Goal: Task Accomplishment & Management: Manage account settings

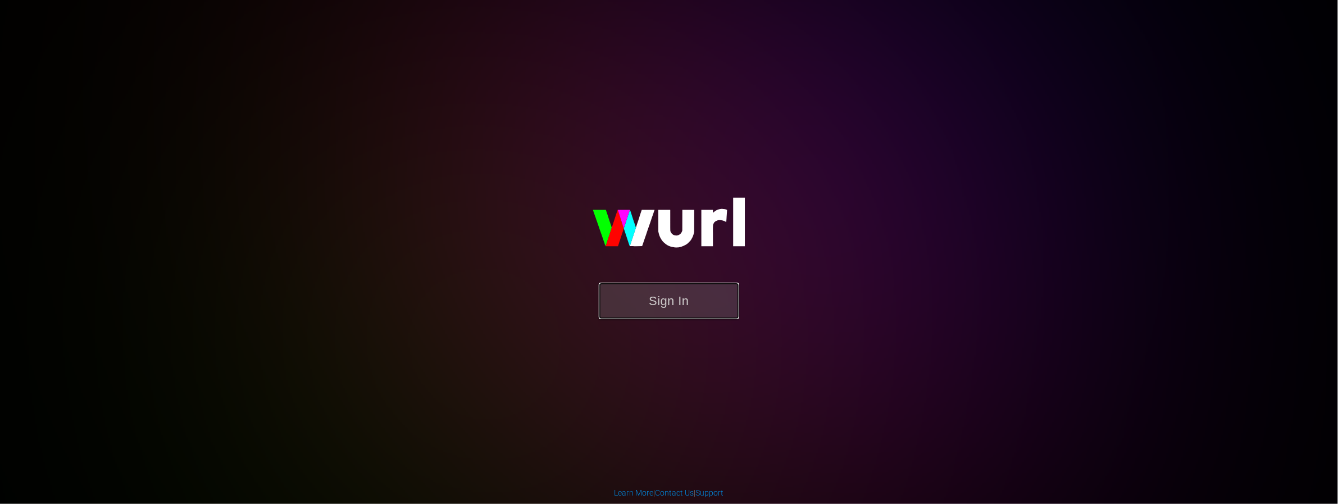
click at [714, 306] on button "Sign In" at bounding box center [669, 301] width 140 height 37
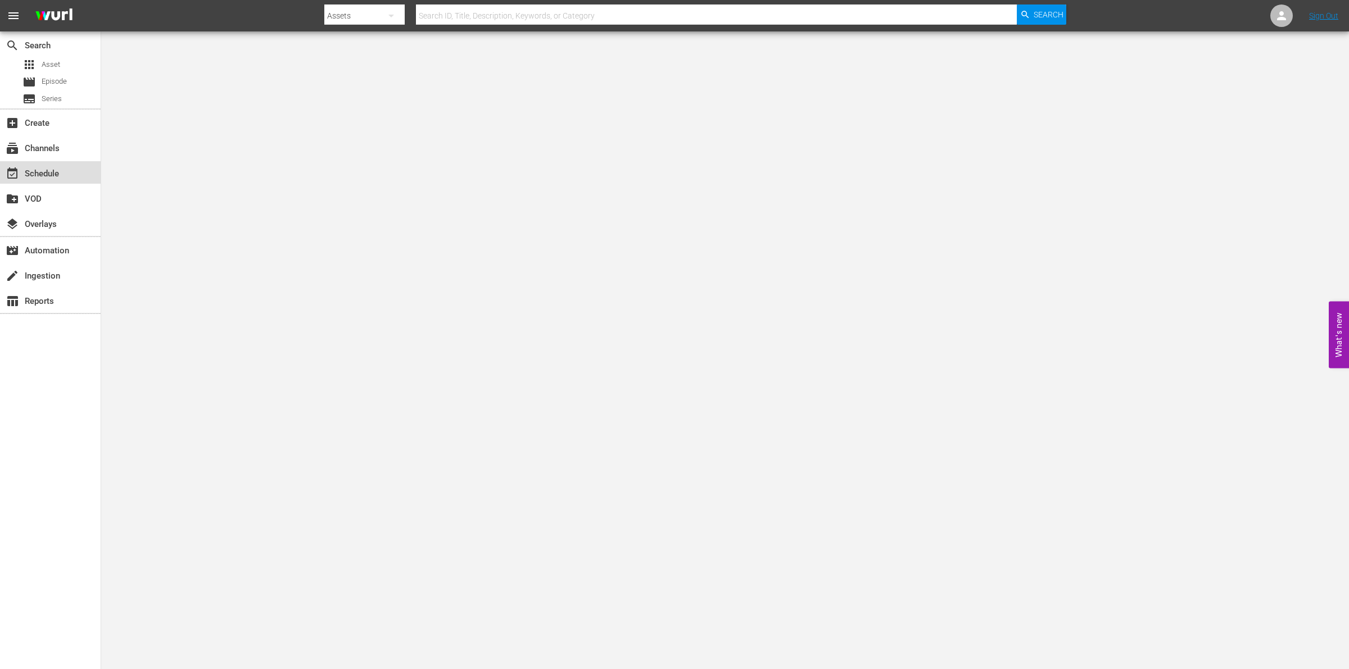
click at [39, 173] on div "event_available Schedule" at bounding box center [31, 172] width 63 height 10
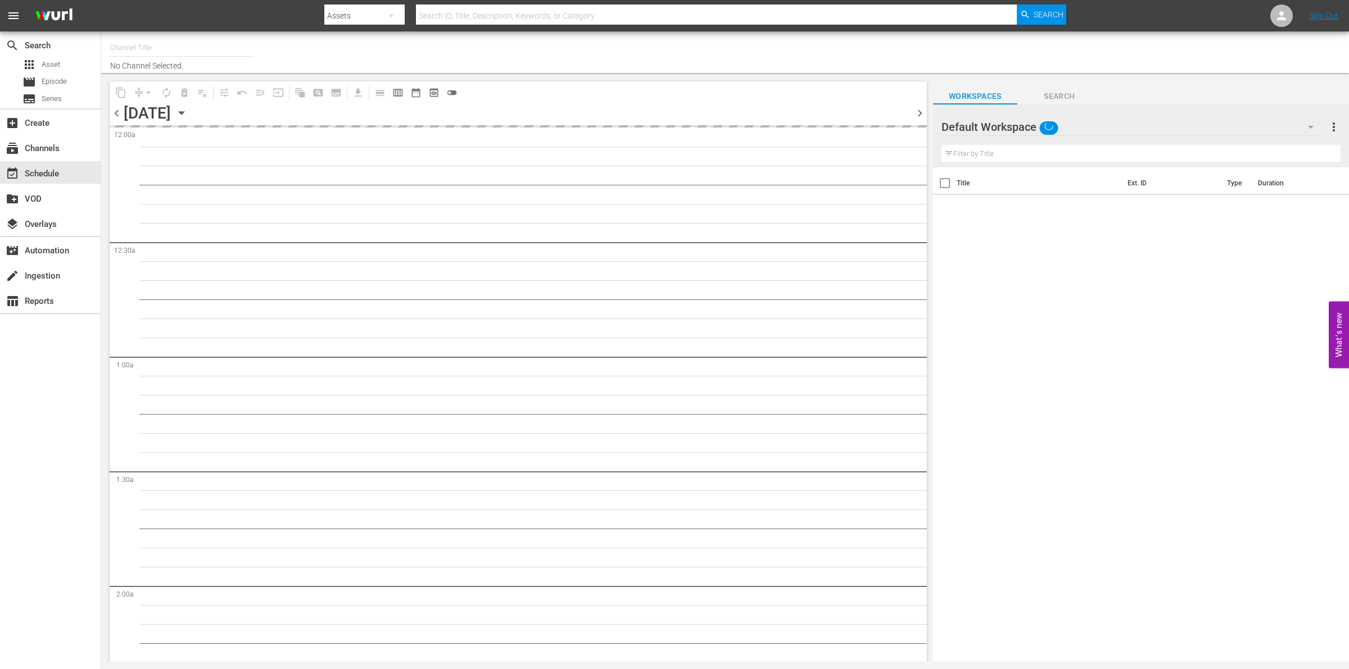
type input "So Real (1869)"
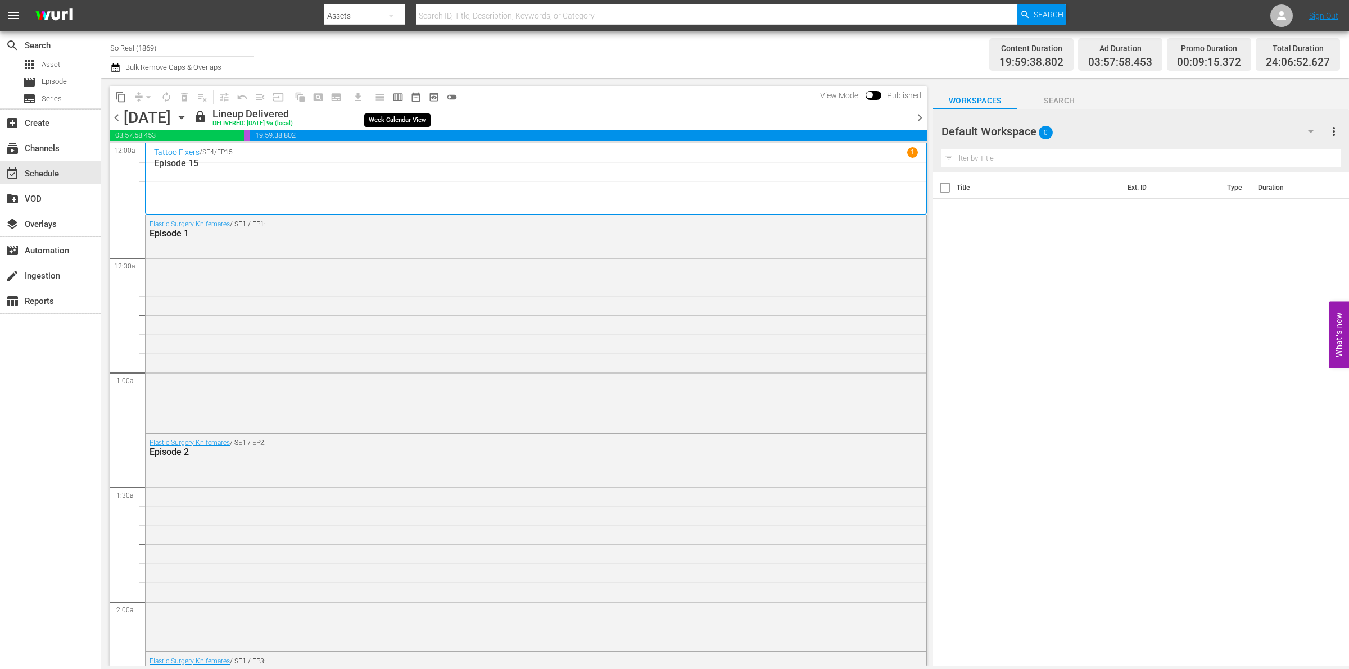
click at [397, 96] on span "calendar_view_week_outlined" at bounding box center [397, 97] width 11 height 11
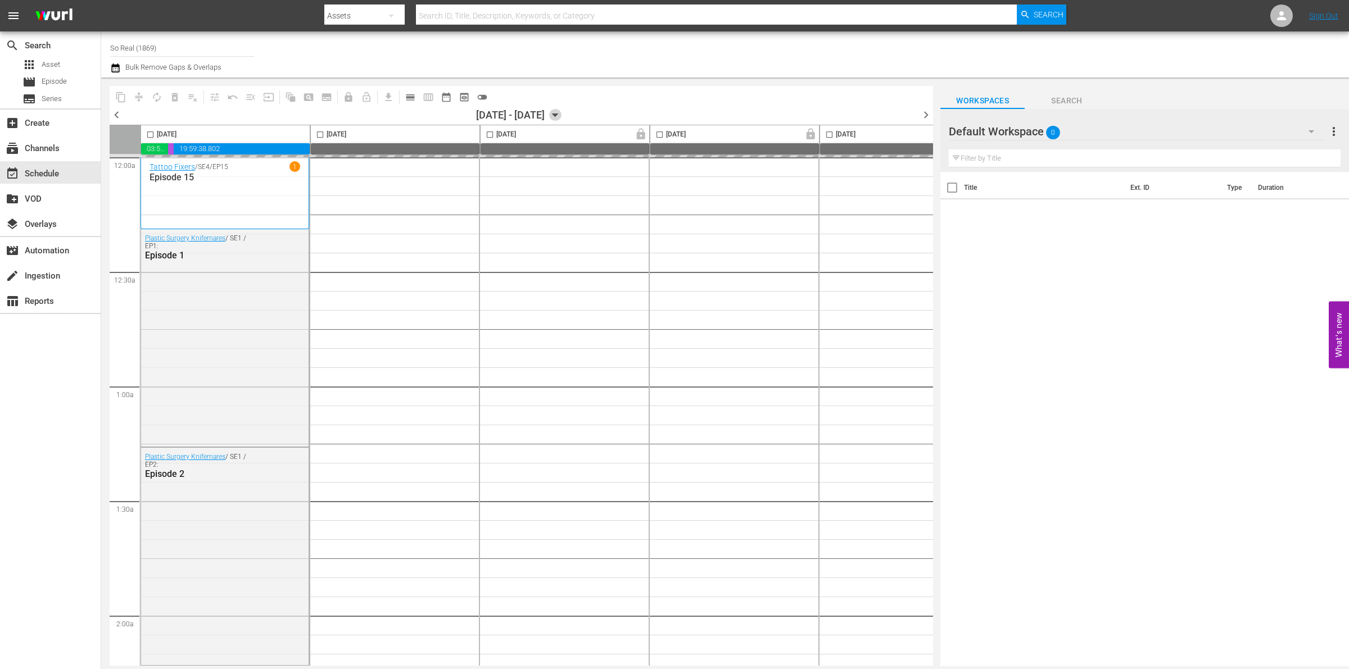
click at [561, 111] on icon "button" at bounding box center [555, 115] width 12 height 12
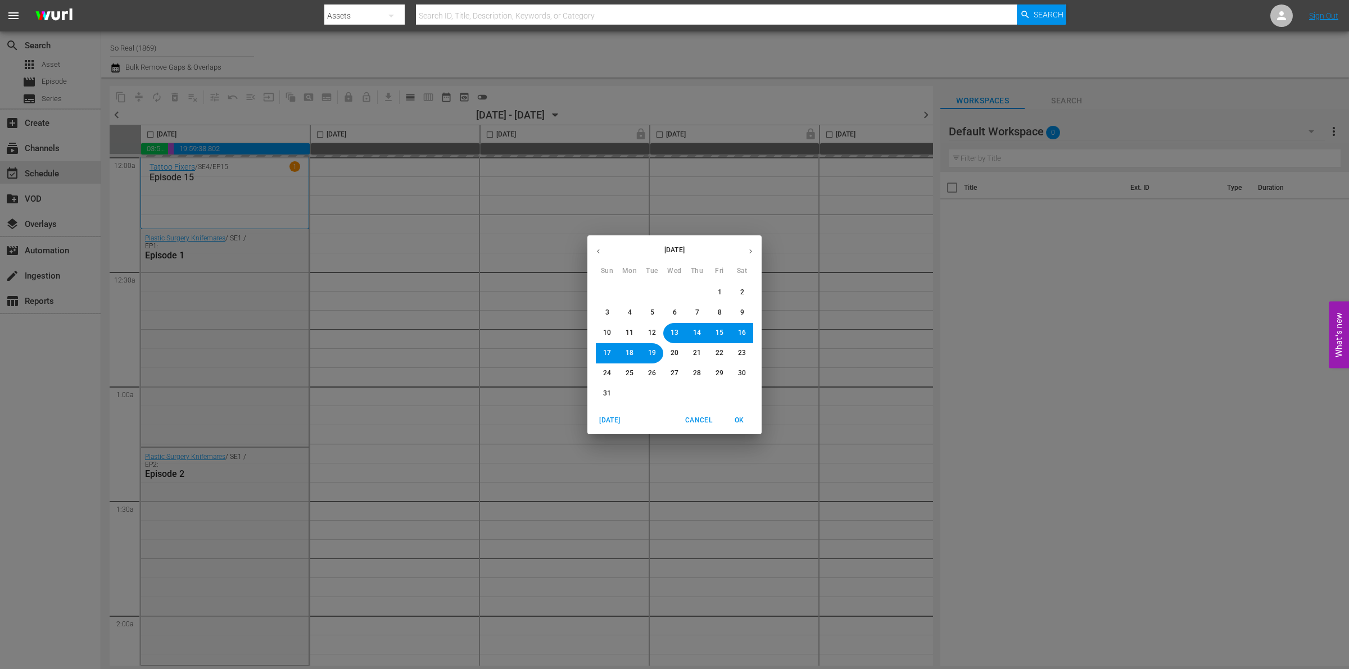
click at [630, 373] on span "25" at bounding box center [629, 374] width 8 height 10
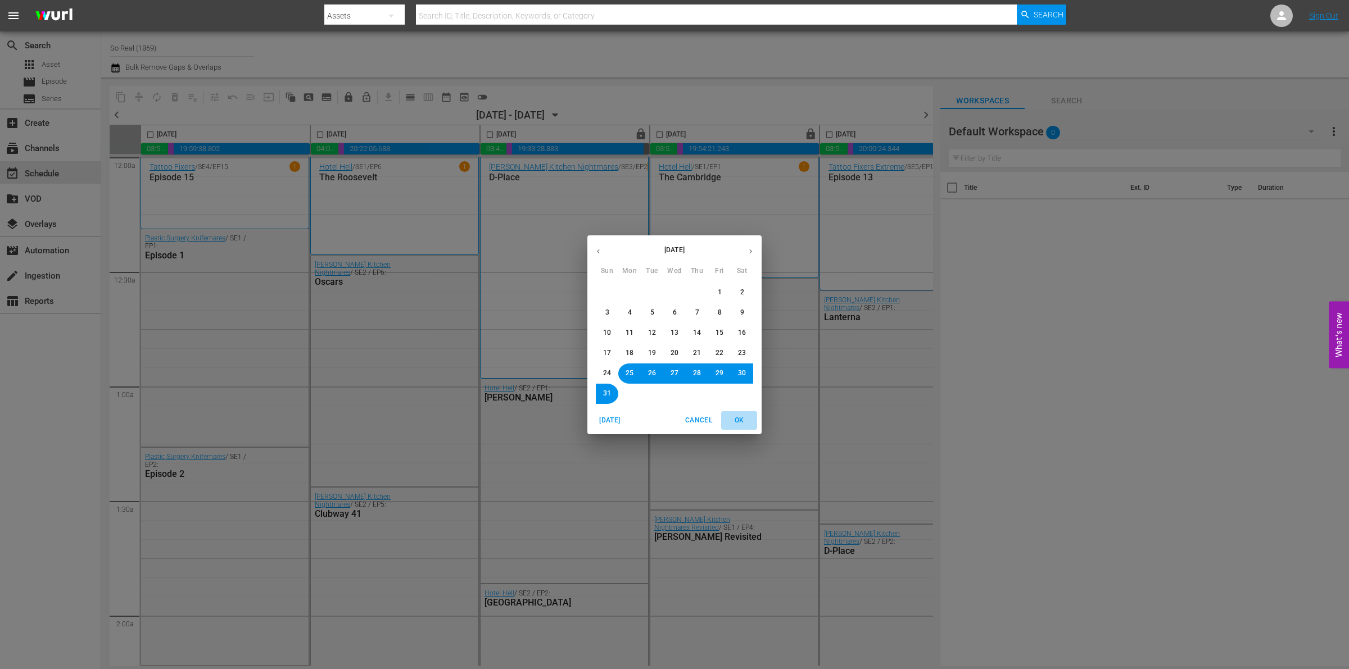
click at [743, 423] on span "OK" at bounding box center [738, 421] width 27 height 12
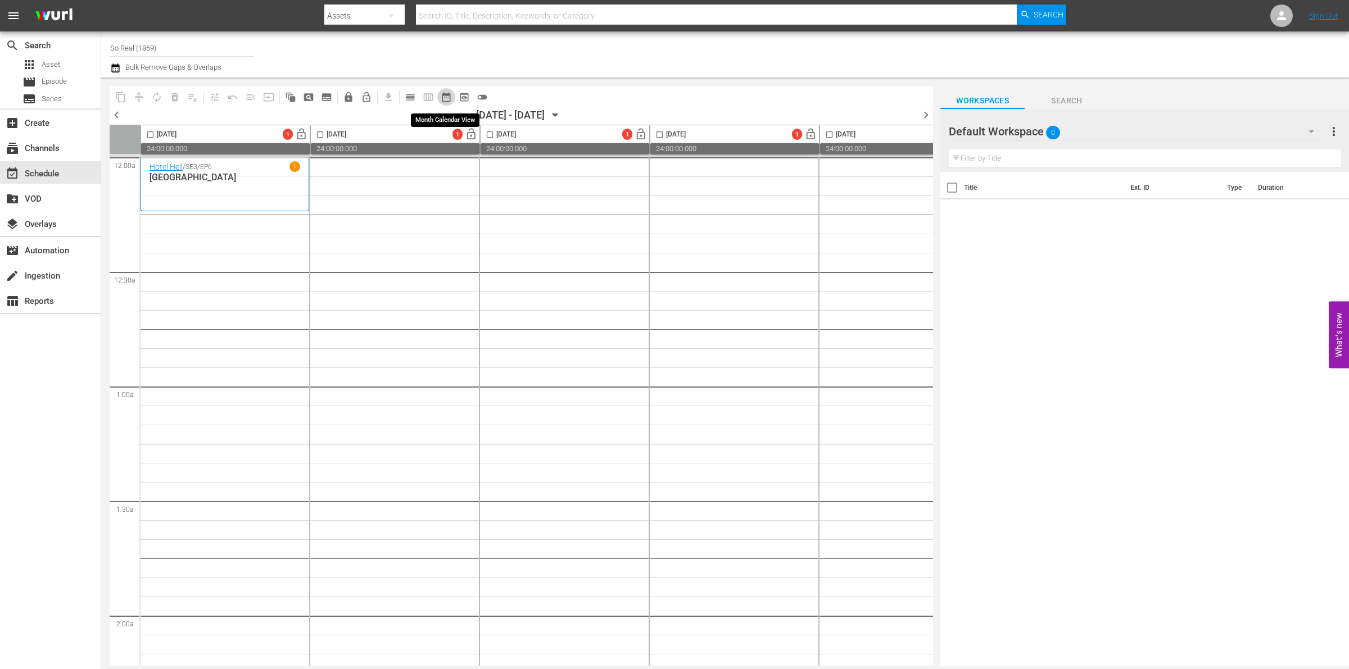
click at [451, 97] on span "date_range_outlined" at bounding box center [446, 97] width 11 height 11
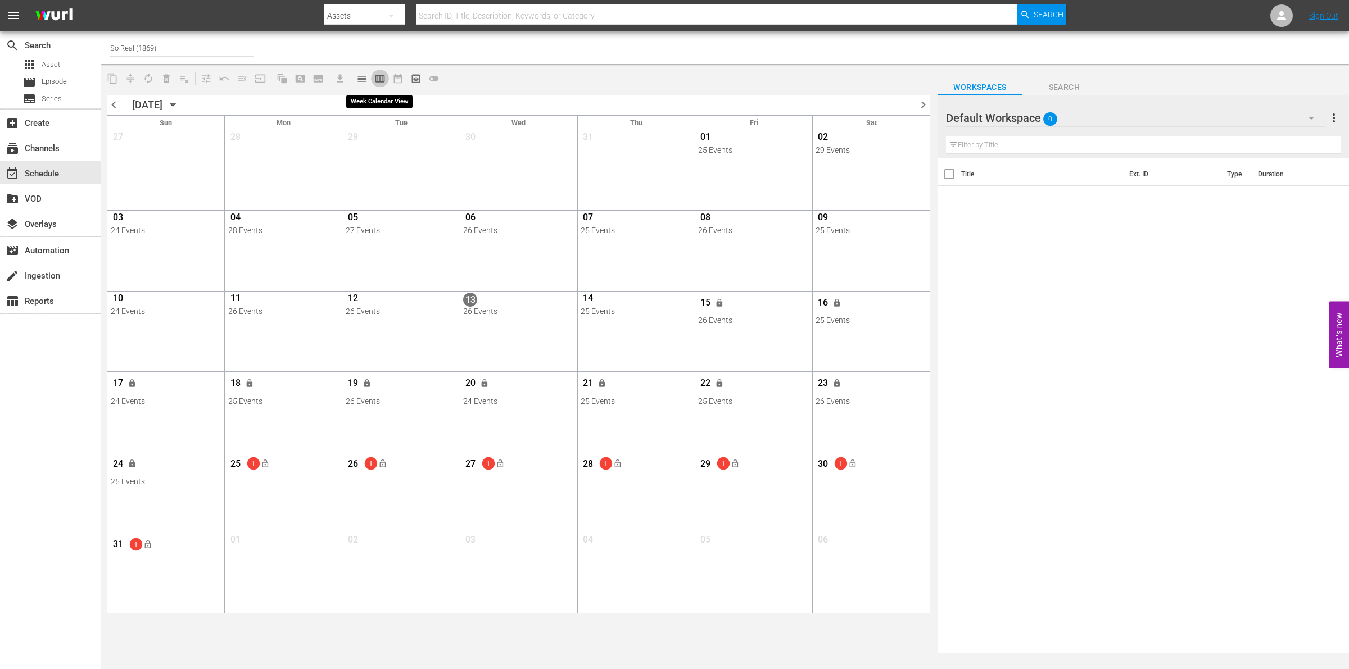
click at [378, 78] on span "calendar_view_week_outlined" at bounding box center [379, 78] width 11 height 11
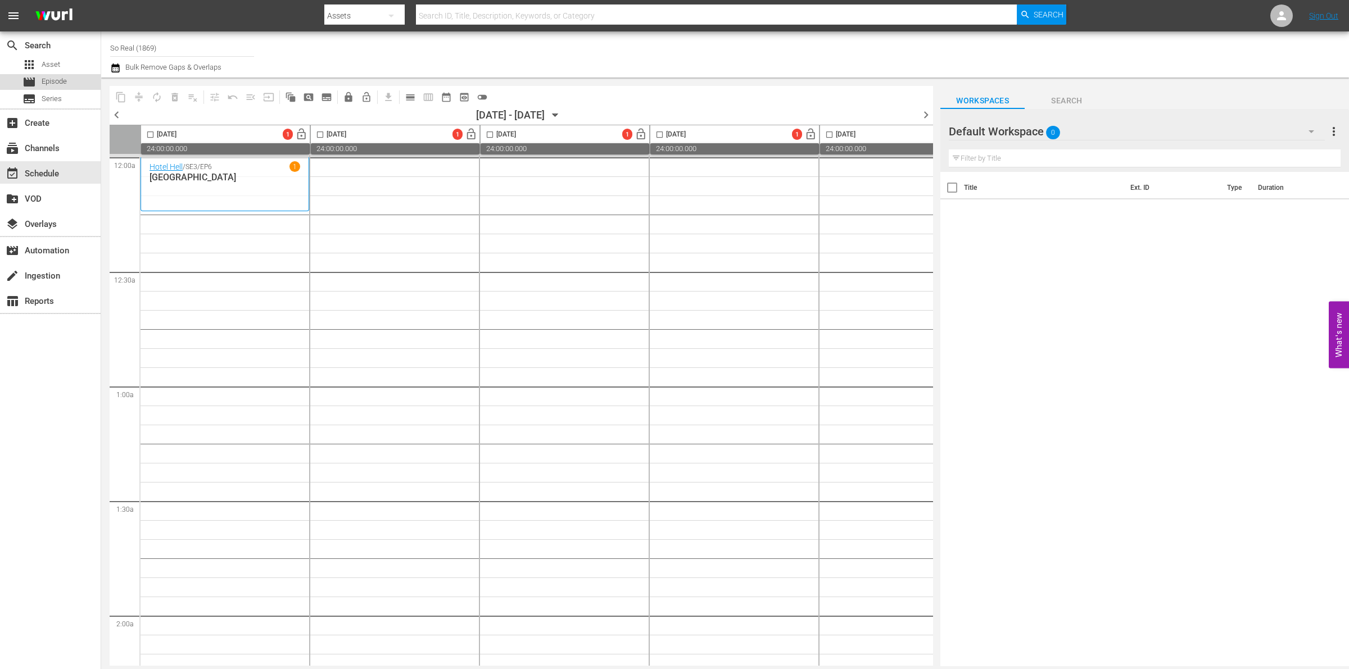
click at [67, 82] on div "movie Episode" at bounding box center [50, 82] width 101 height 16
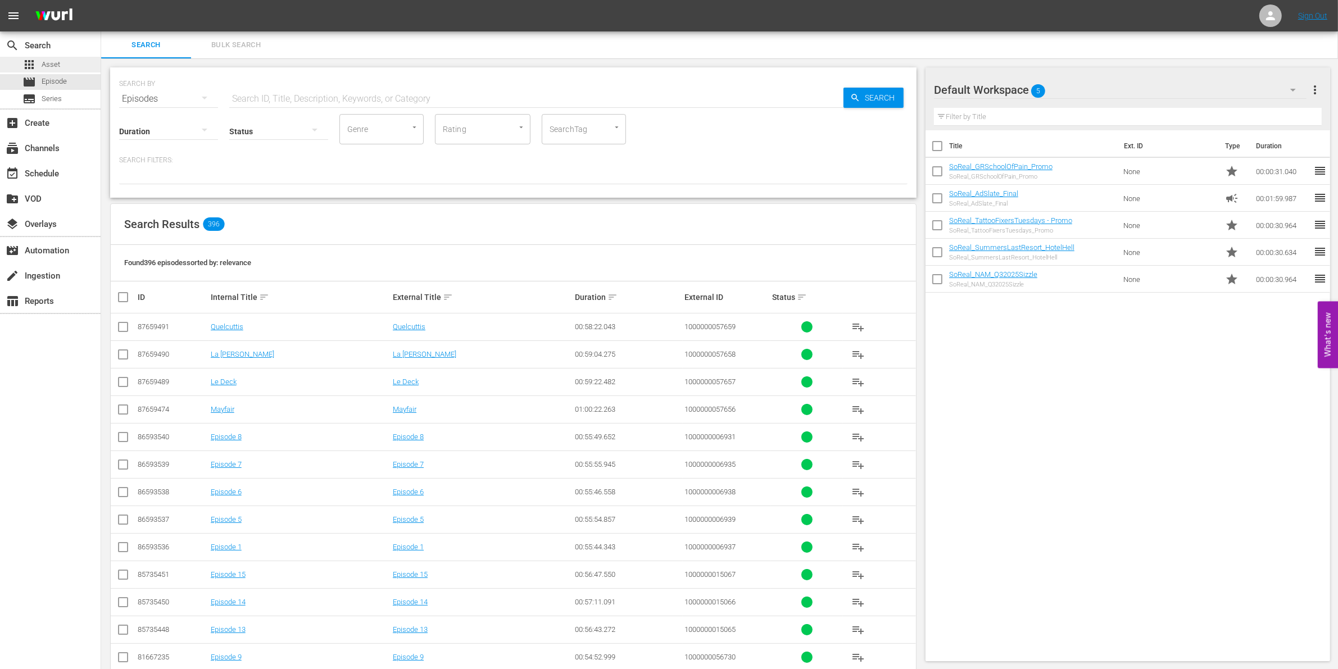
click at [55, 63] on span "Asset" at bounding box center [51, 64] width 19 height 11
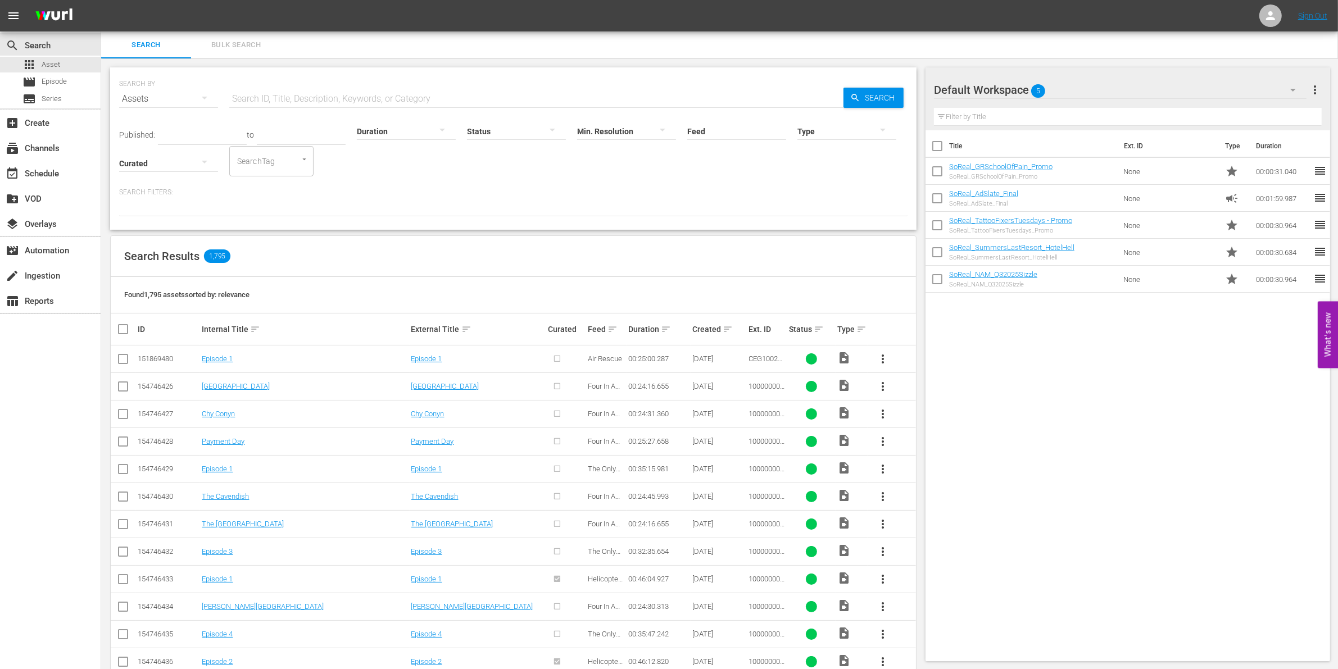
click at [859, 133] on div at bounding box center [846, 130] width 99 height 31
click at [841, 180] on div "Promo" at bounding box center [846, 184] width 99 height 18
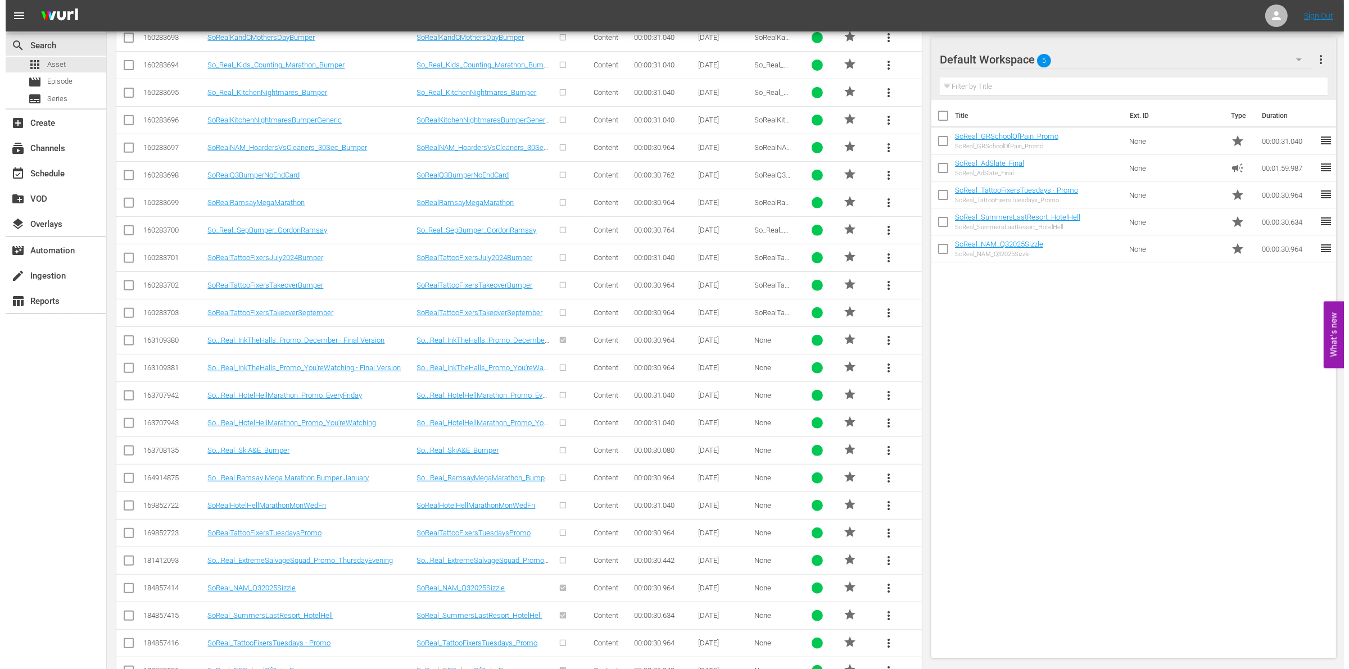
scroll to position [610, 0]
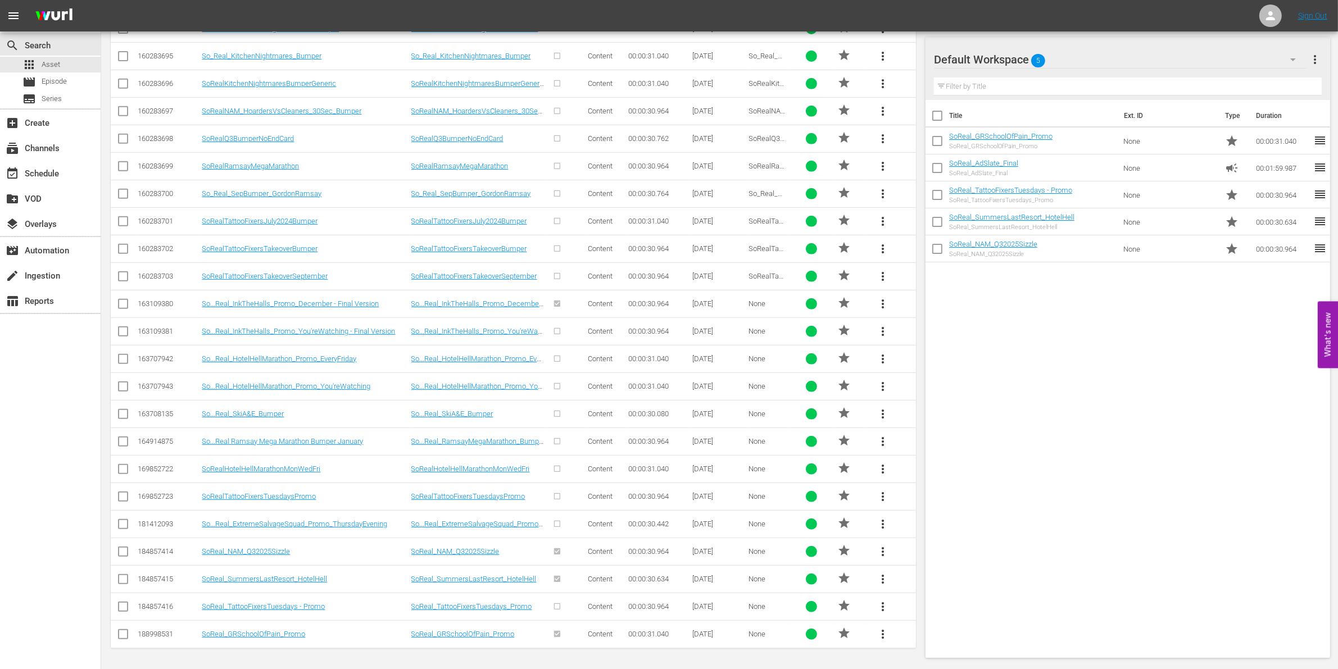
click at [883, 503] on span "more_vert" at bounding box center [882, 634] width 13 height 13
click at [933, 503] on div "Replace within all episodes" at bounding box center [959, 629] width 108 height 27
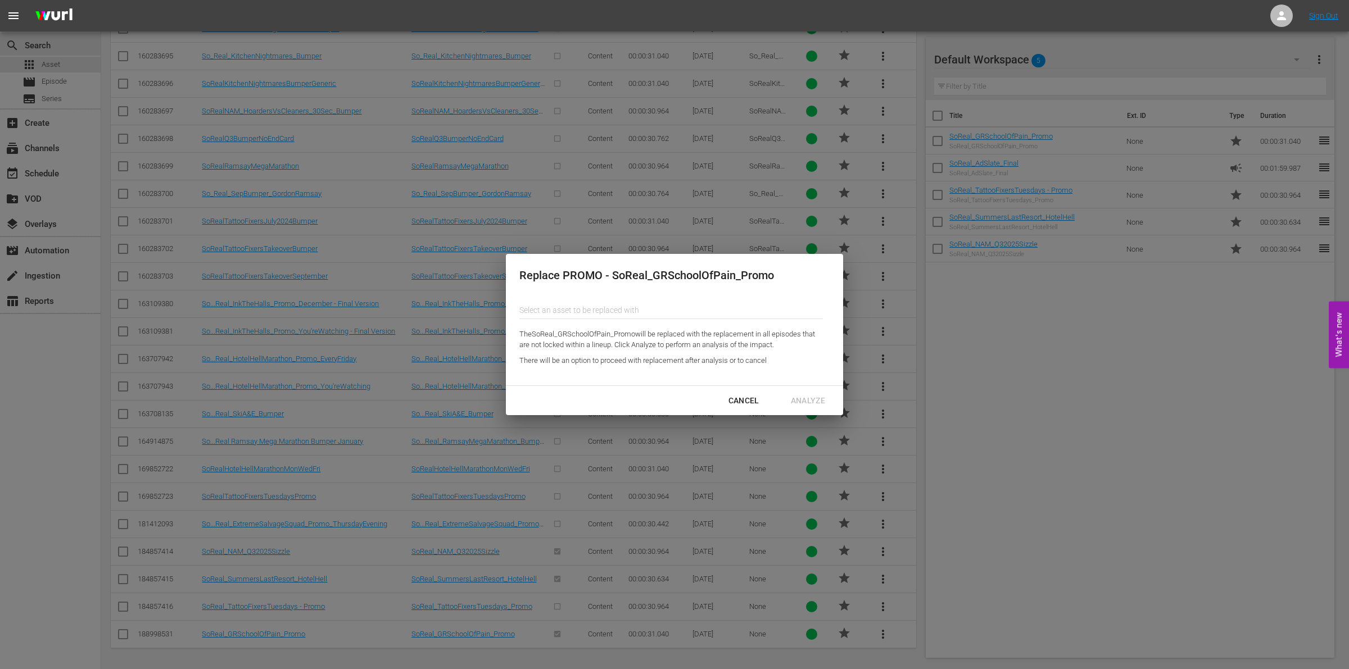
click at [548, 309] on input "text" at bounding box center [670, 310] width 303 height 27
type input "TATT"
click at [742, 399] on div "Cancel" at bounding box center [743, 401] width 49 height 14
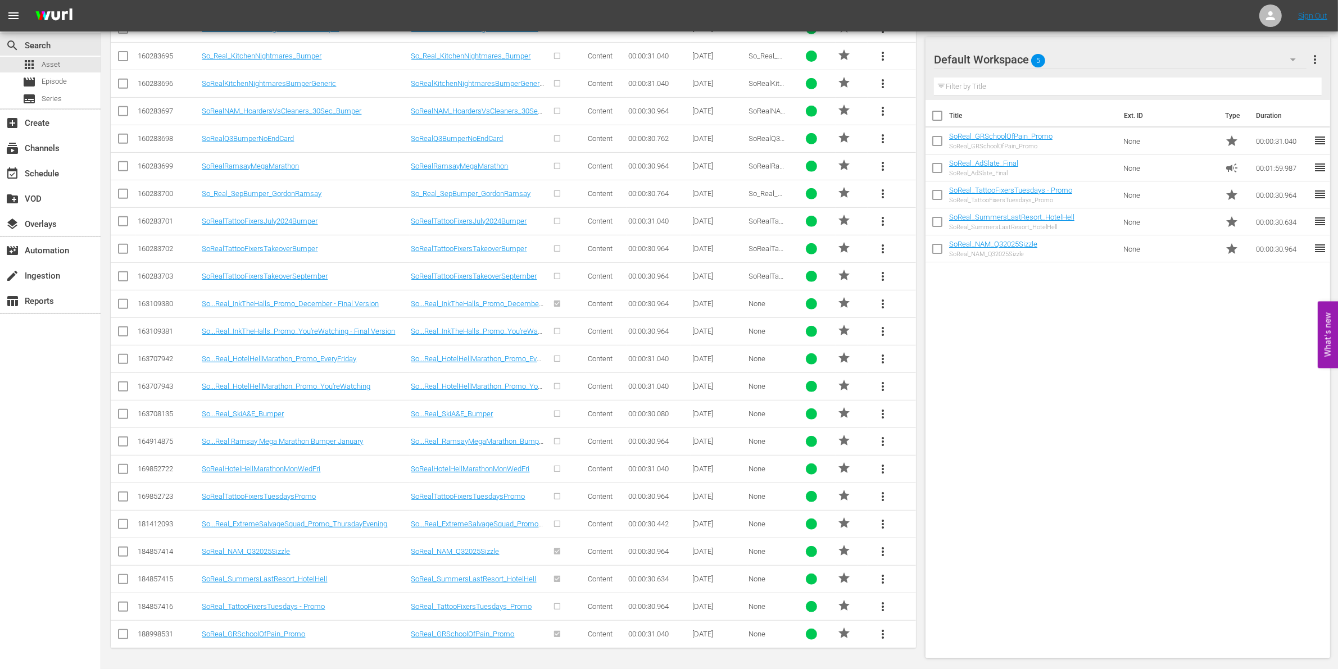
click at [883, 503] on span "more_vert" at bounding box center [882, 634] width 13 height 13
click at [961, 503] on div "Replace within all episodes" at bounding box center [959, 629] width 108 height 27
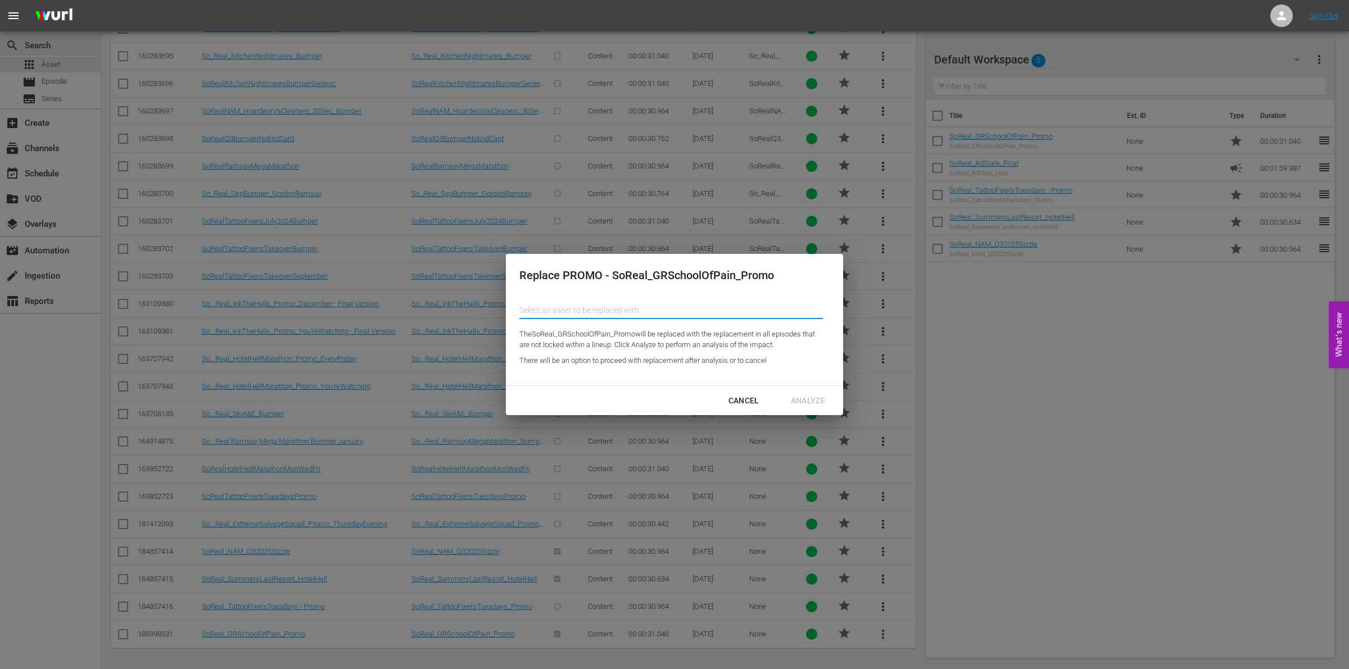
click at [619, 309] on input "text" at bounding box center [670, 310] width 303 height 27
click at [637, 337] on div "SoReal_TattooFixersTuesdays_Promo (184857416)" at bounding box center [610, 341] width 165 height 27
type input "SoReal_TattooFixersTuesdays_Promo (184857416)"
click at [796, 396] on div "Analyze" at bounding box center [808, 401] width 52 height 14
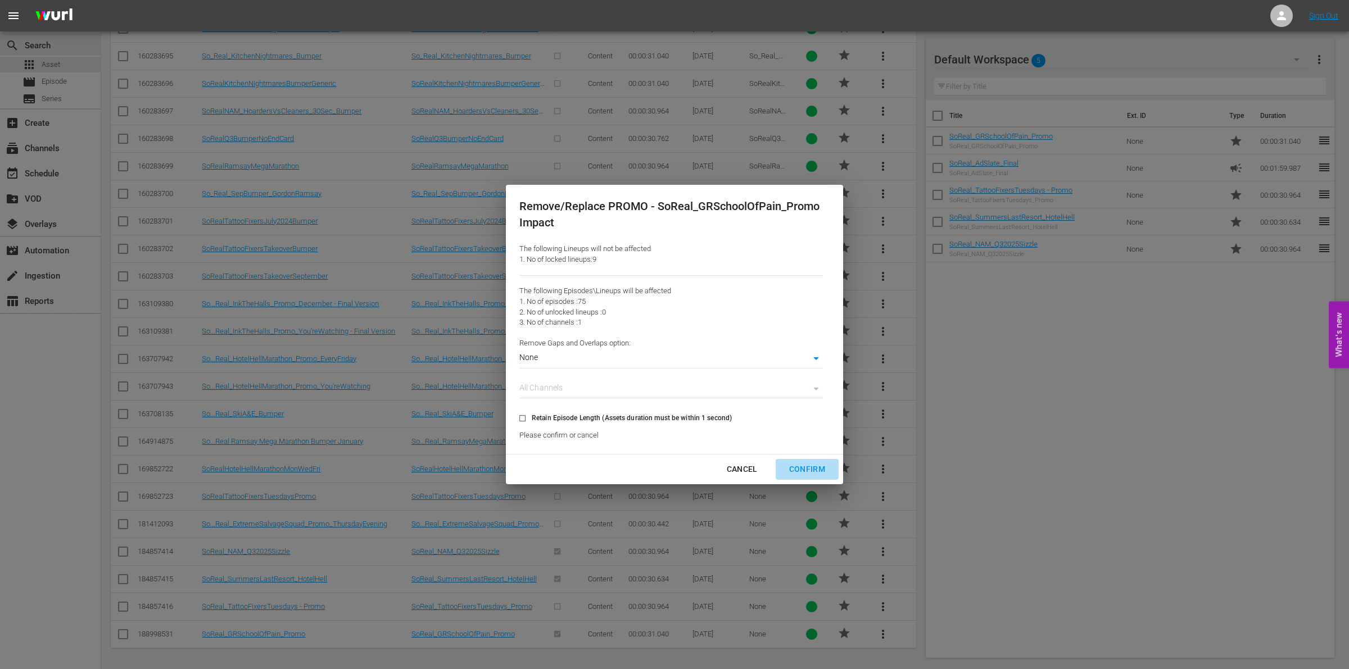
click at [820, 473] on div "Confirm" at bounding box center [807, 469] width 54 height 14
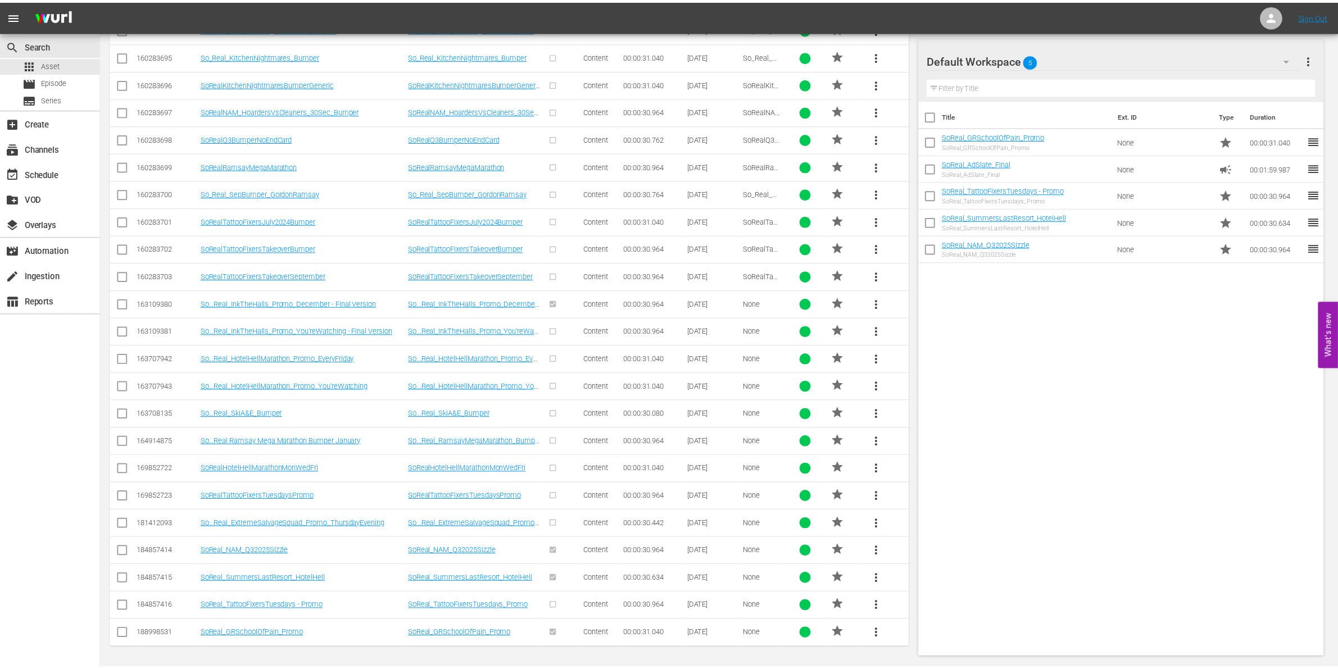
scroll to position [614, 0]
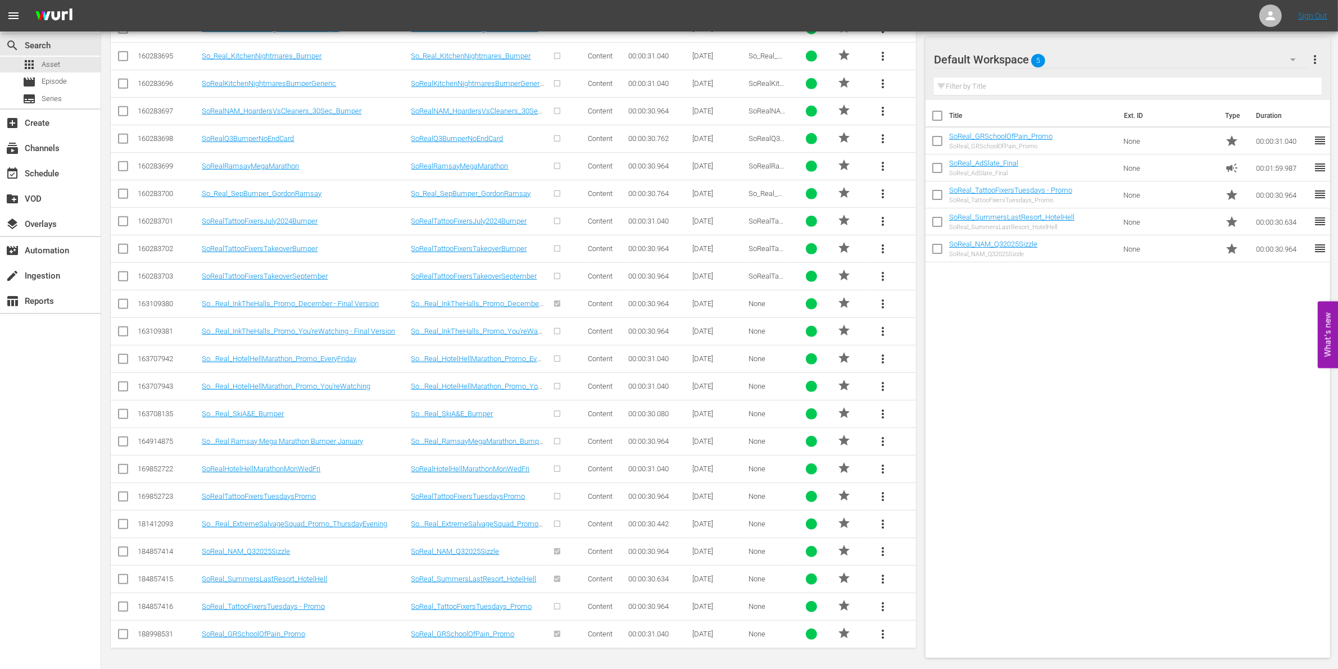
click at [939, 140] on input "checkbox" at bounding box center [937, 143] width 24 height 24
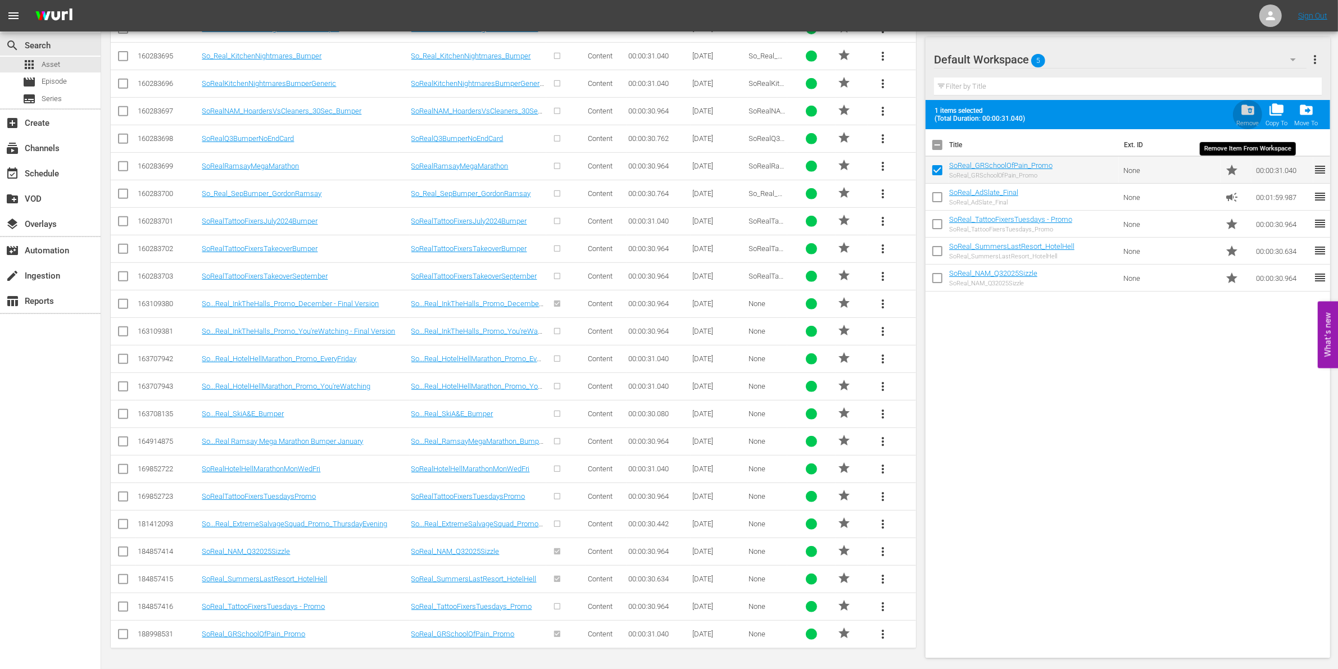
click at [1245, 114] on span "folder_delete" at bounding box center [1247, 109] width 15 height 15
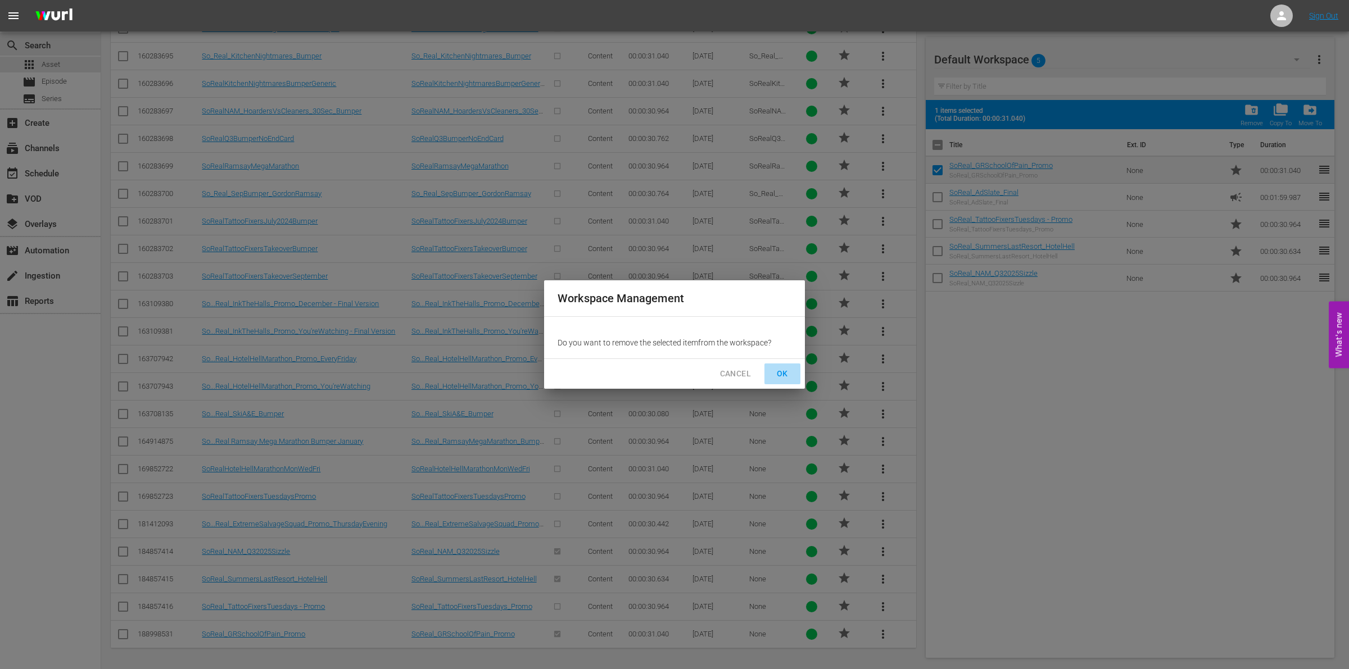
click at [773, 369] on span "OK" at bounding box center [782, 374] width 18 height 14
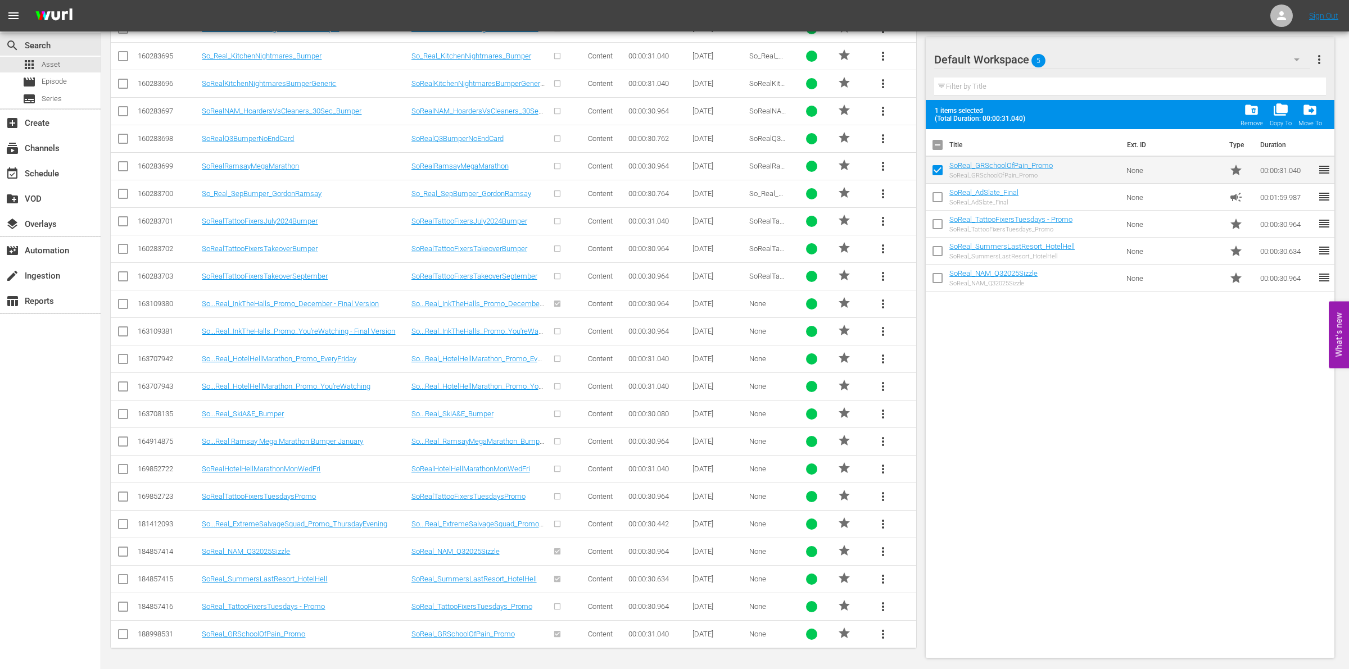
checkbox input "false"
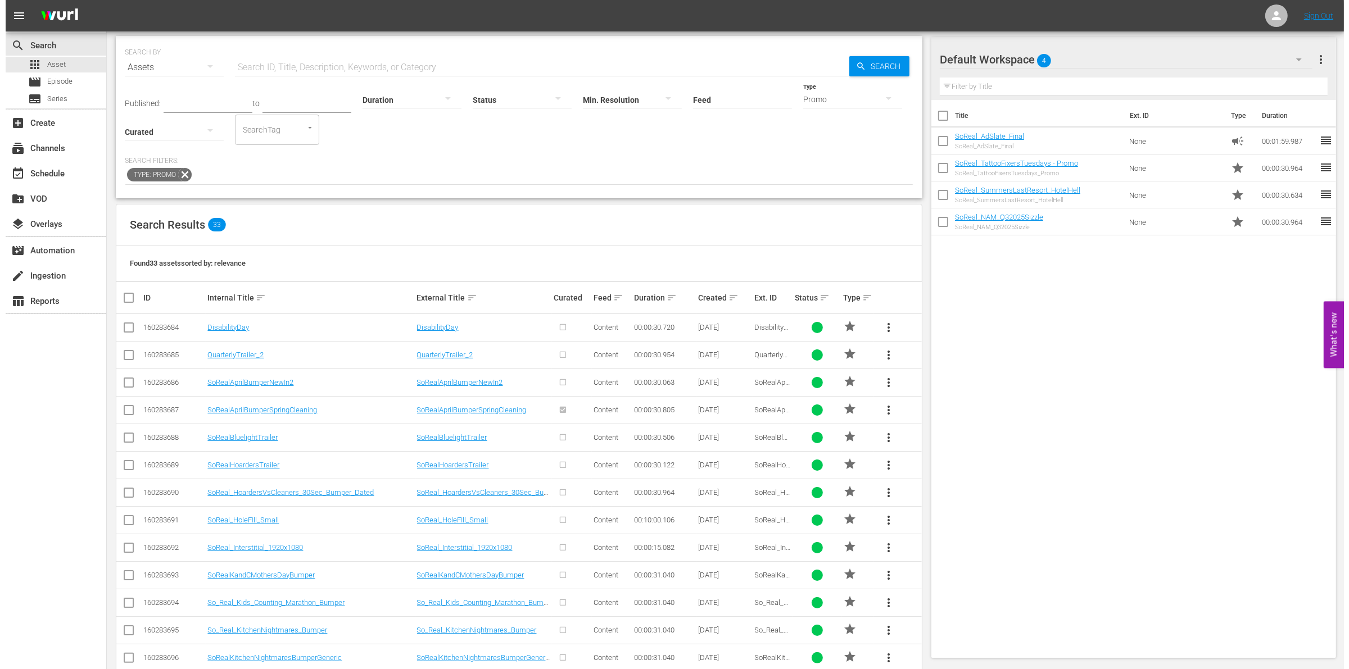
scroll to position [0, 0]
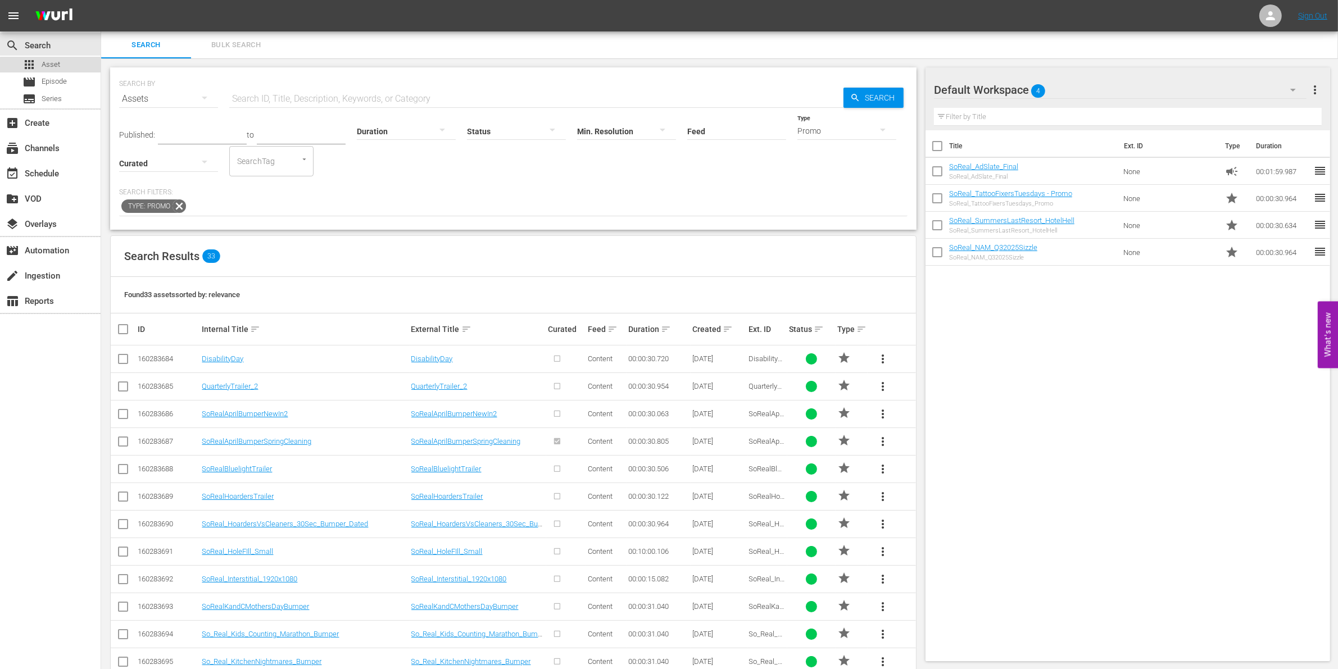
click at [59, 69] on span "Asset" at bounding box center [51, 64] width 19 height 11
click at [56, 81] on span "Episode" at bounding box center [54, 81] width 25 height 11
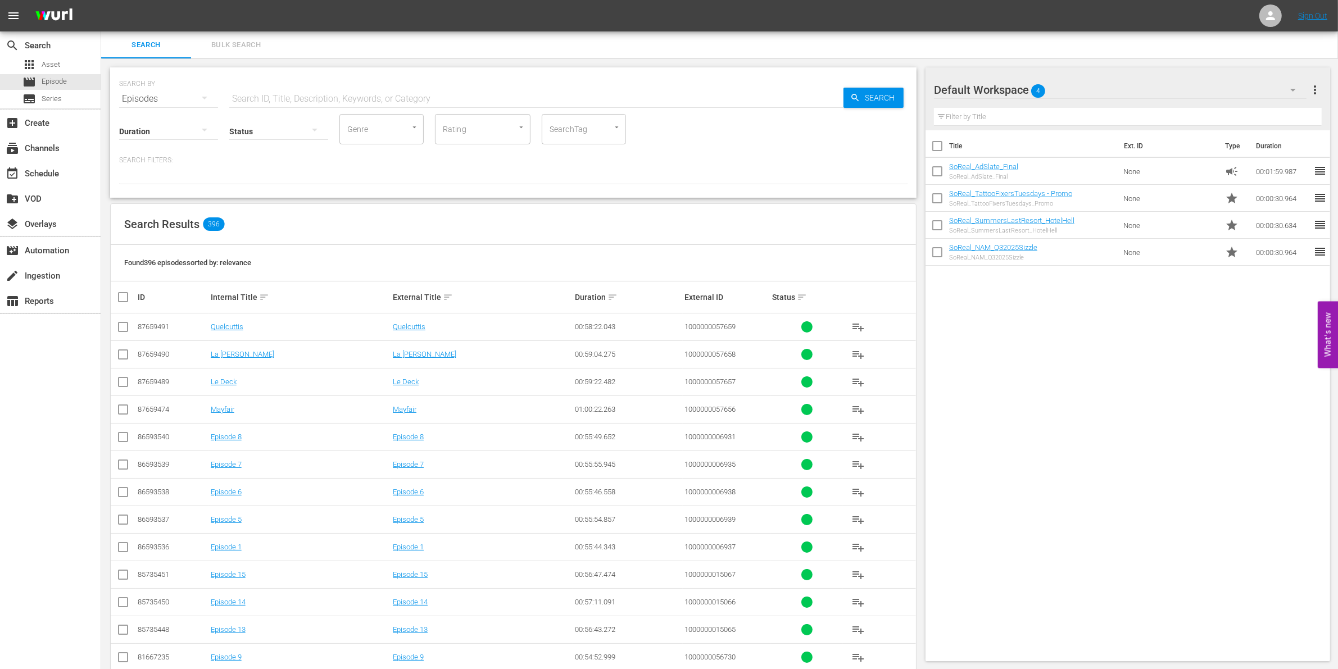
click at [389, 83] on div "SEARCH BY Search By Episodes Search ID, Title, Description, Keywords, or Catego…" at bounding box center [513, 92] width 788 height 40
click at [364, 94] on input "text" at bounding box center [536, 98] width 614 height 27
paste input "1000000023316"
type input "1000000023316"
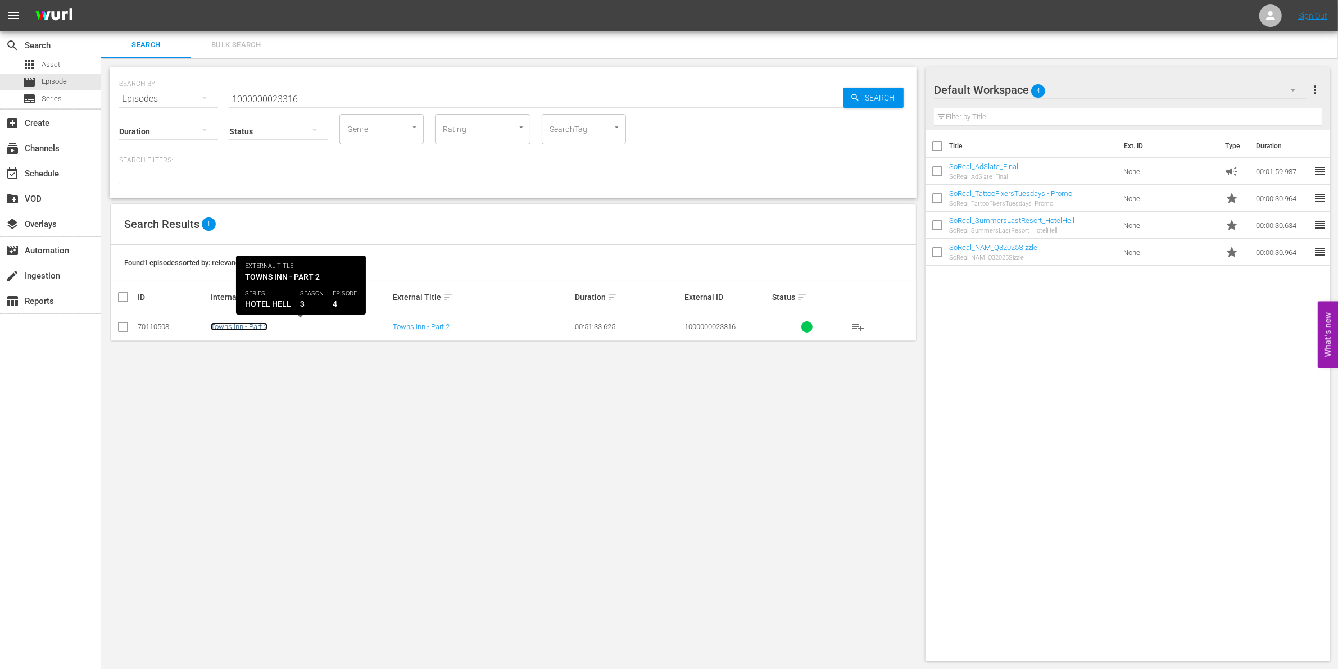
click at [225, 323] on link "Towns Inn - Part 2" at bounding box center [239, 327] width 57 height 8
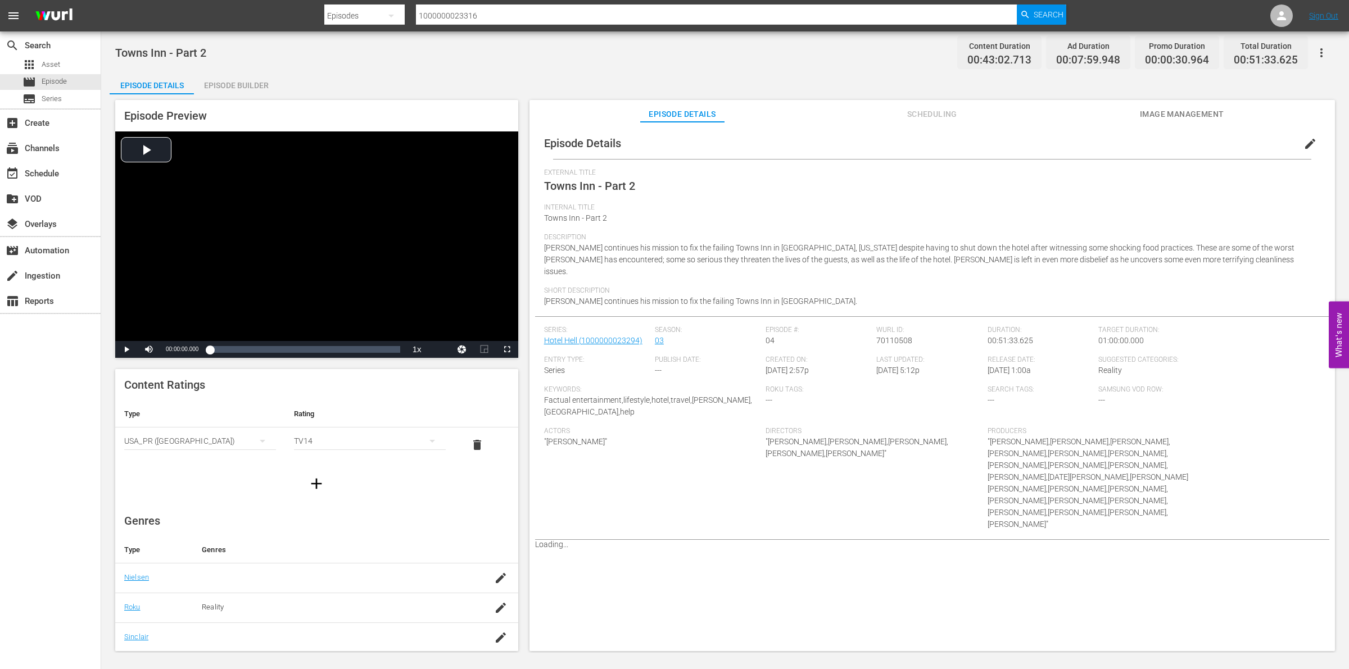
click at [249, 79] on div "Episode Builder" at bounding box center [236, 85] width 84 height 27
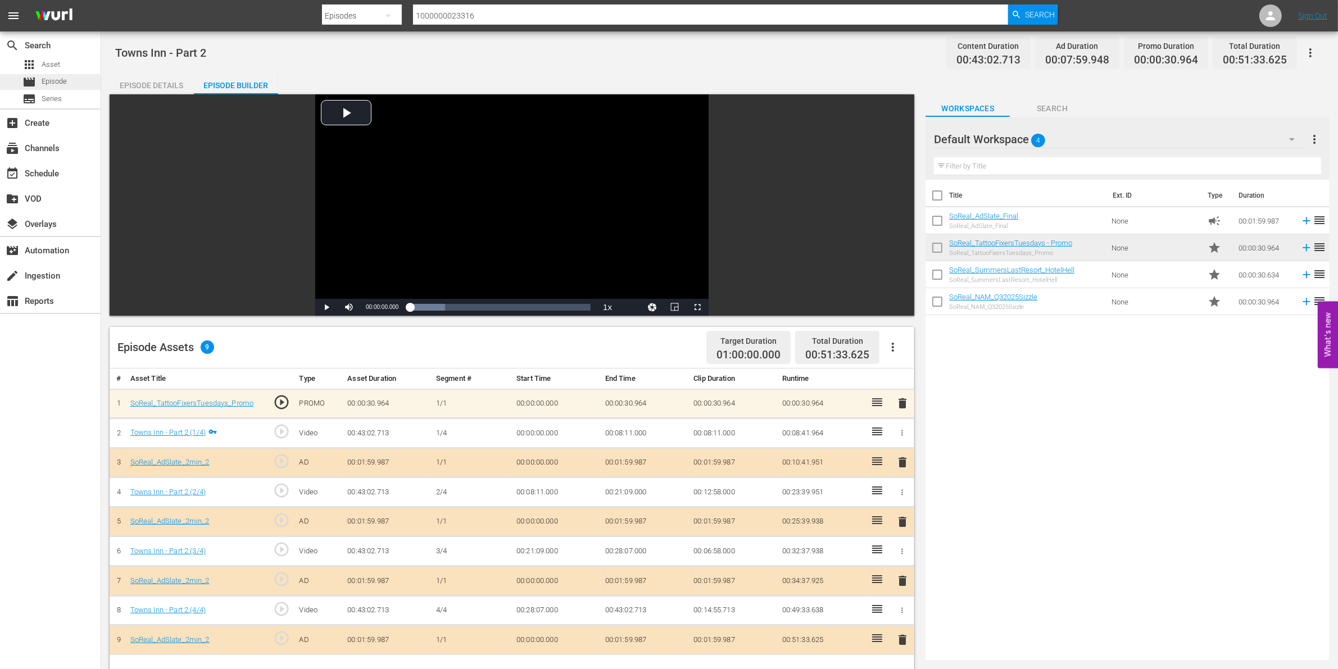
click at [49, 80] on span "Episode" at bounding box center [54, 81] width 25 height 11
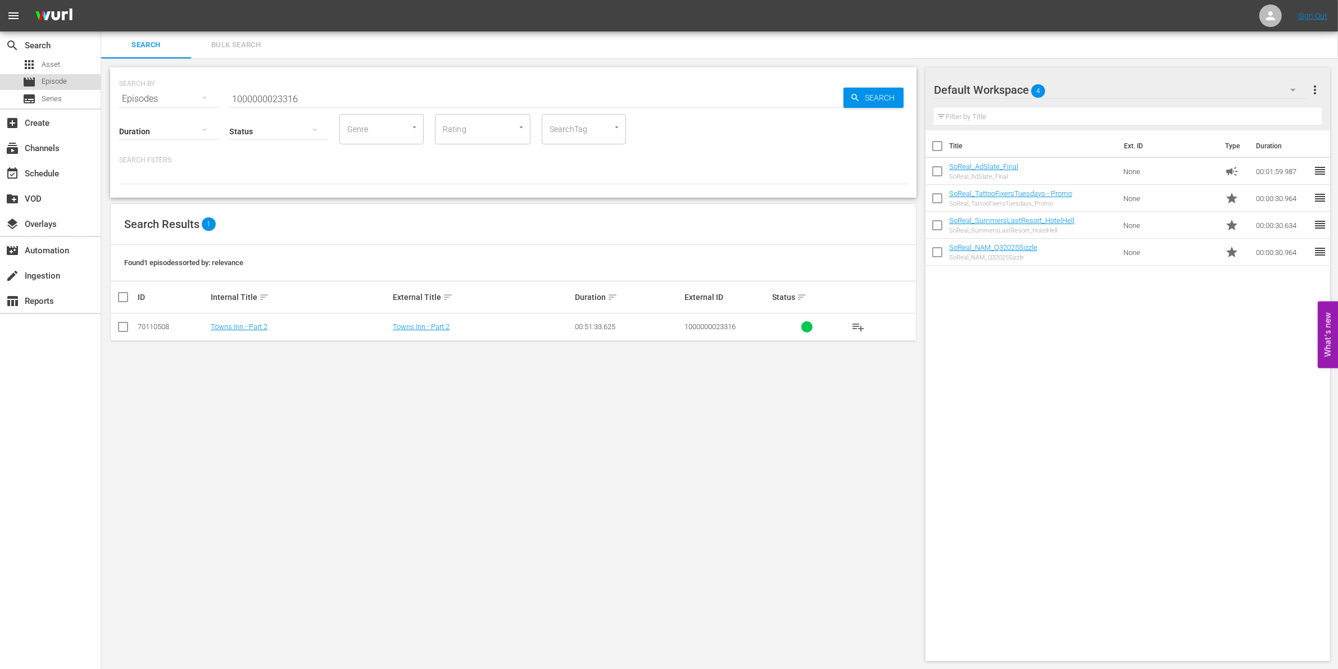
click at [46, 84] on span "Episode" at bounding box center [54, 81] width 25 height 11
click at [260, 98] on input "1000000023316" at bounding box center [536, 98] width 614 height 27
paste input "295"
type input "1000000023295"
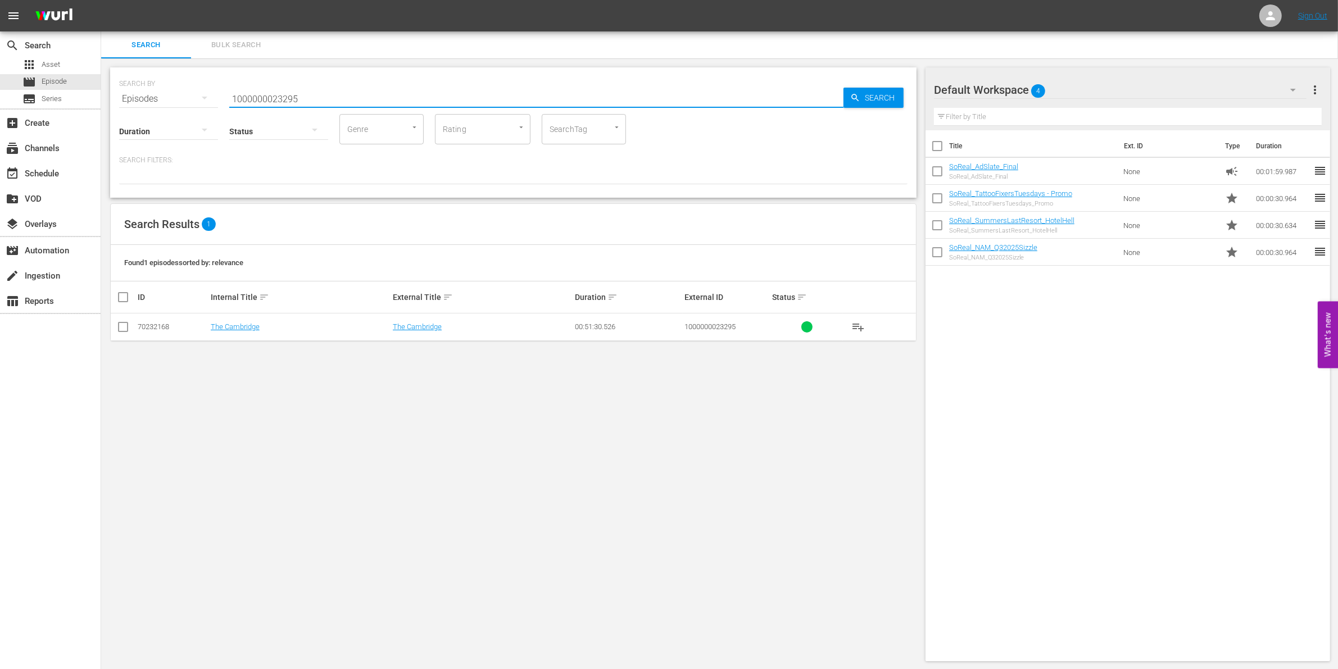
click at [130, 324] on td at bounding box center [123, 328] width 25 height 28
click at [127, 325] on input "checkbox" at bounding box center [122, 329] width 13 height 13
checkbox input "true"
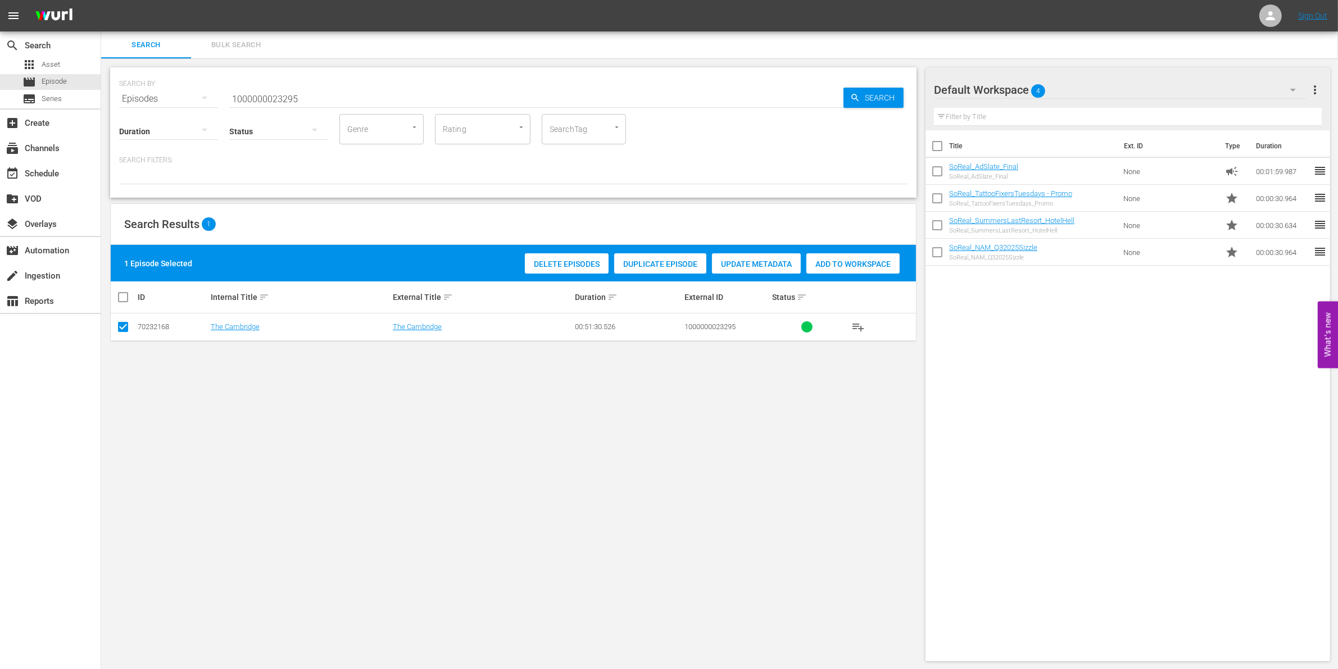
click at [828, 274] on div "Delete Episodes Duplicate Episode Update Metadata Add to Workspace" at bounding box center [712, 264] width 380 height 26
click at [828, 270] on div "Add to Workspace" at bounding box center [852, 263] width 93 height 21
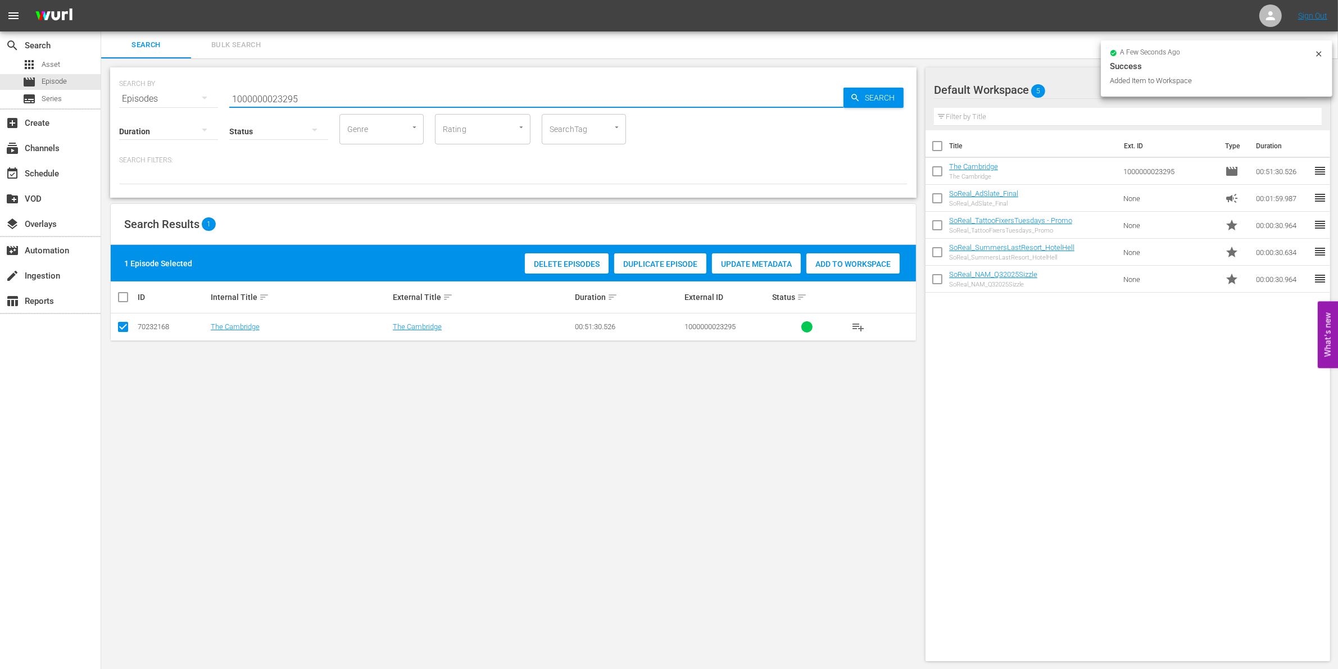
click at [320, 94] on input "1000000023295" at bounding box center [536, 98] width 614 height 27
type input "1000000023296"
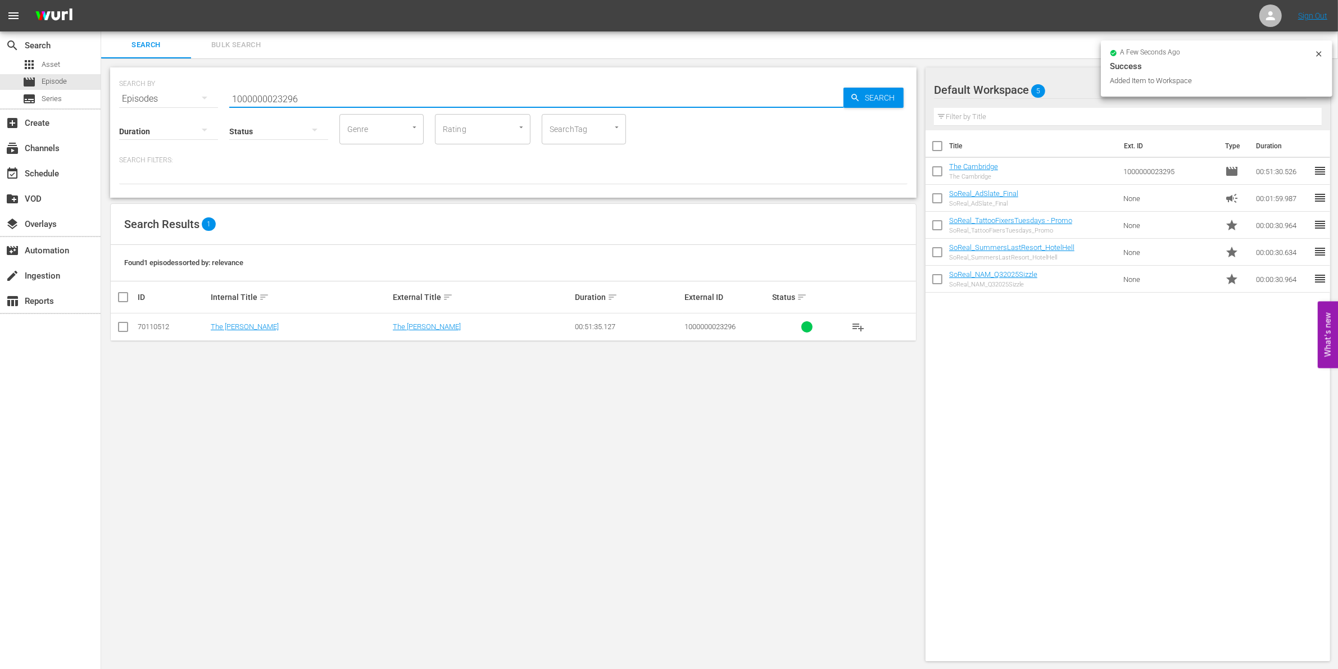
click at [122, 328] on input "checkbox" at bounding box center [122, 329] width 13 height 13
checkbox input "true"
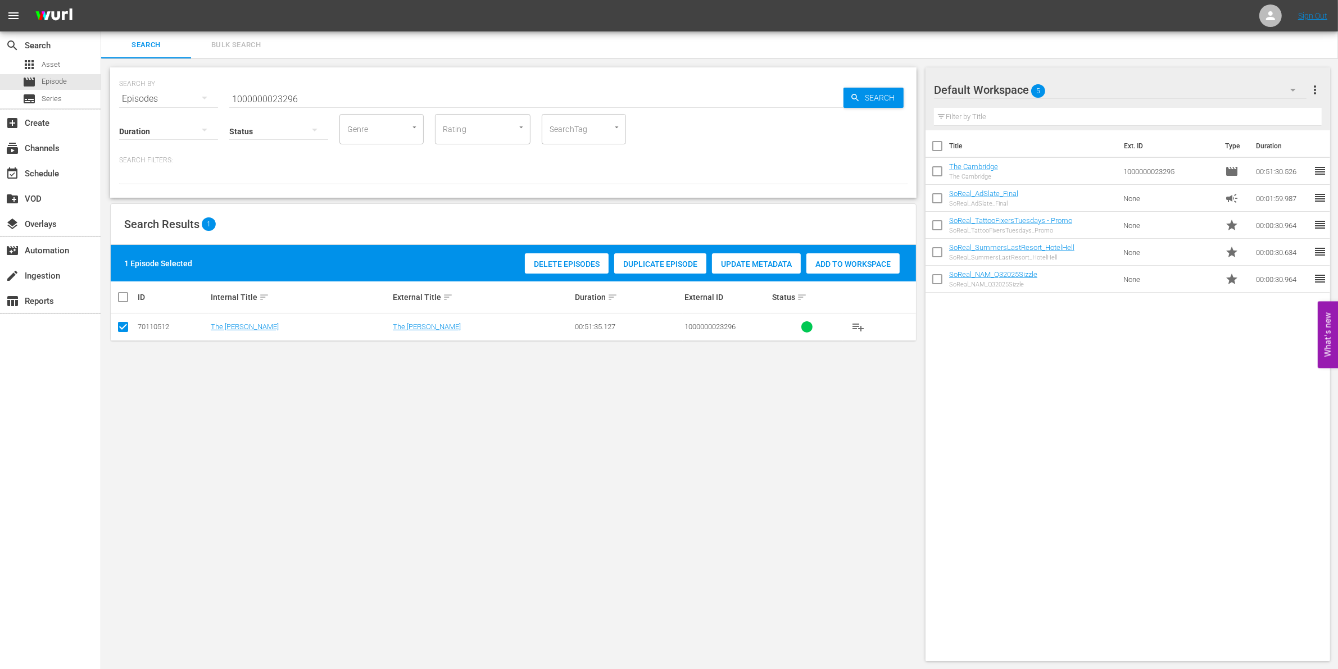
click at [850, 265] on span "Add to Workspace" at bounding box center [852, 264] width 93 height 9
click at [318, 99] on input "1000000023296" at bounding box center [536, 98] width 614 height 27
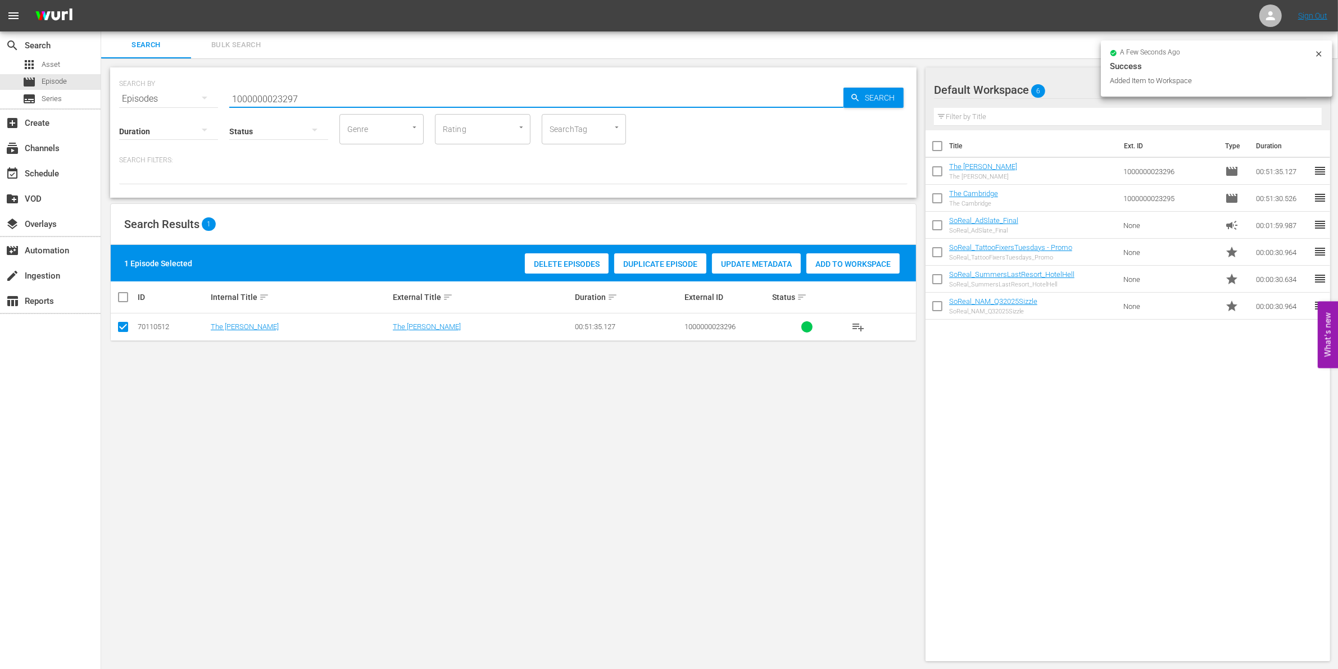
type input "1000000023297"
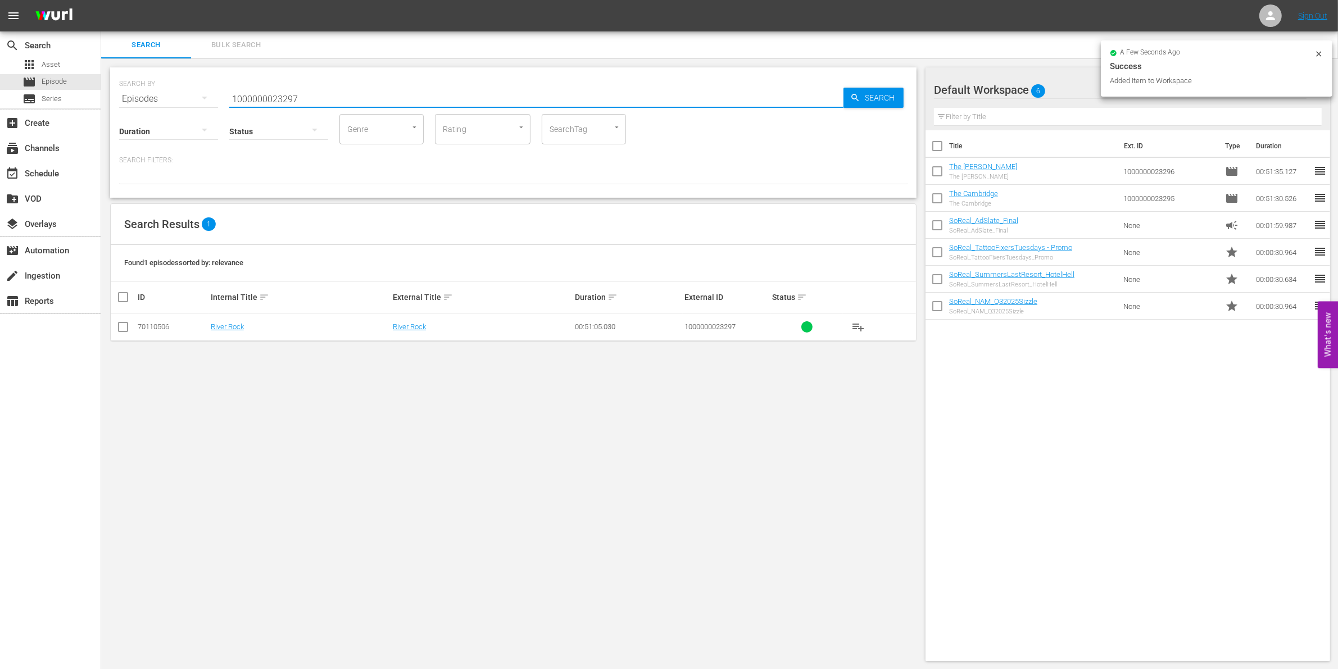
click at [126, 330] on input "checkbox" at bounding box center [122, 329] width 13 height 13
checkbox input "true"
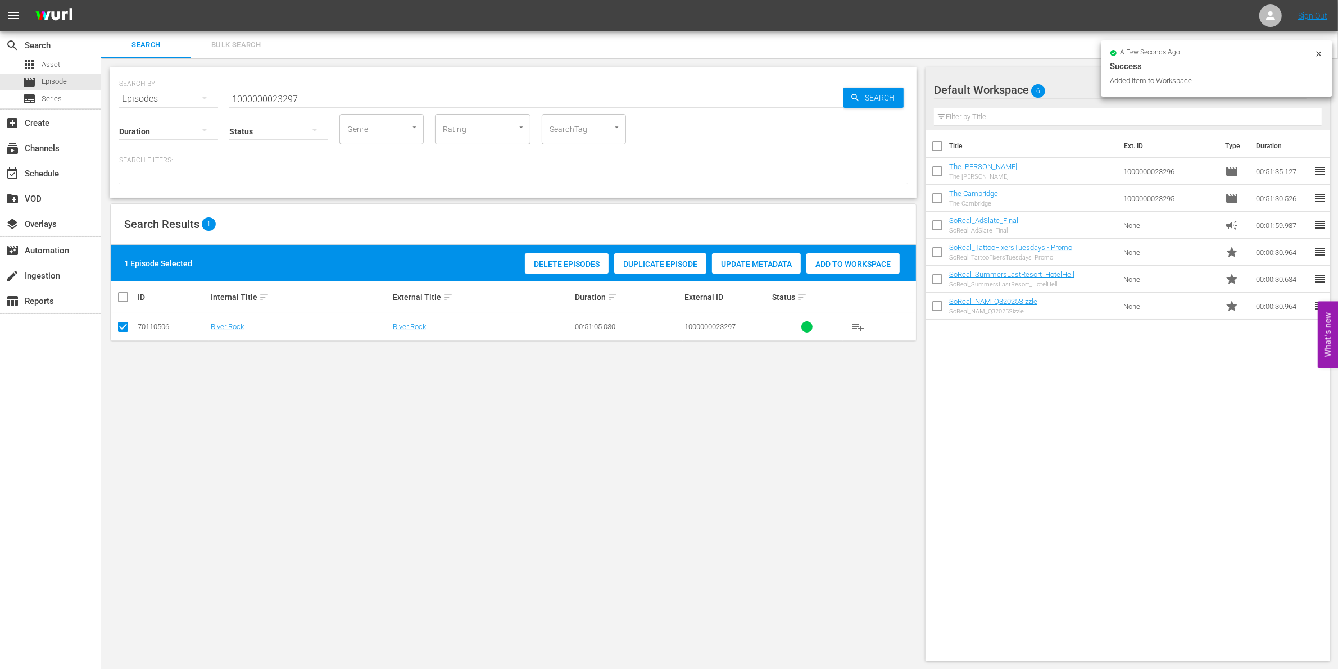
click at [851, 270] on div "Add to Workspace" at bounding box center [852, 263] width 93 height 21
click at [301, 88] on input "1000000023297" at bounding box center [536, 98] width 614 height 27
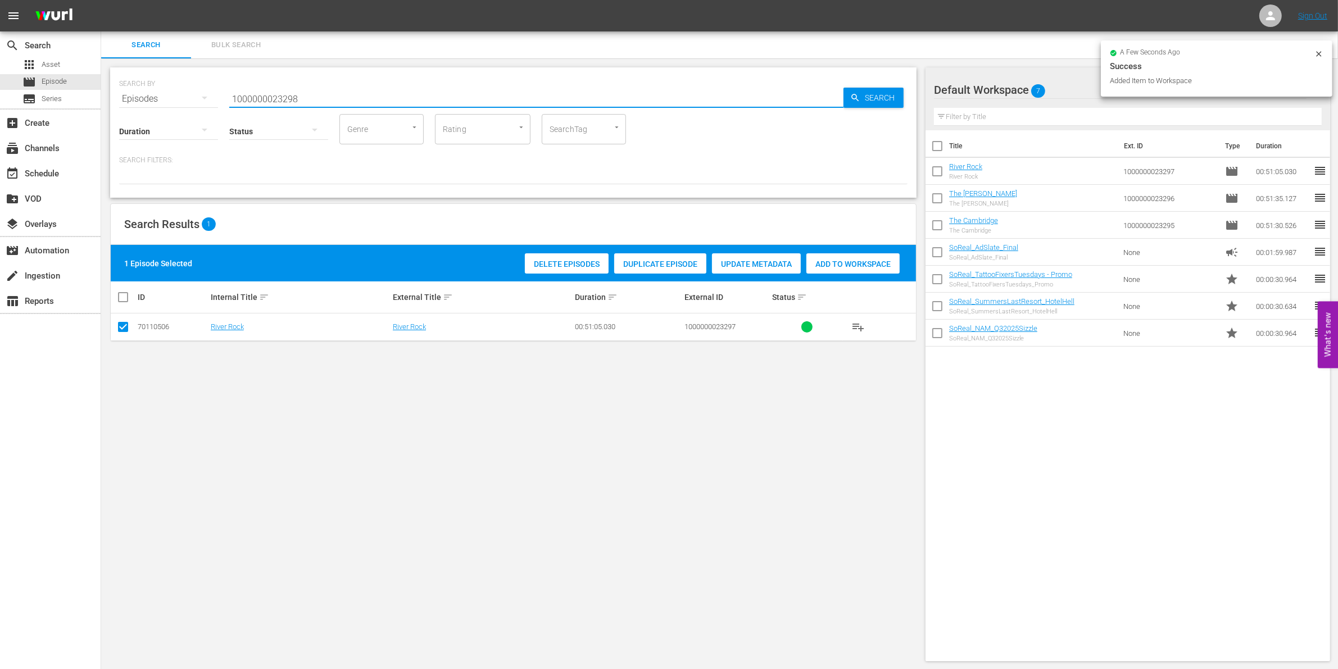
type input "1000000023298"
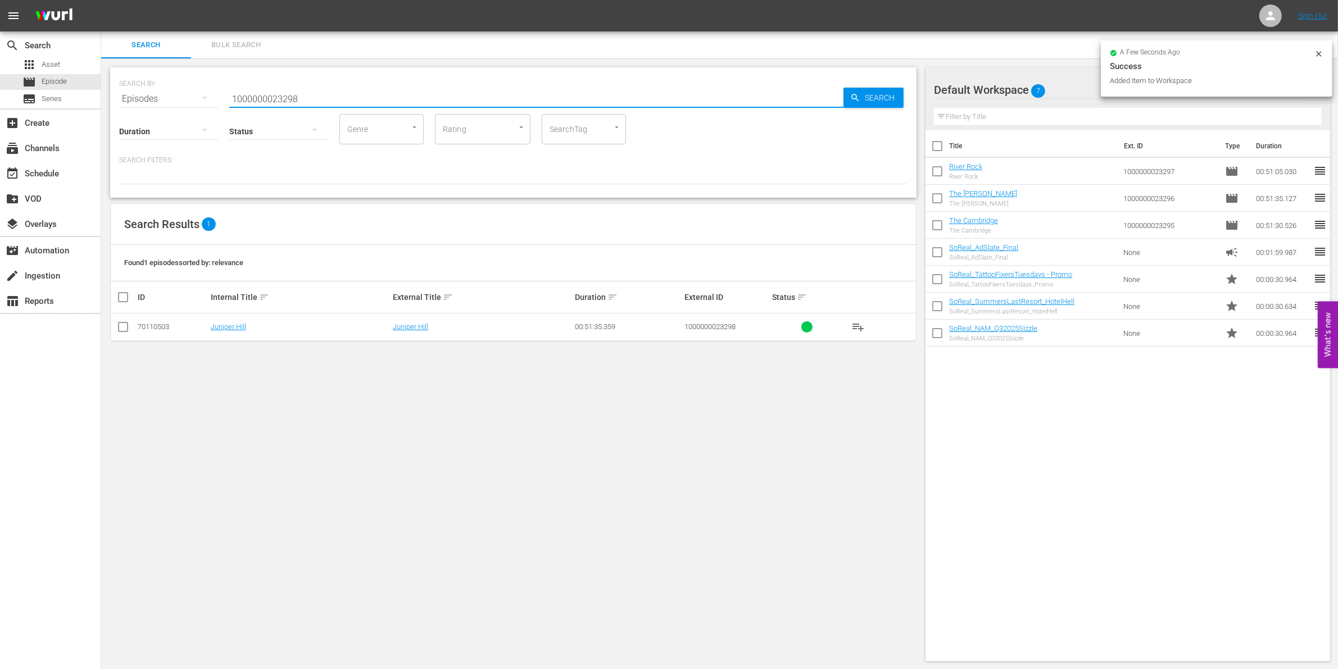
click at [124, 329] on input "checkbox" at bounding box center [122, 329] width 13 height 13
checkbox input "true"
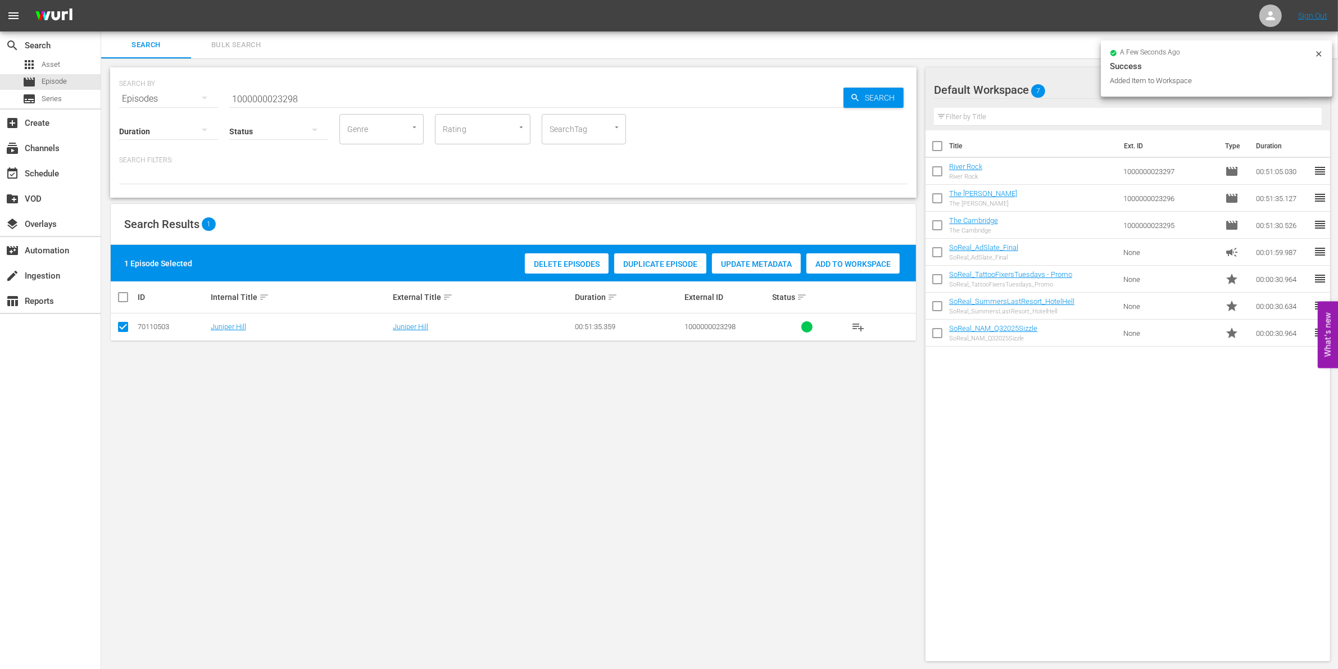
click at [871, 273] on div "Add to Workspace" at bounding box center [852, 263] width 93 height 21
click at [344, 87] on input "1000000023298" at bounding box center [536, 98] width 614 height 27
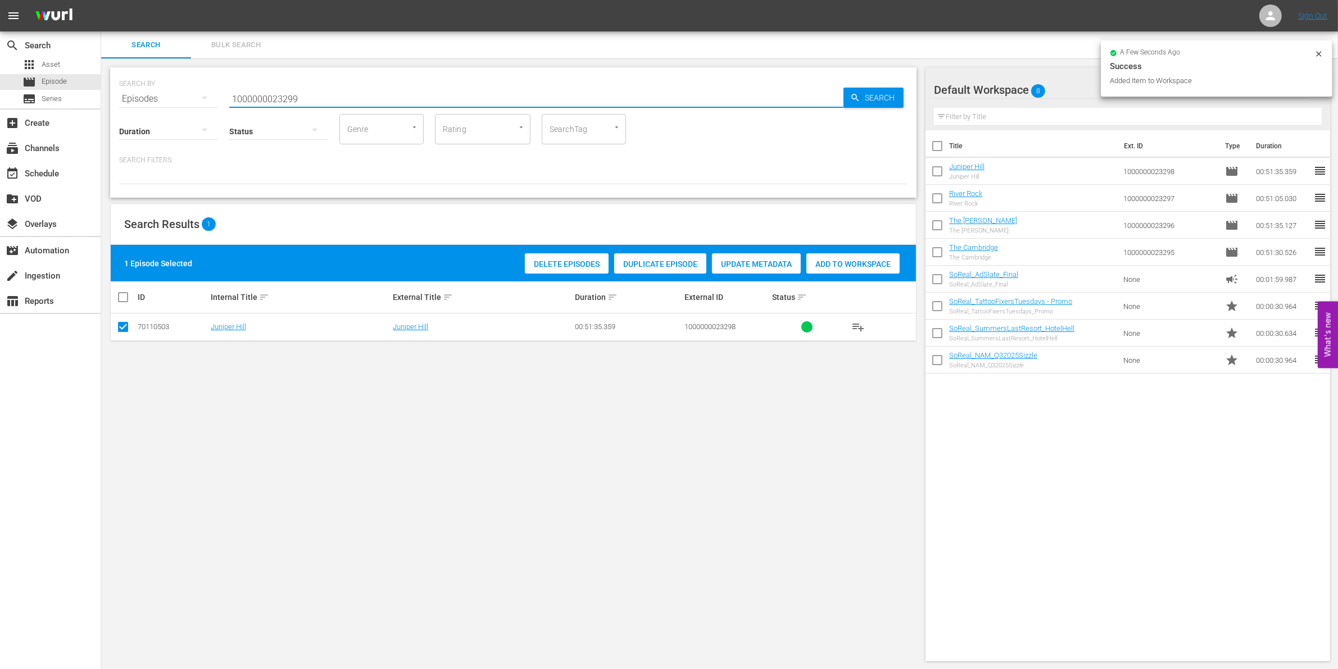
type input "1000000023299"
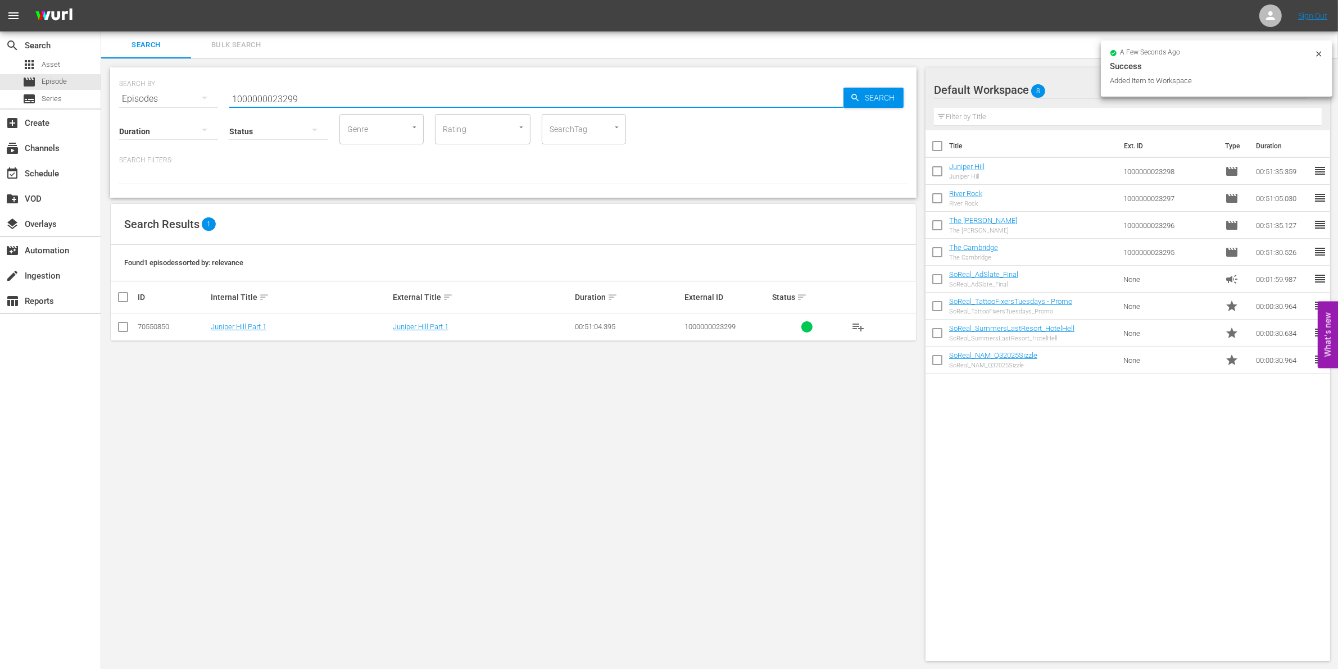
click at [126, 330] on input "checkbox" at bounding box center [122, 329] width 13 height 13
checkbox input "true"
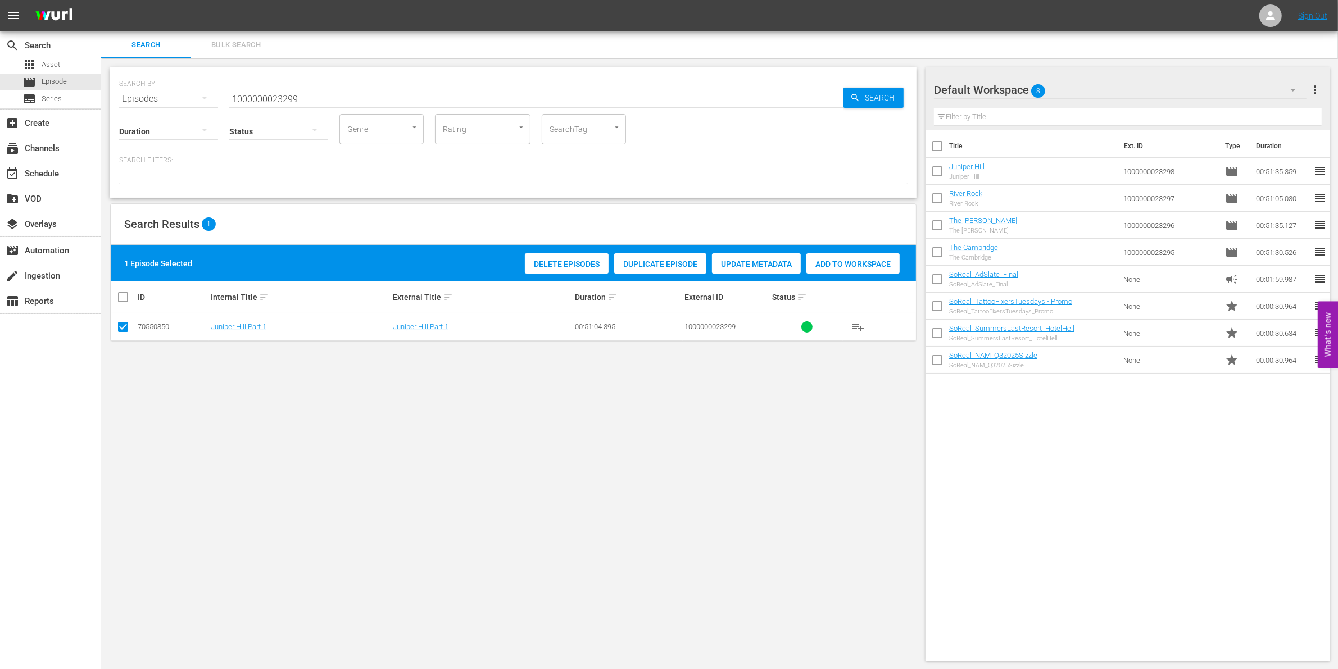
click at [861, 265] on span "Add to Workspace" at bounding box center [852, 264] width 93 height 9
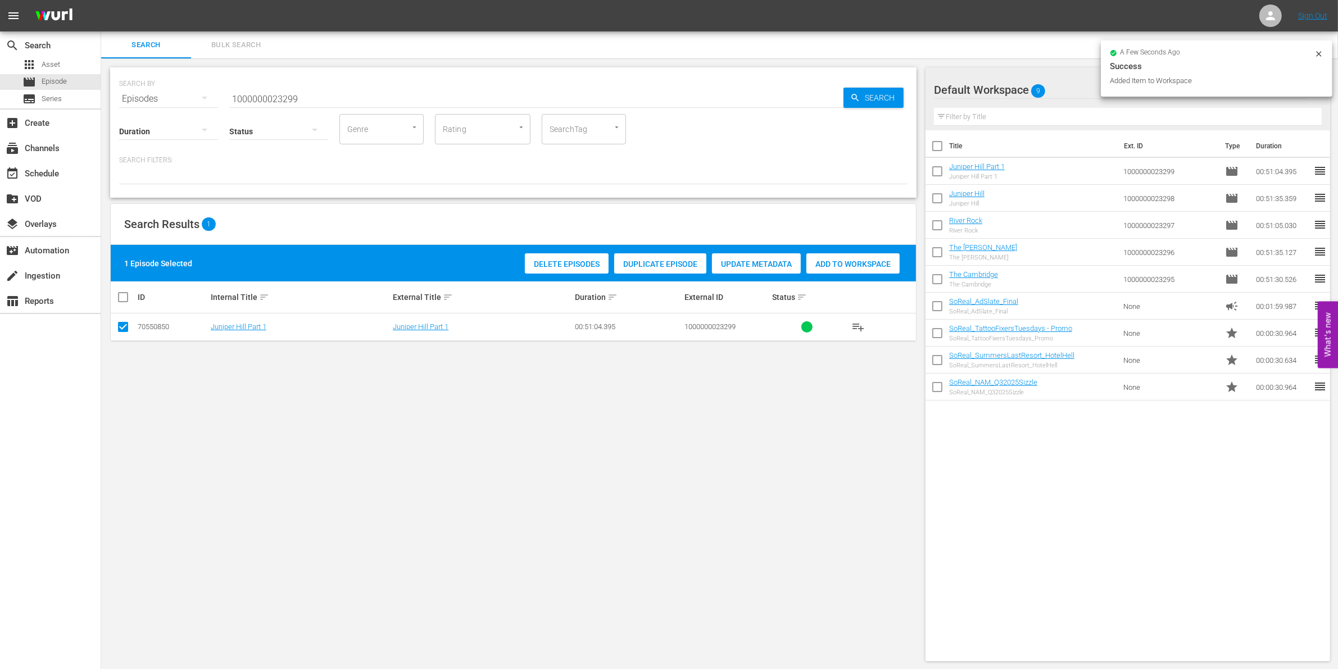
click at [375, 96] on input "1000000023299" at bounding box center [536, 98] width 614 height 27
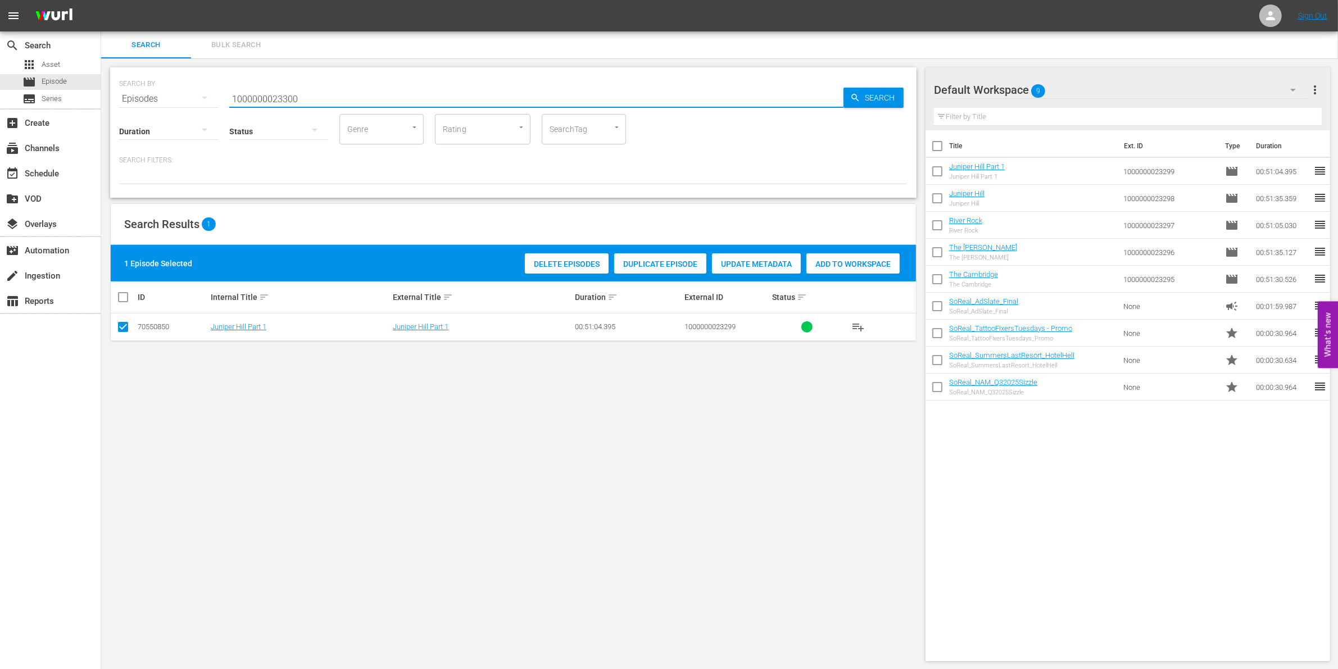
type input "1000000023300"
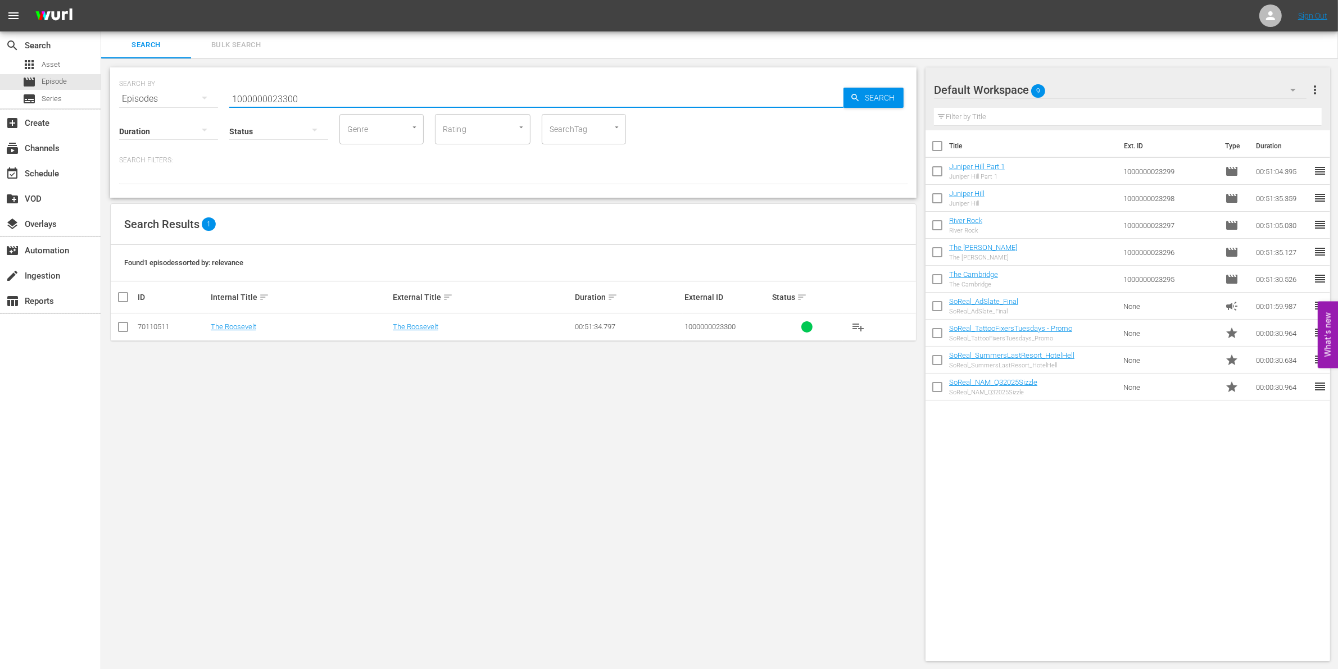
click at [122, 330] on input "checkbox" at bounding box center [122, 329] width 13 height 13
checkbox input "true"
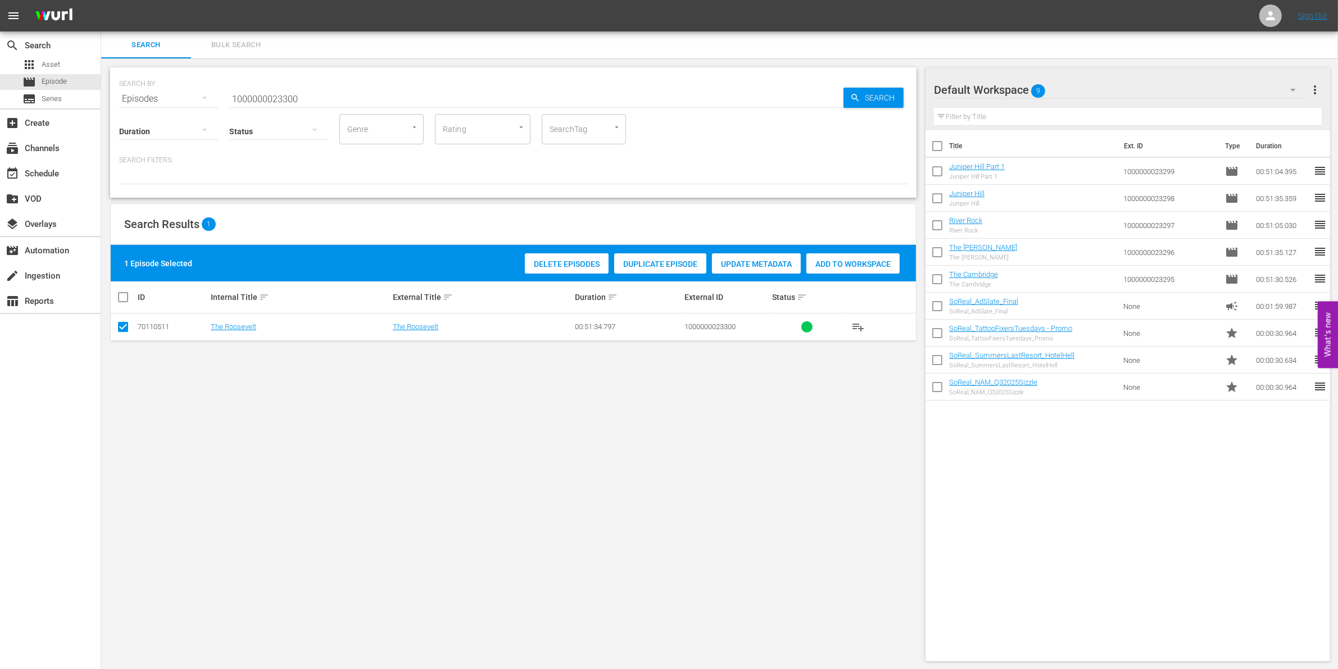
click at [869, 270] on div "Add to Workspace" at bounding box center [852, 263] width 93 height 21
click at [246, 102] on input "1000000023300" at bounding box center [536, 98] width 614 height 27
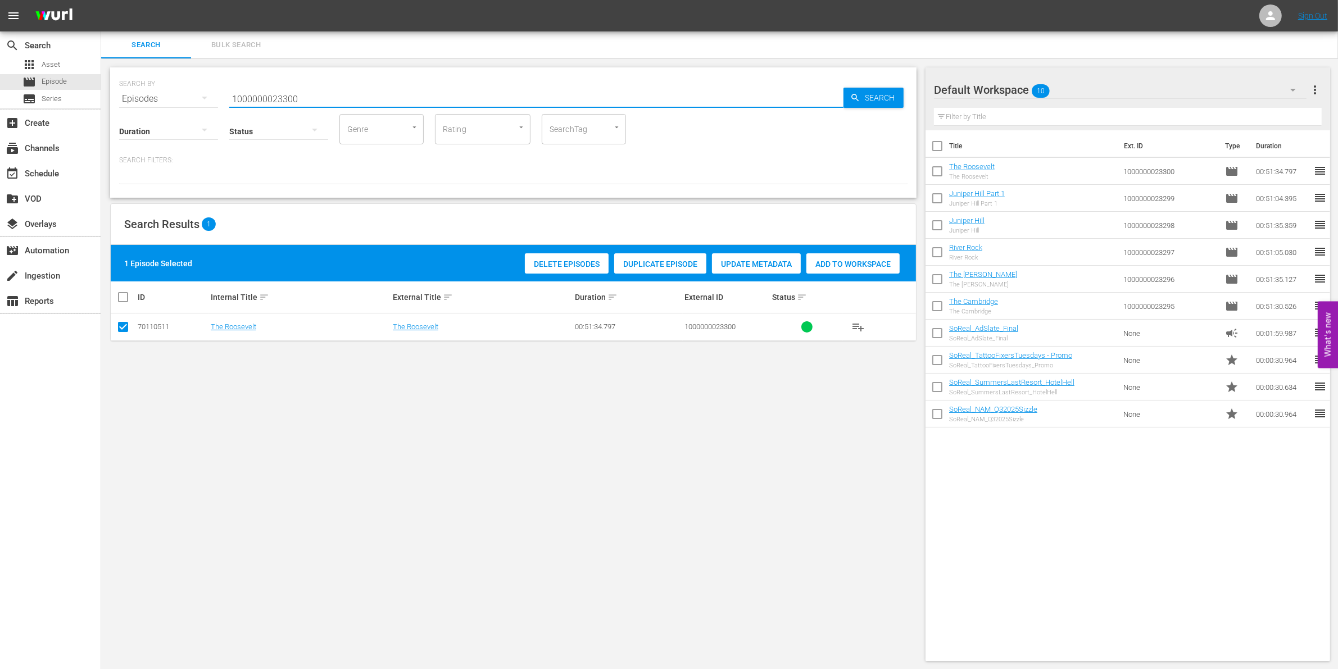
click at [246, 102] on input "1000000023300" at bounding box center [536, 98] width 614 height 27
paste input "04859"
type input "1000000004859"
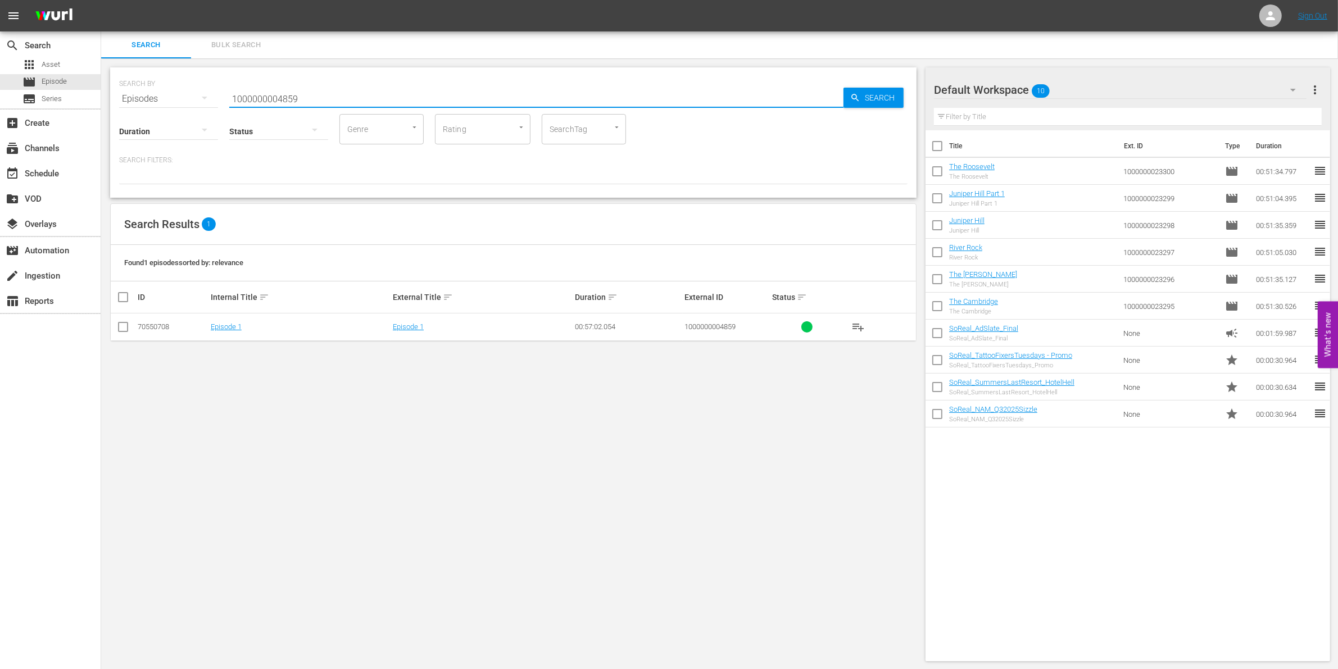
click at [121, 330] on input "checkbox" at bounding box center [122, 329] width 13 height 13
checkbox input "true"
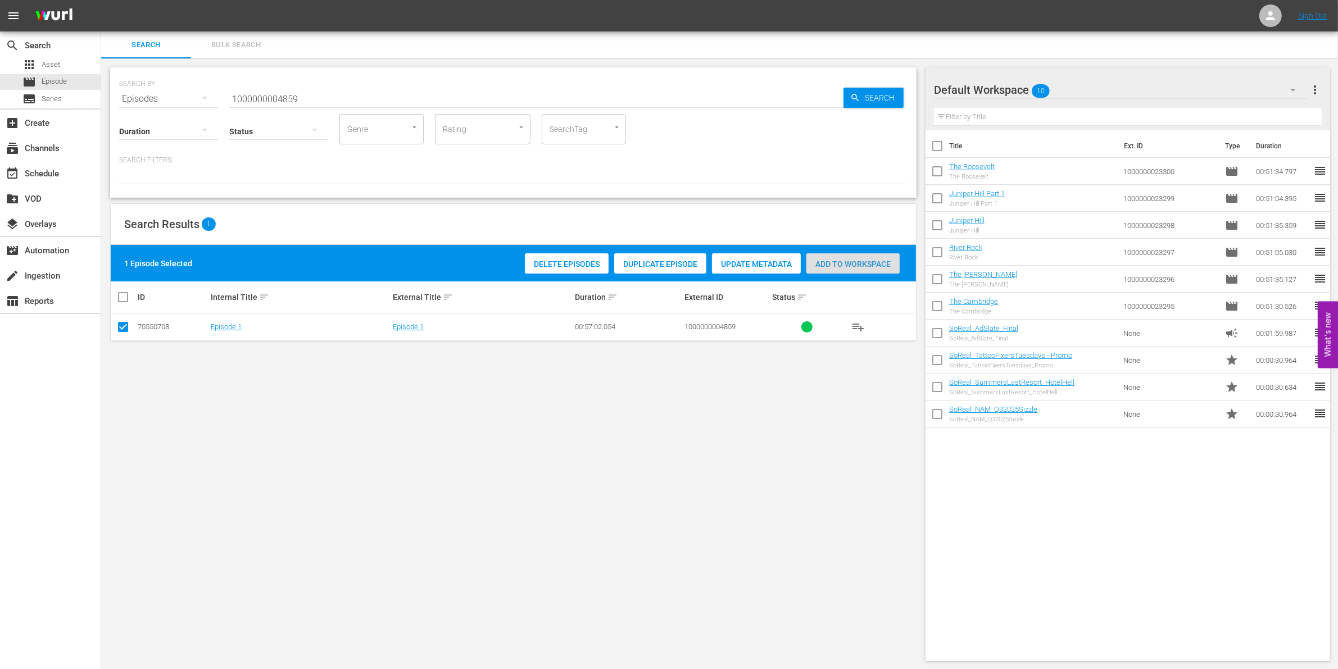
click at [871, 267] on span "Add to Workspace" at bounding box center [852, 264] width 93 height 9
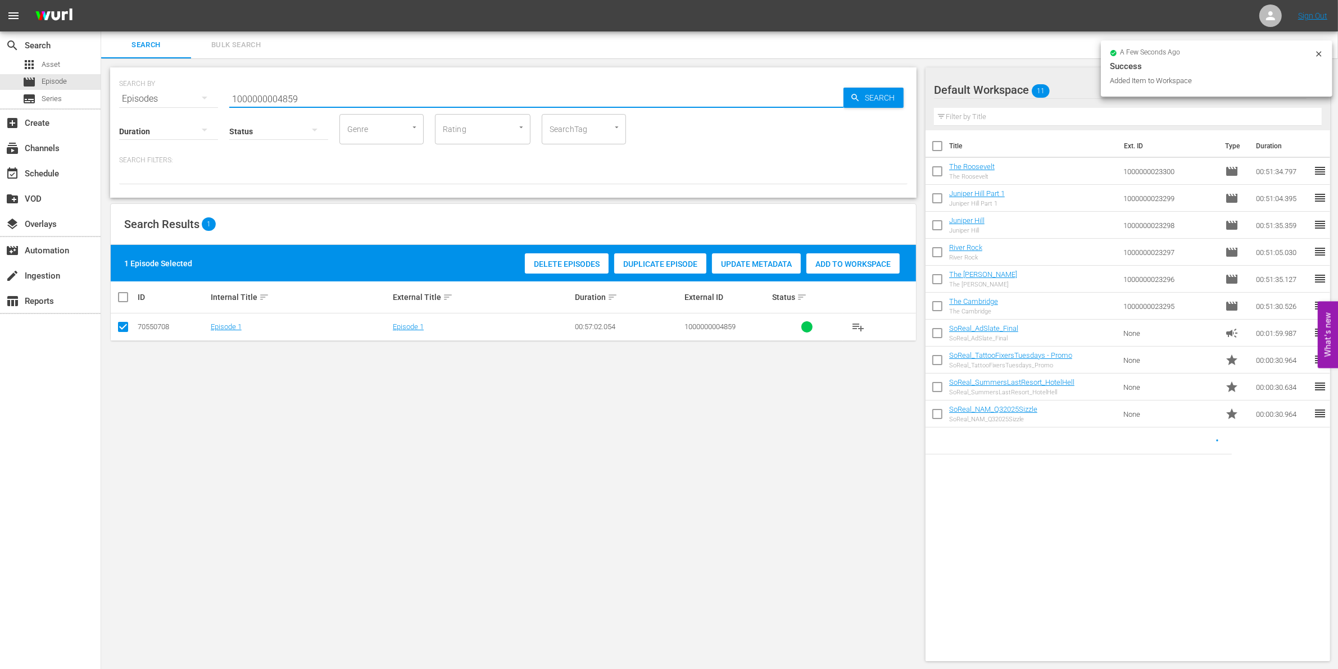
click at [312, 92] on input "1000000004859" at bounding box center [536, 98] width 614 height 27
type input "1000000004860"
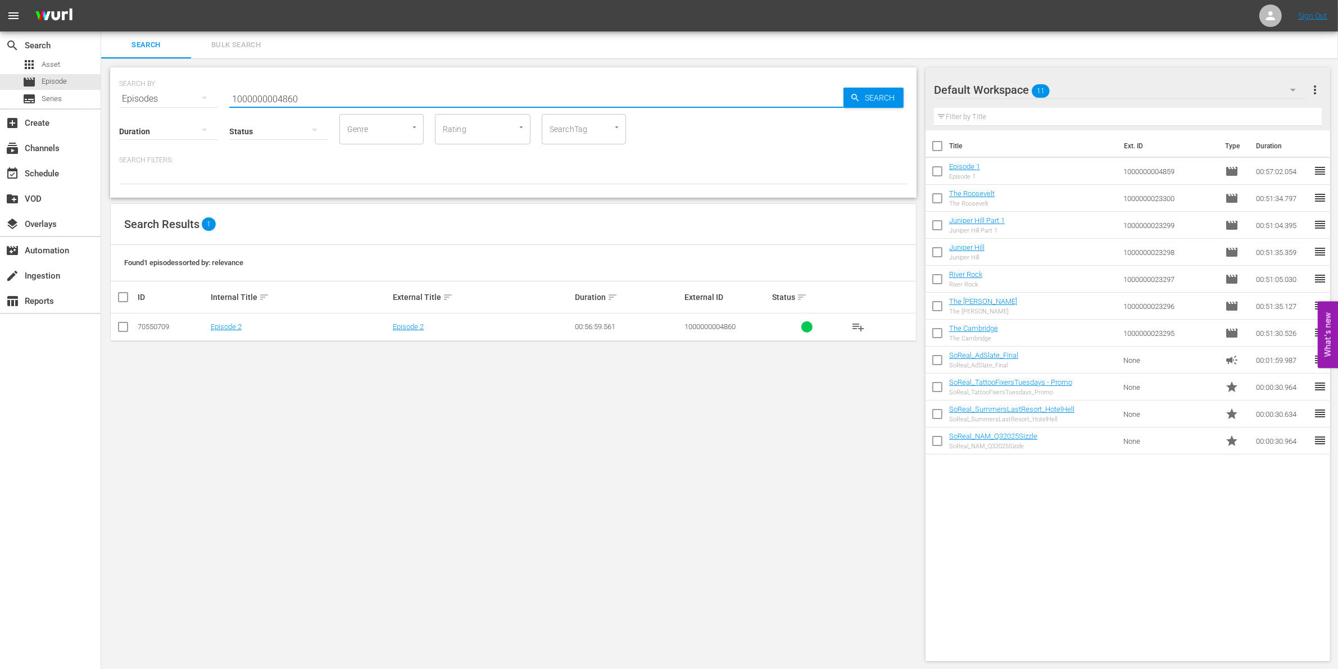
click at [122, 326] on input "checkbox" at bounding box center [122, 329] width 13 height 13
checkbox input "true"
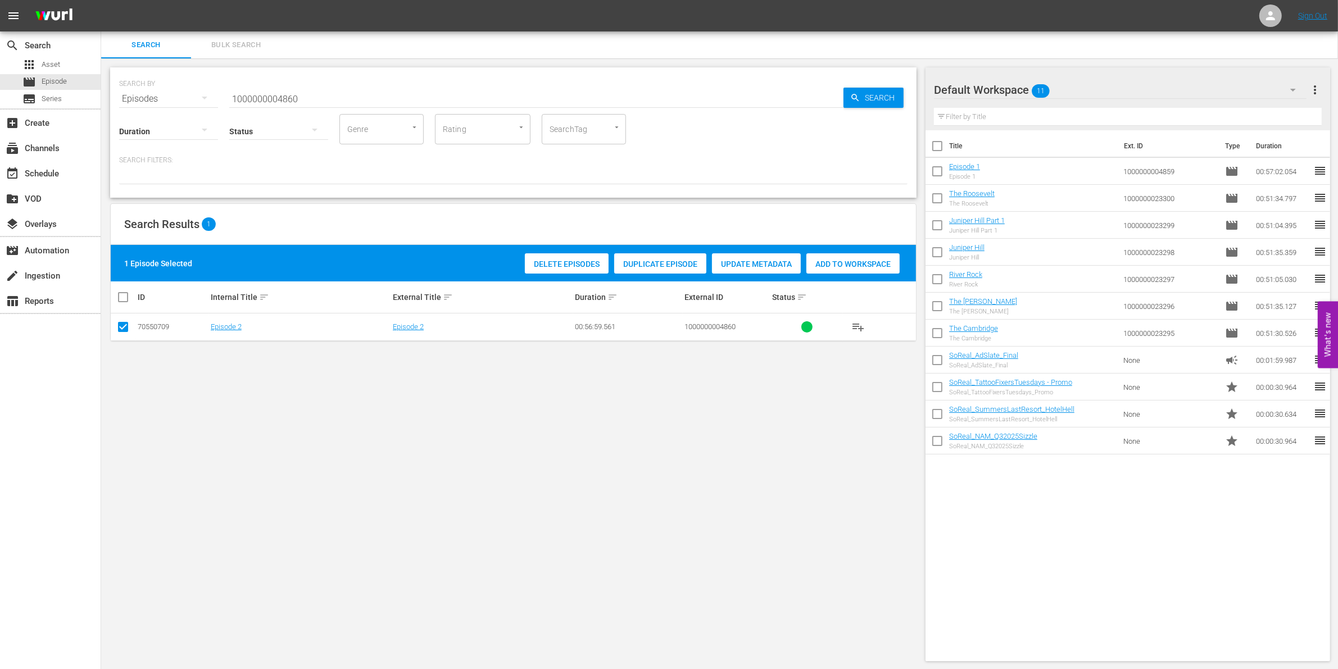
click at [869, 262] on span "Add to Workspace" at bounding box center [852, 264] width 93 height 9
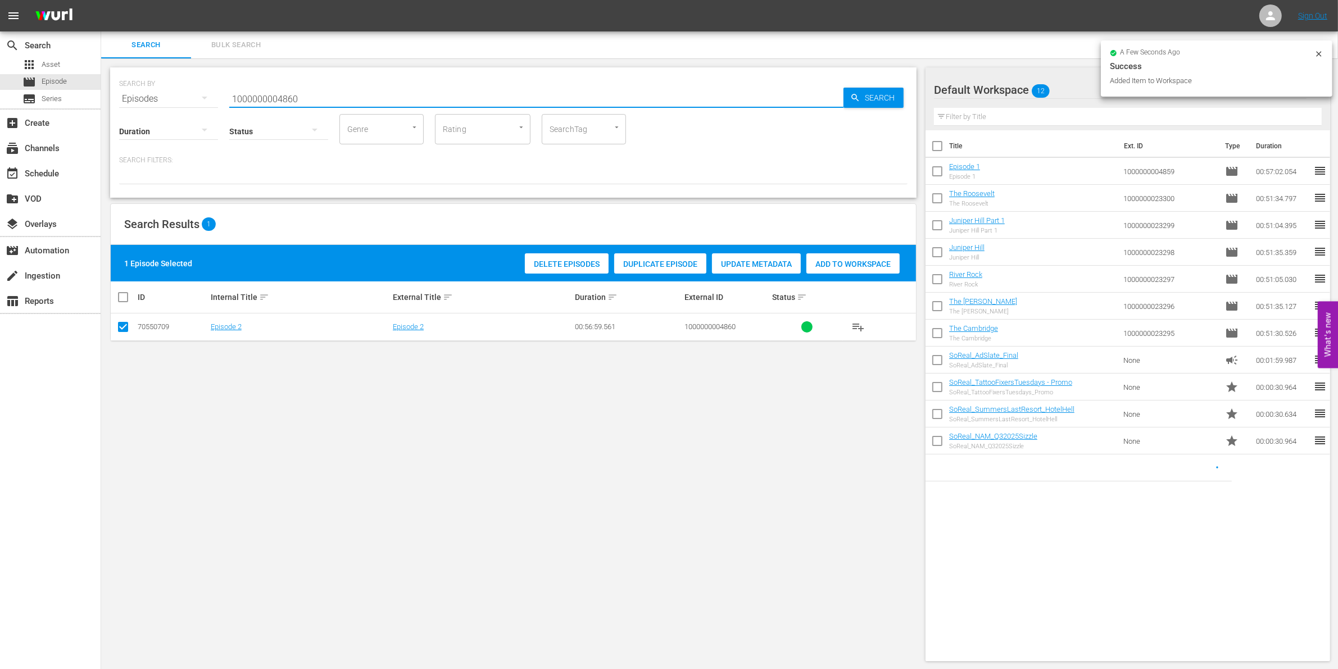
click at [371, 96] on input "1000000004860" at bounding box center [536, 98] width 614 height 27
type input "1000000004861"
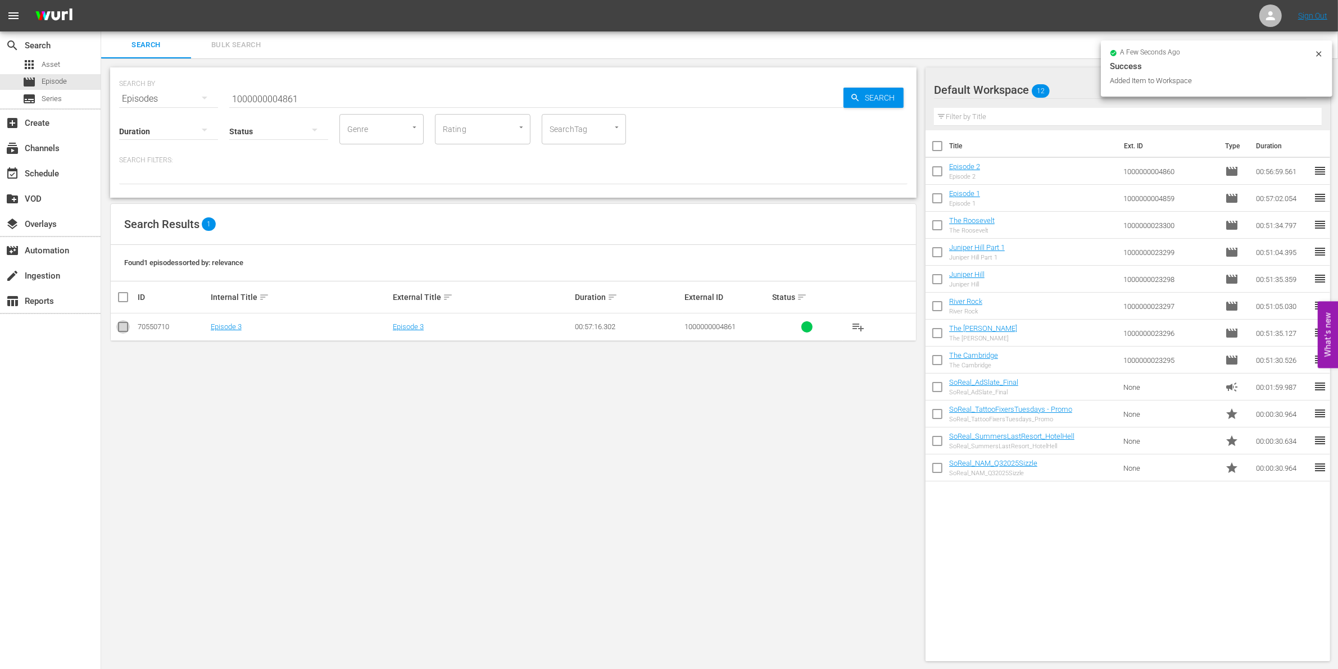
click at [124, 321] on icon at bounding box center [122, 326] width 13 height 13
click at [121, 328] on input "checkbox" at bounding box center [122, 329] width 13 height 13
checkbox input "true"
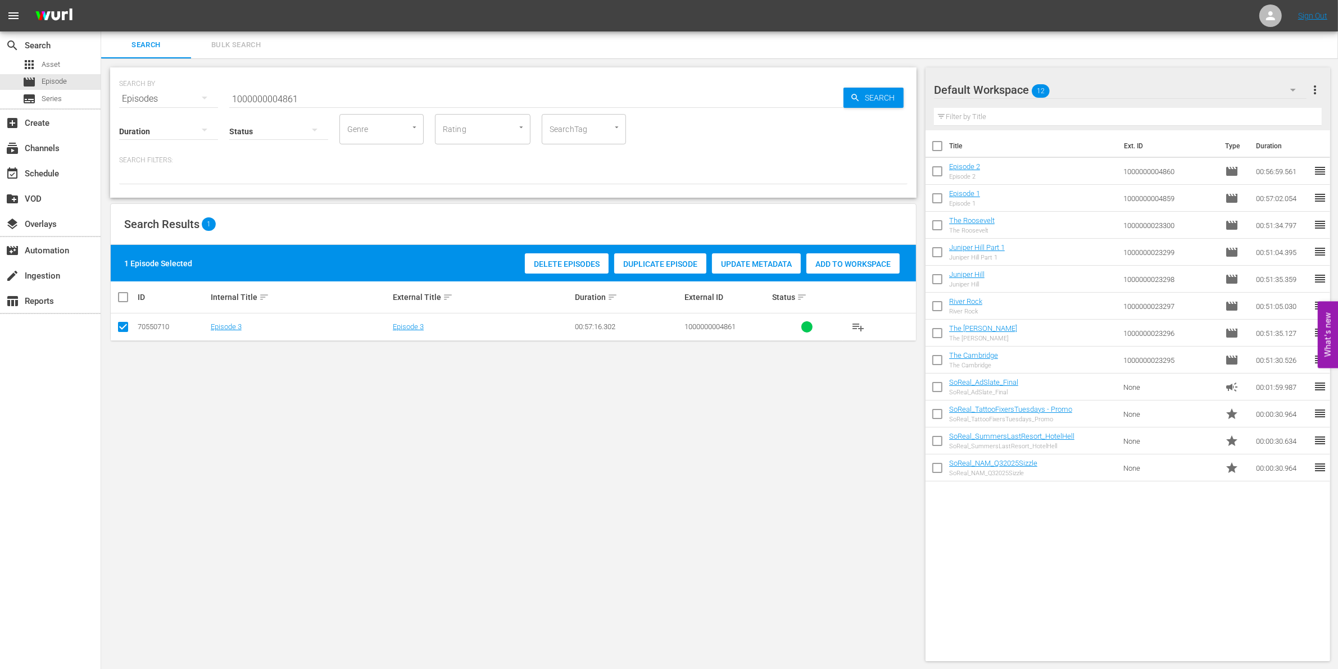
click at [865, 253] on div "Add to Workspace" at bounding box center [852, 263] width 93 height 21
click at [238, 102] on input "1000000004861" at bounding box center [536, 98] width 614 height 27
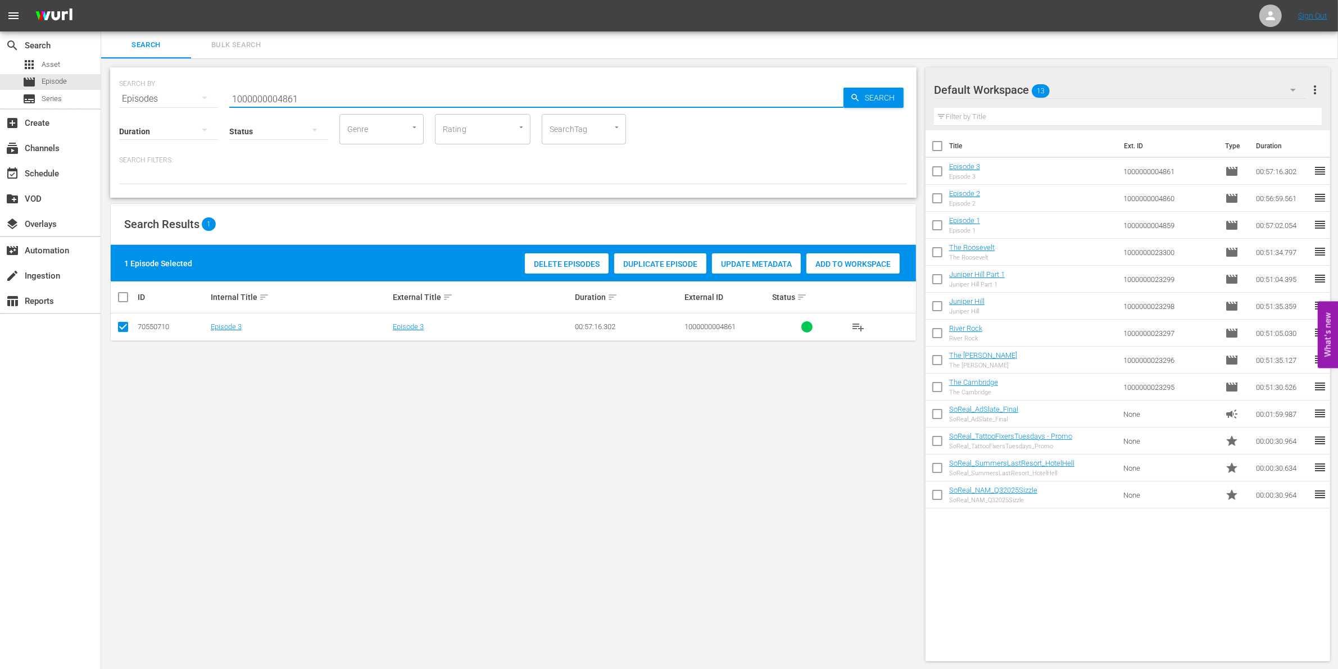
paste input "12098"
type input "1000000012098"
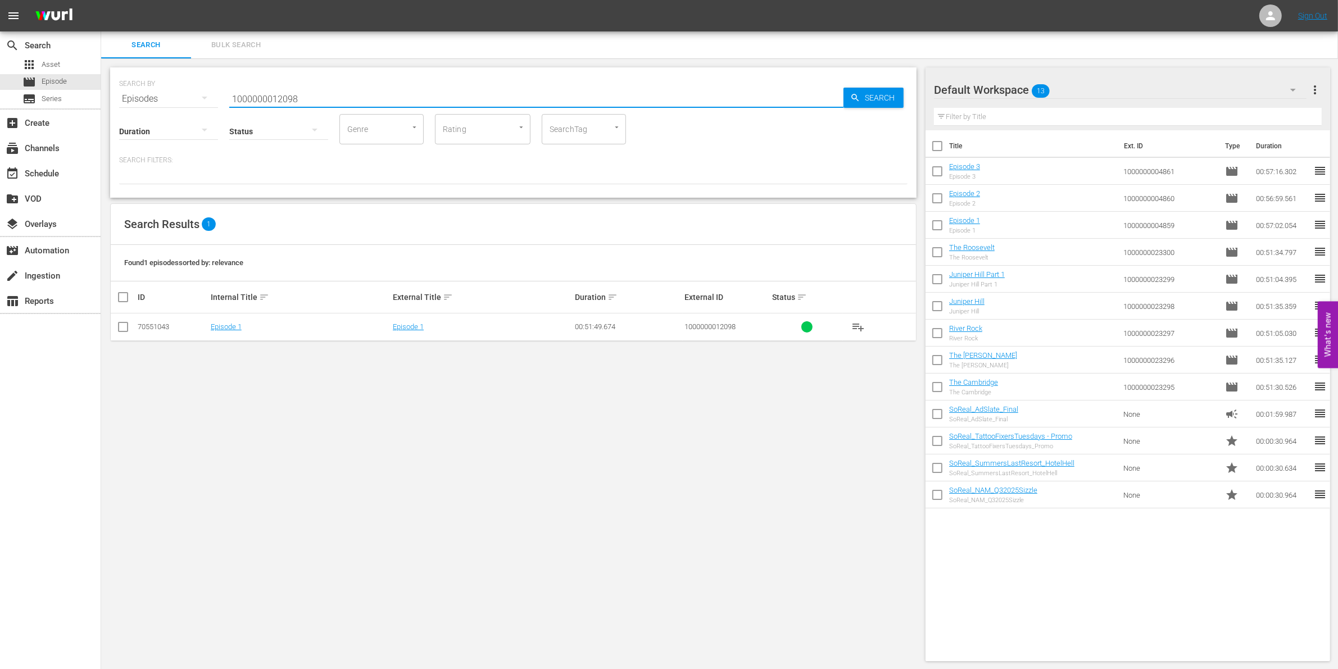
click at [124, 320] on icon at bounding box center [122, 326] width 13 height 13
click at [115, 330] on td at bounding box center [123, 328] width 25 height 28
click at [120, 329] on input "checkbox" at bounding box center [122, 329] width 13 height 13
checkbox input "true"
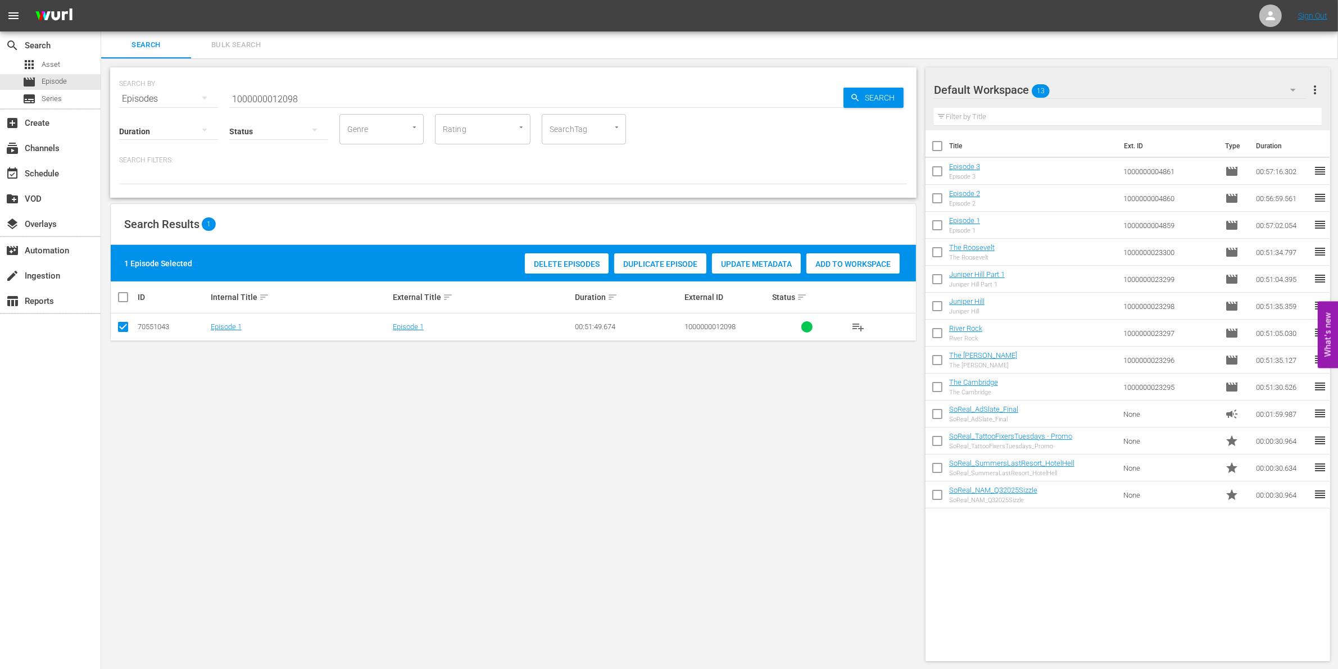
click at [855, 251] on div "Delete Episodes Duplicate Episode Update Metadata Add to Workspace" at bounding box center [712, 264] width 380 height 26
click at [836, 265] on span "Add to Workspace" at bounding box center [852, 264] width 93 height 9
click at [304, 99] on input "1000000012098" at bounding box center [536, 98] width 614 height 27
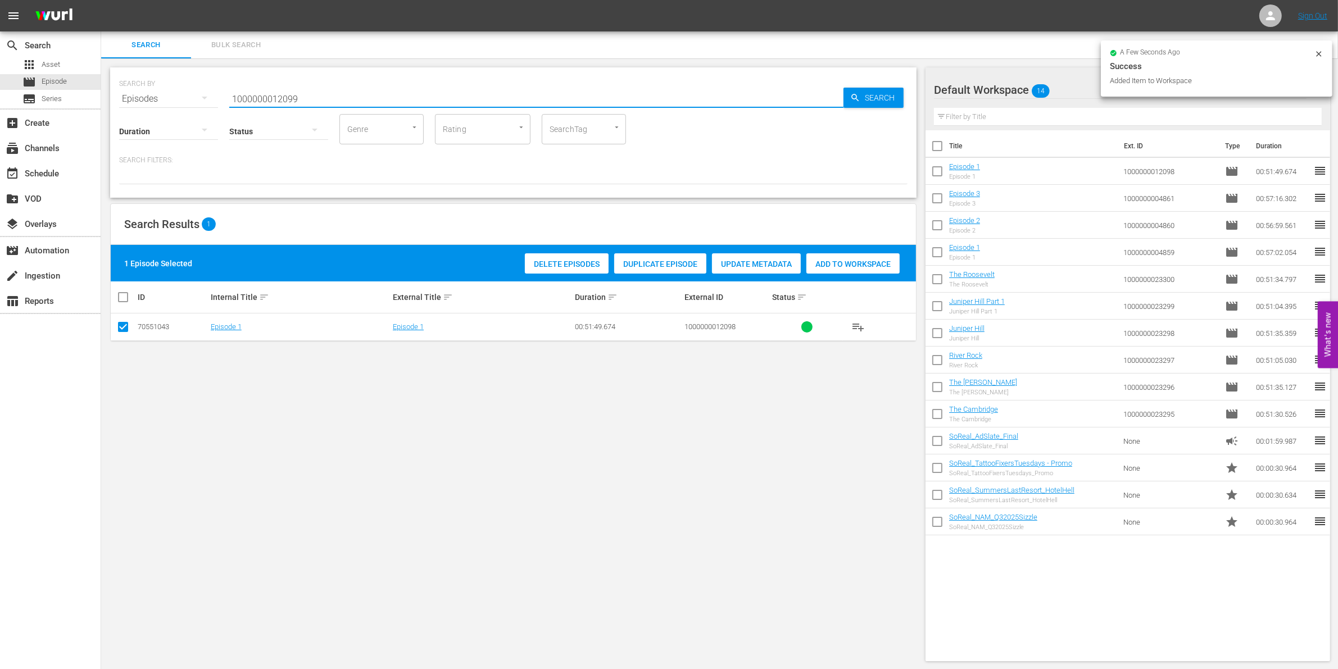
type input "1000000012099"
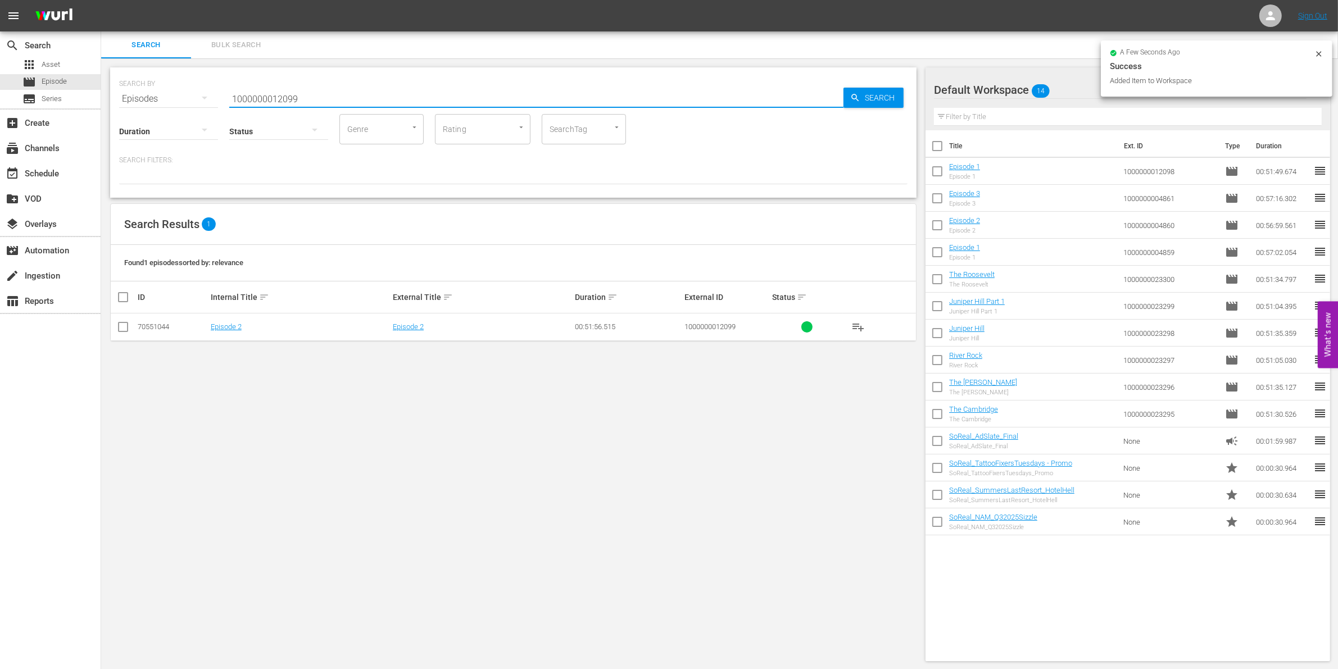
click at [125, 327] on input "checkbox" at bounding box center [122, 329] width 13 height 13
checkbox input "true"
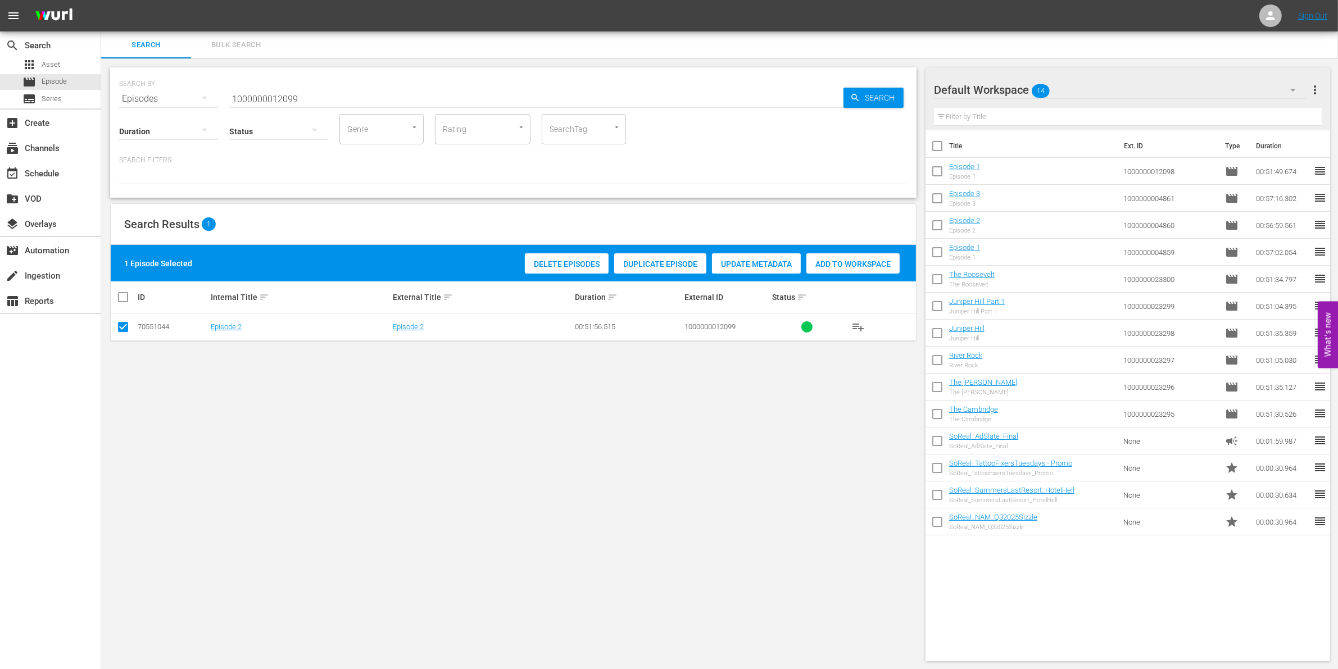
click at [839, 274] on div "Delete Episodes Duplicate Episode Update Metadata Add to Workspace" at bounding box center [712, 264] width 380 height 26
click at [825, 266] on span "Add to Workspace" at bounding box center [852, 264] width 93 height 9
click at [323, 90] on input "1000000012099" at bounding box center [536, 98] width 614 height 27
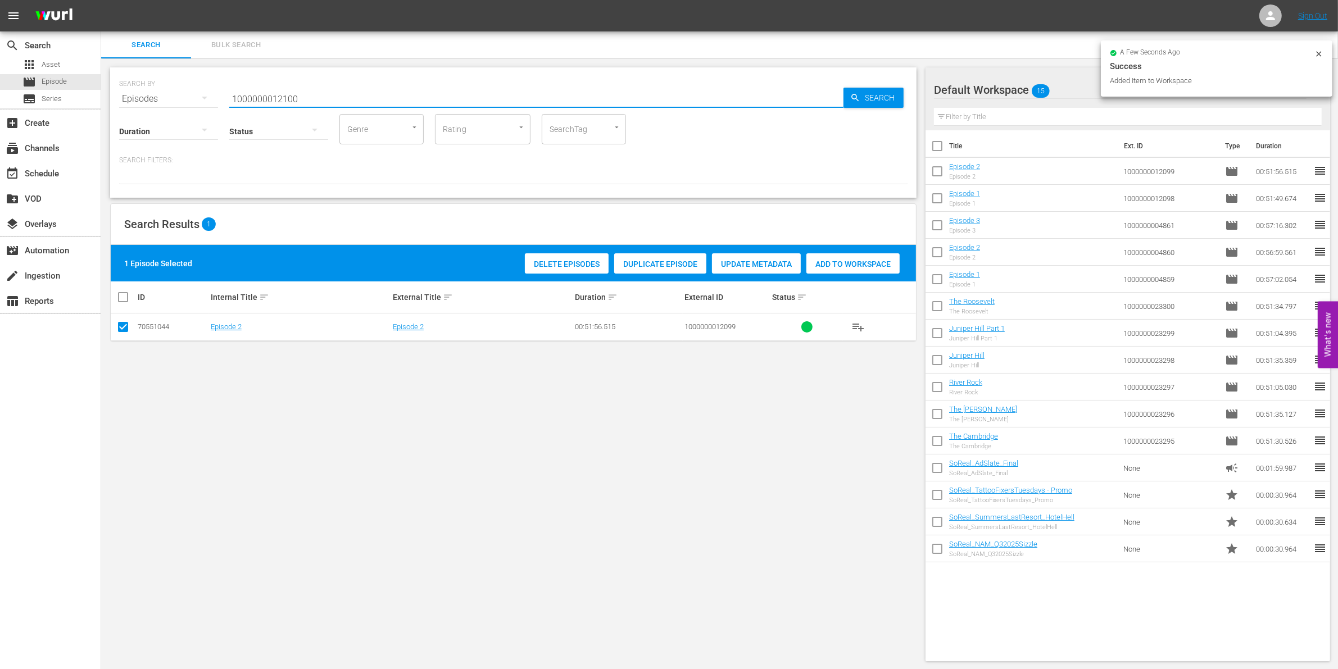
type input "1000000012100"
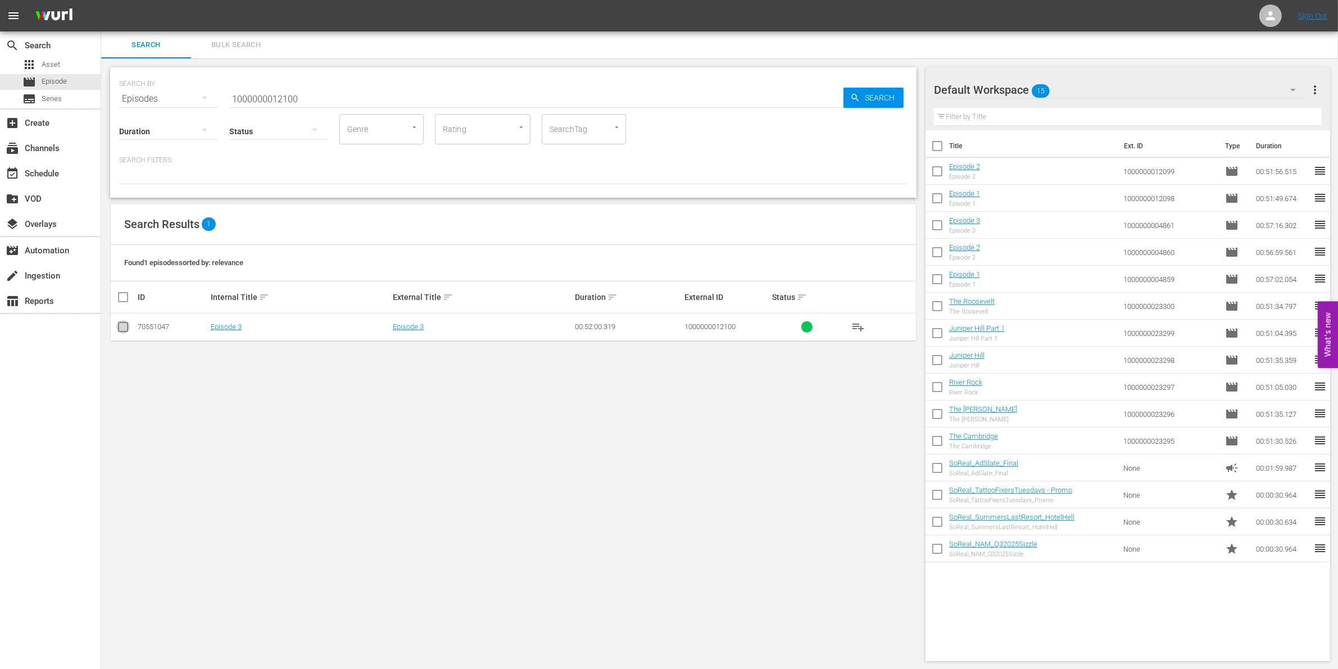
click at [119, 326] on input "checkbox" at bounding box center [122, 329] width 13 height 13
checkbox input "true"
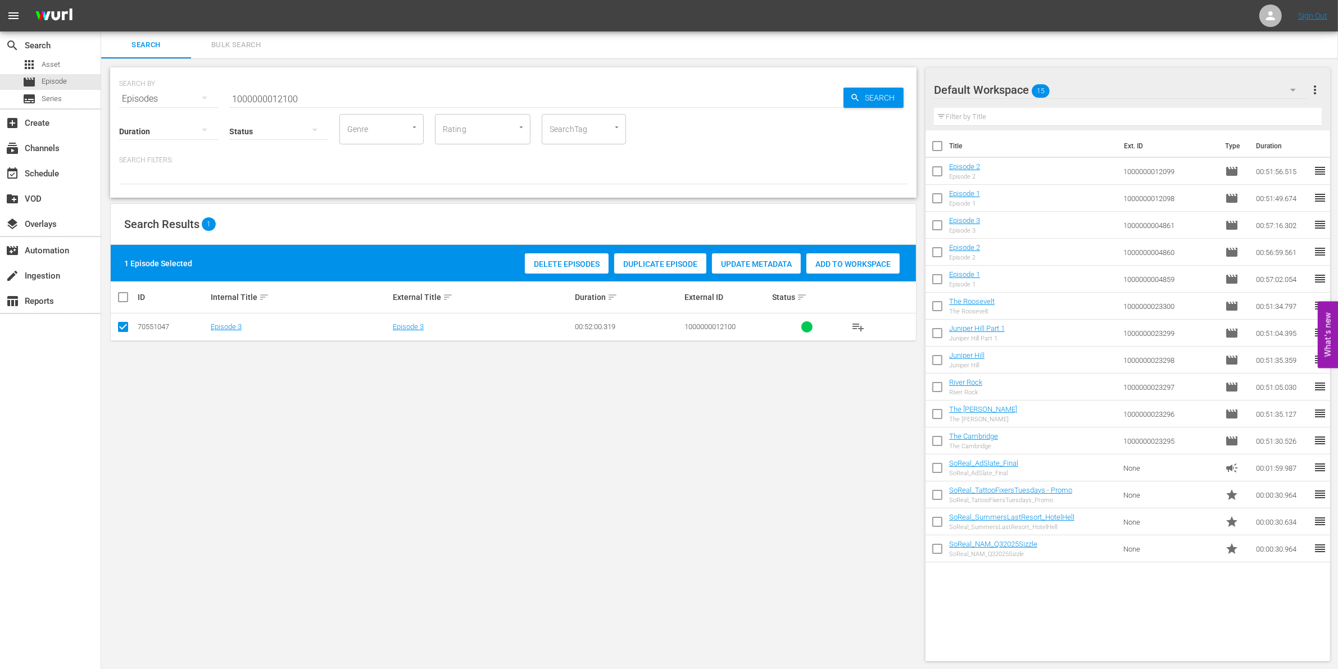
click at [861, 260] on span "Add to Workspace" at bounding box center [852, 264] width 93 height 9
click at [367, 99] on input "1000000012100" at bounding box center [536, 98] width 614 height 27
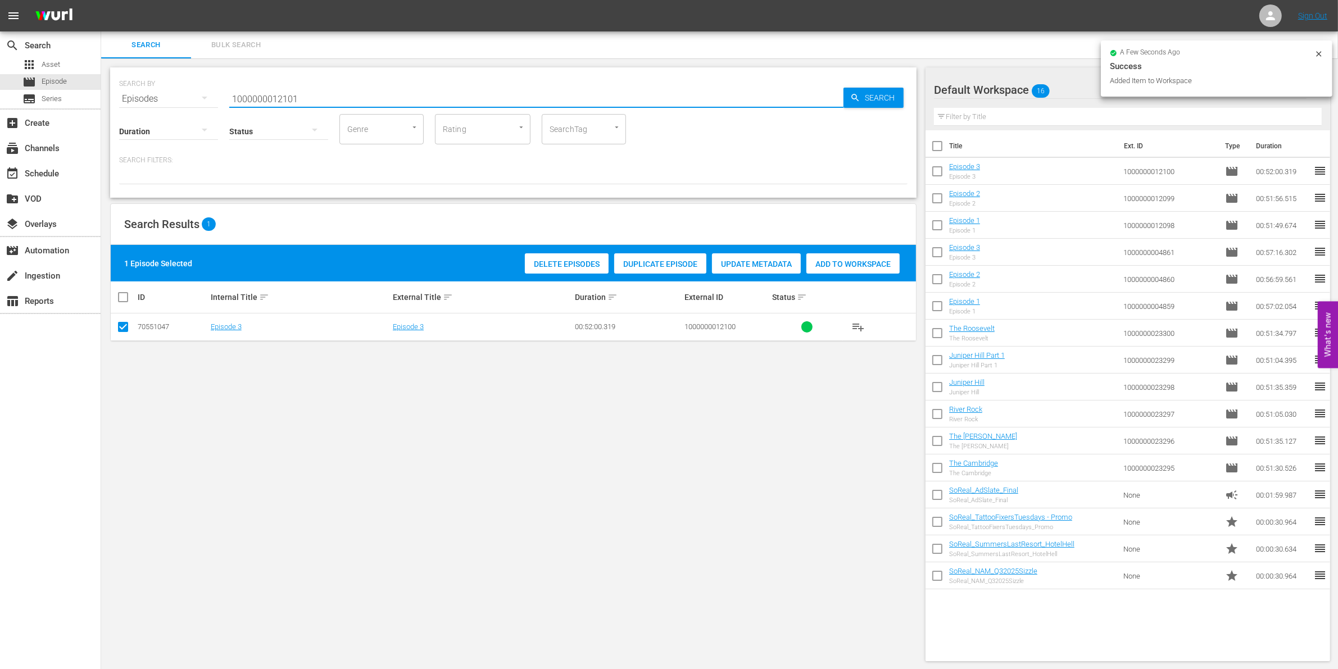
type input "1000000012101"
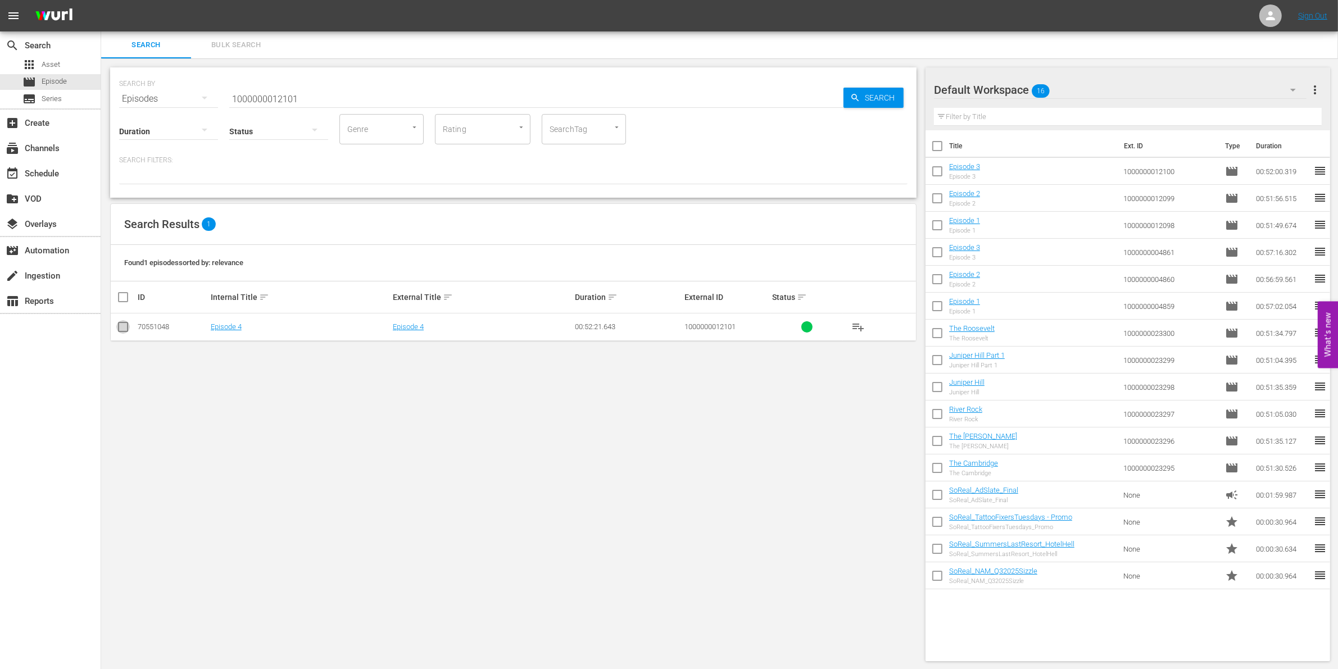
click at [125, 330] on input "checkbox" at bounding box center [122, 329] width 13 height 13
checkbox input "true"
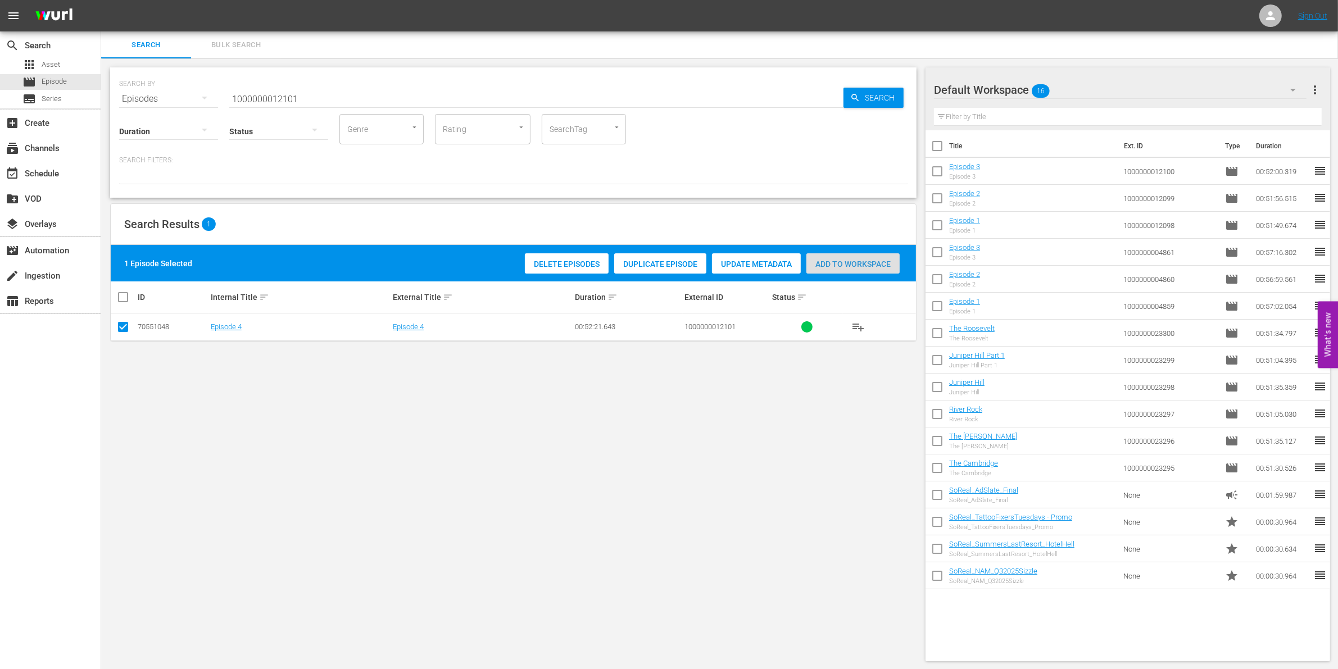
click at [866, 261] on span "Add to Workspace" at bounding box center [852, 264] width 93 height 9
click at [310, 88] on input "1000000012101" at bounding box center [536, 98] width 614 height 27
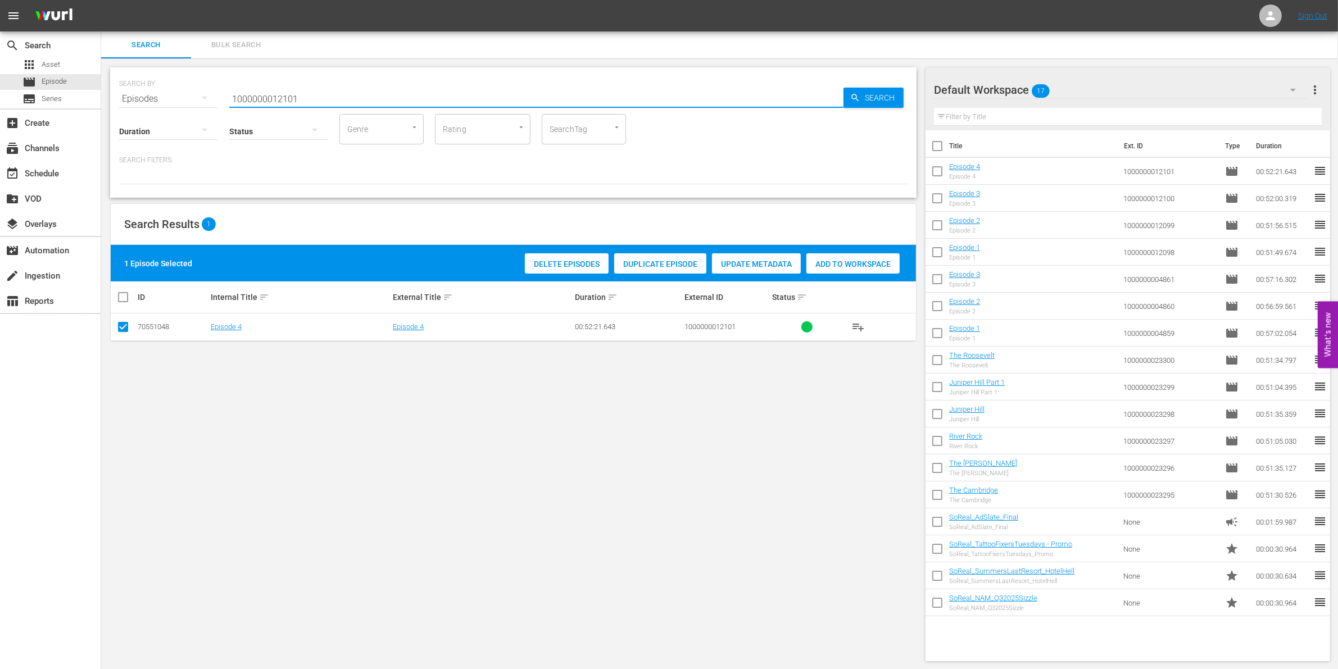
click at [310, 88] on input "1000000012101" at bounding box center [536, 98] width 614 height 27
paste input "3522"
type input "1000000035221"
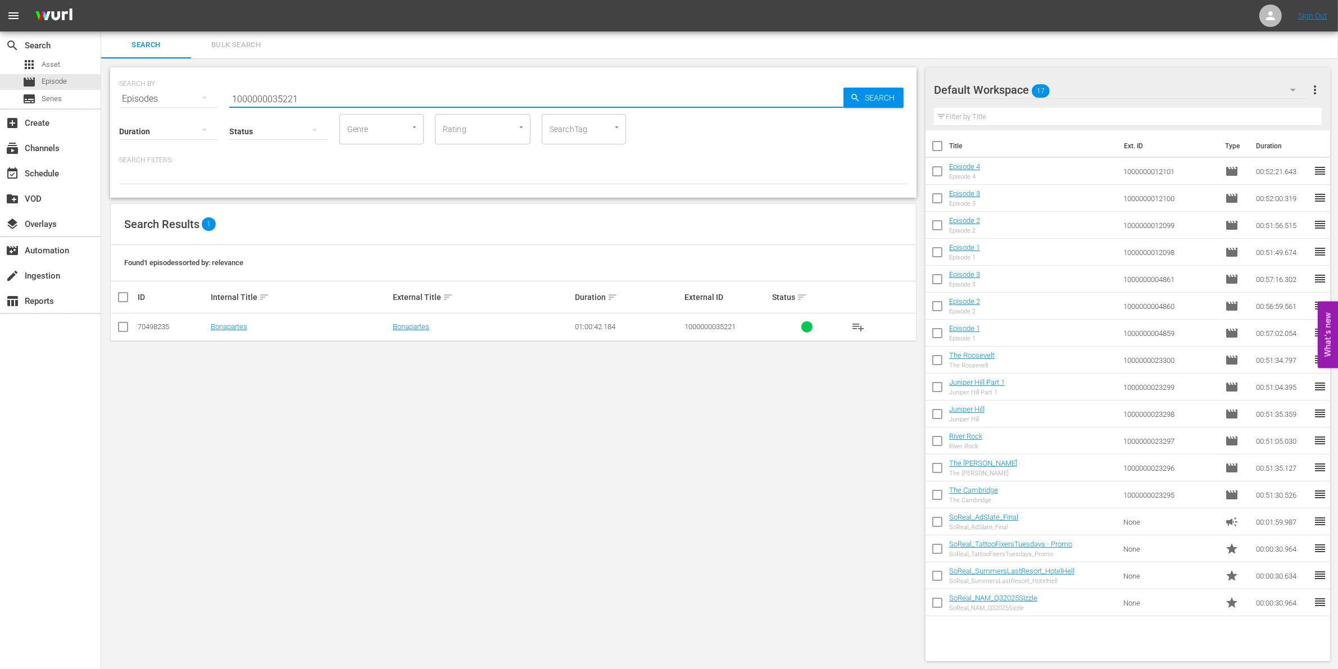
click at [119, 330] on input "checkbox" at bounding box center [122, 329] width 13 height 13
checkbox input "true"
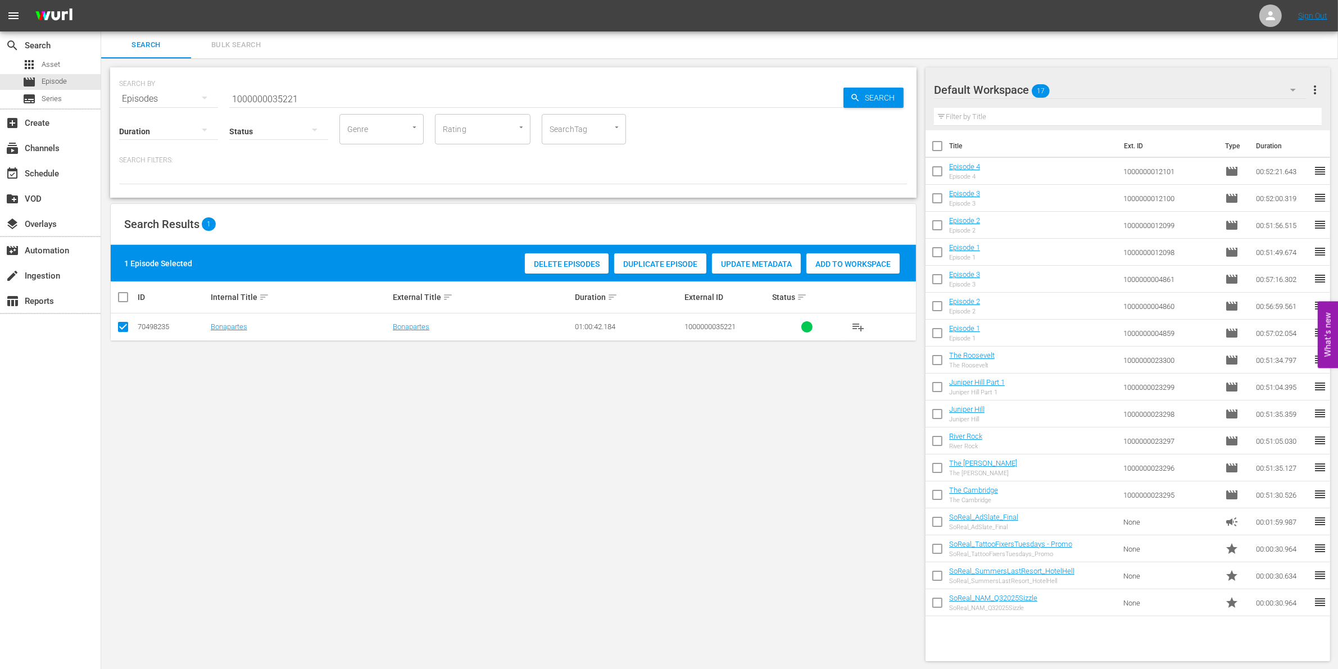
click at [874, 271] on div "Add to Workspace" at bounding box center [852, 263] width 93 height 21
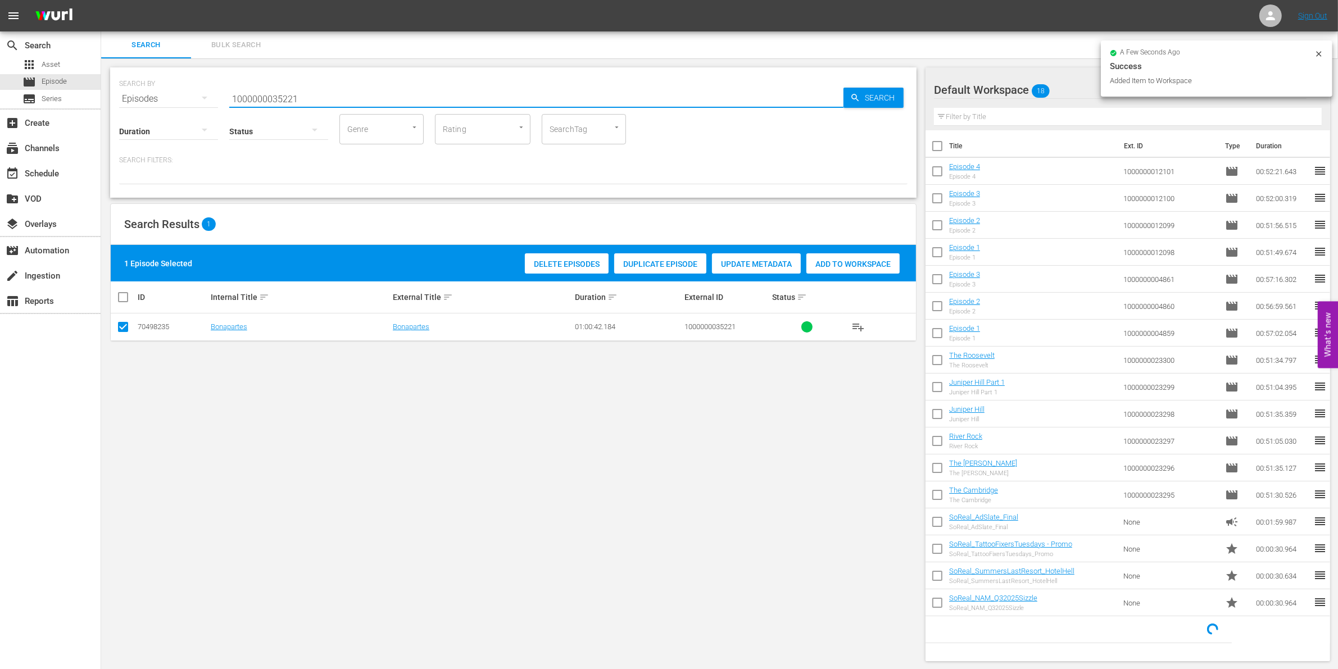
click at [303, 90] on input "1000000035221" at bounding box center [536, 98] width 614 height 27
type input "1000000035222"
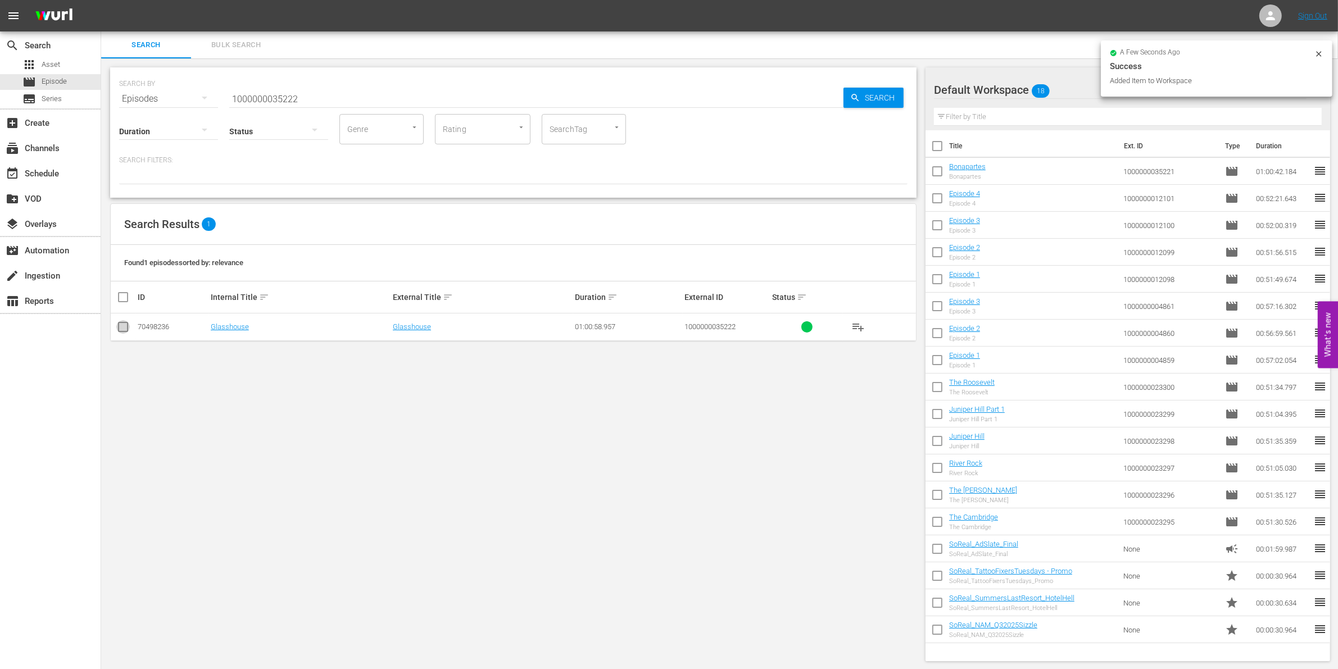
click at [124, 329] on input "checkbox" at bounding box center [122, 329] width 13 height 13
checkbox input "true"
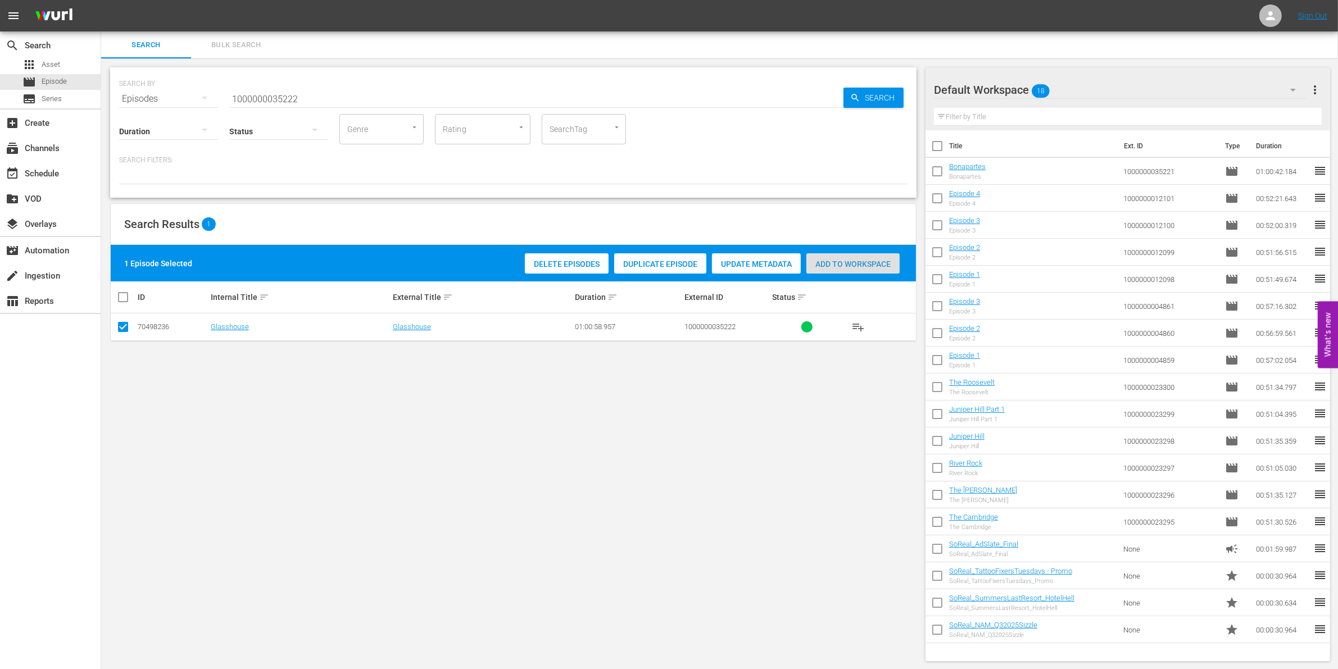
click at [849, 271] on div "Add to Workspace" at bounding box center [852, 263] width 93 height 21
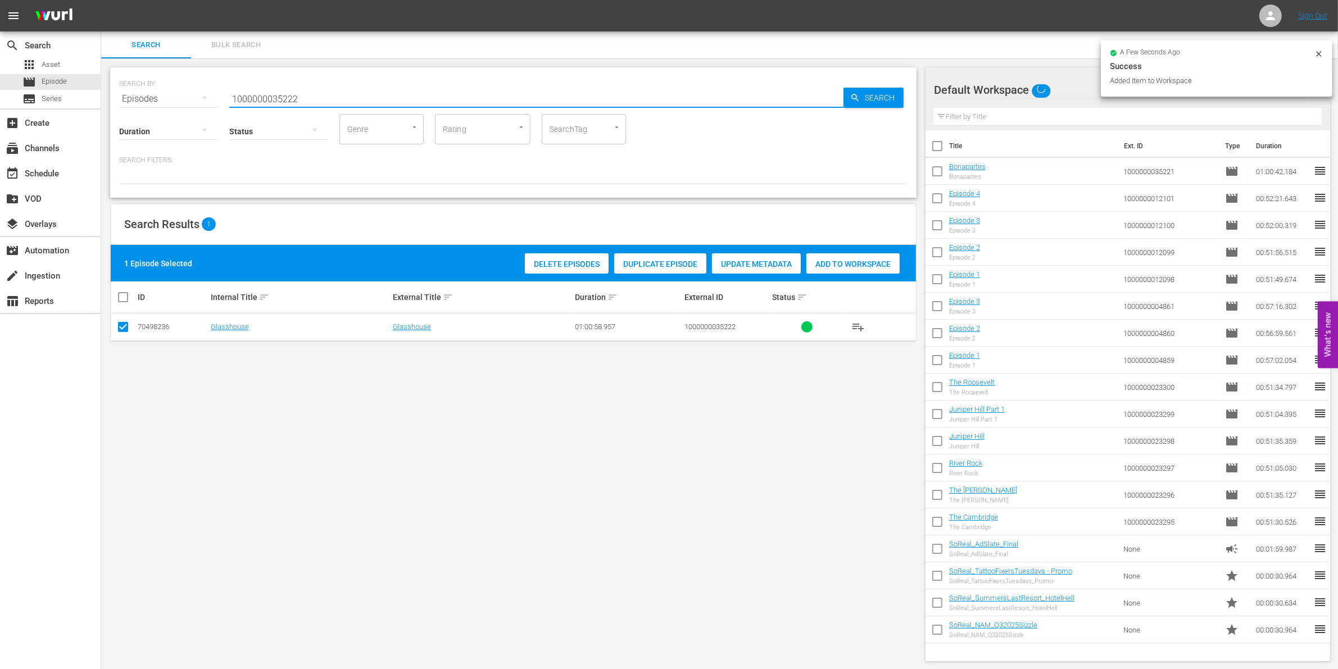
click at [324, 92] on input "1000000035222" at bounding box center [536, 98] width 614 height 27
type input "1000000035223"
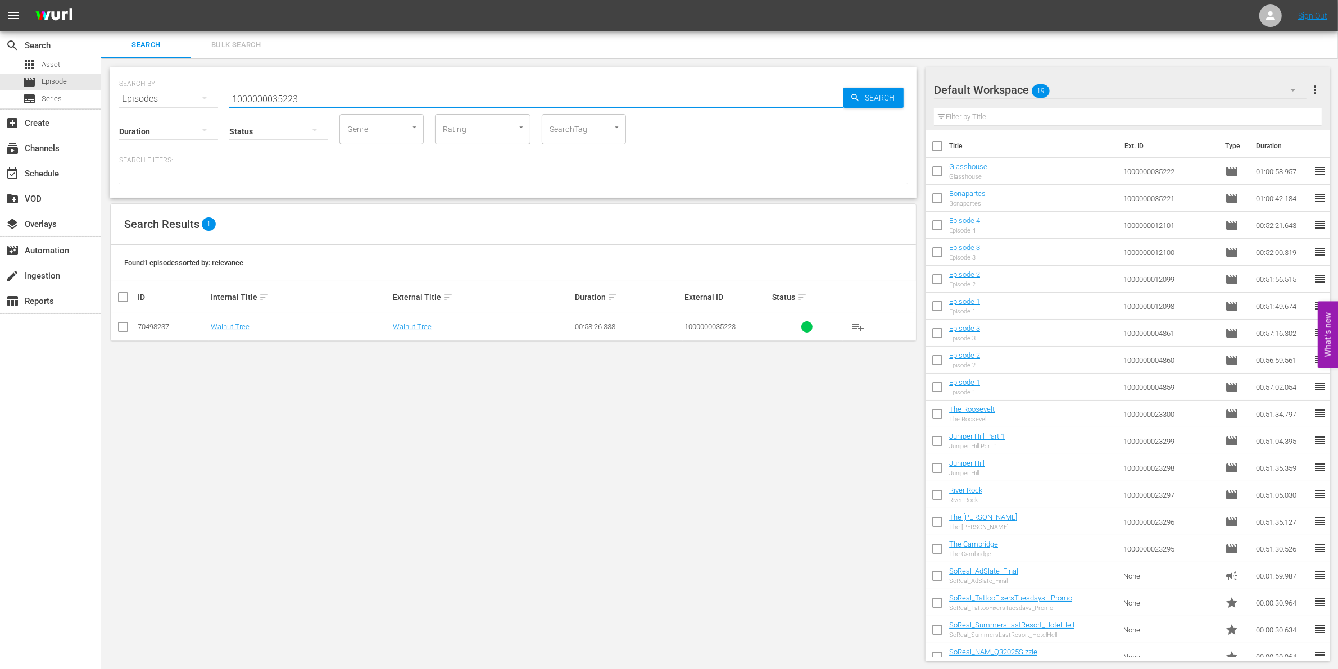
click at [122, 325] on input "checkbox" at bounding box center [122, 329] width 13 height 13
checkbox input "true"
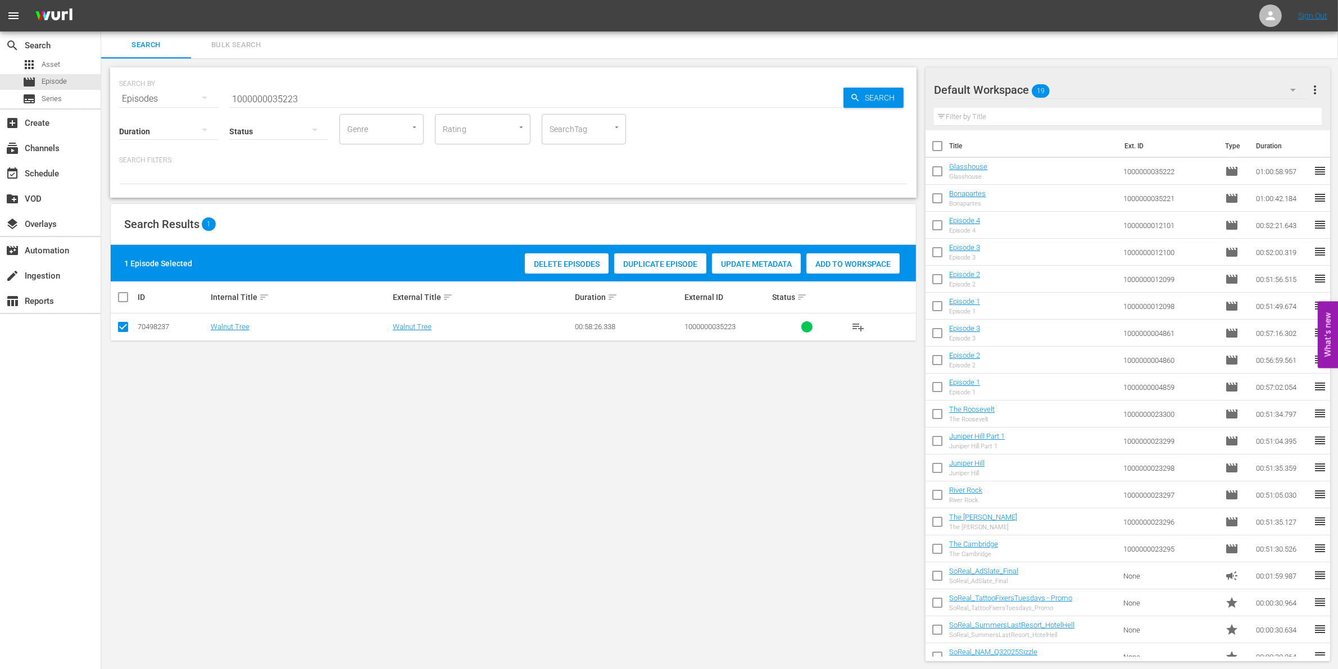
click at [864, 264] on span "Add to Workspace" at bounding box center [852, 264] width 93 height 9
click at [256, 100] on input "1000000035223" at bounding box center [536, 98] width 614 height 27
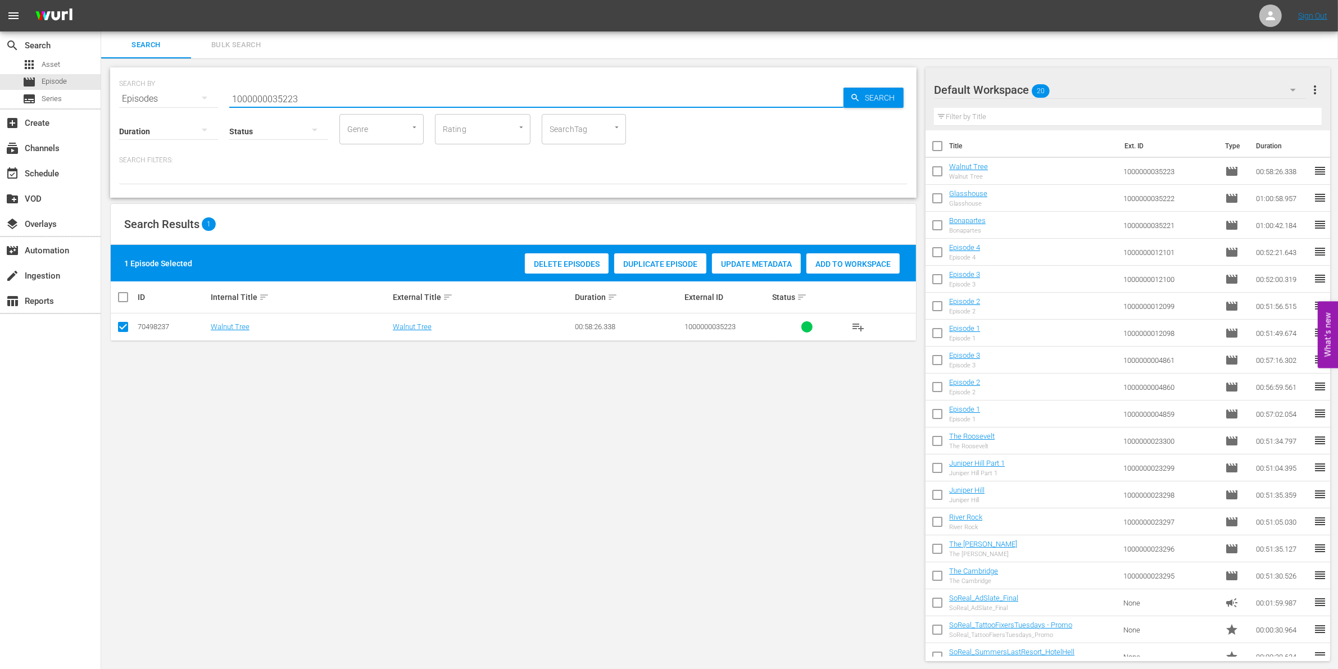
paste input "01784"
type input "1000000001784"
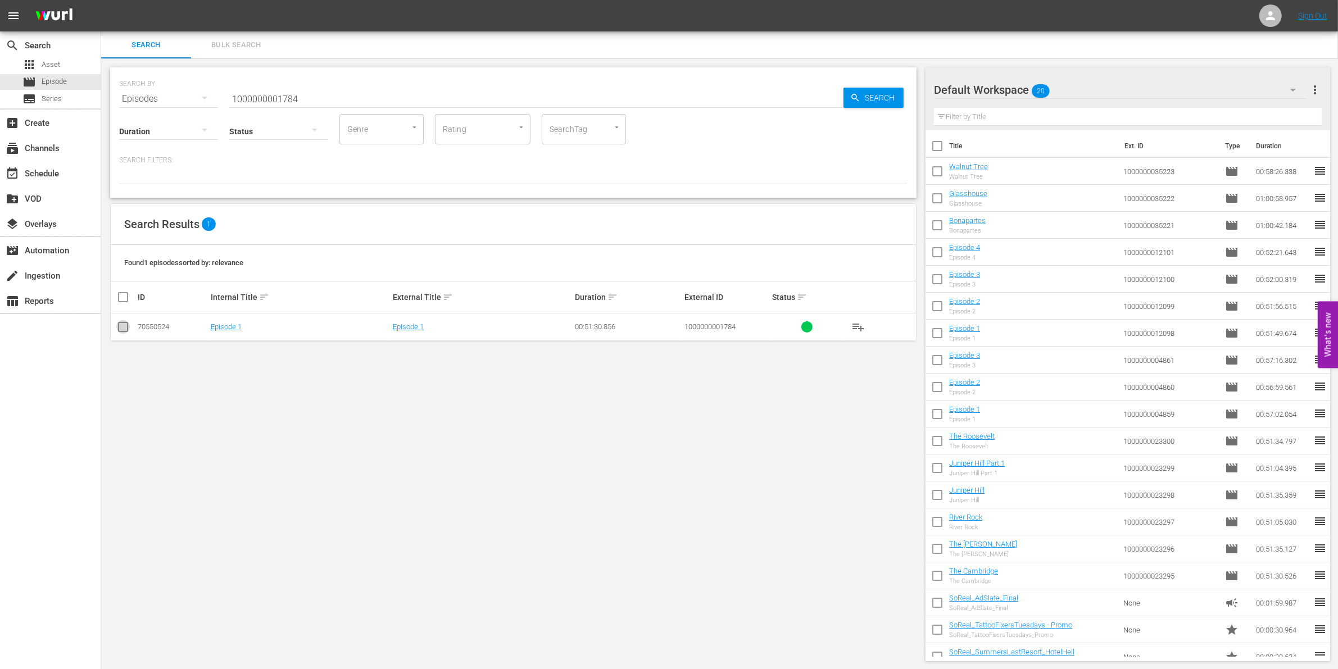
click at [121, 327] on input "checkbox" at bounding box center [122, 329] width 13 height 13
checkbox input "true"
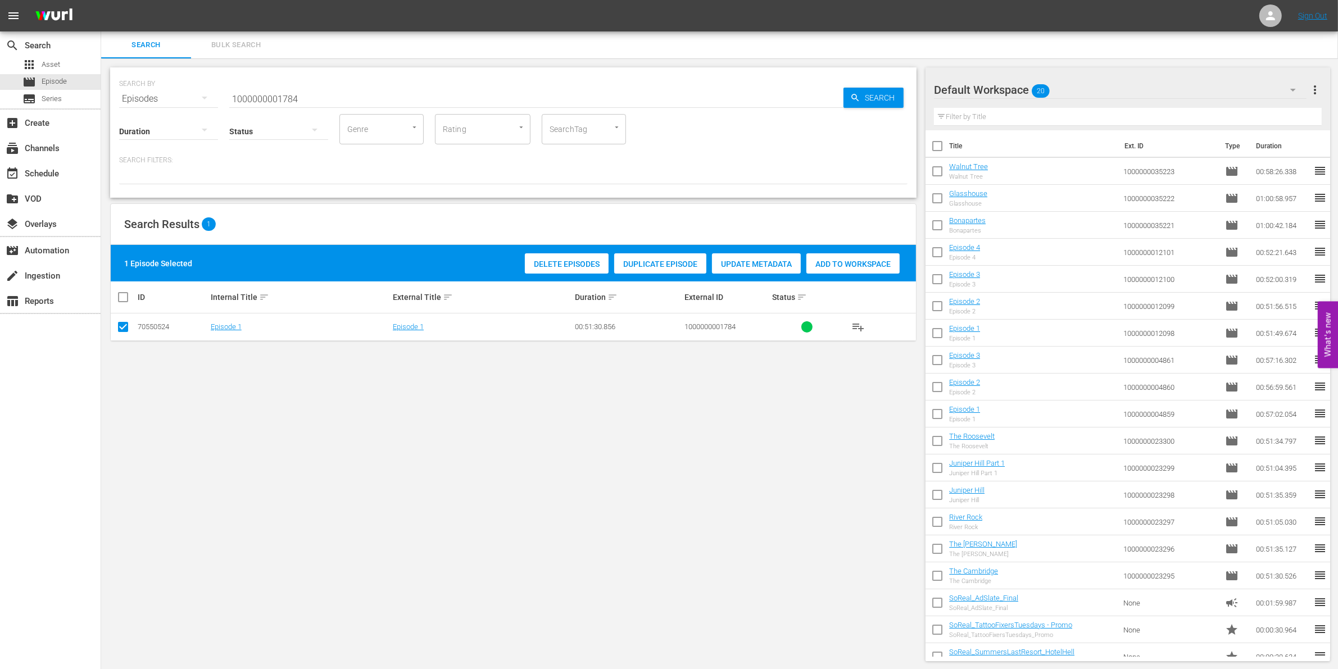
click at [847, 264] on span "Add to Workspace" at bounding box center [852, 264] width 93 height 9
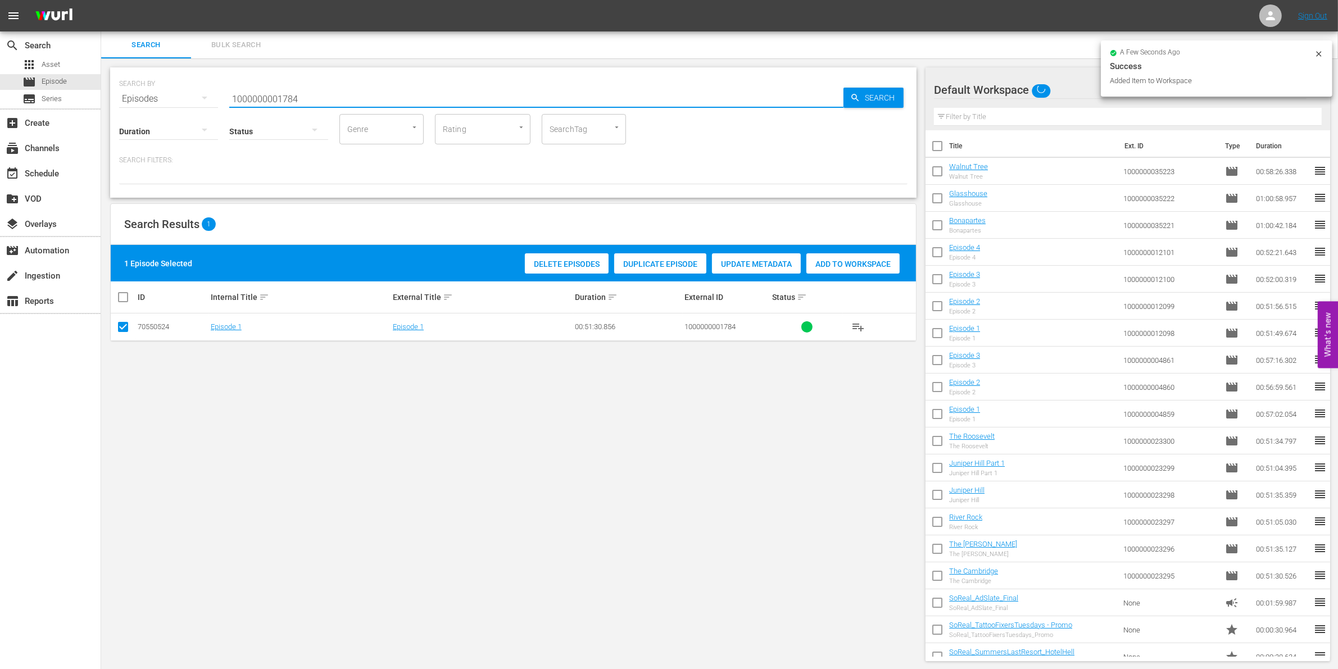
click at [337, 103] on input "1000000001784" at bounding box center [536, 98] width 614 height 27
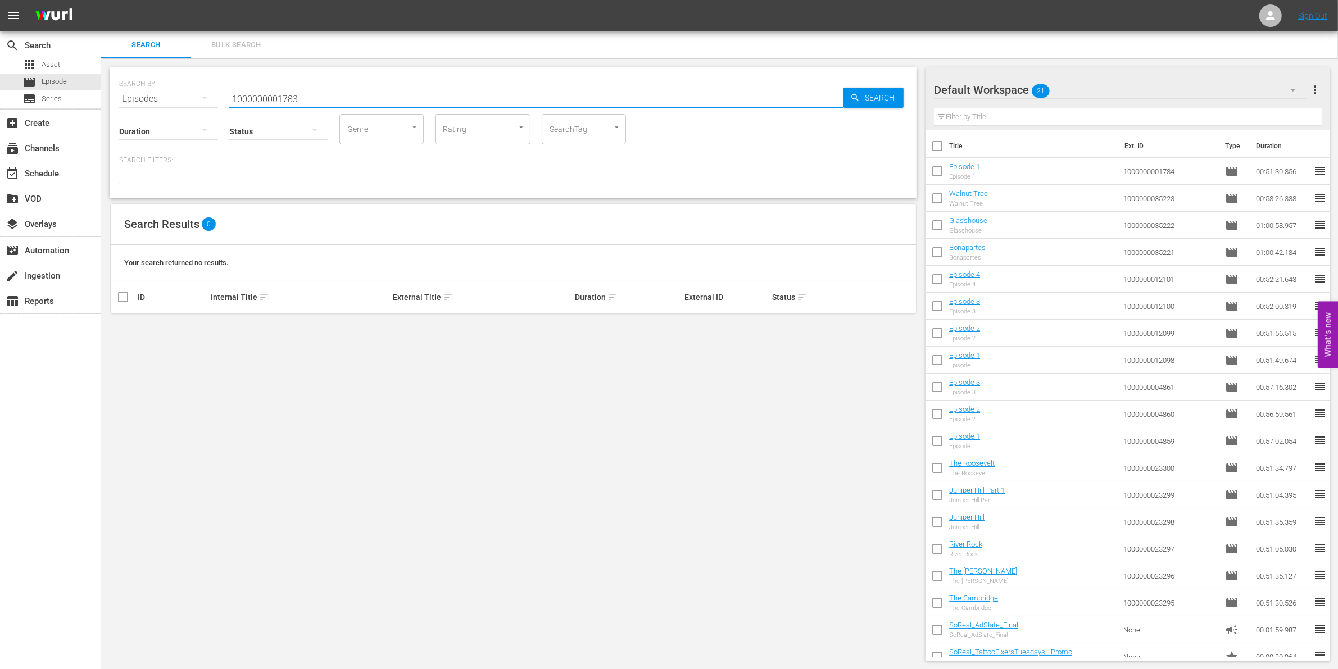
type input "1000000001783"
click at [122, 330] on input "checkbox" at bounding box center [122, 329] width 13 height 13
checkbox input "true"
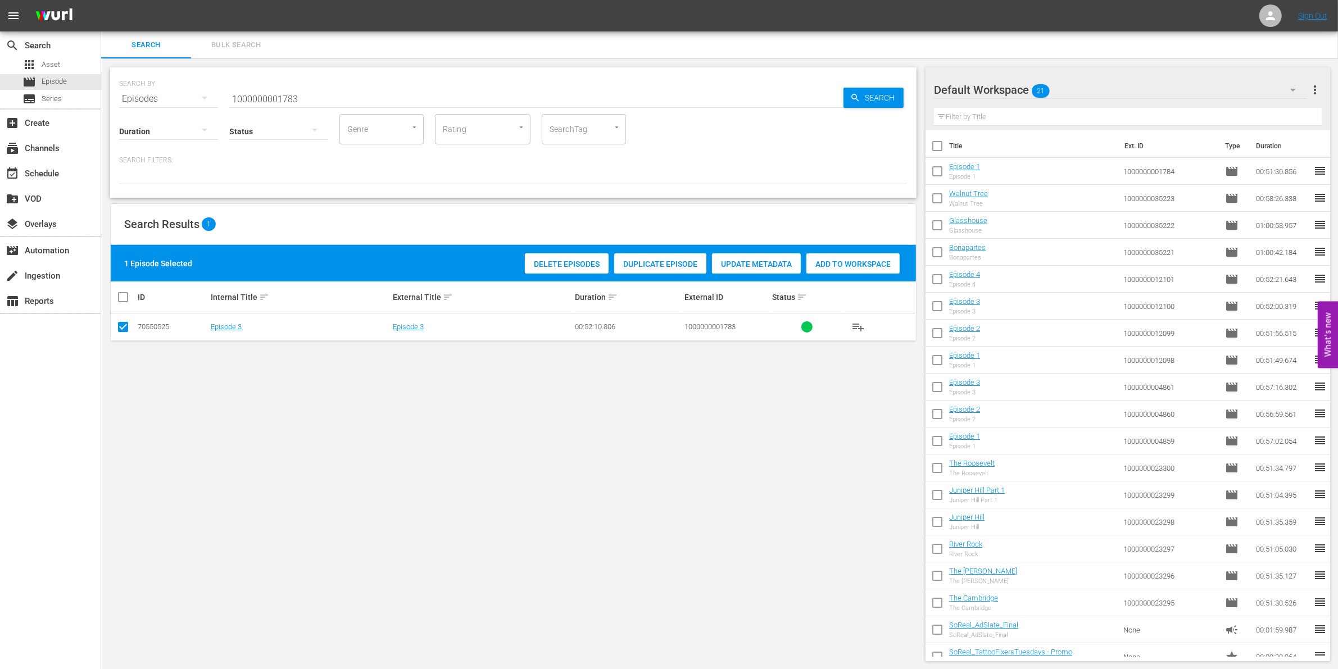
click at [841, 267] on span "Add to Workspace" at bounding box center [852, 264] width 93 height 9
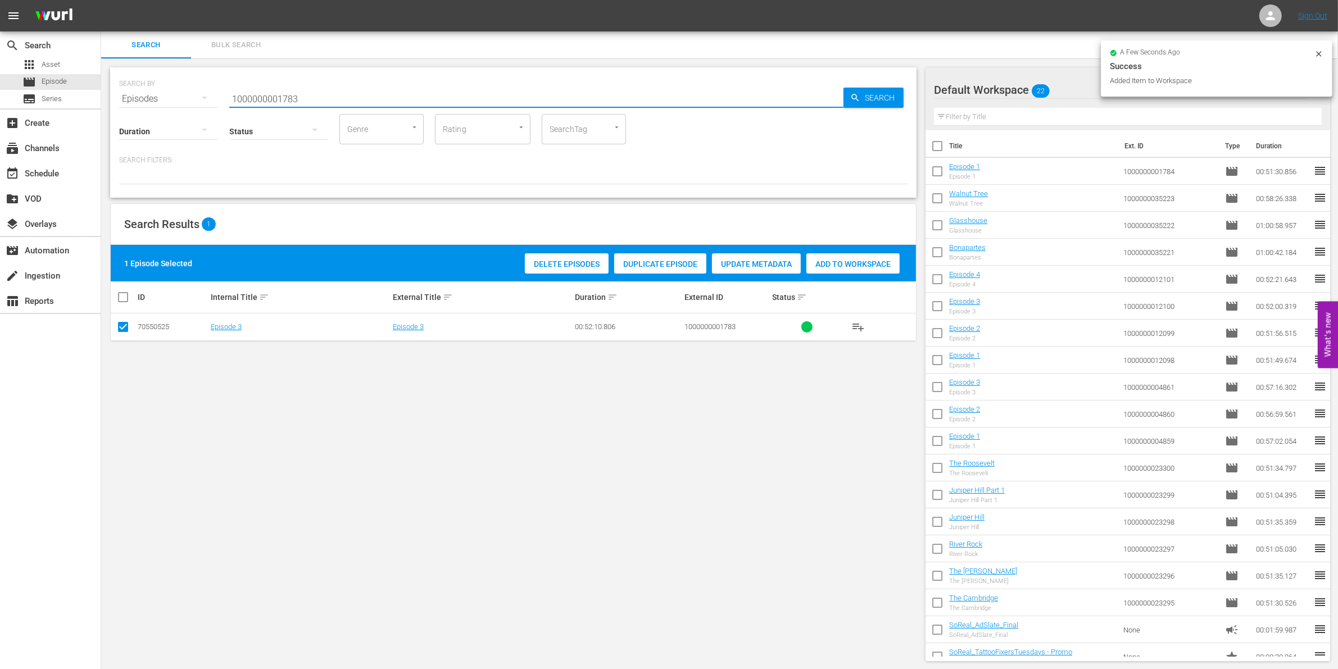
click at [383, 93] on input "1000000001783" at bounding box center [536, 98] width 614 height 27
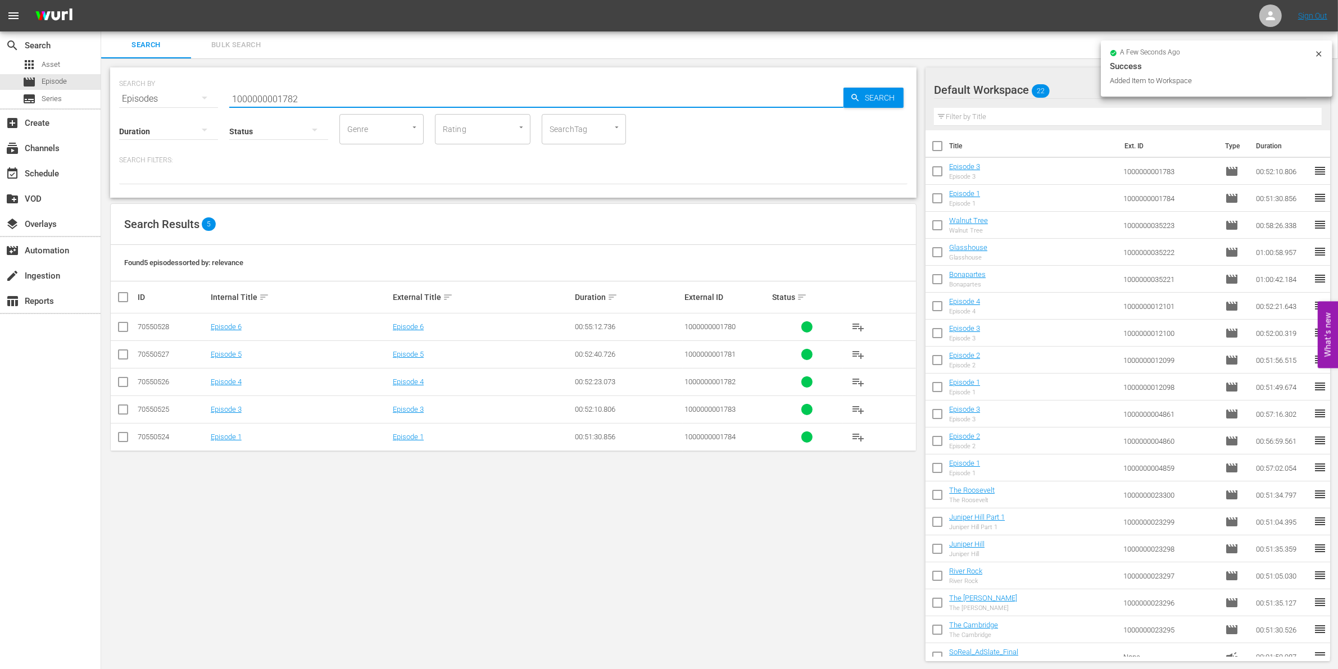
type input "1000000001782"
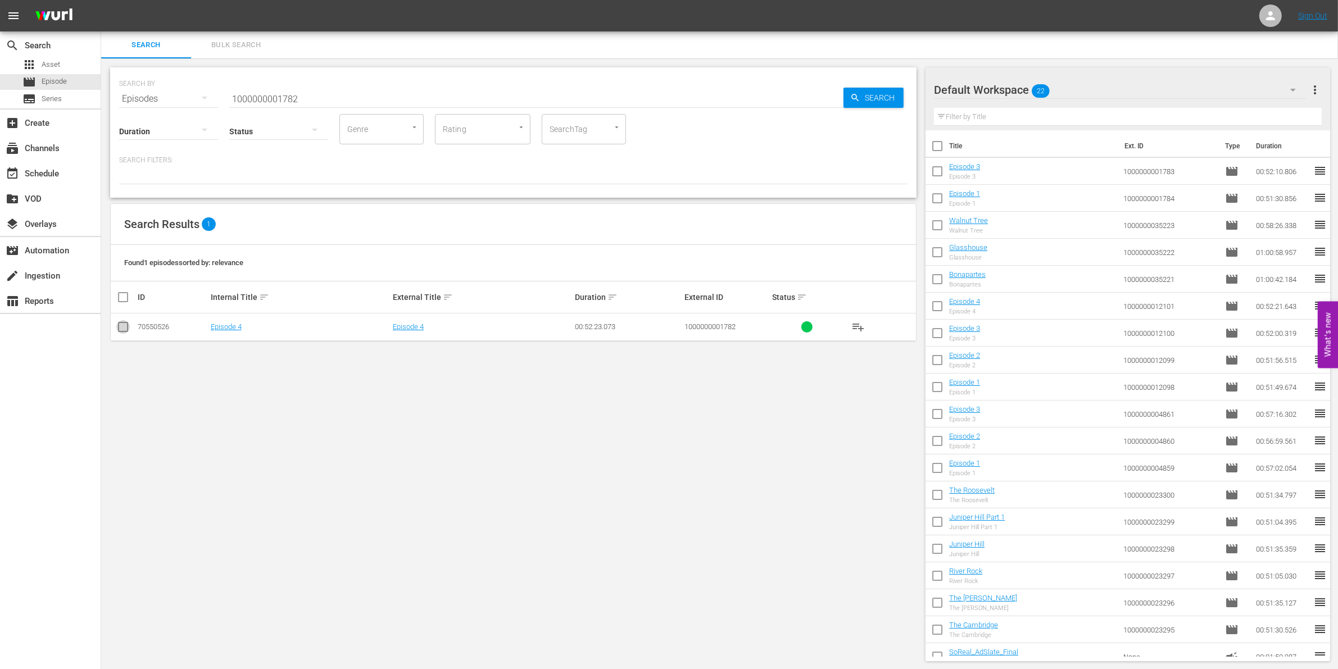
click at [121, 330] on input "checkbox" at bounding box center [122, 329] width 13 height 13
checkbox input "true"
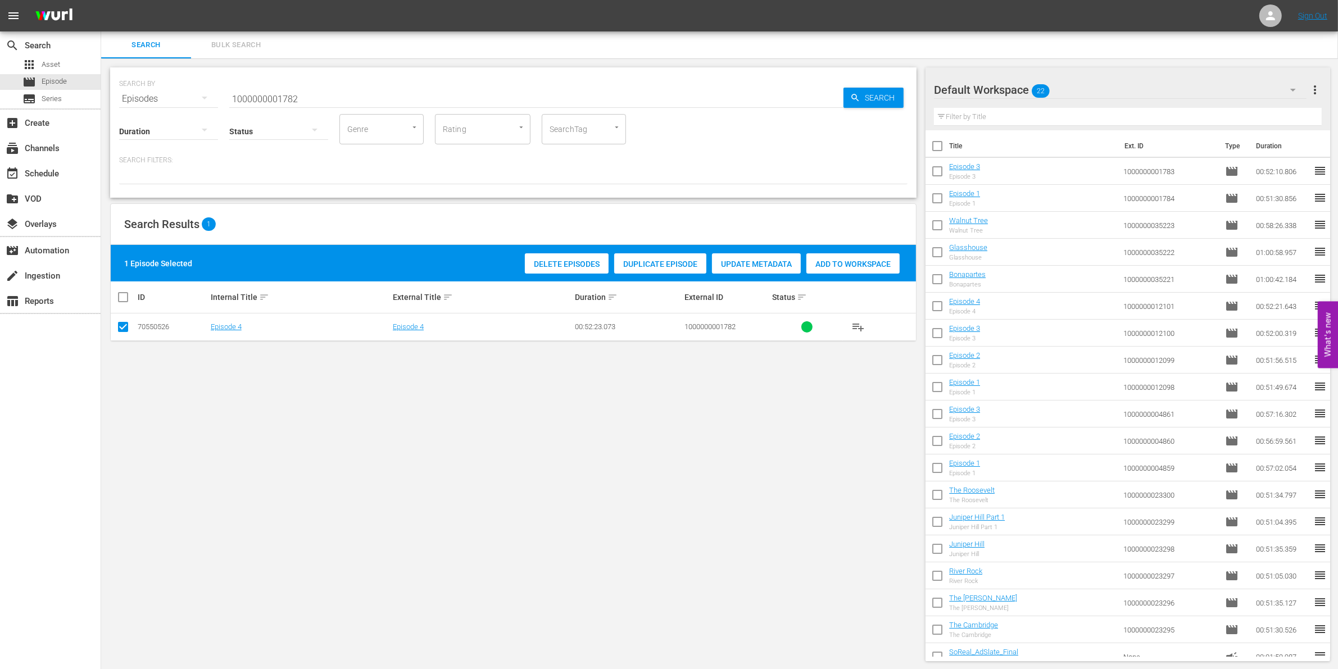
click at [854, 262] on span "Add to Workspace" at bounding box center [852, 264] width 93 height 9
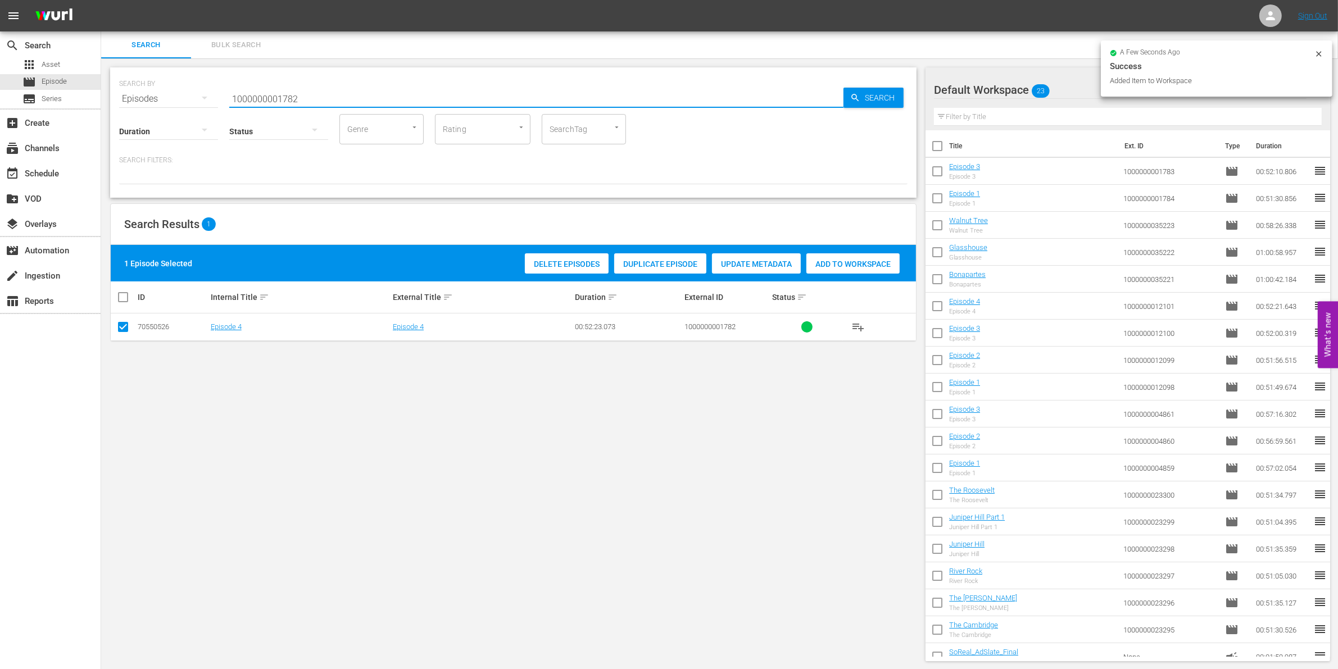
click at [344, 89] on input "1000000001782" at bounding box center [536, 98] width 614 height 27
type input "1000000001781"
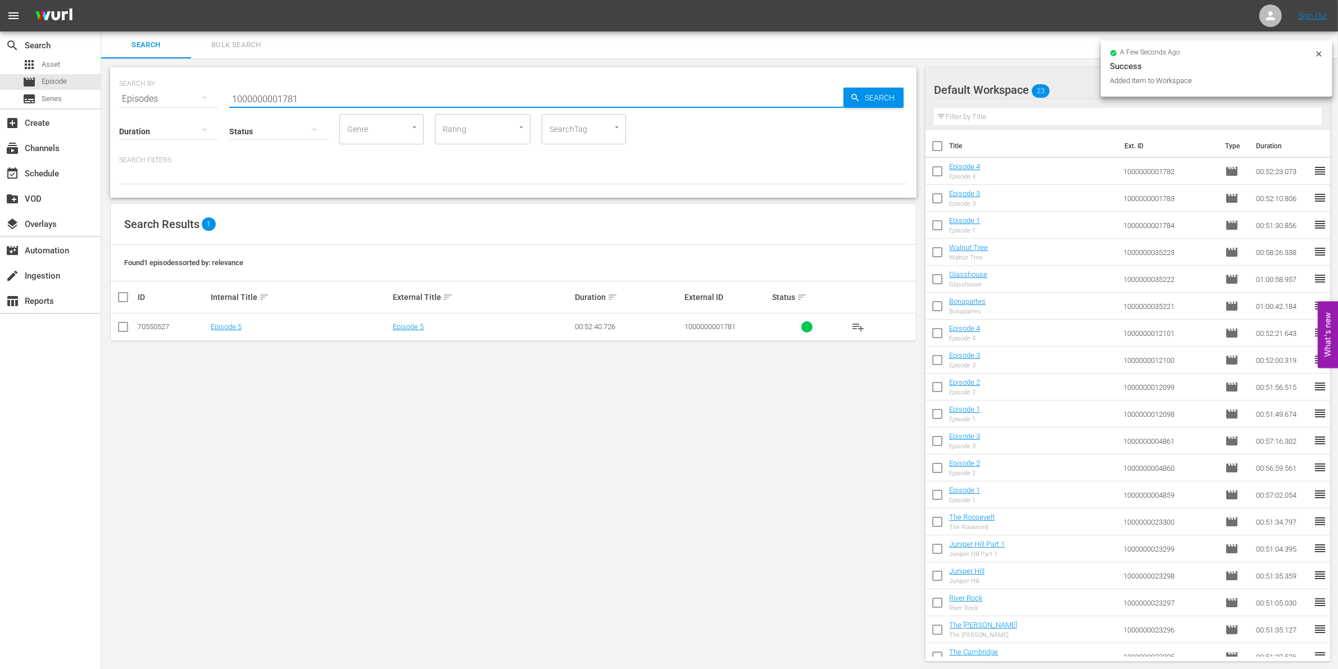
click at [128, 319] on td at bounding box center [123, 328] width 25 height 28
click at [128, 324] on input "checkbox" at bounding box center [122, 329] width 13 height 13
checkbox input "true"
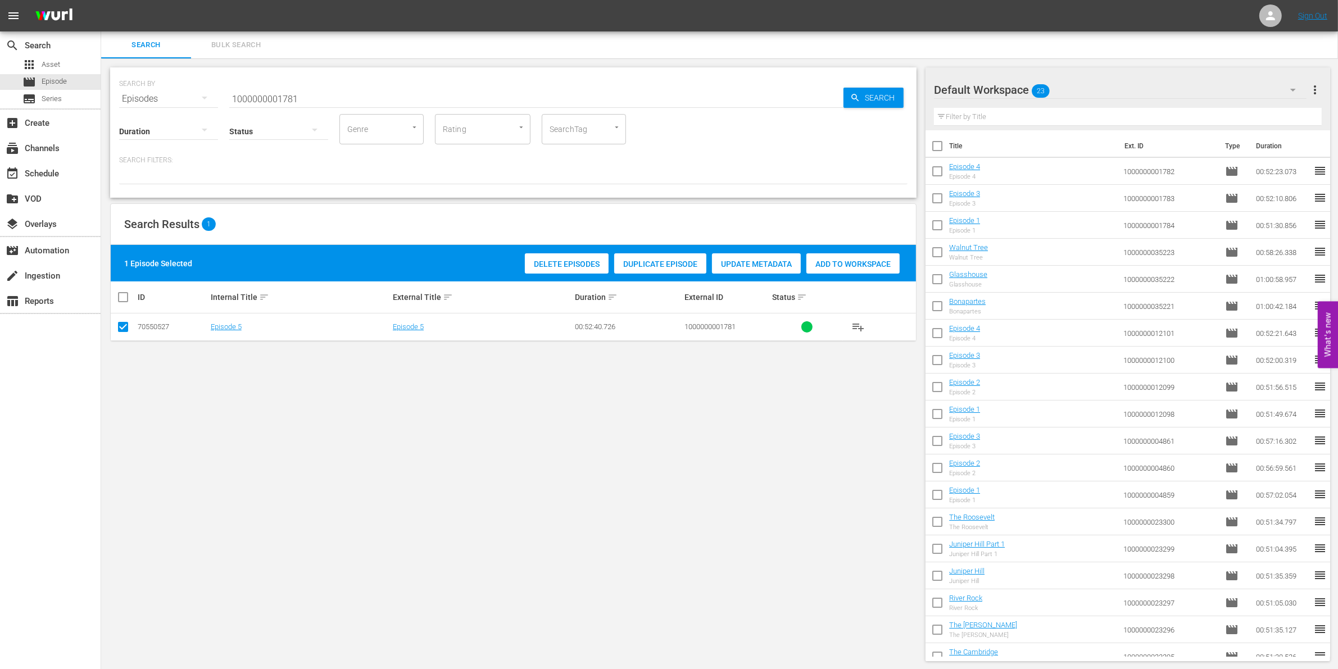
click at [874, 260] on span "Add to Workspace" at bounding box center [852, 264] width 93 height 9
click at [284, 93] on input "1000000001781" at bounding box center [536, 98] width 614 height 27
paste input "23303"
type input "1000000023303"
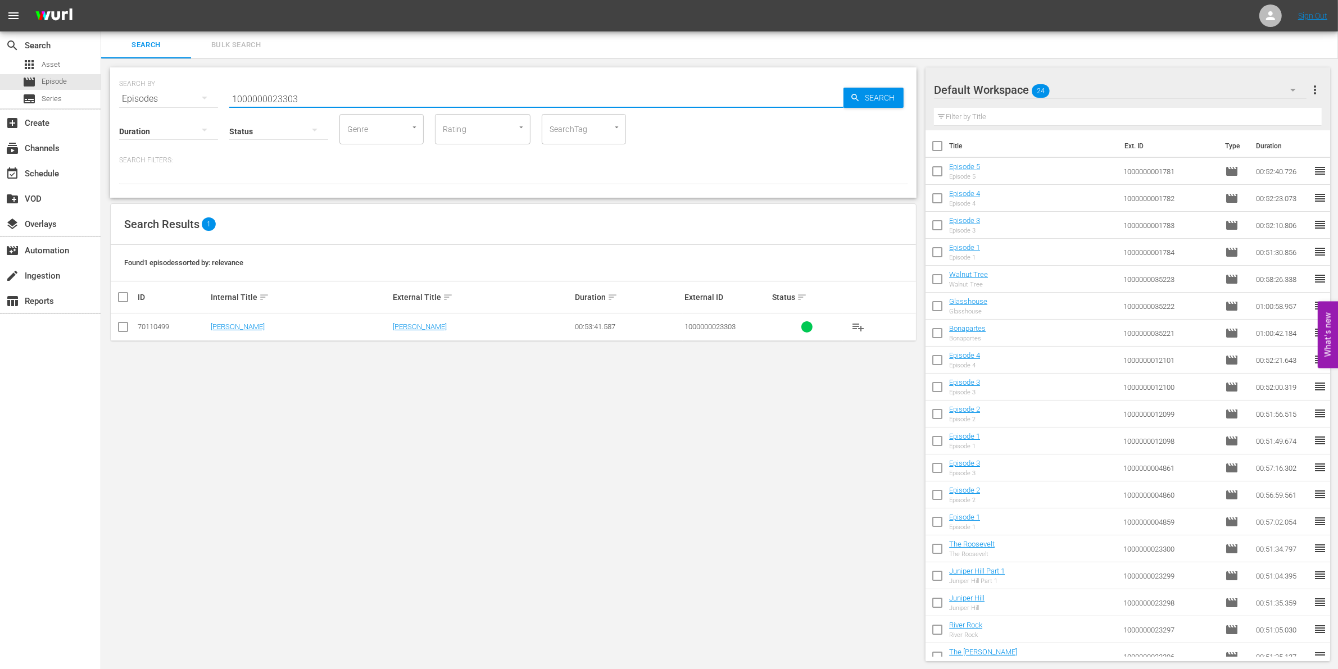
click at [121, 330] on input "checkbox" at bounding box center [122, 329] width 13 height 13
checkbox input "true"
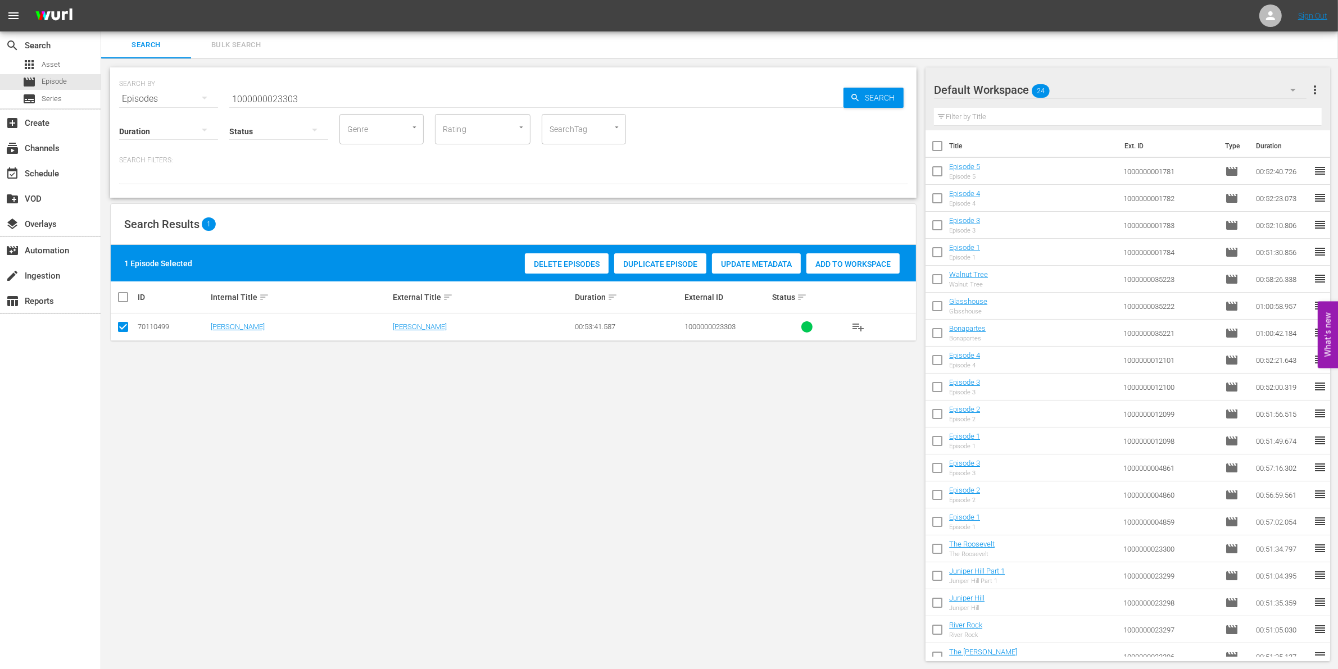
click at [846, 265] on span "Add to Workspace" at bounding box center [852, 264] width 93 height 9
click at [363, 90] on input "1000000023303" at bounding box center [536, 98] width 614 height 27
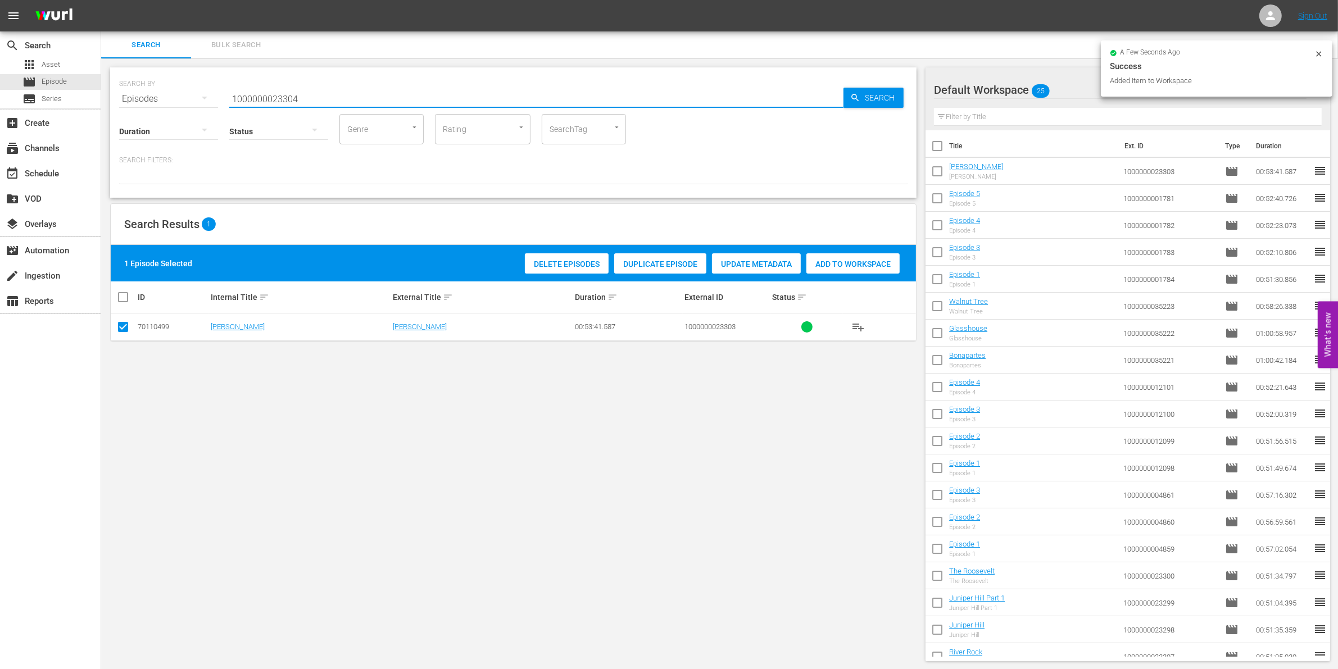
type input "1000000023304"
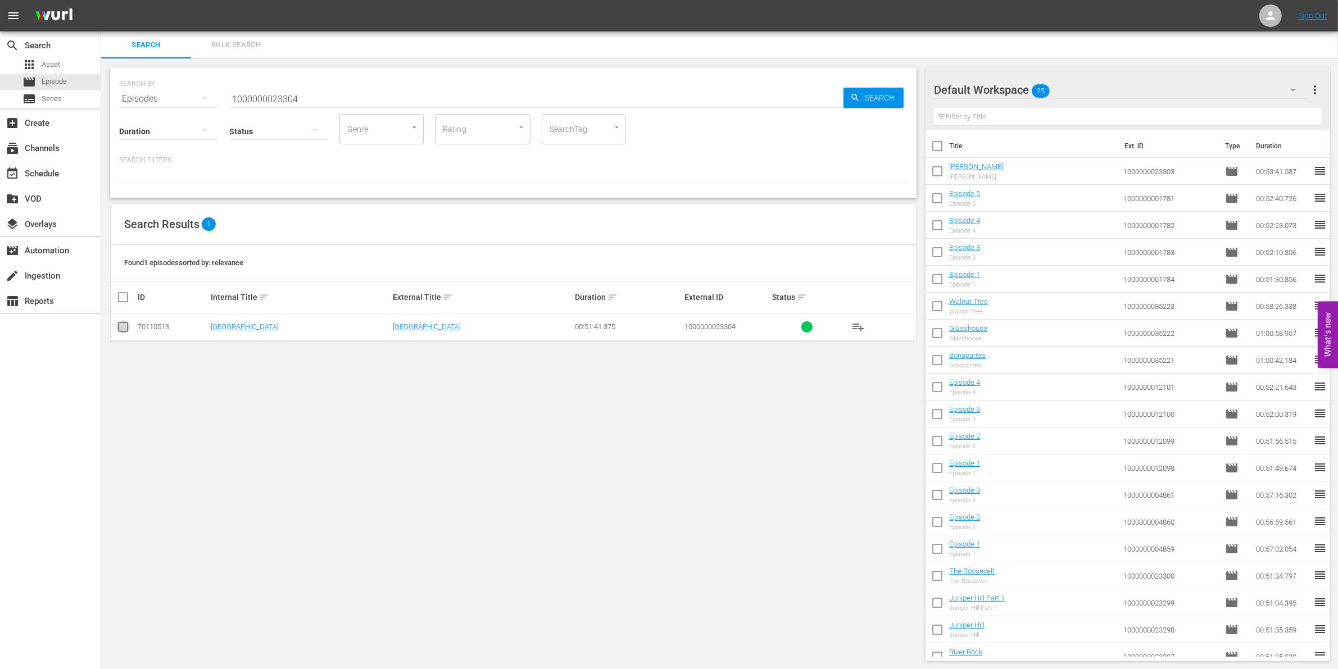
click at [128, 330] on input "checkbox" at bounding box center [122, 329] width 13 height 13
checkbox input "true"
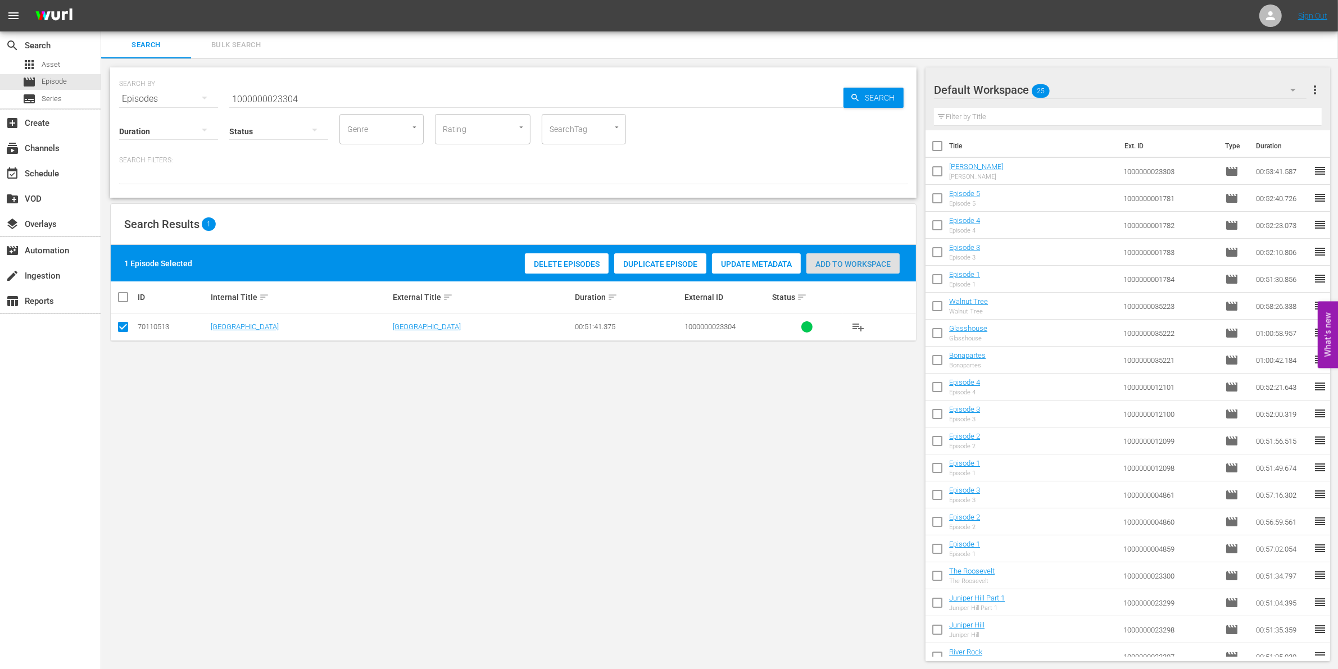
click at [846, 266] on span "Add to Workspace" at bounding box center [852, 264] width 93 height 9
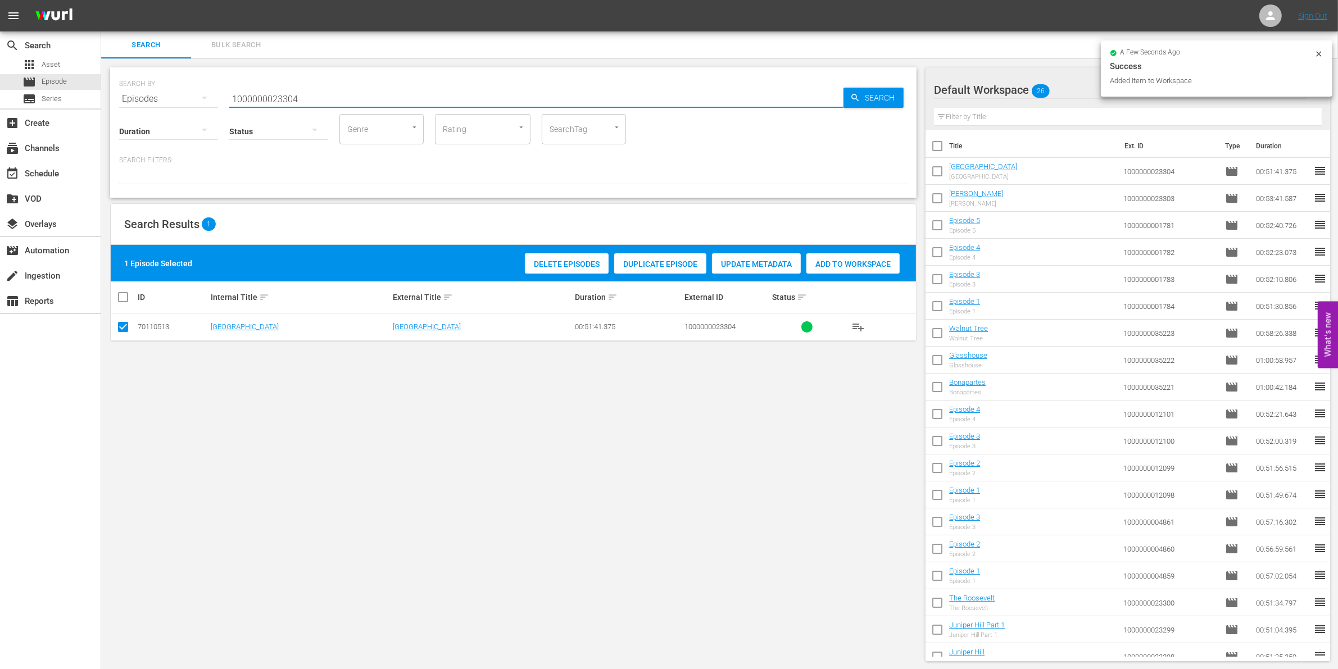
click at [450, 99] on input "1000000023304" at bounding box center [536, 98] width 614 height 27
type input "1000000023305"
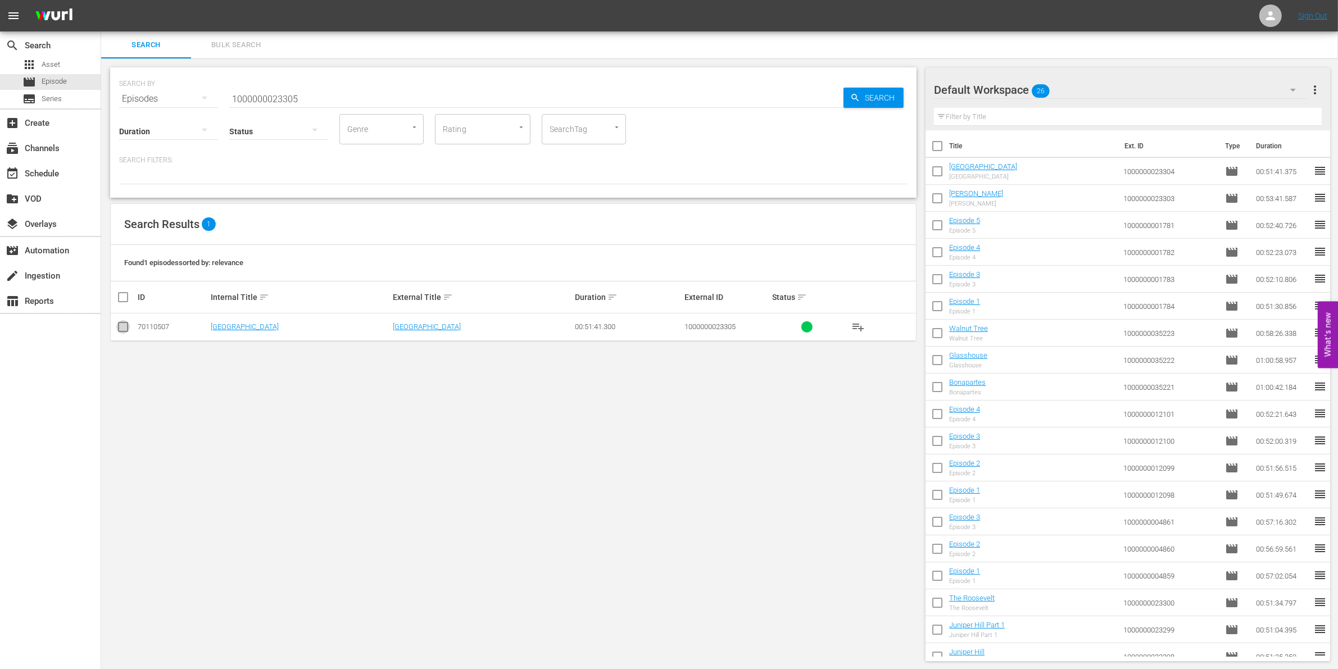
click at [125, 330] on input "checkbox" at bounding box center [122, 329] width 13 height 13
checkbox input "true"
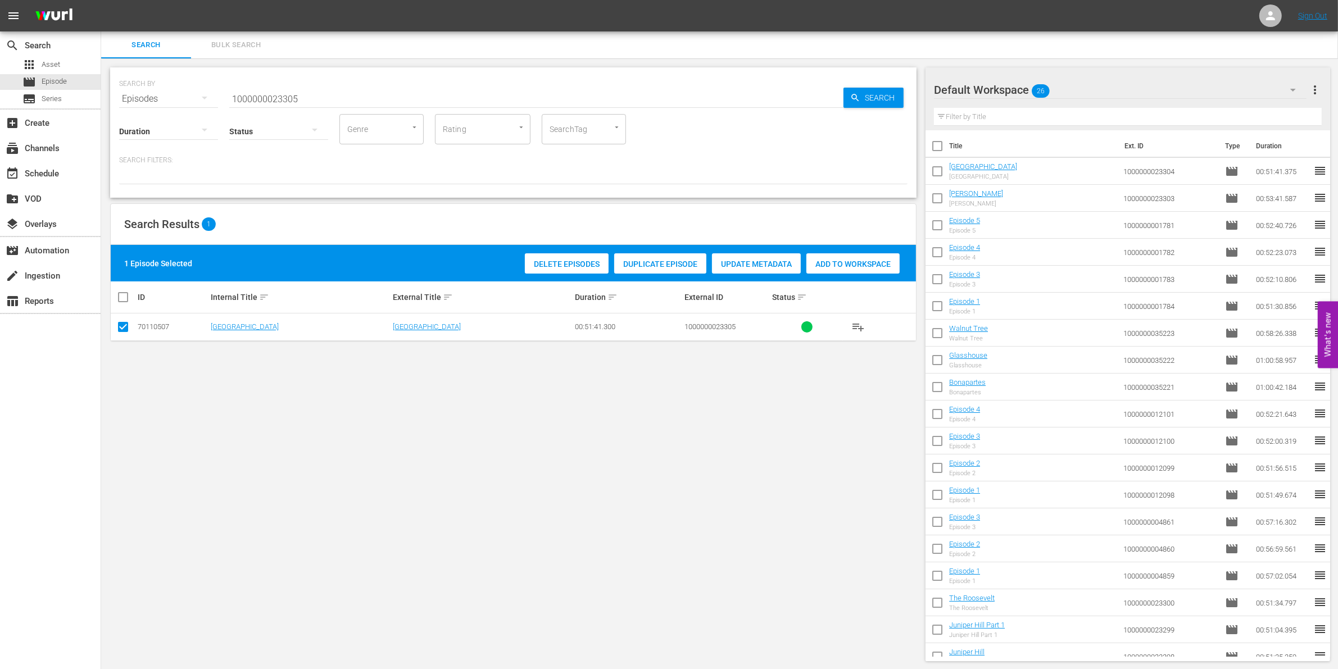
click at [879, 260] on span "Add to Workspace" at bounding box center [852, 264] width 93 height 9
click at [315, 93] on input "1000000023305" at bounding box center [536, 98] width 614 height 27
type input "1000000023306"
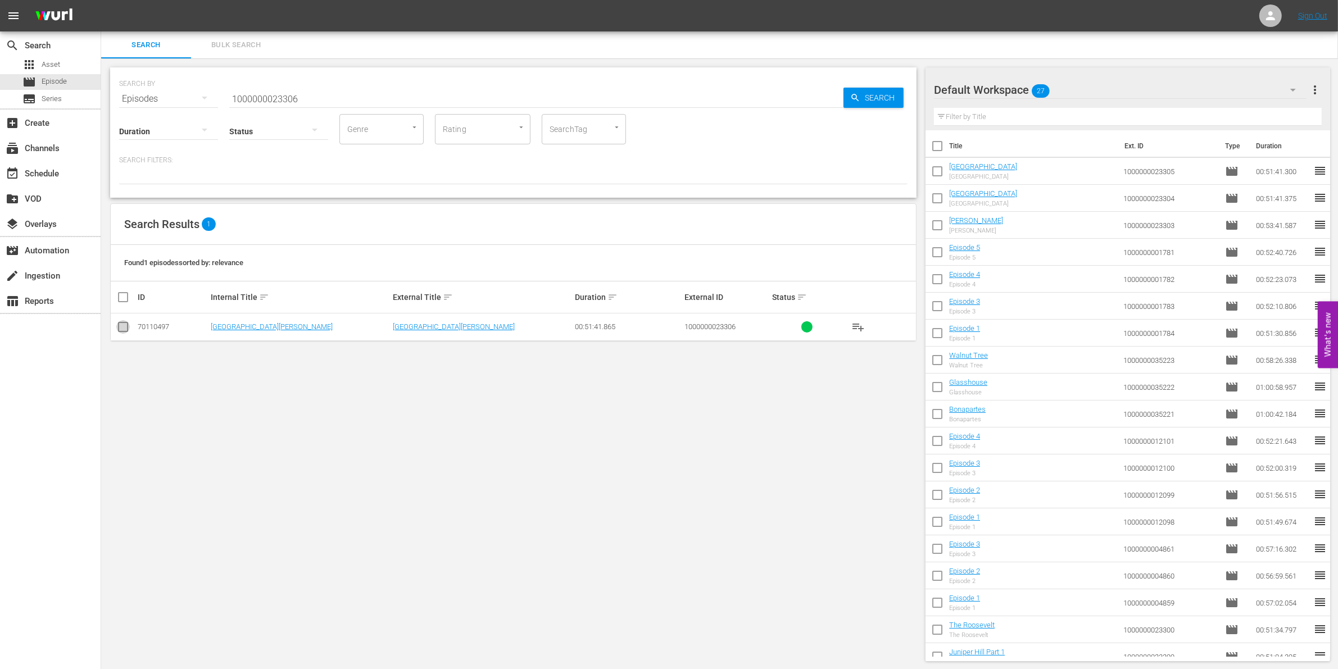
click at [128, 323] on input "checkbox" at bounding box center [122, 329] width 13 height 13
checkbox input "true"
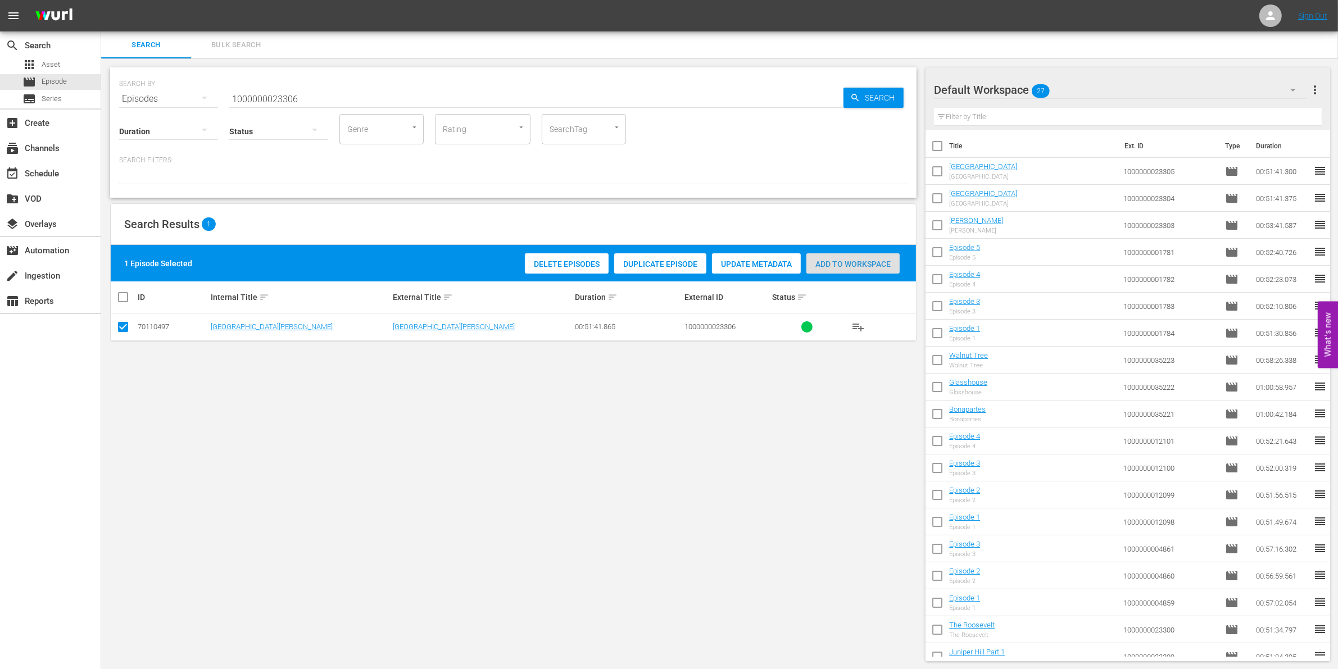
click at [869, 267] on span "Add to Workspace" at bounding box center [852, 264] width 93 height 9
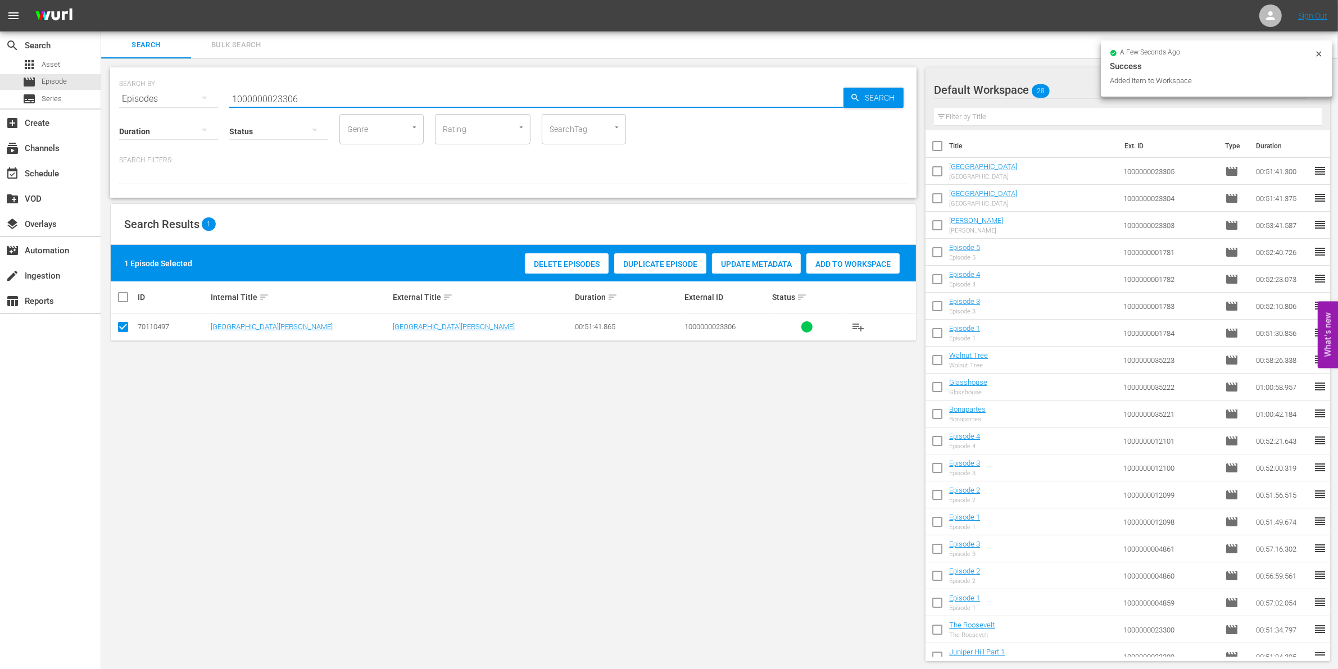
click at [317, 88] on input "1000000023306" at bounding box center [536, 98] width 614 height 27
type input "1000000023307"
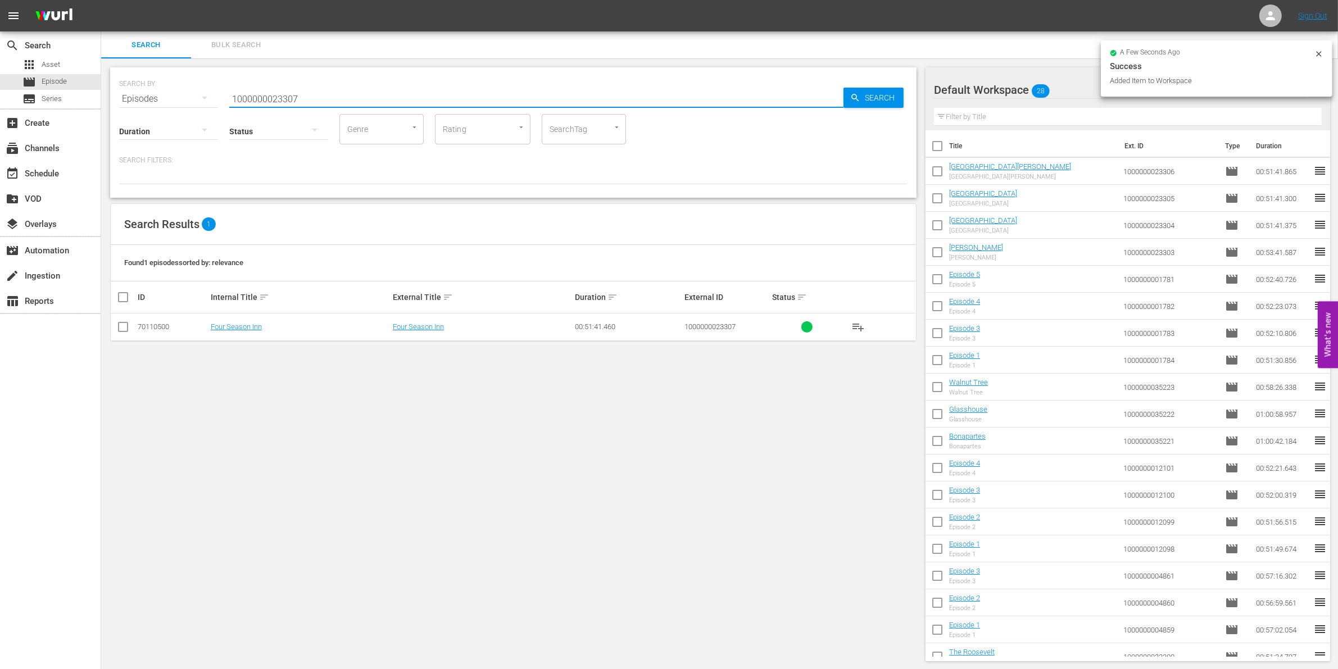
click at [121, 326] on input "checkbox" at bounding box center [122, 329] width 13 height 13
checkbox input "true"
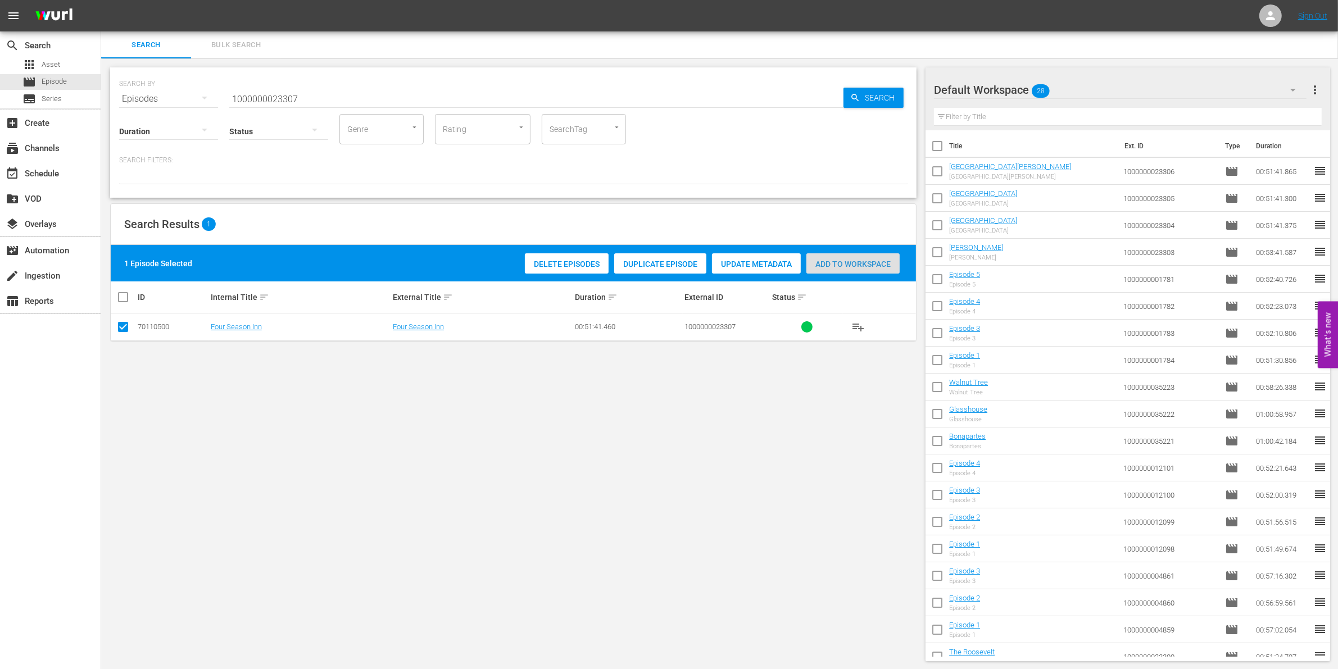
click at [818, 268] on div "Add to Workspace" at bounding box center [852, 263] width 93 height 21
click at [342, 97] on input "1000000023307" at bounding box center [536, 98] width 614 height 27
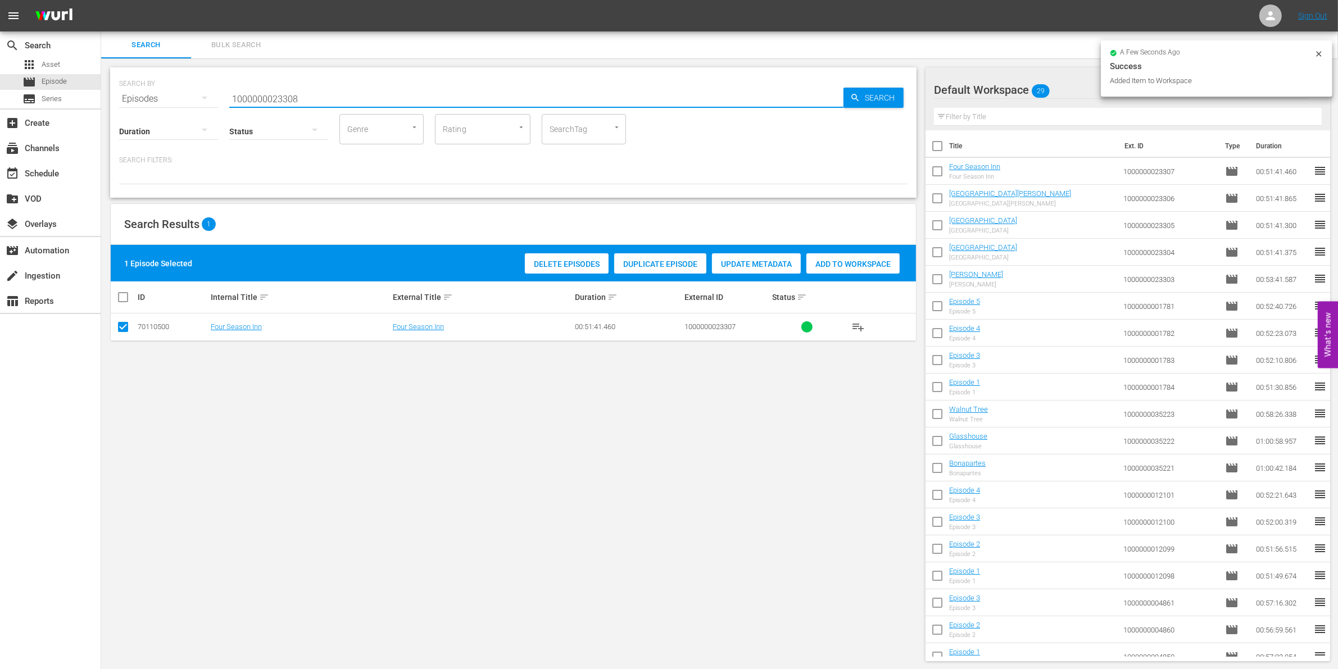
type input "1000000023308"
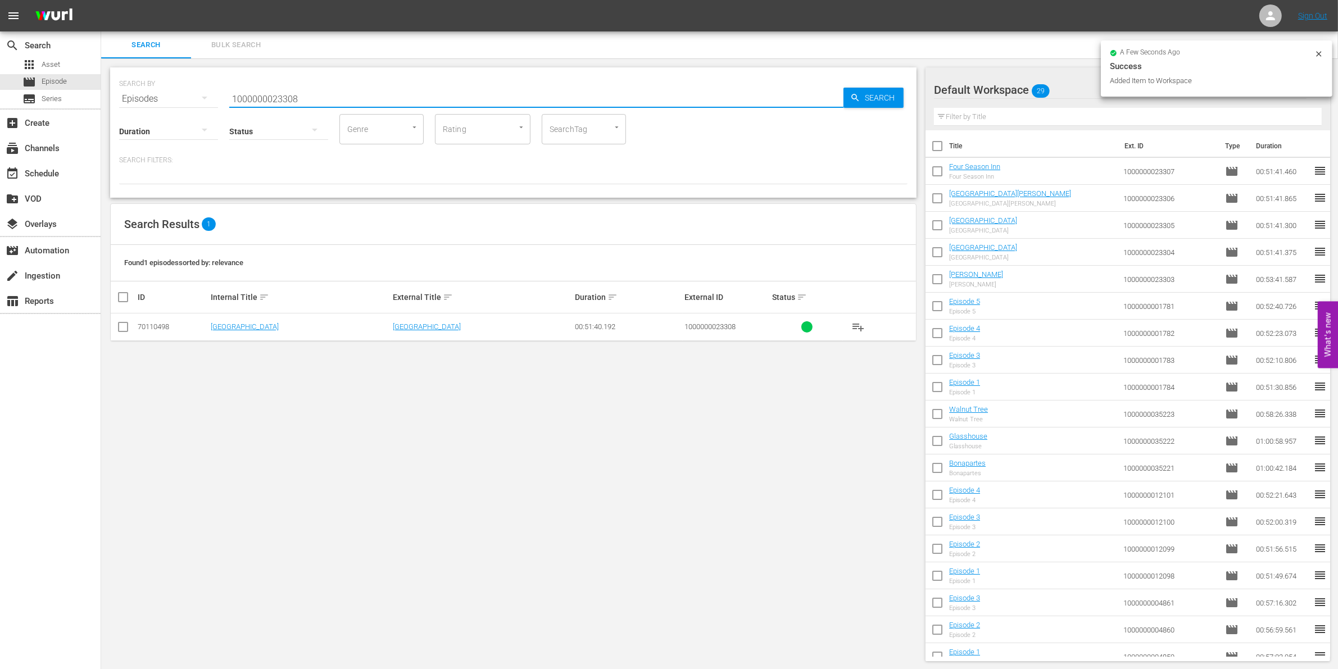
click at [121, 330] on input "checkbox" at bounding box center [122, 329] width 13 height 13
checkbox input "true"
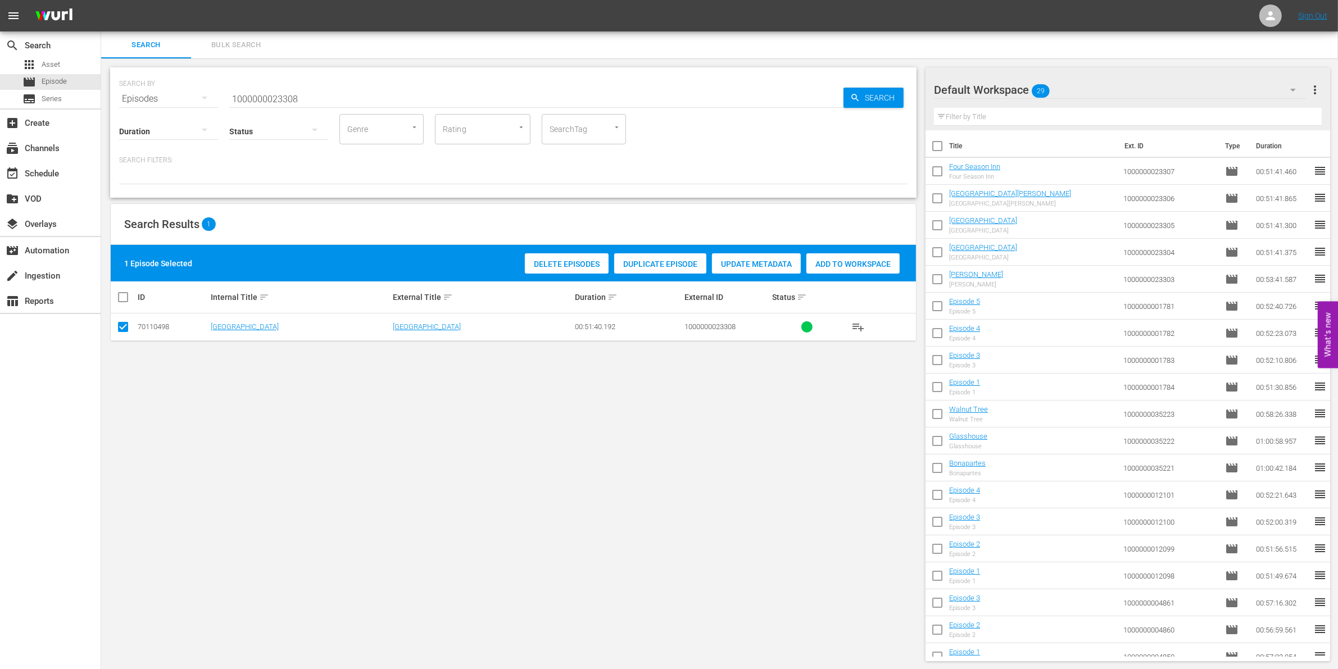
click at [872, 267] on span "Add to Workspace" at bounding box center [852, 264] width 93 height 9
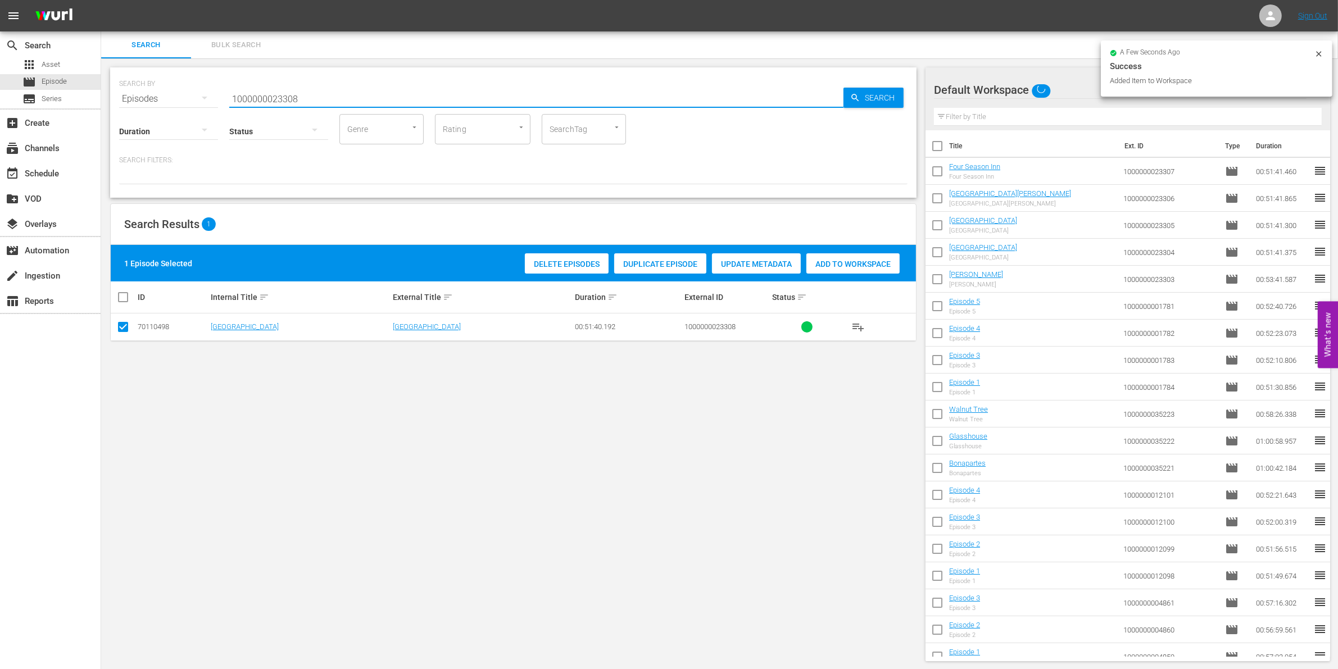
click at [347, 89] on input "1000000023308" at bounding box center [536, 98] width 614 height 27
type input "1000000023309"
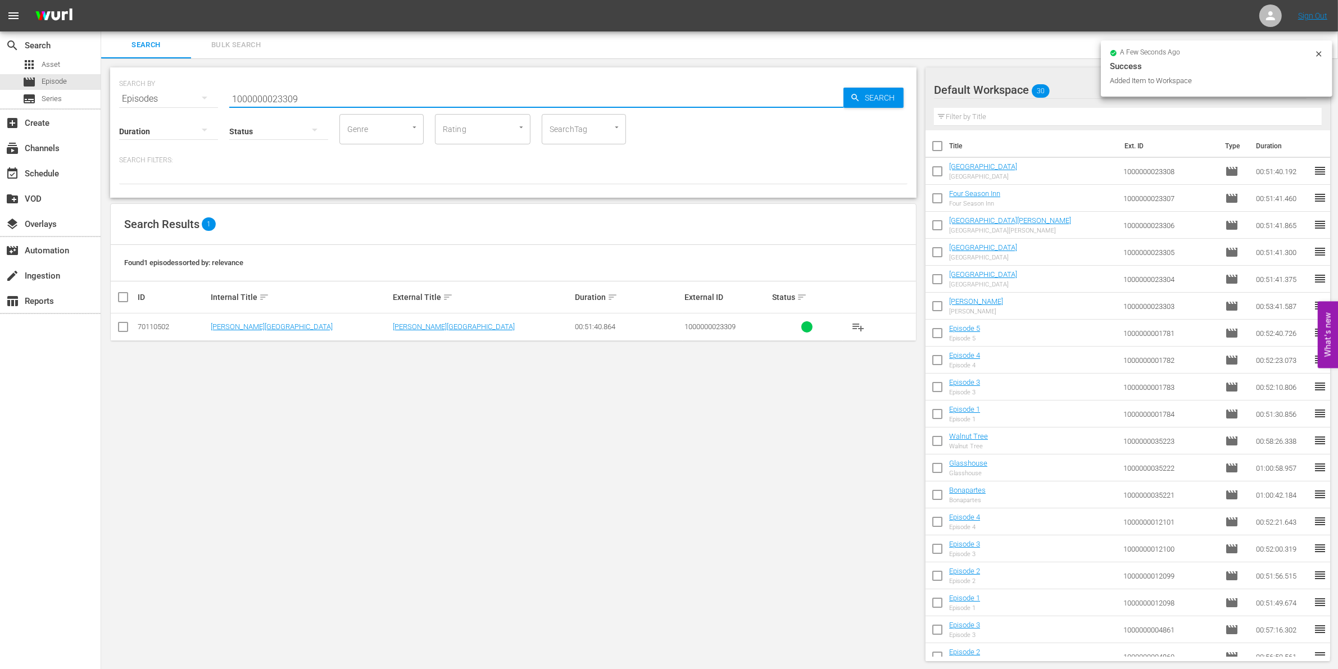
click at [128, 334] on input "checkbox" at bounding box center [122, 329] width 13 height 13
checkbox input "true"
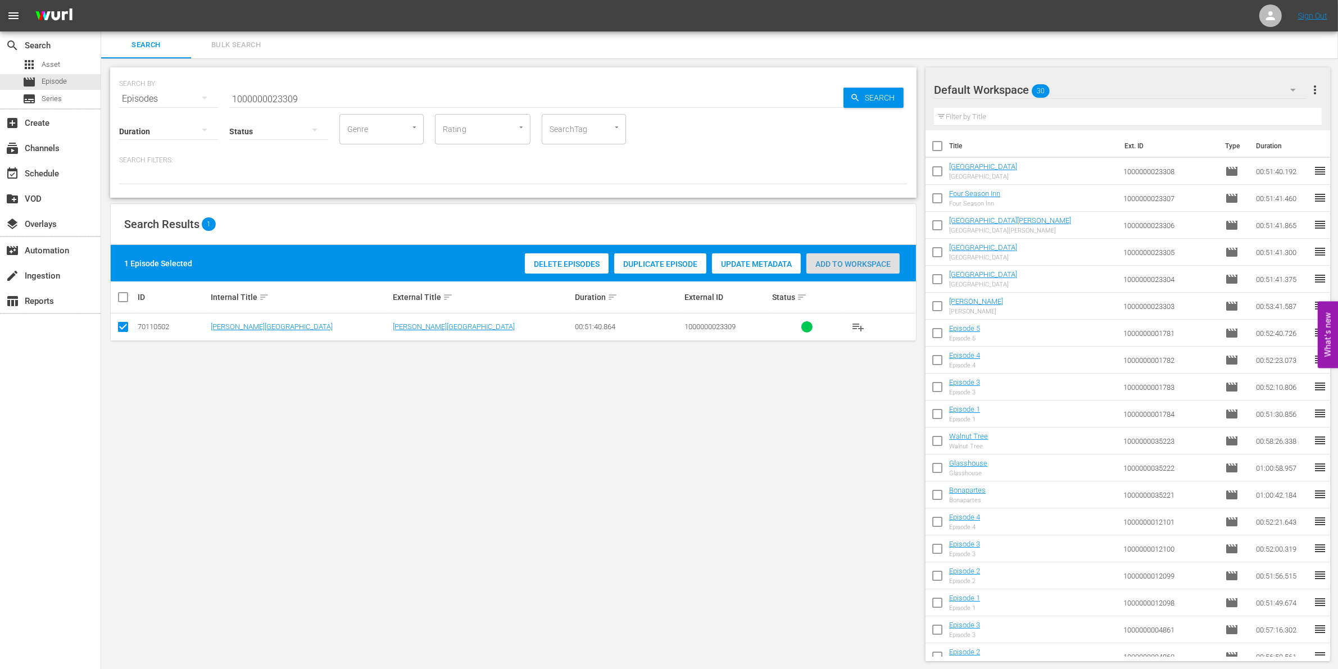
click at [838, 266] on span "Add to Workspace" at bounding box center [852, 264] width 93 height 9
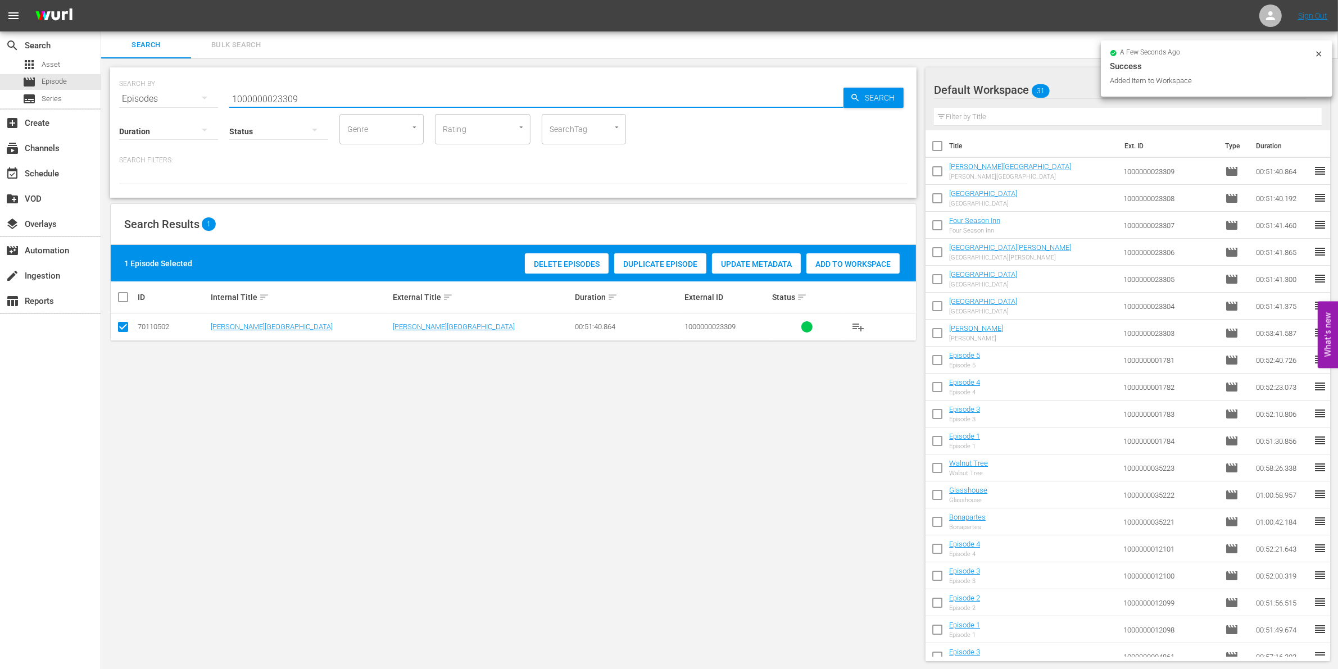
click at [332, 88] on input "1000000023309" at bounding box center [536, 98] width 614 height 27
type input "1000000023310"
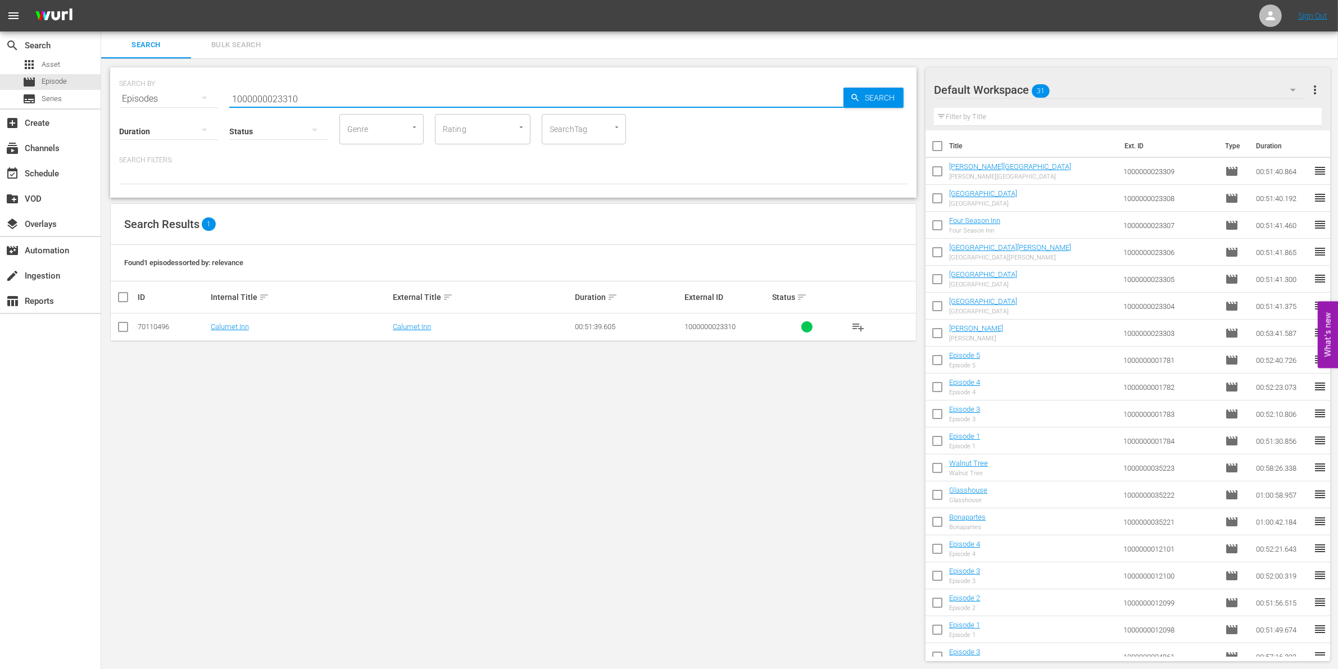
click at [124, 329] on input "checkbox" at bounding box center [122, 329] width 13 height 13
checkbox input "true"
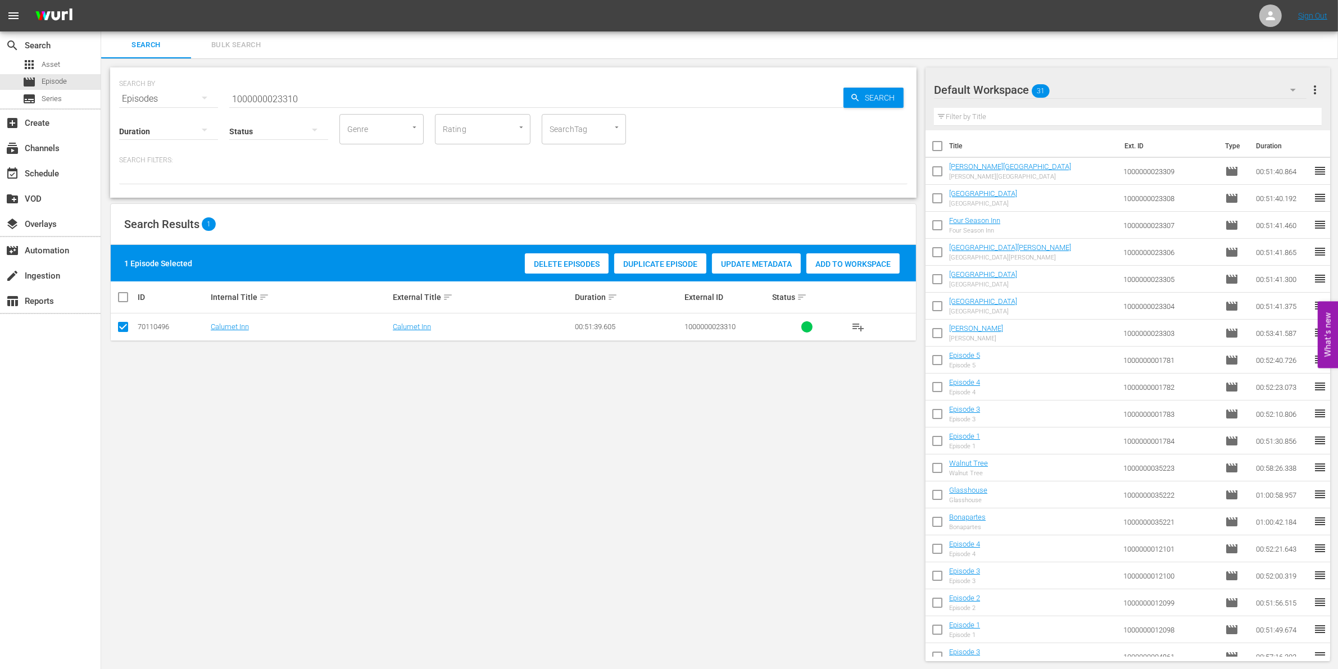
click at [893, 257] on div "Add to Workspace" at bounding box center [852, 263] width 93 height 21
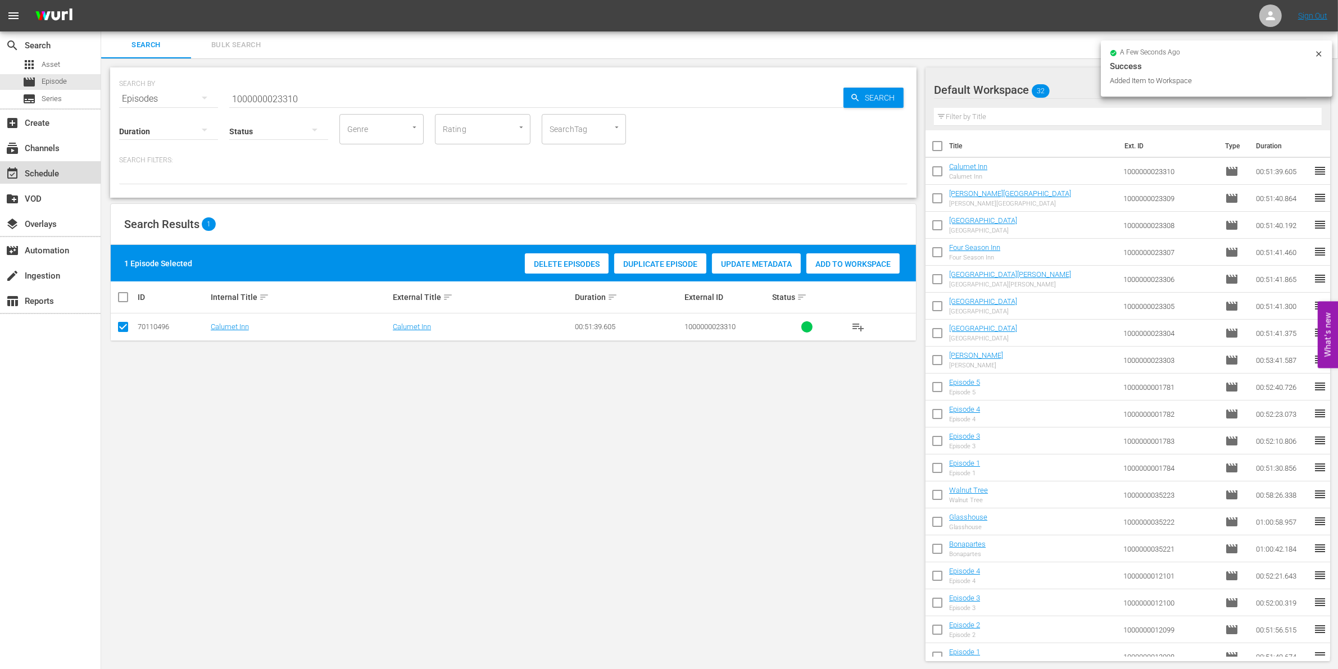
click at [23, 171] on div "event_available Schedule" at bounding box center [31, 172] width 63 height 10
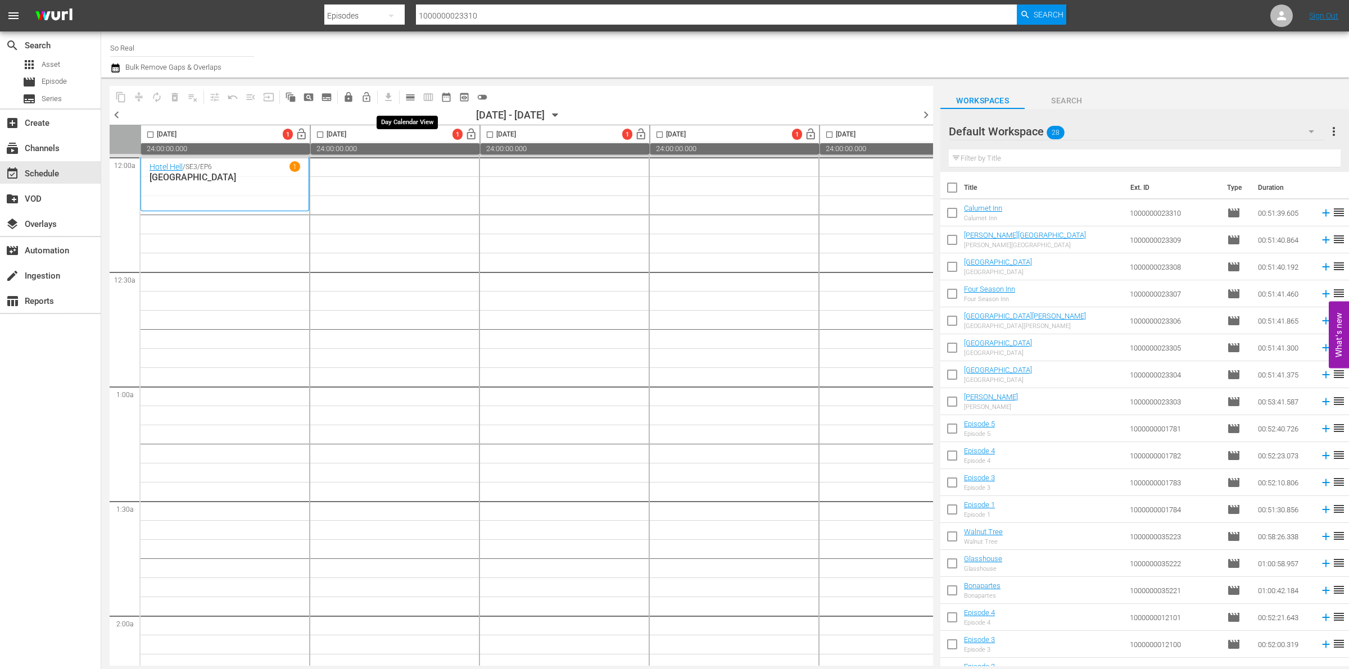
click at [416, 97] on button "calendar_view_day_outlined" at bounding box center [410, 97] width 18 height 18
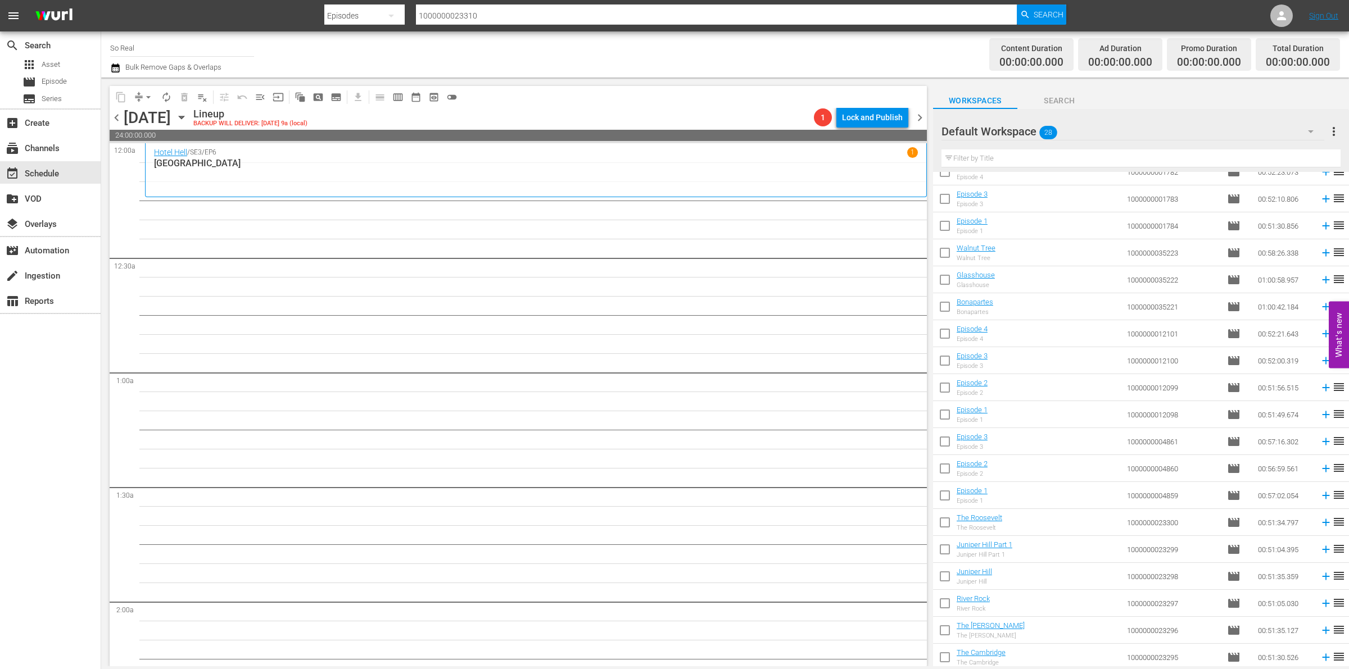
scroll to position [285, 0]
click at [947, 503] on input "checkbox" at bounding box center [945, 658] width 24 height 24
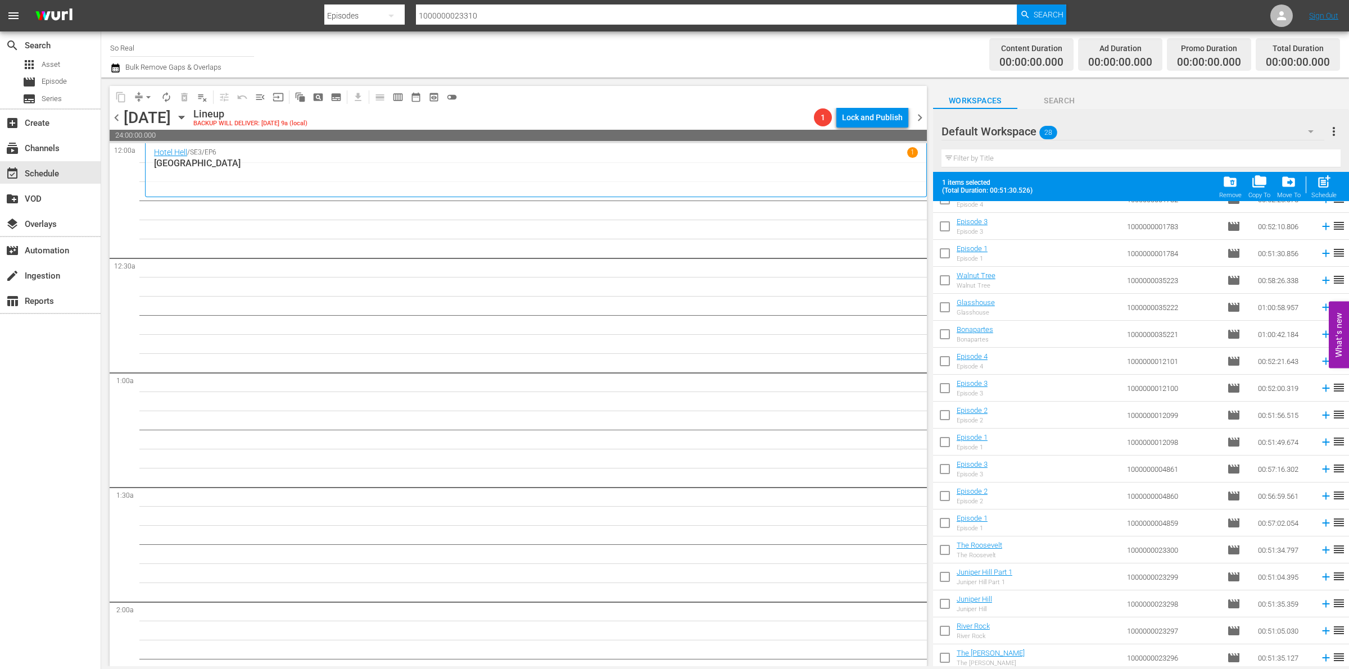
click at [1321, 185] on span "post_add" at bounding box center [1323, 181] width 15 height 15
checkbox input "false"
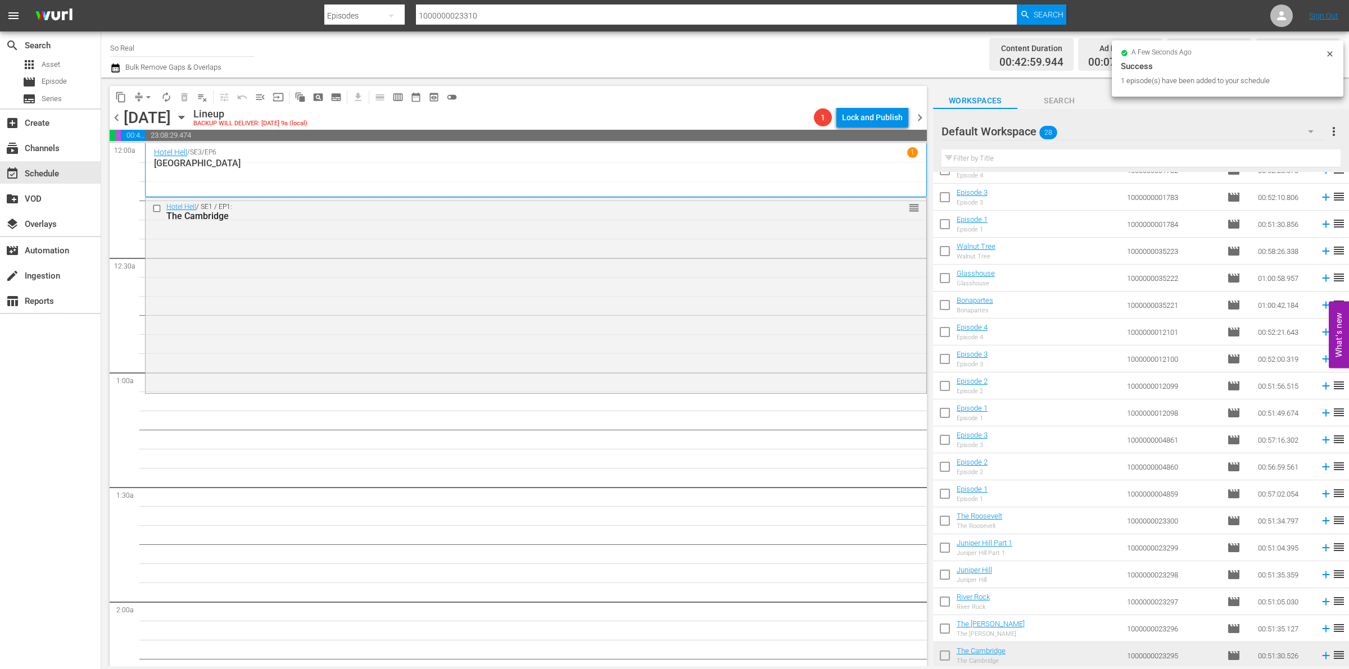
click at [948, 503] on input "checkbox" at bounding box center [945, 631] width 24 height 24
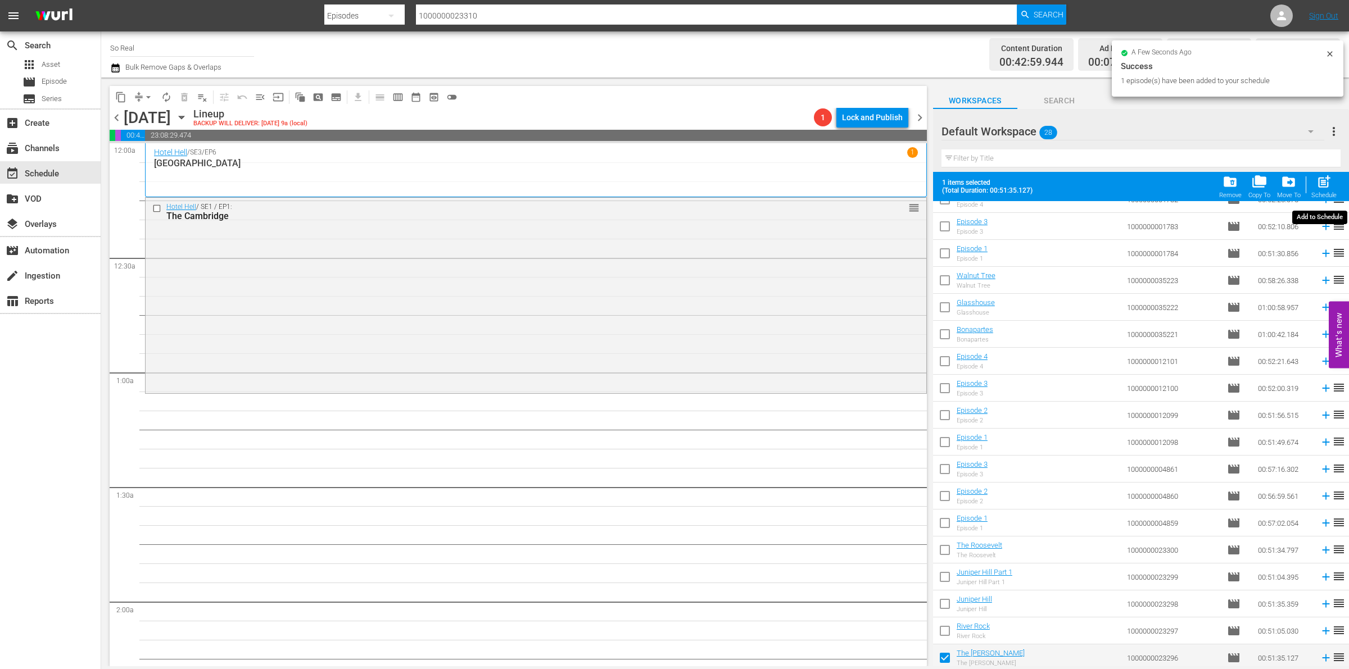
click at [1314, 194] on div "Schedule" at bounding box center [1323, 195] width 25 height 7
checkbox input "false"
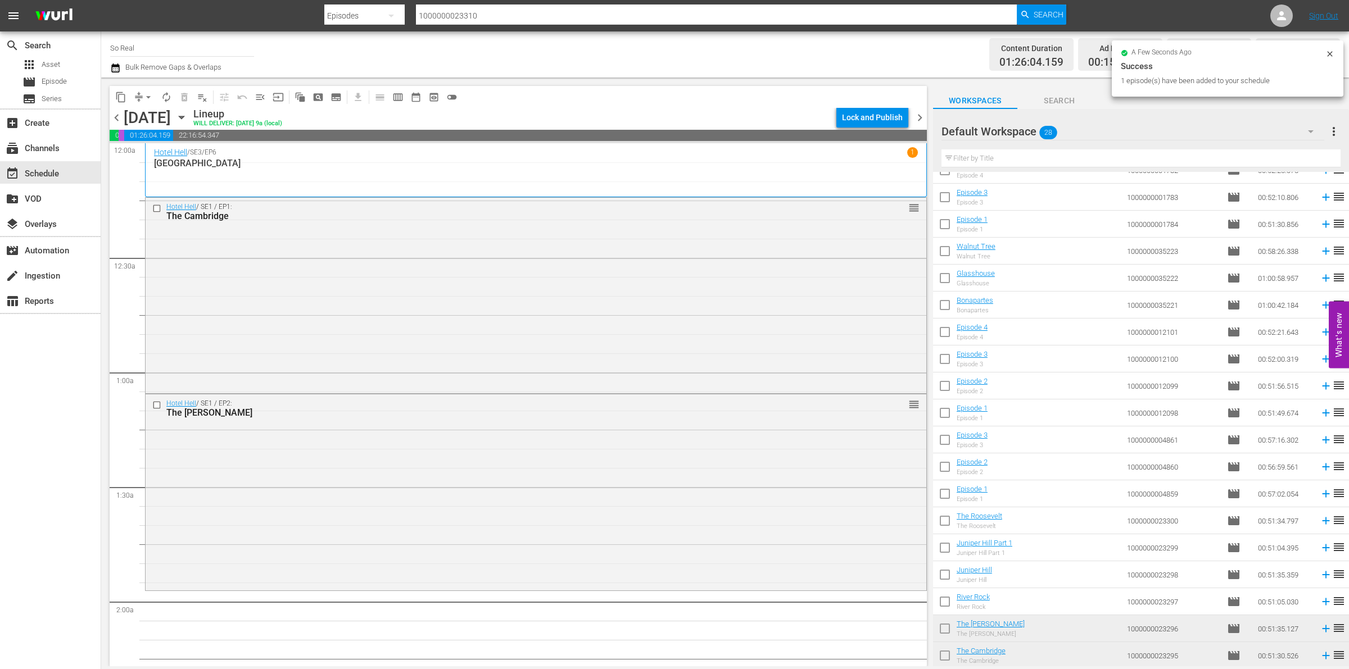
click at [939, 503] on input "checkbox" at bounding box center [945, 604] width 24 height 24
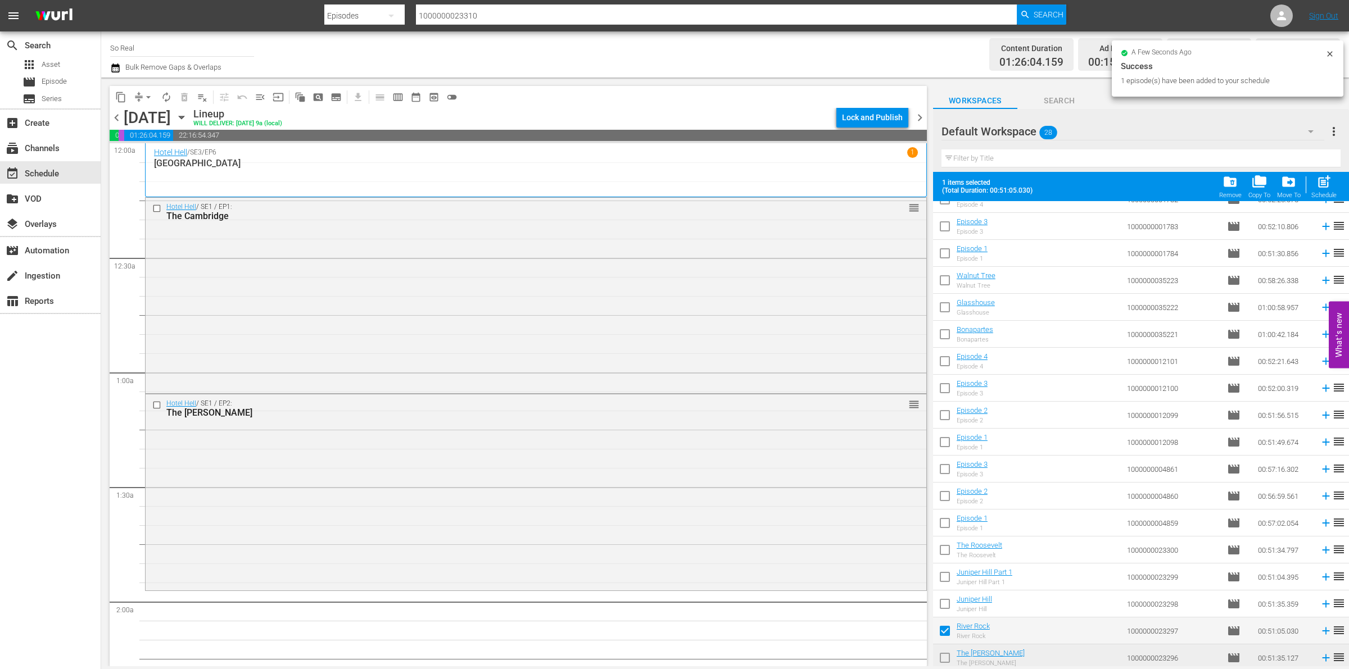
click at [1323, 186] on span "post_add" at bounding box center [1323, 181] width 15 height 15
checkbox input "false"
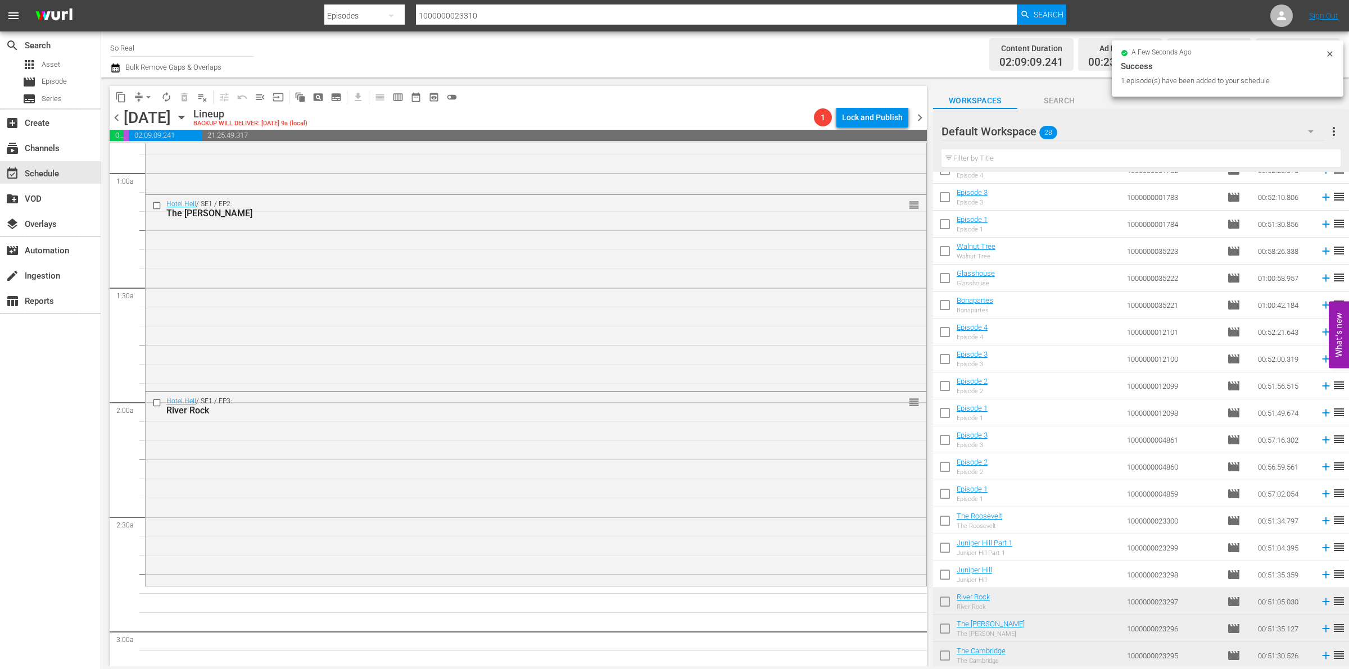
scroll to position [200, 0]
click at [947, 503] on input "checkbox" at bounding box center [945, 577] width 24 height 24
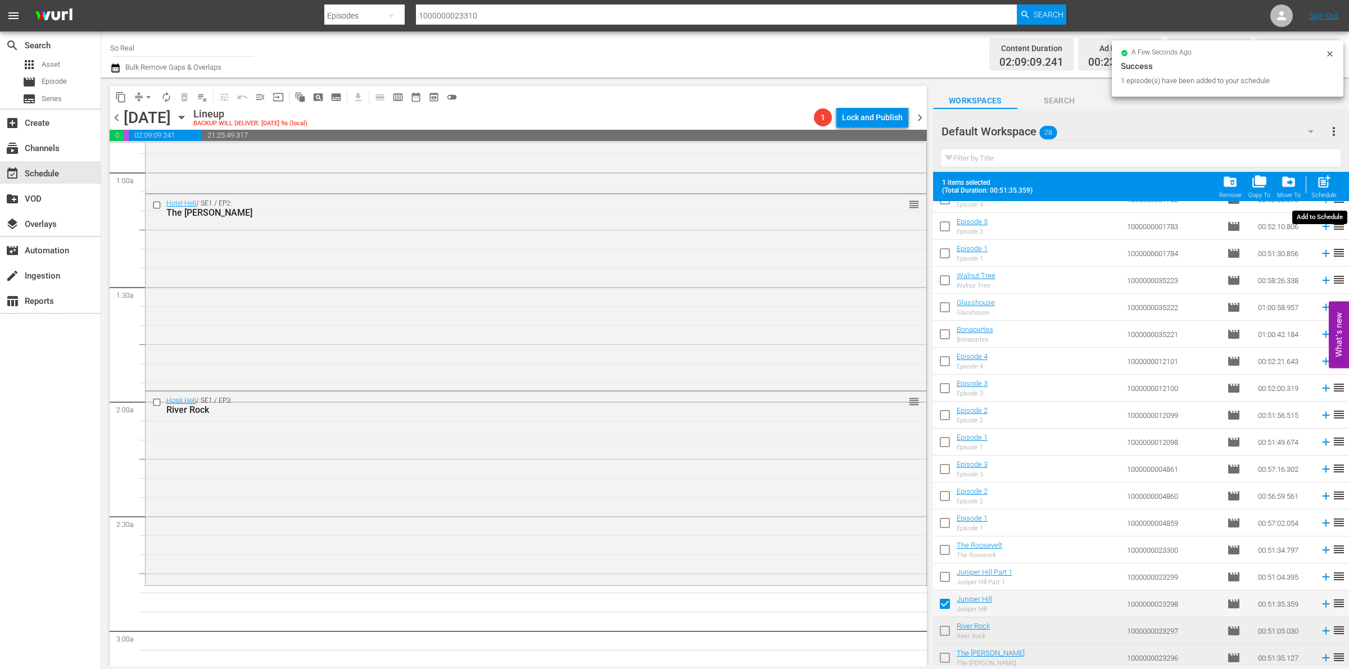
click at [1327, 176] on span "post_add" at bounding box center [1323, 181] width 15 height 15
checkbox input "false"
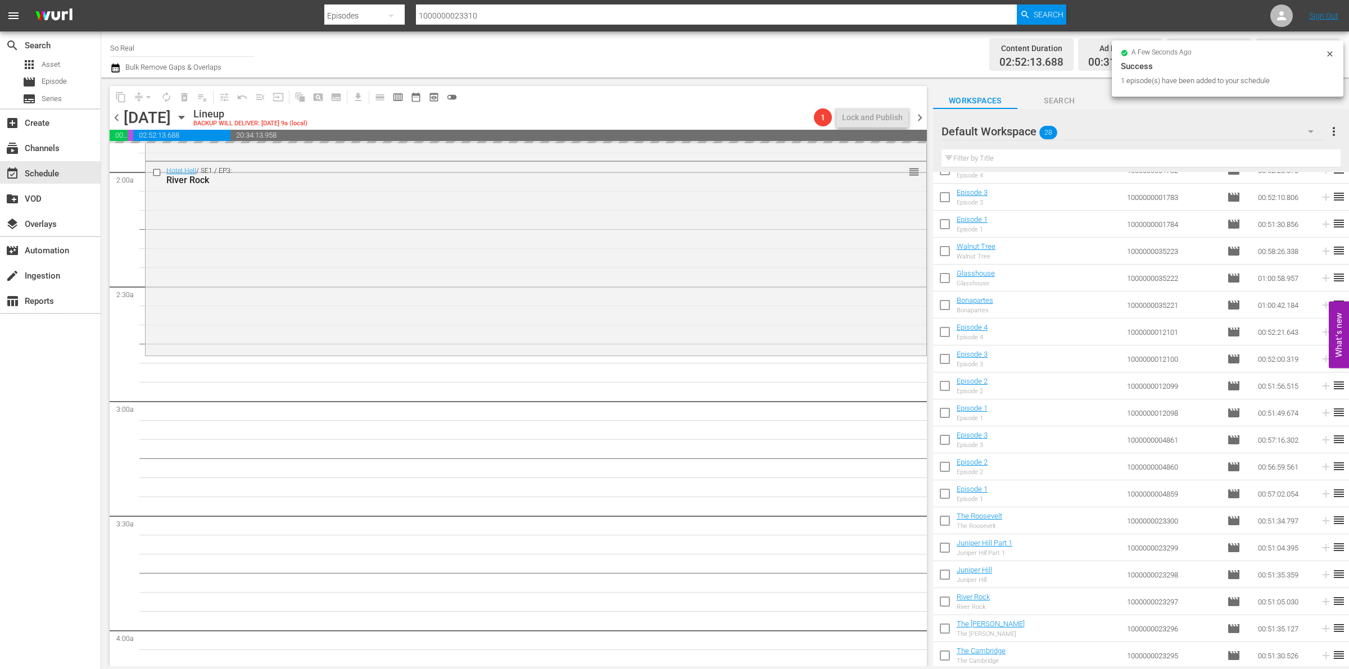
scroll to position [430, 0]
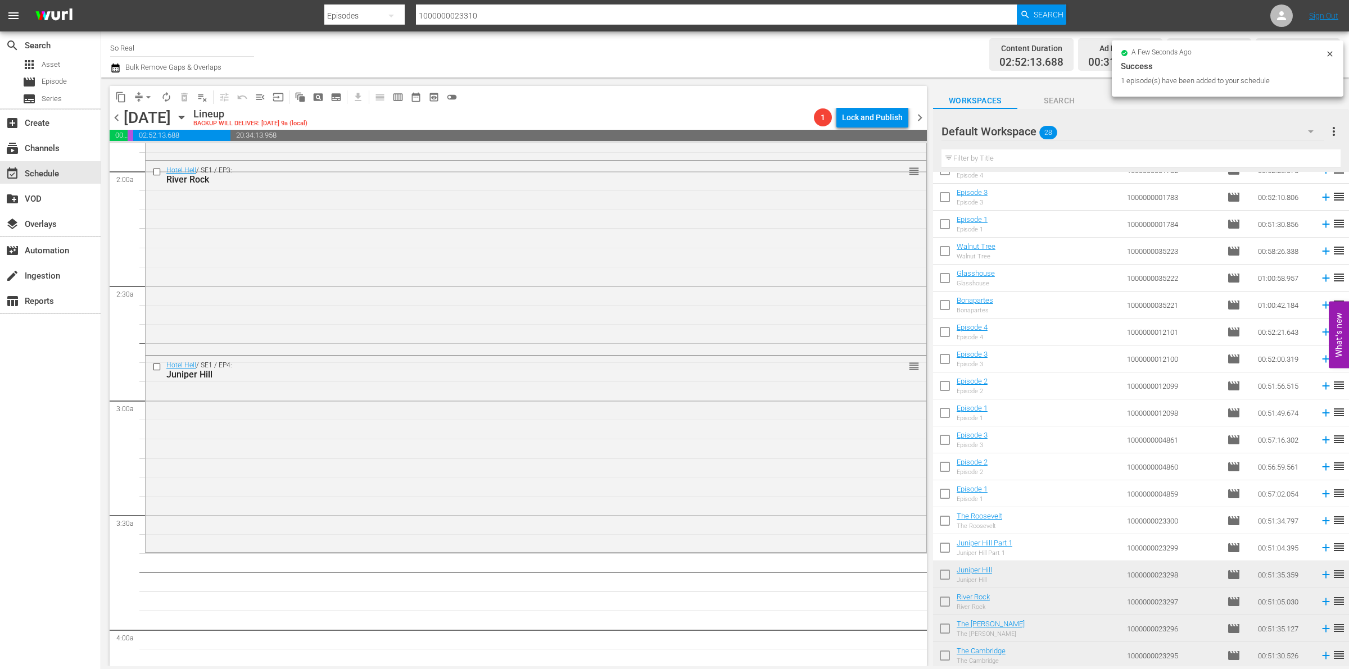
click at [947, 503] on input "checkbox" at bounding box center [945, 550] width 24 height 24
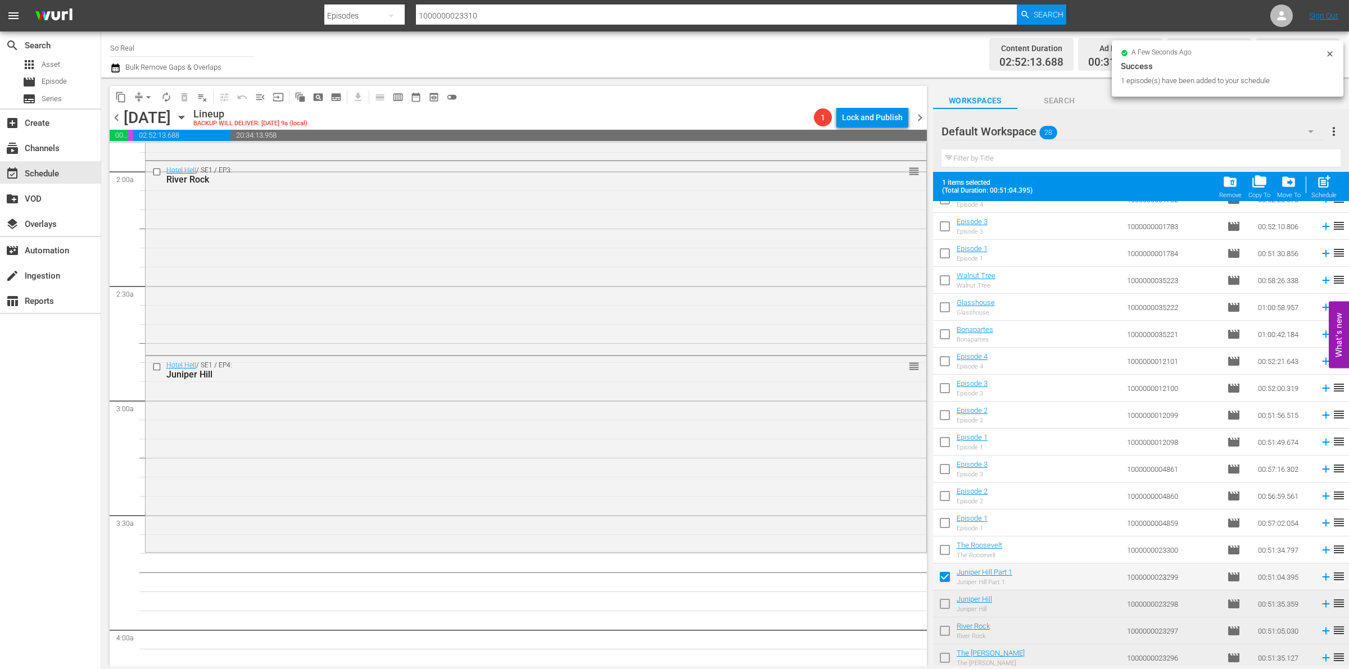
click at [1321, 185] on span "post_add" at bounding box center [1323, 181] width 15 height 15
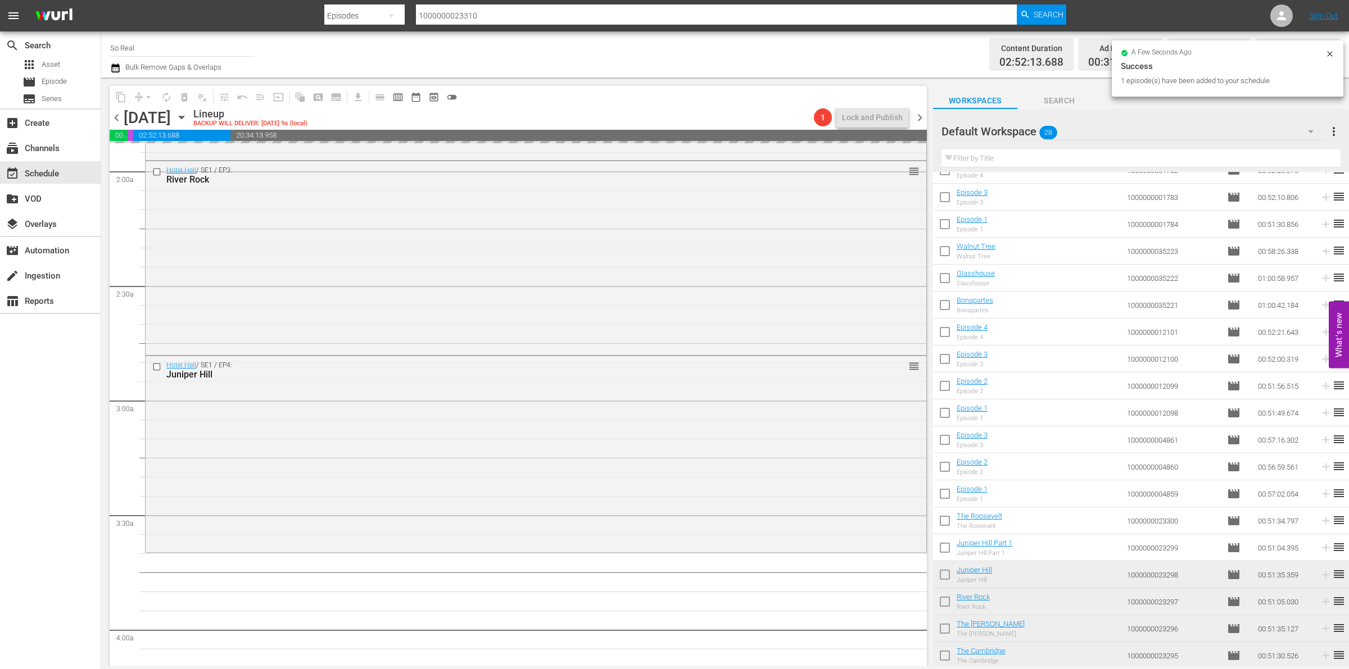
checkbox input "false"
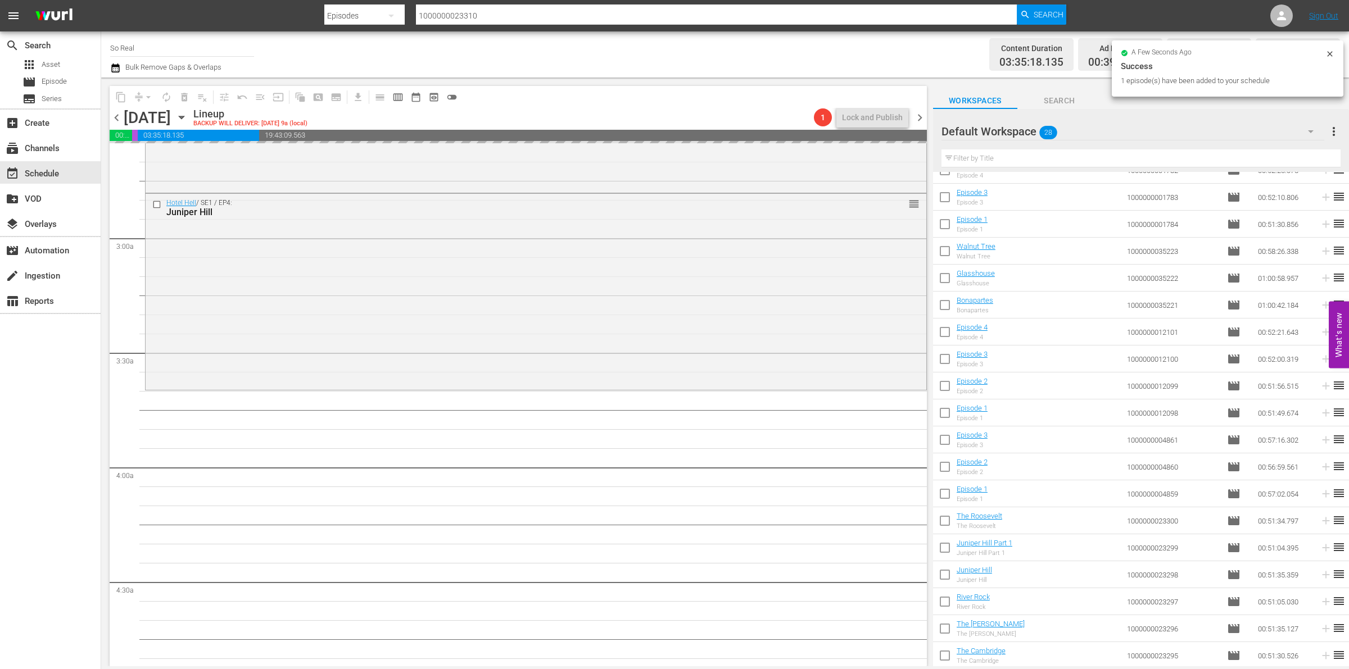
scroll to position [593, 0]
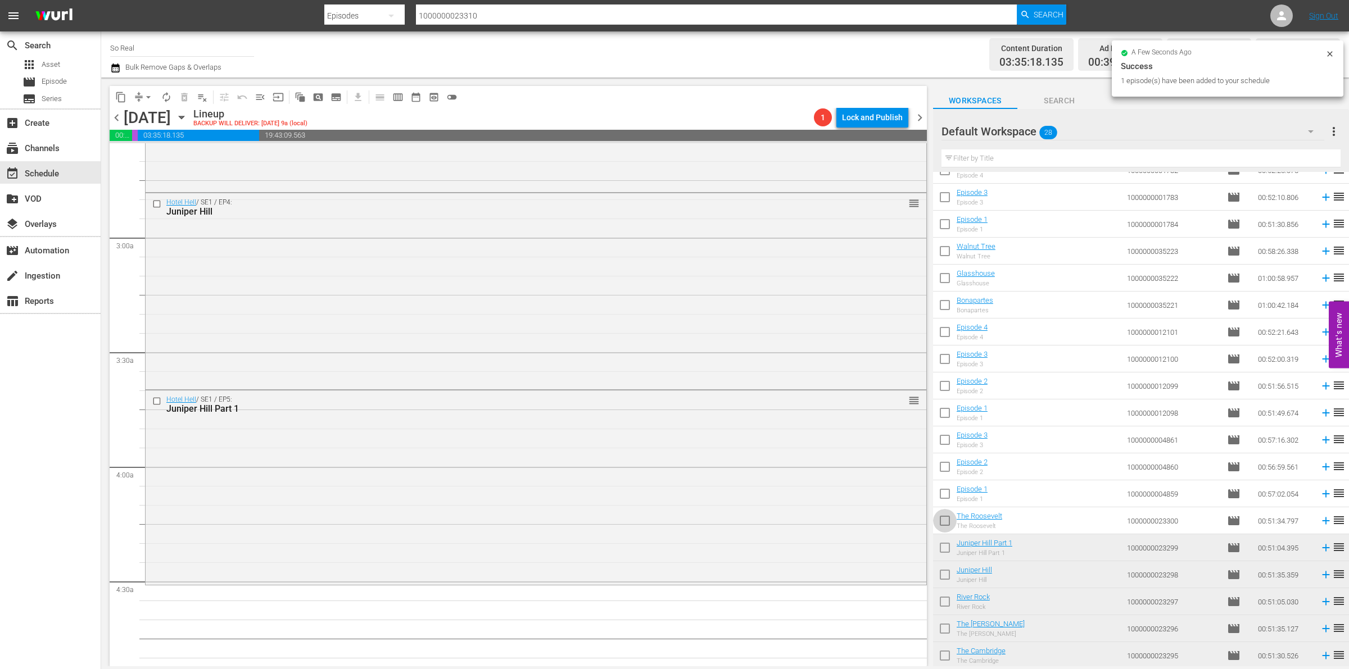
click at [946, 503] on input "checkbox" at bounding box center [945, 523] width 24 height 24
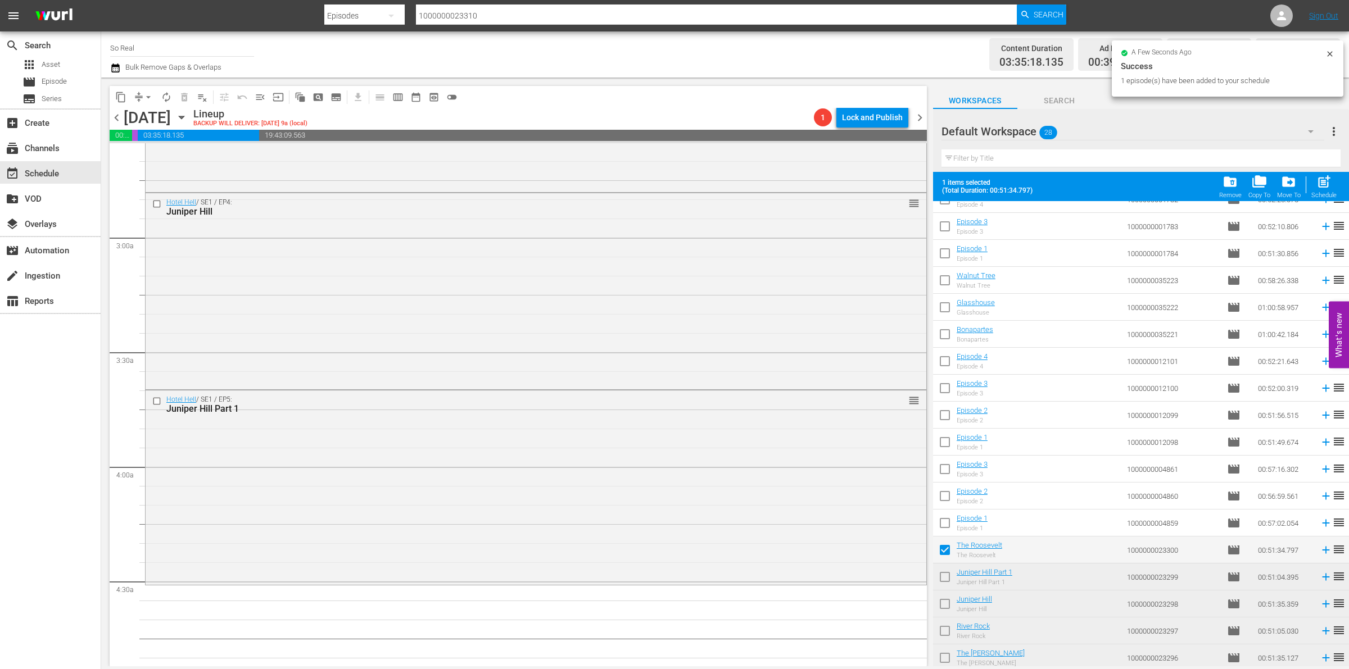
click at [1328, 189] on span "post_add" at bounding box center [1323, 181] width 15 height 15
checkbox input "false"
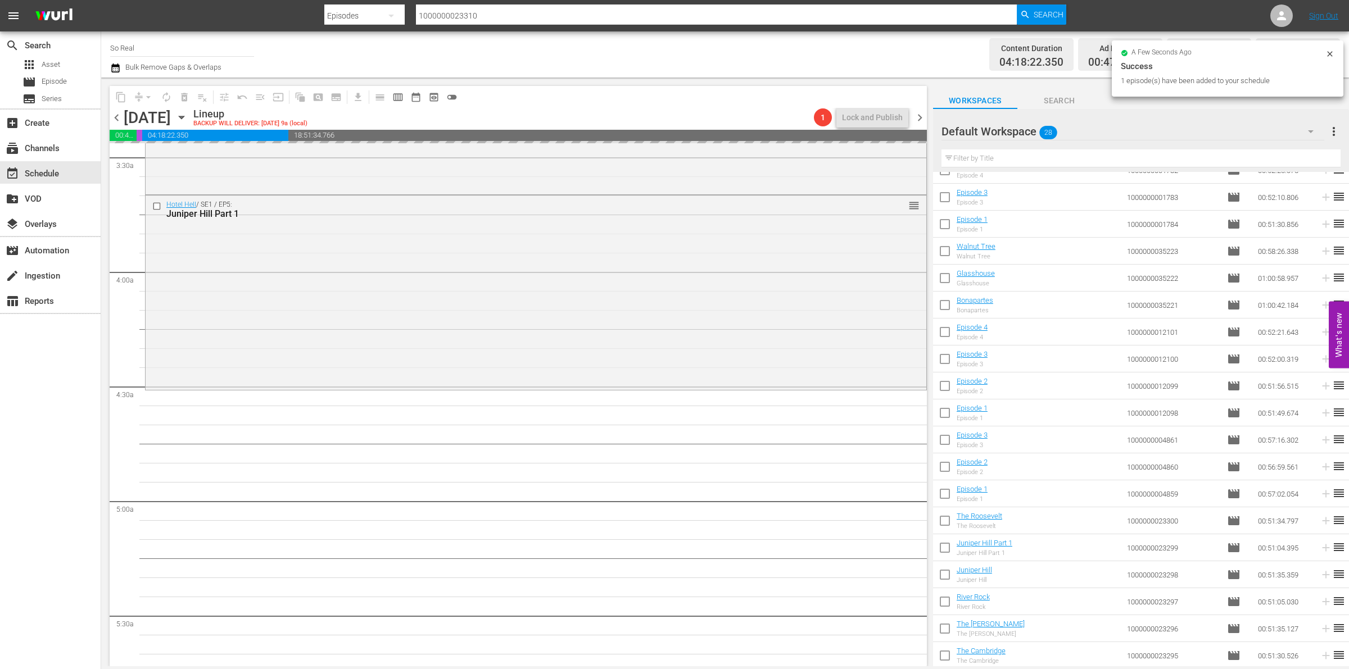
scroll to position [791, 0]
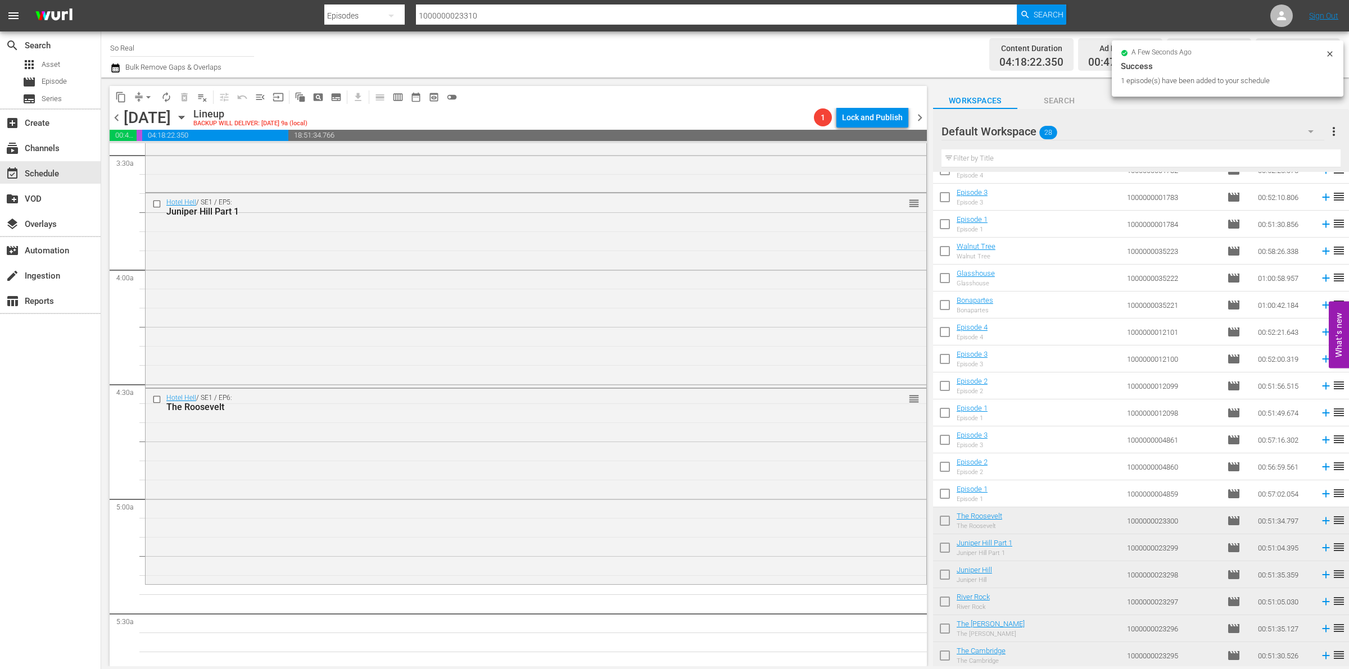
click at [948, 500] on input "checkbox" at bounding box center [945, 496] width 24 height 24
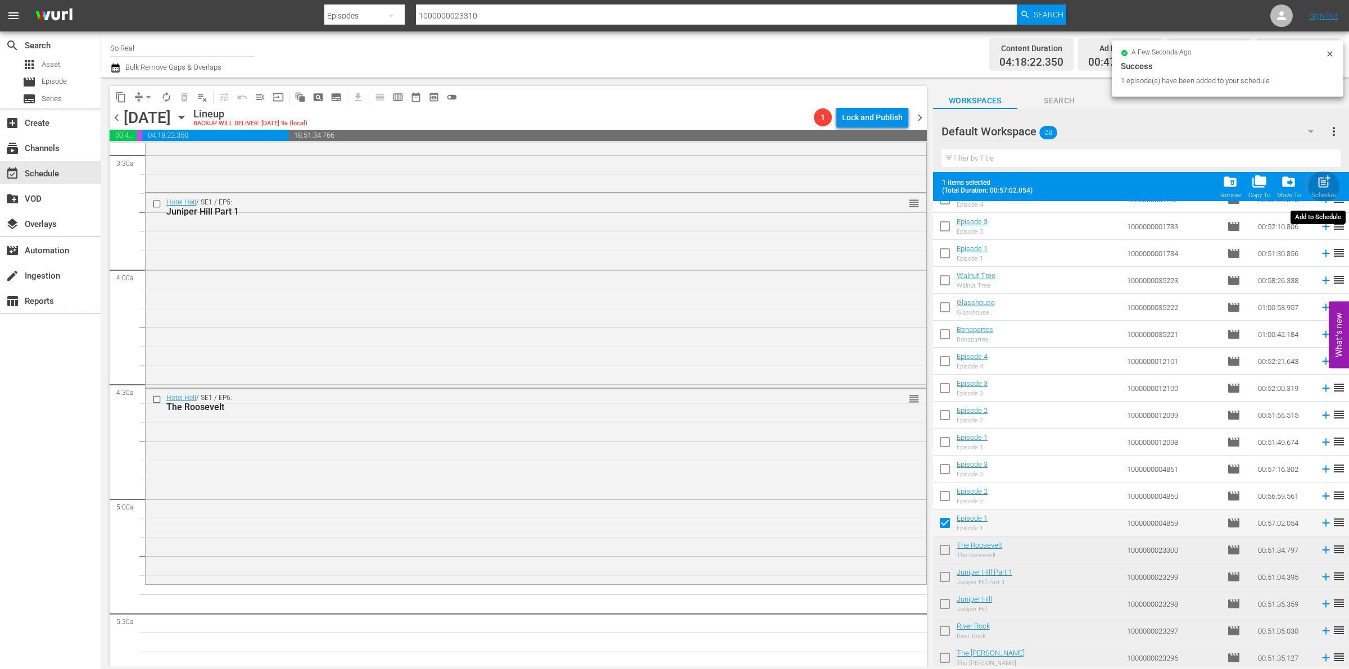
click at [1322, 184] on span "post_add" at bounding box center [1323, 181] width 15 height 15
checkbox input "false"
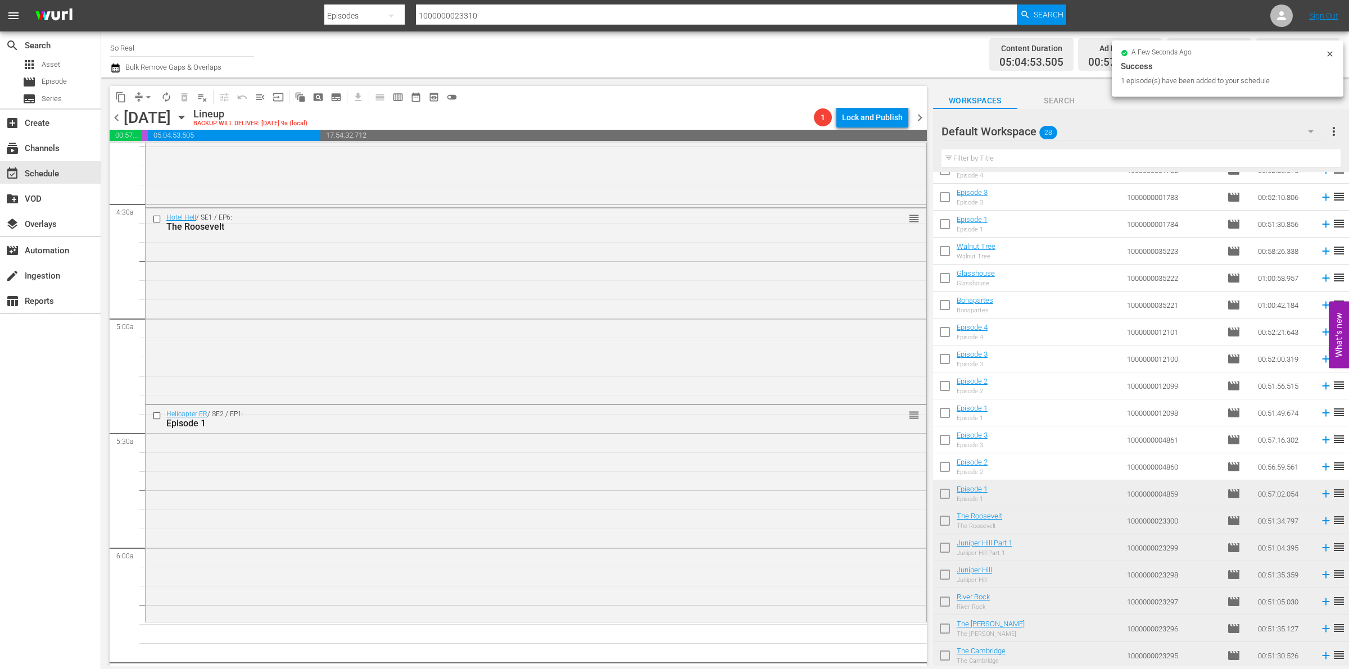
scroll to position [987, 0]
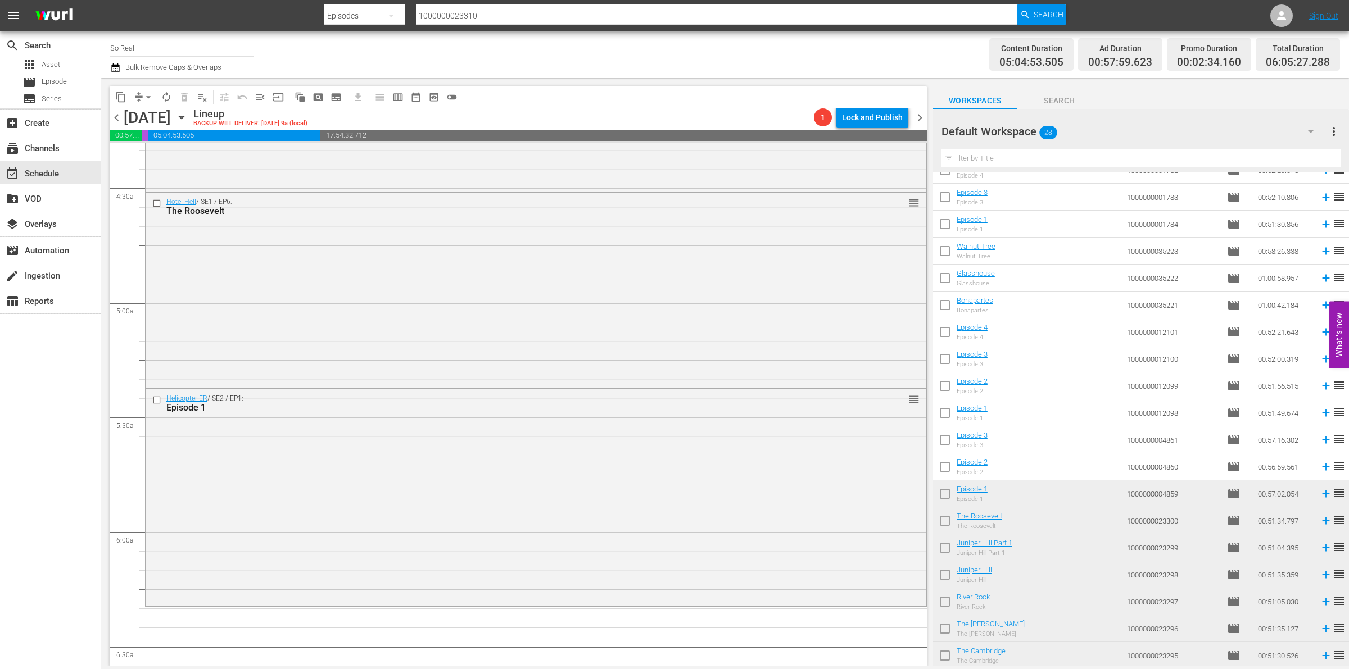
click at [951, 464] on input "checkbox" at bounding box center [945, 469] width 24 height 24
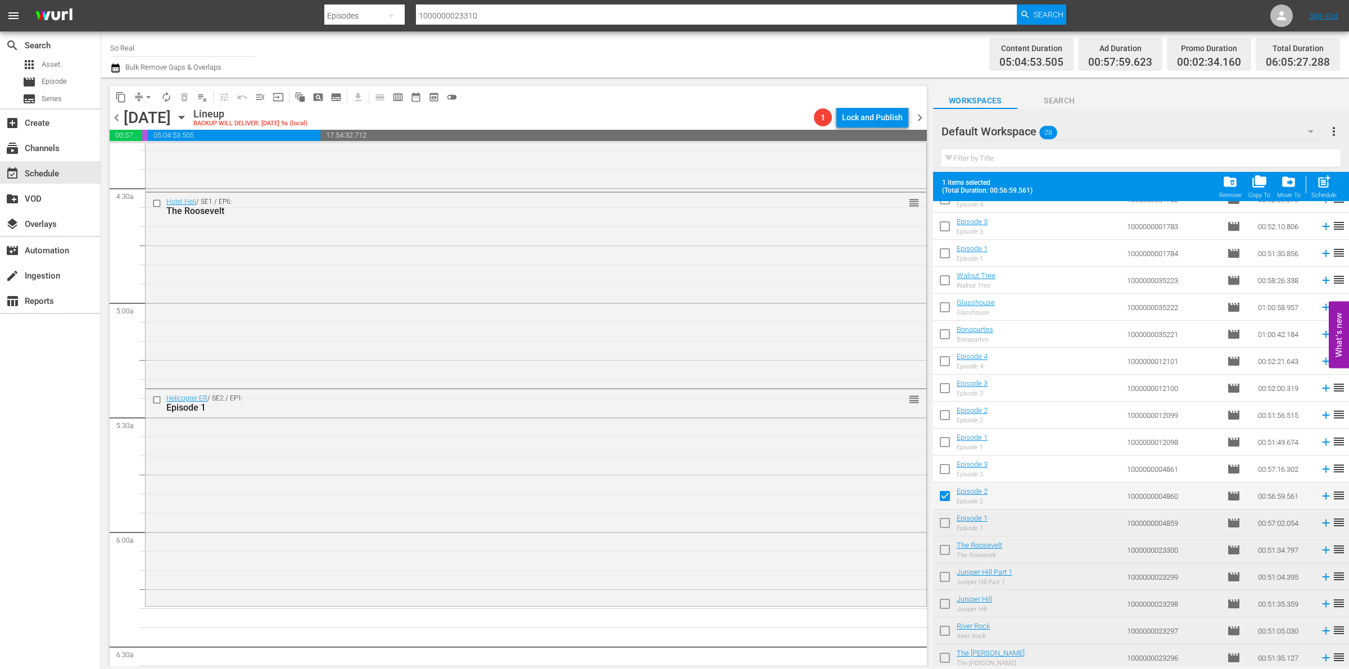
click at [1328, 183] on span "post_add" at bounding box center [1323, 181] width 15 height 15
checkbox input "false"
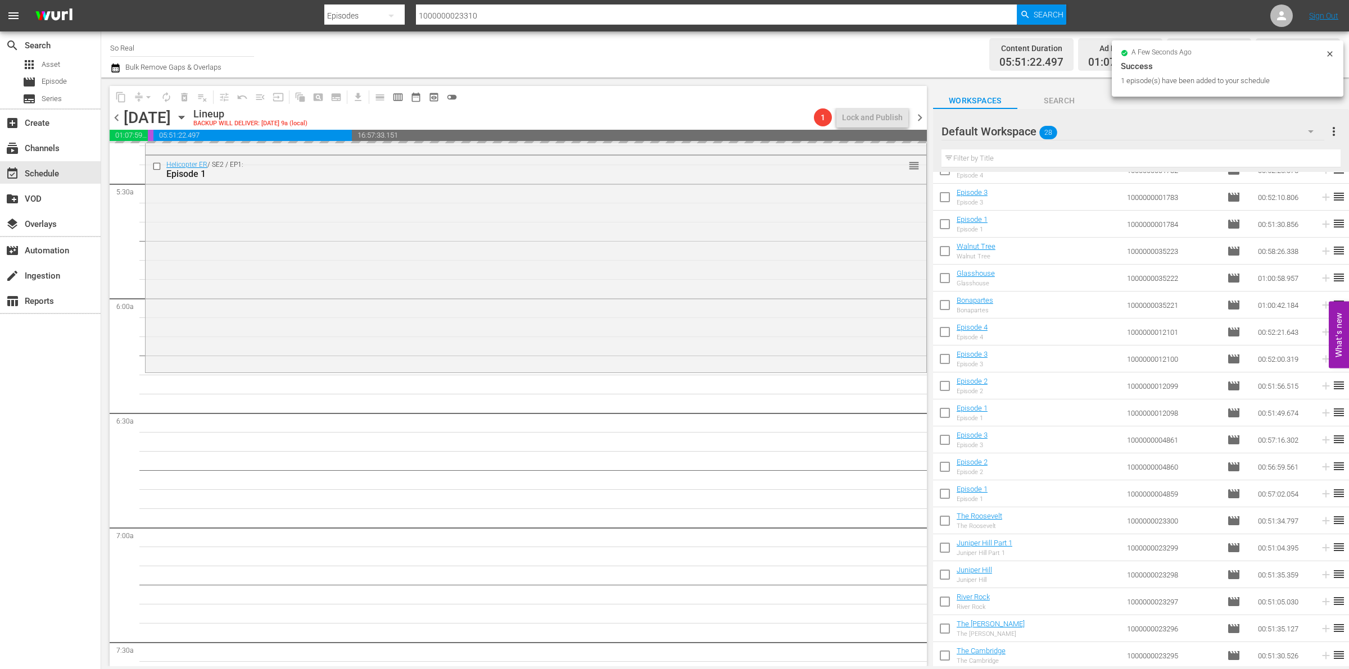
scroll to position [1221, 0]
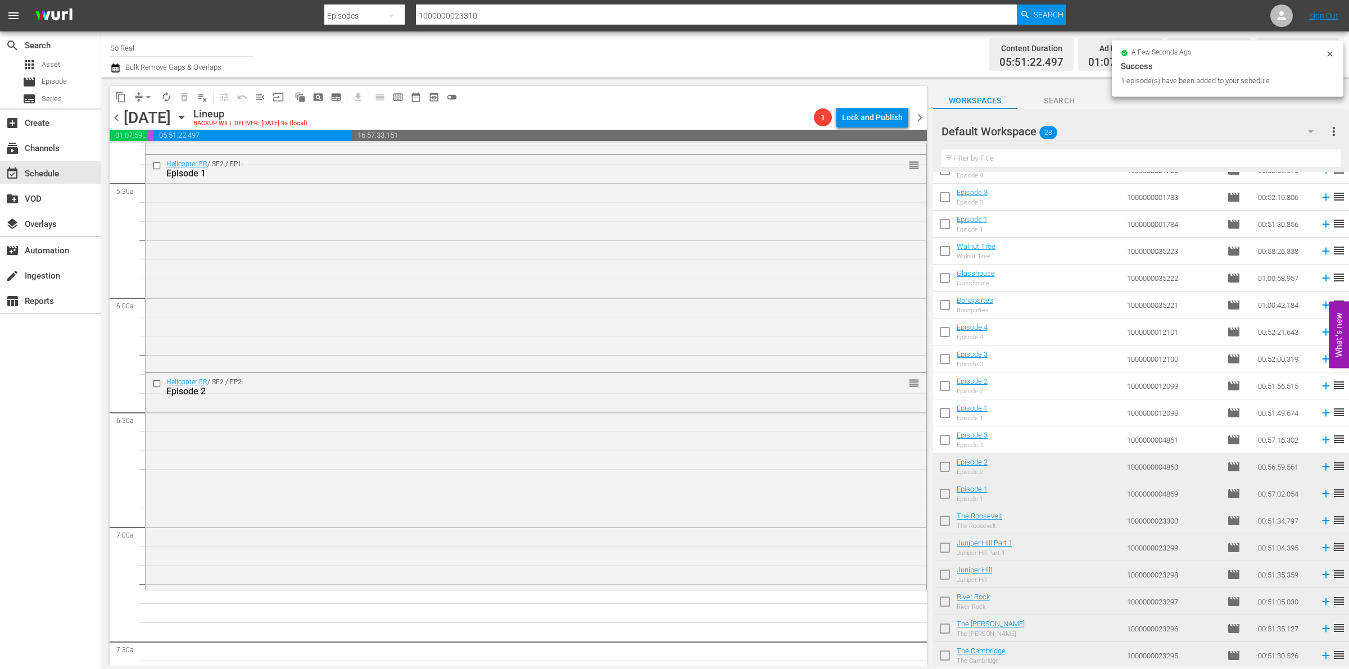
click at [947, 451] on input "checkbox" at bounding box center [945, 442] width 24 height 24
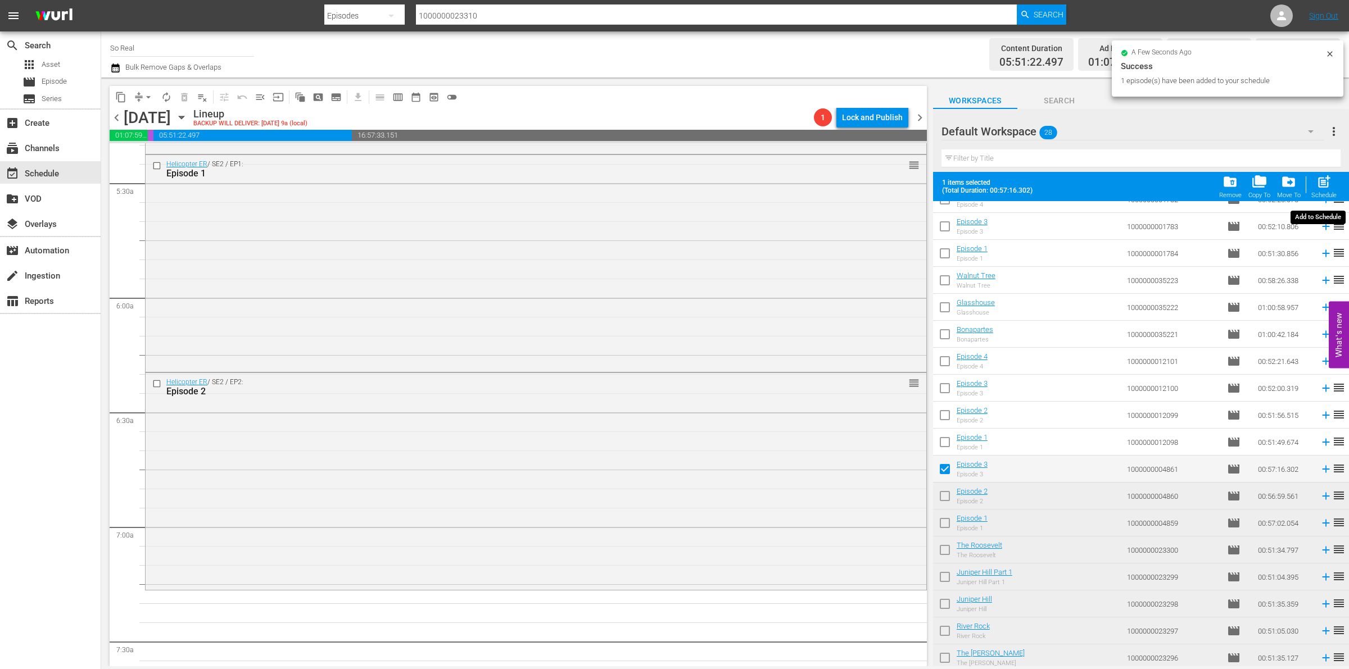
click at [1319, 194] on div "Schedule" at bounding box center [1323, 195] width 25 height 7
checkbox input "false"
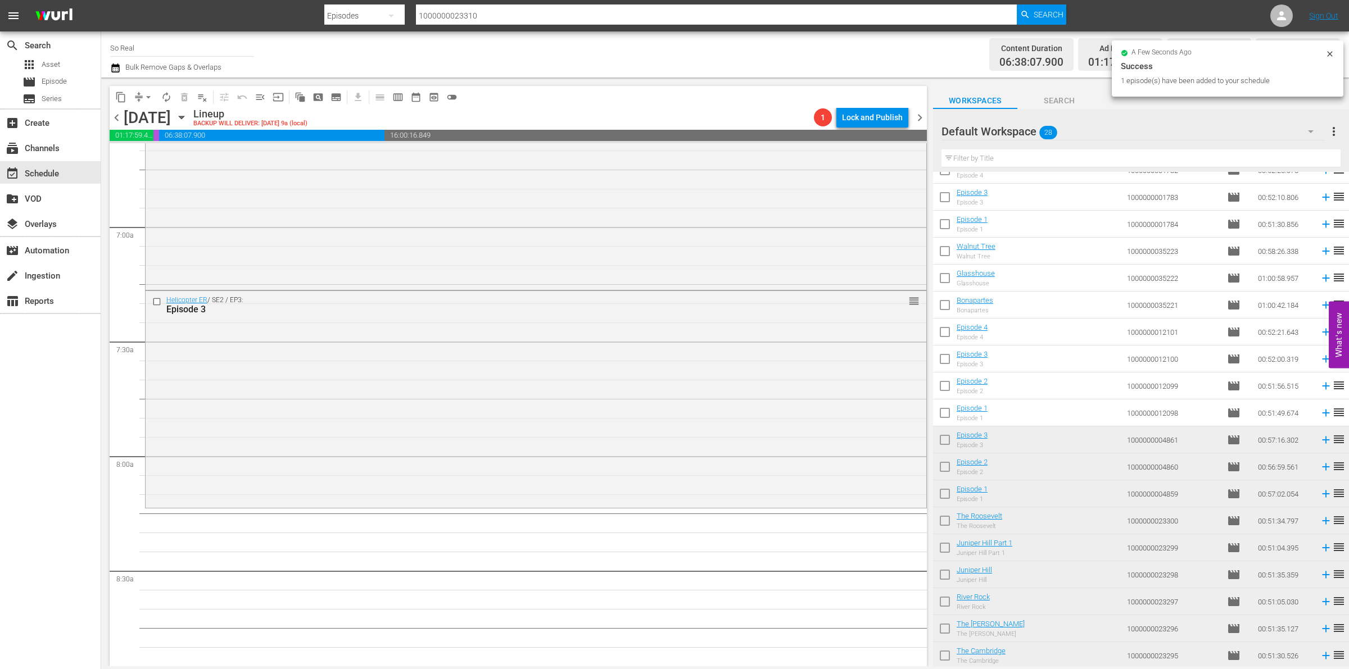
scroll to position [1541, 0]
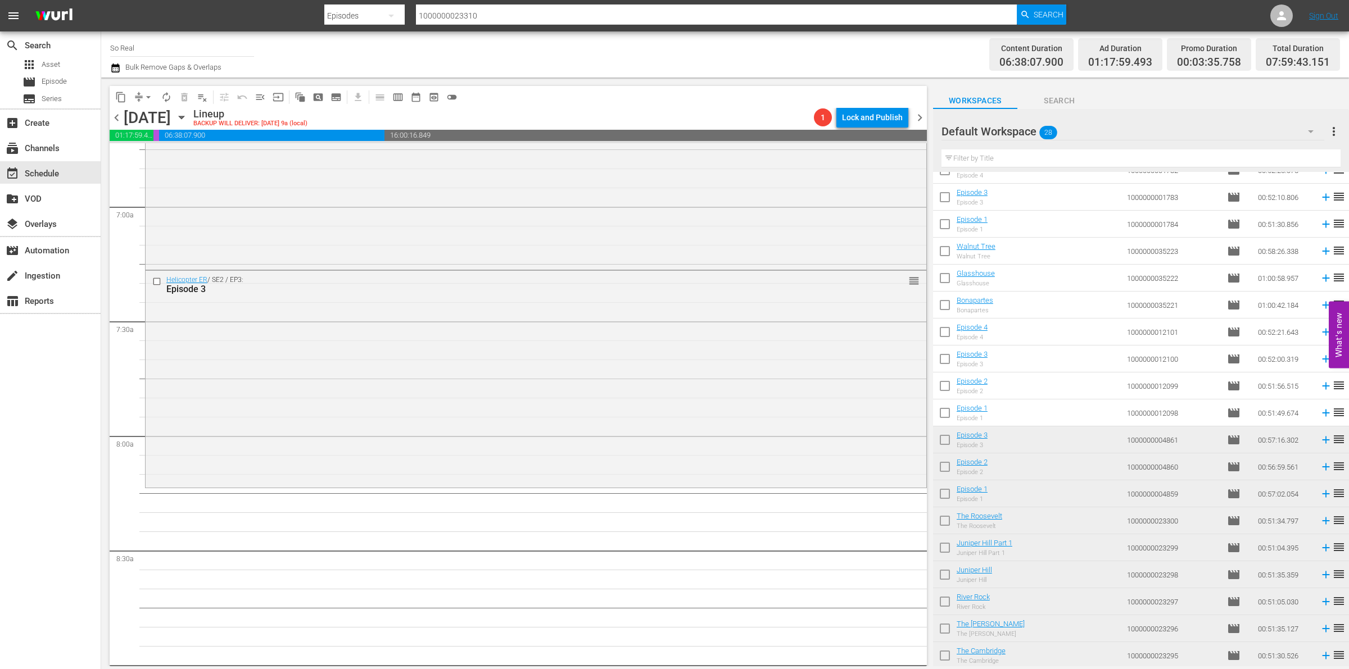
click at [942, 411] on input "checkbox" at bounding box center [945, 415] width 24 height 24
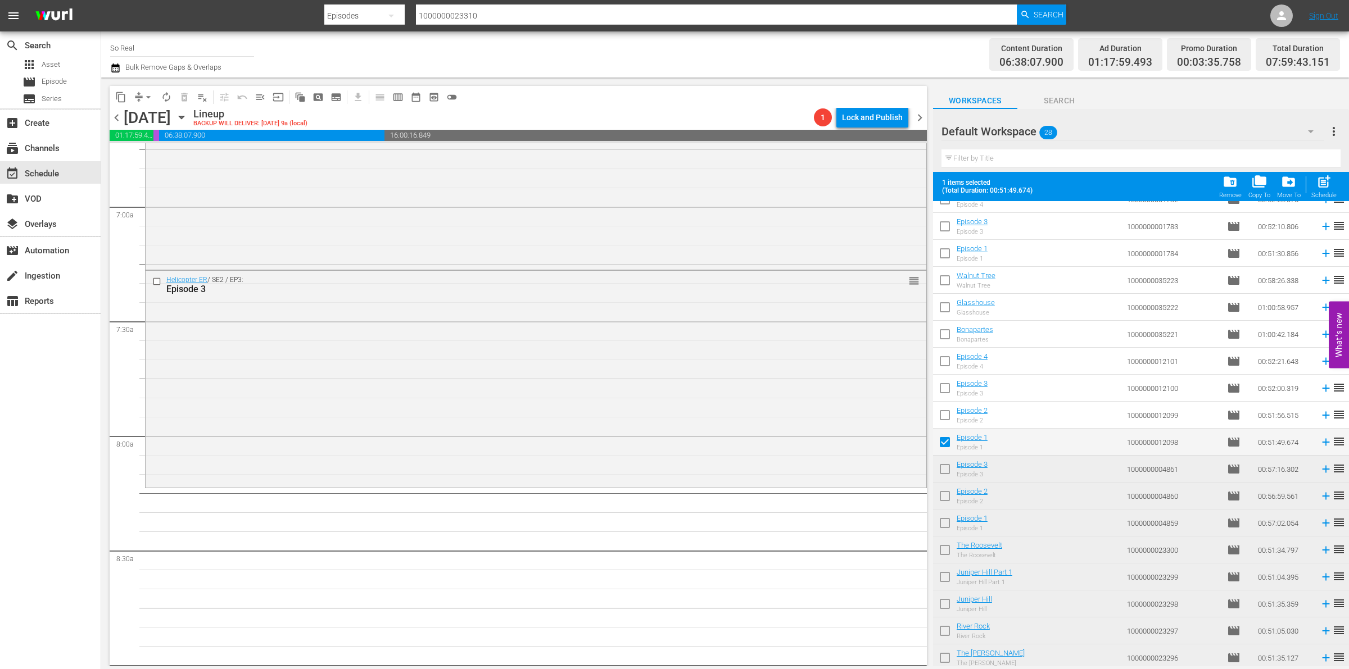
click at [1326, 189] on span "post_add" at bounding box center [1323, 181] width 15 height 15
checkbox input "false"
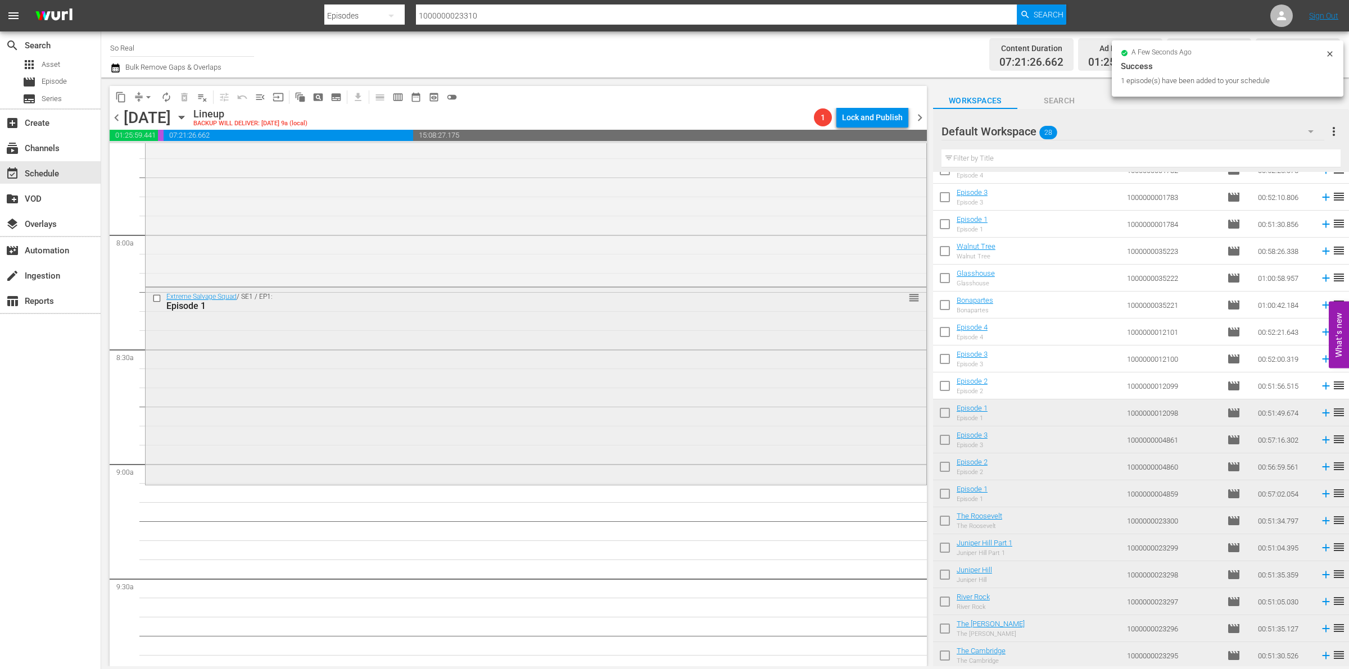
scroll to position [1743, 0]
click at [940, 385] on input "checkbox" at bounding box center [945, 388] width 24 height 24
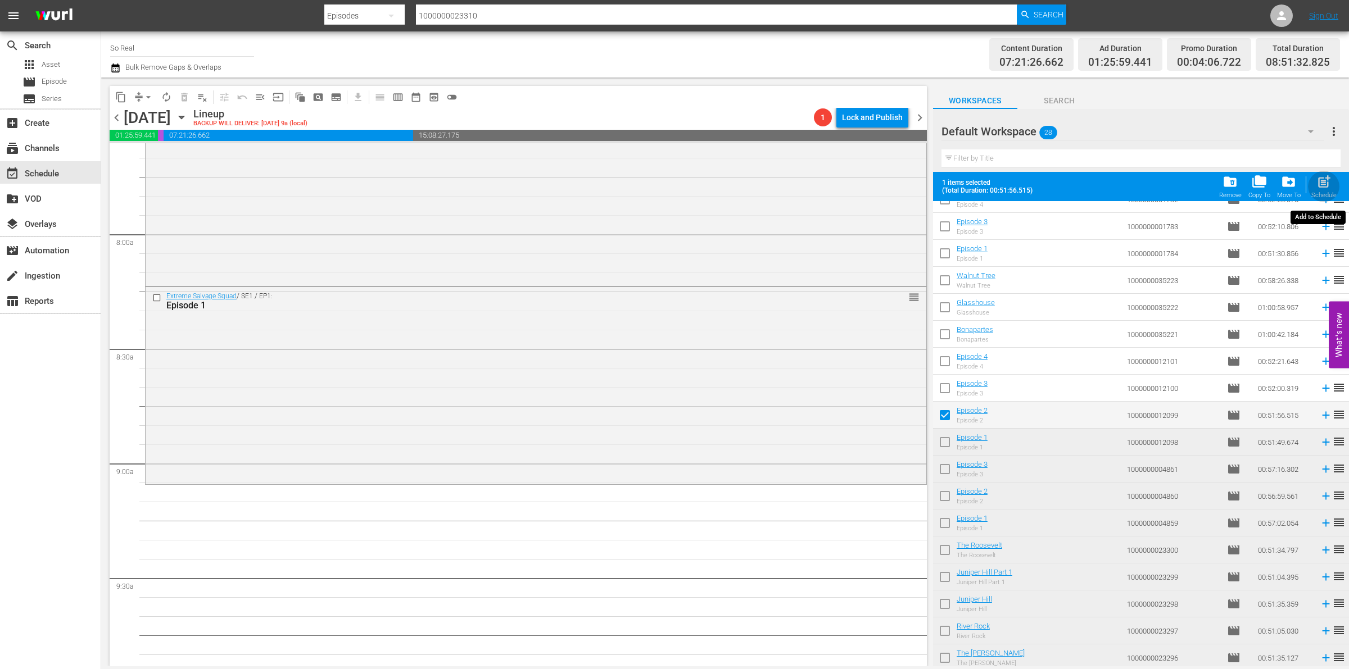
click at [1322, 193] on div "Schedule" at bounding box center [1323, 195] width 25 height 7
checkbox input "false"
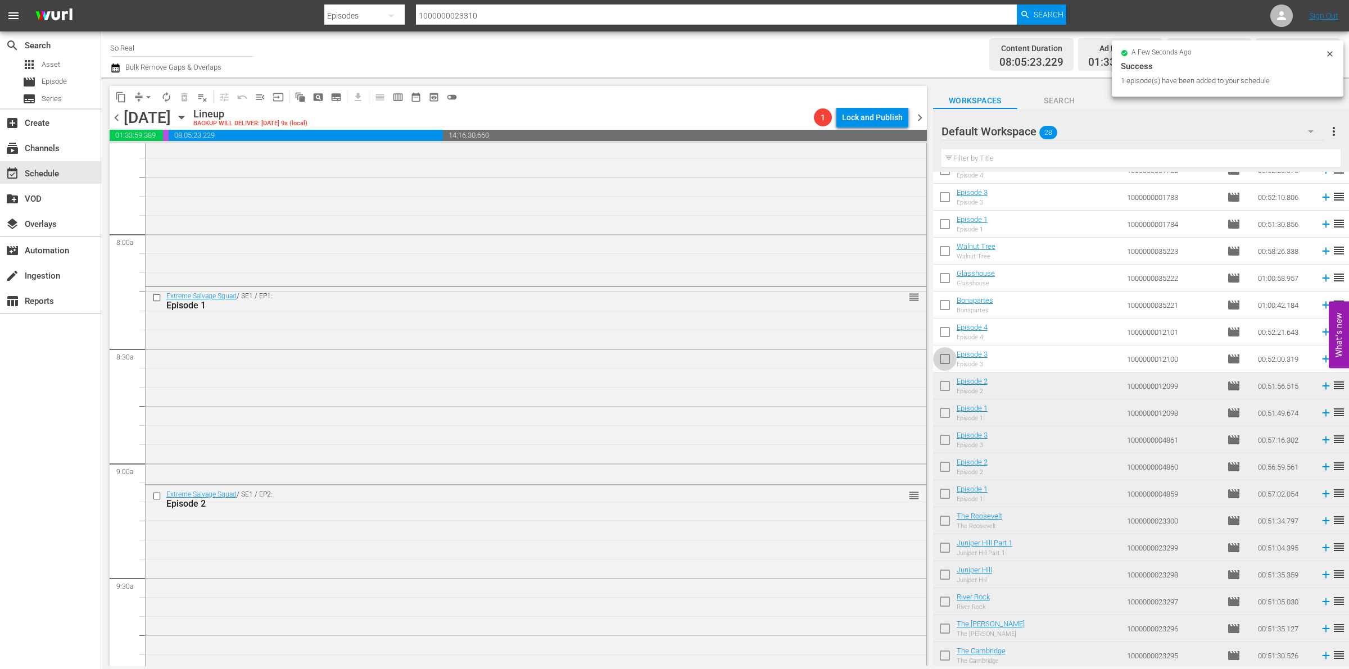
click at [939, 357] on input "checkbox" at bounding box center [945, 362] width 24 height 24
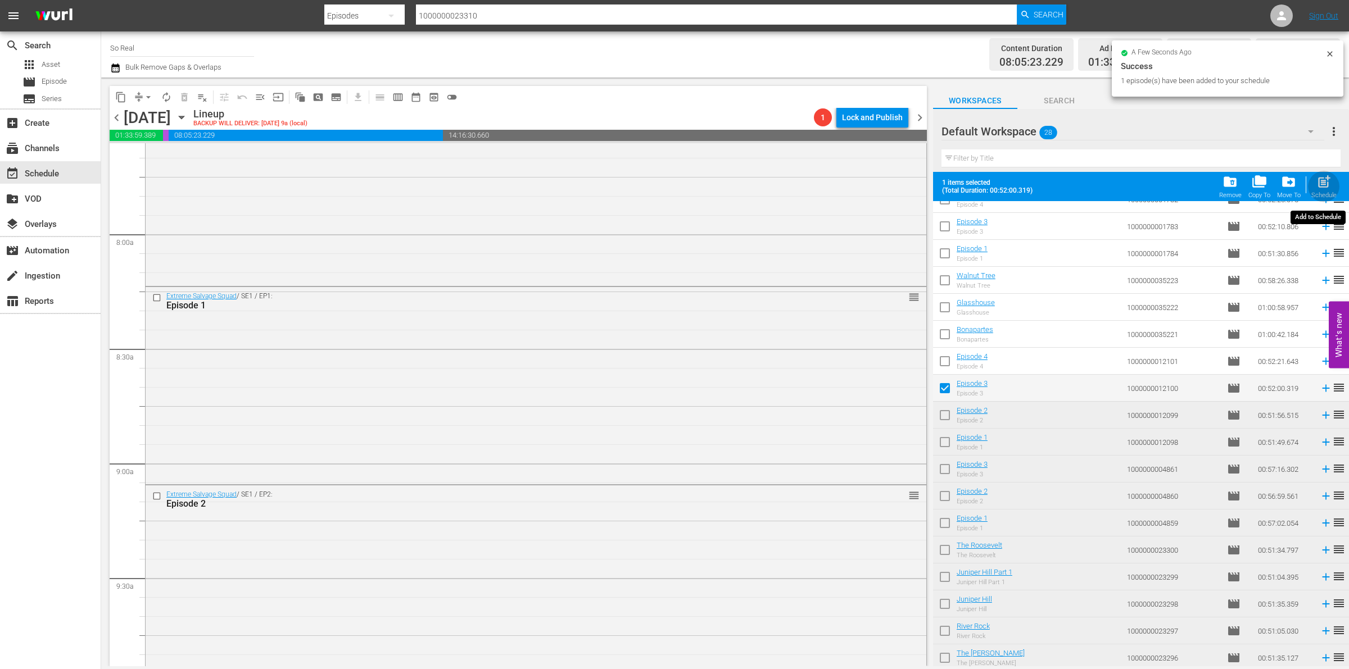
click at [1332, 193] on div "Schedule" at bounding box center [1323, 195] width 25 height 7
checkbox input "false"
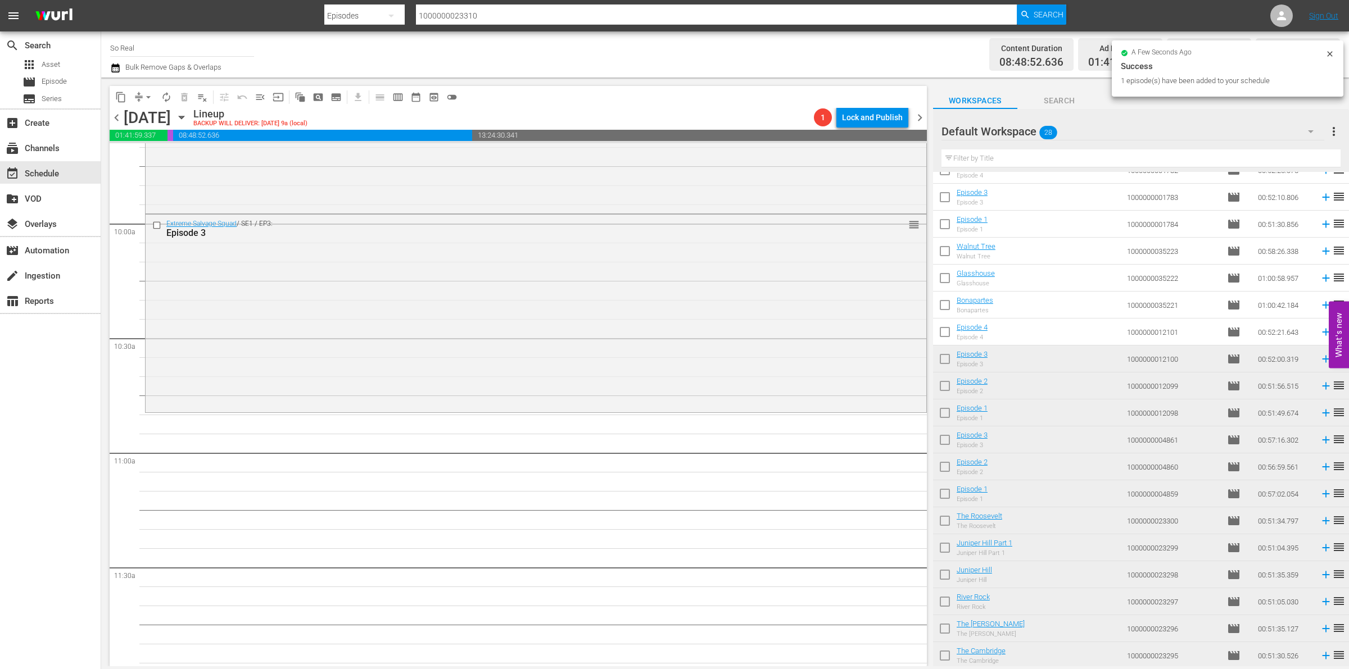
scroll to position [2213, 0]
click at [948, 333] on input "checkbox" at bounding box center [945, 335] width 24 height 24
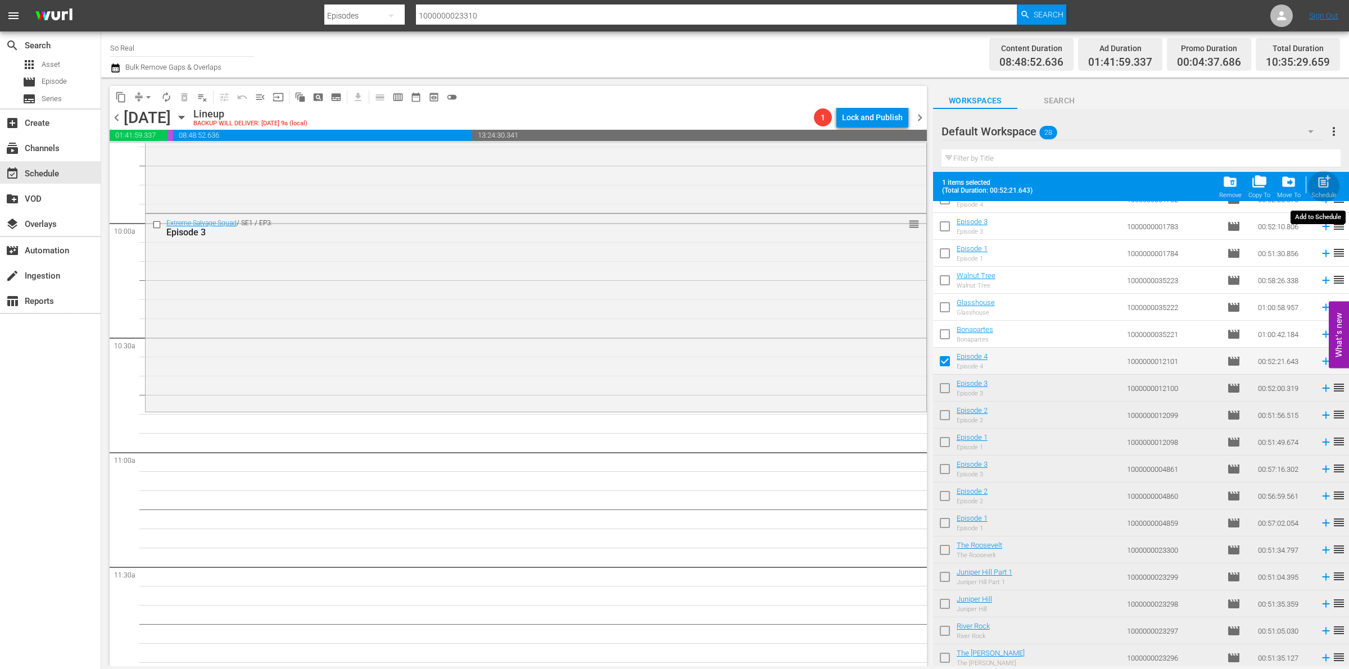
click at [1332, 176] on div "post_add Schedule" at bounding box center [1323, 186] width 25 height 25
checkbox input "false"
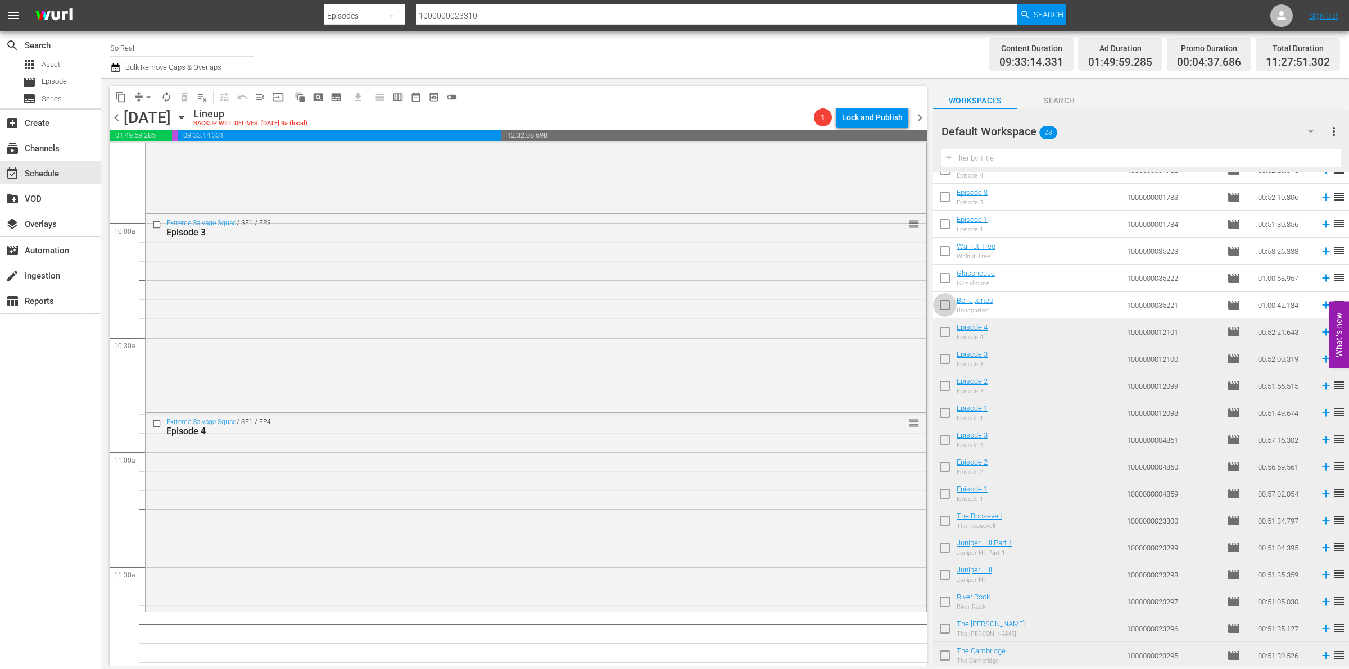
click at [947, 310] on input "checkbox" at bounding box center [945, 308] width 24 height 24
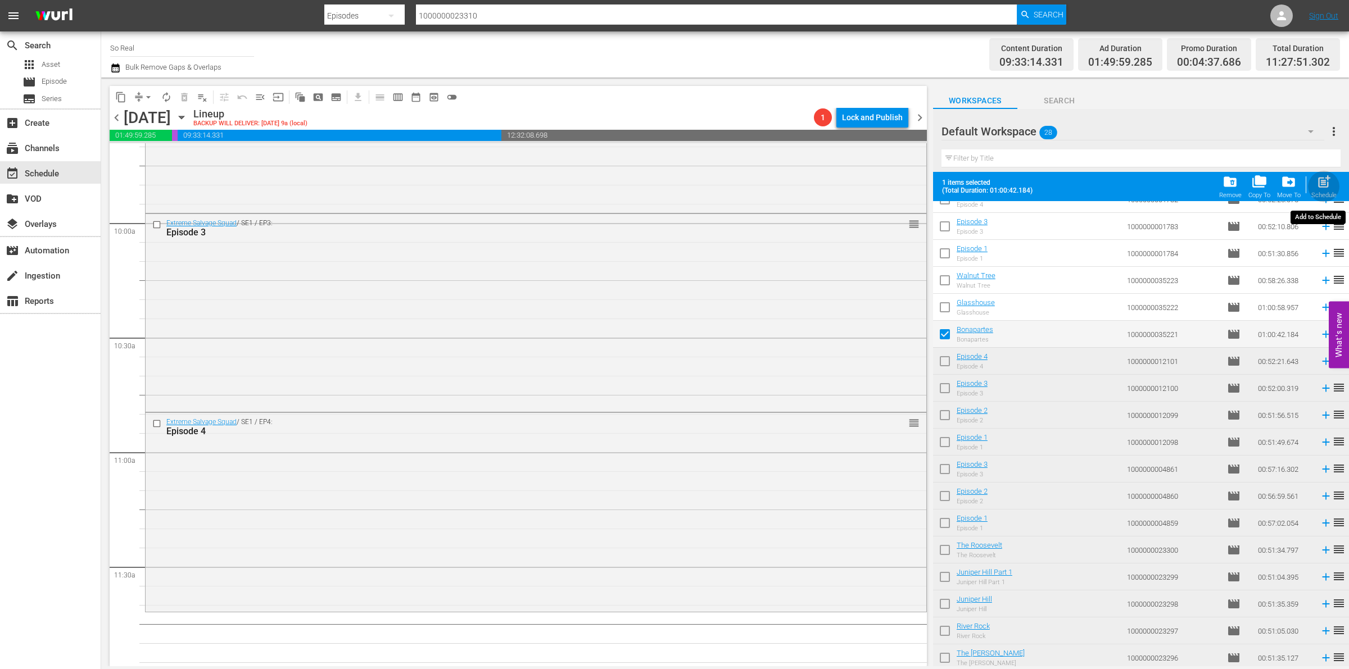
click at [1318, 190] on div "post_add Schedule" at bounding box center [1323, 186] width 25 height 25
checkbox input "false"
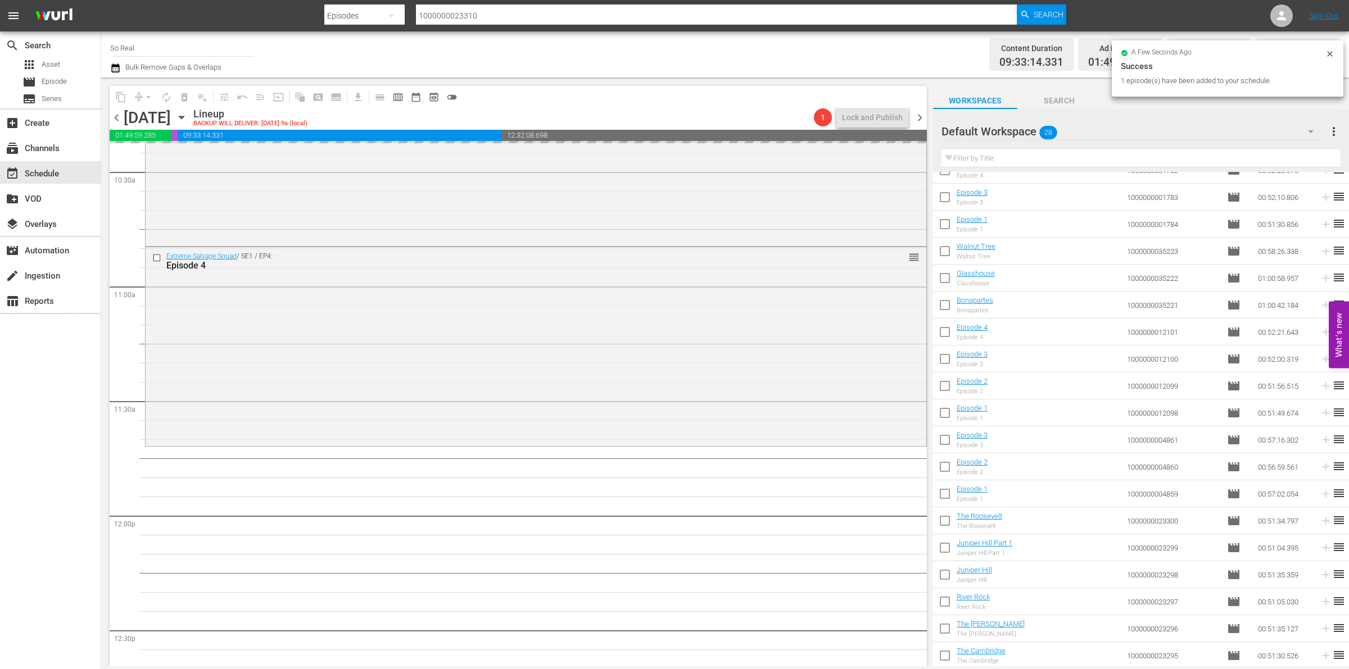
scroll to position [2436, 0]
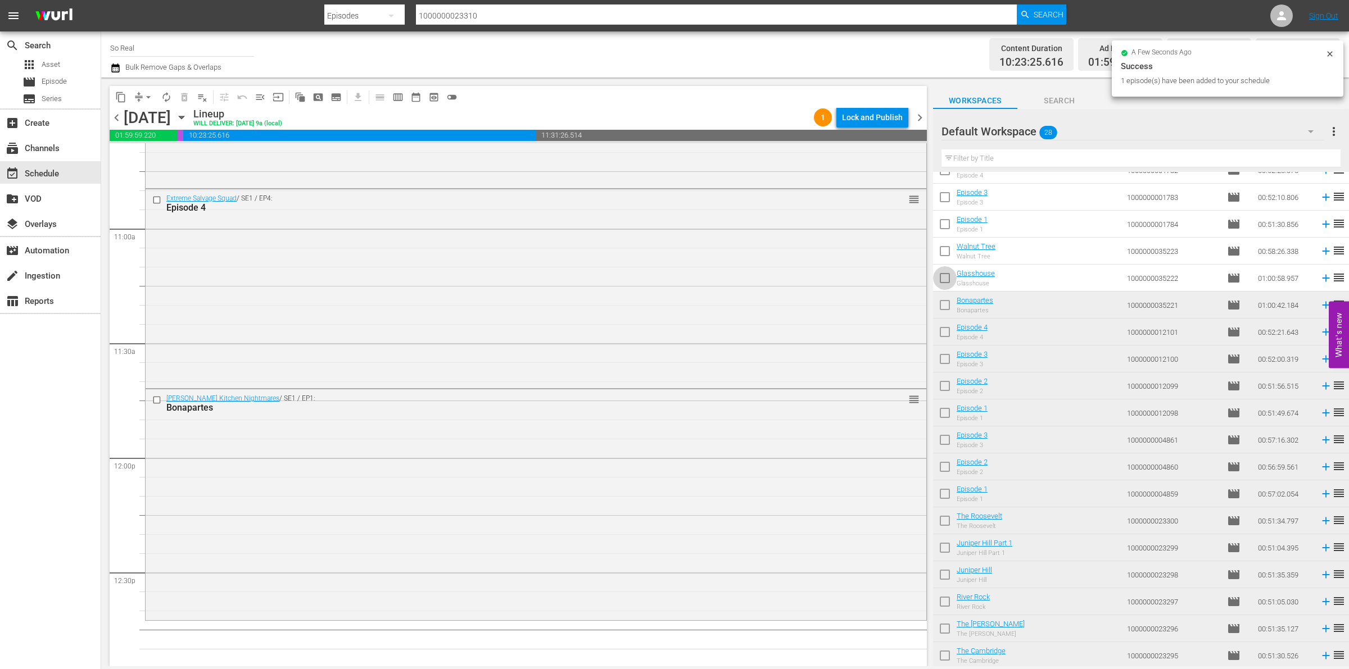
click at [942, 284] on input "checkbox" at bounding box center [945, 281] width 24 height 24
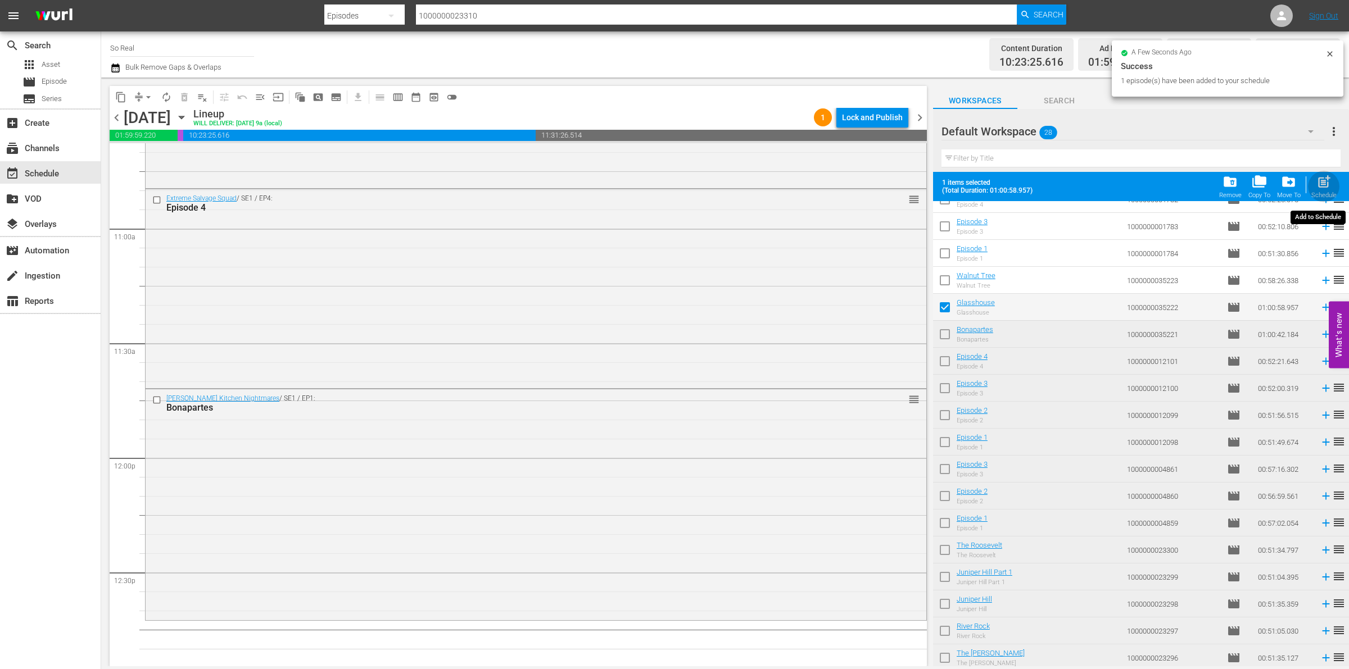
click at [1333, 186] on div "post_add Schedule" at bounding box center [1323, 186] width 25 height 25
checkbox input "false"
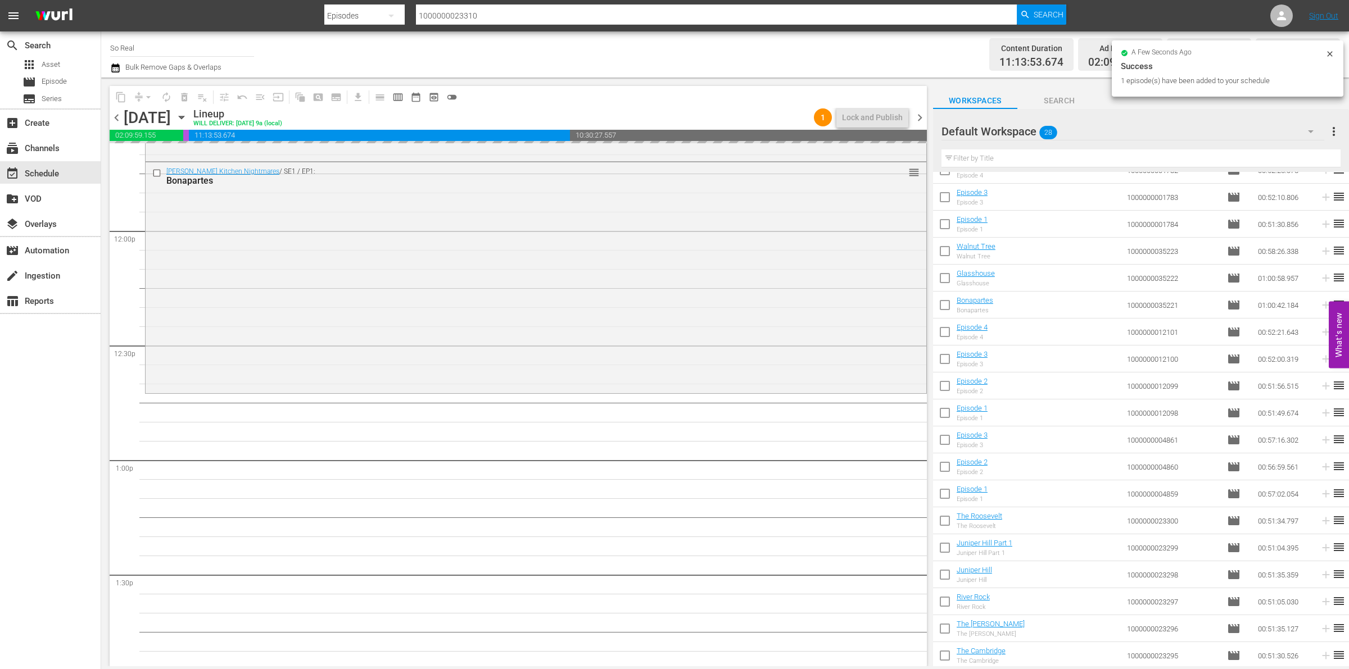
scroll to position [2664, 0]
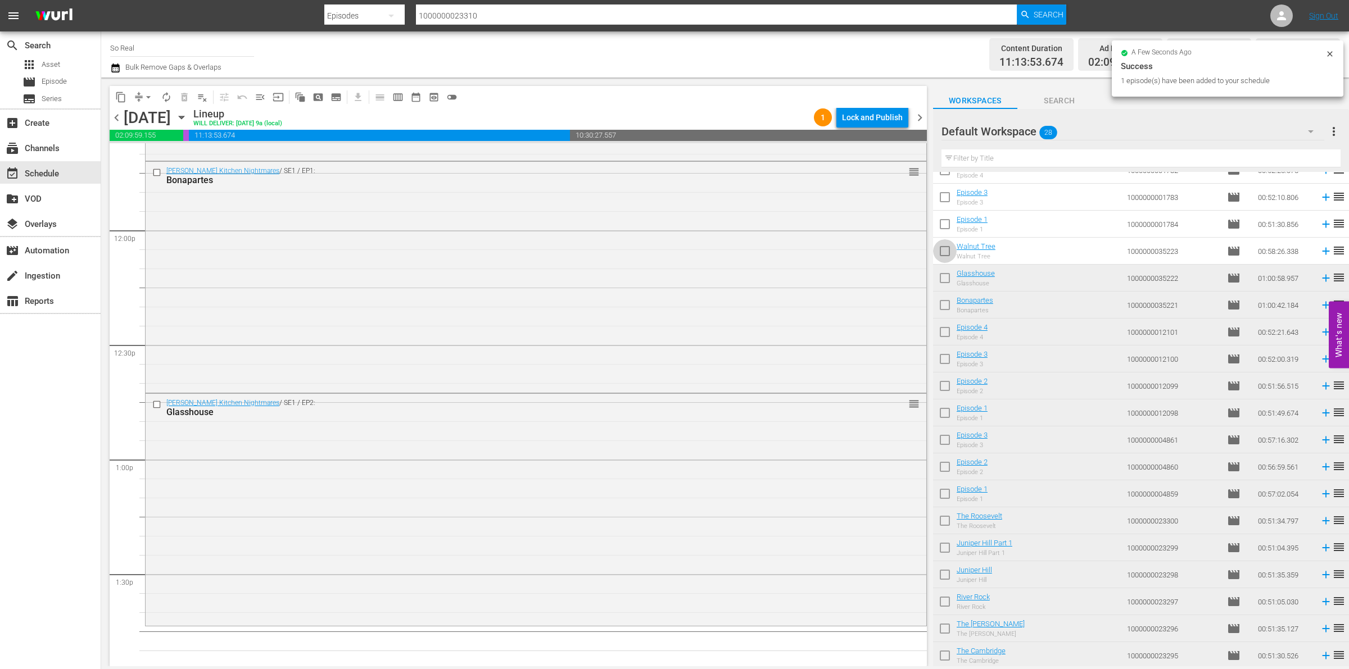
click at [946, 250] on input "checkbox" at bounding box center [945, 254] width 24 height 24
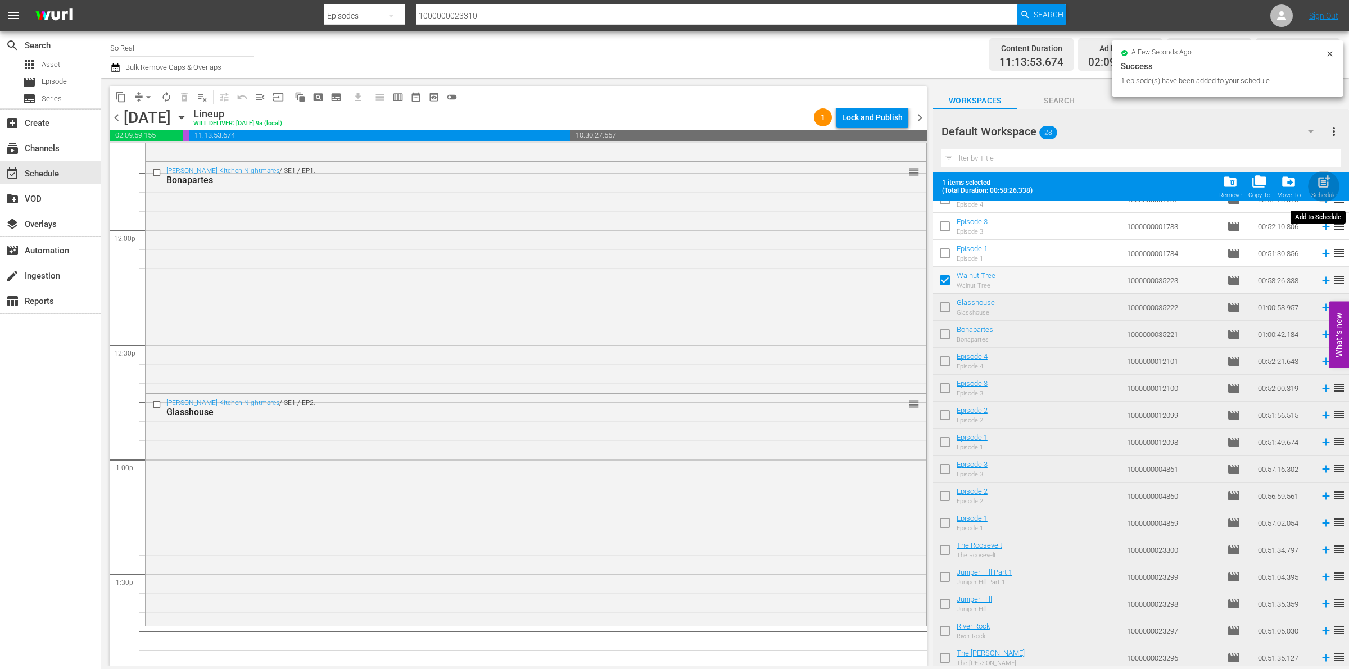
click at [1319, 186] on span "post_add" at bounding box center [1323, 181] width 15 height 15
checkbox input "false"
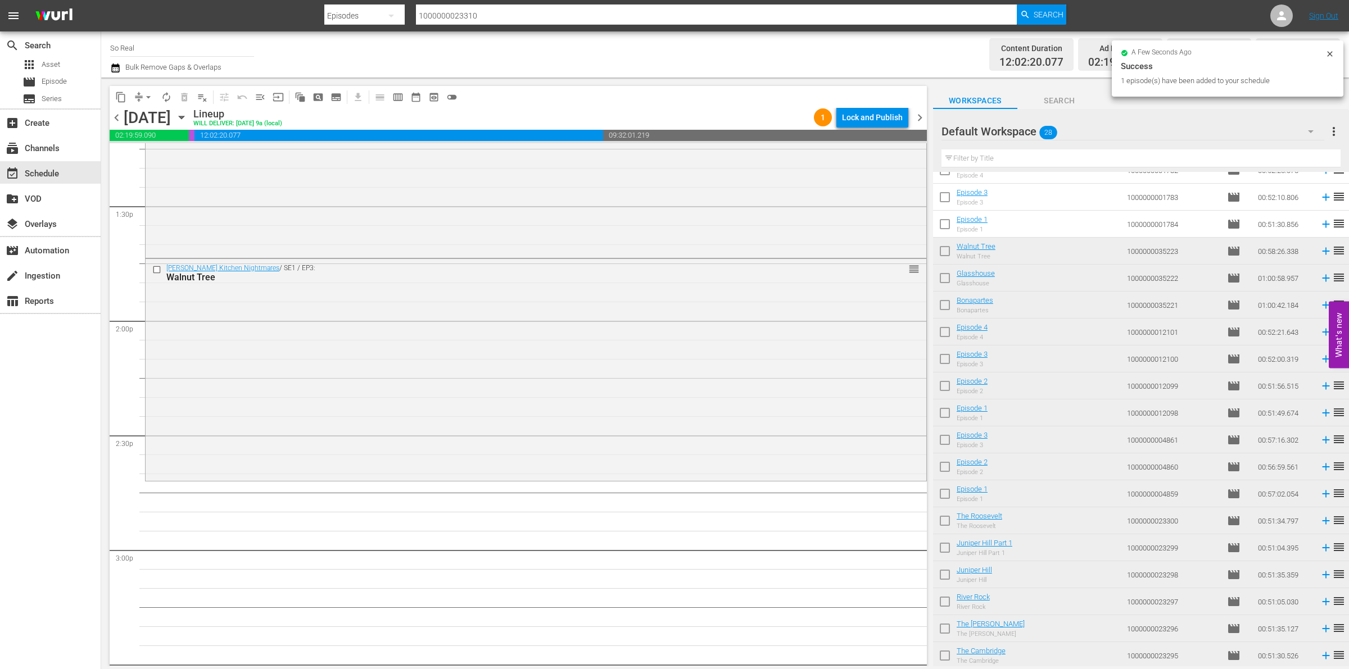
scroll to position [3033, 0]
click at [945, 225] on input "checkbox" at bounding box center [945, 227] width 24 height 24
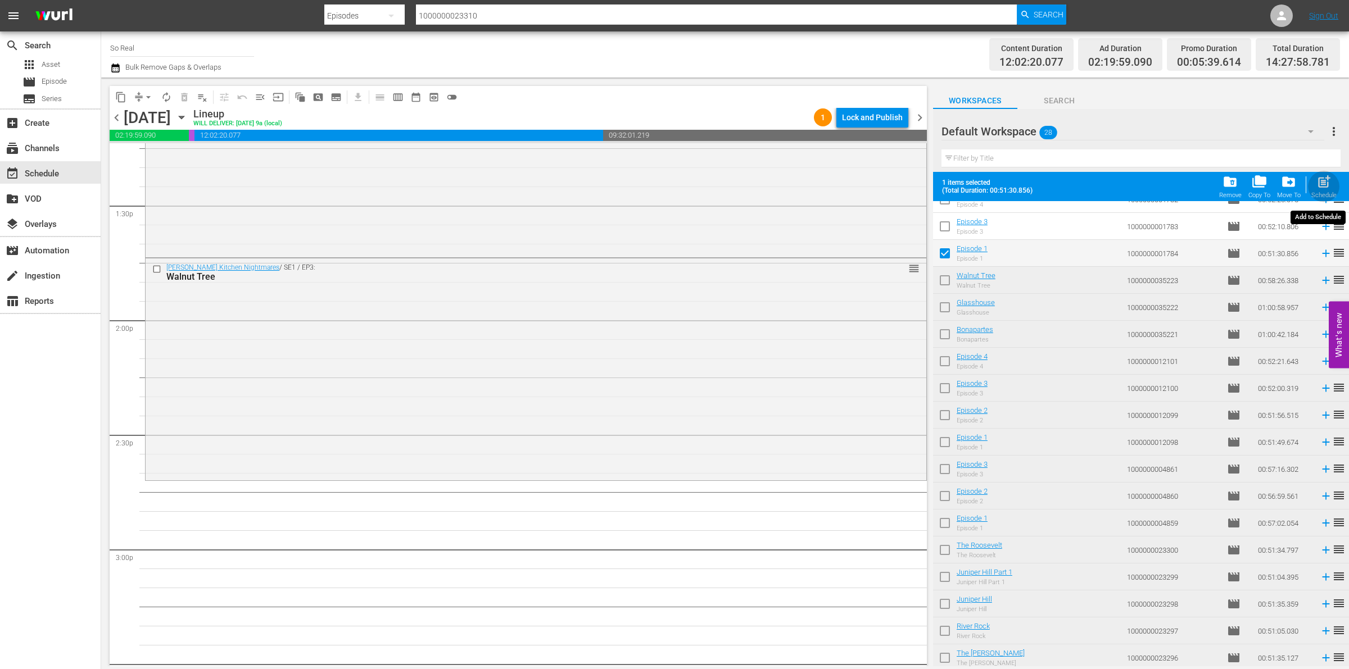
click at [1326, 184] on span "post_add" at bounding box center [1323, 181] width 15 height 15
checkbox input "false"
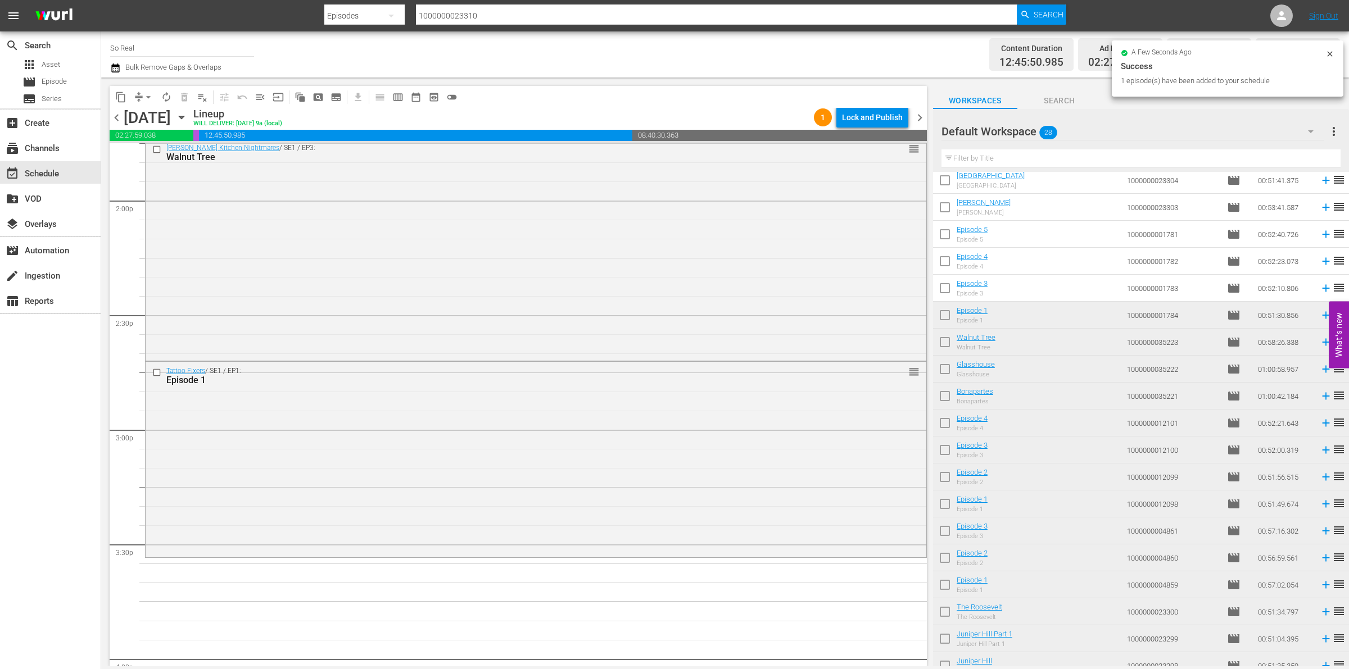
scroll to position [162, 0]
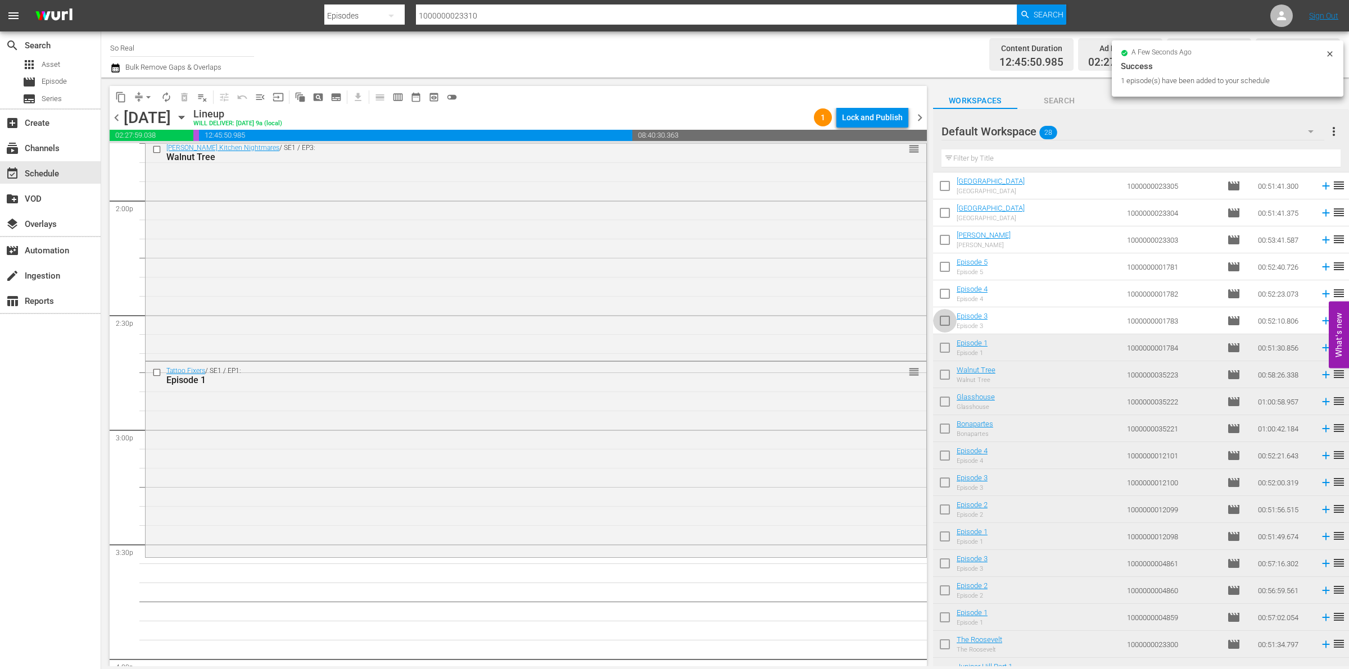
click at [936, 325] on input "checkbox" at bounding box center [945, 323] width 24 height 24
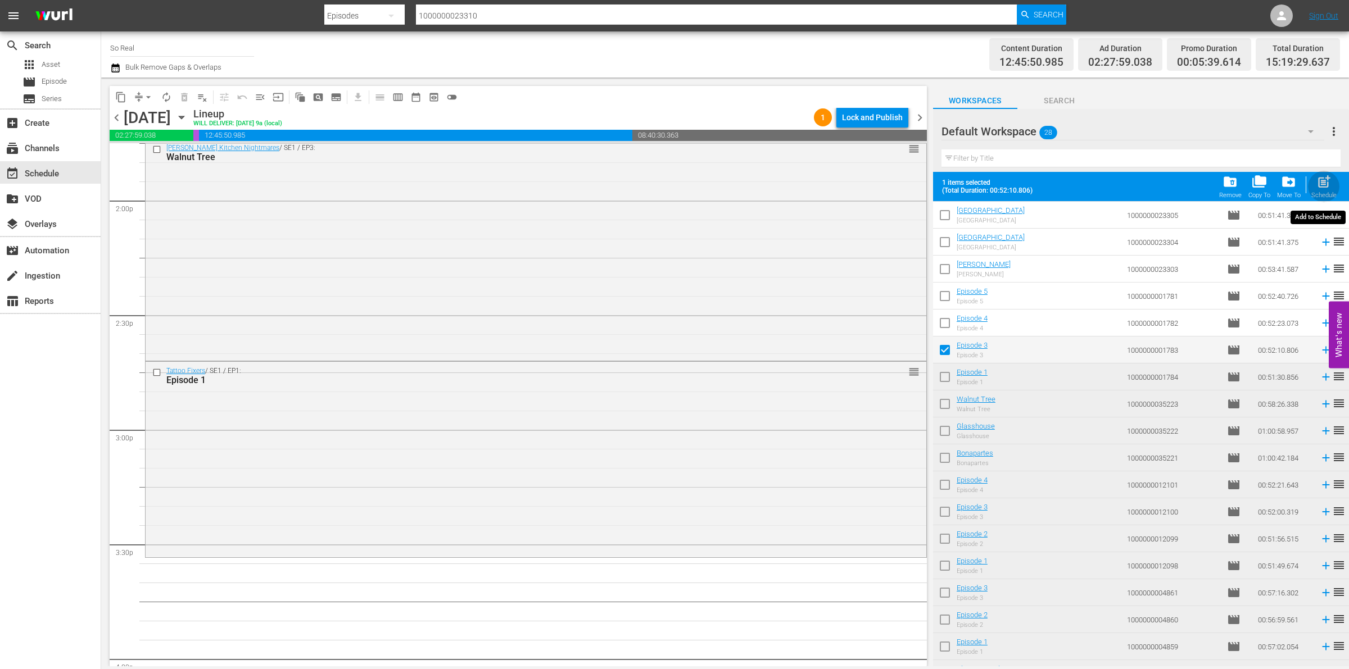
click at [1319, 186] on span "post_add" at bounding box center [1323, 181] width 15 height 15
checkbox input "false"
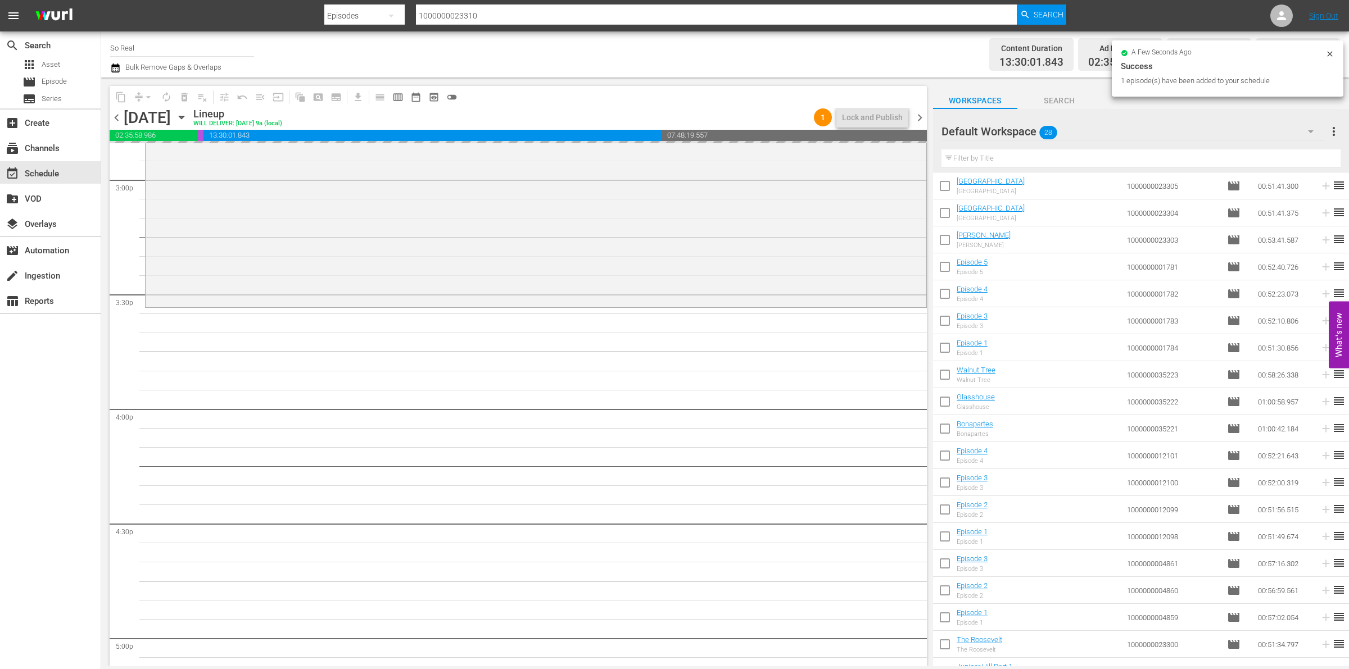
scroll to position [3402, 0]
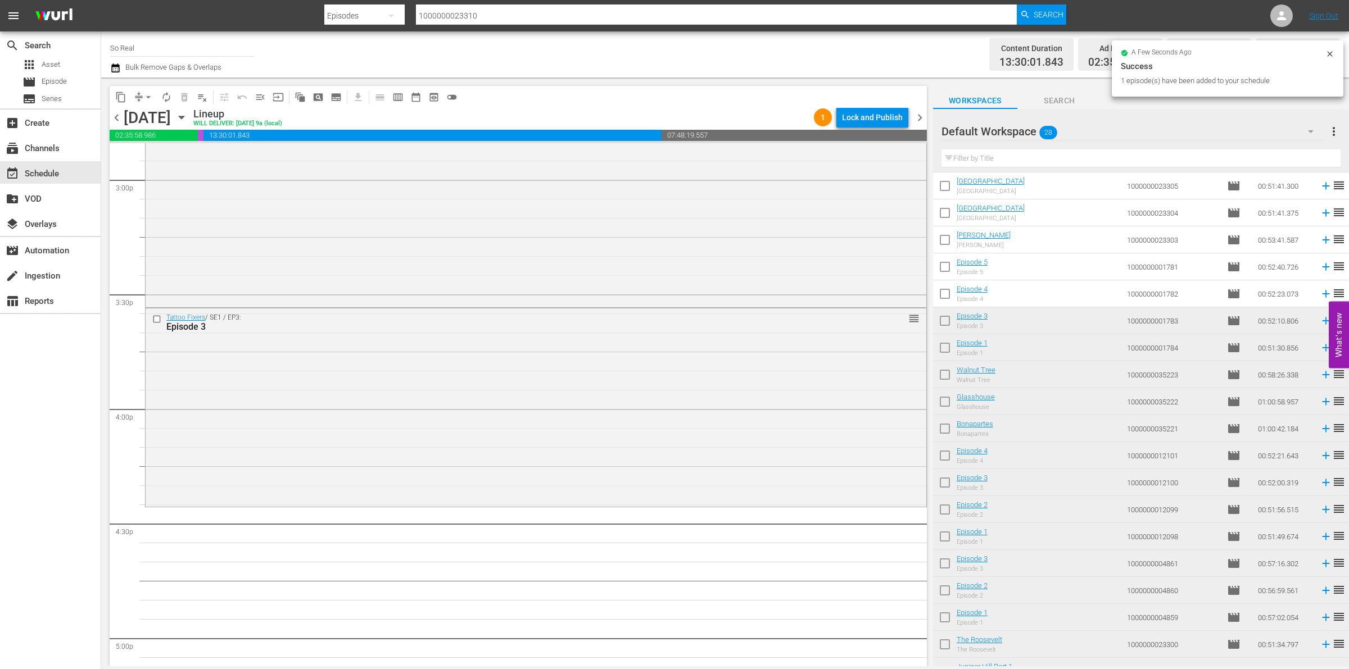
click at [946, 296] on input "checkbox" at bounding box center [945, 296] width 24 height 24
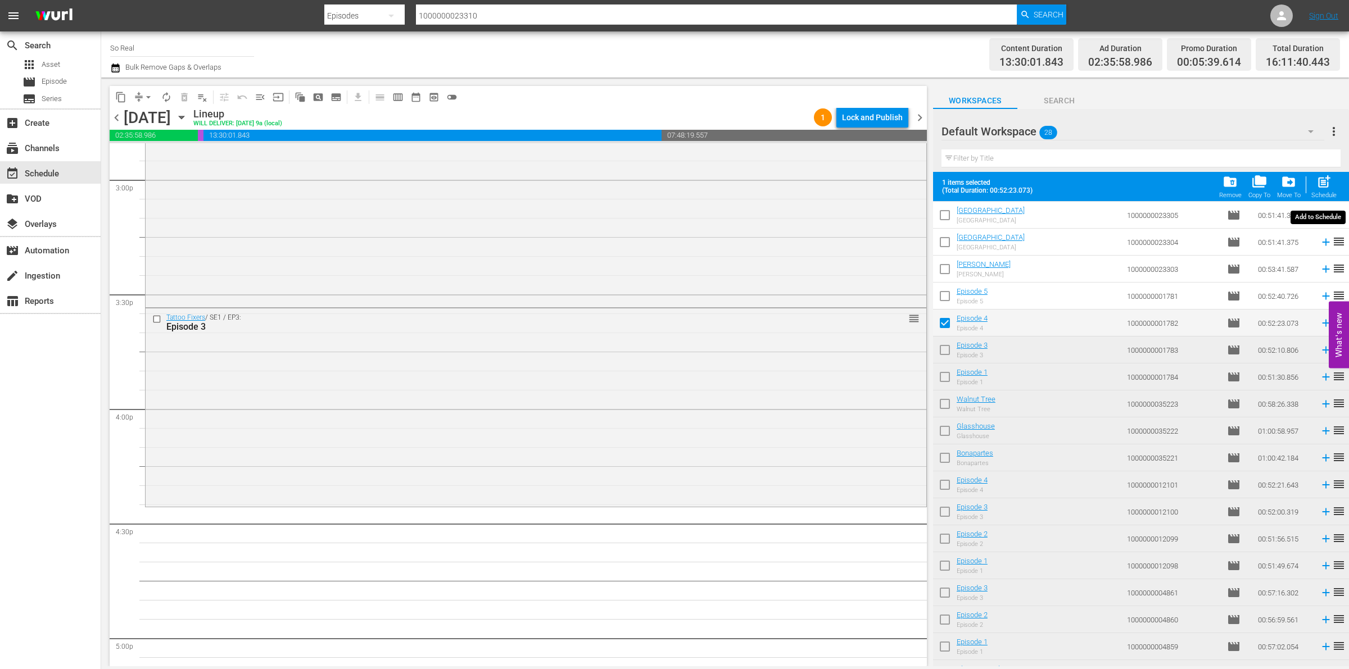
click at [1323, 180] on span "post_add" at bounding box center [1323, 181] width 15 height 15
checkbox input "false"
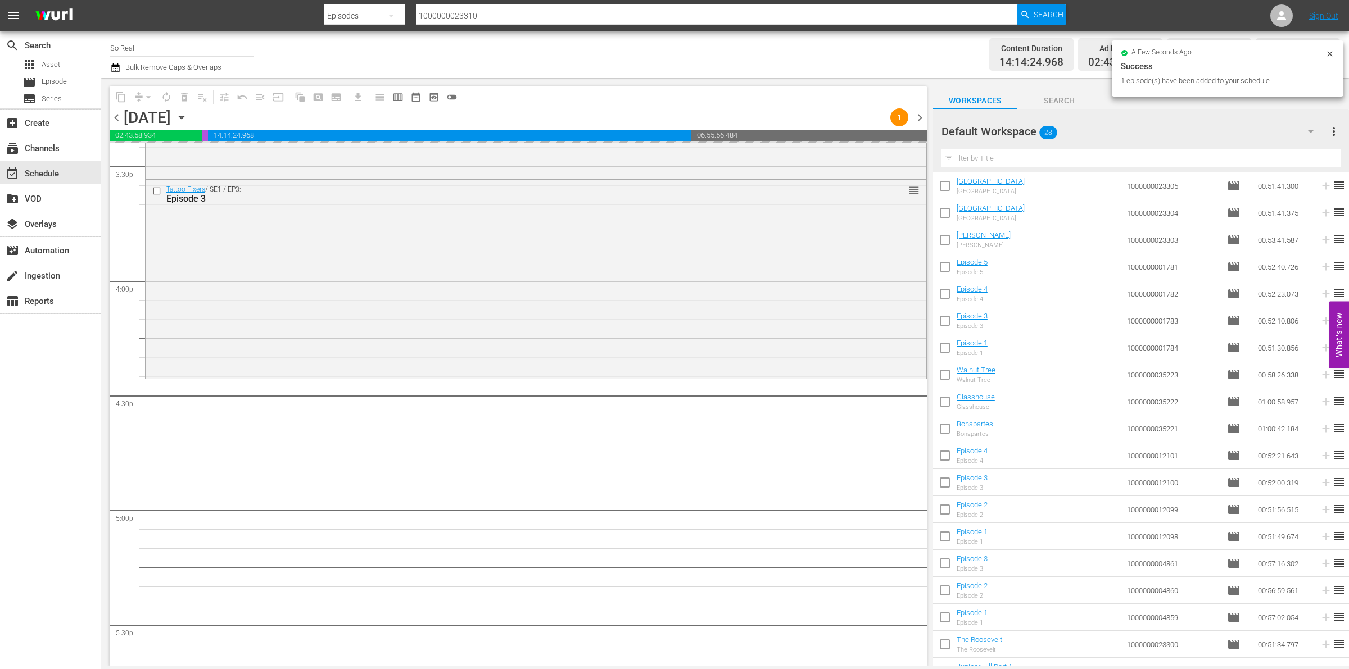
scroll to position [3537, 0]
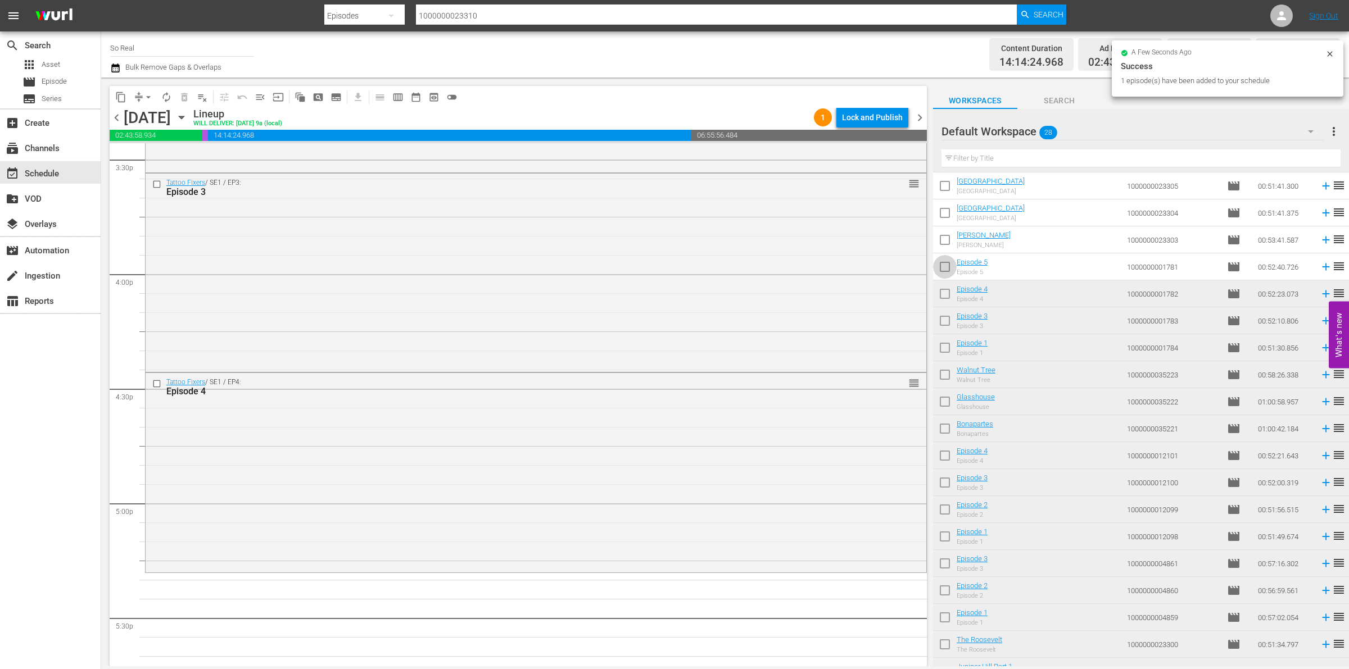
click at [950, 265] on input "checkbox" at bounding box center [945, 269] width 24 height 24
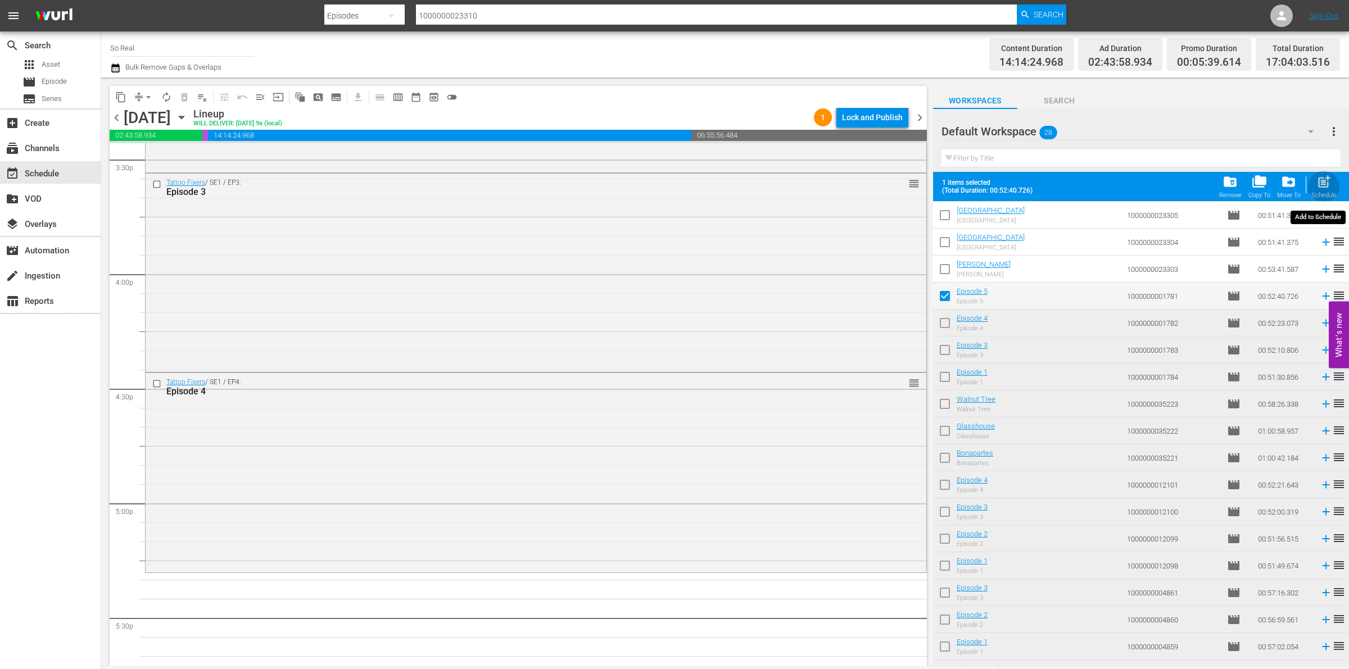
click at [1327, 187] on span "post_add" at bounding box center [1323, 181] width 15 height 15
checkbox input "false"
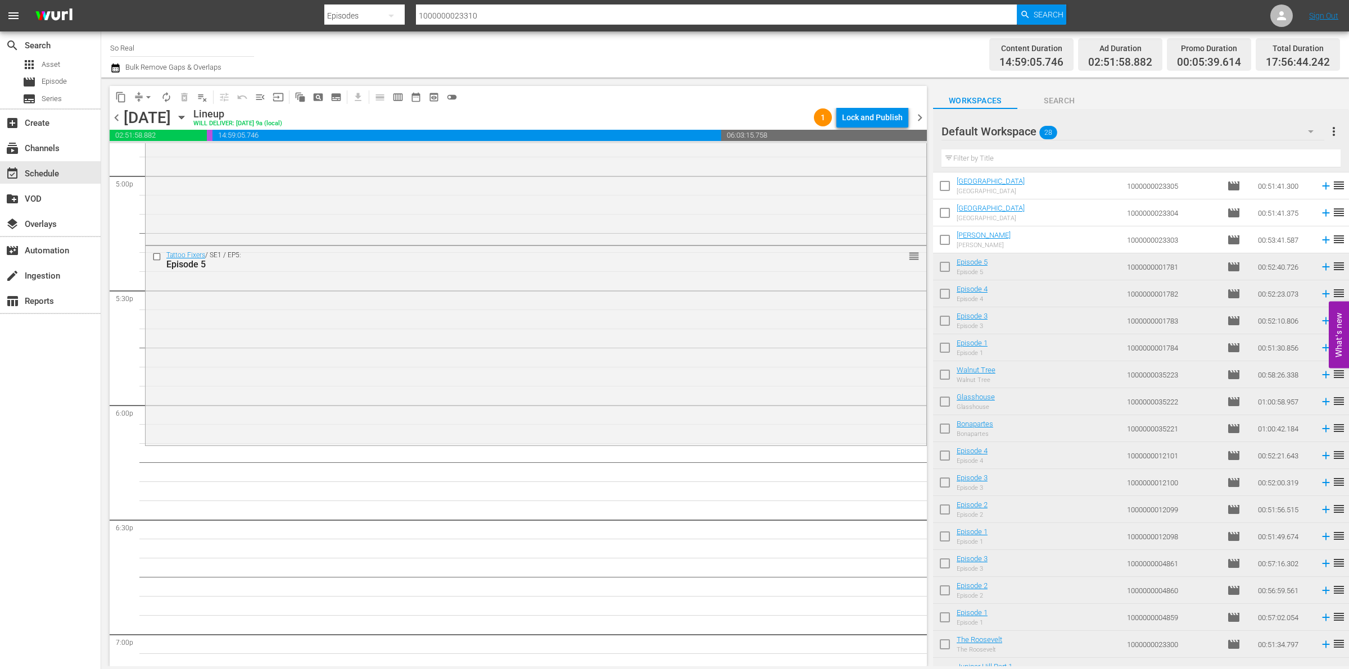
scroll to position [0, 0]
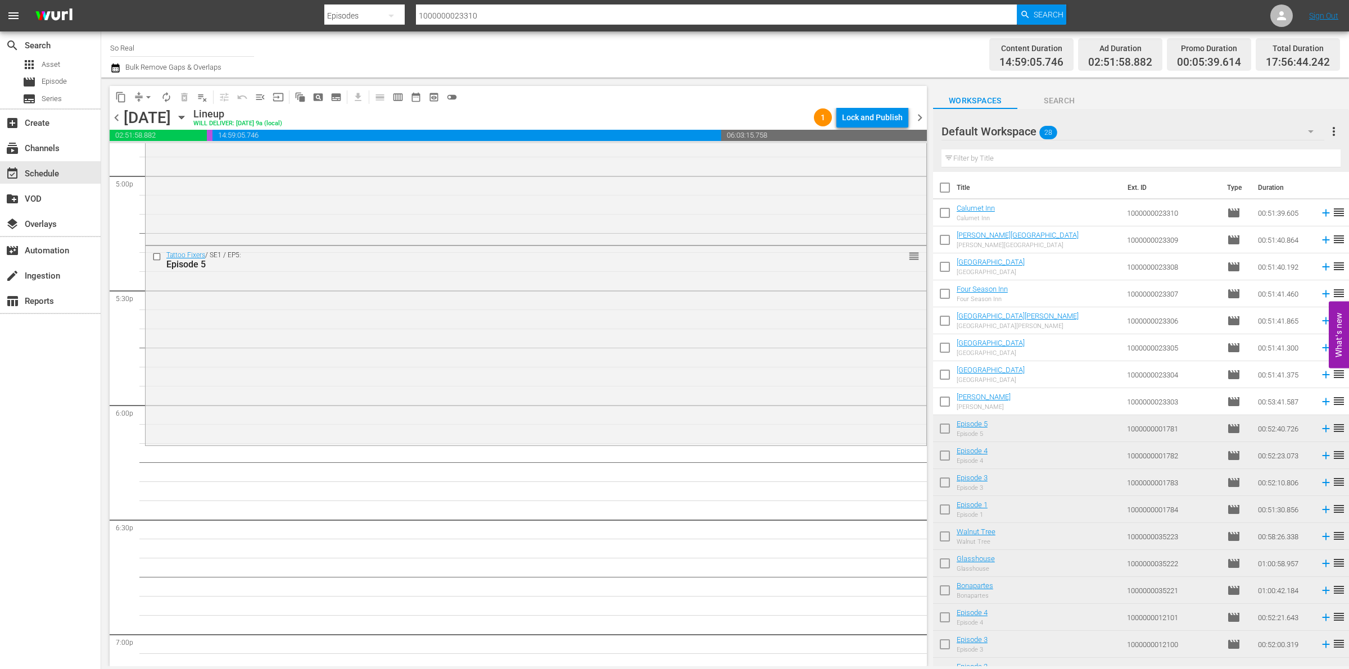
click at [945, 396] on input "checkbox" at bounding box center [945, 404] width 24 height 24
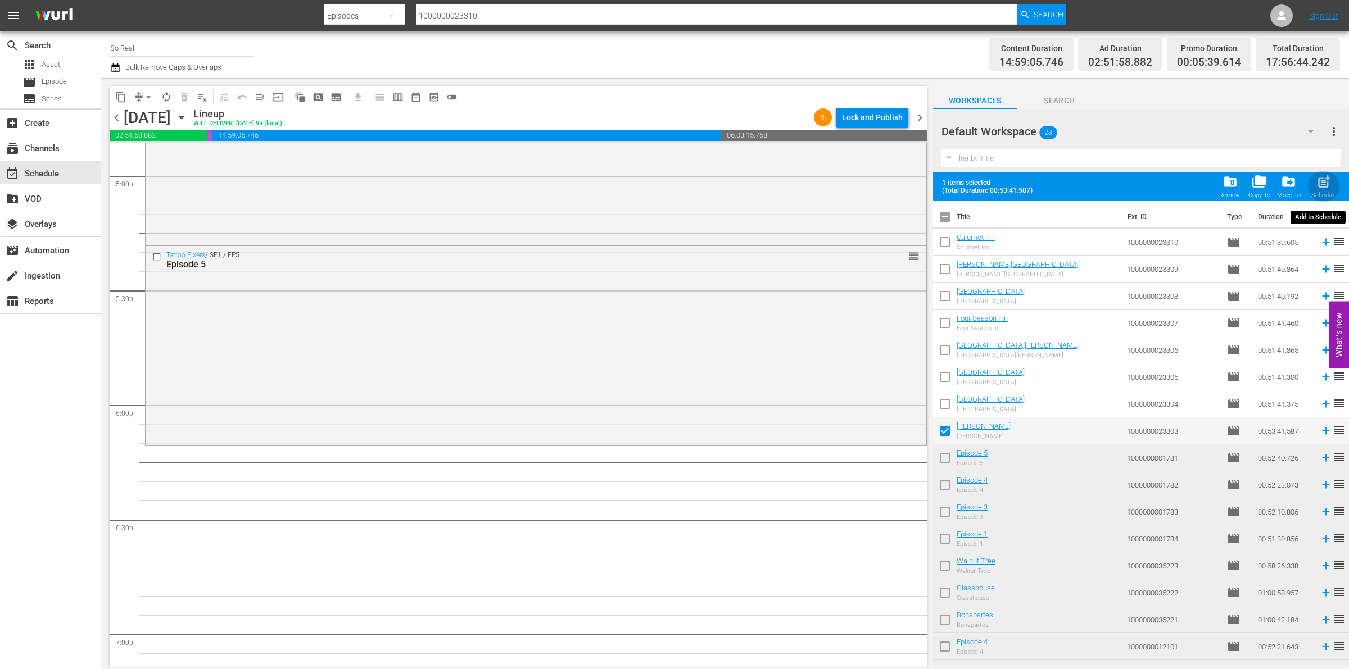
click at [1323, 173] on button "post_add Schedule" at bounding box center [1324, 186] width 32 height 31
checkbox input "false"
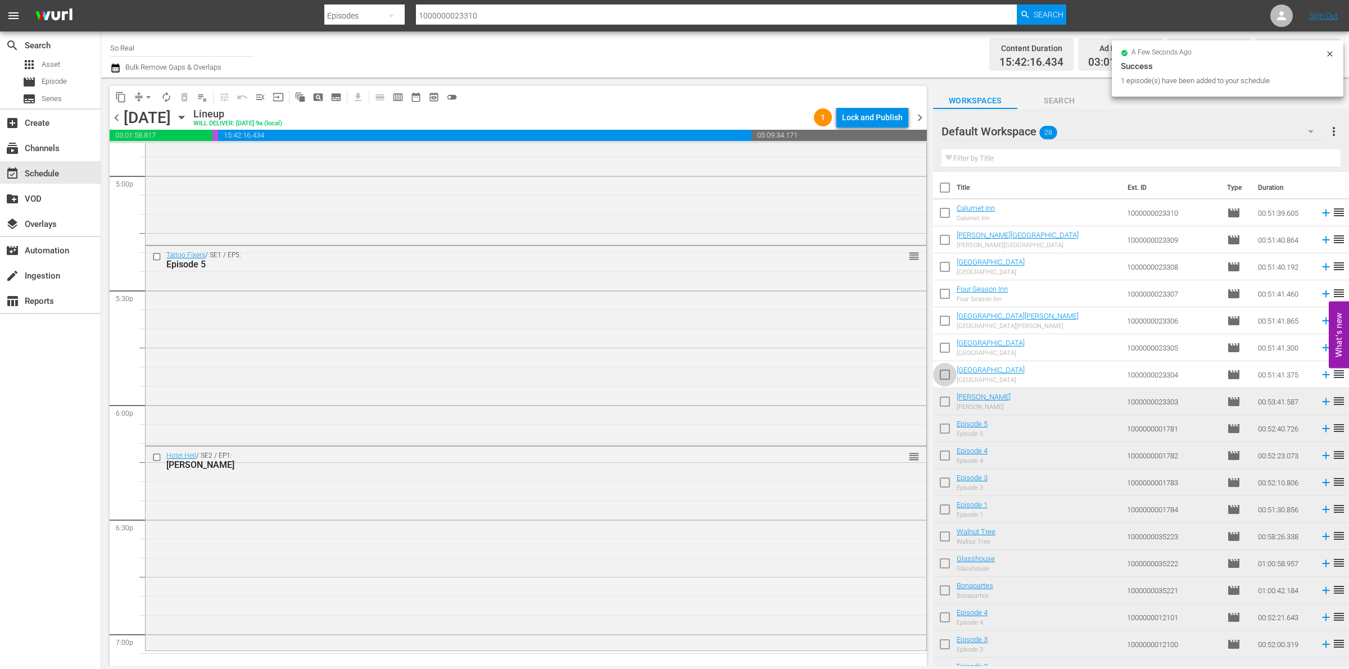
click at [950, 377] on input "checkbox" at bounding box center [945, 377] width 24 height 24
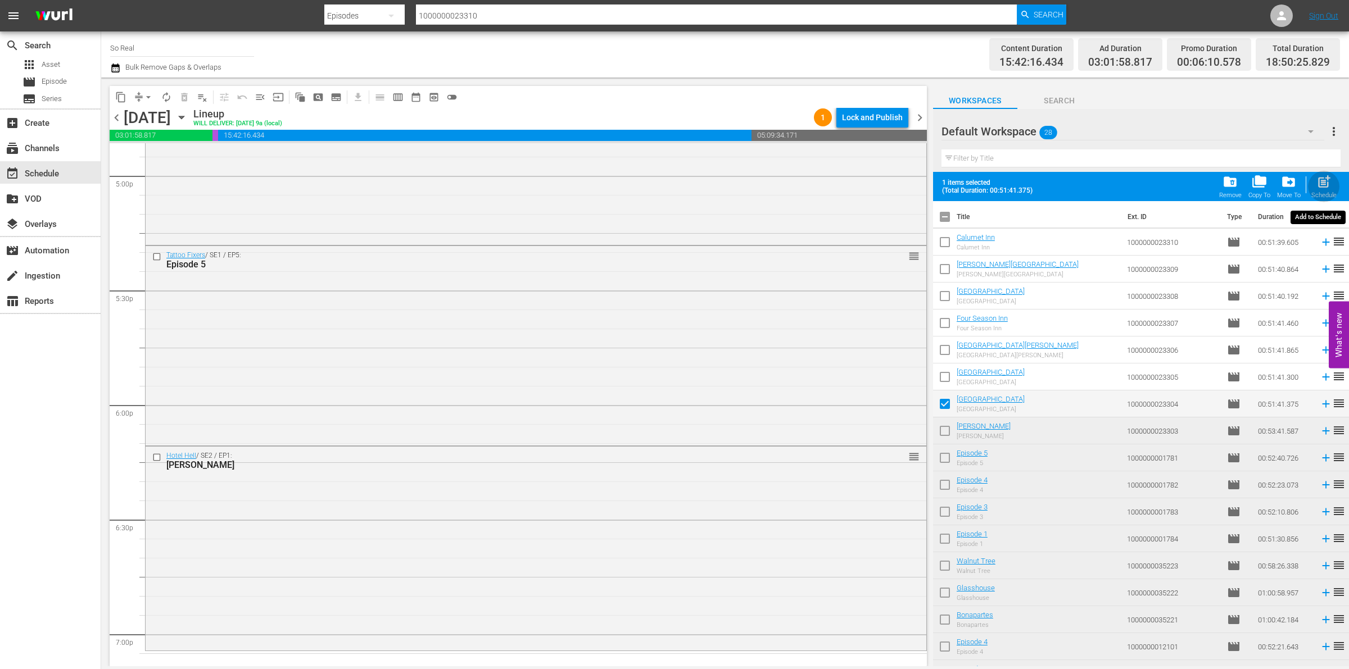
click at [1322, 192] on div "Schedule" at bounding box center [1323, 195] width 25 height 7
checkbox input "false"
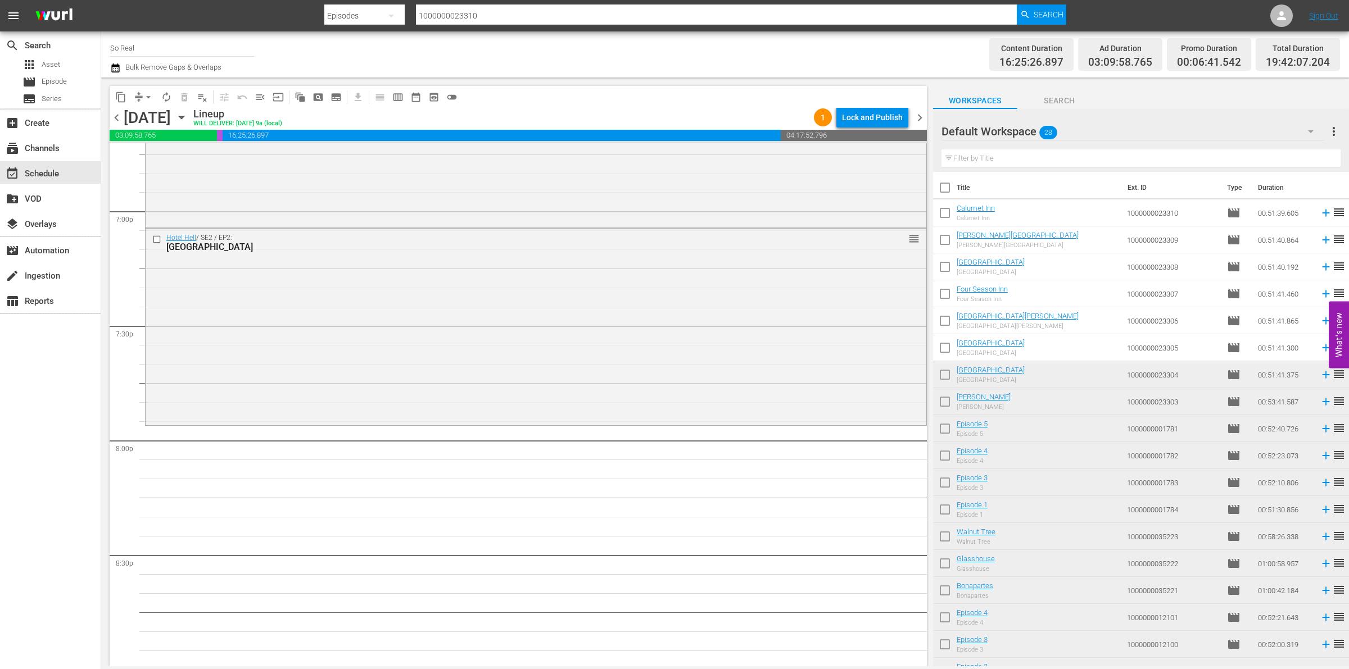
scroll to position [4327, 0]
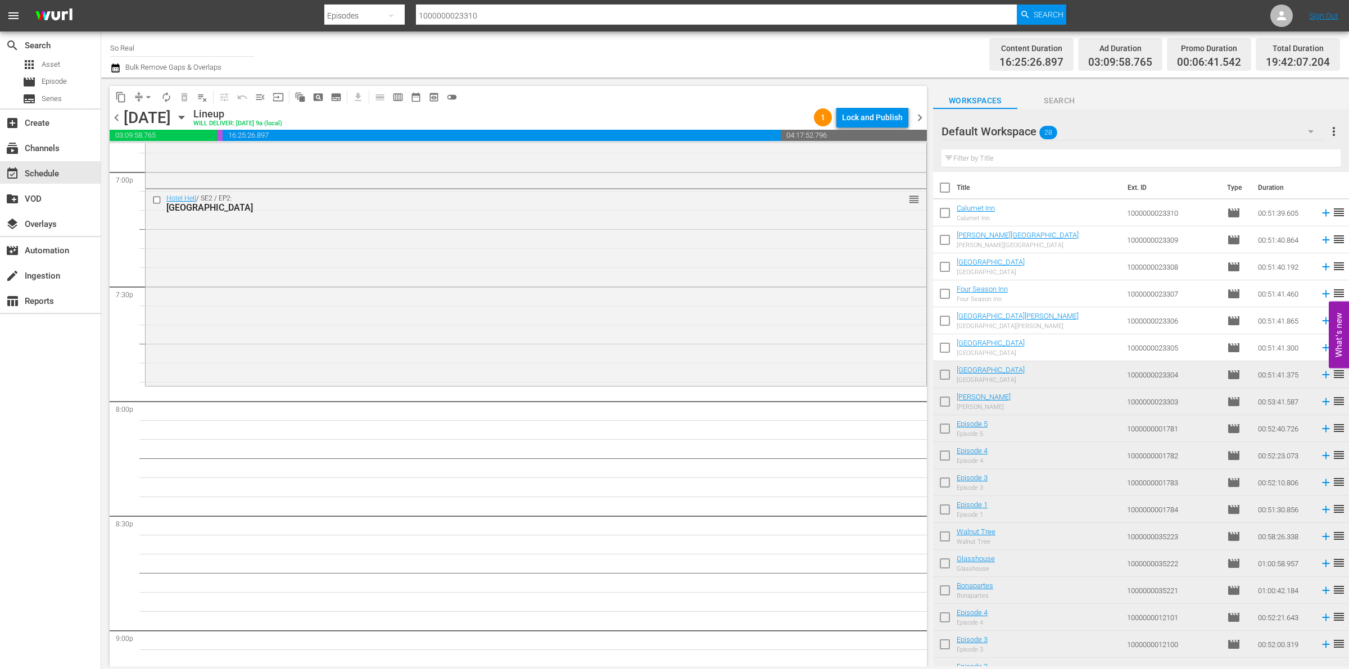
click at [942, 346] on input "checkbox" at bounding box center [945, 350] width 24 height 24
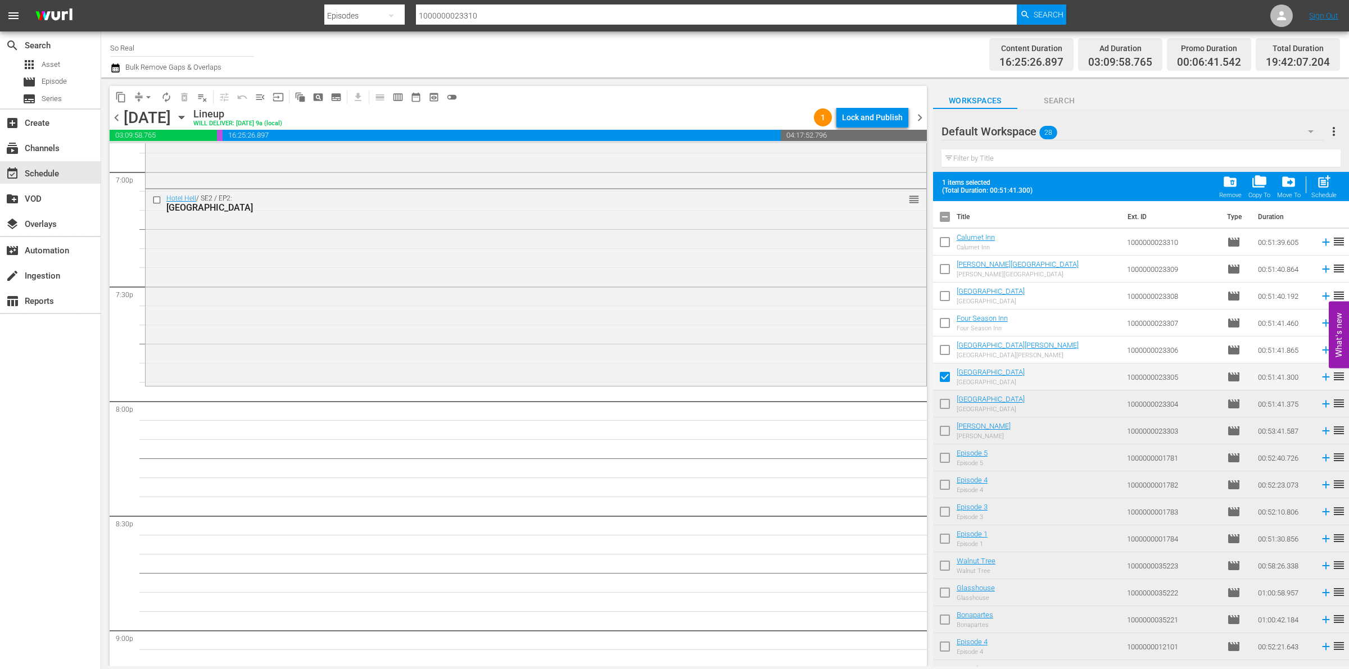
click at [1325, 185] on span "post_add" at bounding box center [1323, 181] width 15 height 15
checkbox input "false"
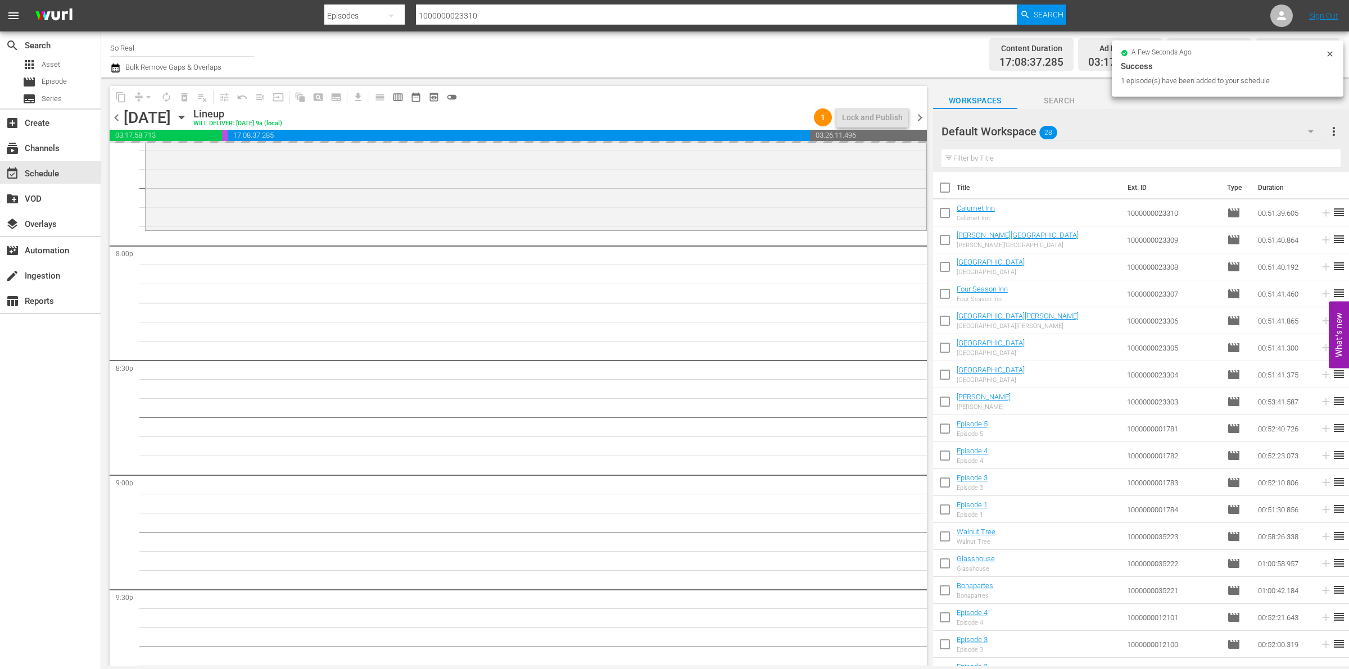
scroll to position [4484, 0]
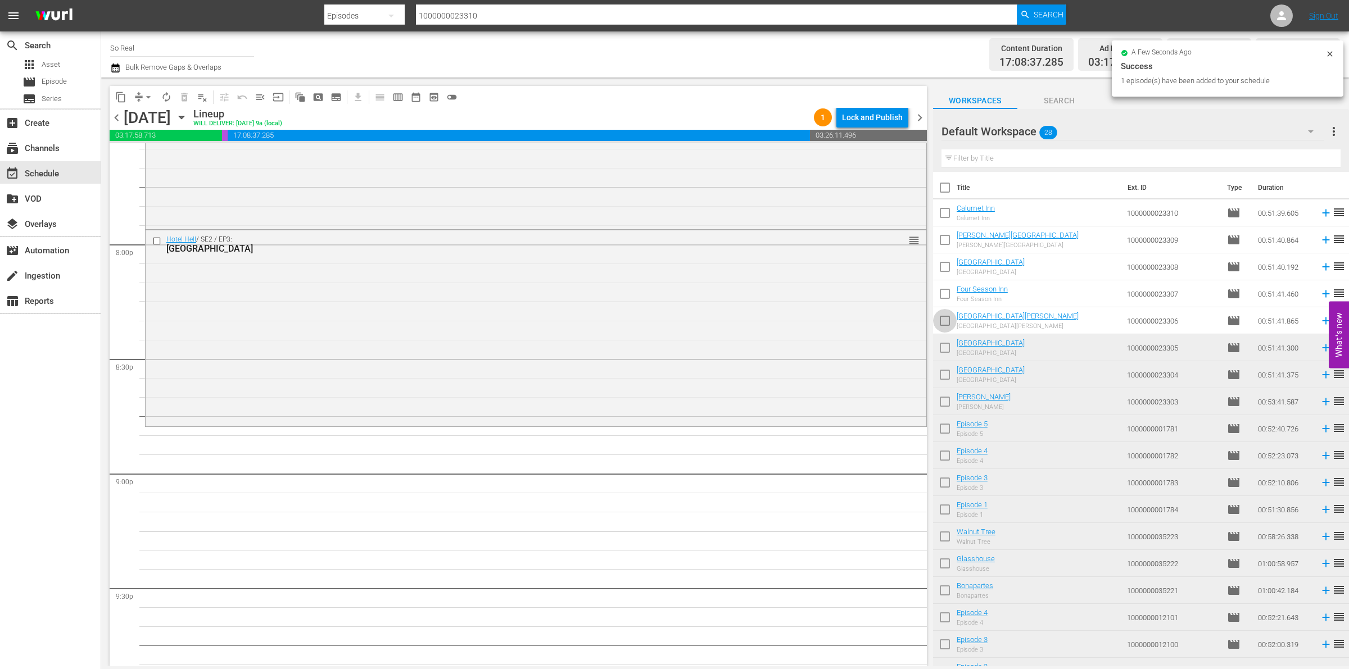
click at [948, 323] on input "checkbox" at bounding box center [945, 323] width 24 height 24
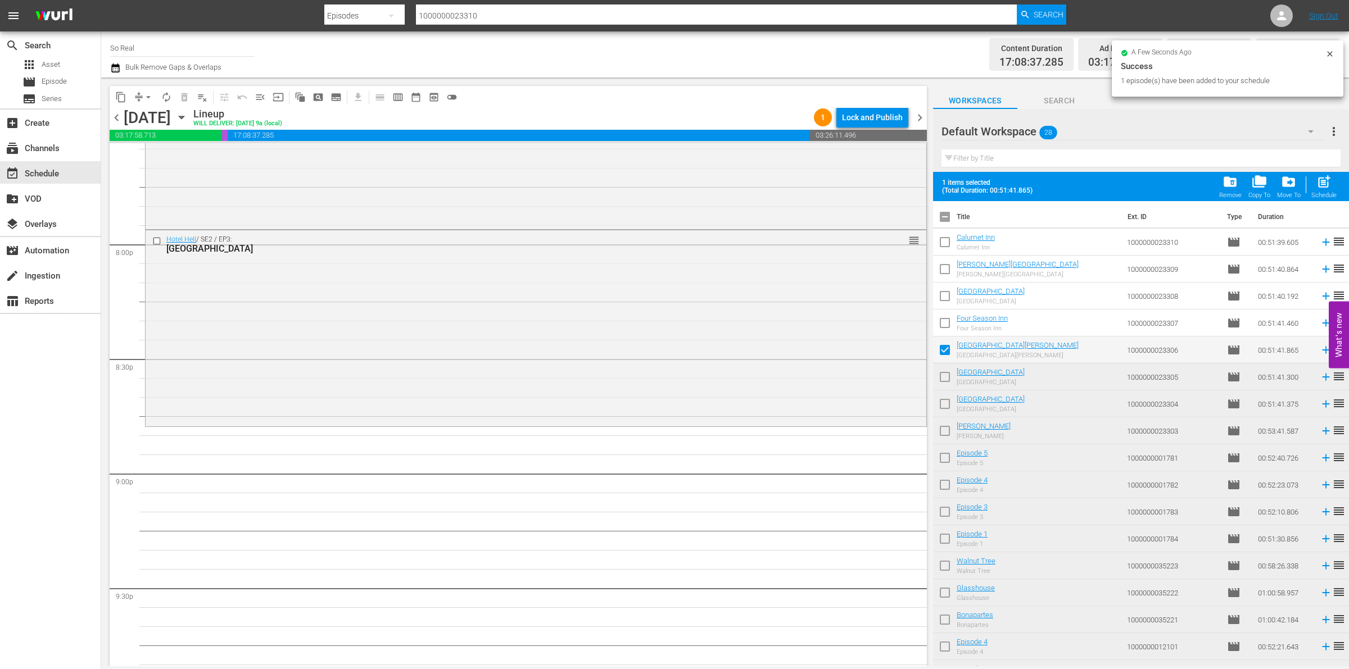
click at [1319, 193] on div "Schedule" at bounding box center [1323, 195] width 25 height 7
checkbox input "false"
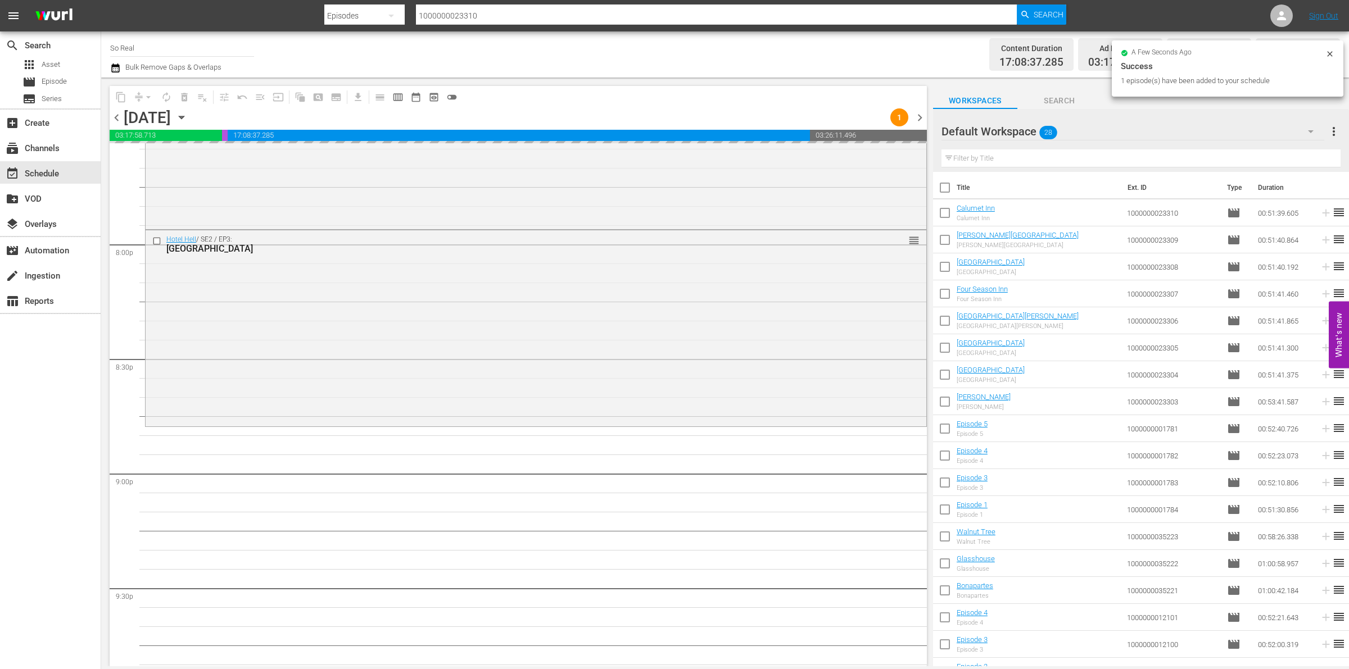
scroll to position [4676, 0]
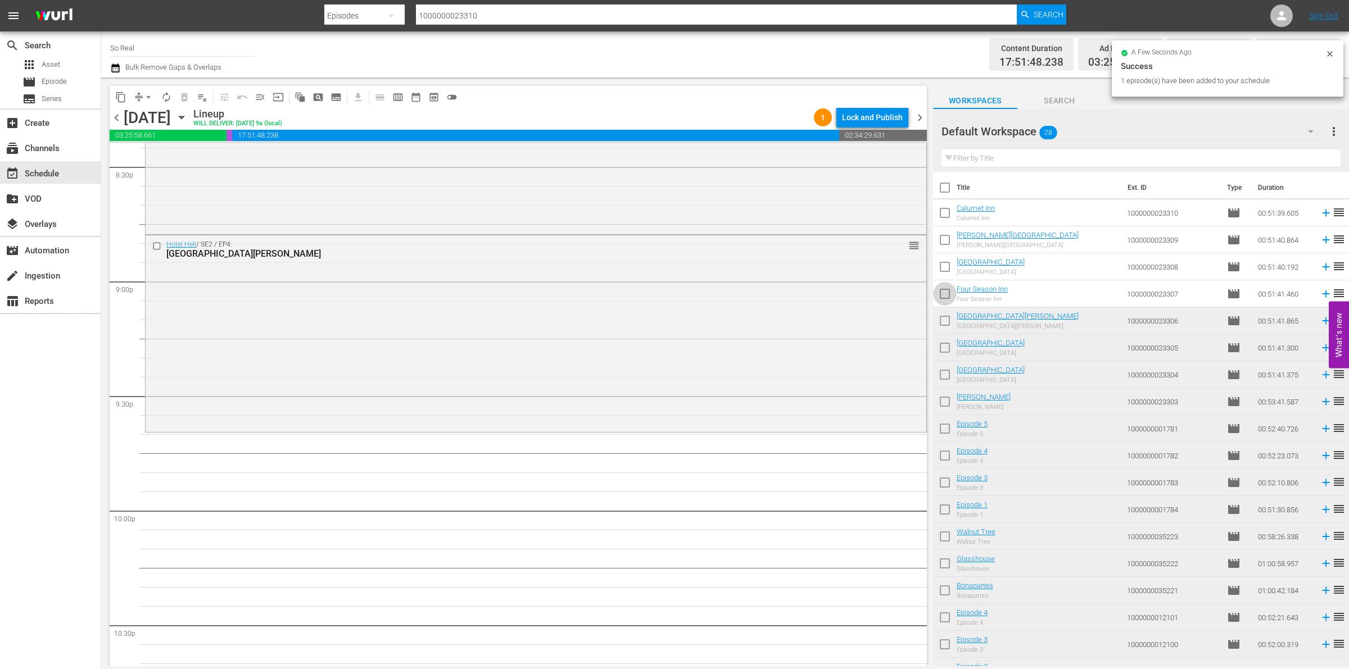
click at [942, 299] on input "checkbox" at bounding box center [945, 296] width 24 height 24
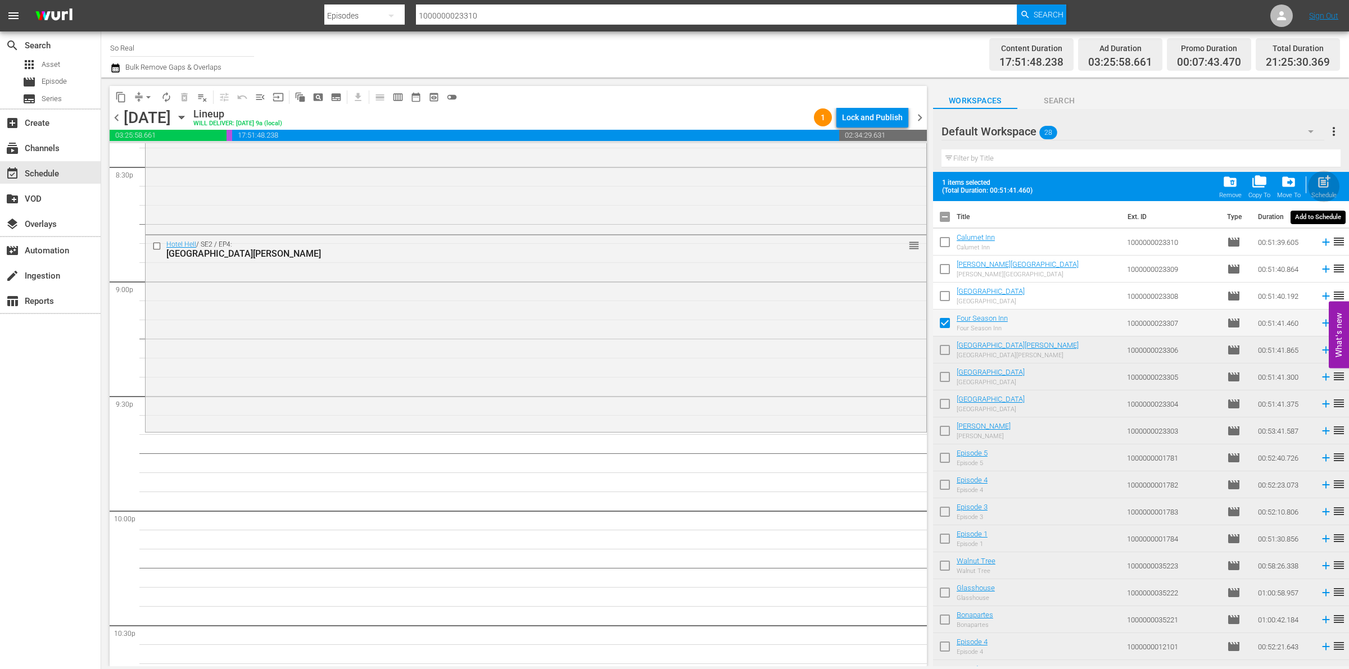
click at [1319, 187] on span "post_add" at bounding box center [1323, 181] width 15 height 15
checkbox input "false"
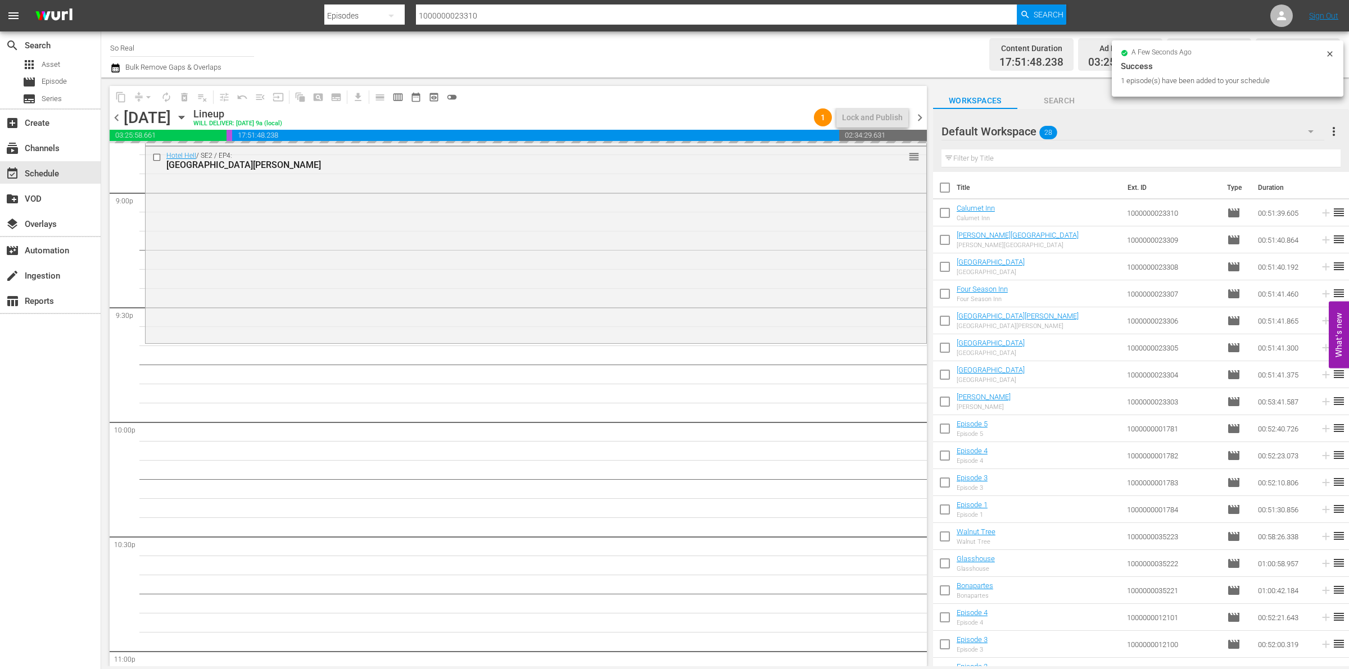
scroll to position [4769, 0]
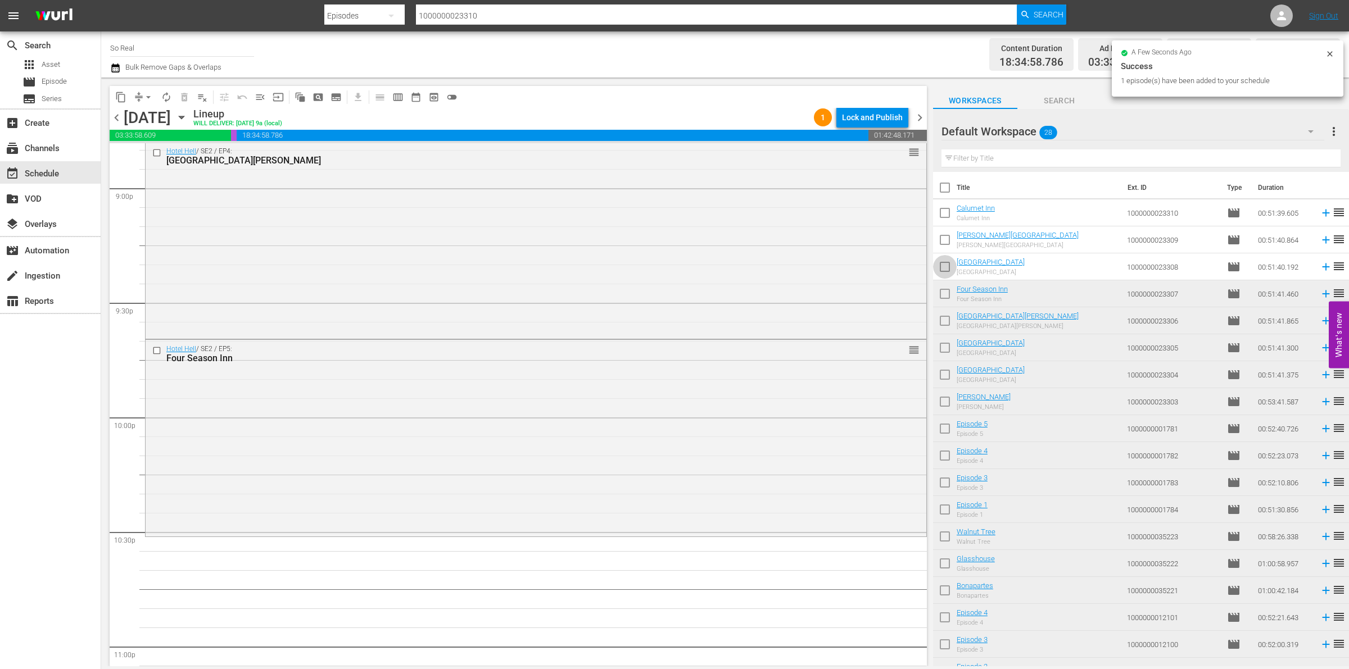
click at [945, 261] on input "checkbox" at bounding box center [945, 269] width 24 height 24
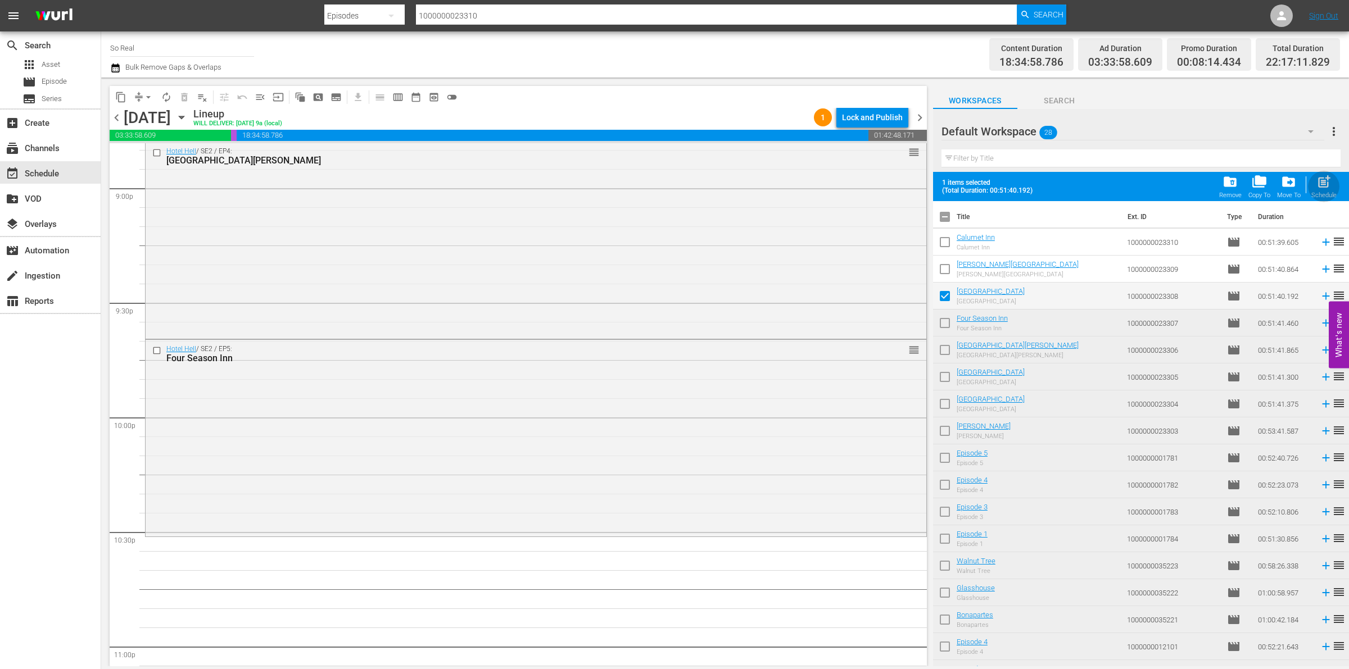
click at [1308, 183] on button "post_add Schedule" at bounding box center [1324, 186] width 32 height 31
checkbox input "false"
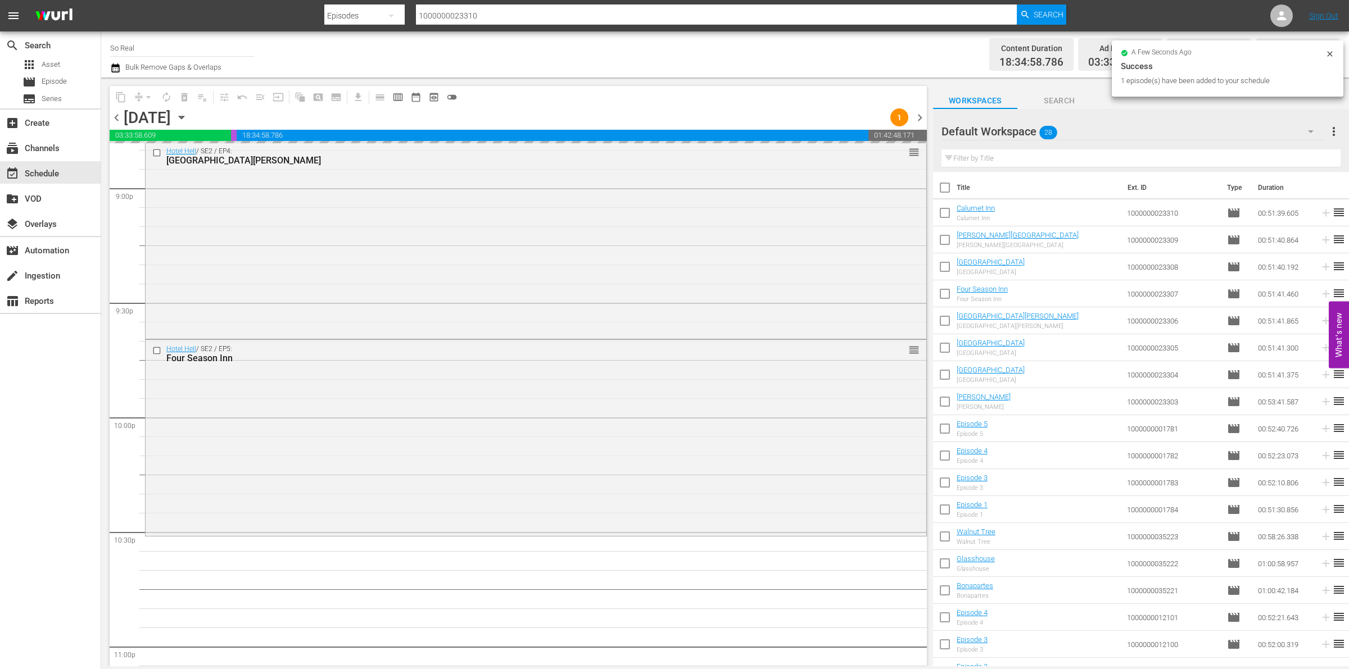
scroll to position [4978, 0]
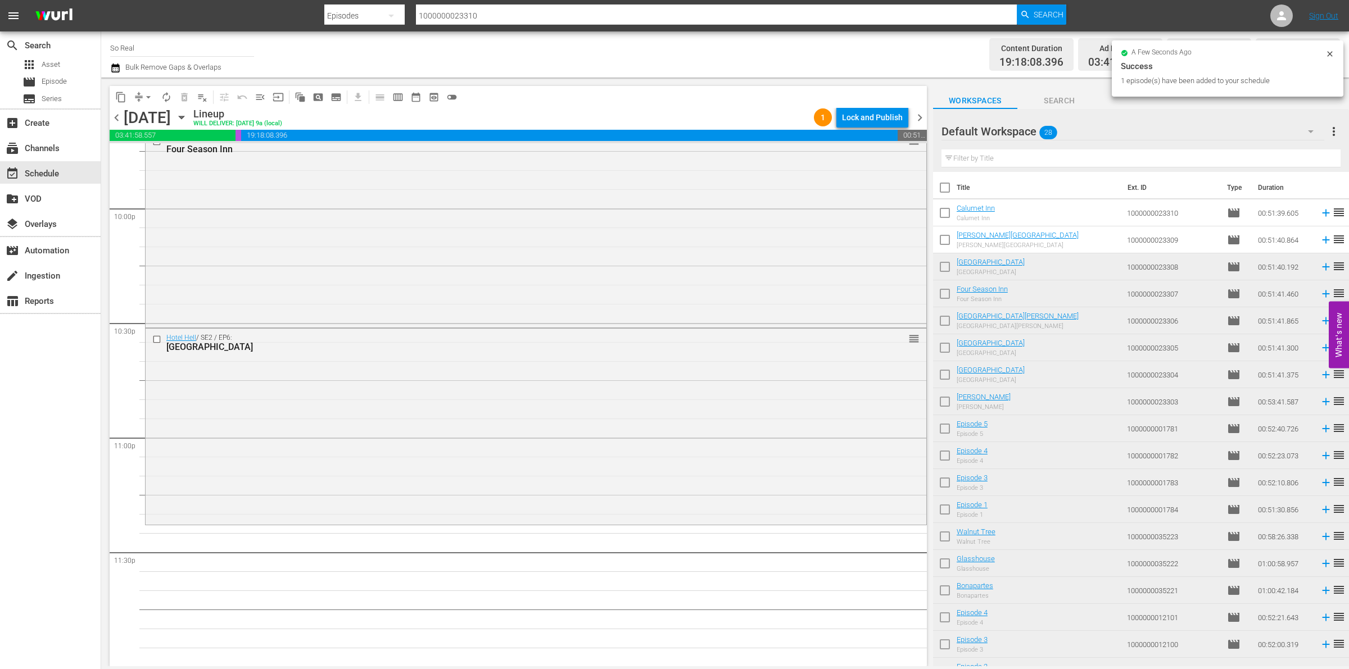
click at [943, 232] on input "checkbox" at bounding box center [945, 242] width 24 height 24
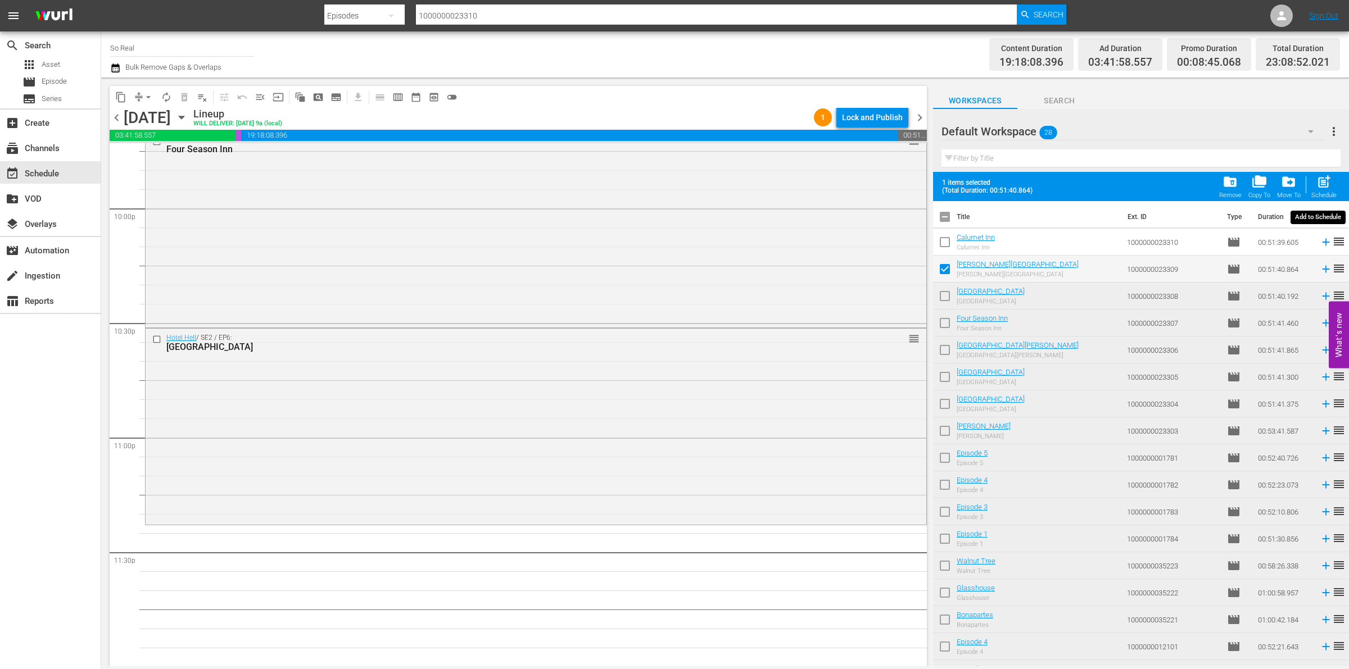
click at [1324, 181] on span "post_add" at bounding box center [1323, 181] width 15 height 15
checkbox input "false"
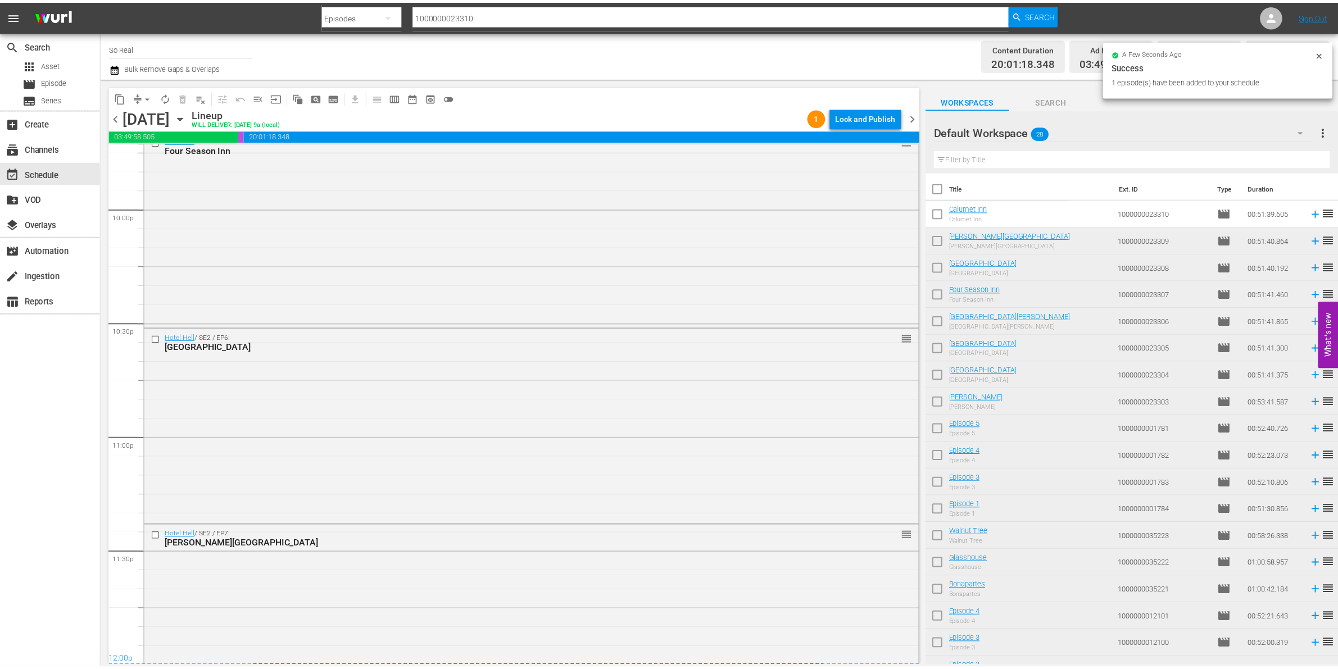
scroll to position [5035, 0]
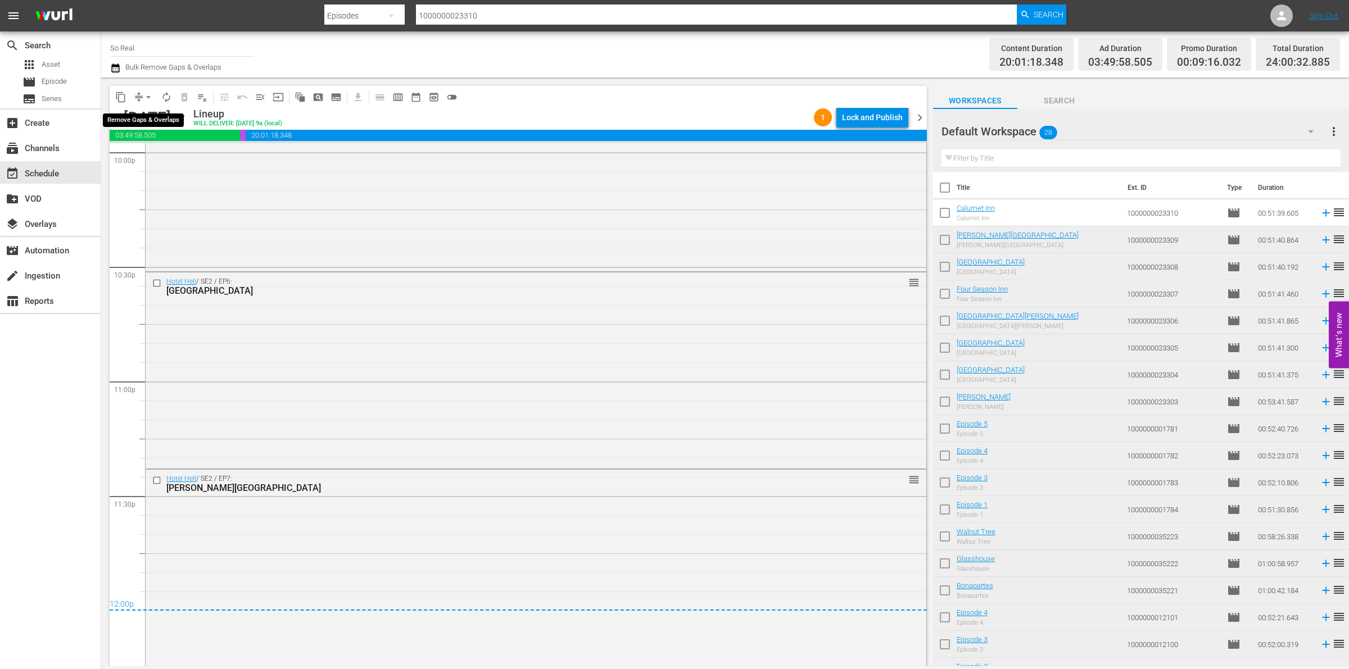
click at [147, 99] on span "arrow_drop_down" at bounding box center [148, 97] width 11 height 11
click at [156, 163] on li "Align to End of Previous Day" at bounding box center [149, 156] width 118 height 19
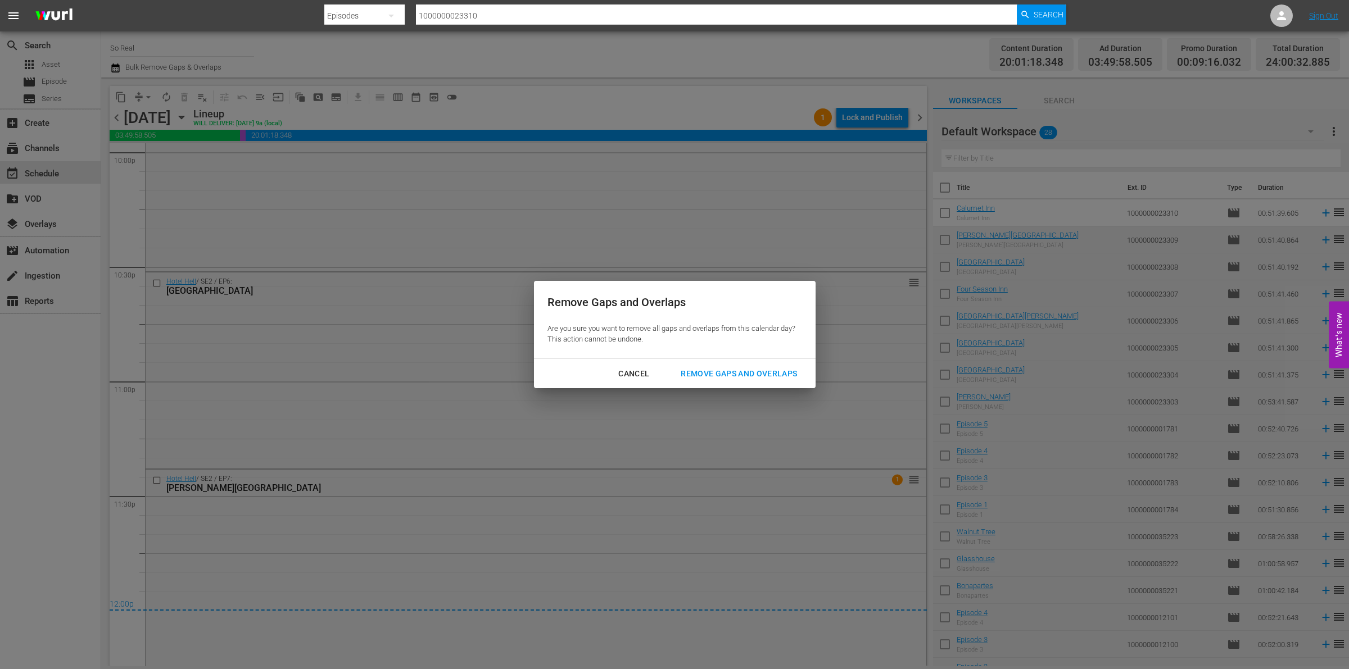
click at [733, 367] on div "Remove Gaps and Overlaps" at bounding box center [738, 374] width 134 height 14
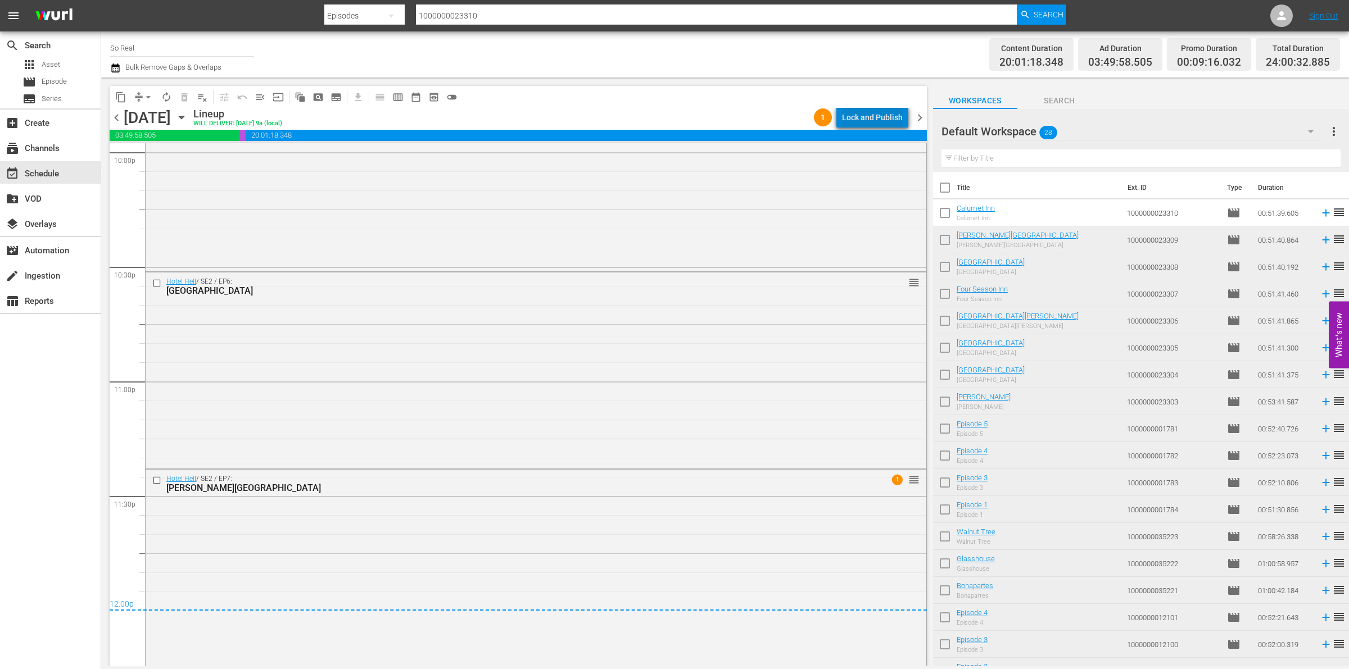
click at [895, 111] on div "Lock and Publish" at bounding box center [872, 117] width 61 height 20
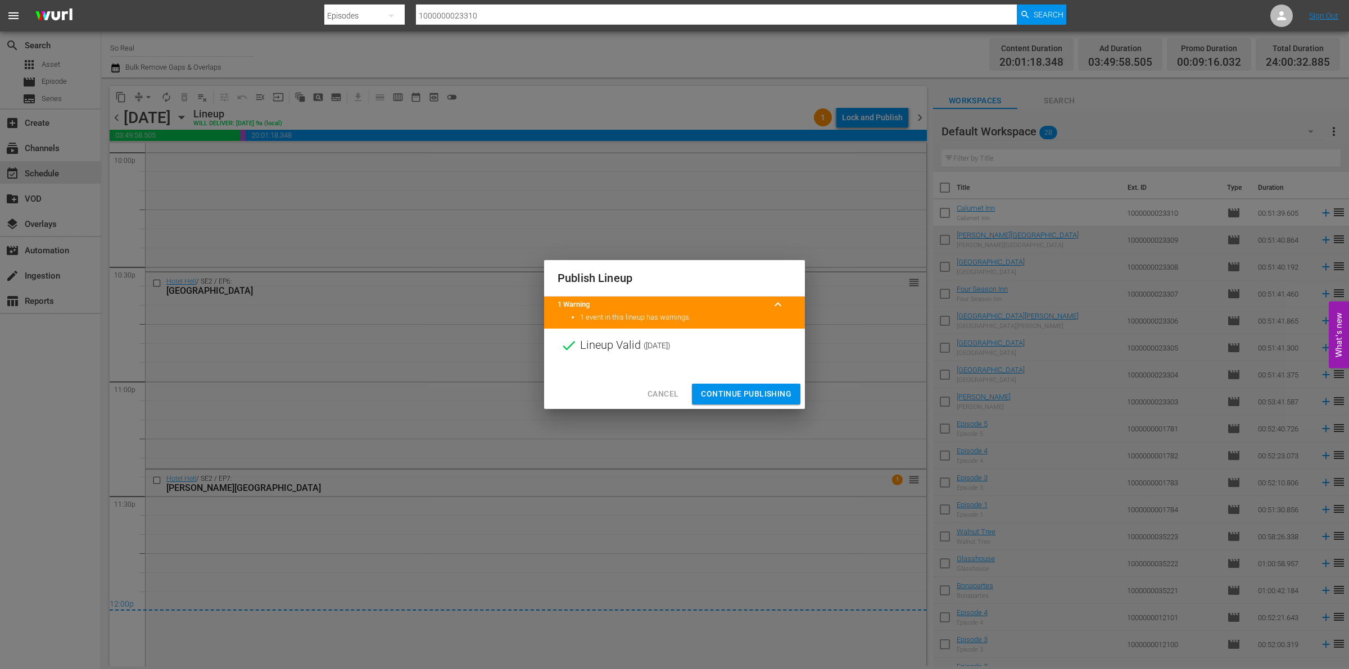
click at [732, 395] on span "Continue Publishing" at bounding box center [746, 394] width 90 height 14
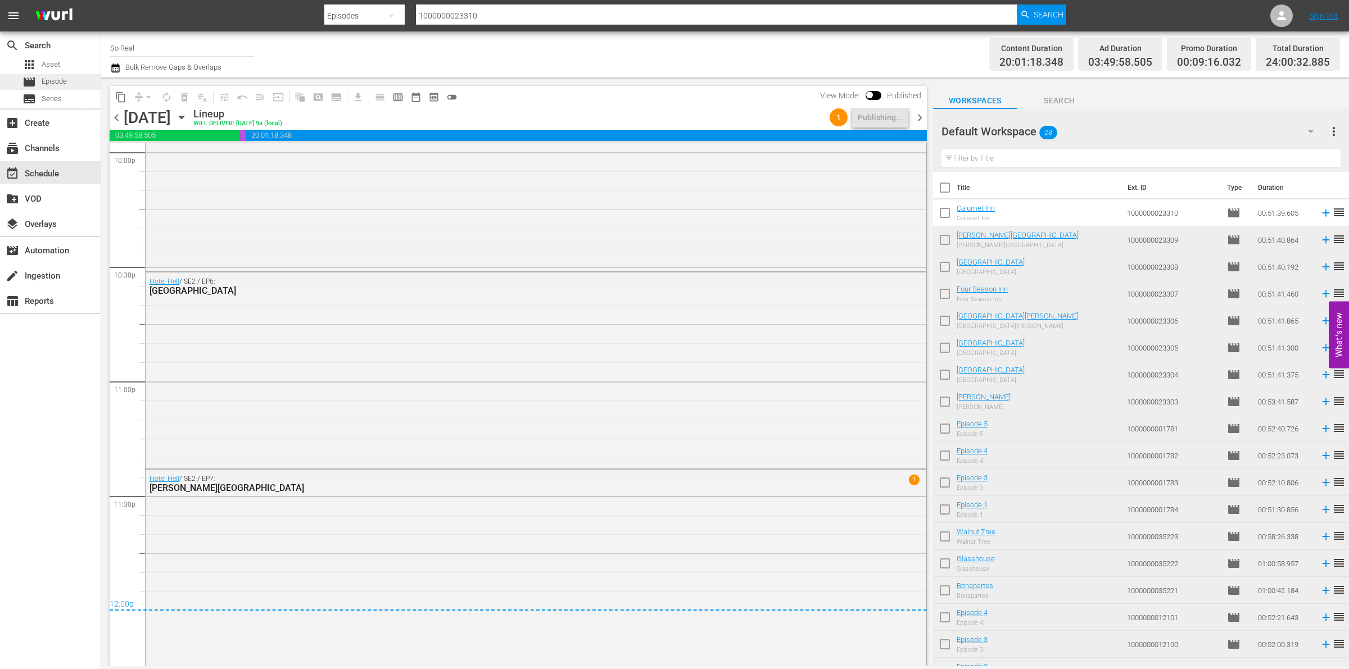
click at [31, 83] on span "movie" at bounding box center [28, 81] width 13 height 13
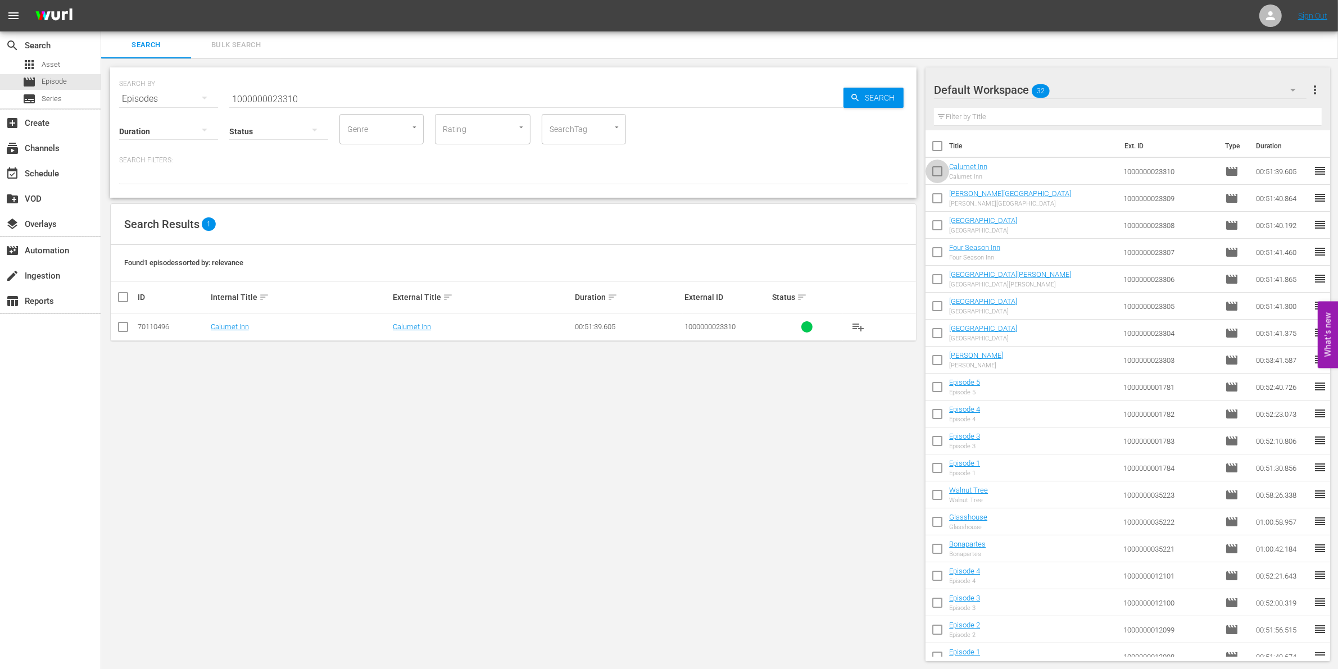
click at [938, 169] on input "checkbox" at bounding box center [937, 174] width 24 height 24
checkbox input "true"
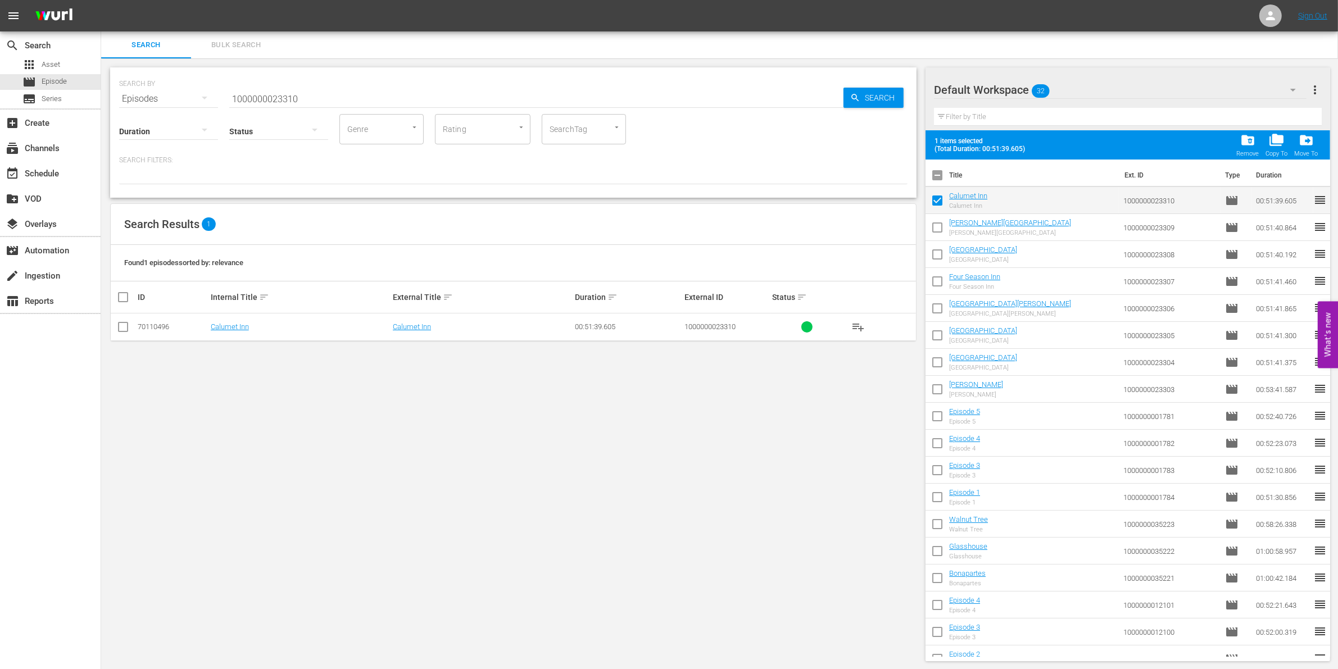
click at [937, 232] on input "checkbox" at bounding box center [937, 230] width 24 height 24
checkbox input "true"
click at [937, 255] on input "checkbox" at bounding box center [937, 257] width 24 height 24
checkbox input "true"
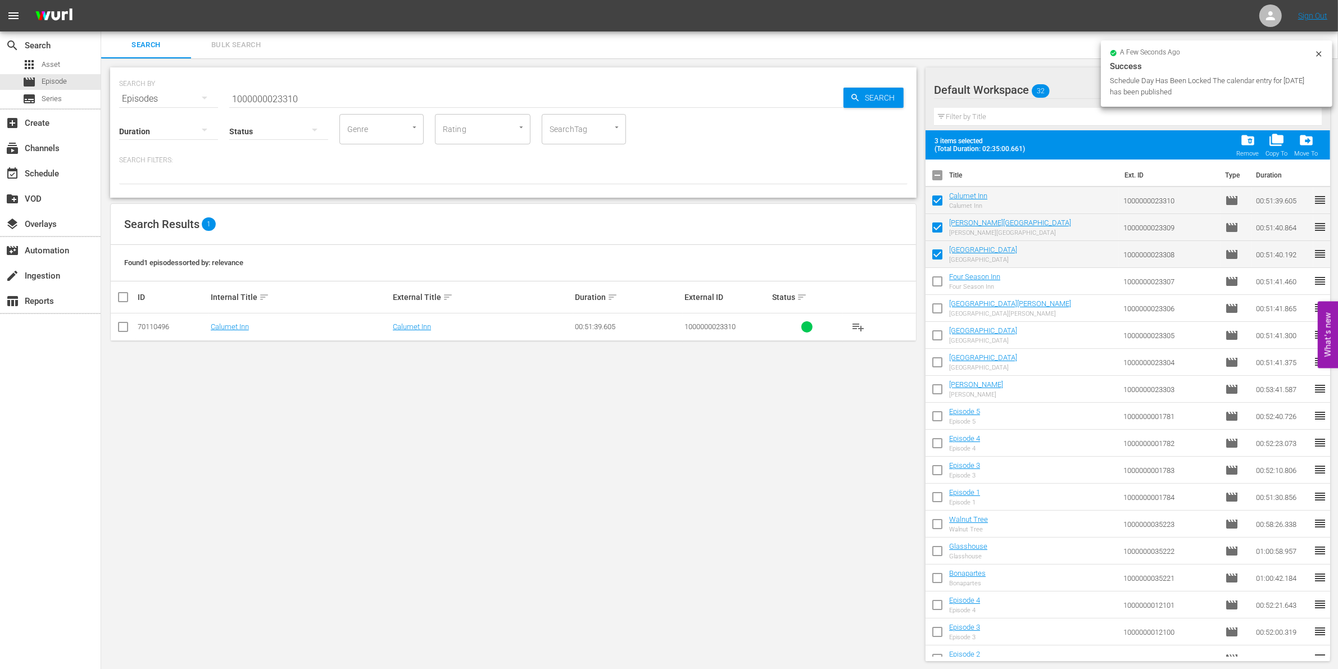
click at [940, 291] on input "checkbox" at bounding box center [937, 284] width 24 height 24
checkbox input "true"
click at [936, 309] on input "checkbox" at bounding box center [937, 311] width 24 height 24
checkbox input "true"
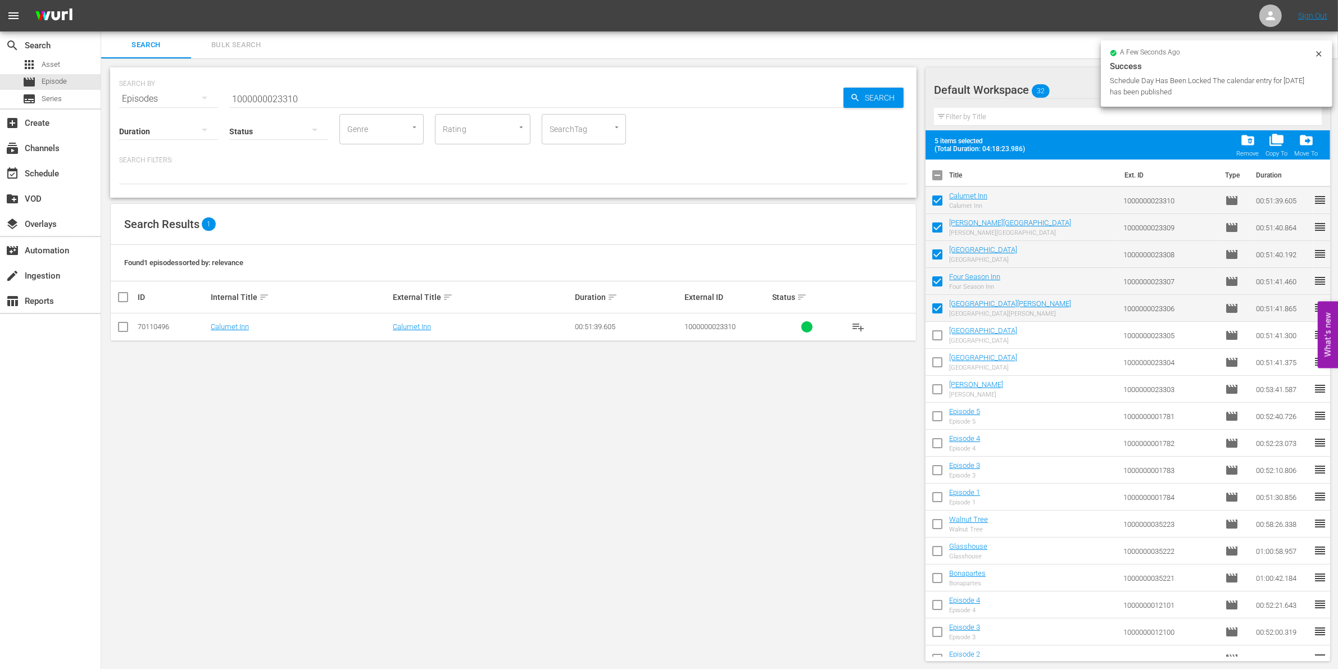
click at [938, 330] on input "checkbox" at bounding box center [937, 338] width 24 height 24
checkbox input "true"
click at [938, 361] on input "checkbox" at bounding box center [937, 365] width 24 height 24
checkbox input "true"
click at [933, 391] on input "checkbox" at bounding box center [937, 392] width 24 height 24
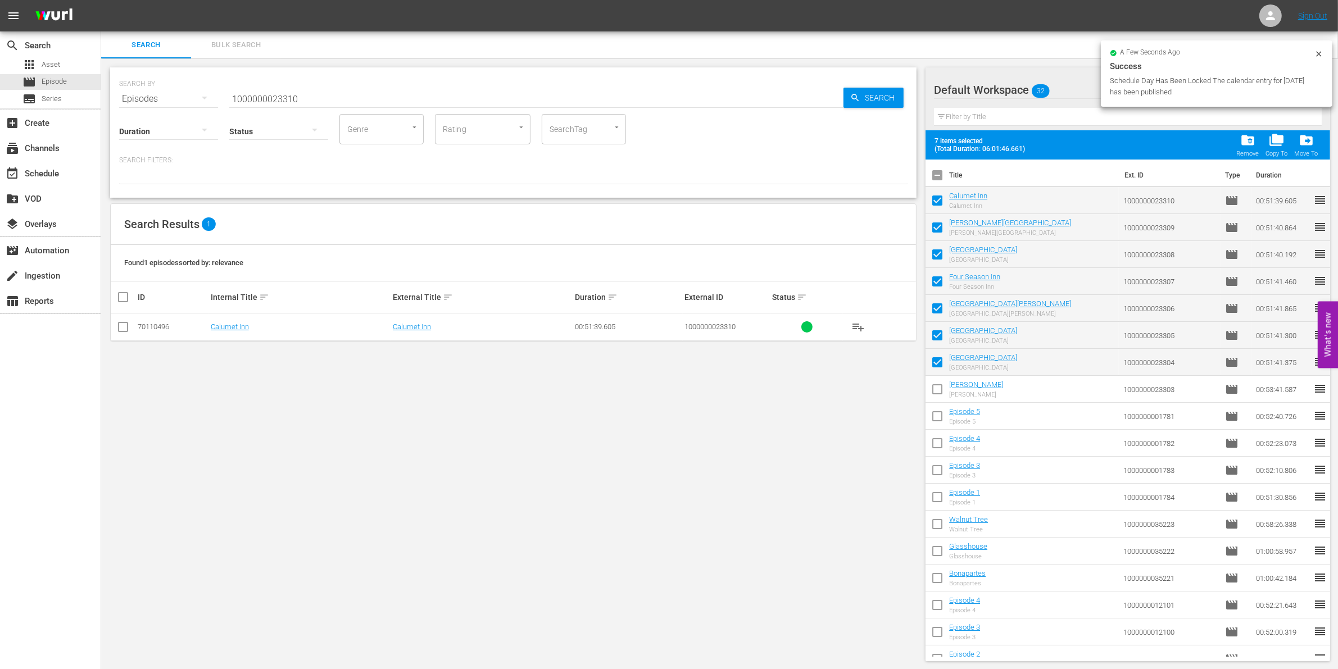
checkbox input "true"
click at [937, 411] on input "checkbox" at bounding box center [937, 419] width 24 height 24
checkbox input "true"
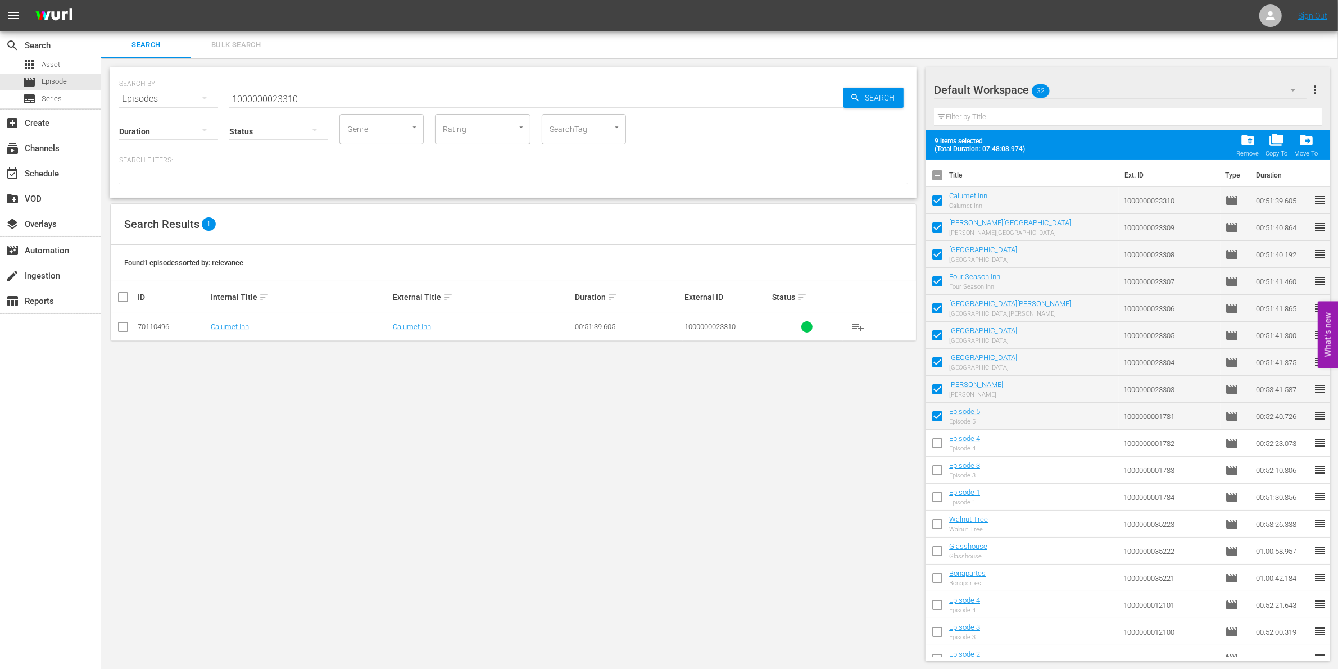
click at [937, 435] on input "checkbox" at bounding box center [937, 446] width 24 height 24
checkbox input "true"
click at [936, 469] on input "checkbox" at bounding box center [937, 473] width 24 height 24
checkbox input "true"
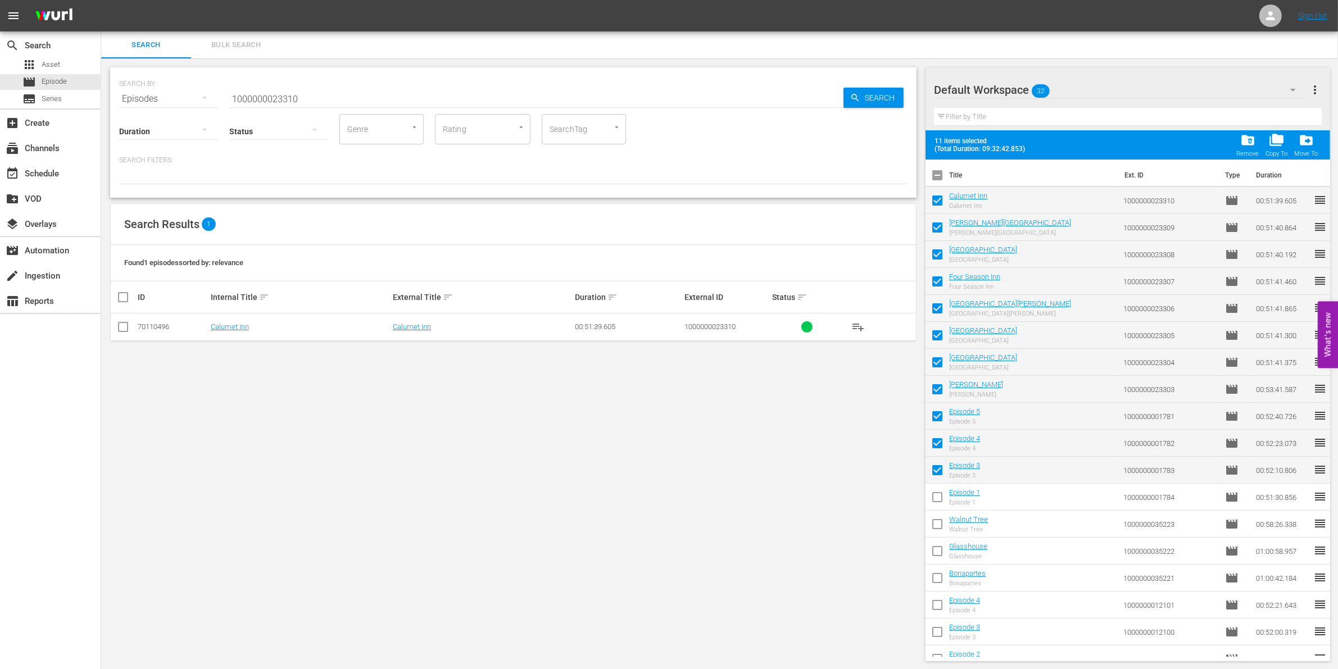
click at [937, 493] on input "checkbox" at bounding box center [937, 500] width 24 height 24
checkbox input "true"
click at [937, 503] on input "checkbox" at bounding box center [937, 527] width 24 height 24
checkbox input "true"
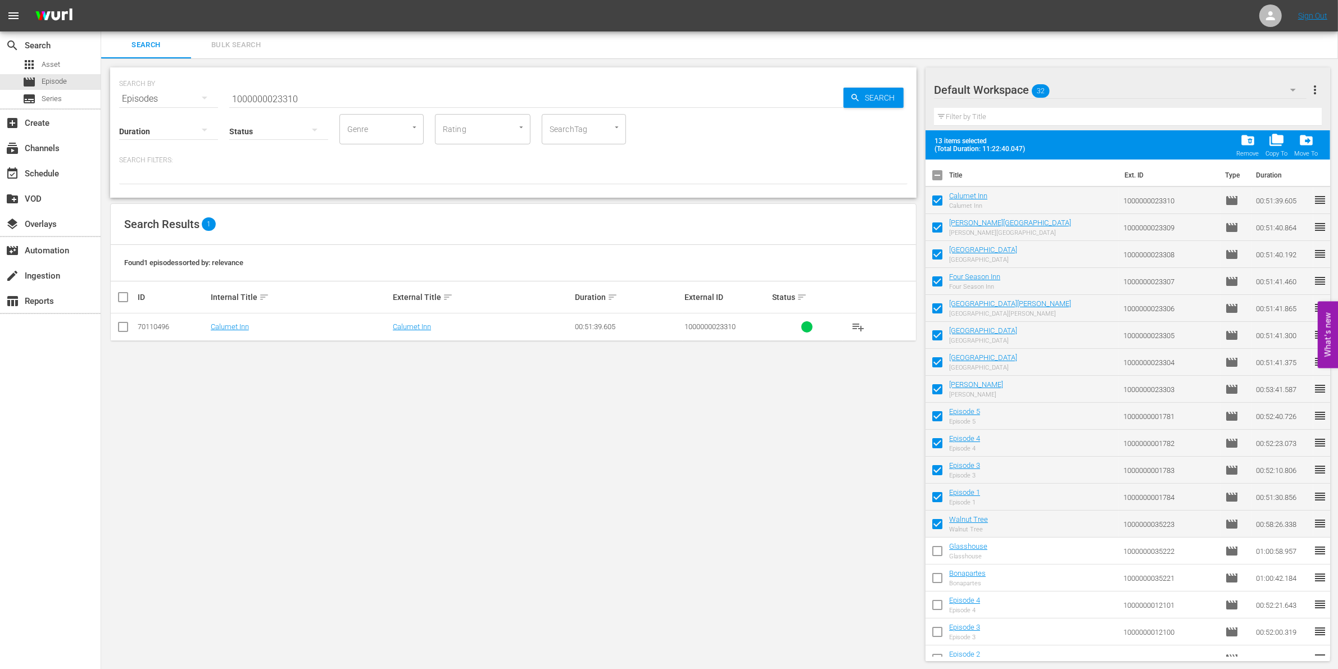
click at [936, 503] on td at bounding box center [937, 551] width 24 height 27
click at [936, 503] on input "checkbox" at bounding box center [937, 554] width 24 height 24
checkbox input "true"
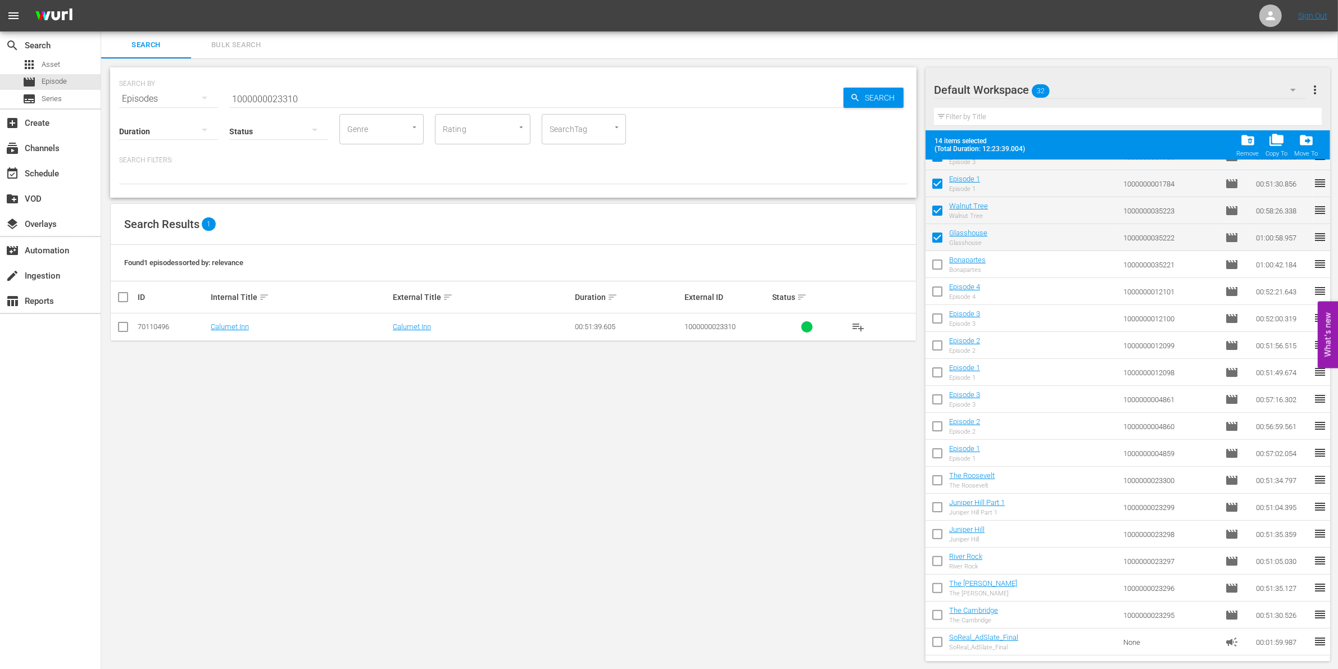
scroll to position [366, 0]
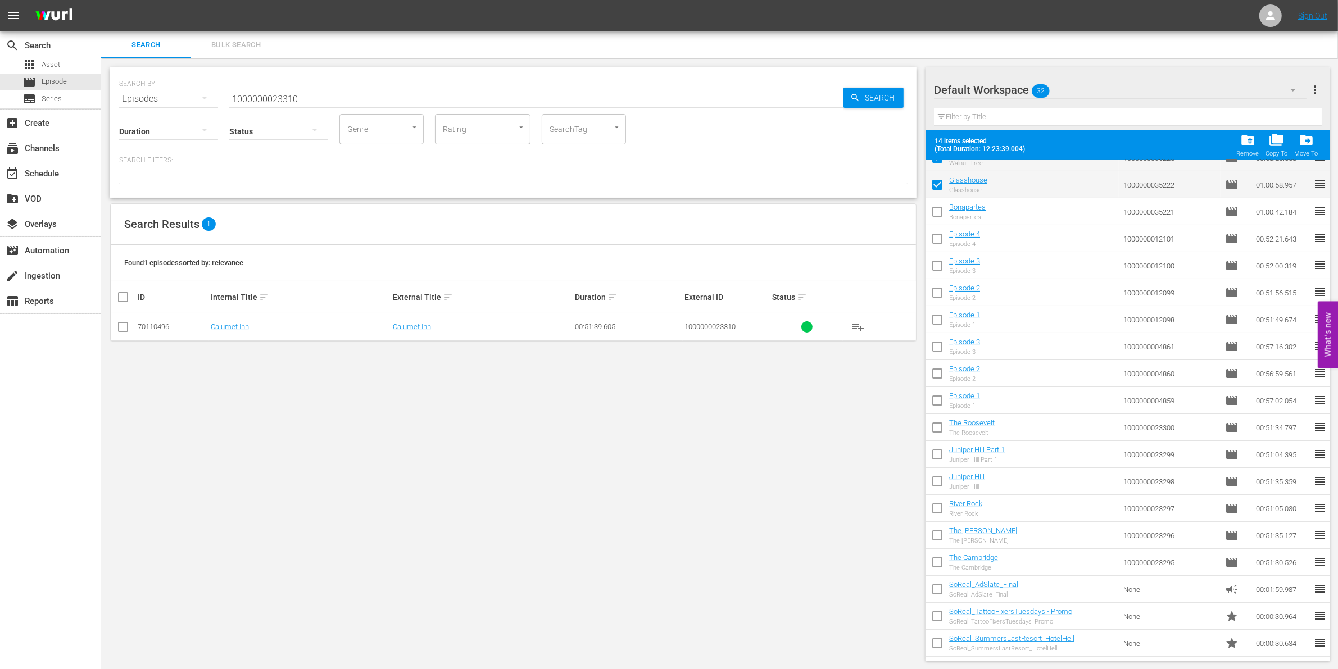
click at [938, 218] on input "checkbox" at bounding box center [937, 214] width 24 height 24
checkbox input "true"
click at [936, 243] on input "checkbox" at bounding box center [937, 241] width 24 height 24
checkbox input "true"
click at [933, 267] on input "checkbox" at bounding box center [937, 268] width 24 height 24
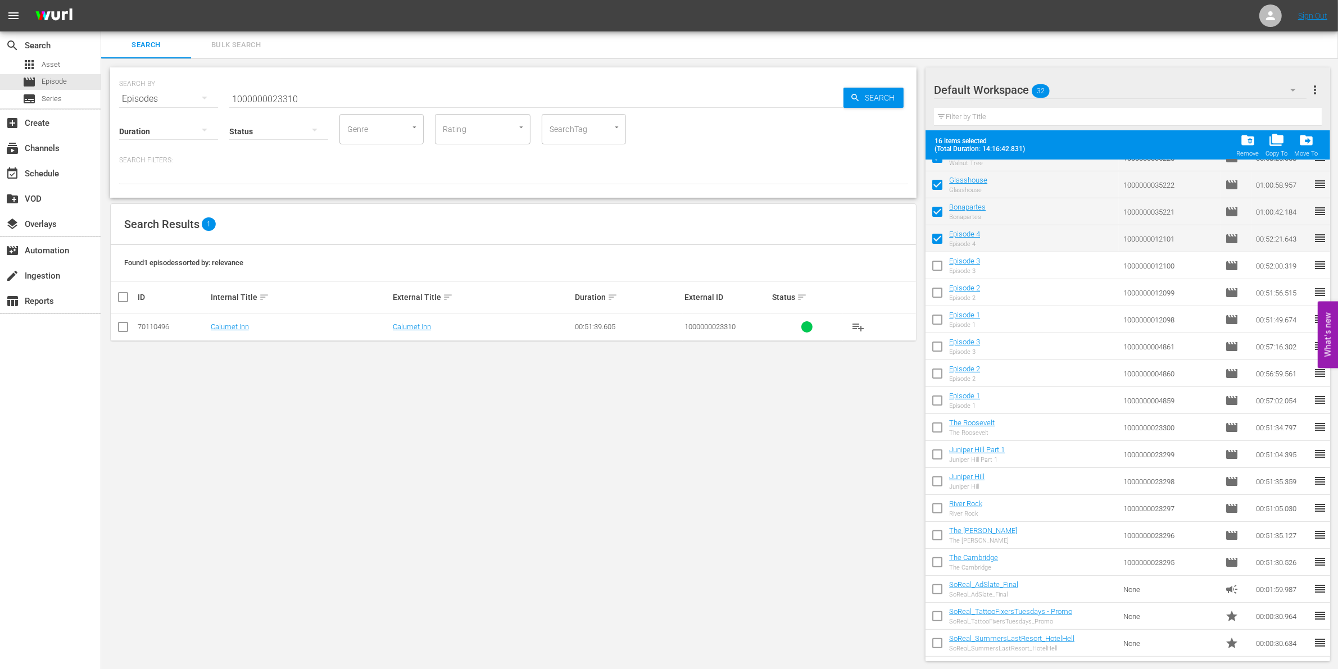
checkbox input "true"
click at [936, 293] on input "checkbox" at bounding box center [937, 295] width 24 height 24
checkbox input "true"
click at [936, 323] on input "checkbox" at bounding box center [937, 322] width 24 height 24
checkbox input "true"
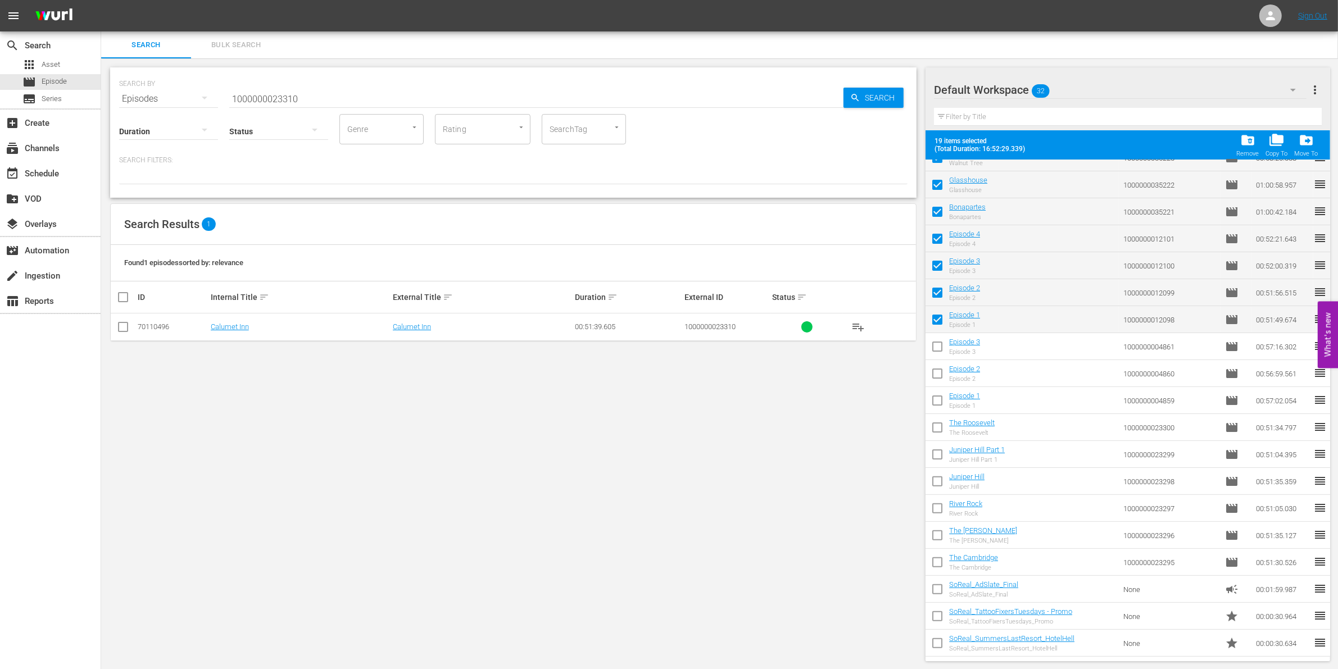
click at [937, 350] on input "checkbox" at bounding box center [937, 349] width 24 height 24
checkbox input "true"
click at [937, 377] on input "checkbox" at bounding box center [937, 376] width 24 height 24
checkbox input "true"
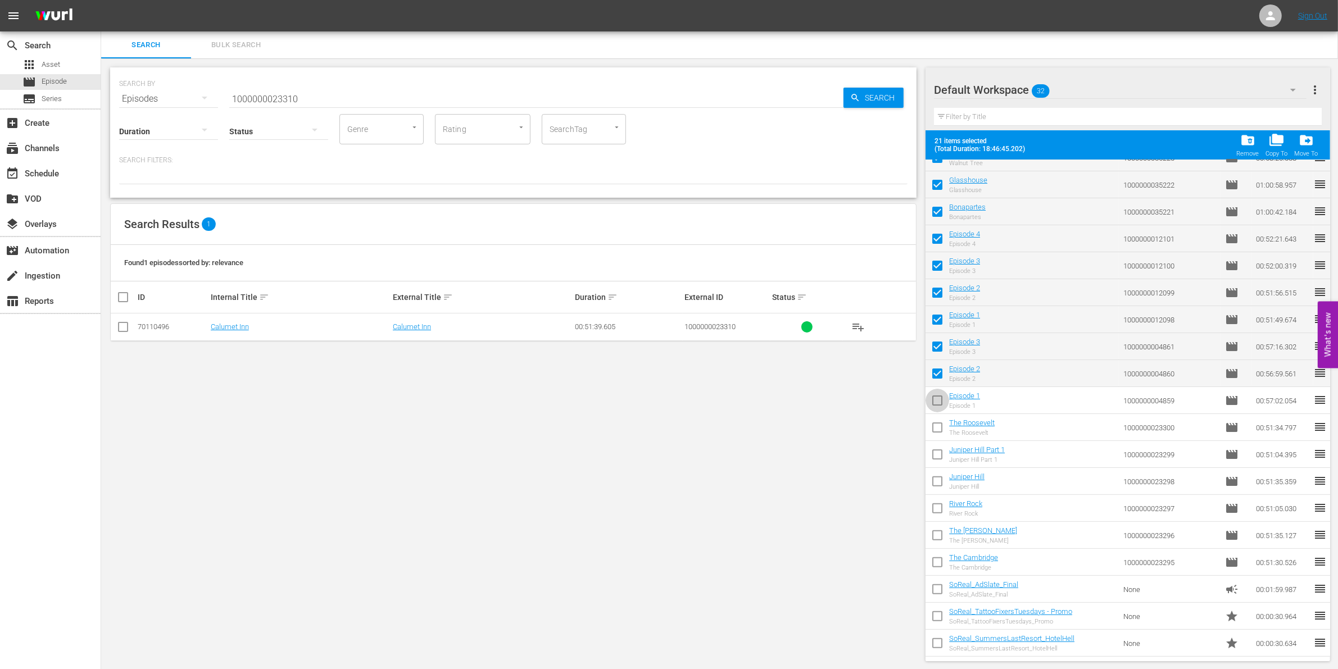
click at [934, 406] on input "checkbox" at bounding box center [937, 403] width 24 height 24
checkbox input "true"
click at [937, 427] on input "checkbox" at bounding box center [937, 430] width 24 height 24
checkbox input "true"
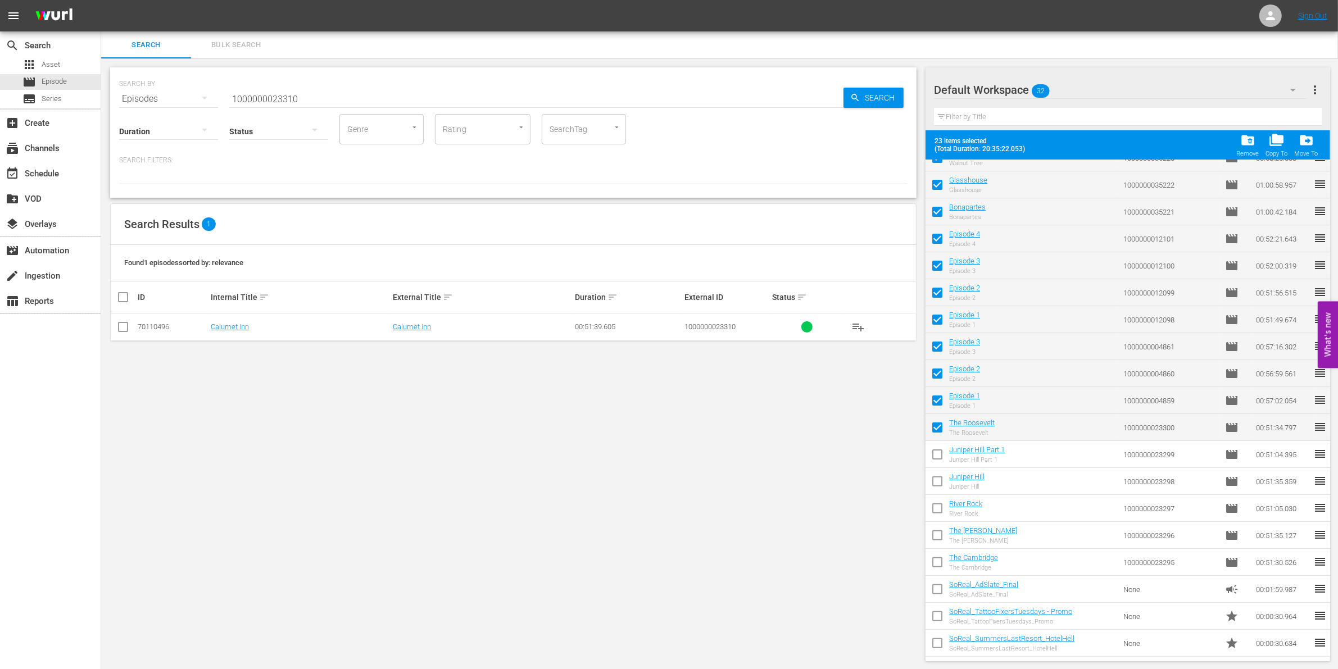
click at [937, 447] on input "checkbox" at bounding box center [937, 457] width 24 height 24
checkbox input "true"
click at [939, 478] on input "checkbox" at bounding box center [937, 484] width 24 height 24
checkbox input "true"
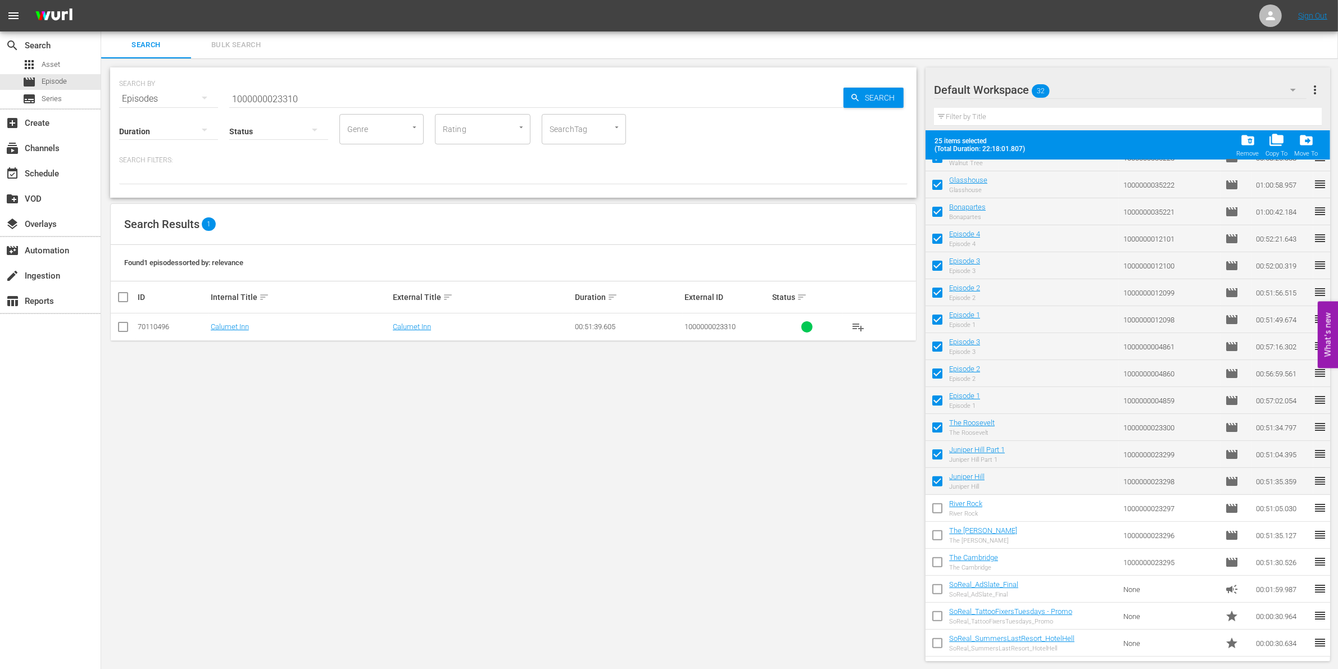
click at [937, 503] on input "checkbox" at bounding box center [937, 511] width 24 height 24
checkbox input "true"
click at [937, 503] on input "checkbox" at bounding box center [937, 538] width 24 height 24
checkbox input "true"
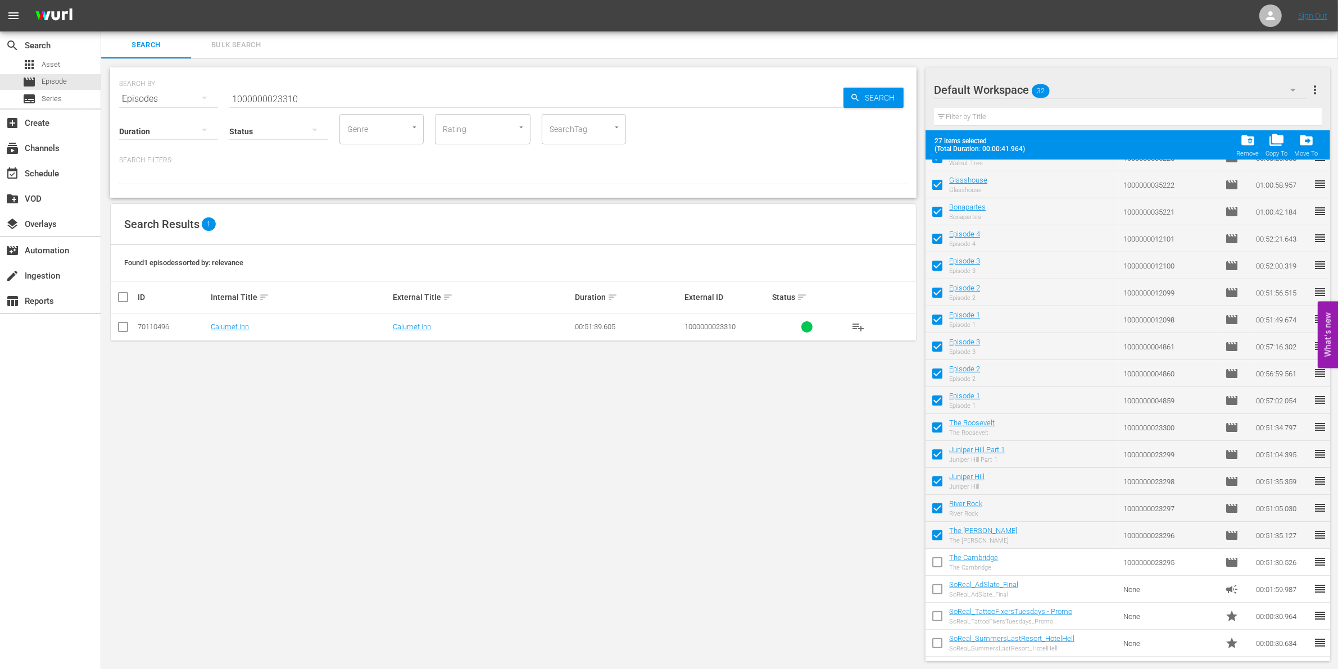
click at [936, 503] on input "checkbox" at bounding box center [937, 565] width 24 height 24
checkbox input "true"
click at [1245, 144] on span "folder_delete" at bounding box center [1247, 140] width 15 height 15
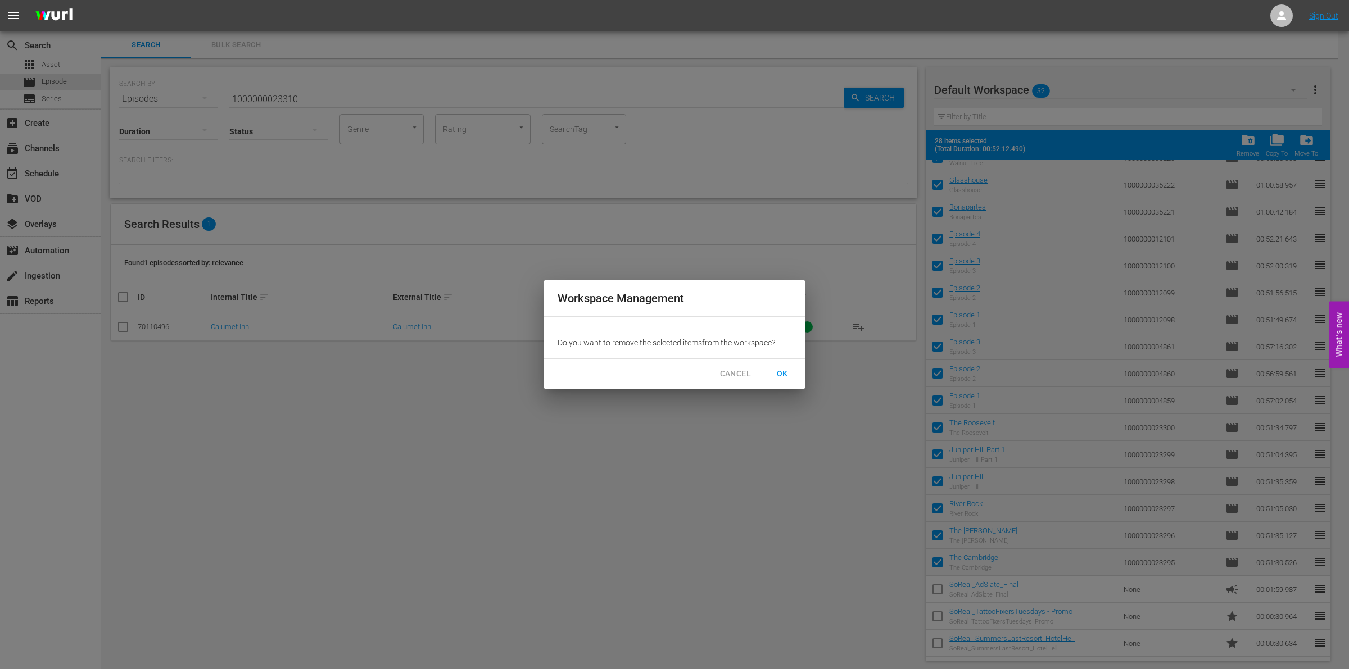
click at [780, 374] on span "OK" at bounding box center [782, 374] width 18 height 14
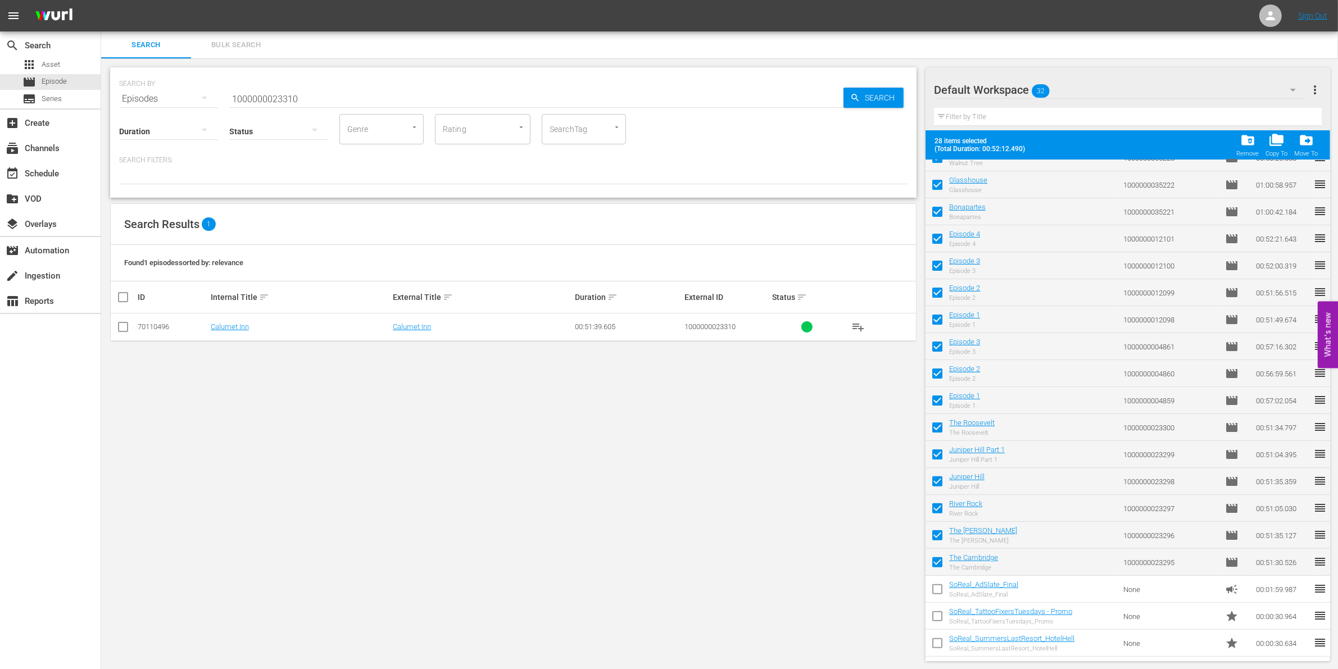
checkbox input "false"
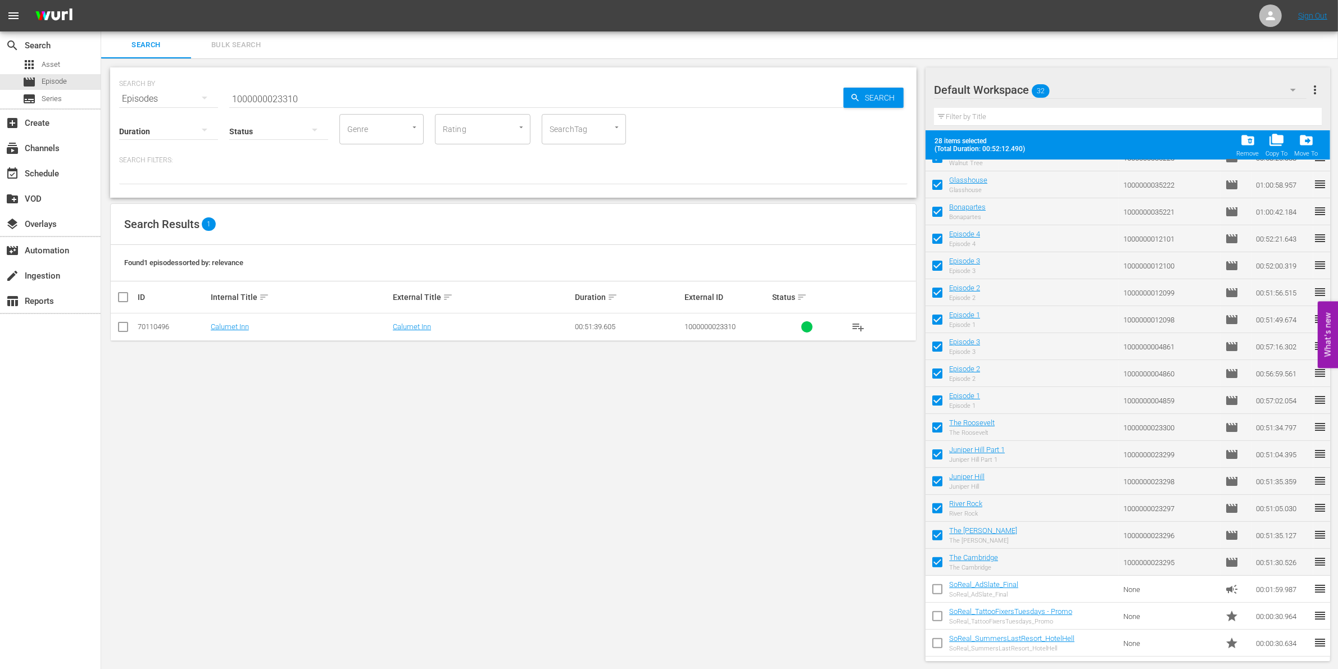
checkbox input "false"
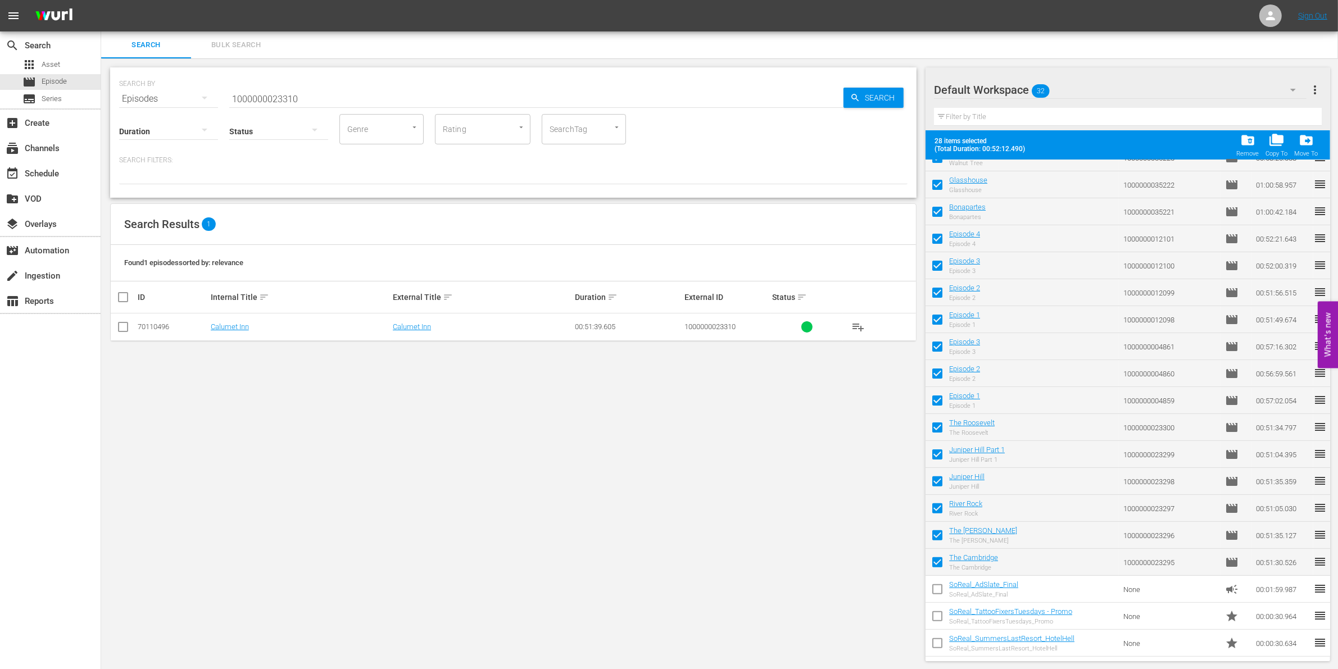
checkbox input "false"
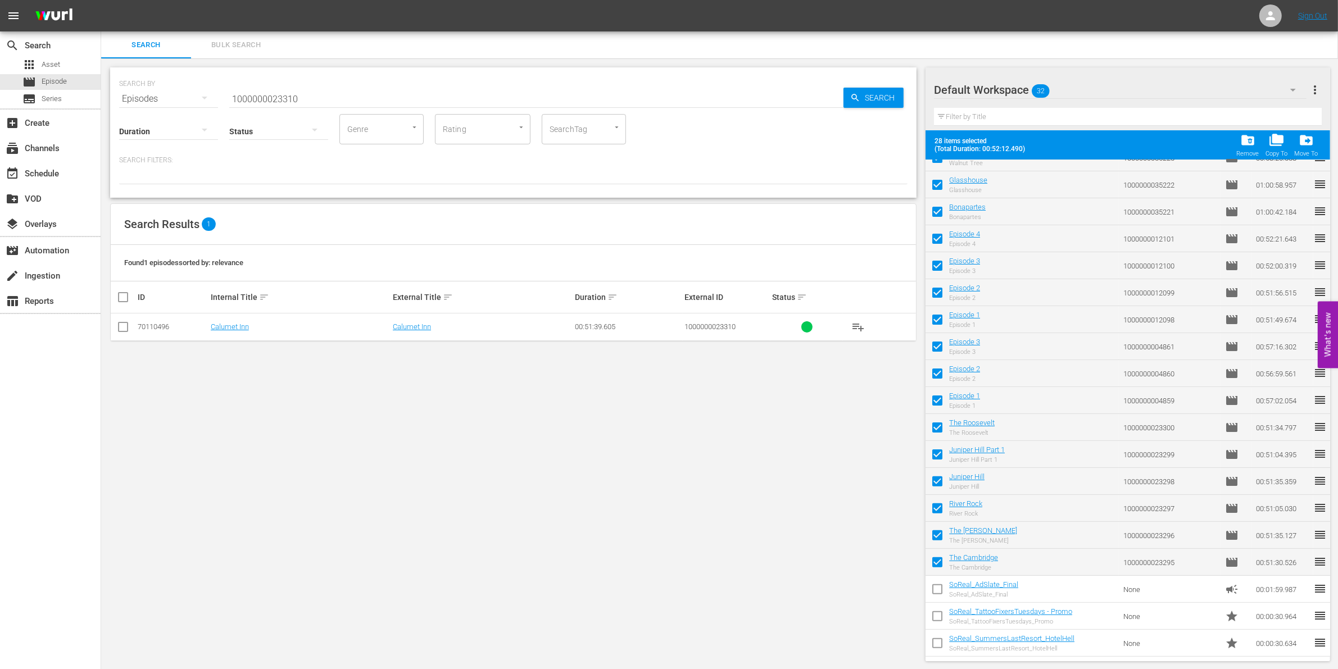
checkbox input "false"
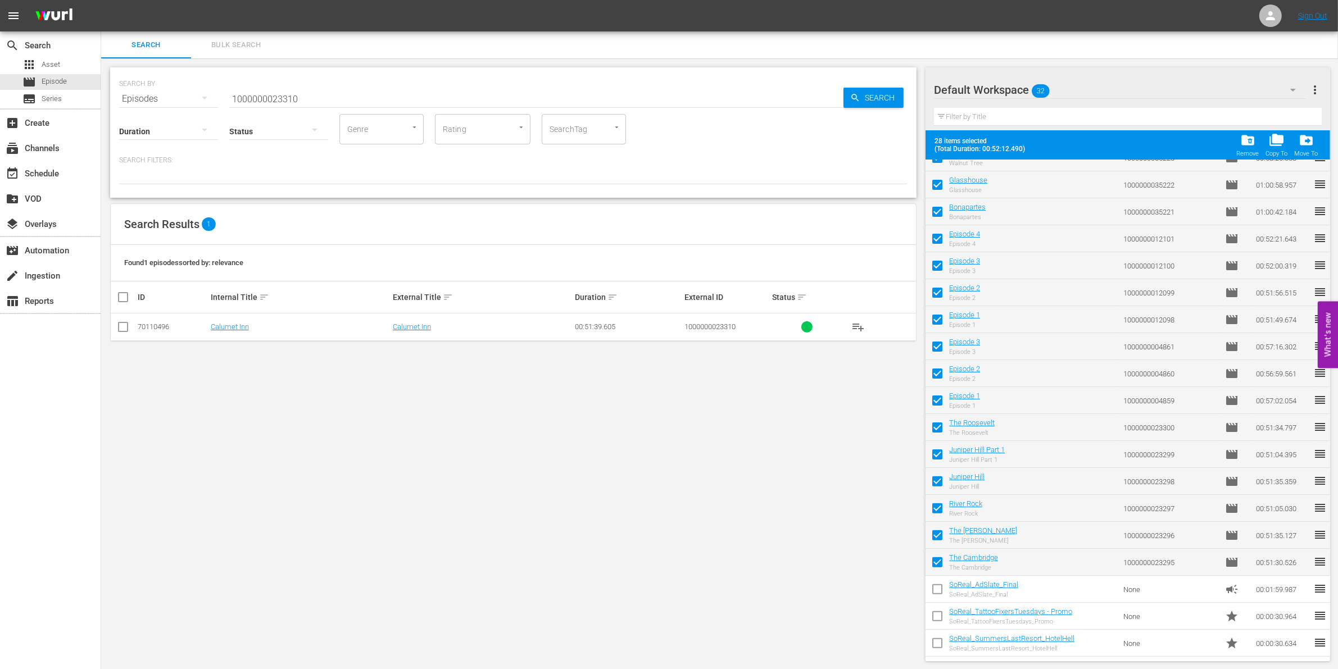
checkbox input "false"
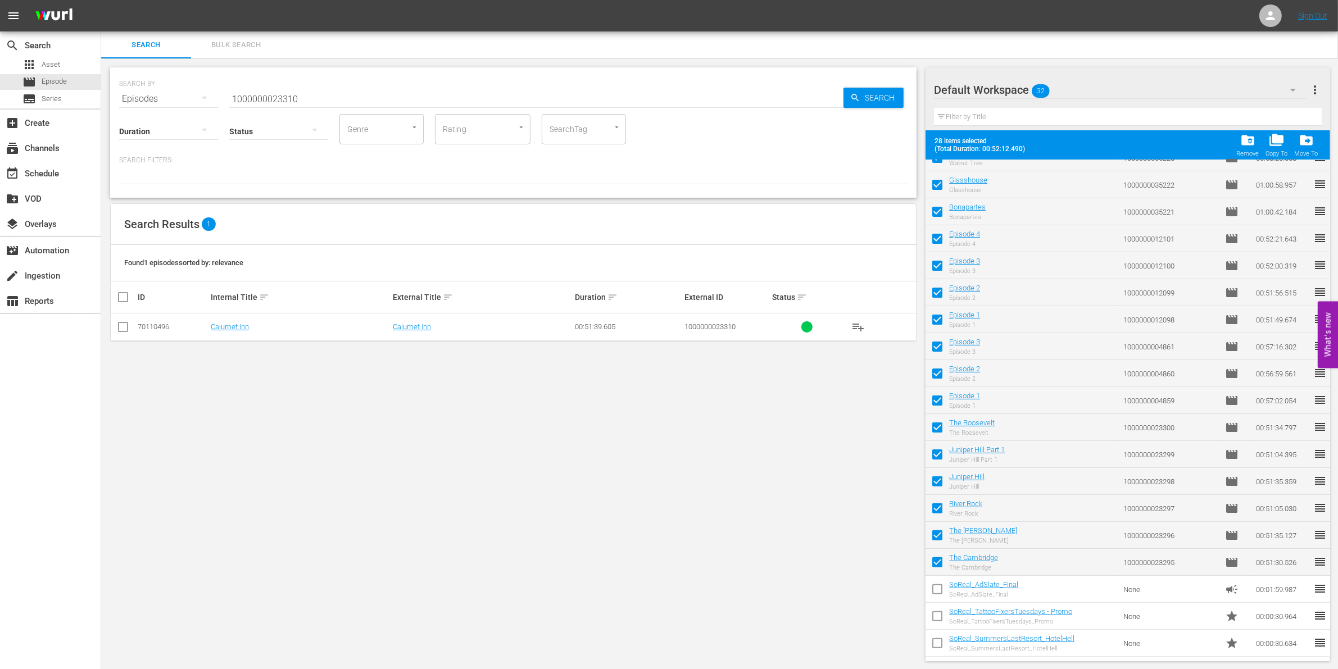
checkbox input "false"
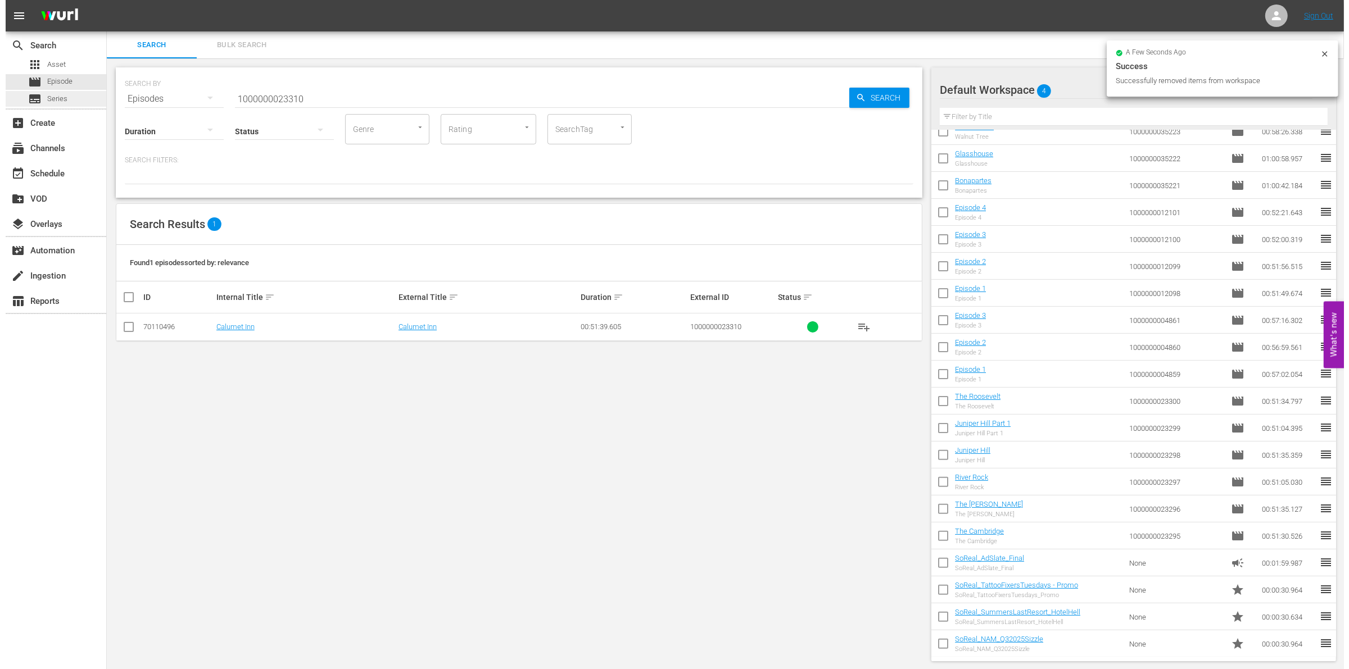
scroll to position [0, 0]
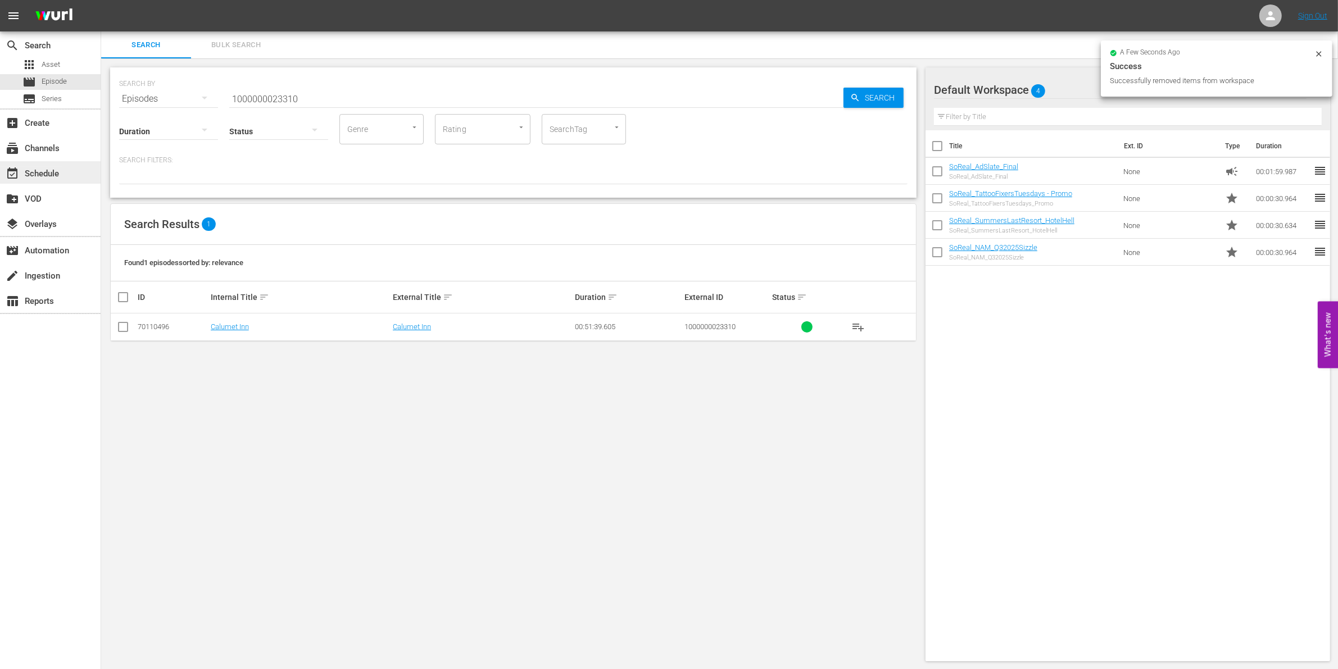
click at [52, 174] on div "event_available Schedule" at bounding box center [31, 172] width 63 height 10
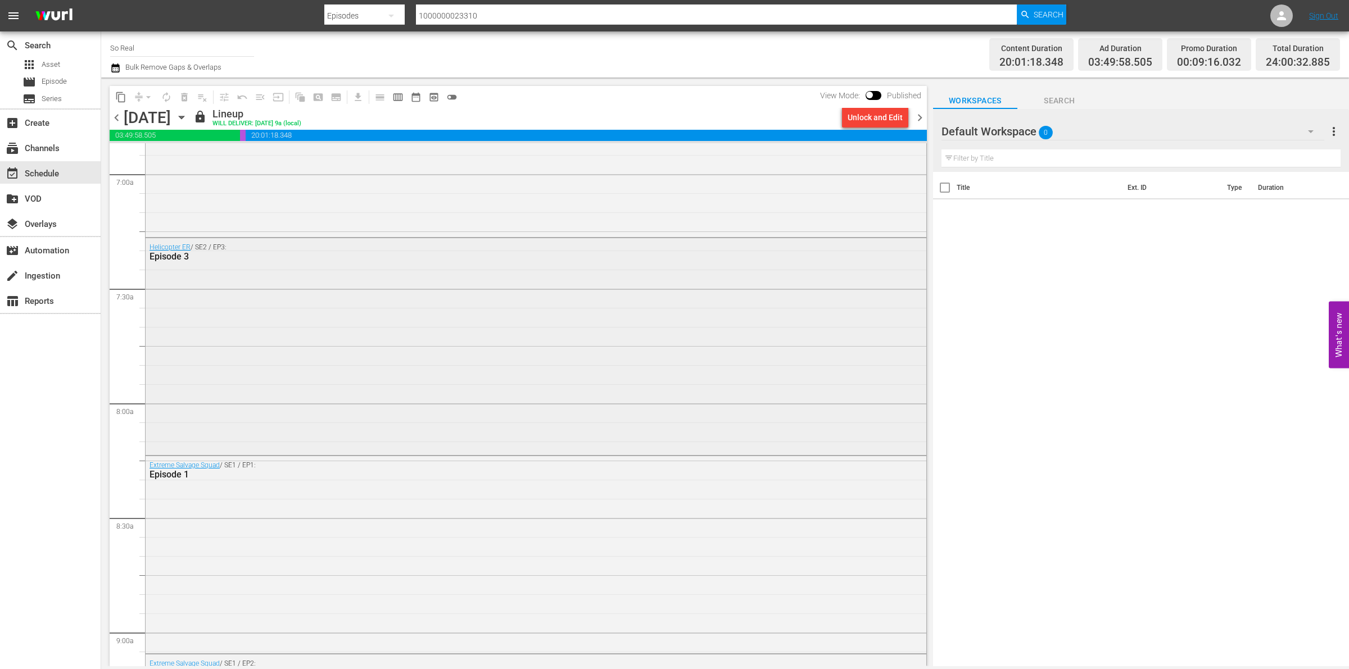
scroll to position [1606, 0]
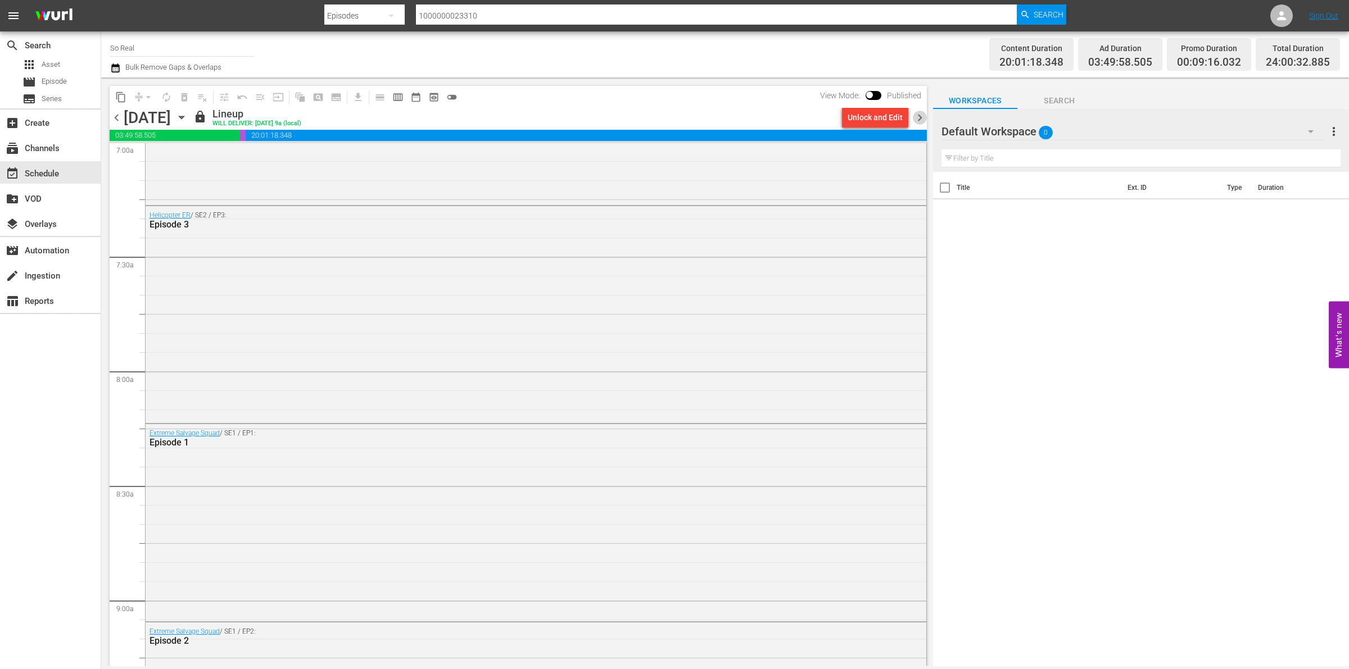
click at [923, 116] on span "chevron_right" at bounding box center [920, 118] width 14 height 14
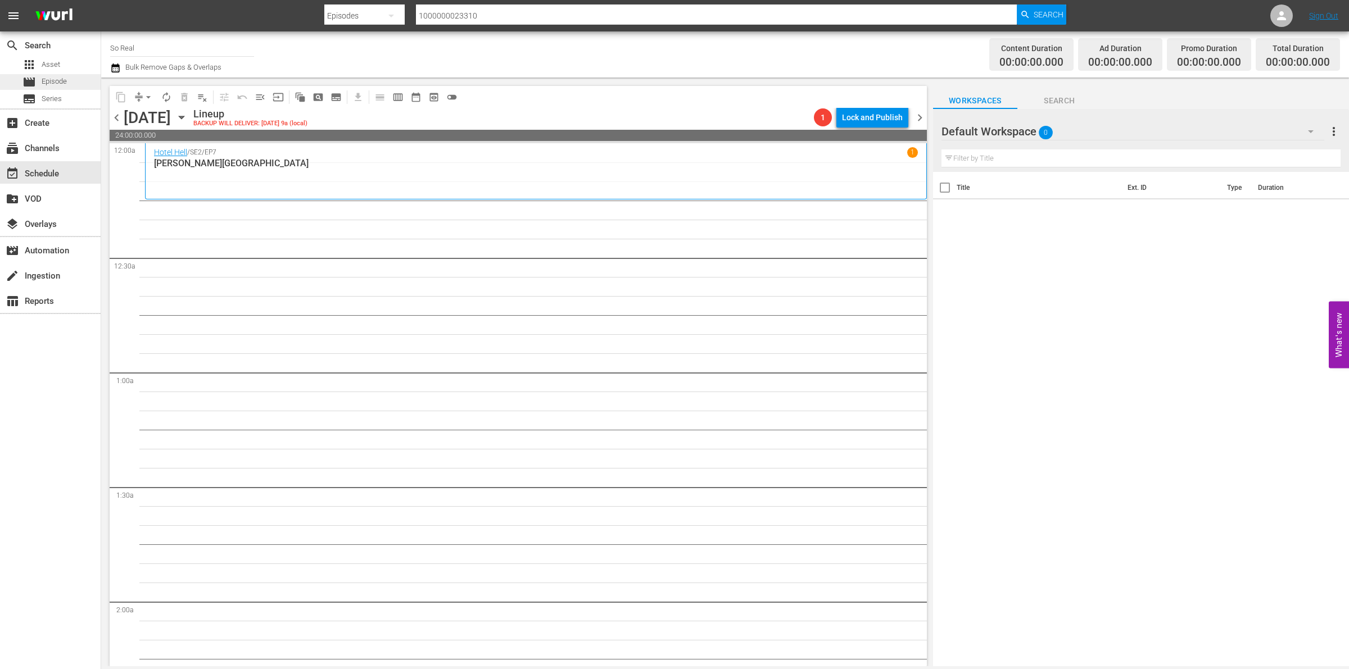
click at [42, 84] on span "Episode" at bounding box center [54, 81] width 25 height 11
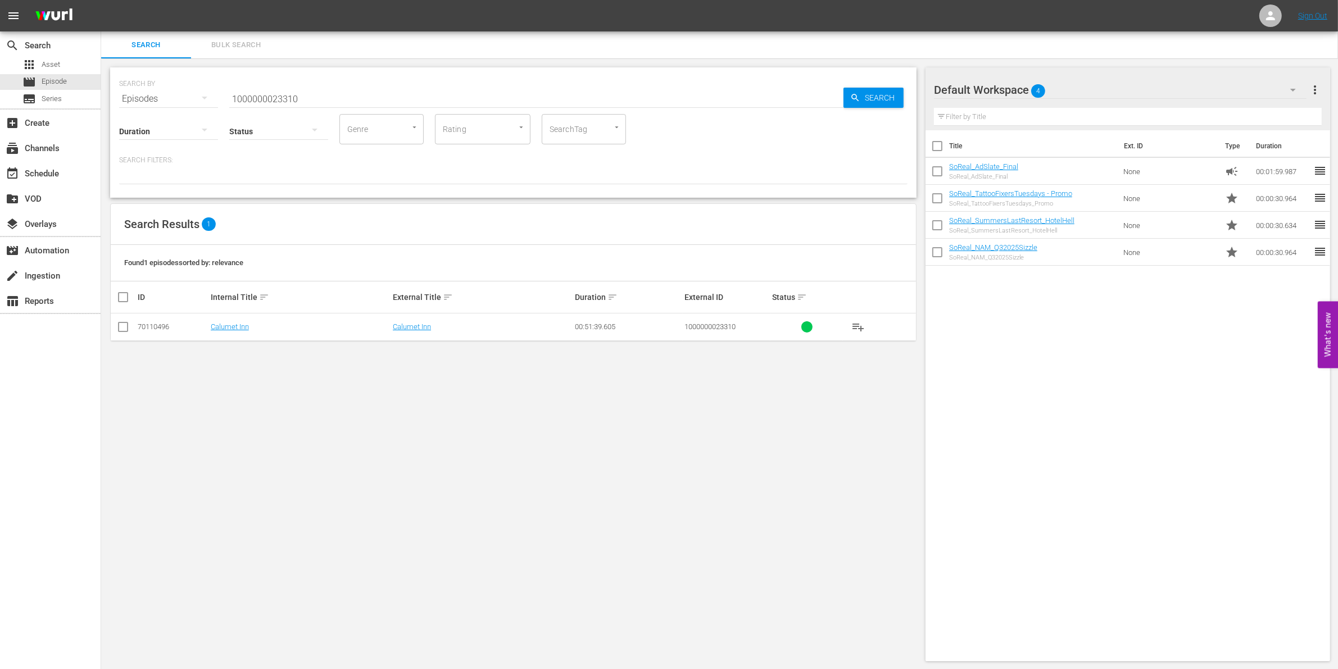
click at [267, 94] on input "1000000023310" at bounding box center [536, 98] width 614 height 27
paste input "0178"
type input "1000000001780"
click at [114, 330] on td at bounding box center [123, 328] width 25 height 28
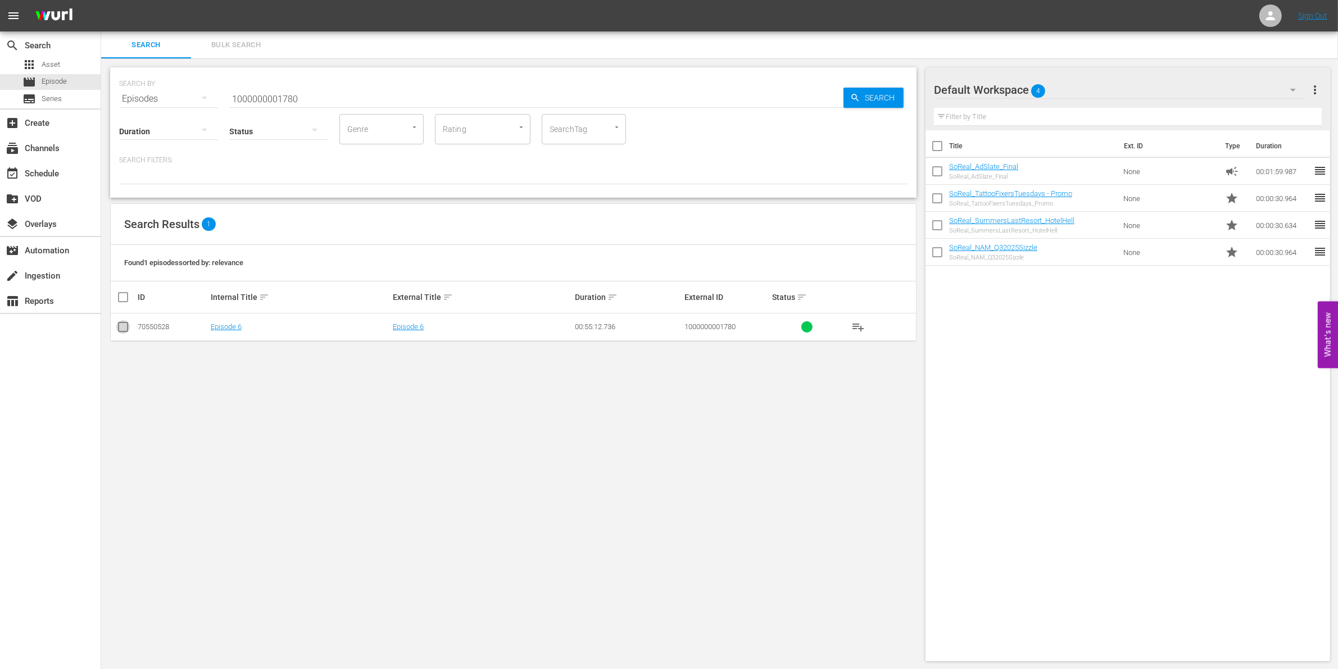
click at [125, 329] on input "checkbox" at bounding box center [122, 329] width 13 height 13
checkbox input "true"
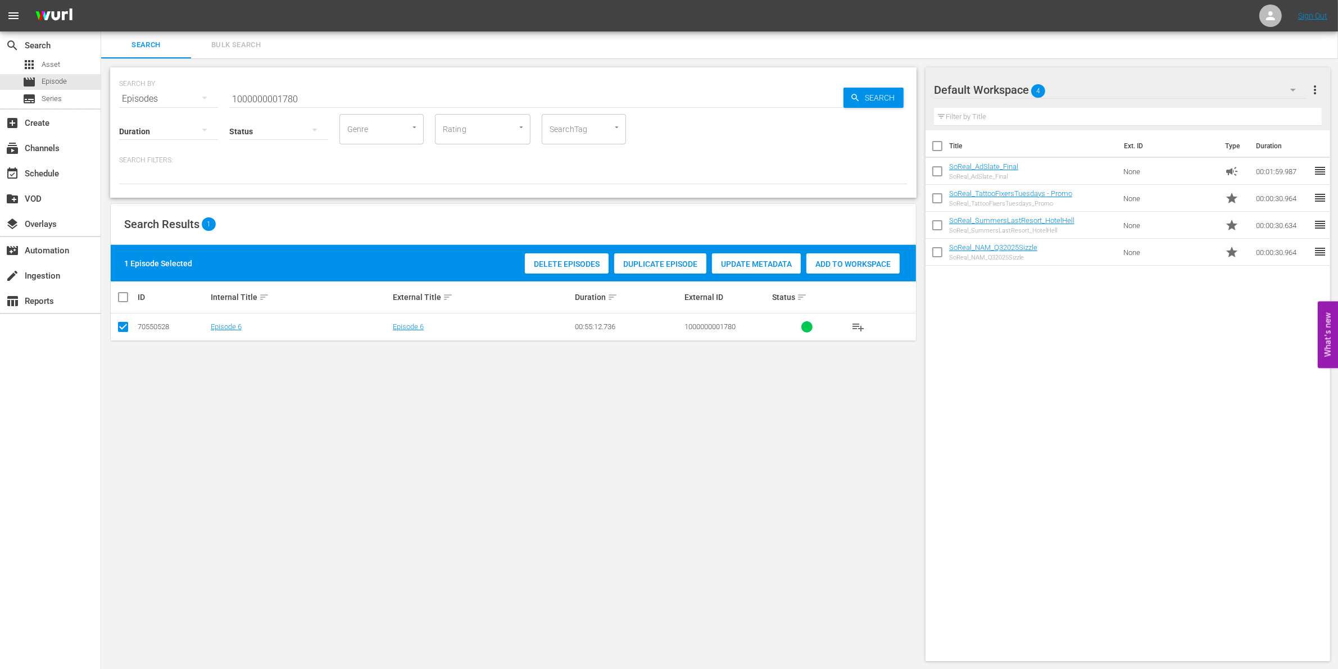
click at [830, 269] on div "Add to Workspace" at bounding box center [852, 263] width 93 height 21
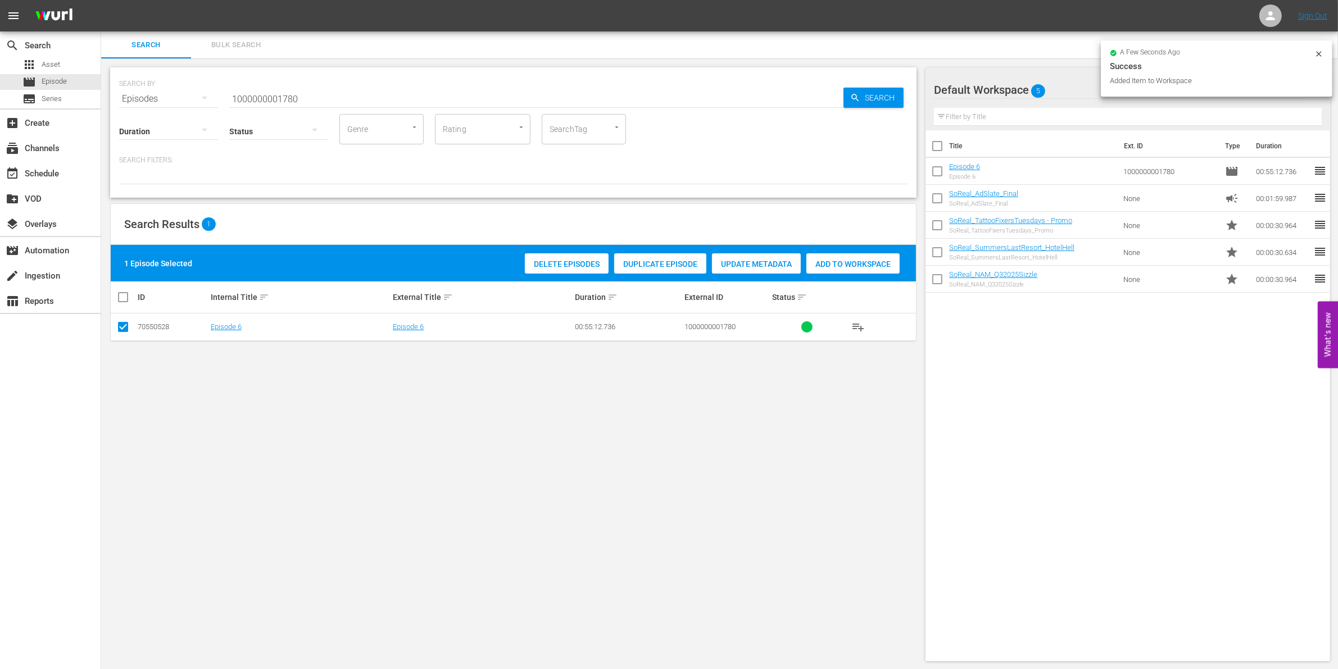
click at [352, 91] on input "1000000001780" at bounding box center [536, 98] width 614 height 27
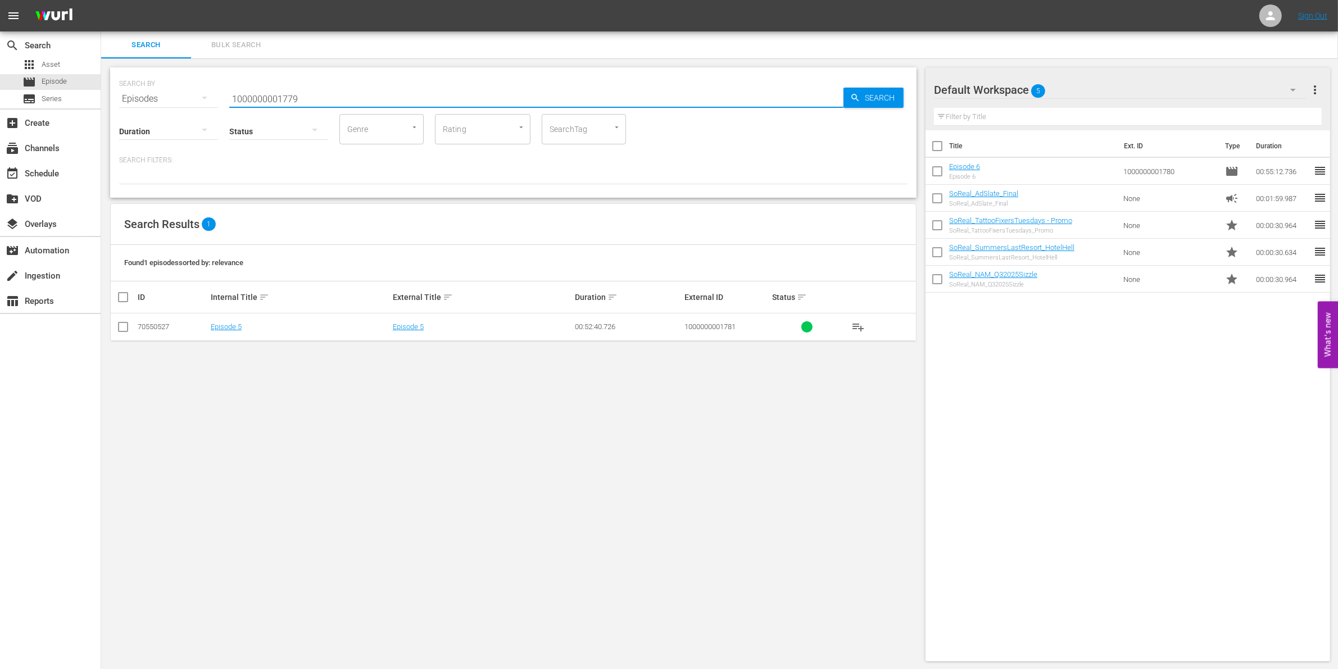
type input "1000000001779"
click at [122, 327] on input "checkbox" at bounding box center [122, 329] width 13 height 13
checkbox input "true"
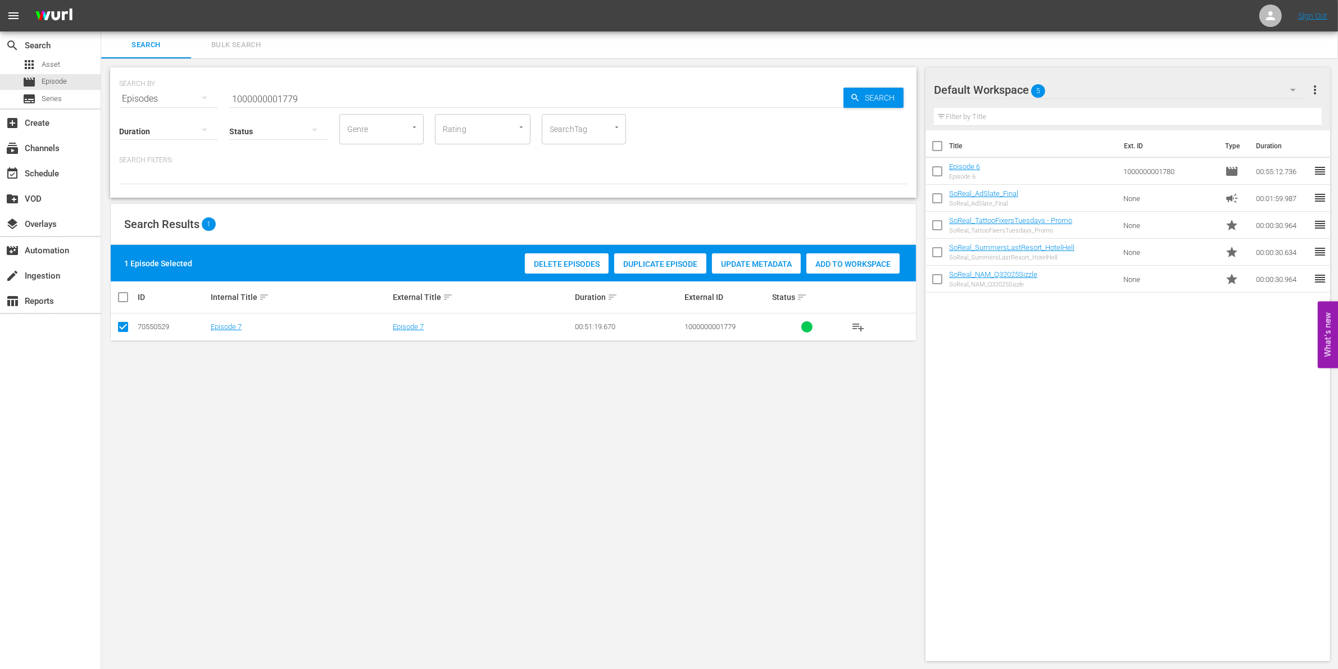
click at [830, 255] on div "Add to Workspace" at bounding box center [852, 263] width 93 height 21
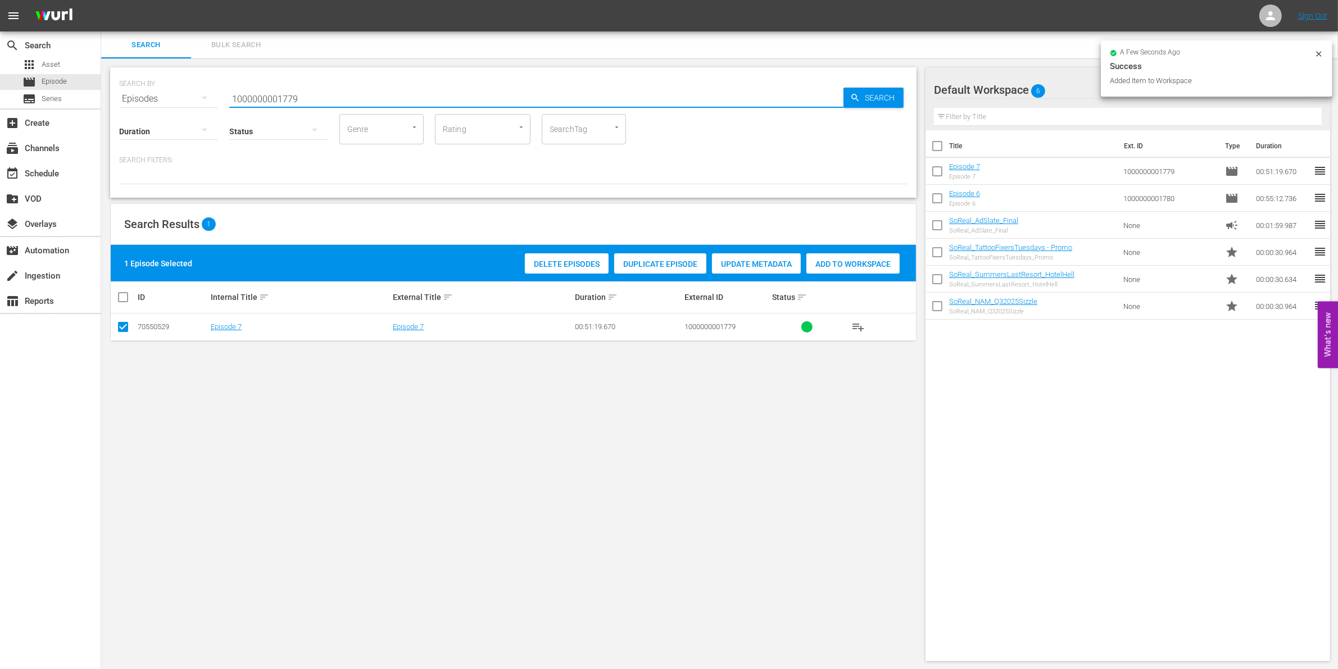
click at [375, 90] on input "1000000001779" at bounding box center [536, 98] width 614 height 27
type input "1000000001778"
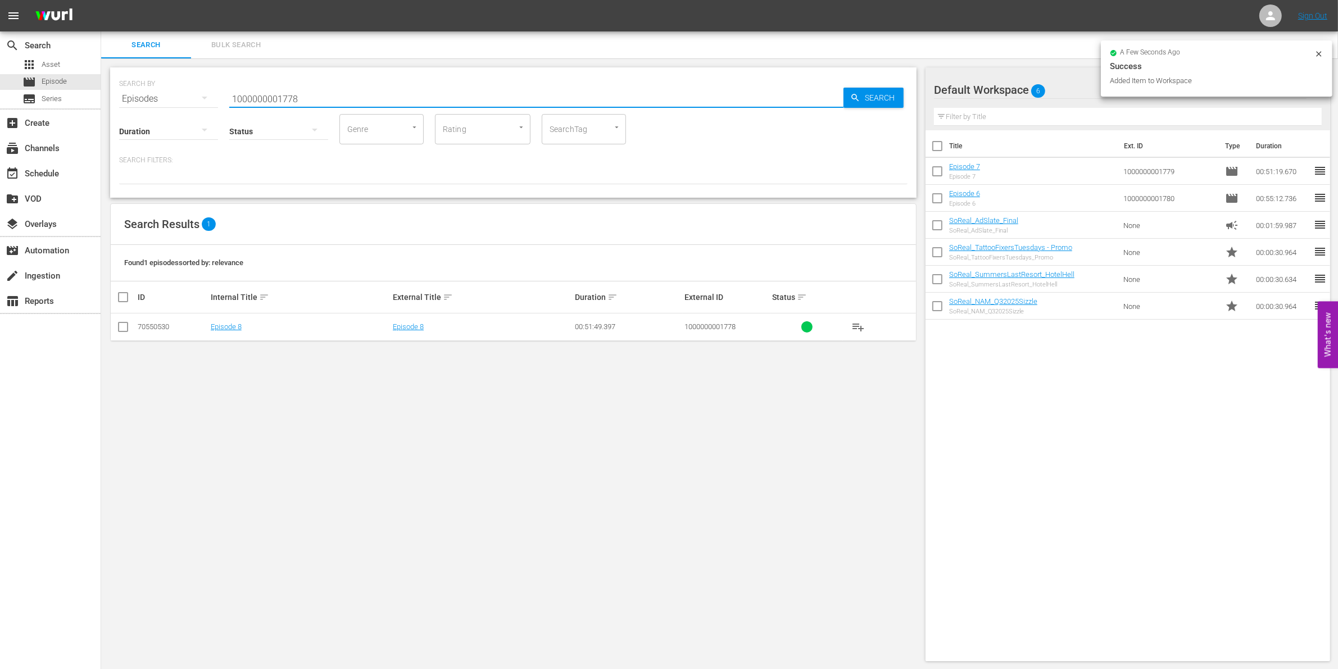
click at [124, 324] on input "checkbox" at bounding box center [122, 329] width 13 height 13
checkbox input "true"
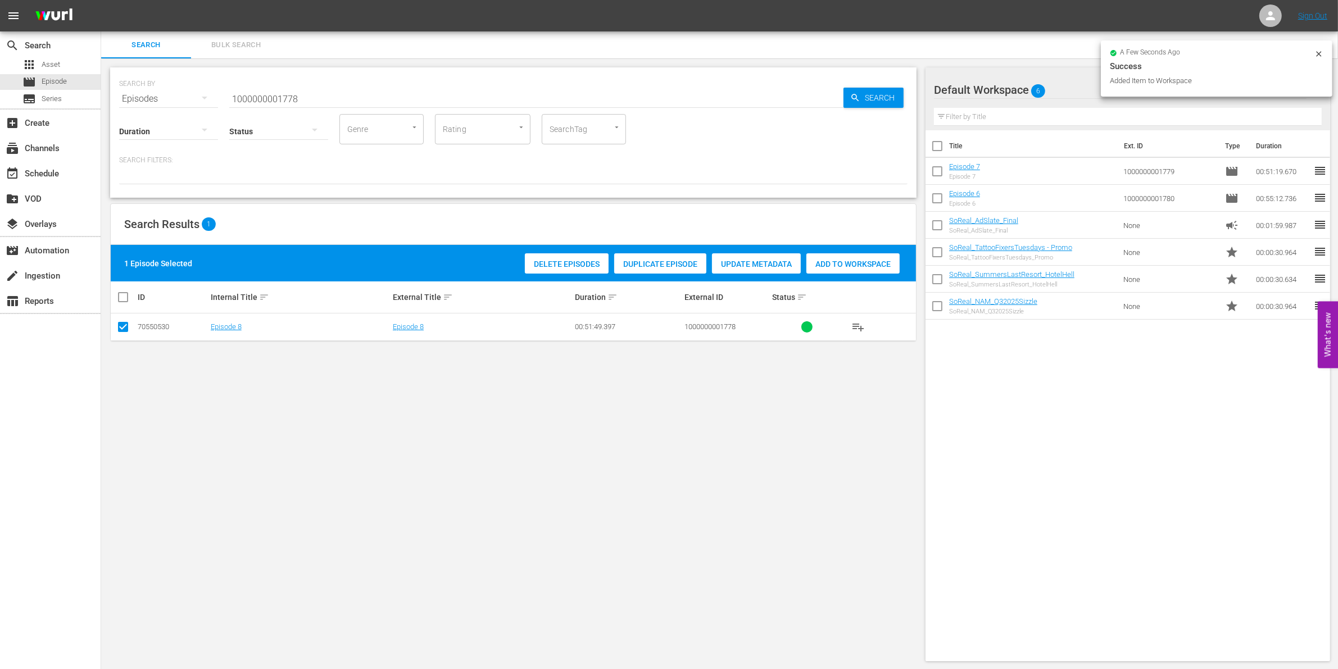
click at [856, 270] on div "Add to Workspace" at bounding box center [852, 263] width 93 height 21
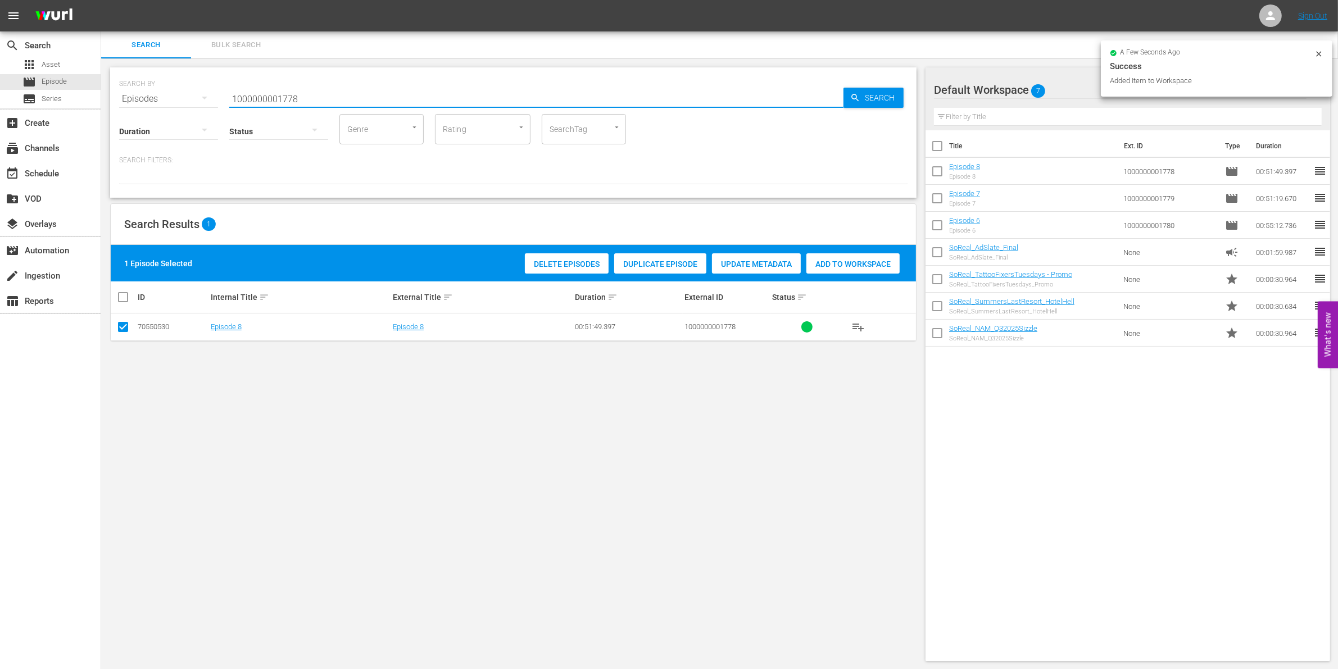
click at [438, 102] on input "1000000001778" at bounding box center [536, 98] width 614 height 27
type input "1000000001777"
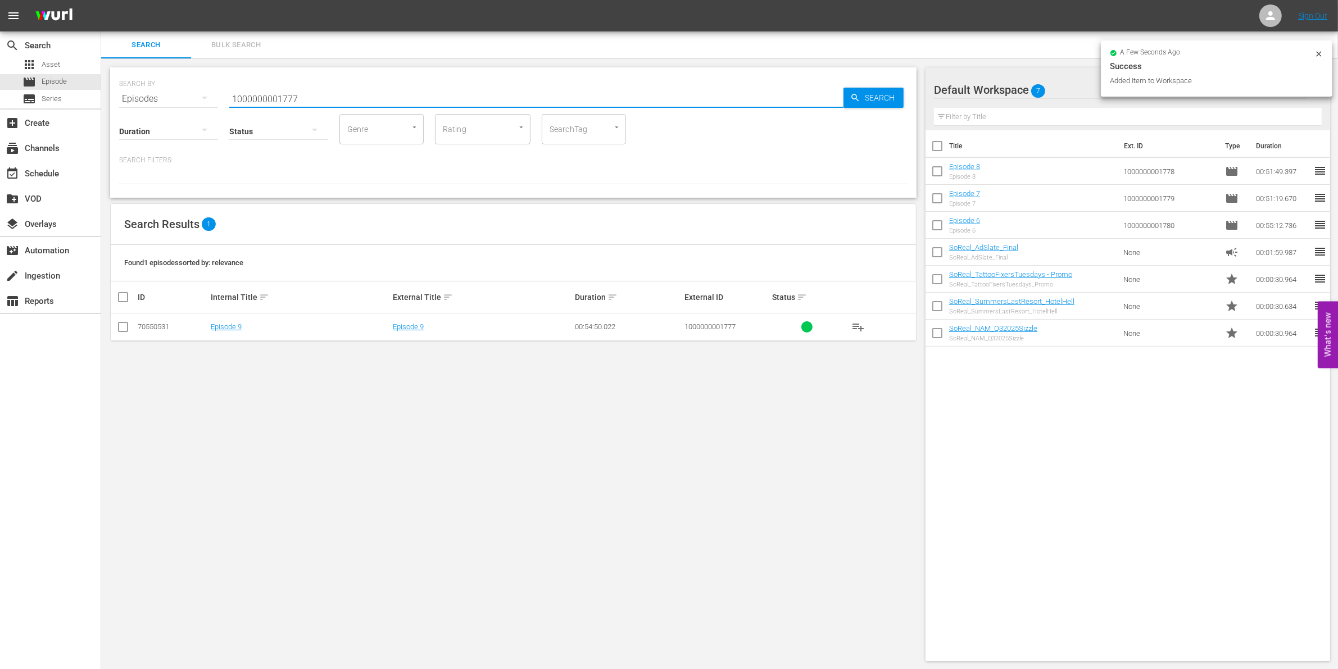
click at [124, 325] on input "checkbox" at bounding box center [122, 329] width 13 height 13
checkbox input "true"
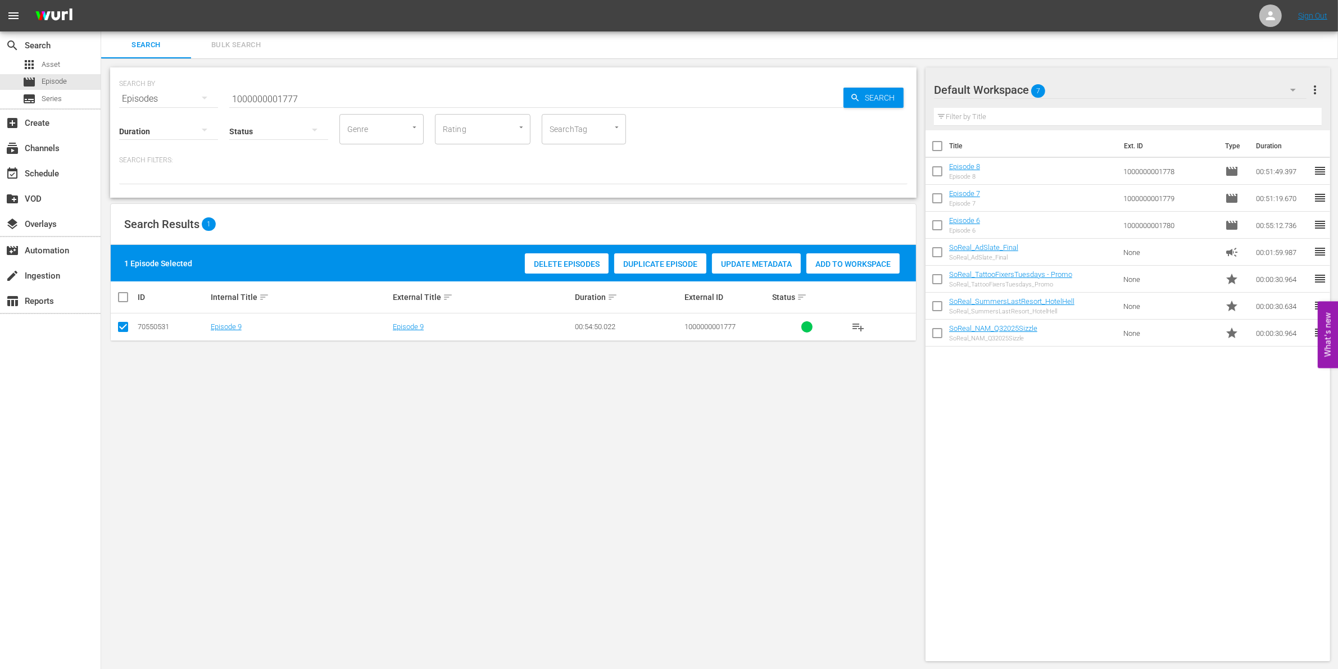
click at [871, 260] on span "Add to Workspace" at bounding box center [852, 264] width 93 height 9
click at [301, 84] on div "SEARCH BY Search By Episodes Search ID, Title, Description, Keywords, or Catego…" at bounding box center [513, 92] width 788 height 40
click at [255, 105] on div "Status" at bounding box center [278, 124] width 99 height 40
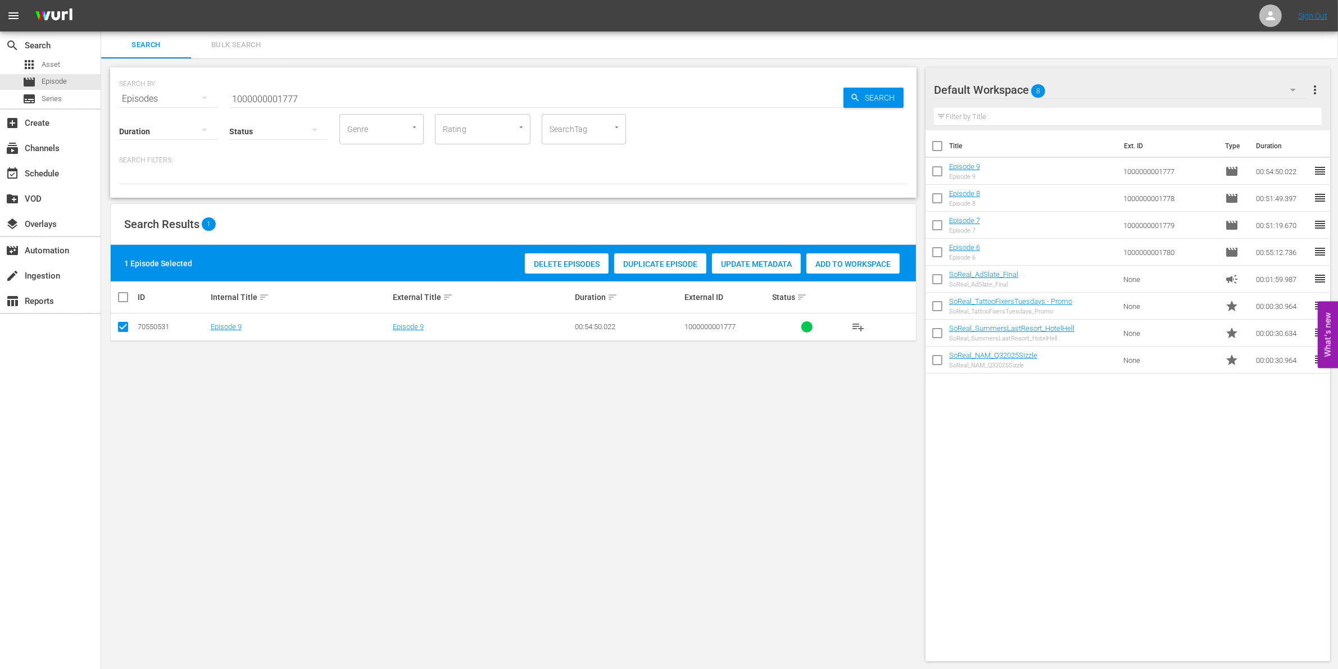
click at [249, 101] on input "1000000001777" at bounding box center [536, 98] width 614 height 27
paste input "6"
type input "1000000001776"
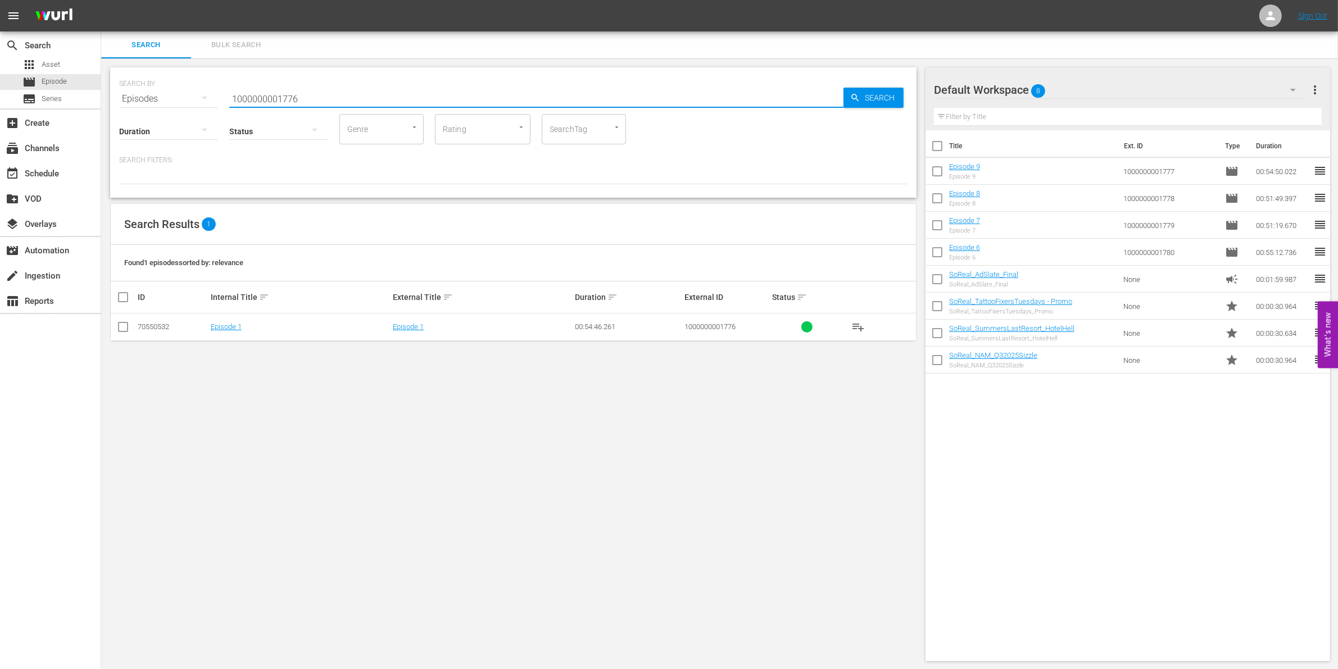
click at [121, 332] on input "checkbox" at bounding box center [122, 329] width 13 height 13
checkbox input "true"
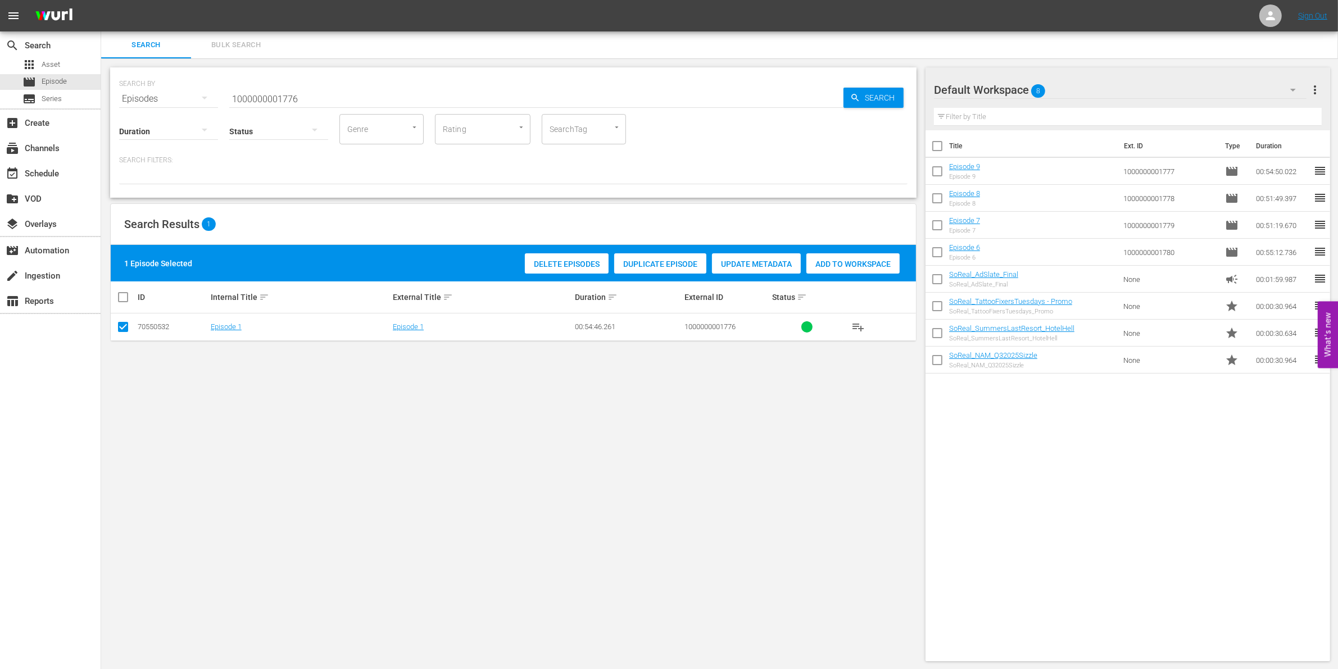
click at [832, 271] on div "Add to Workspace" at bounding box center [852, 263] width 93 height 21
click at [250, 104] on div "Status" at bounding box center [278, 124] width 99 height 40
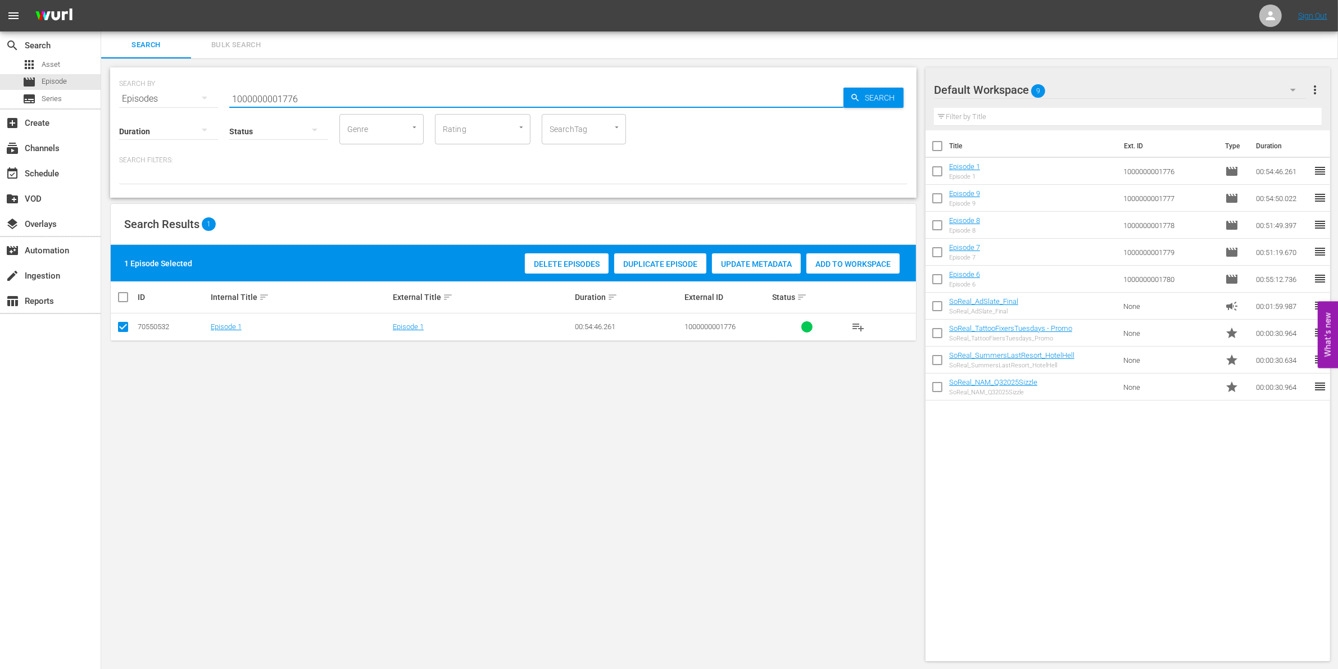
click at [258, 98] on input "1000000001776" at bounding box center [536, 98] width 614 height 27
click at [262, 97] on input "1000000001776" at bounding box center [536, 98] width 614 height 27
paste input "4862"
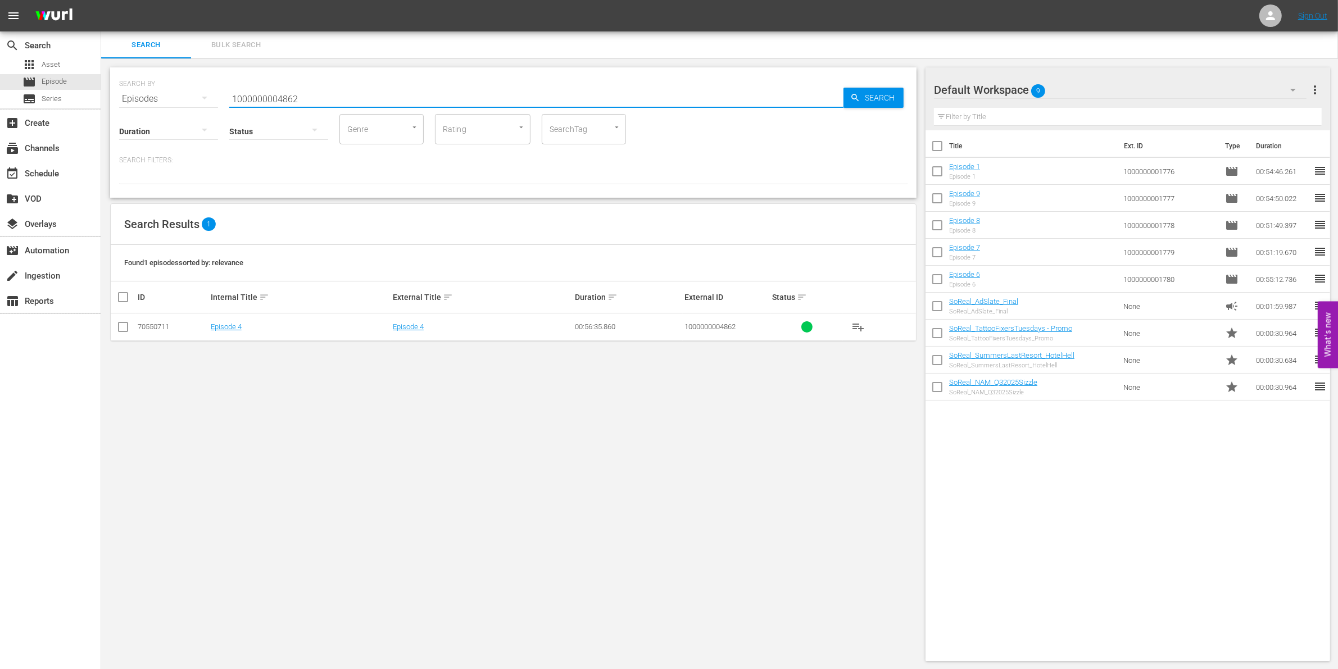
type input "1000000004862"
click at [124, 328] on input "checkbox" at bounding box center [122, 329] width 13 height 13
checkbox input "true"
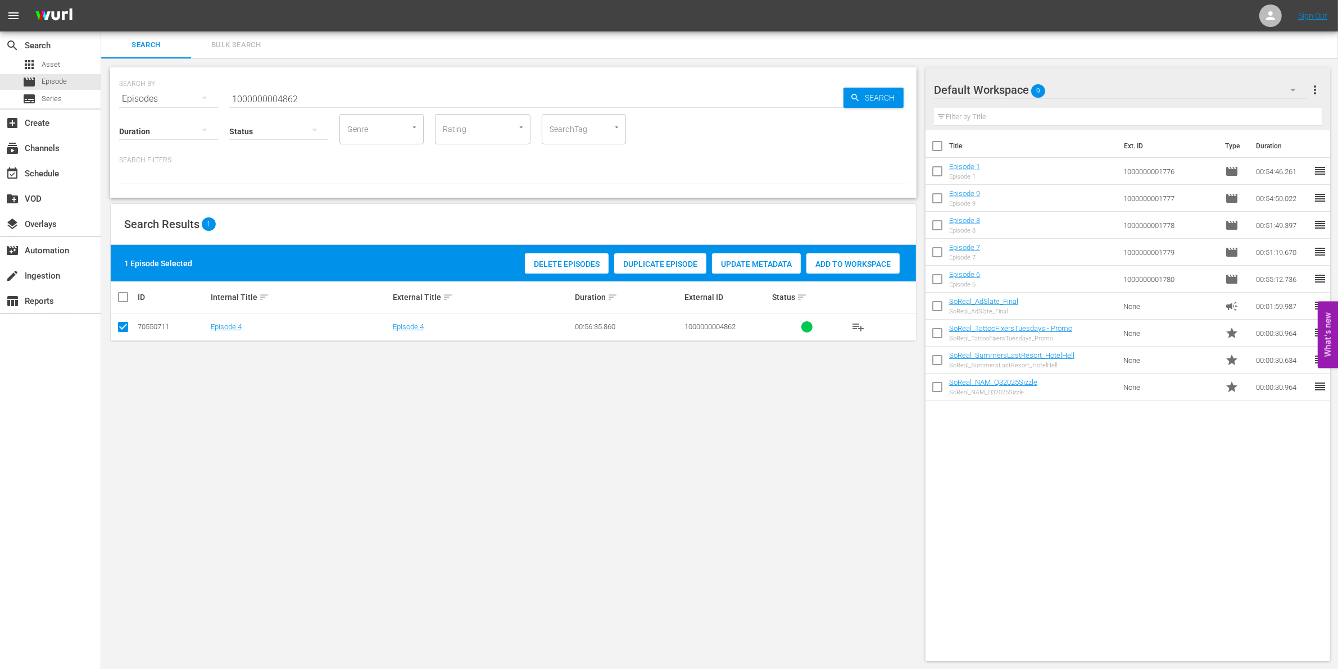
click at [850, 260] on span "Add to Workspace" at bounding box center [852, 264] width 93 height 9
click at [312, 100] on input "1000000004862" at bounding box center [536, 98] width 614 height 27
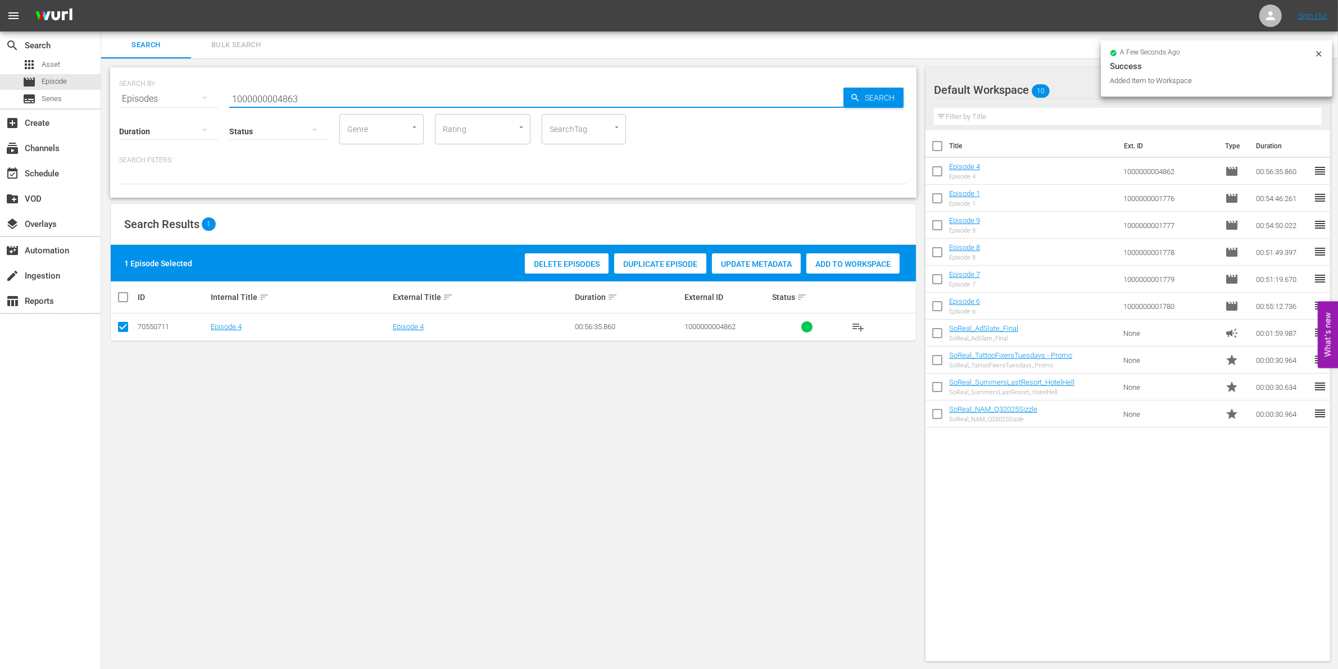
type input "1000000004863"
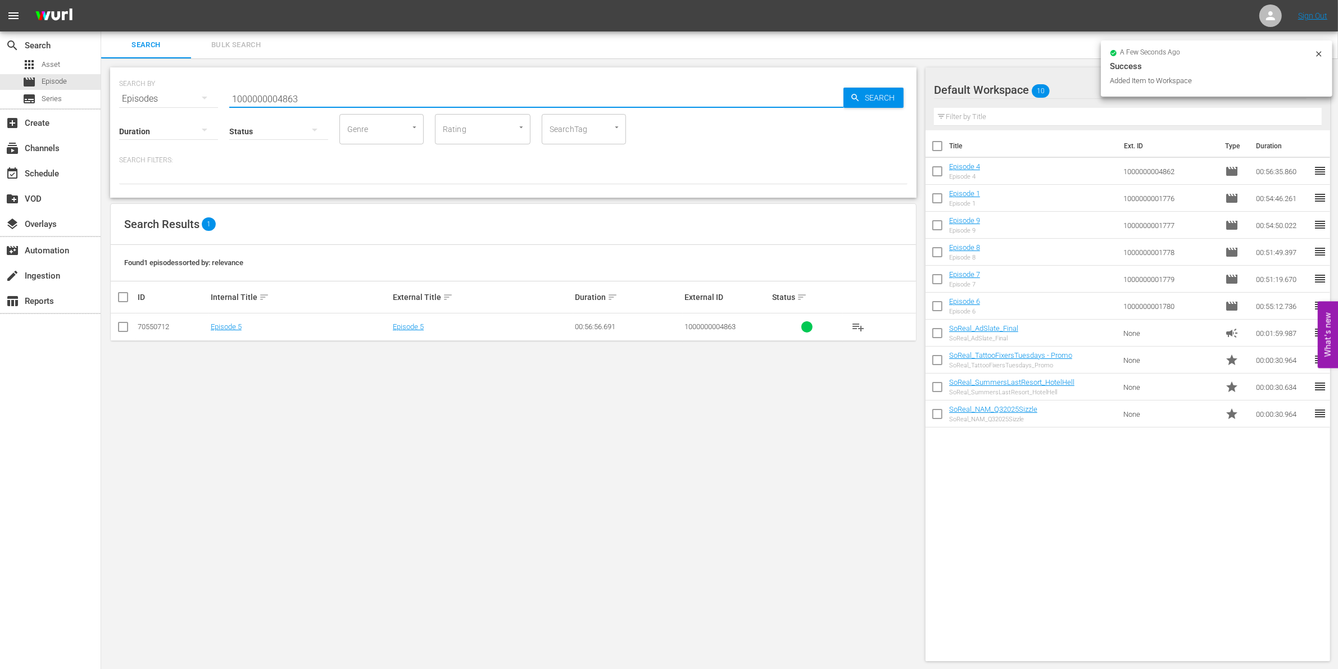
click at [122, 326] on input "checkbox" at bounding box center [122, 329] width 13 height 13
checkbox input "true"
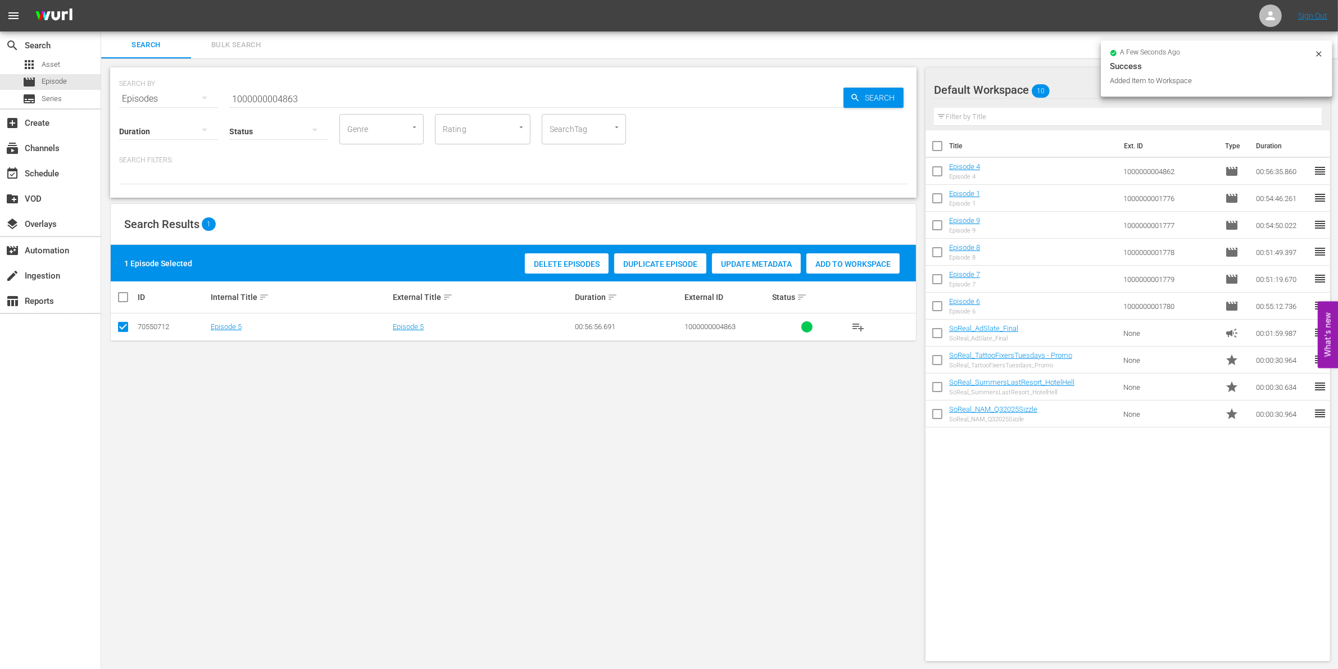
click at [846, 260] on span "Add to Workspace" at bounding box center [852, 264] width 93 height 9
click at [323, 99] on input "1000000004863" at bounding box center [536, 98] width 614 height 27
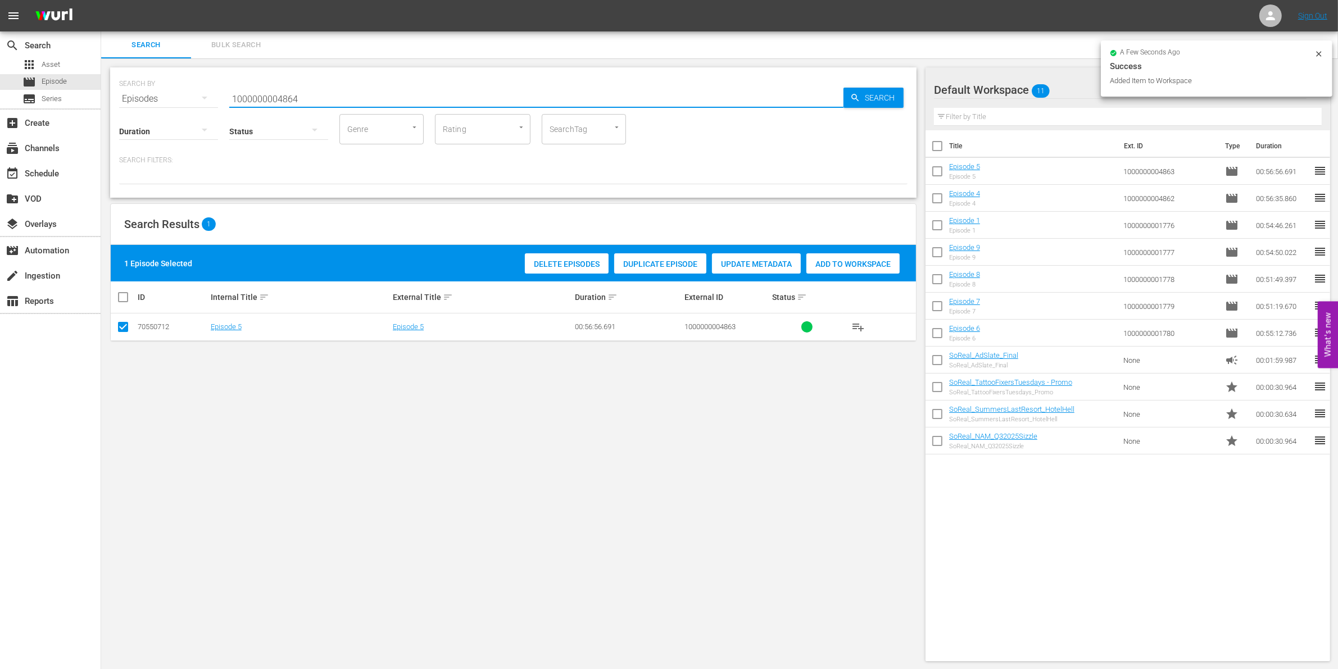
type input "1000000004864"
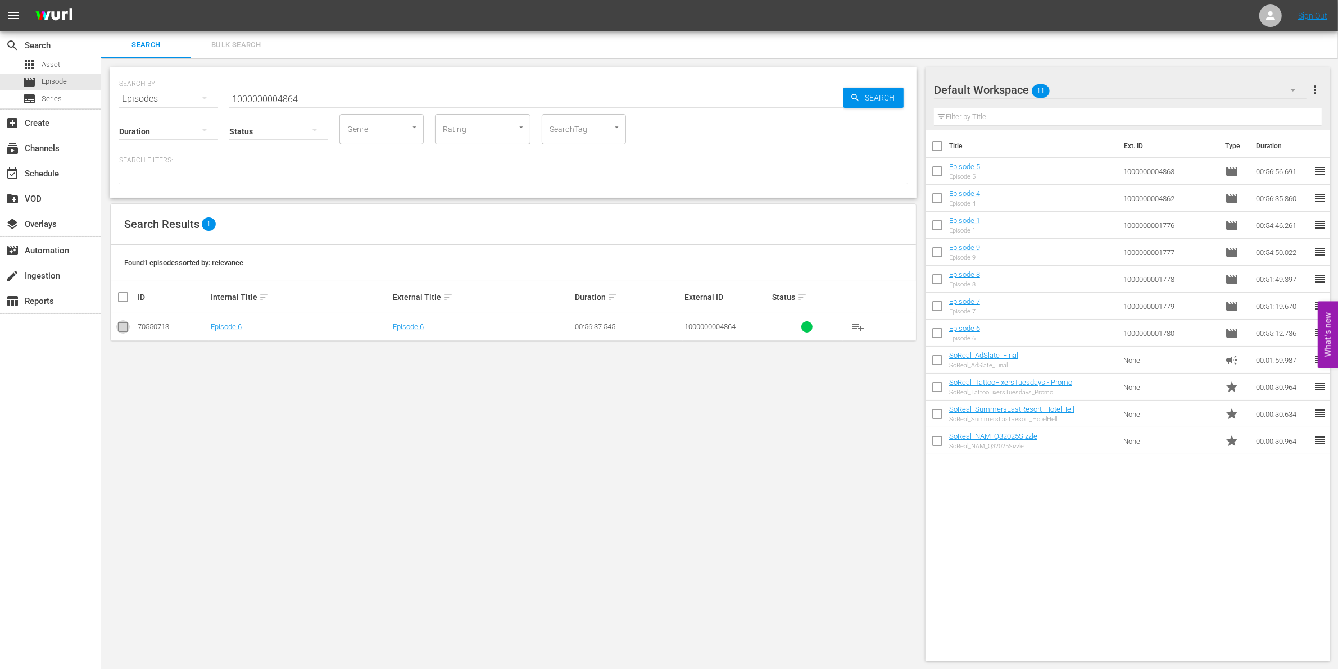
click at [125, 325] on input "checkbox" at bounding box center [122, 329] width 13 height 13
checkbox input "true"
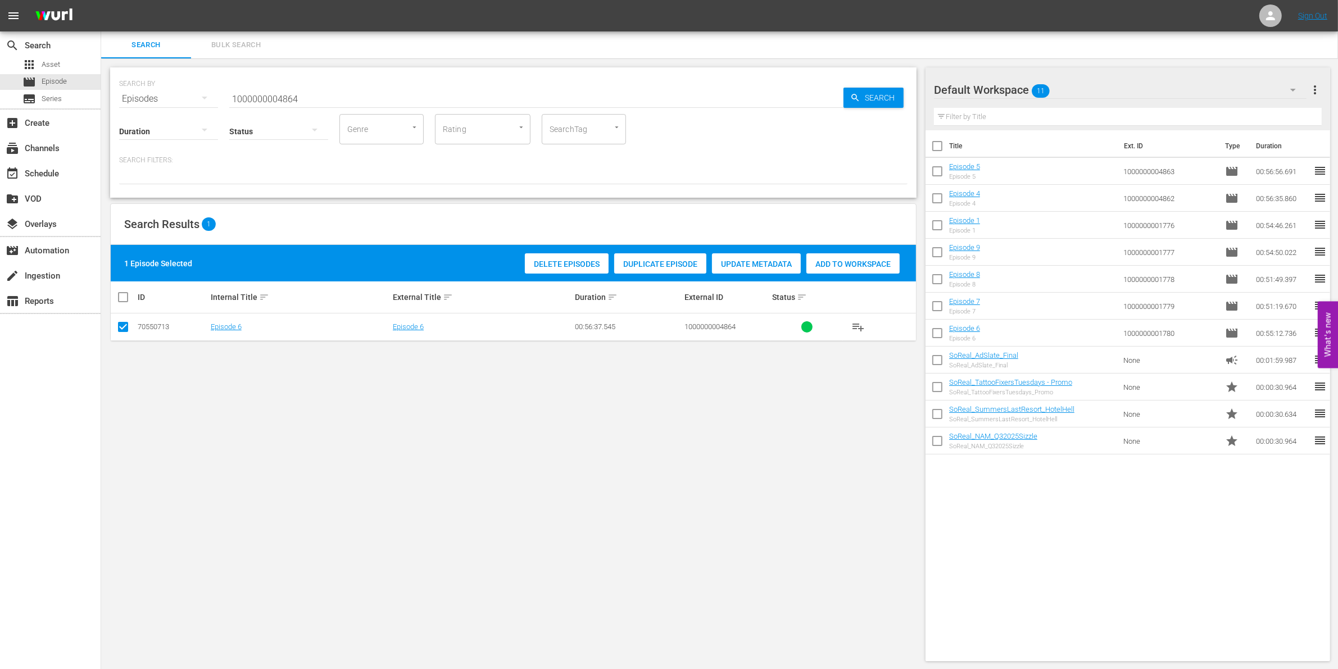
click at [861, 266] on span "Add to Workspace" at bounding box center [852, 264] width 93 height 9
click at [228, 99] on div "SEARCH BY Search By Episodes Search ID, Title, Description, Keywords, or Catego…" at bounding box center [513, 92] width 788 height 40
click at [354, 102] on input "1000000004864" at bounding box center [536, 98] width 614 height 27
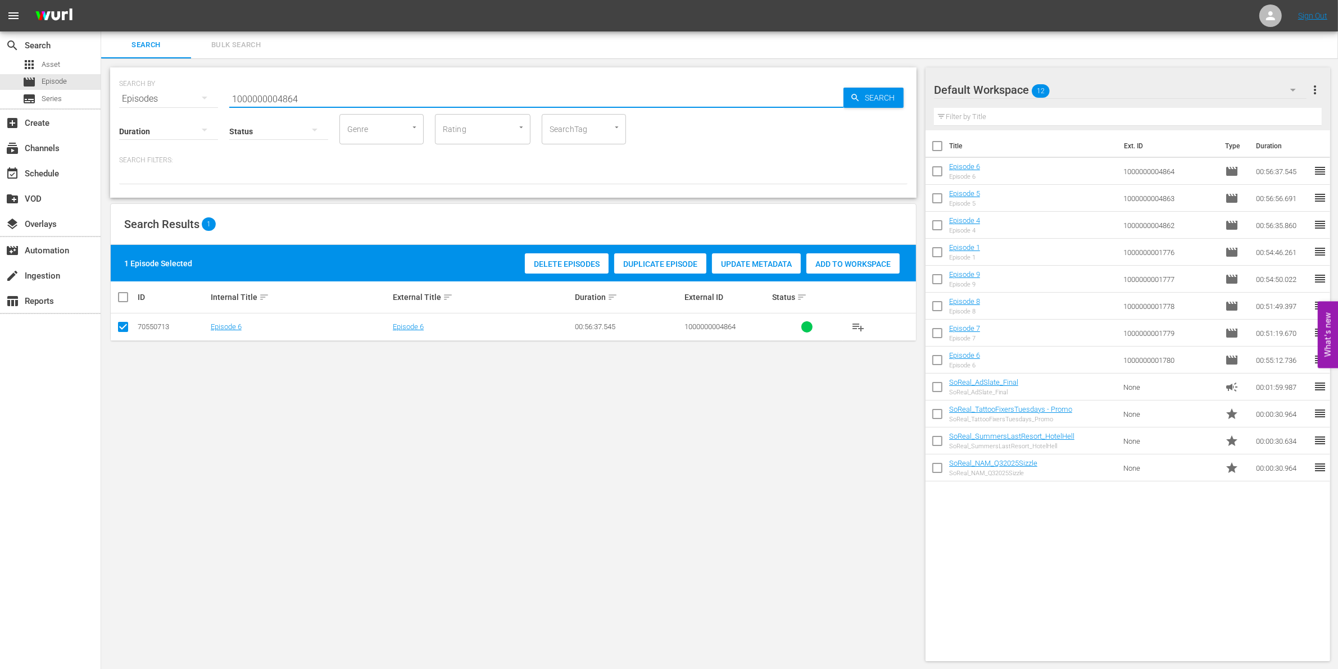
click at [354, 102] on input "1000000004864" at bounding box center [536, 98] width 614 height 27
paste input "12102"
type input "1000000012102"
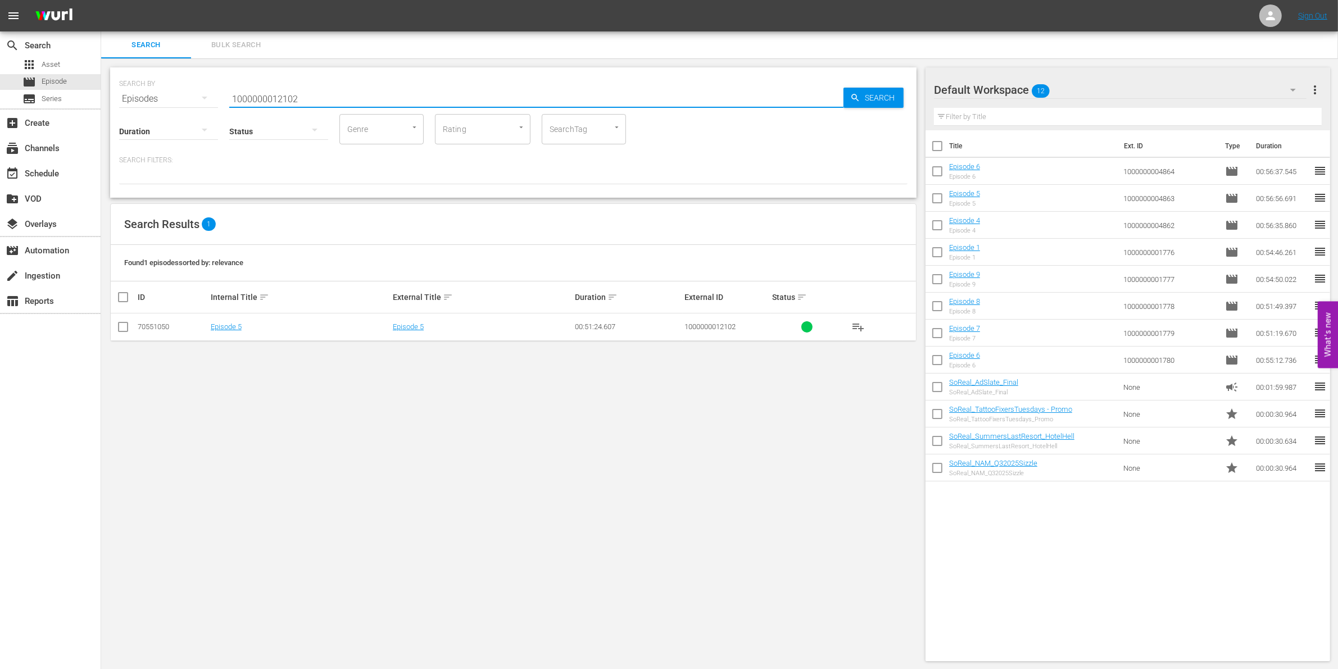
click at [122, 325] on input "checkbox" at bounding box center [122, 329] width 13 height 13
checkbox input "true"
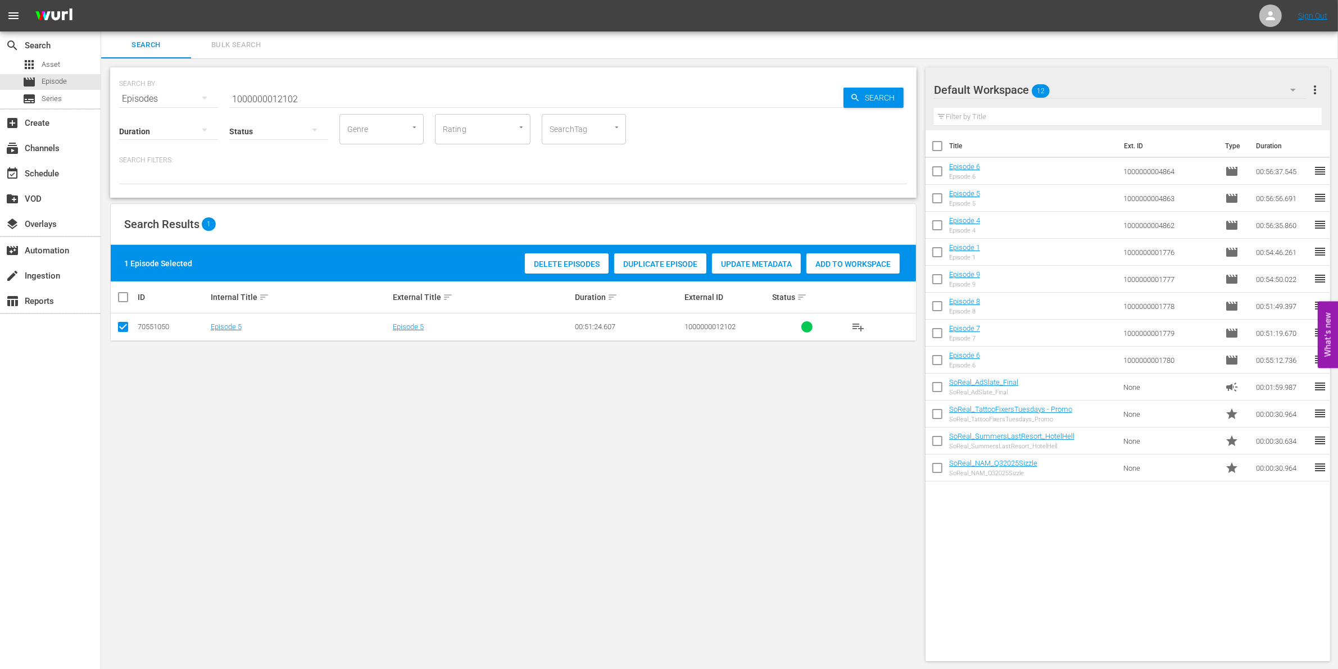
click at [881, 263] on span "Add to Workspace" at bounding box center [852, 264] width 93 height 9
click at [334, 97] on input "1000000012102" at bounding box center [536, 98] width 614 height 27
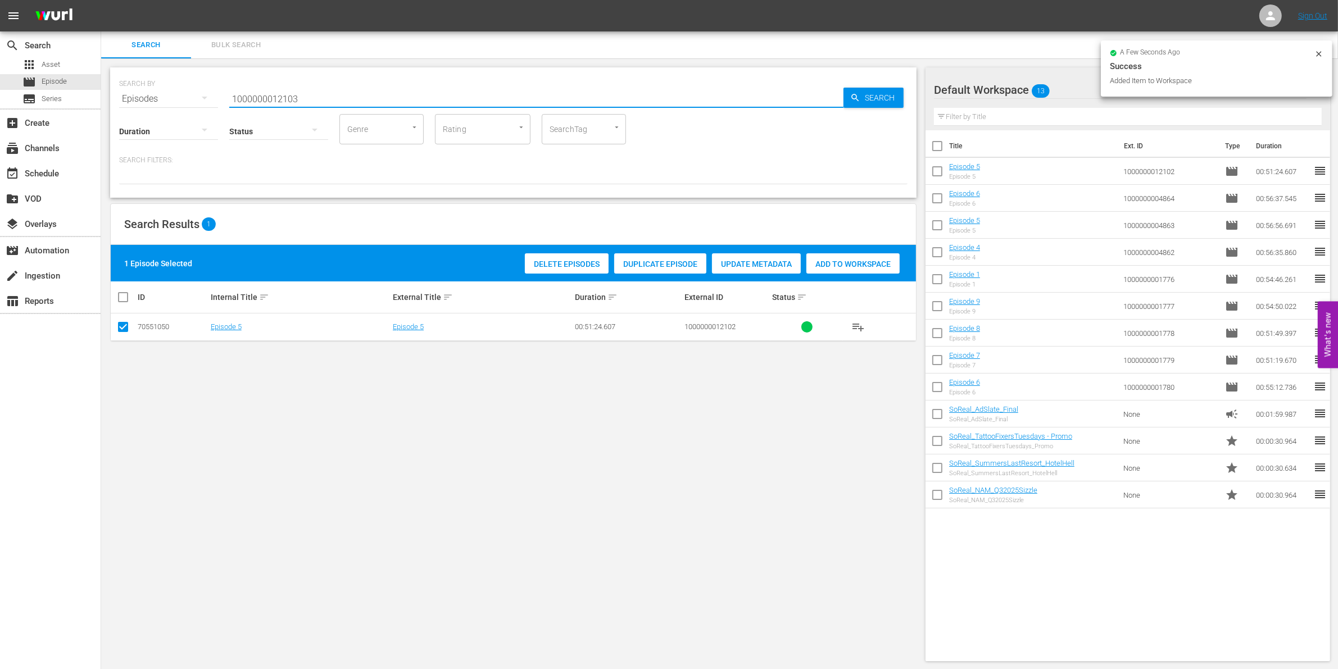
type input "1000000012103"
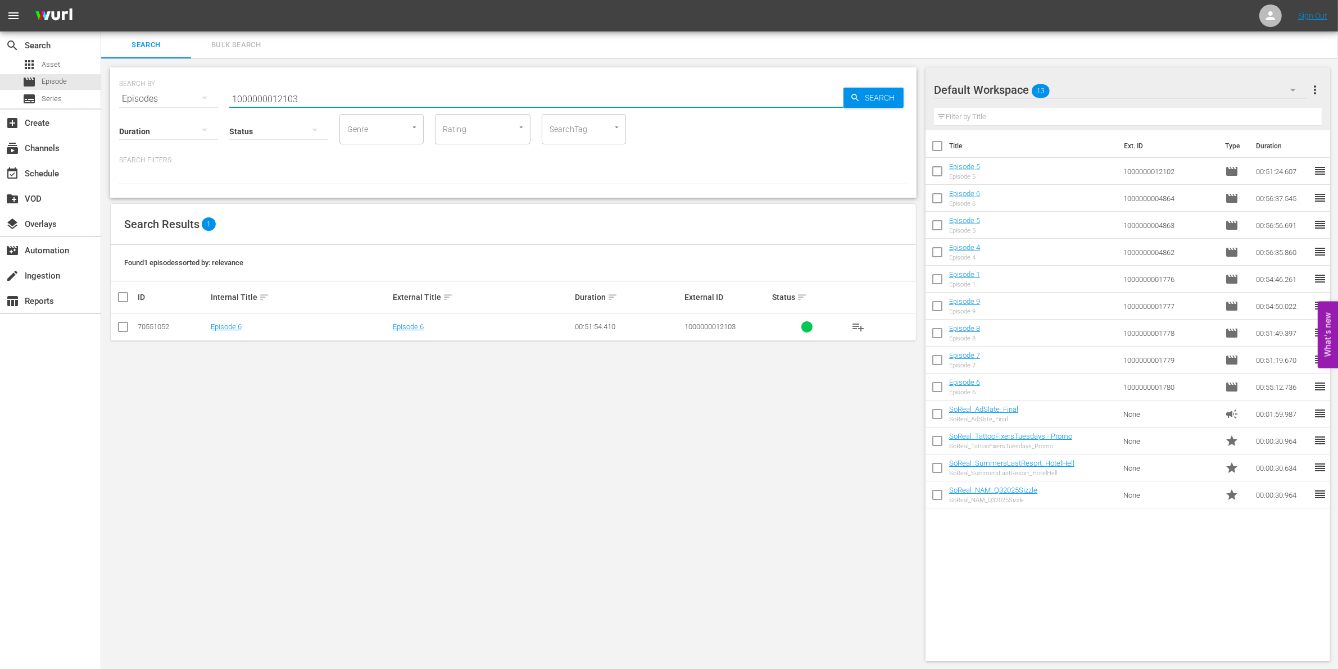
click at [125, 325] on input "checkbox" at bounding box center [122, 329] width 13 height 13
checkbox input "true"
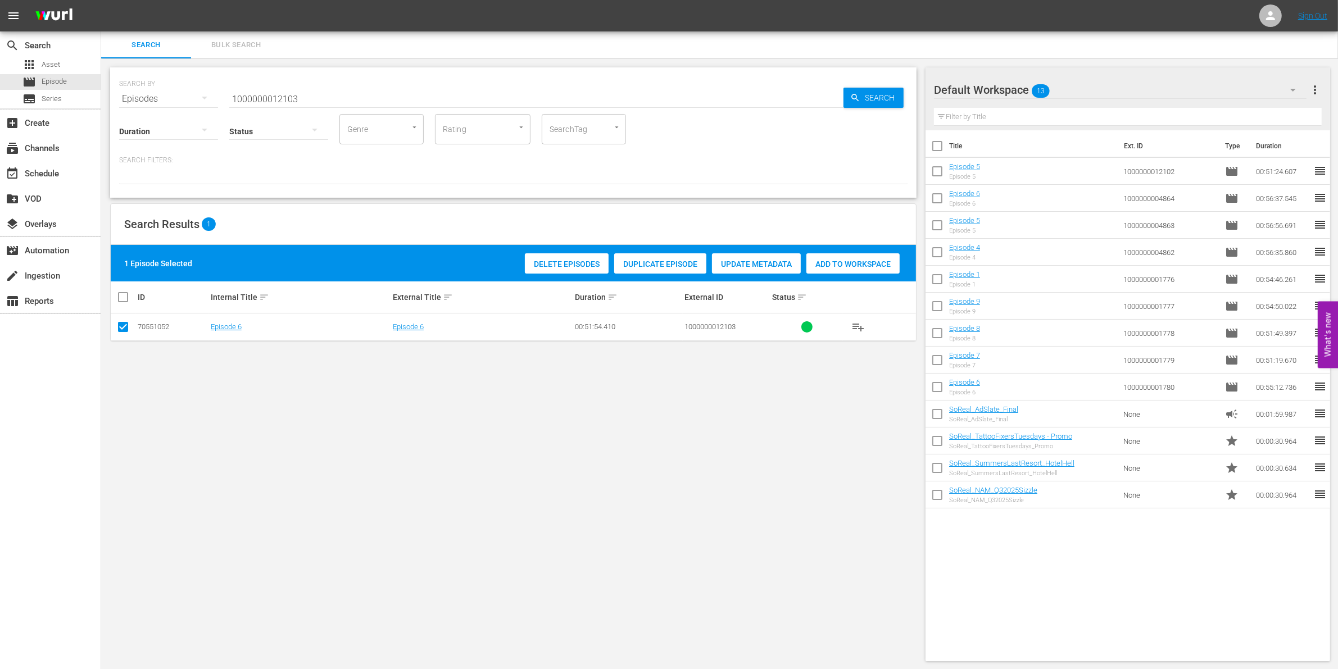
click at [821, 256] on div "Add to Workspace" at bounding box center [852, 263] width 93 height 21
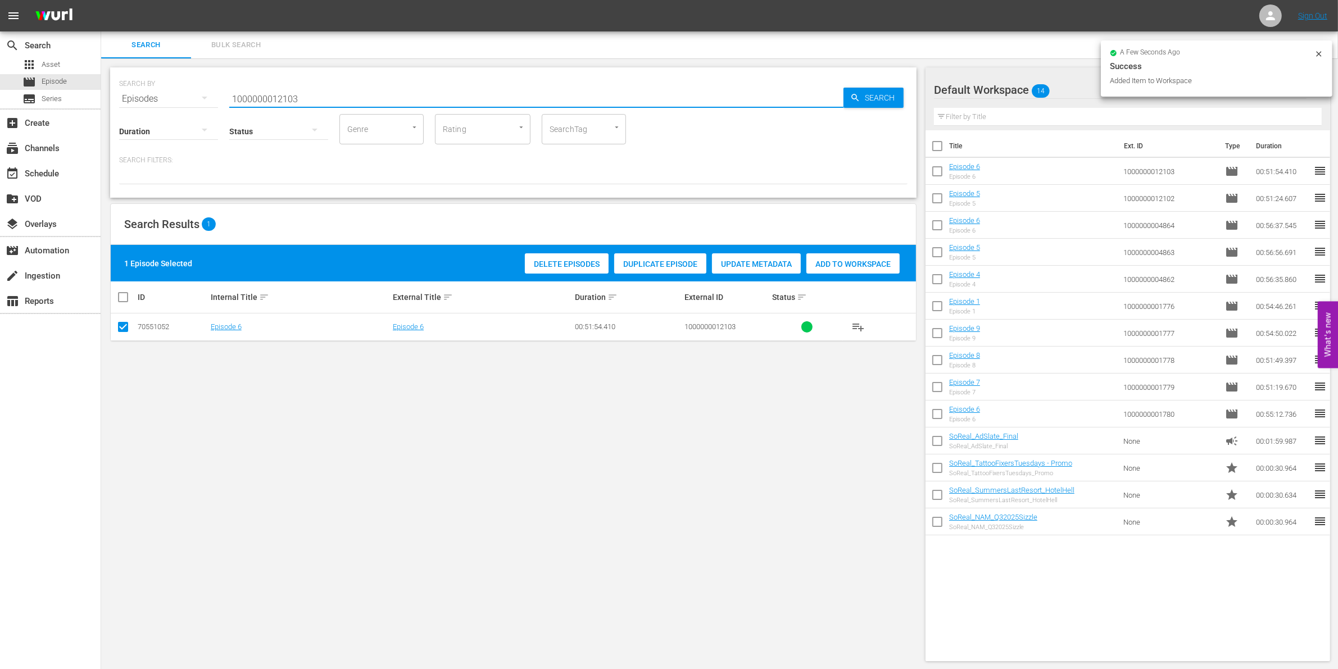
click at [335, 86] on input "1000000012103" at bounding box center [536, 98] width 614 height 27
type input "1000000012104"
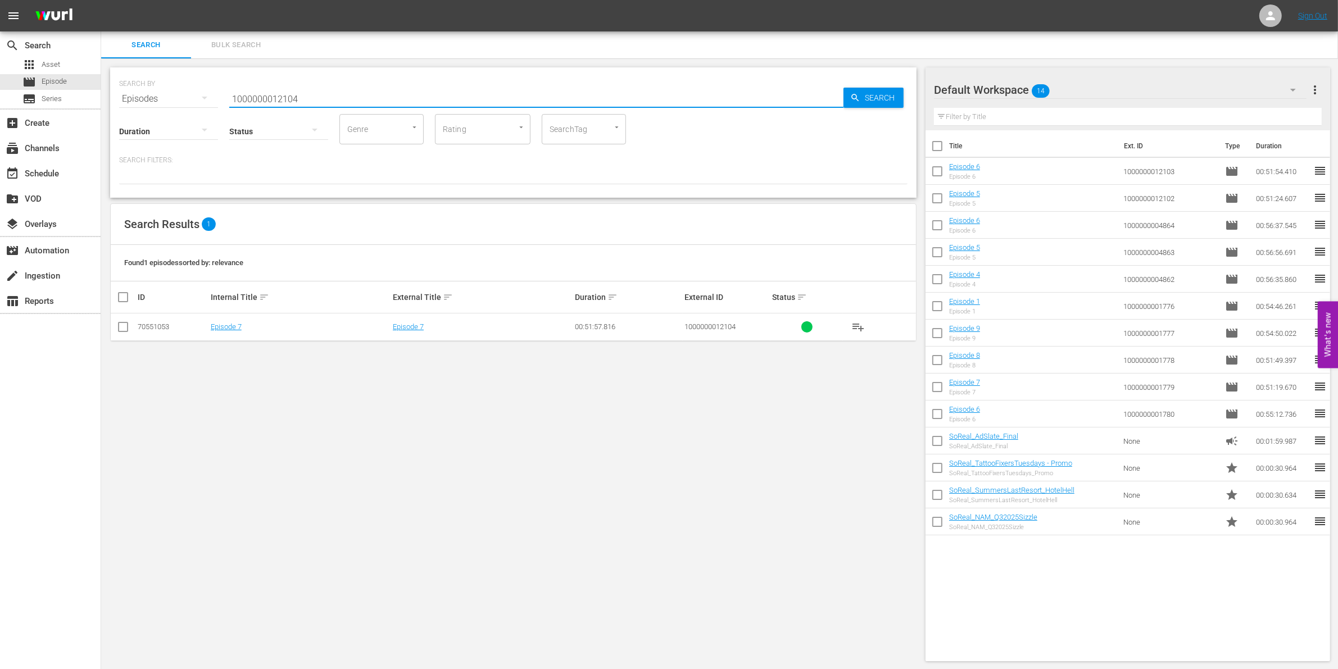
click at [122, 330] on input "checkbox" at bounding box center [122, 329] width 13 height 13
checkbox input "true"
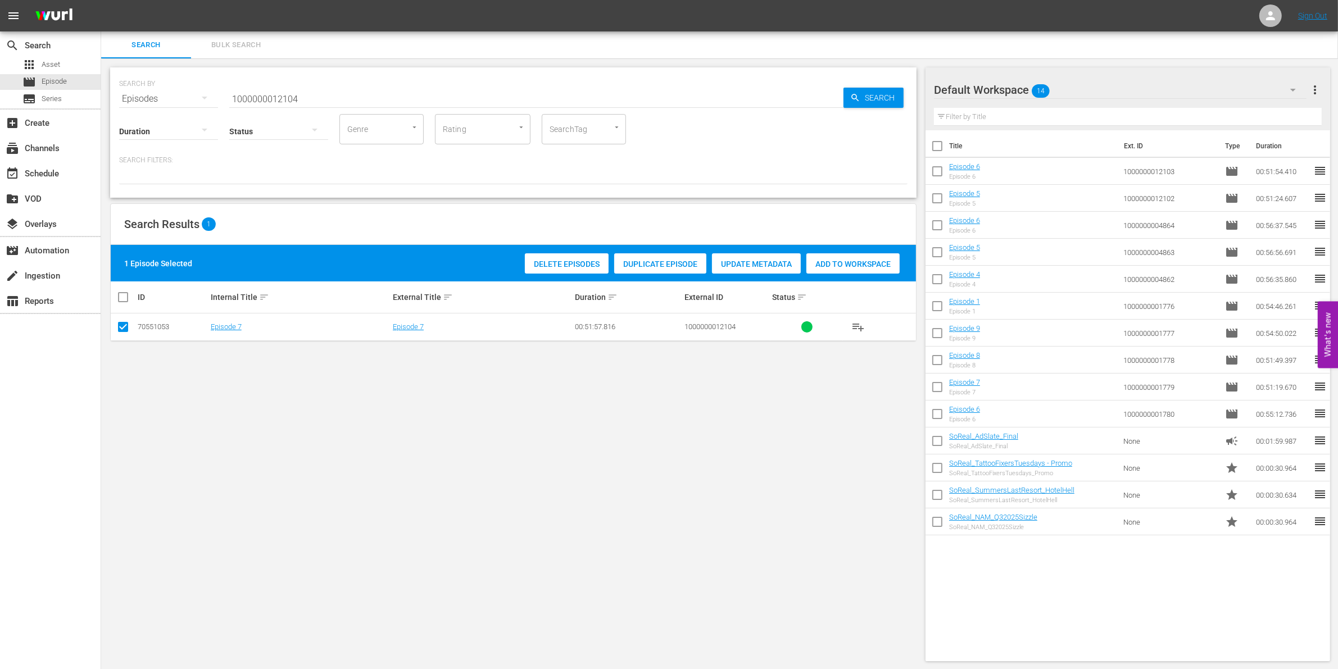
click at [830, 266] on span "Add to Workspace" at bounding box center [852, 264] width 93 height 9
click at [316, 106] on div "Status" at bounding box center [278, 124] width 99 height 40
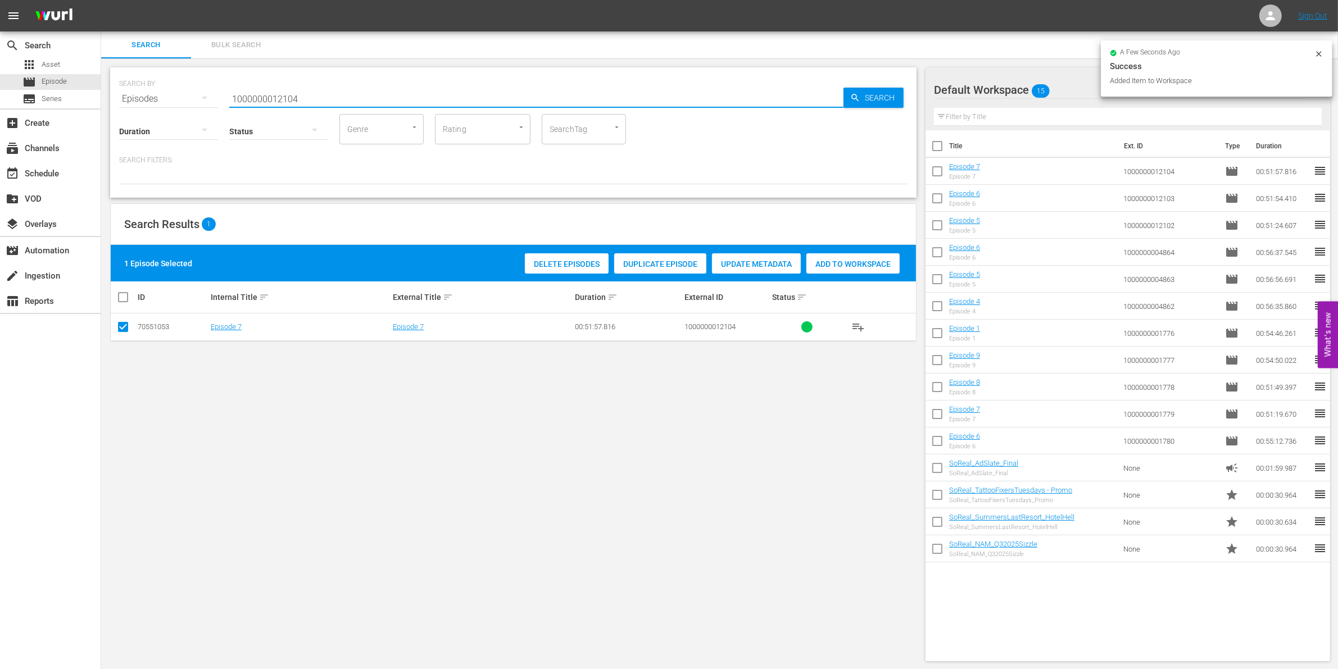
click at [307, 99] on input "1000000012104" at bounding box center [536, 98] width 614 height 27
type input "1000000012105"
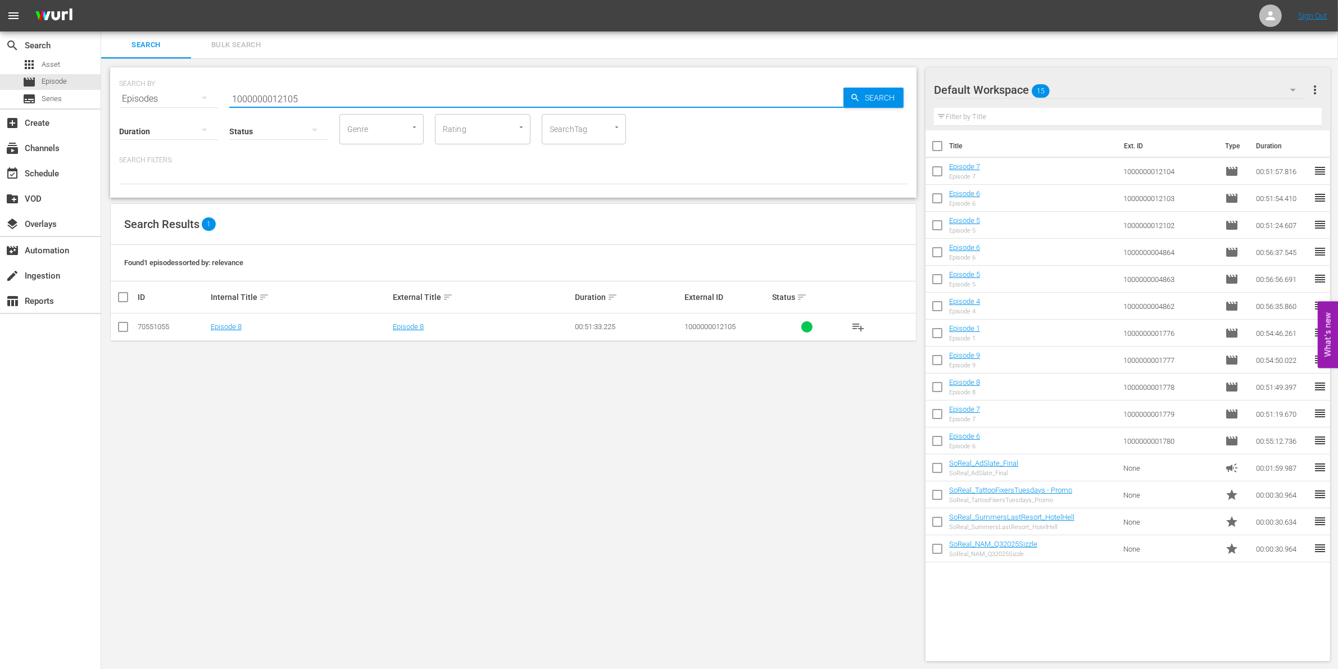
click at [124, 325] on input "checkbox" at bounding box center [122, 329] width 13 height 13
checkbox input "true"
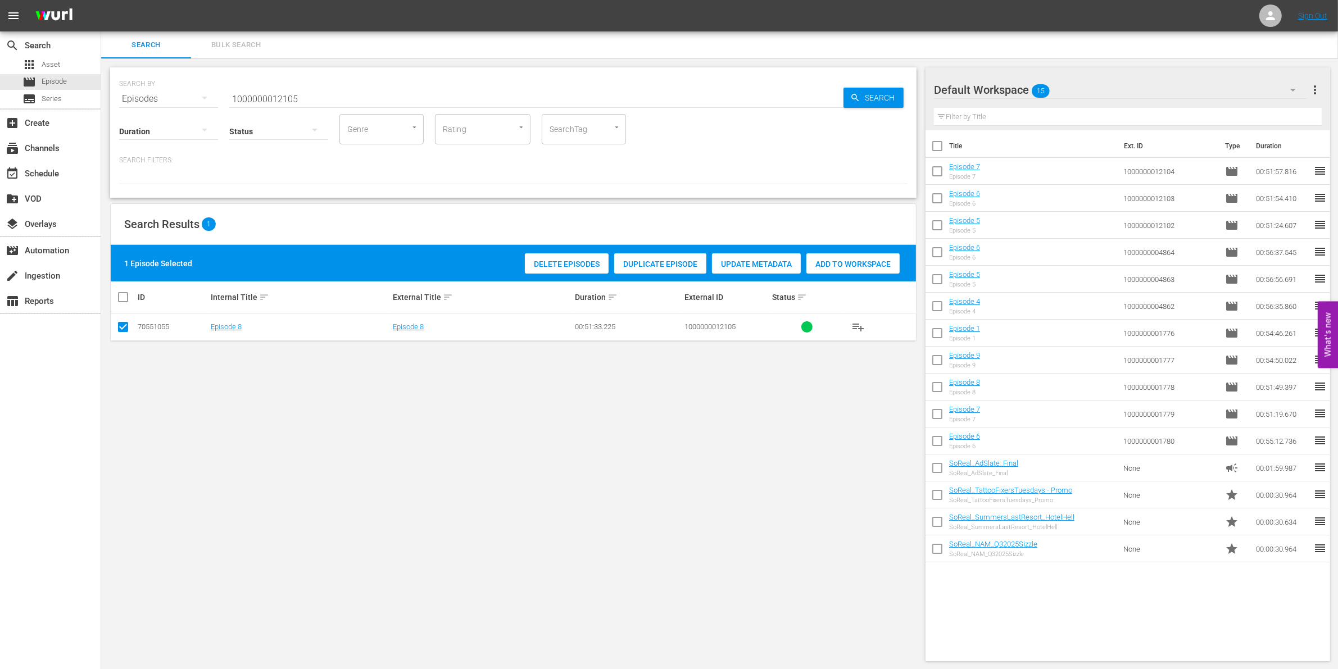
click at [878, 261] on span "Add to Workspace" at bounding box center [852, 264] width 93 height 9
click at [253, 102] on input "1000000012105" at bounding box center [536, 98] width 614 height 27
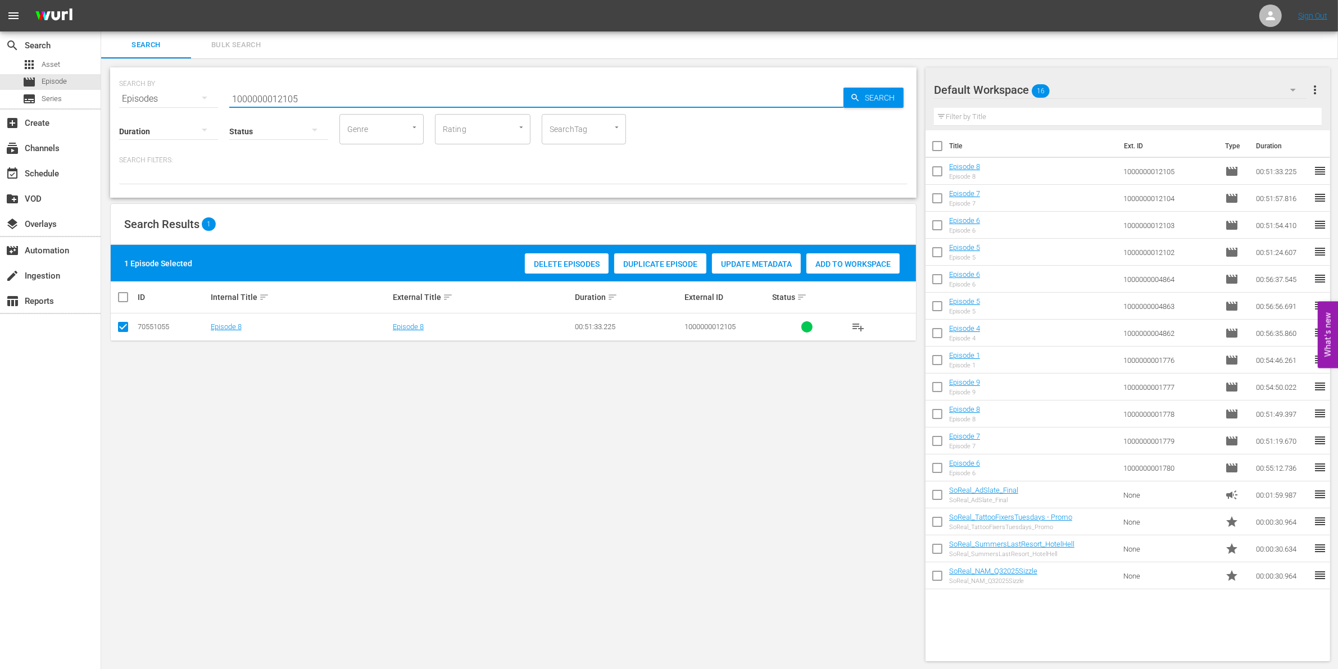
paste input "41727"
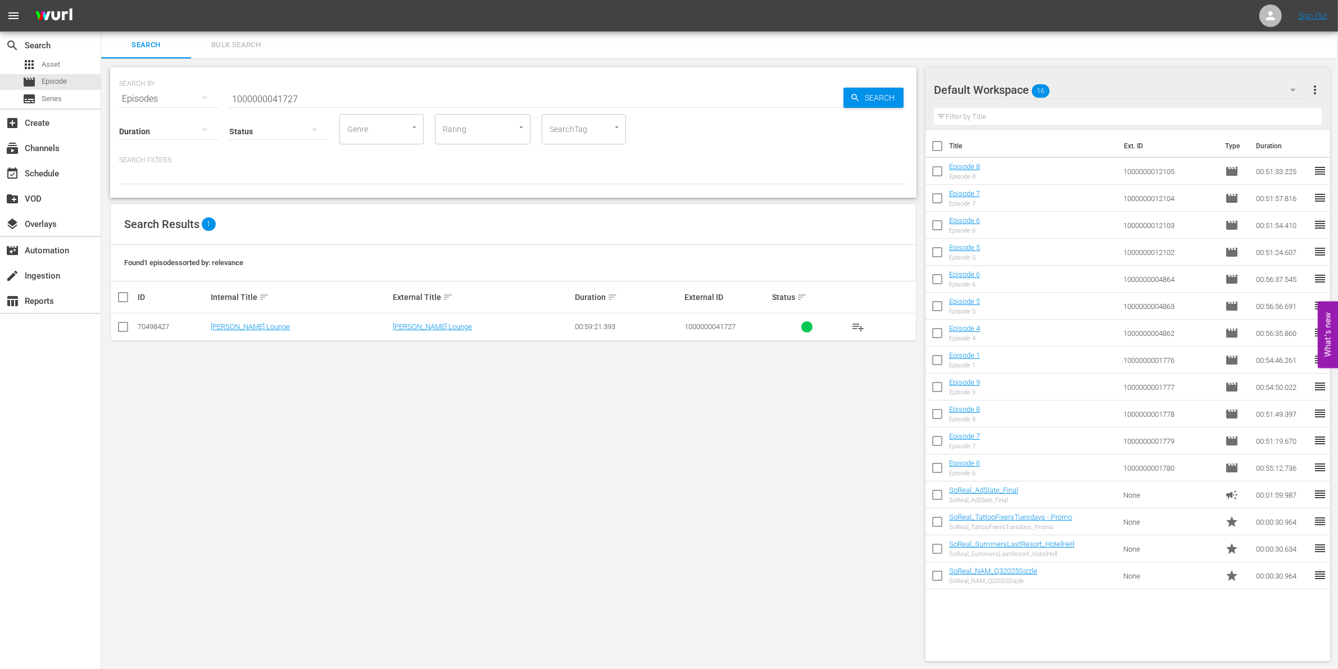
click at [267, 97] on input "1000000041727" at bounding box center [536, 98] width 614 height 27
paste input "35224"
type input "1000000035224"
click at [124, 327] on input "checkbox" at bounding box center [122, 329] width 13 height 13
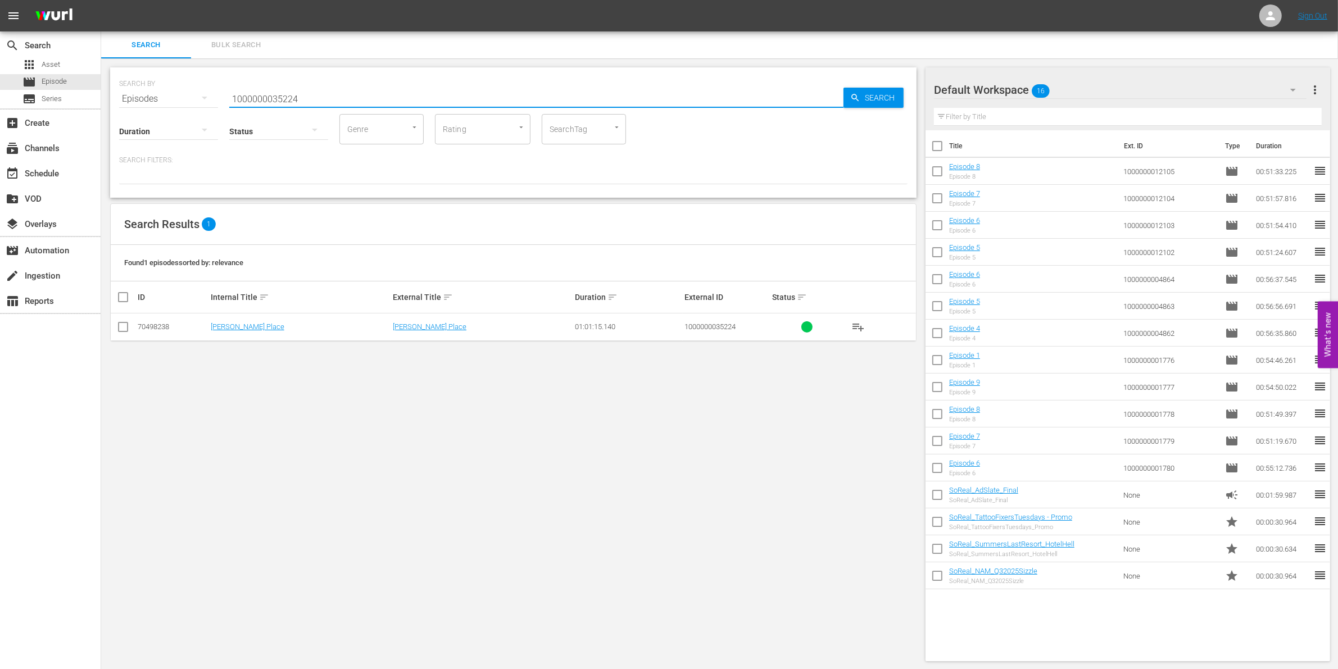
checkbox input "true"
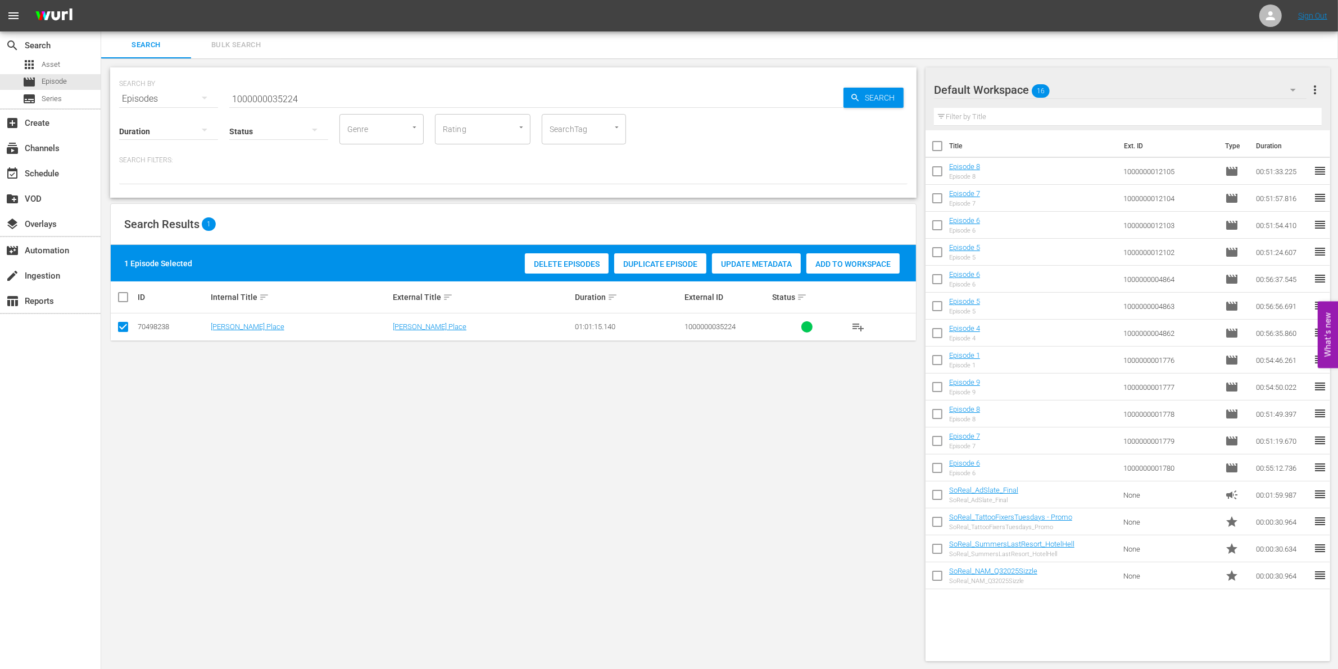
click at [877, 274] on div "Delete Episodes Duplicate Episode Update Metadata Add to Workspace" at bounding box center [712, 264] width 380 height 26
click at [841, 257] on div "Add to Workspace" at bounding box center [852, 263] width 93 height 21
click at [251, 101] on input "1000000035224" at bounding box center [536, 98] width 614 height 27
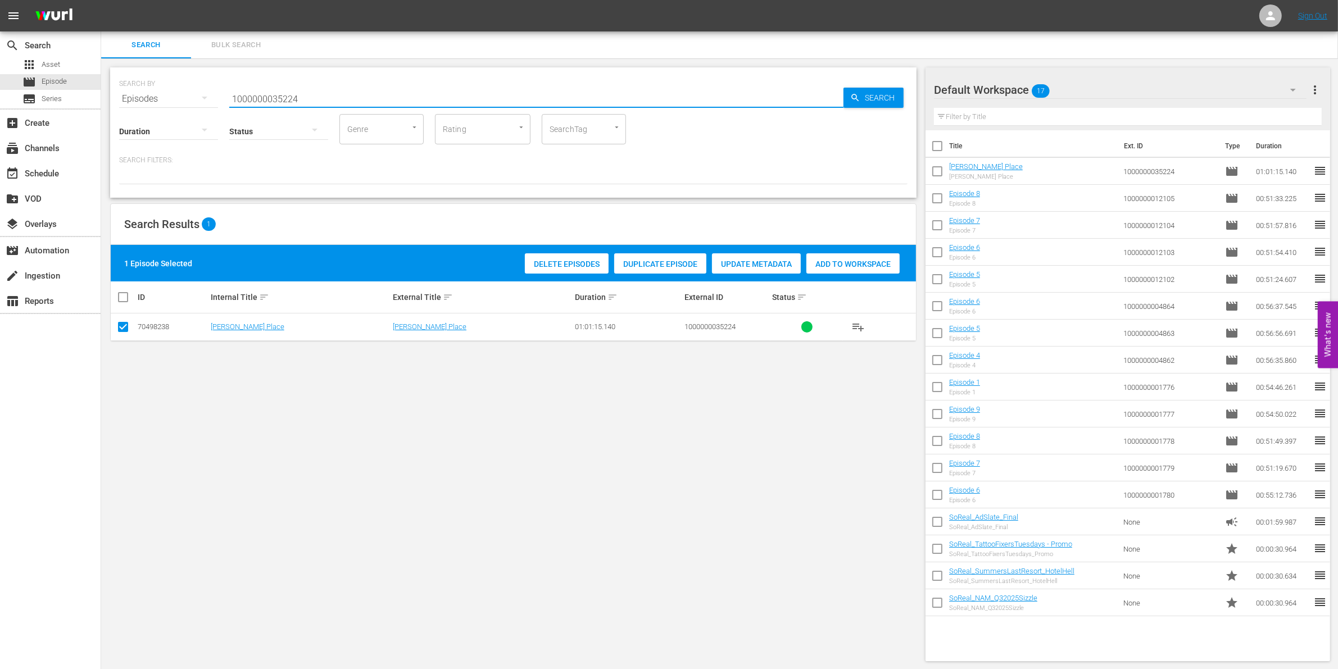
paste input "52"
type input "1000000035252"
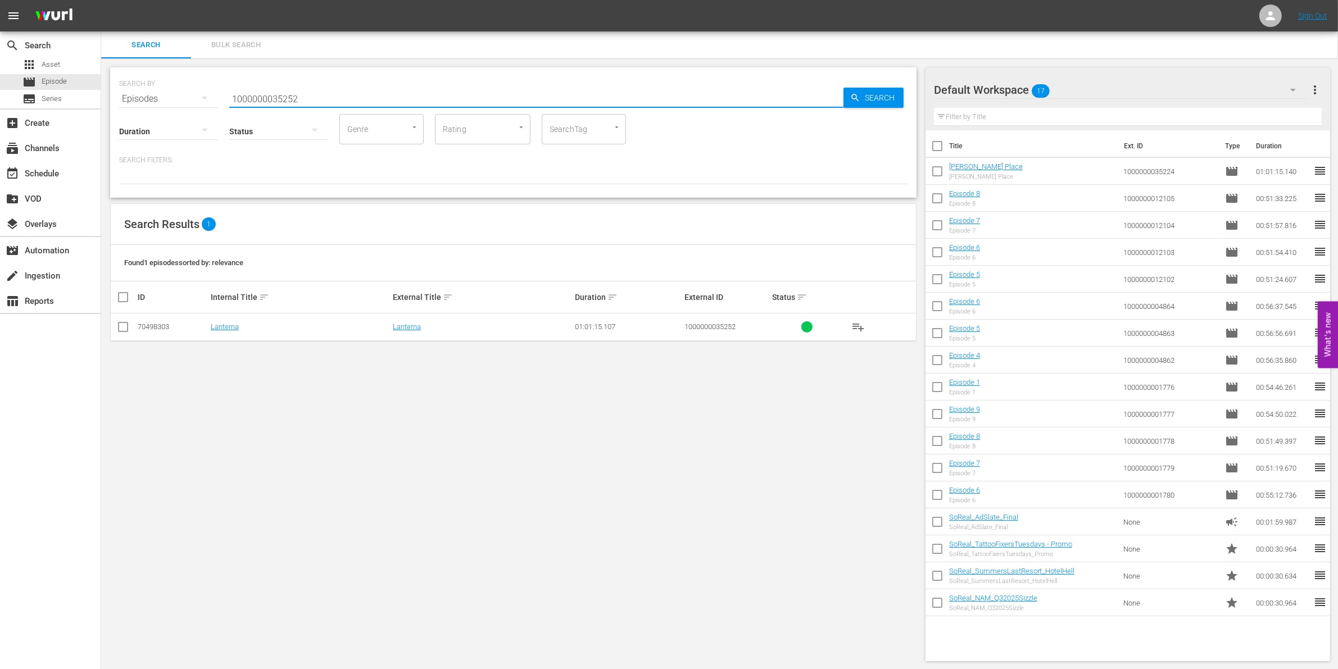
click at [125, 326] on input "checkbox" at bounding box center [122, 329] width 13 height 13
checkbox input "true"
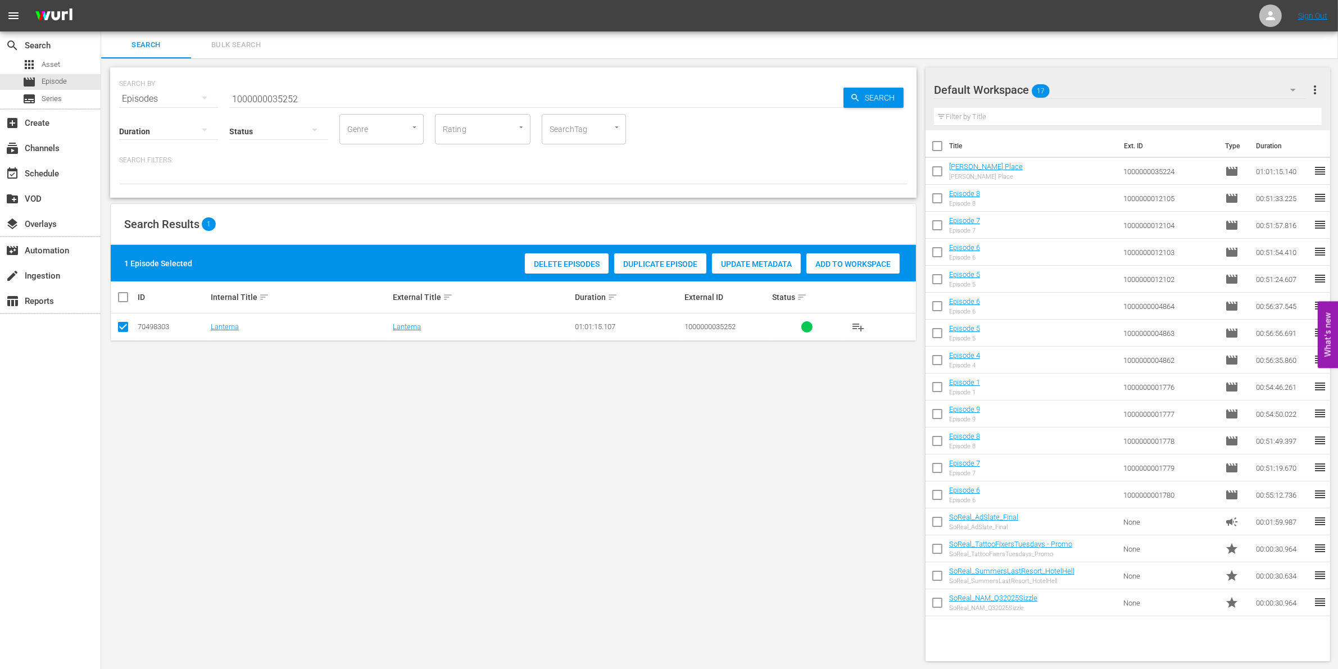
click at [874, 248] on div "1 Episode Selected Delete Episodes Duplicate Episode Update Metadata Add to Wor…" at bounding box center [513, 263] width 805 height 37
click at [857, 257] on div "Add to Workspace" at bounding box center [852, 263] width 93 height 21
click at [339, 96] on input "1000000035252" at bounding box center [536, 98] width 614 height 27
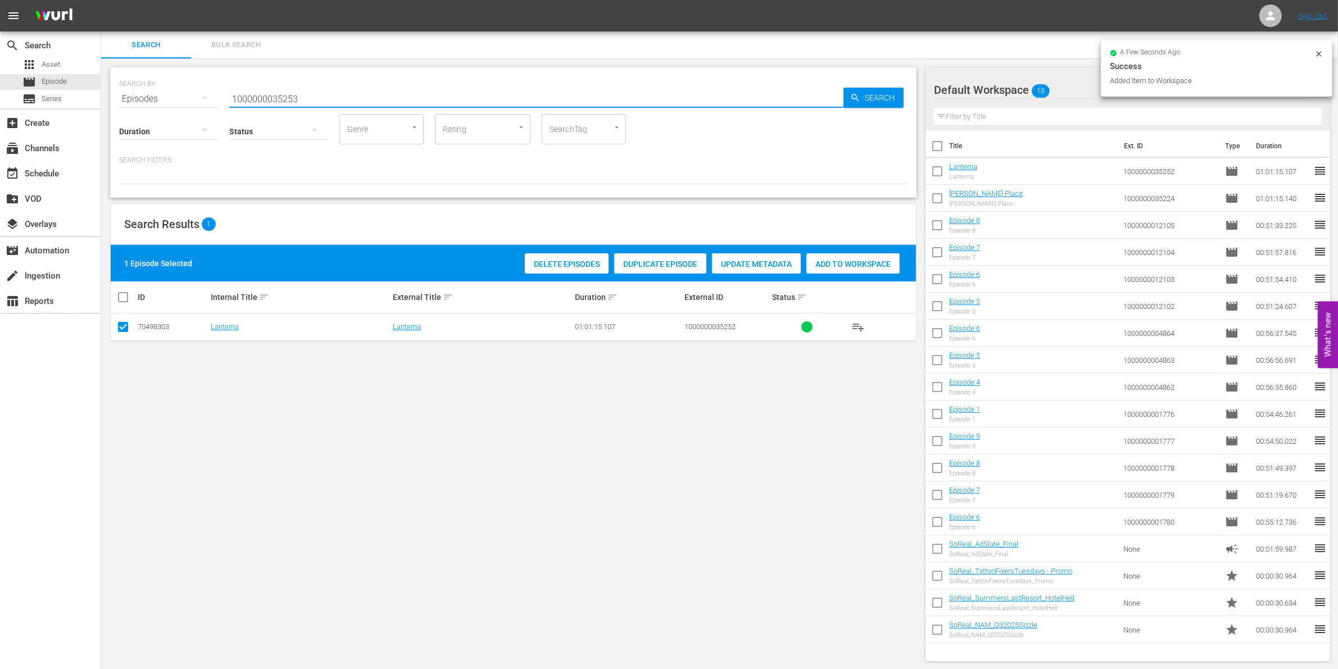
type input "1000000035253"
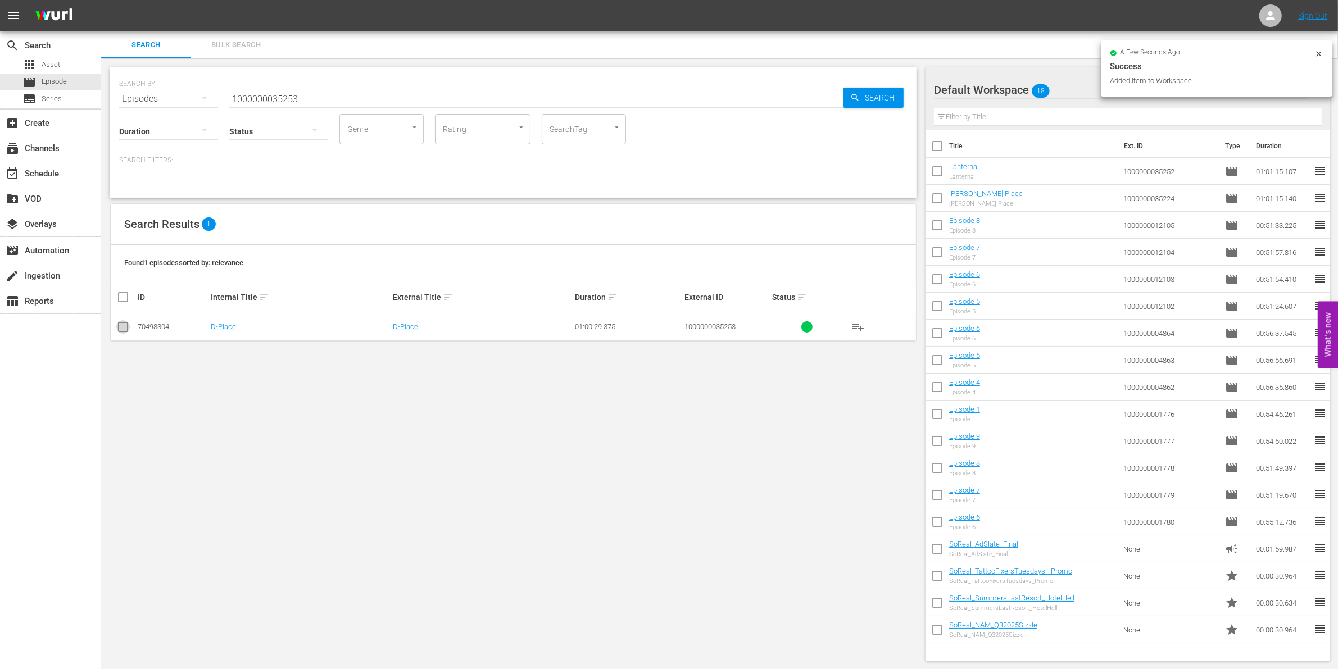
click at [126, 329] on input "checkbox" at bounding box center [122, 329] width 13 height 13
checkbox input "true"
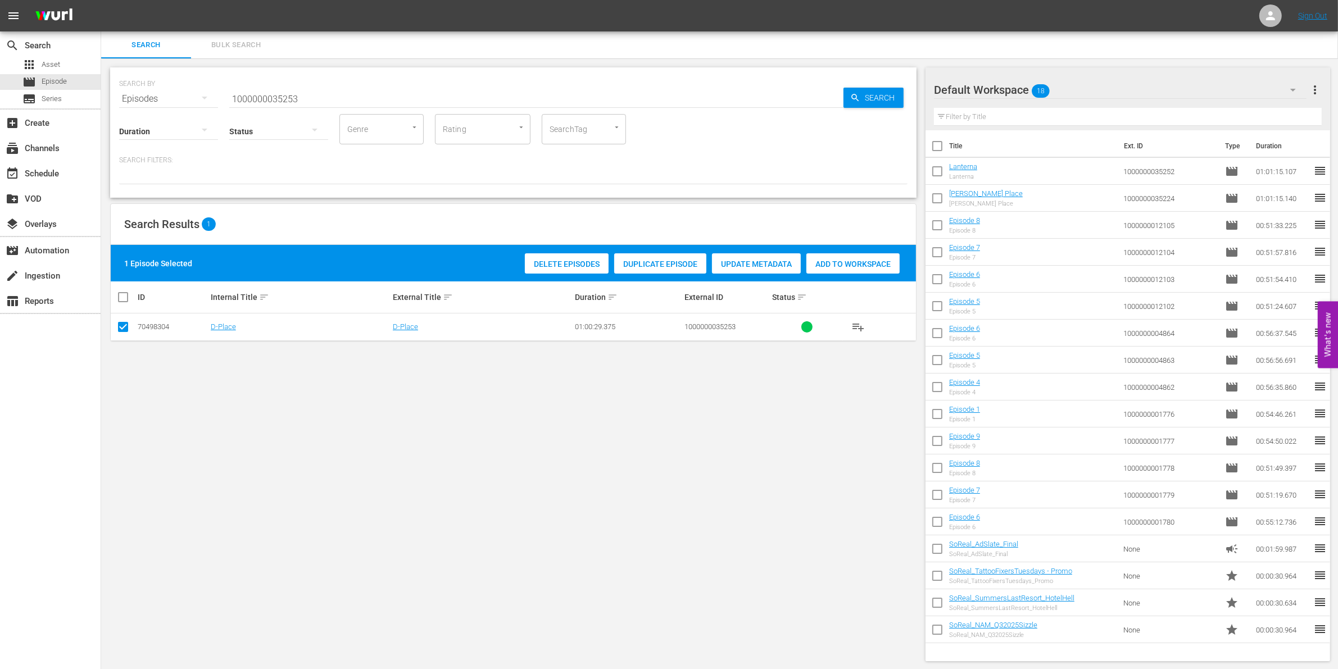
click at [873, 256] on div "Add to Workspace" at bounding box center [852, 263] width 93 height 21
click at [282, 110] on div "Status" at bounding box center [278, 124] width 99 height 40
click at [252, 93] on input "1000000035253" at bounding box center [536, 98] width 614 height 27
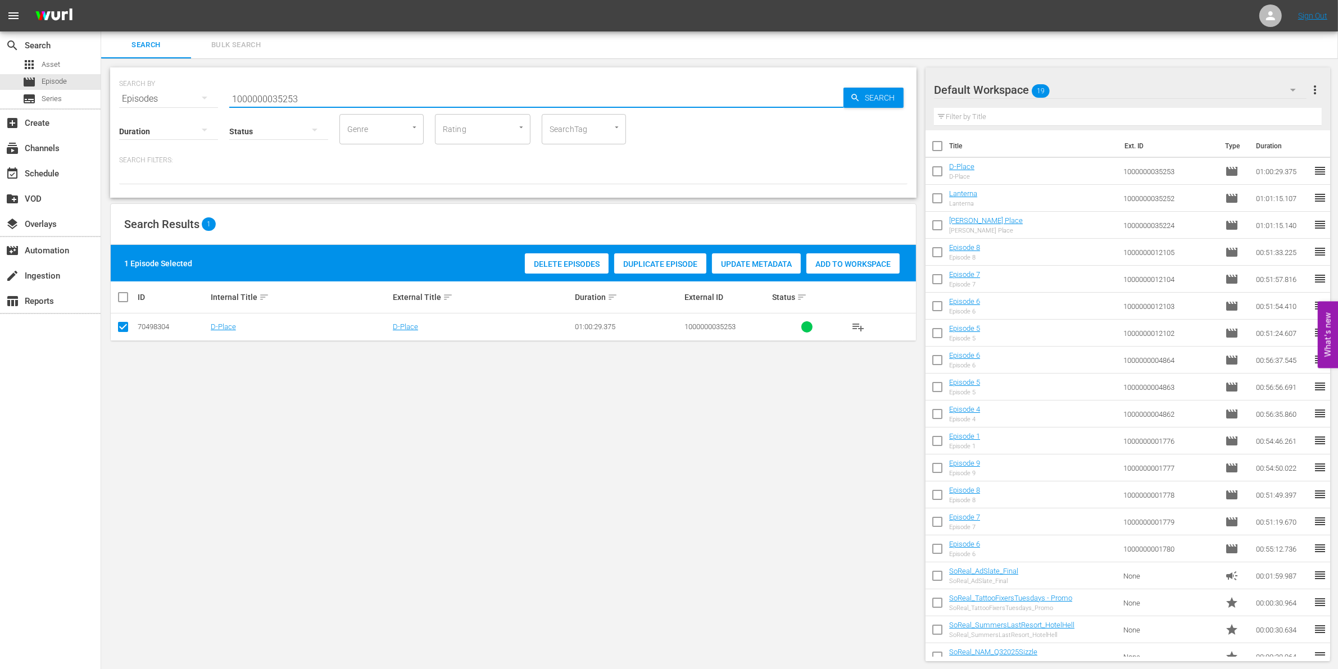
paste input "23295"
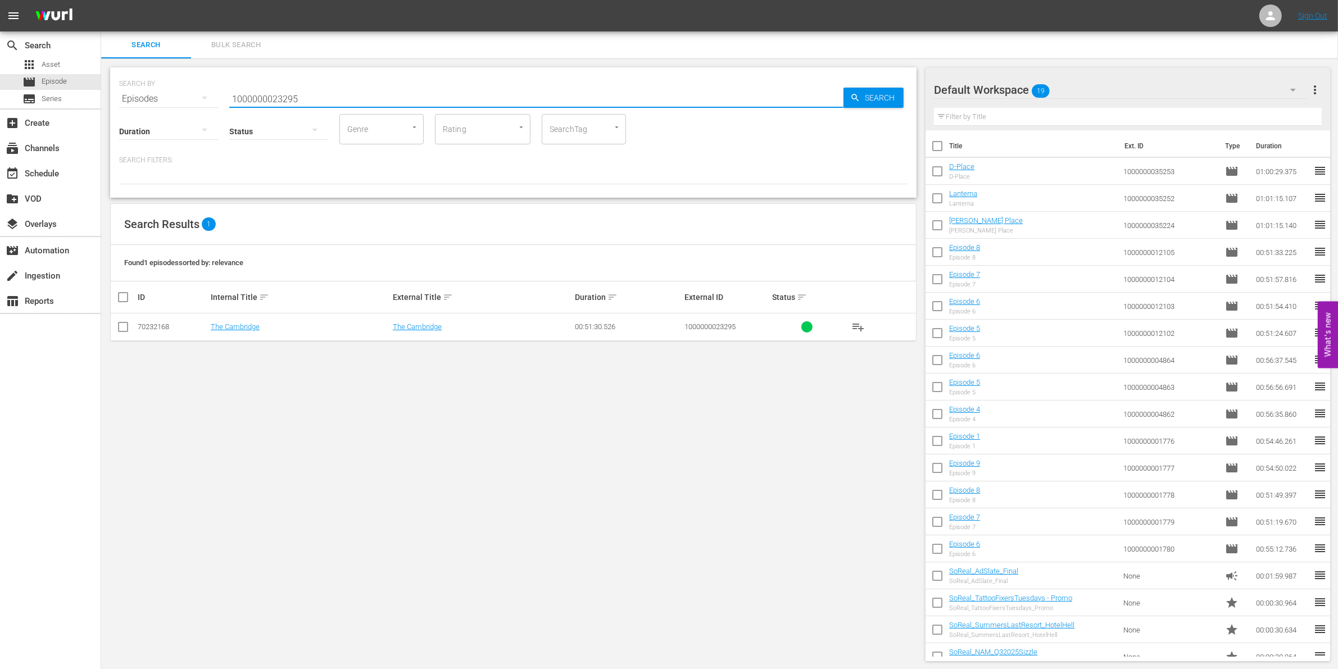
type input "1000000023295"
click at [122, 329] on input "checkbox" at bounding box center [122, 329] width 13 height 13
checkbox input "true"
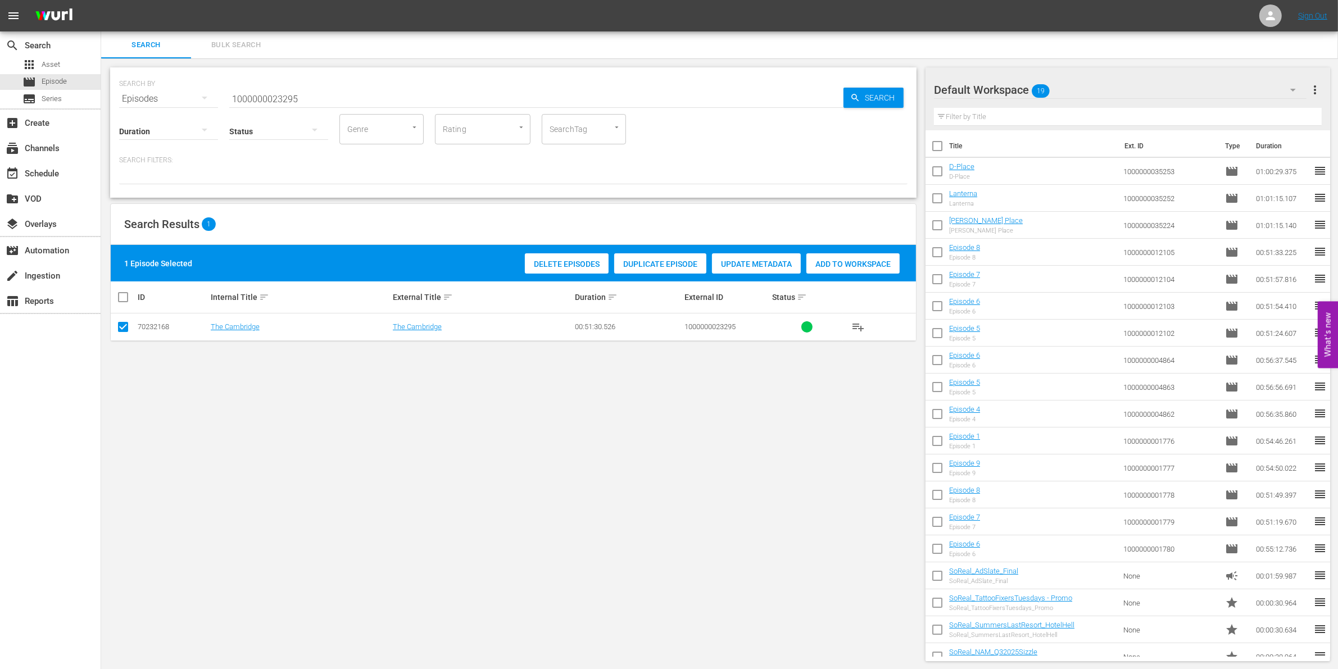
click at [850, 273] on div "Add to Workspace" at bounding box center [852, 263] width 93 height 21
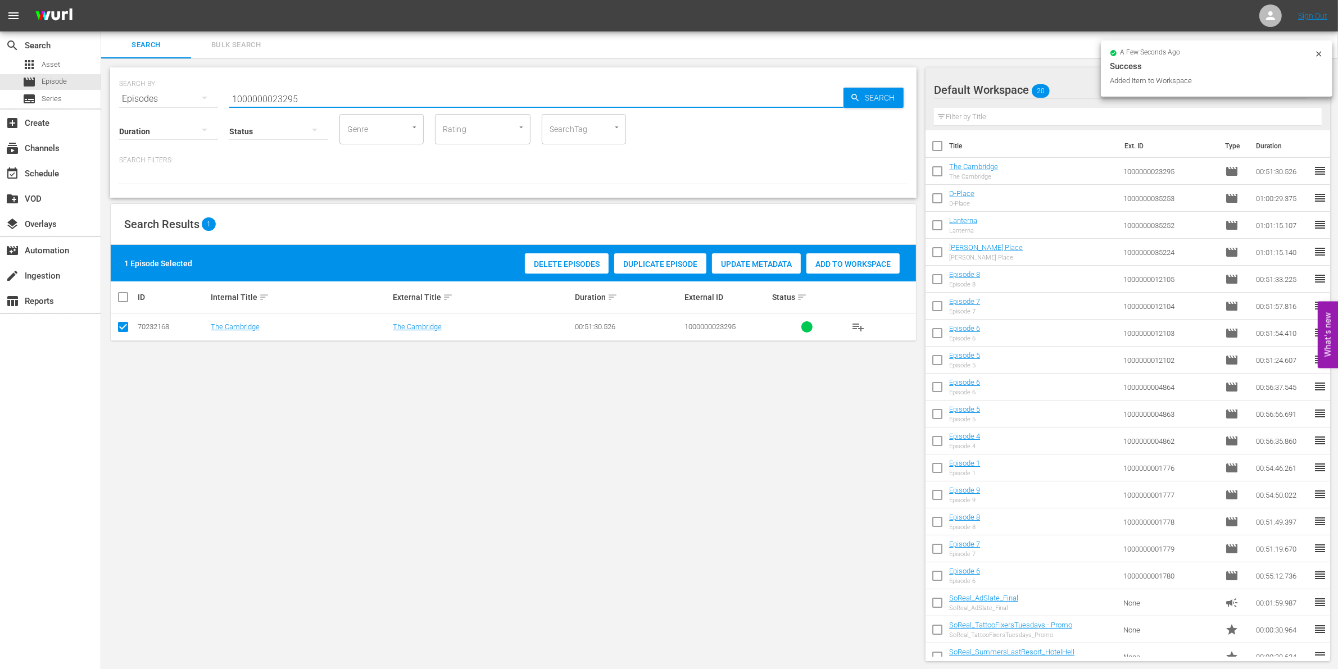
click at [323, 100] on input "1000000023295" at bounding box center [536, 98] width 614 height 27
type input "1000000023296"
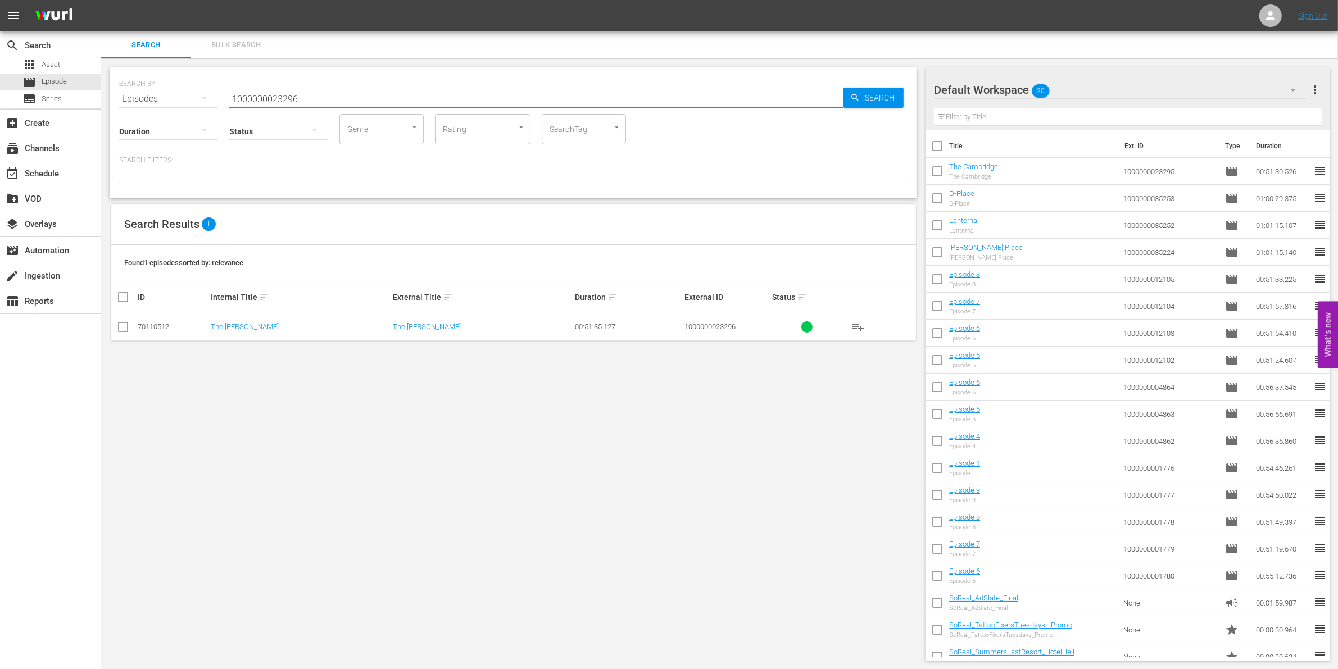
click at [125, 328] on input "checkbox" at bounding box center [122, 329] width 13 height 13
checkbox input "true"
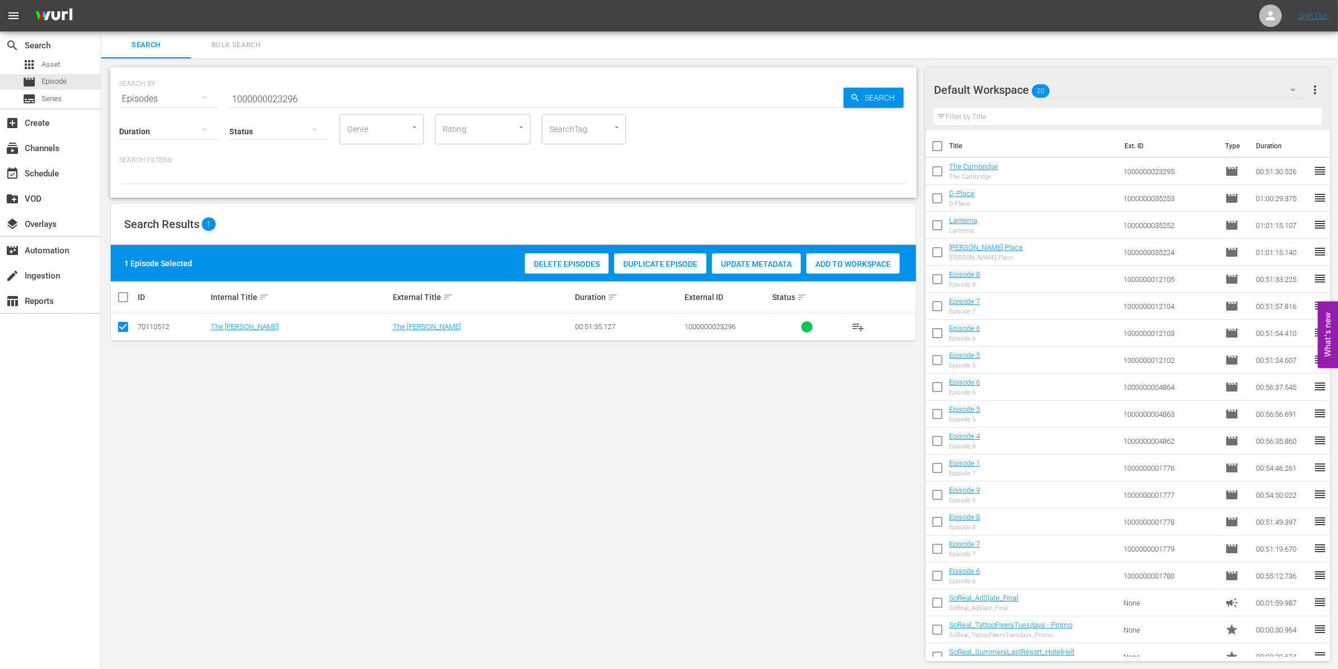
click at [860, 252] on div "Delete Episodes Duplicate Episode Update Metadata Add to Workspace" at bounding box center [712, 264] width 380 height 26
click at [859, 260] on span "Add to Workspace" at bounding box center [852, 264] width 93 height 9
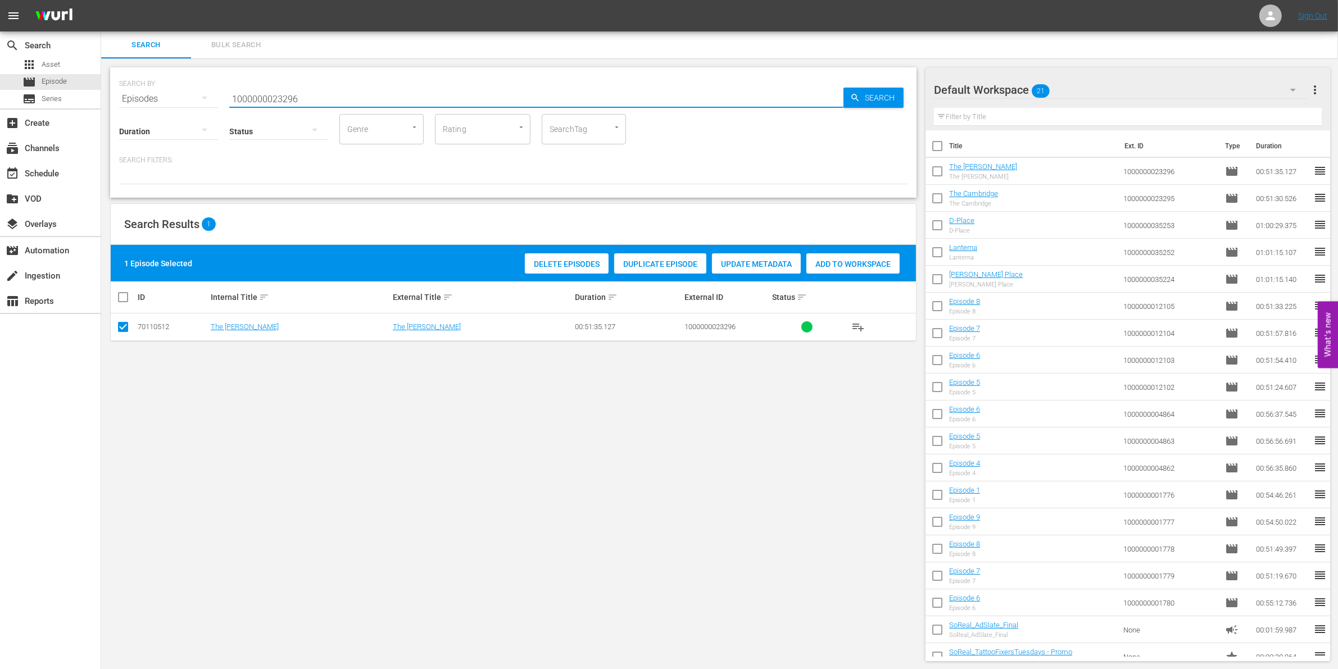
click at [253, 93] on input "1000000023296" at bounding box center [536, 98] width 614 height 27
paste input "01775"
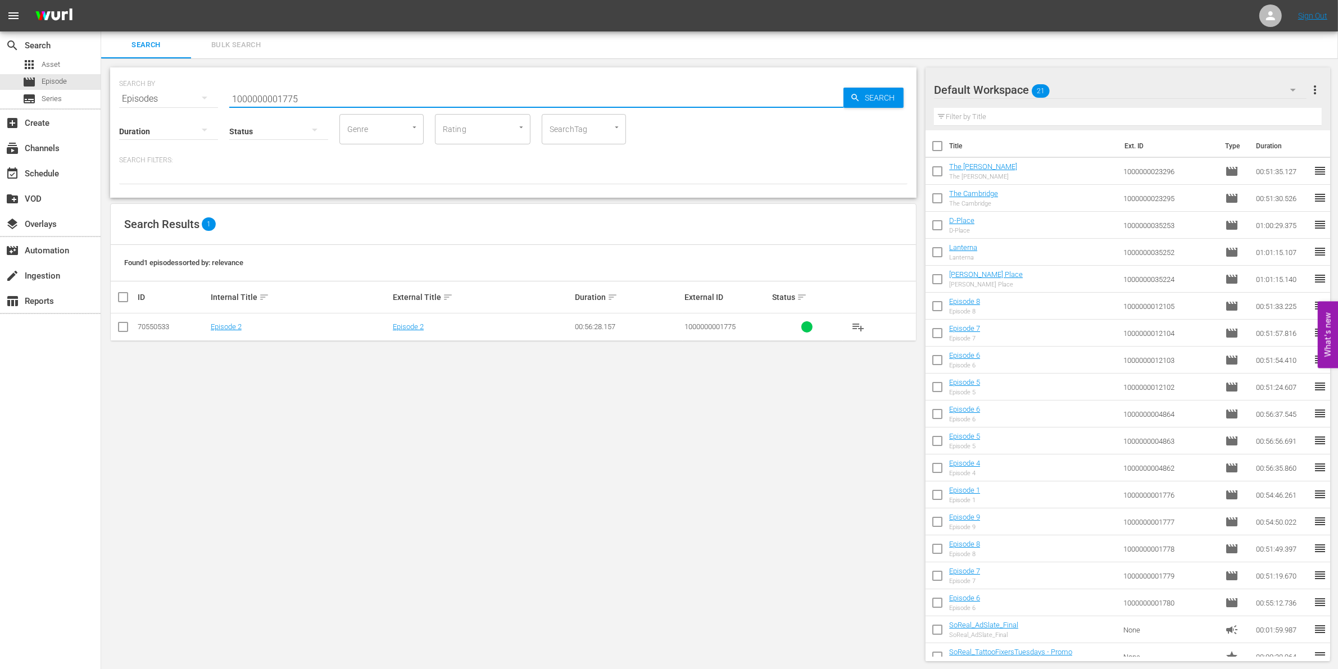
type input "1000000001775"
click at [116, 326] on input "checkbox" at bounding box center [122, 329] width 13 height 13
checkbox input "true"
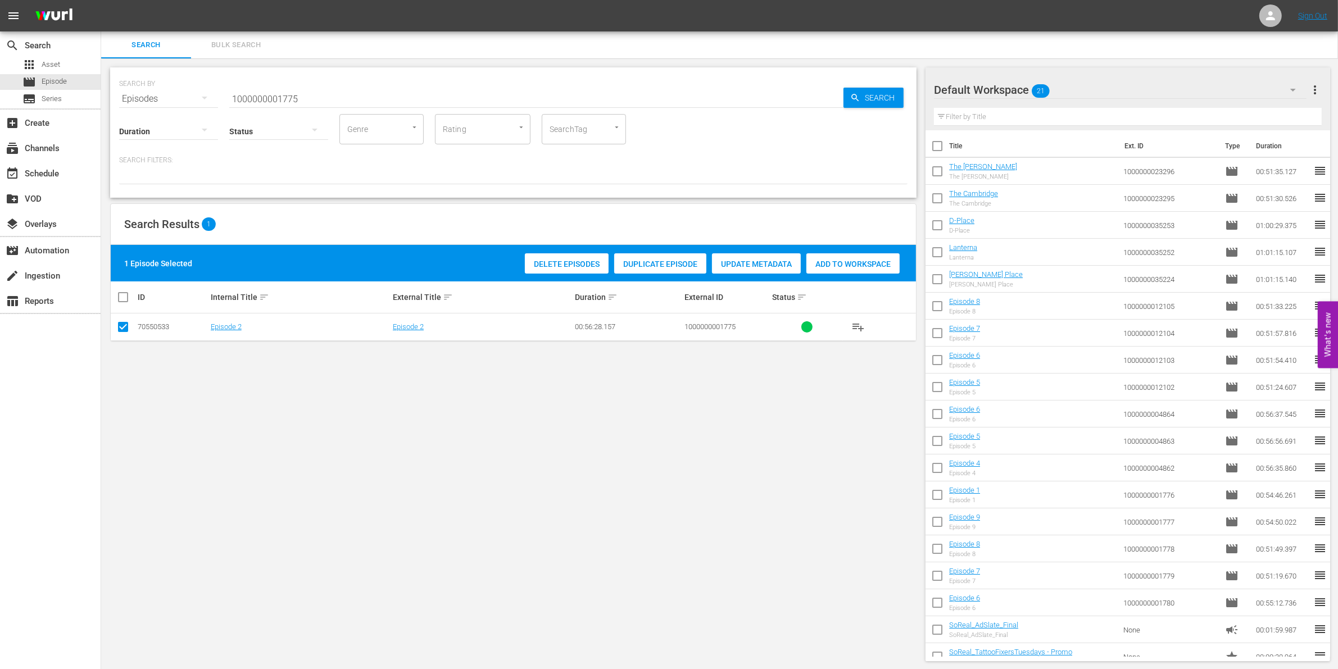
click at [845, 267] on span "Add to Workspace" at bounding box center [852, 264] width 93 height 9
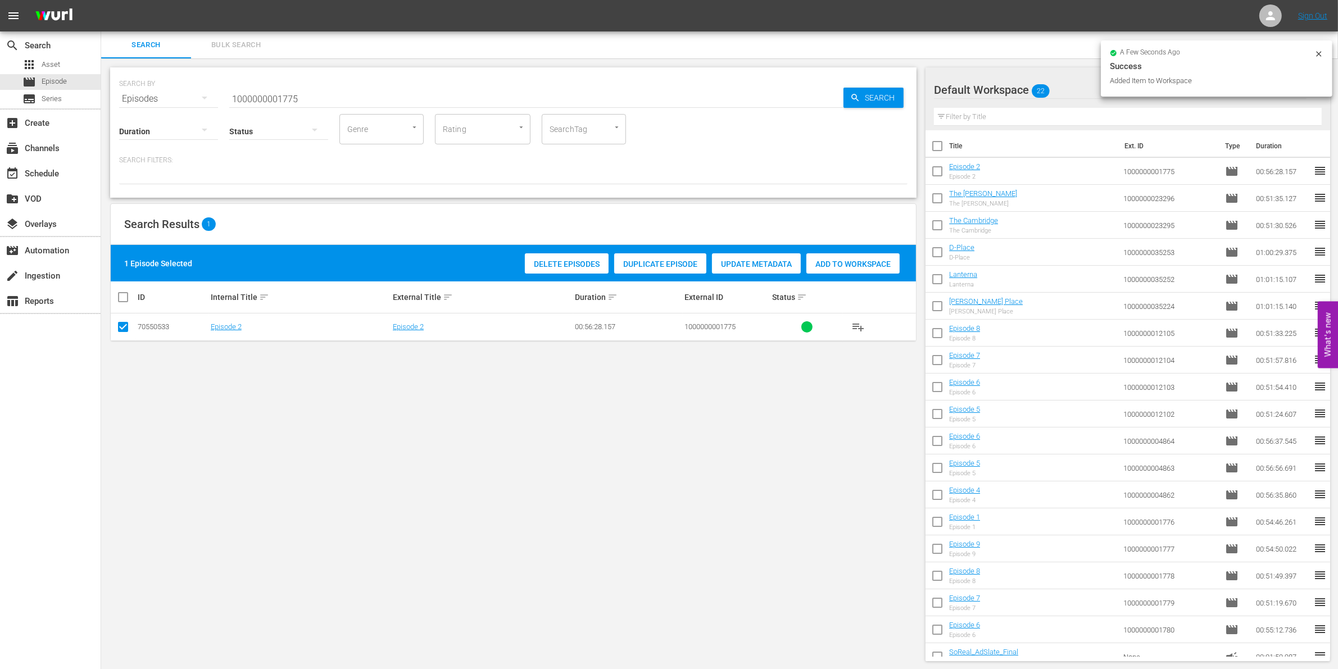
click at [308, 97] on input "1000000001775" at bounding box center [536, 98] width 614 height 27
type input "1000000001774"
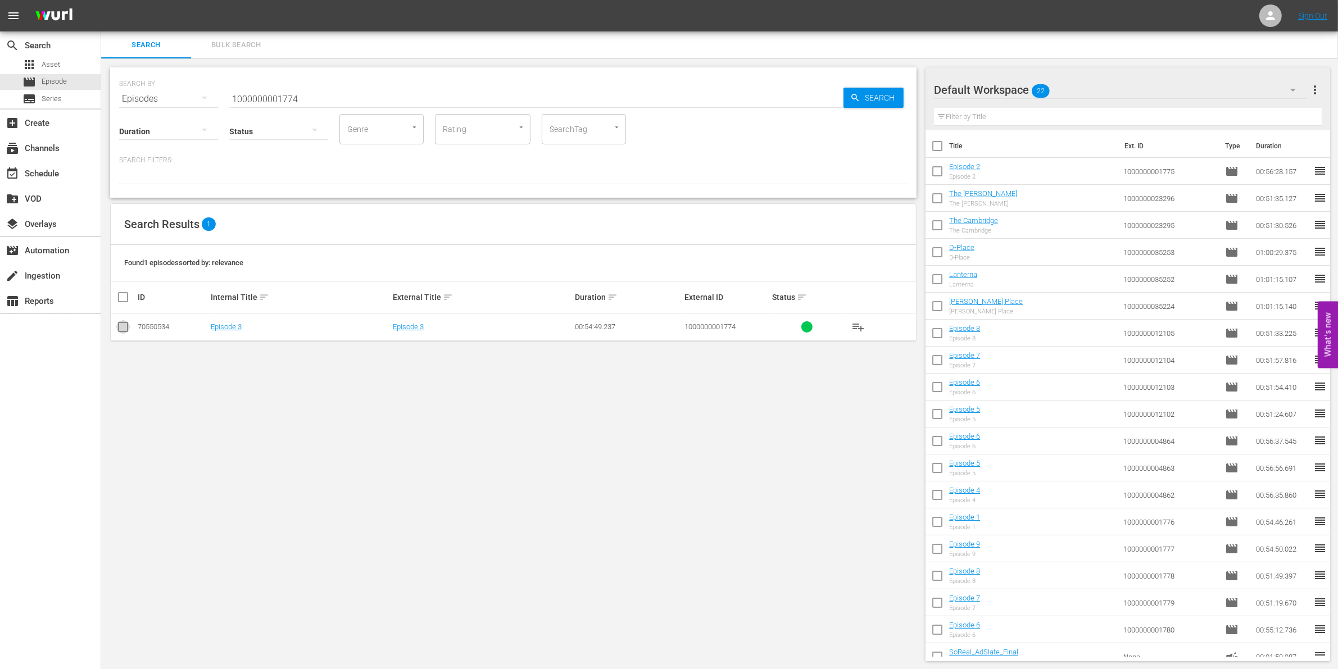
click at [122, 333] on input "checkbox" at bounding box center [122, 329] width 13 height 13
checkbox input "true"
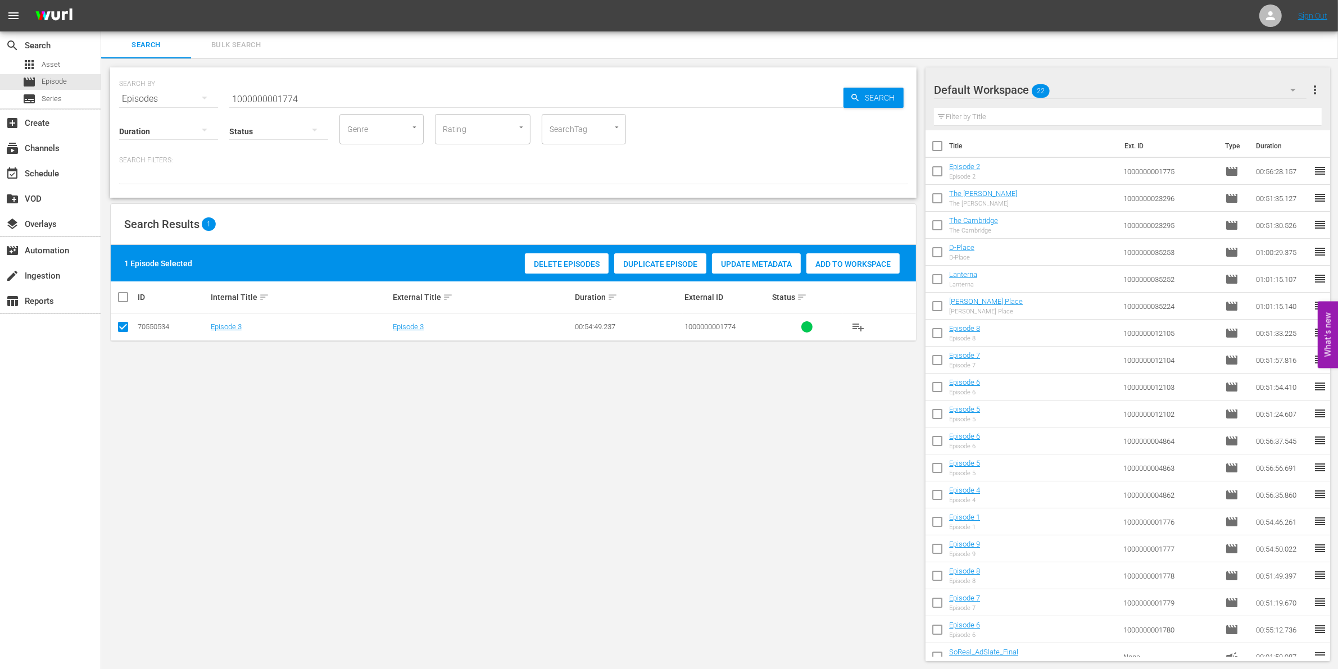
click at [844, 265] on span "Add to Workspace" at bounding box center [852, 264] width 93 height 9
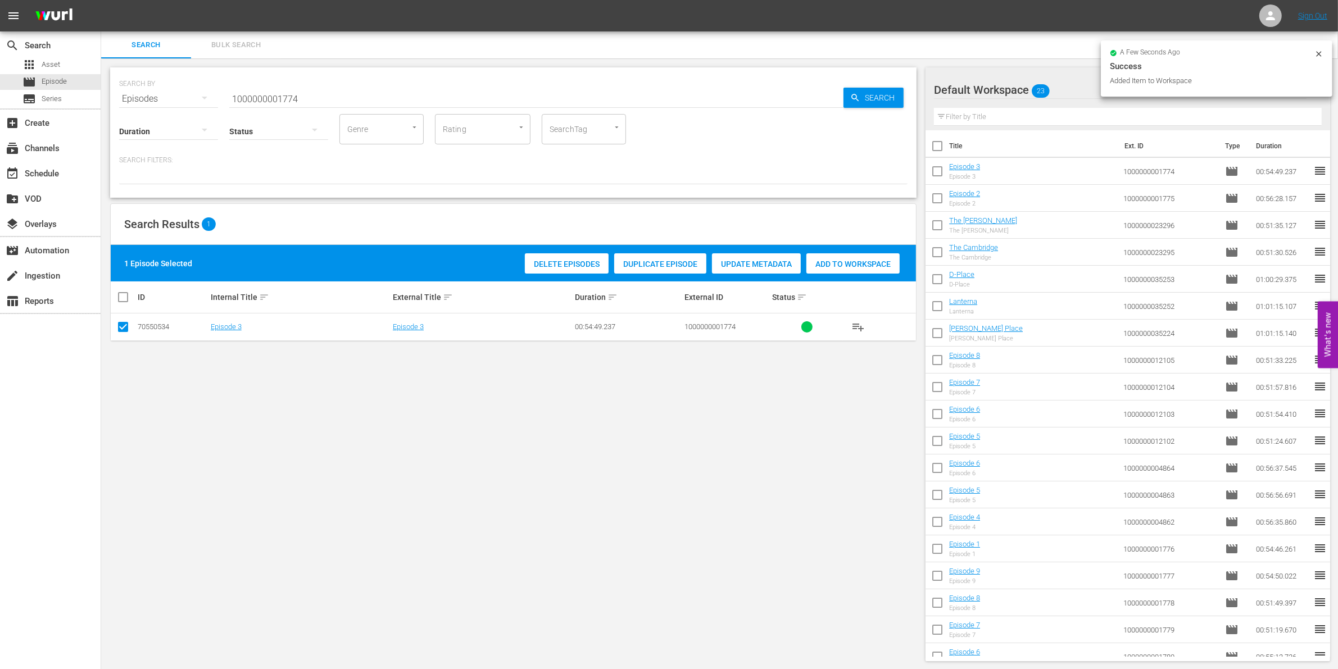
click at [316, 98] on input "1000000001774" at bounding box center [536, 98] width 614 height 27
type input "1000000001772"
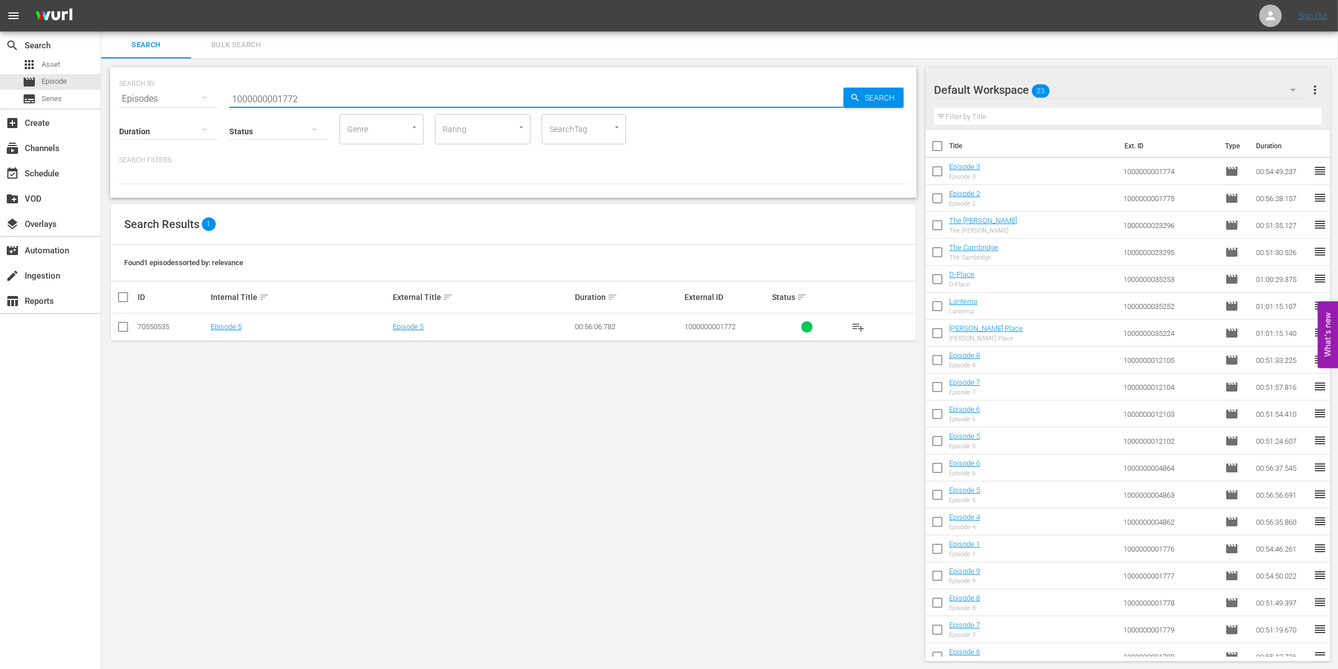
click at [120, 327] on input "checkbox" at bounding box center [122, 329] width 13 height 13
checkbox input "true"
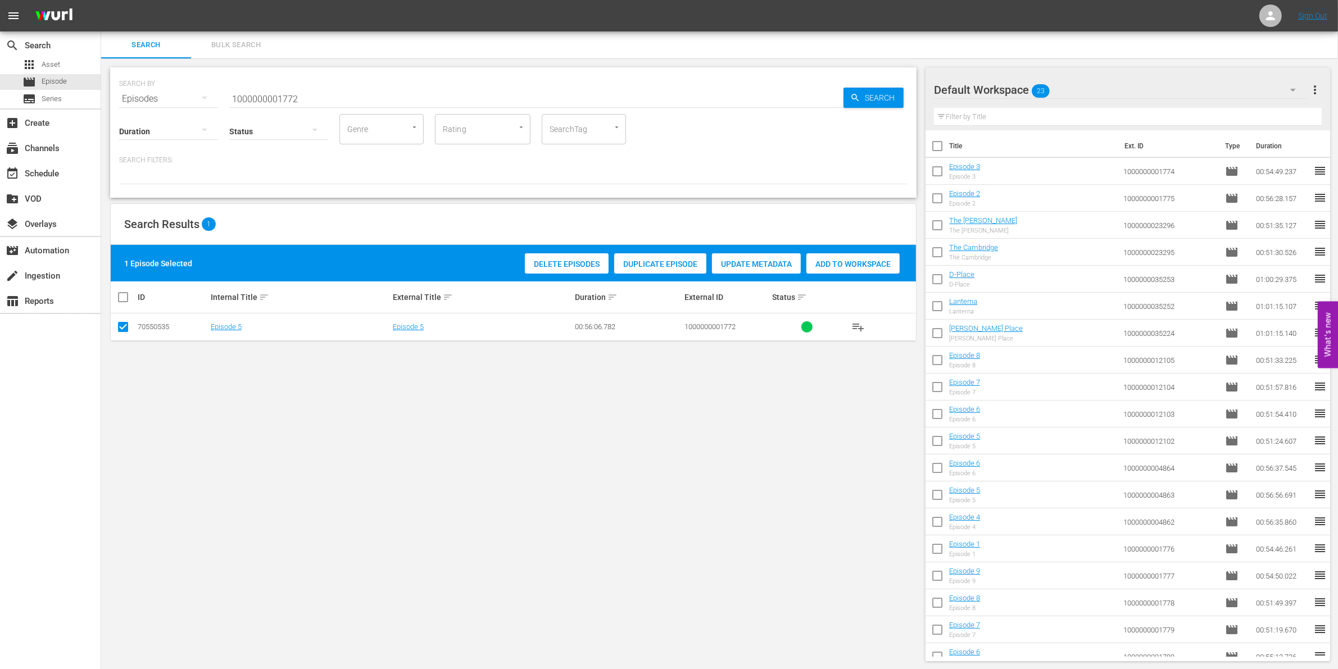
click at [847, 263] on span "Add to Workspace" at bounding box center [852, 264] width 93 height 9
click at [307, 87] on input "1000000001772" at bounding box center [536, 98] width 614 height 27
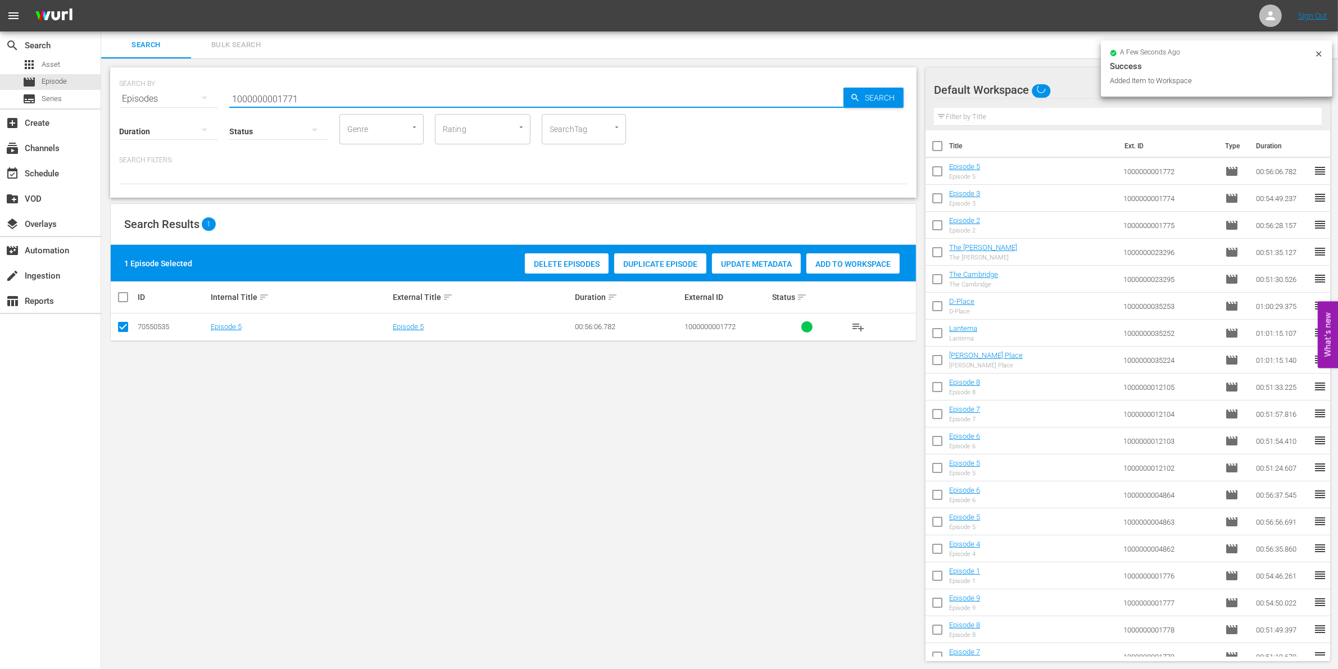
type input "1000000001771"
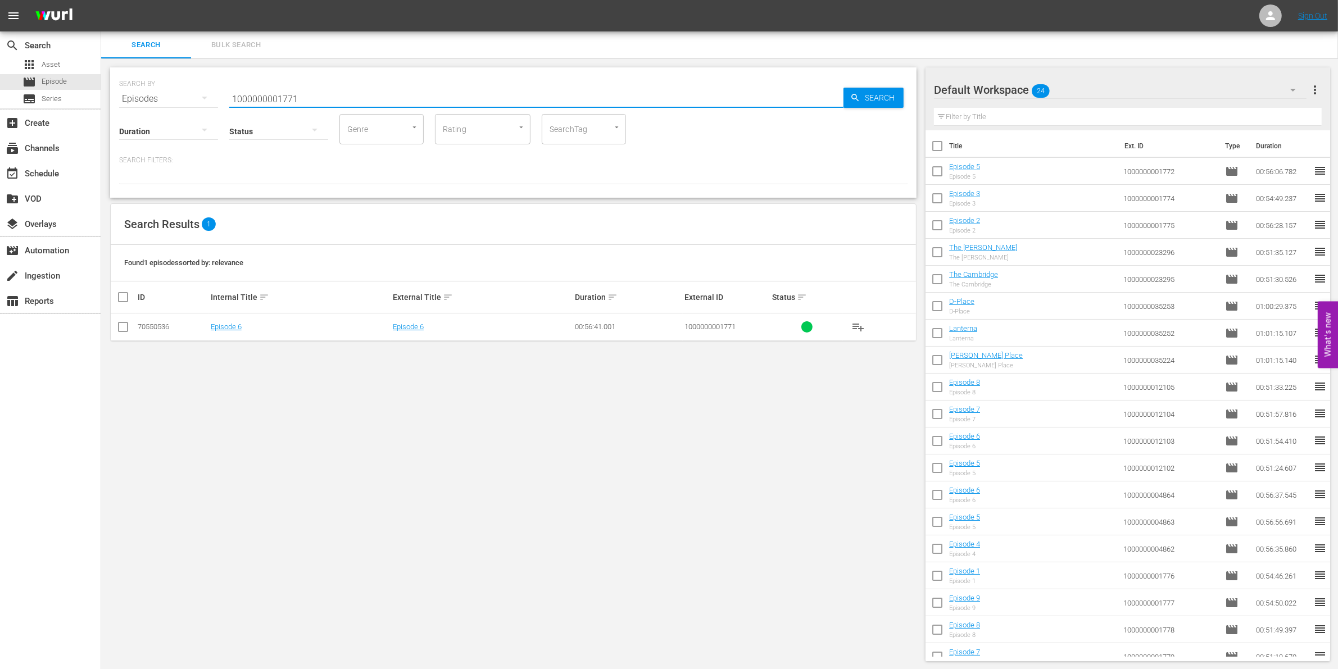
click at [124, 326] on input "checkbox" at bounding box center [122, 329] width 13 height 13
checkbox input "true"
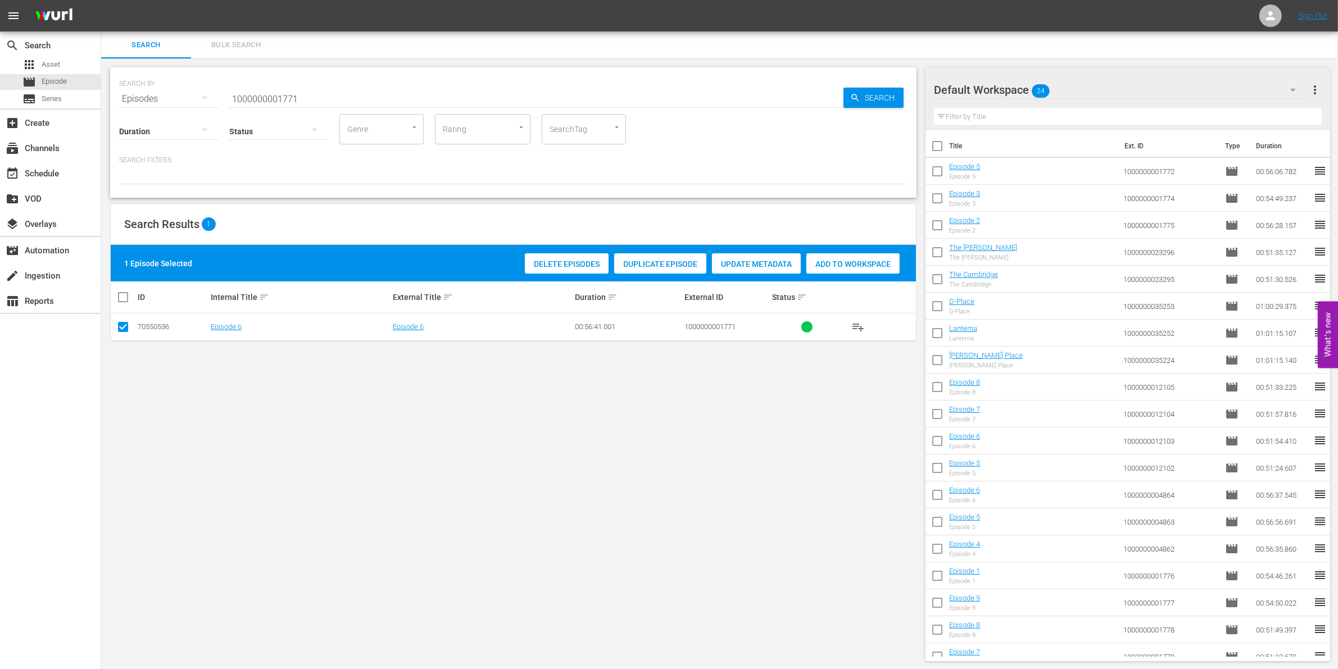
click at [833, 265] on span "Add to Workspace" at bounding box center [852, 264] width 93 height 9
click at [355, 100] on input "1000000001771" at bounding box center [536, 98] width 614 height 27
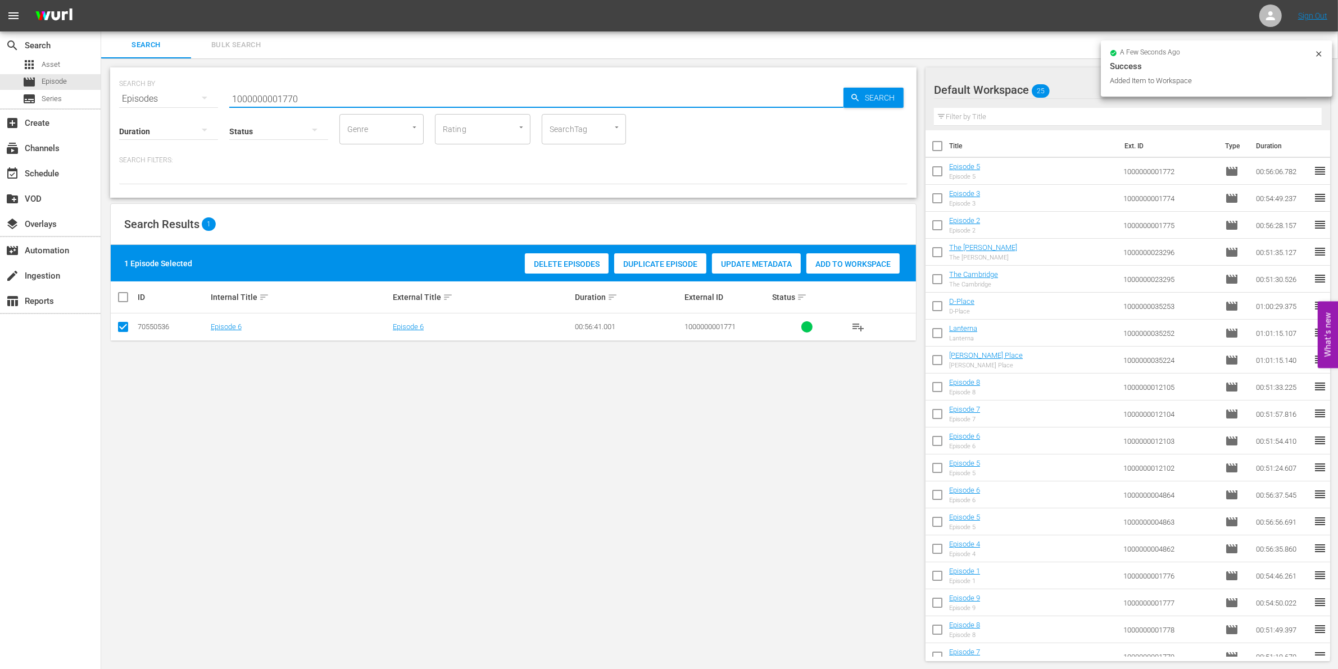
type input "1000000001770"
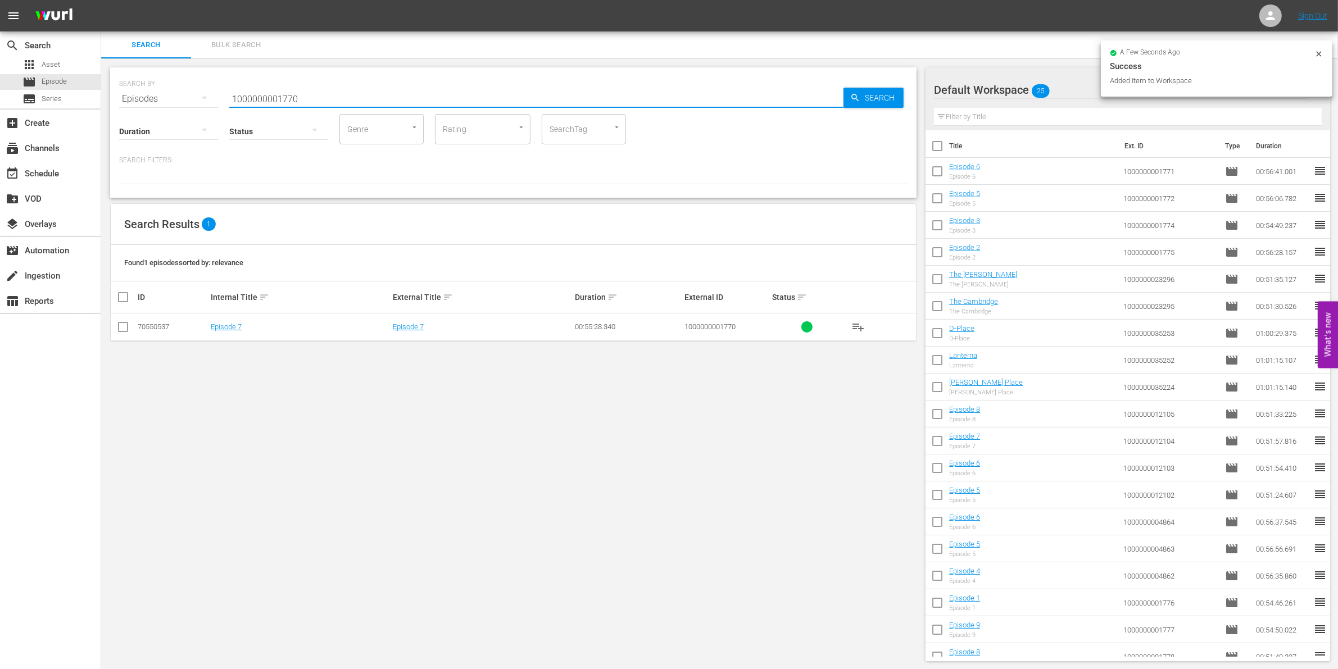
click at [120, 330] on input "checkbox" at bounding box center [122, 329] width 13 height 13
checkbox input "true"
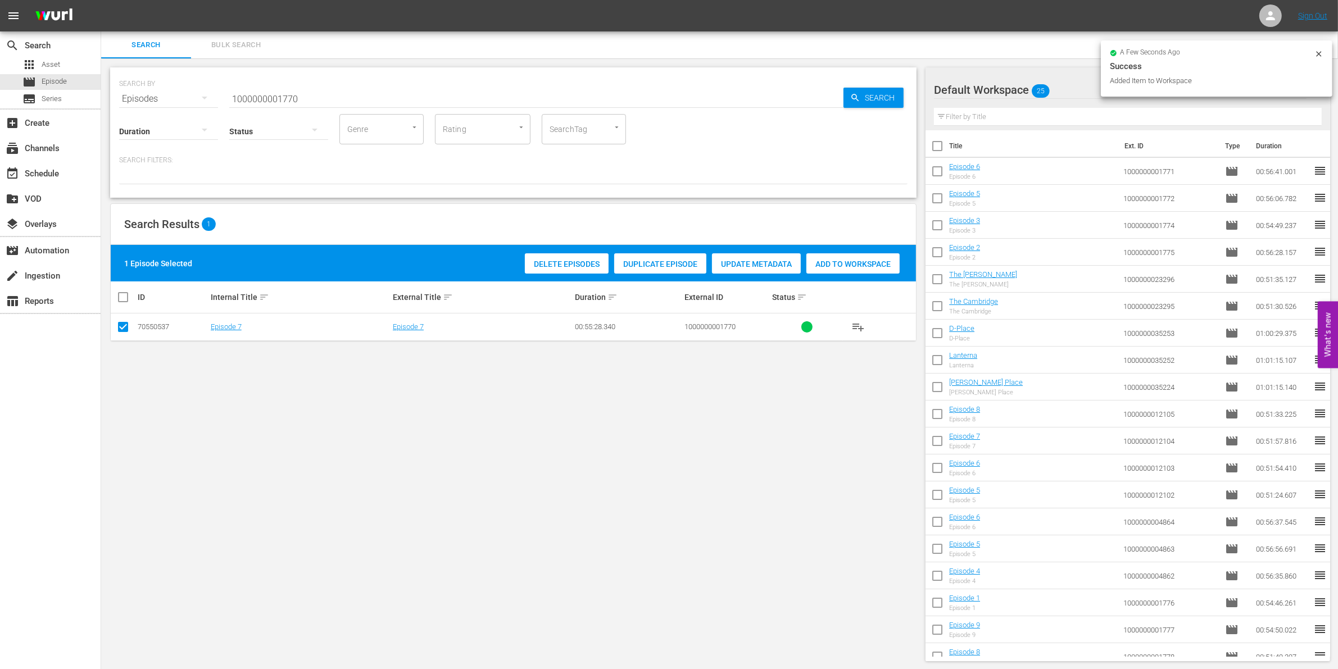
click at [832, 257] on div "Add to Workspace" at bounding box center [852, 263] width 93 height 21
click at [409, 104] on input "1000000001770" at bounding box center [536, 98] width 614 height 27
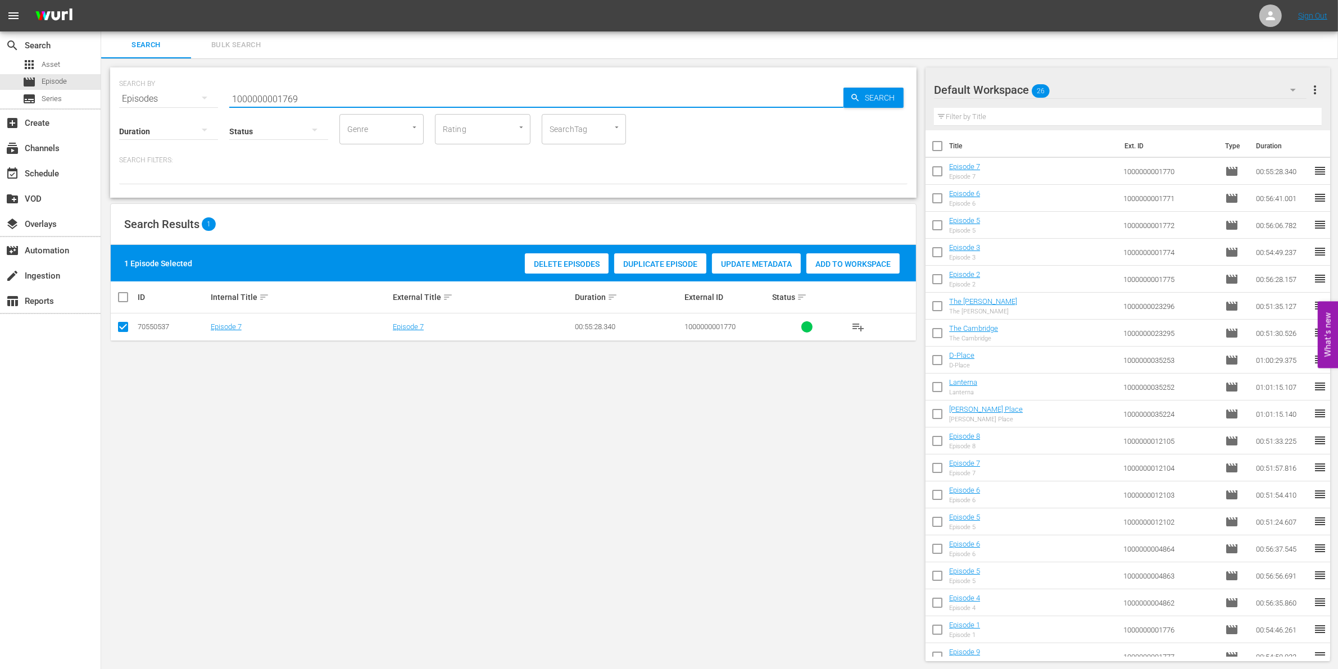
type input "1000000001769"
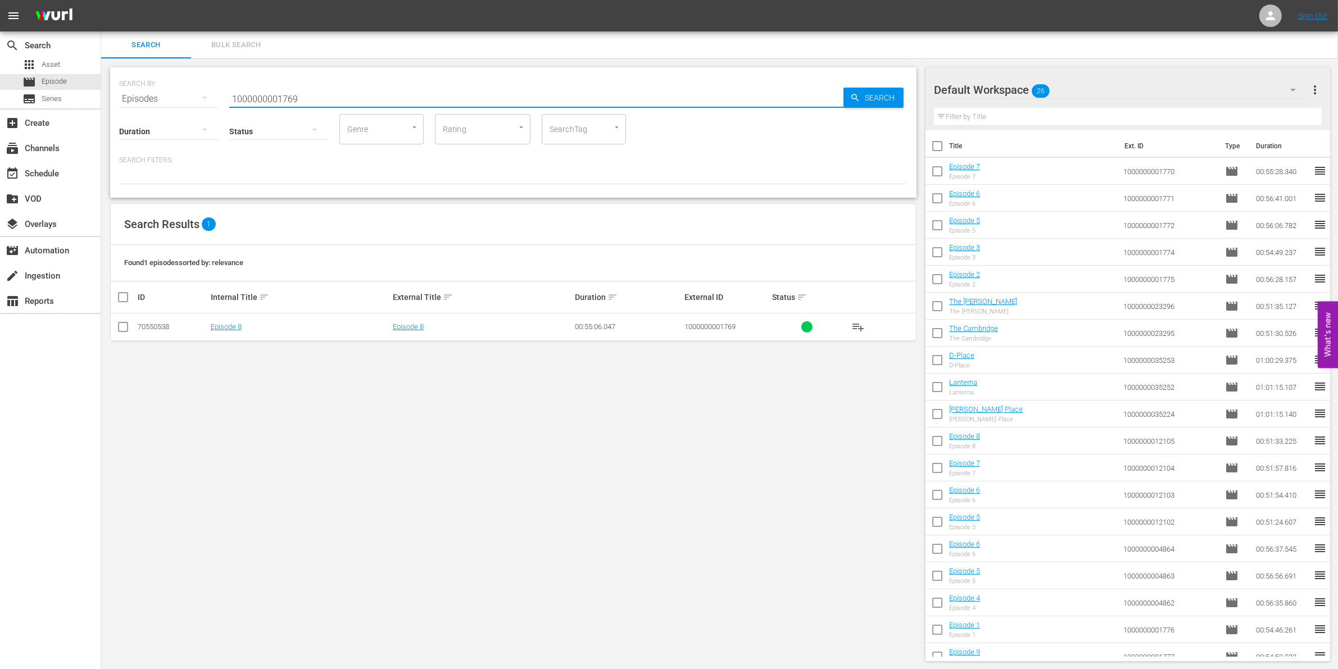
click at [122, 330] on input "checkbox" at bounding box center [122, 329] width 13 height 13
checkbox input "true"
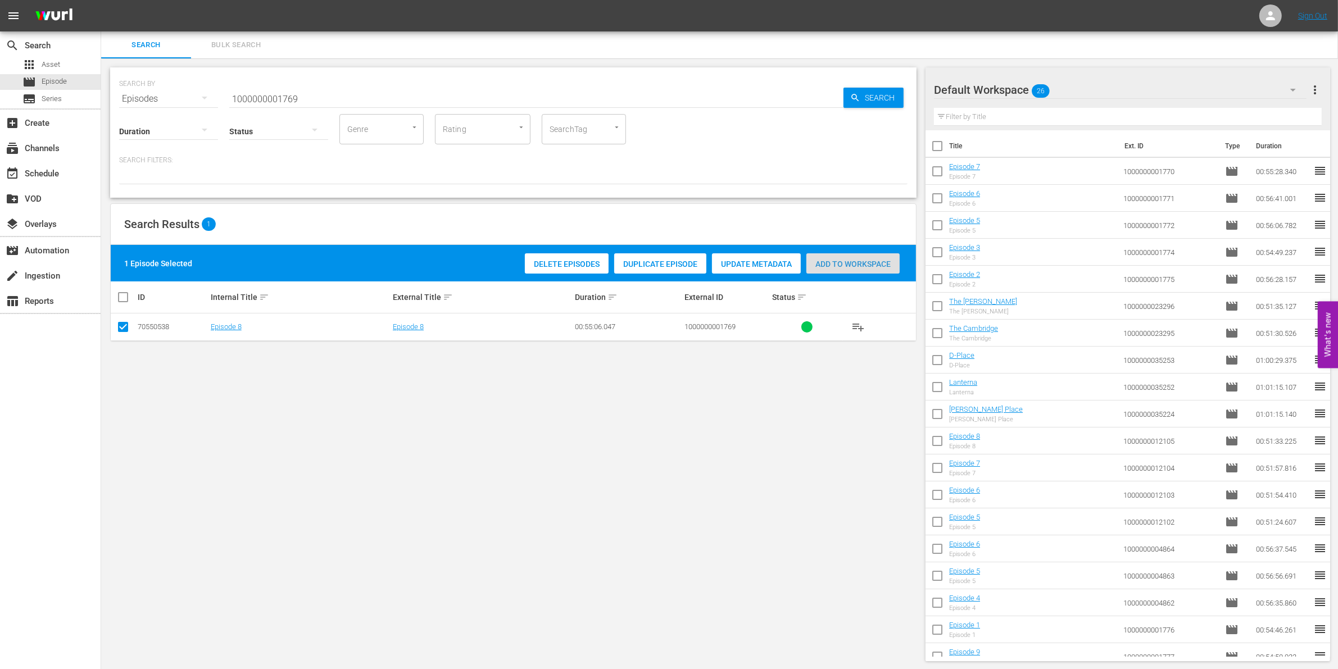
click at [870, 267] on span "Add to Workspace" at bounding box center [852, 264] width 93 height 9
click at [365, 93] on input "1000000001769" at bounding box center [536, 98] width 614 height 27
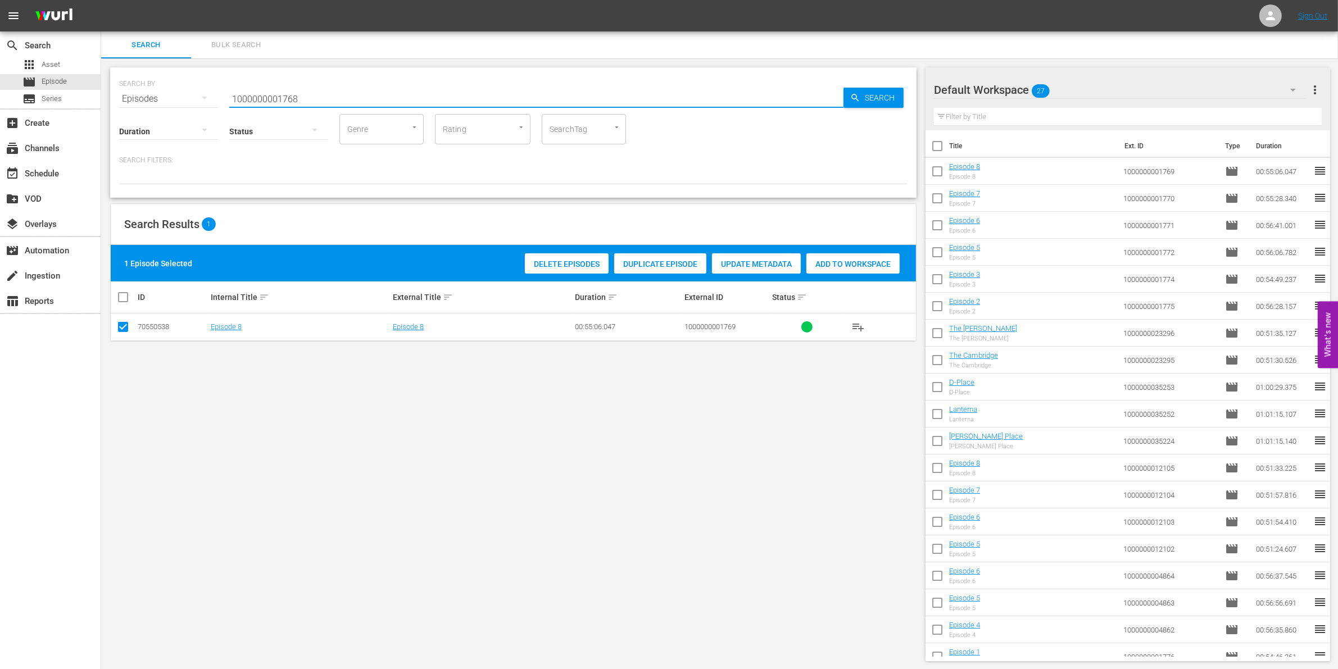
type input "1000000001768"
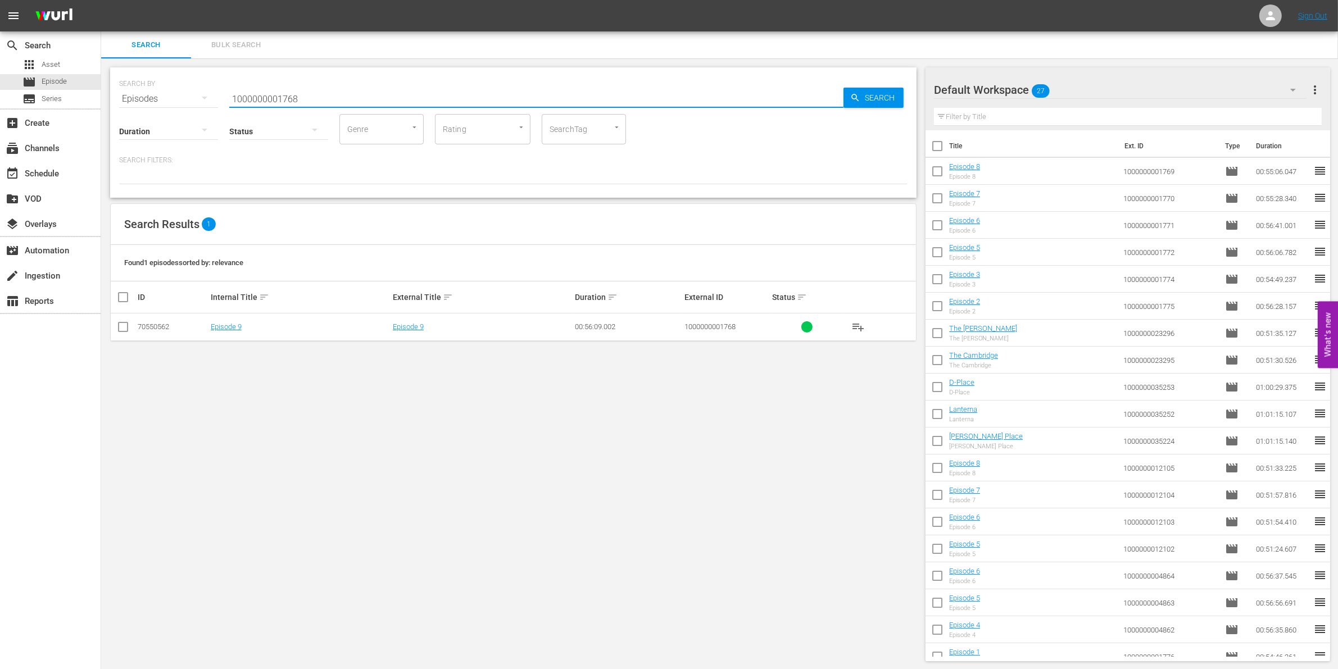
click at [119, 323] on input "checkbox" at bounding box center [122, 329] width 13 height 13
checkbox input "true"
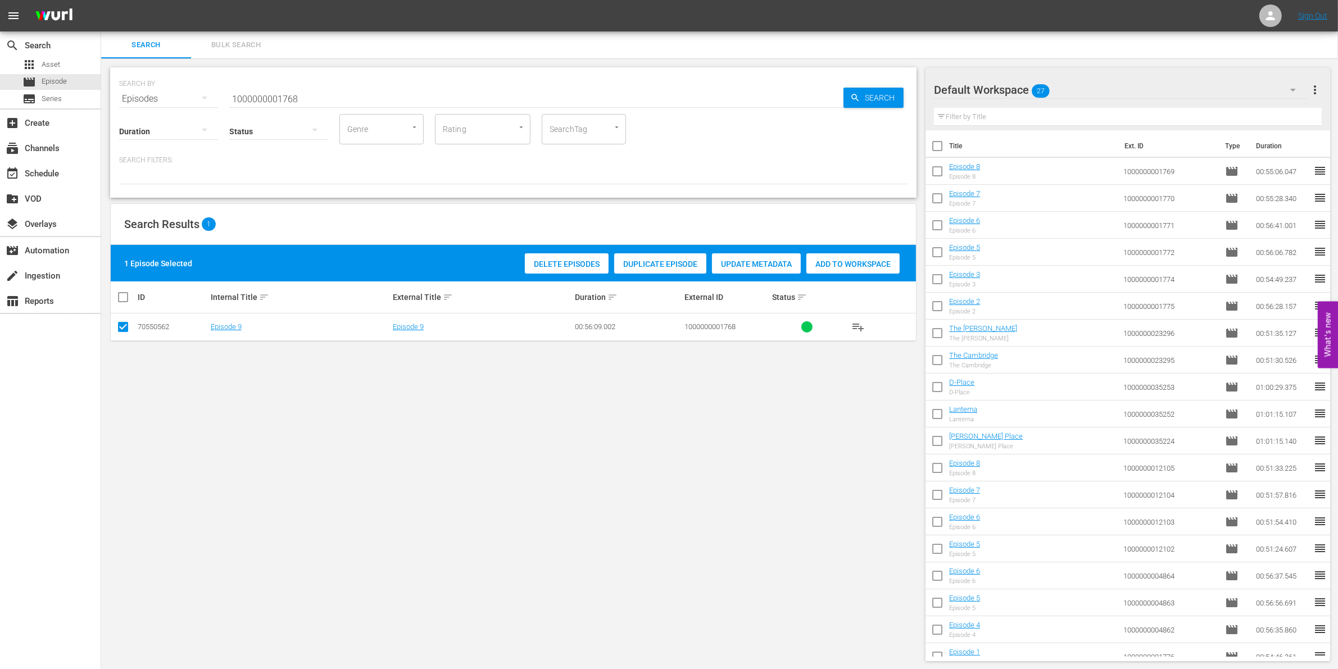
click at [855, 269] on div "Add to Workspace" at bounding box center [852, 263] width 93 height 21
click at [329, 92] on input "1000000001768" at bounding box center [536, 98] width 614 height 27
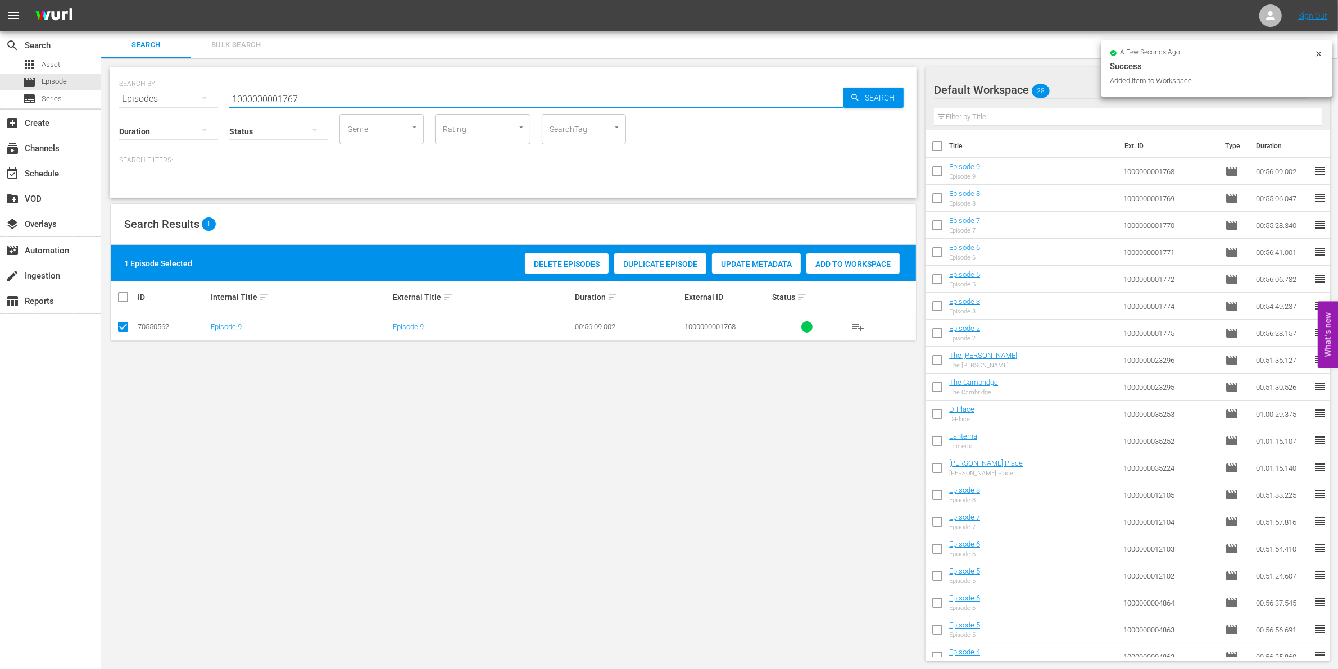
type input "1000000001767"
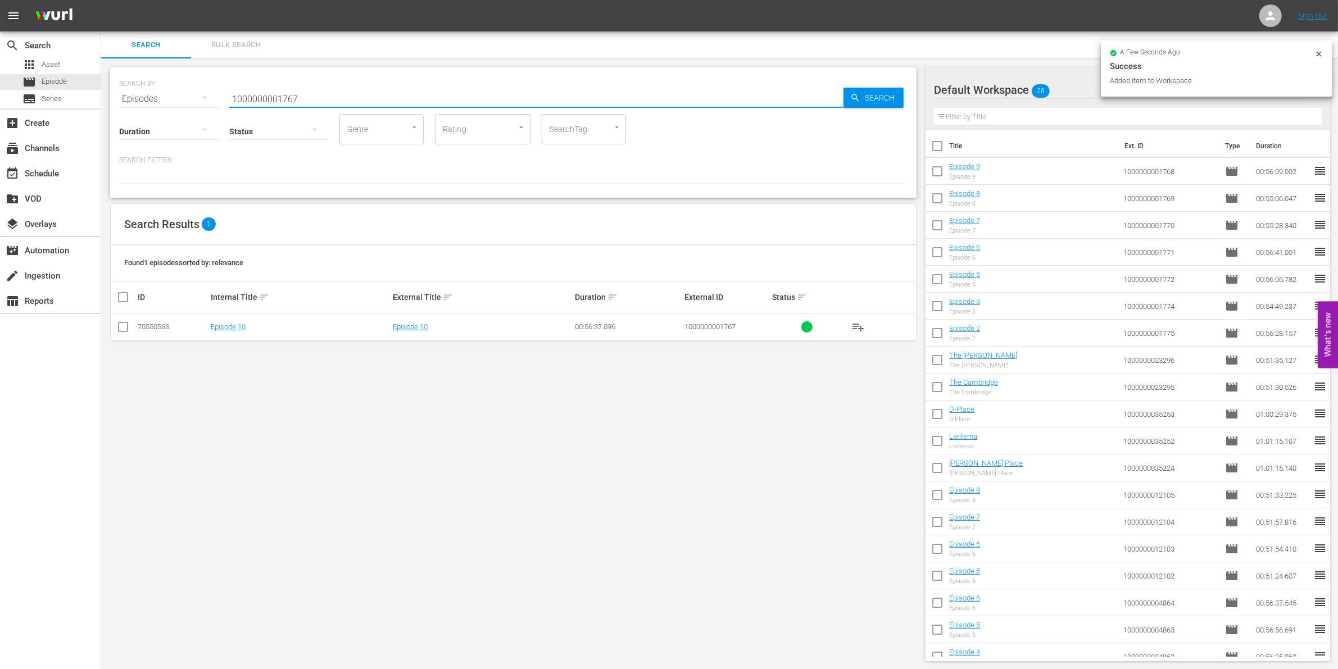
click at [124, 329] on input "checkbox" at bounding box center [122, 329] width 13 height 13
checkbox input "true"
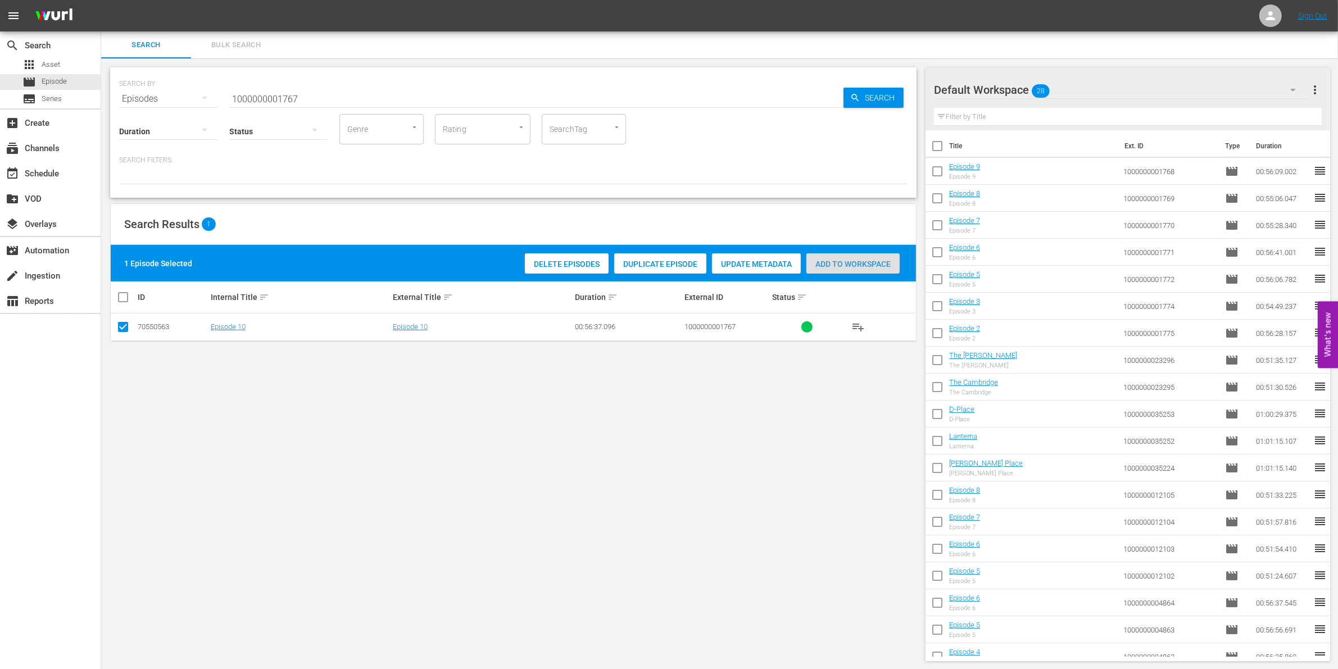
click at [846, 257] on div "Add to Workspace" at bounding box center [852, 263] width 93 height 21
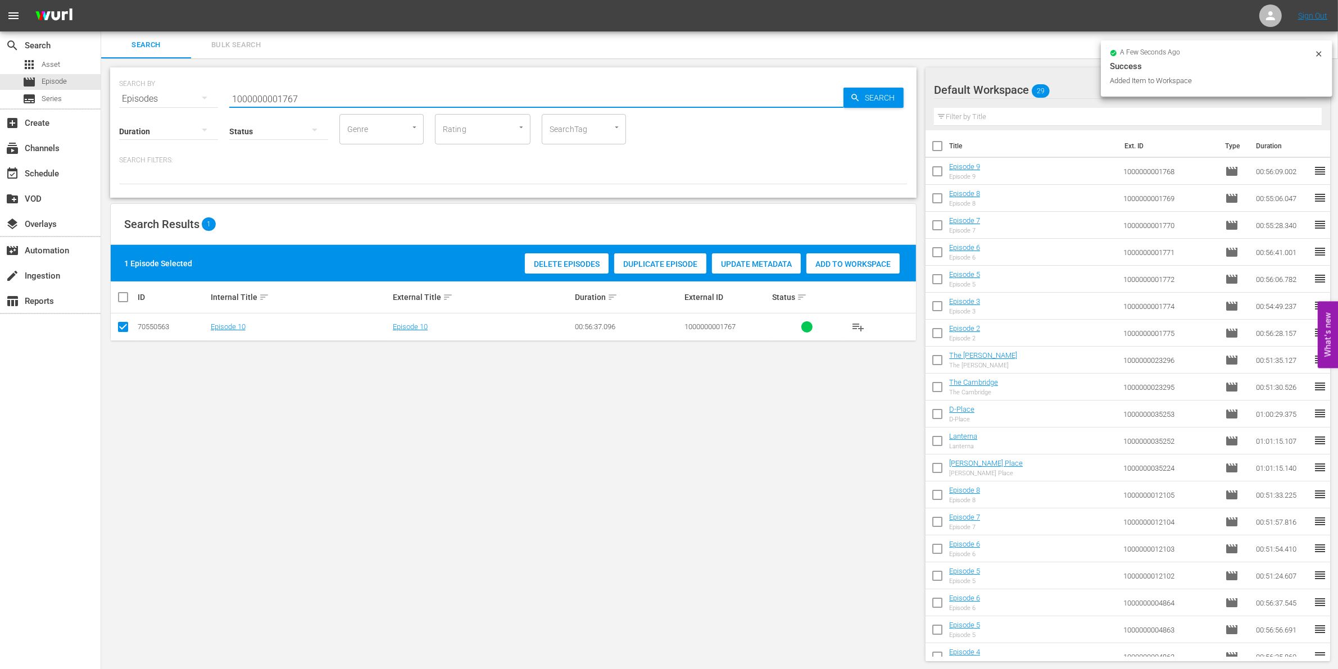
click at [389, 105] on input "1000000001767" at bounding box center [536, 98] width 614 height 27
type input "1000000001766"
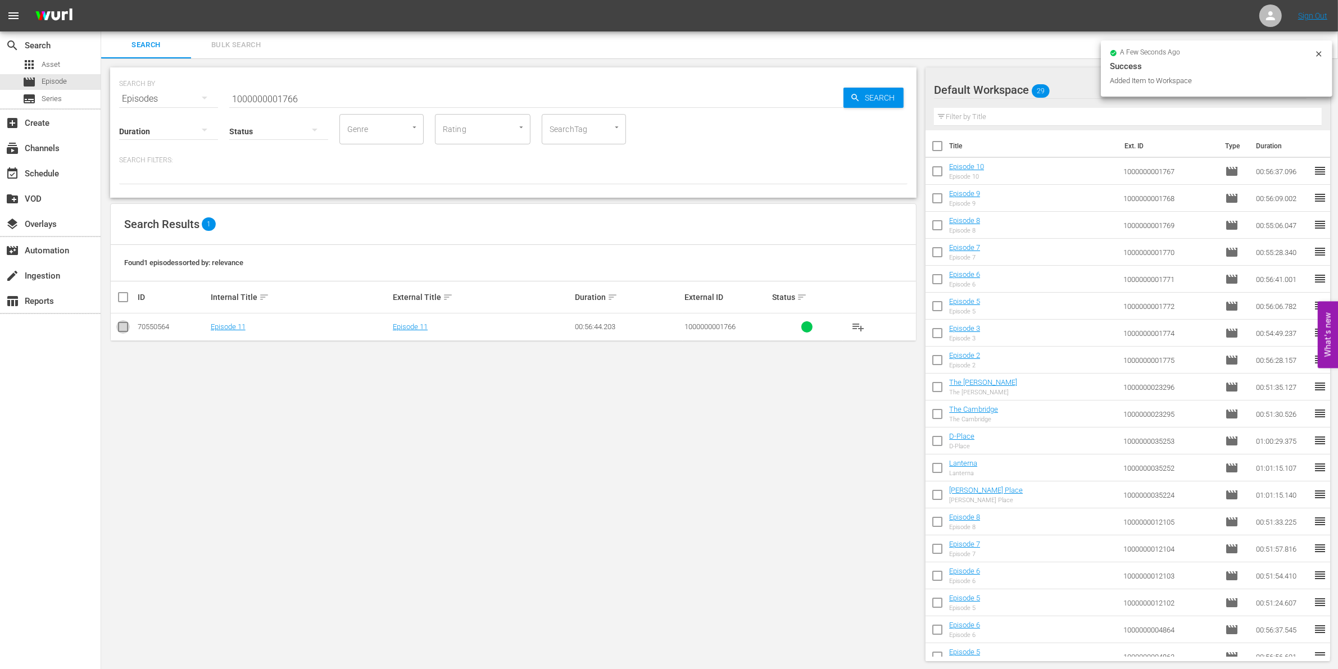
click at [126, 328] on input "checkbox" at bounding box center [122, 329] width 13 height 13
checkbox input "true"
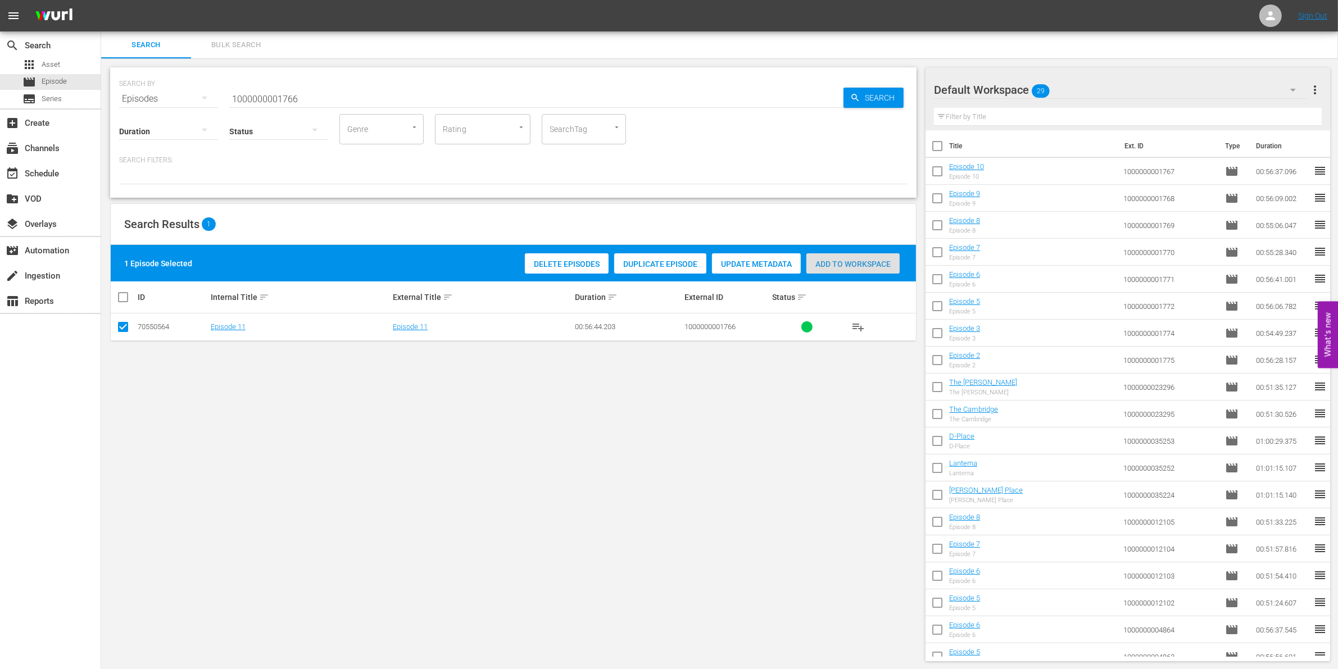
click at [868, 269] on div "Add to Workspace" at bounding box center [852, 263] width 93 height 21
click at [46, 177] on div "event_available Schedule" at bounding box center [31, 172] width 63 height 10
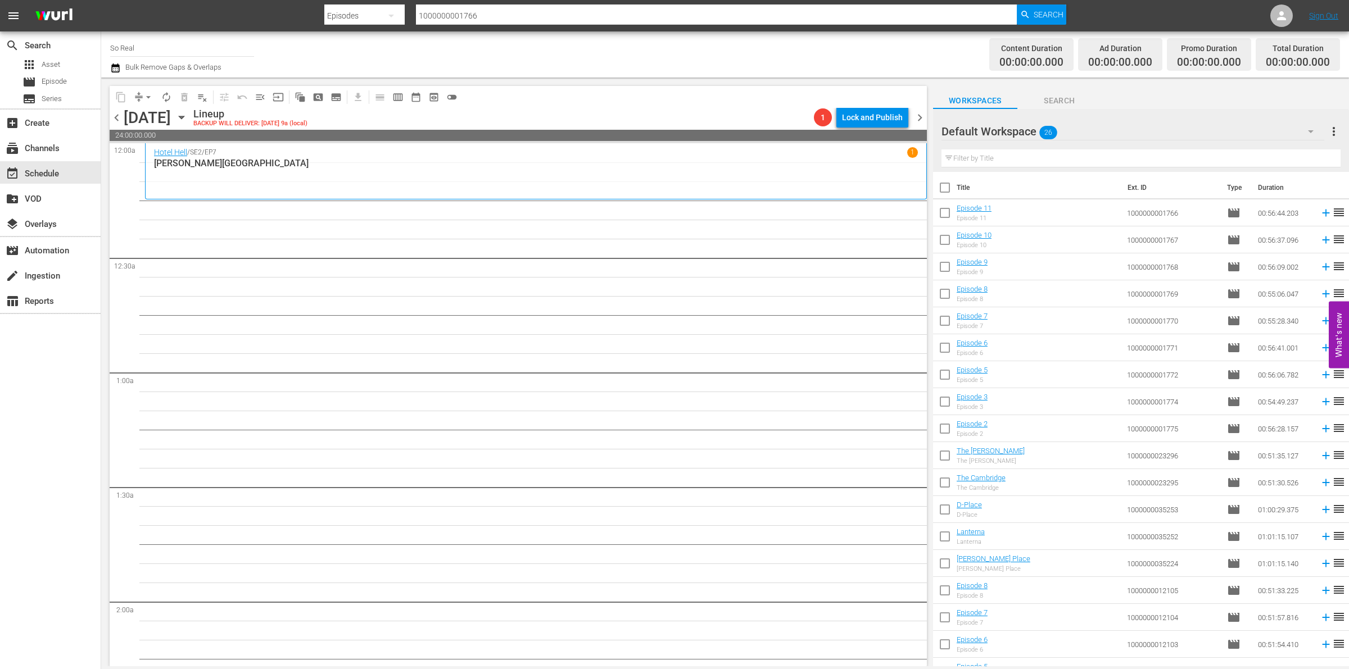
scroll to position [232, 0]
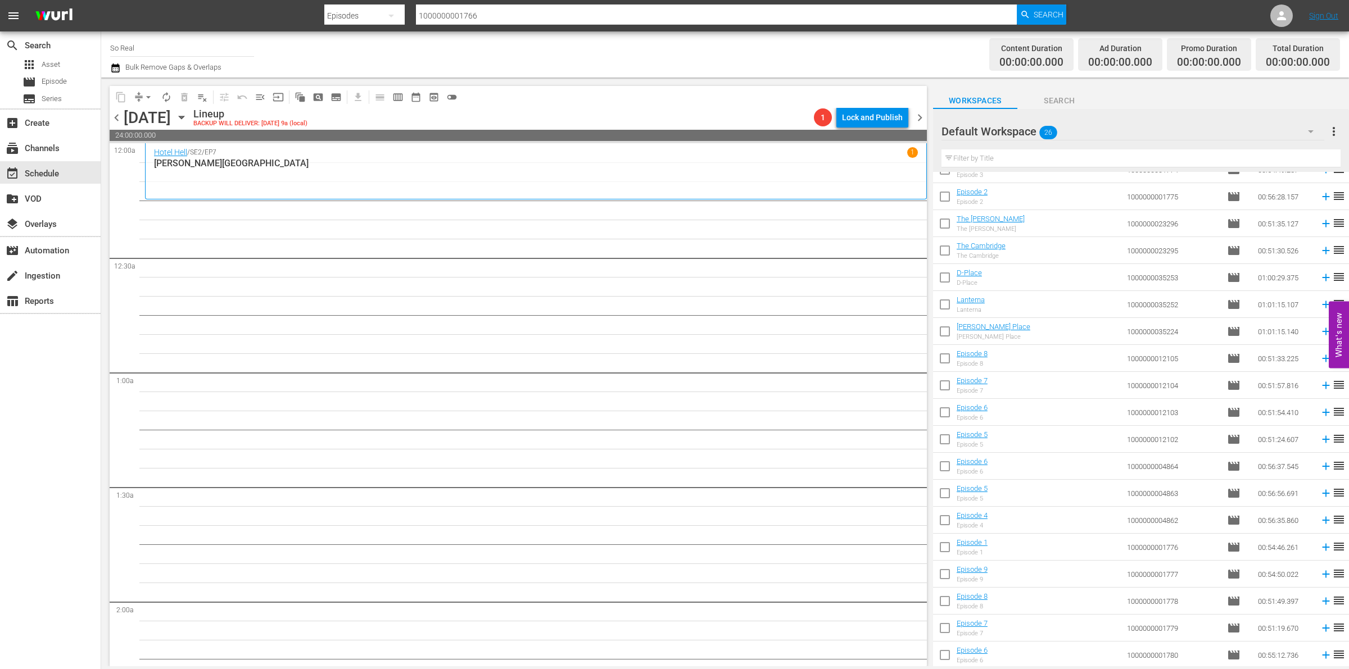
click at [943, 503] on input "checkbox" at bounding box center [945, 658] width 24 height 24
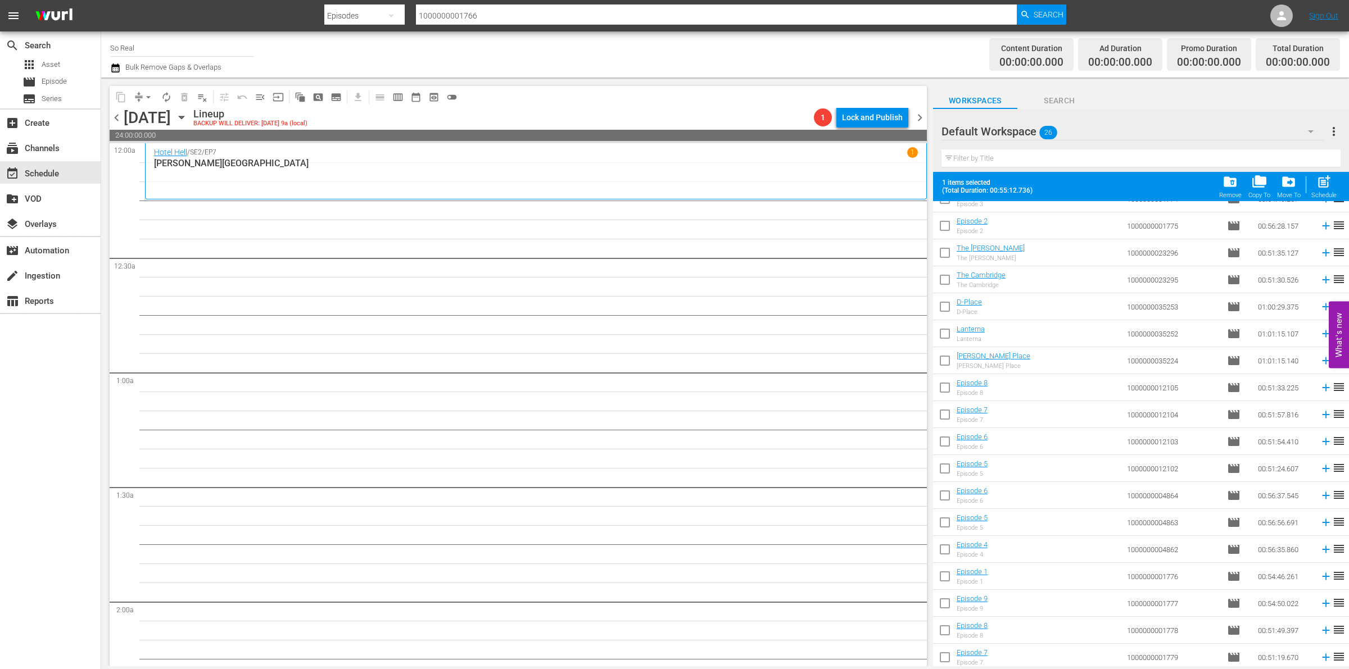
click at [1318, 184] on span "post_add" at bounding box center [1323, 181] width 15 height 15
checkbox input "false"
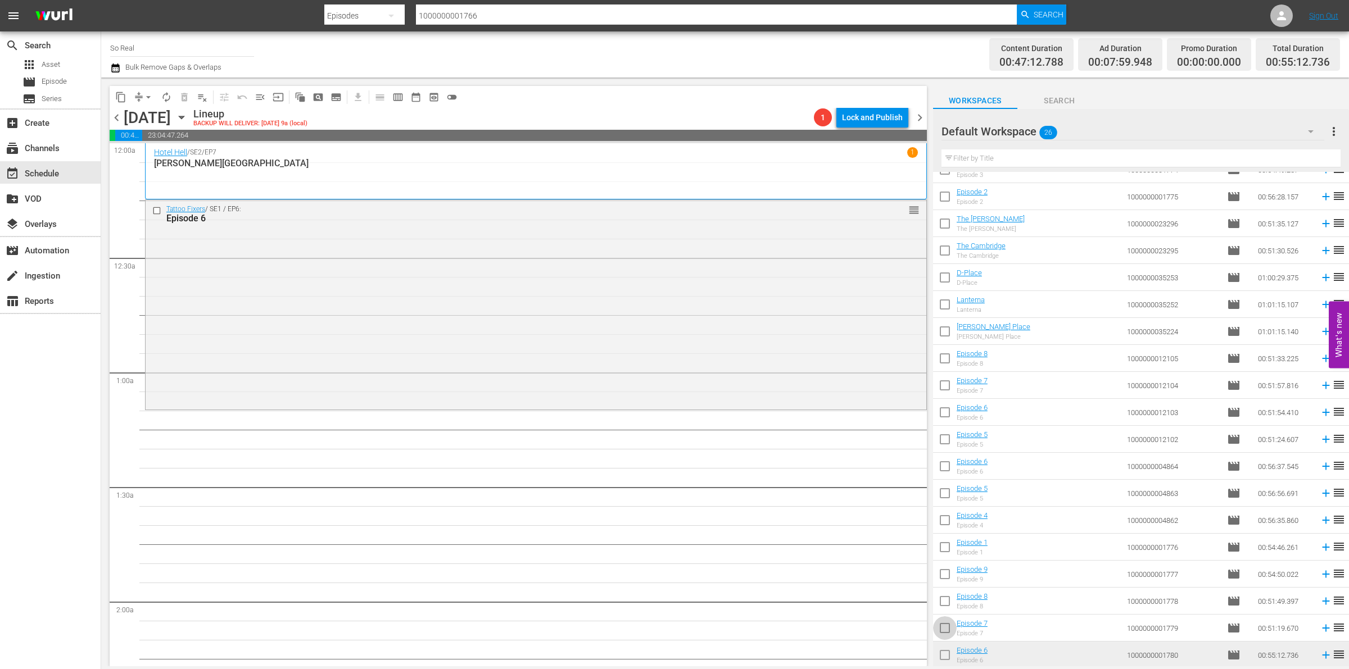
click at [942, 503] on input "checkbox" at bounding box center [945, 631] width 24 height 24
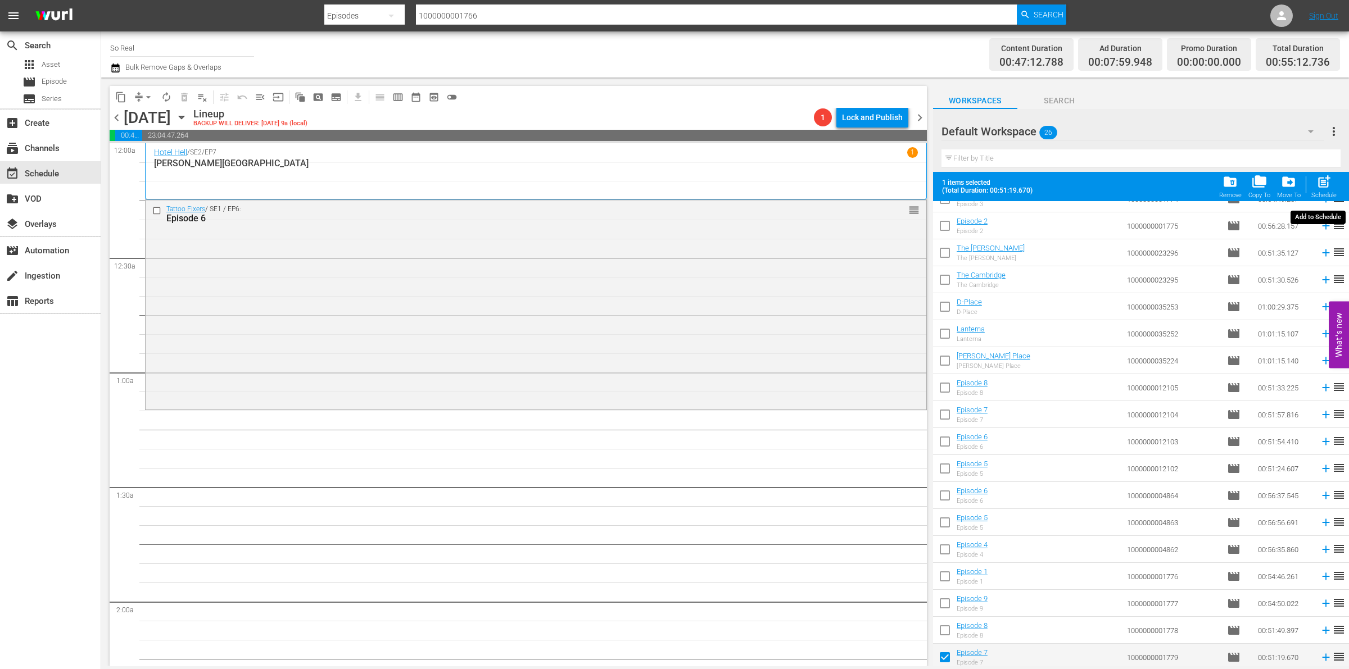
click at [1314, 193] on div "Schedule" at bounding box center [1323, 195] width 25 height 7
checkbox input "false"
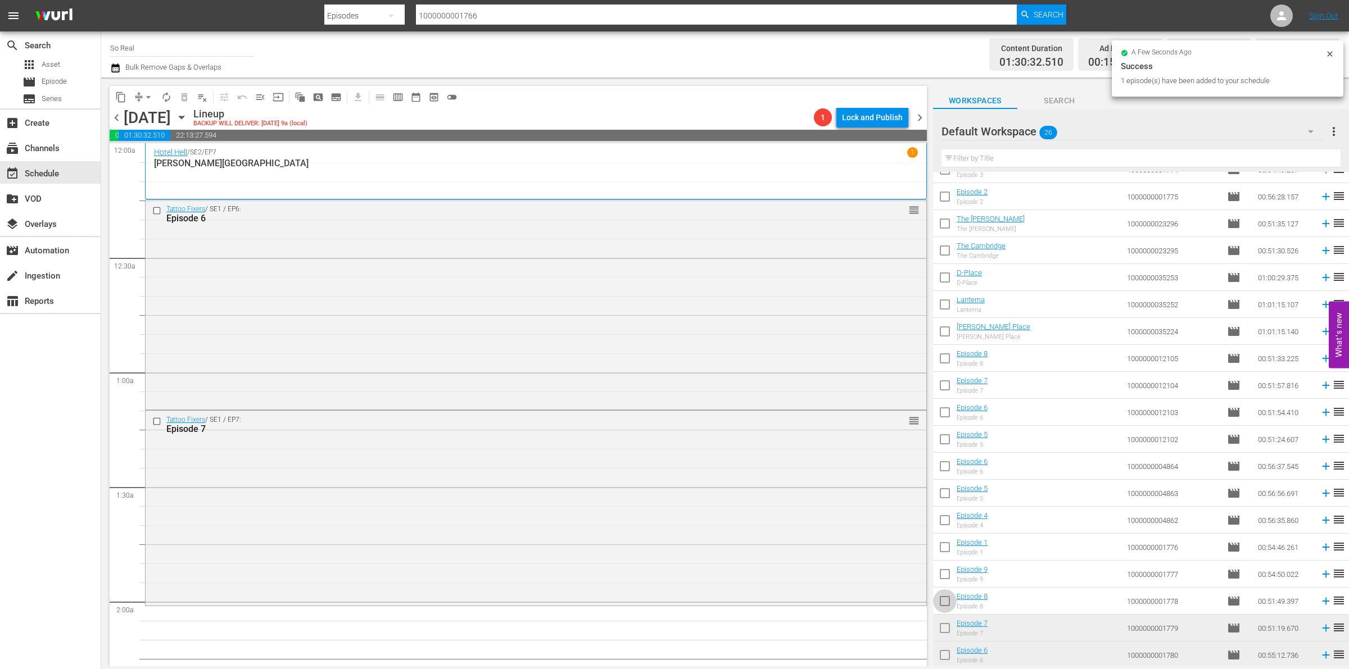
click at [942, 503] on input "checkbox" at bounding box center [945, 604] width 24 height 24
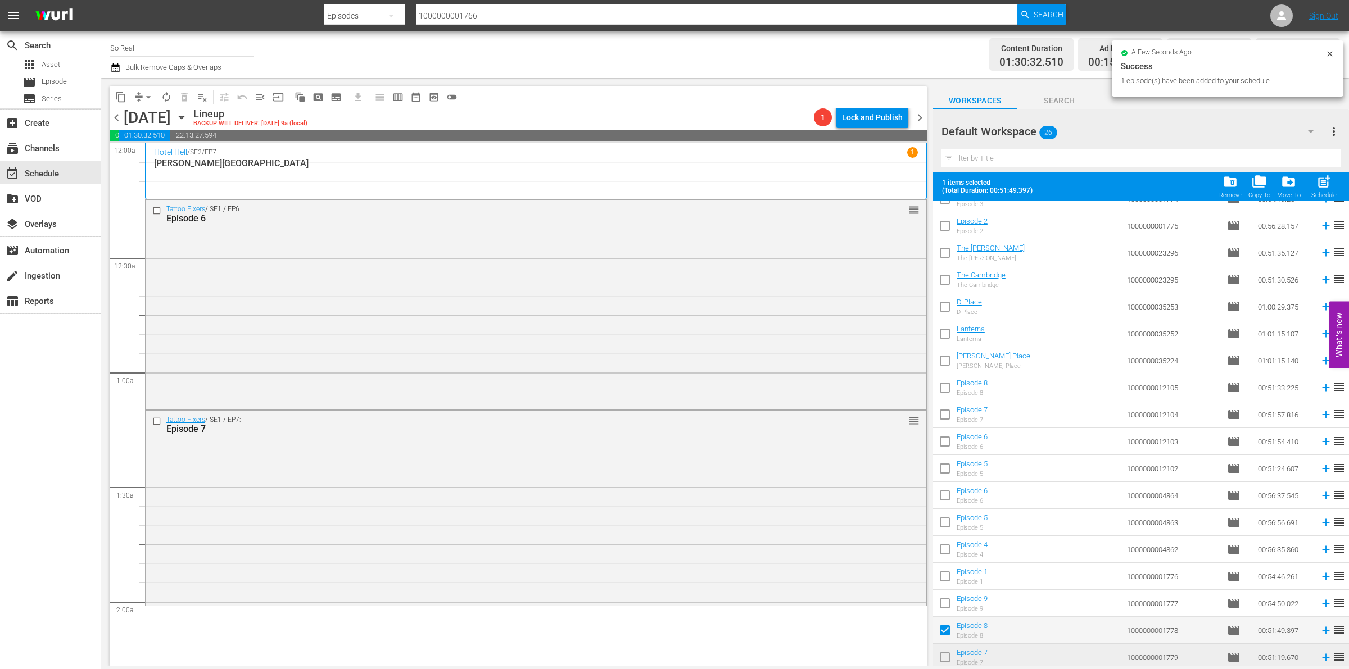
click at [1318, 187] on span "post_add" at bounding box center [1323, 181] width 15 height 15
checkbox input "false"
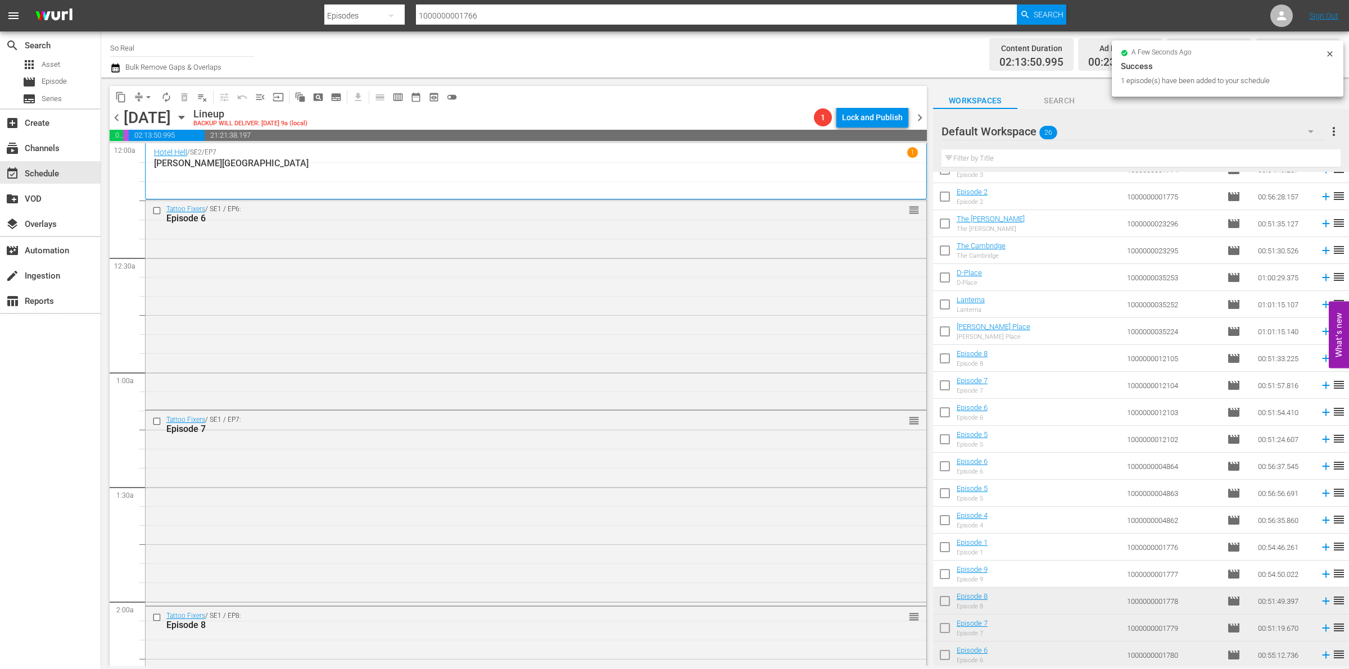
click at [942, 503] on input "checkbox" at bounding box center [945, 577] width 24 height 24
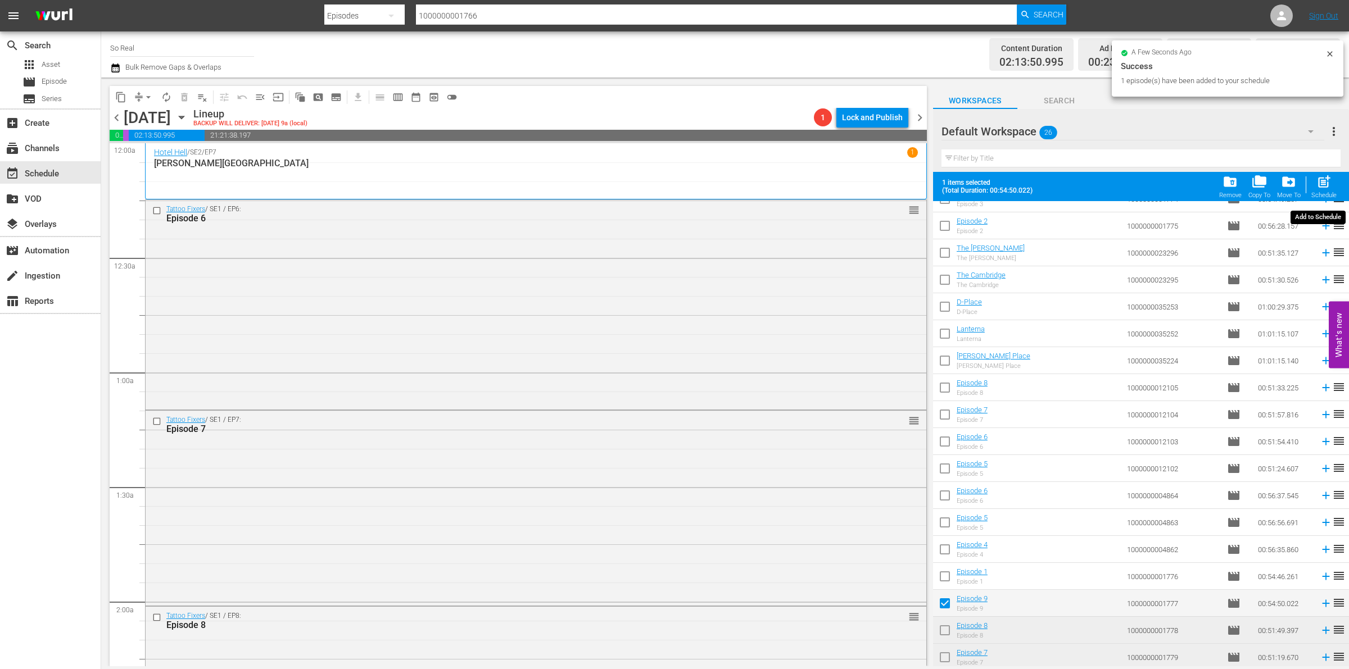
click at [1324, 188] on span "post_add" at bounding box center [1323, 181] width 15 height 15
checkbox input "false"
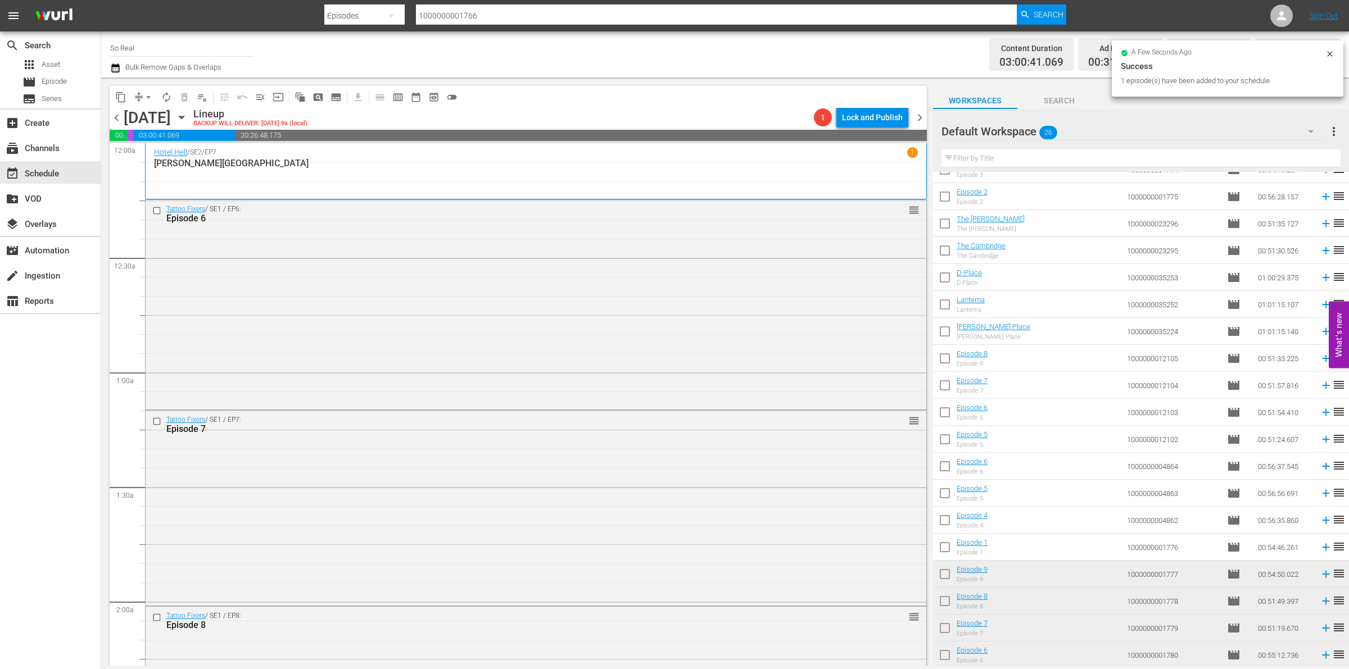
click at [939, 503] on input "checkbox" at bounding box center [945, 550] width 24 height 24
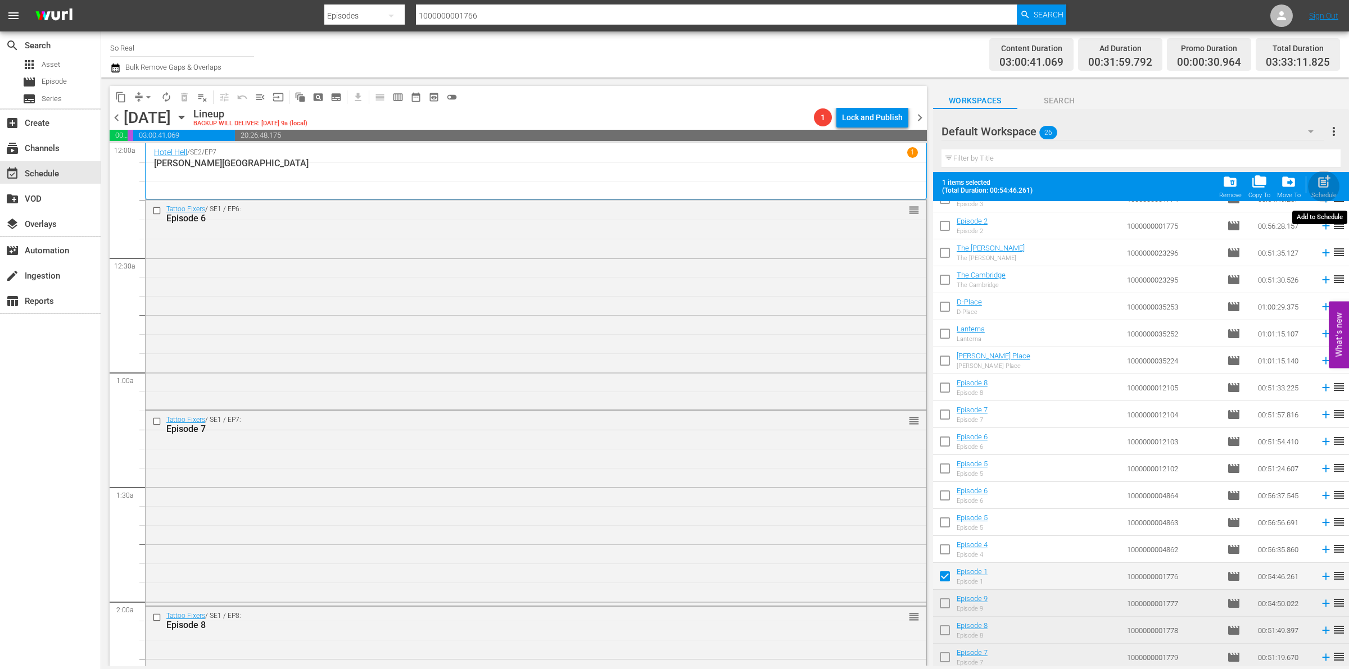
click at [1320, 194] on div "Schedule" at bounding box center [1323, 195] width 25 height 7
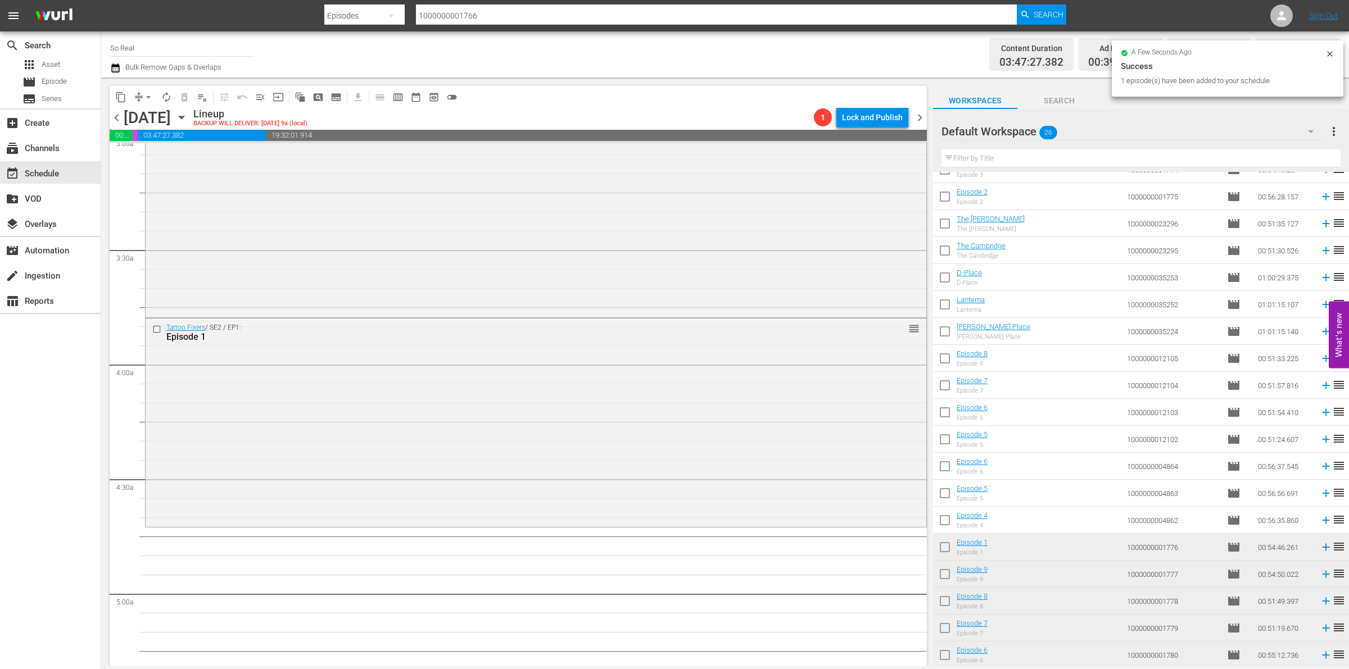
scroll to position [813, 0]
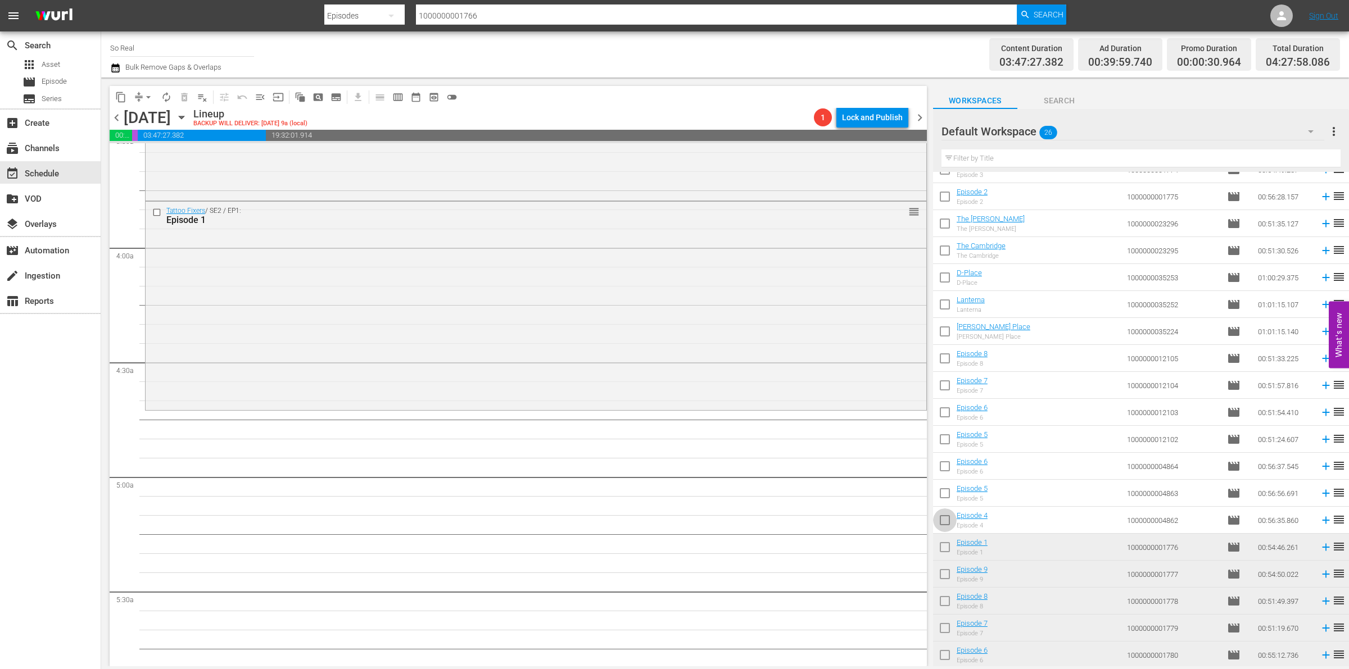
click at [945, 503] on input "checkbox" at bounding box center [945, 523] width 24 height 24
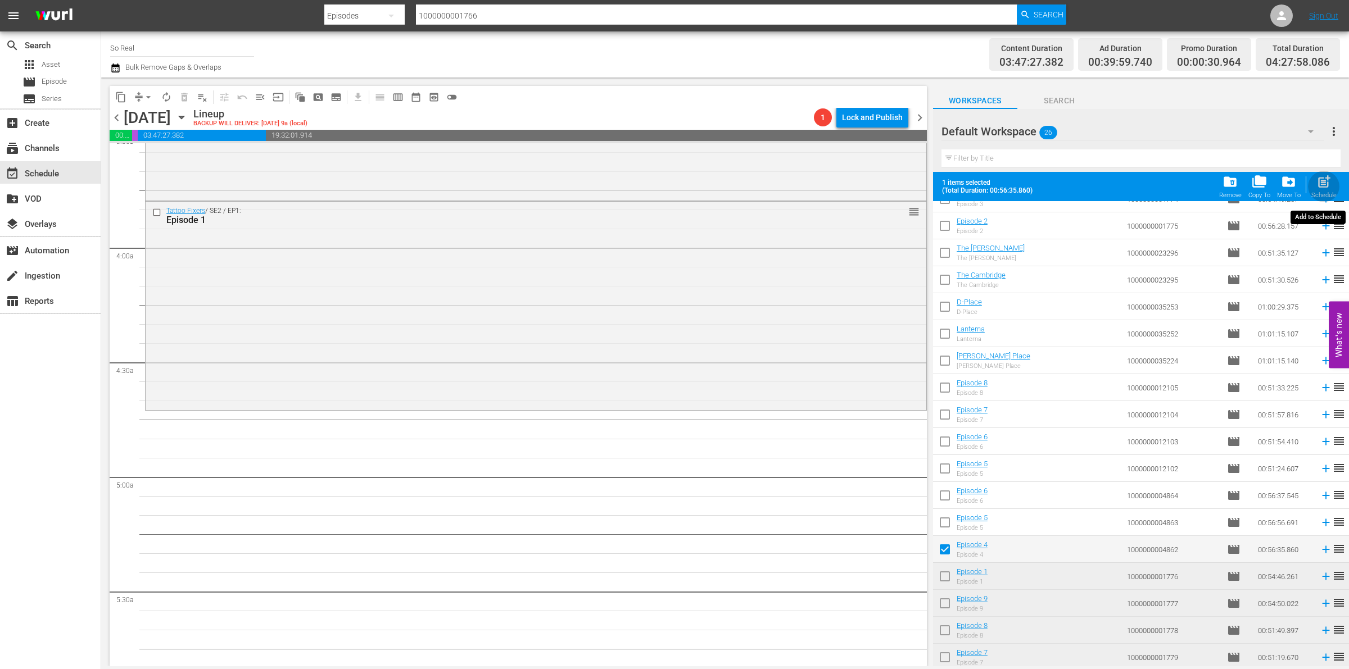
click at [1324, 177] on span "post_add" at bounding box center [1323, 181] width 15 height 15
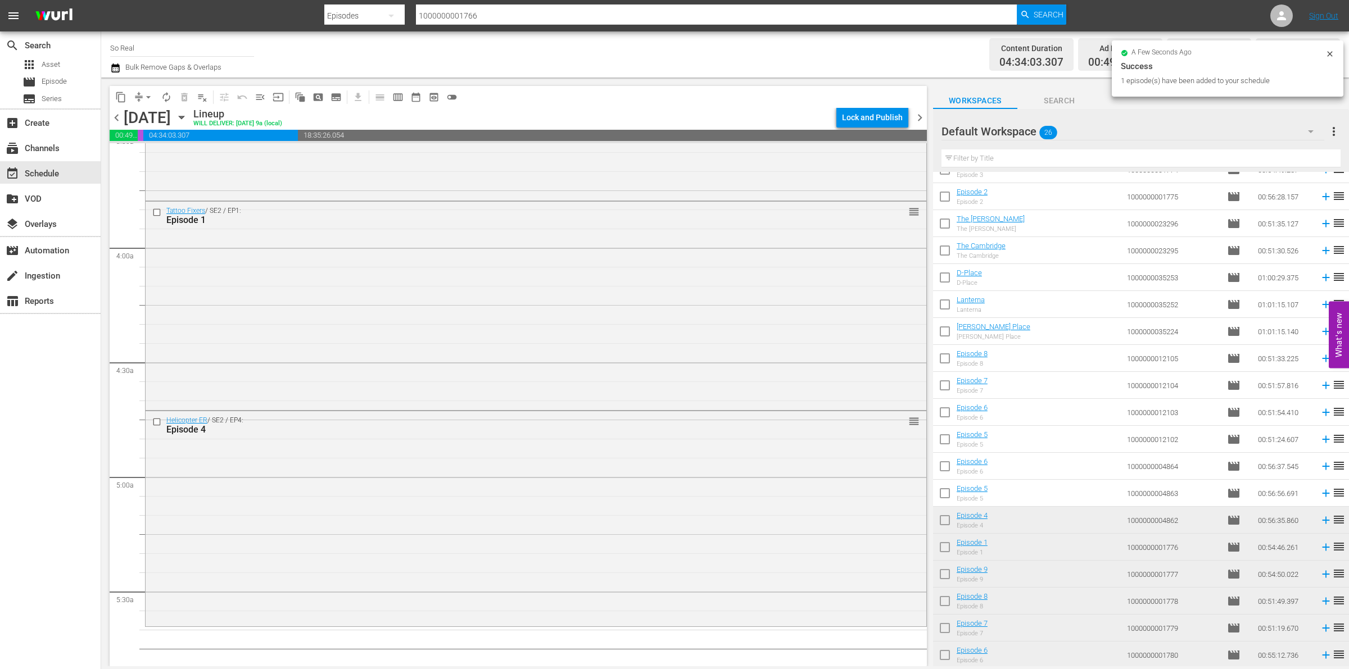
click at [950, 496] on input "checkbox" at bounding box center [945, 496] width 24 height 24
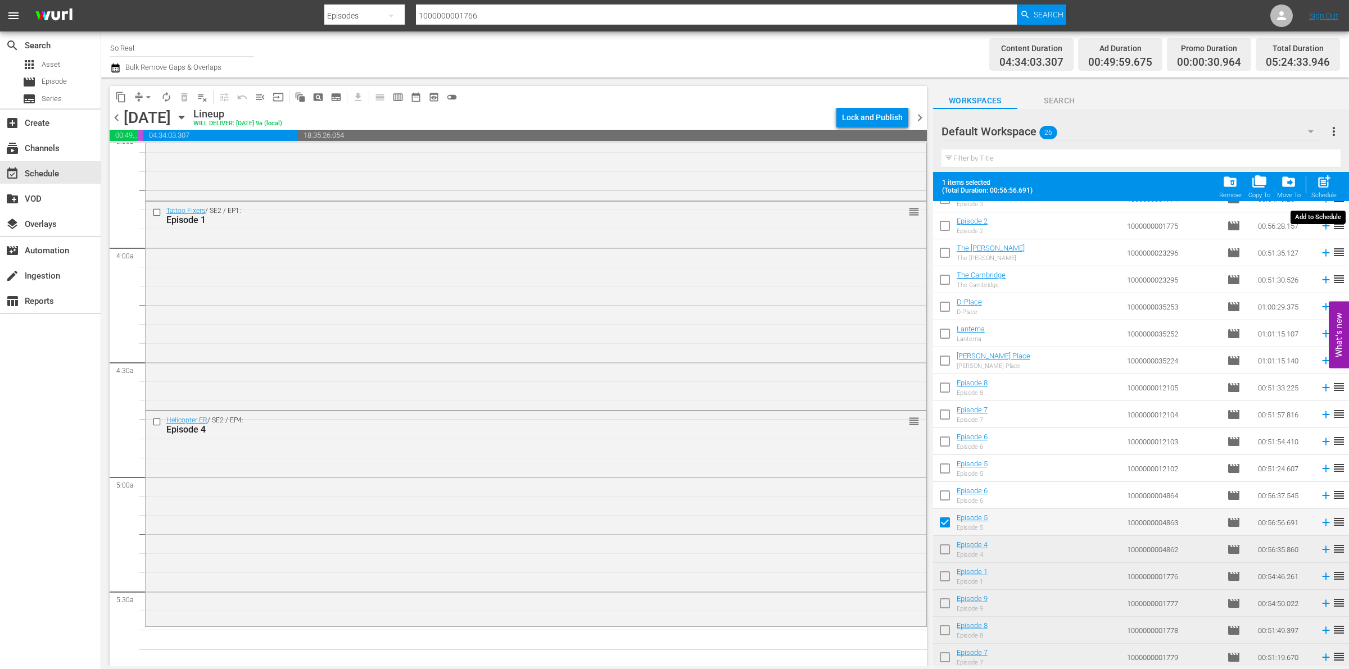
click at [1313, 178] on div "post_add Schedule" at bounding box center [1323, 186] width 25 height 25
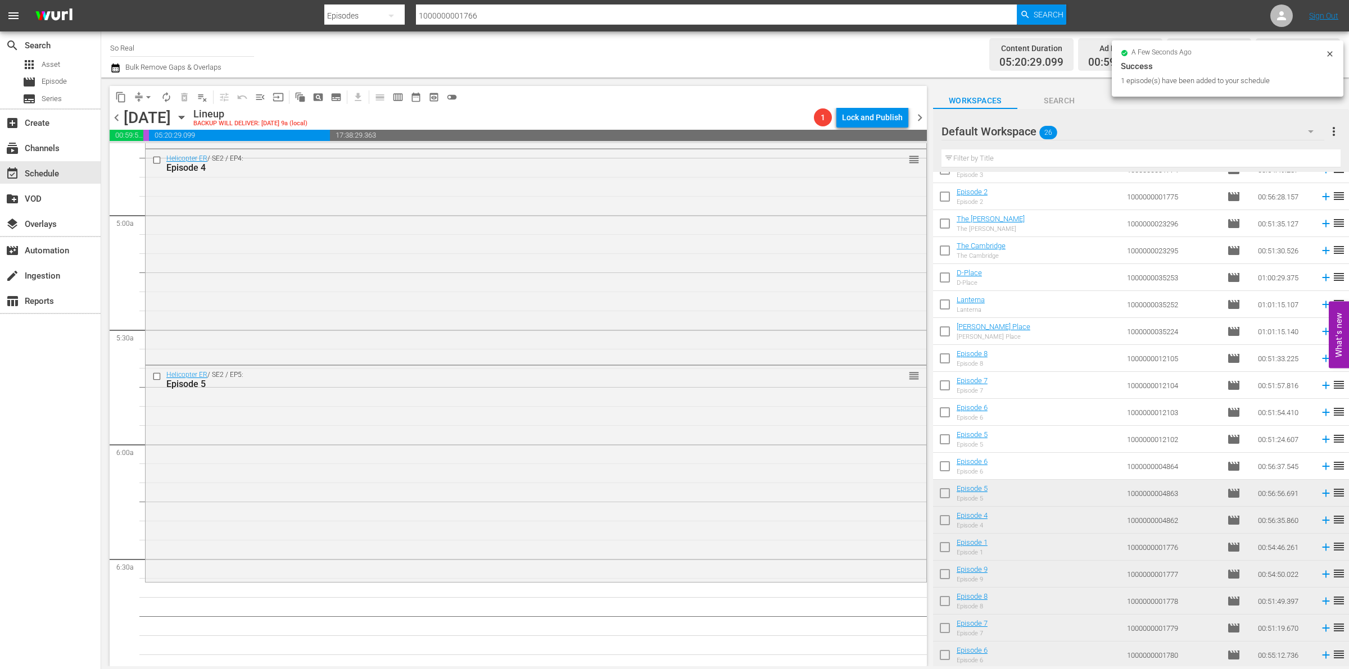
scroll to position [1077, 0]
click at [944, 461] on input "checkbox" at bounding box center [945, 469] width 24 height 24
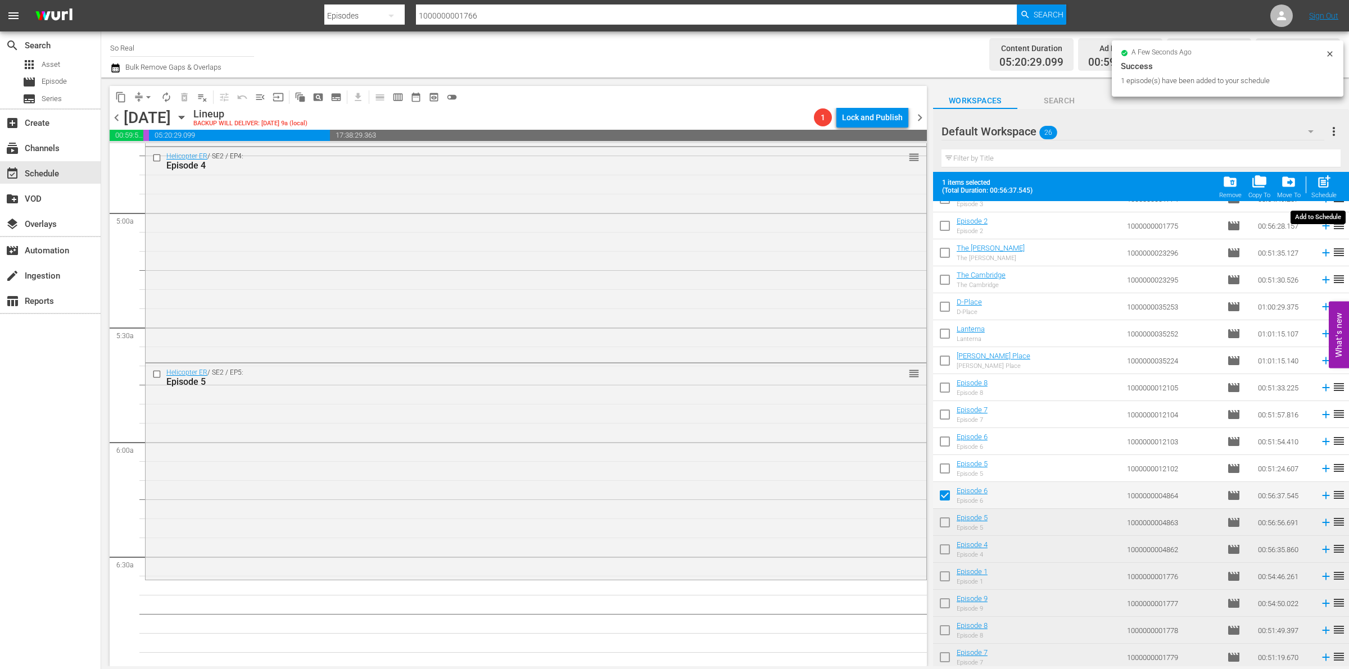
click at [1325, 187] on span "post_add" at bounding box center [1323, 181] width 15 height 15
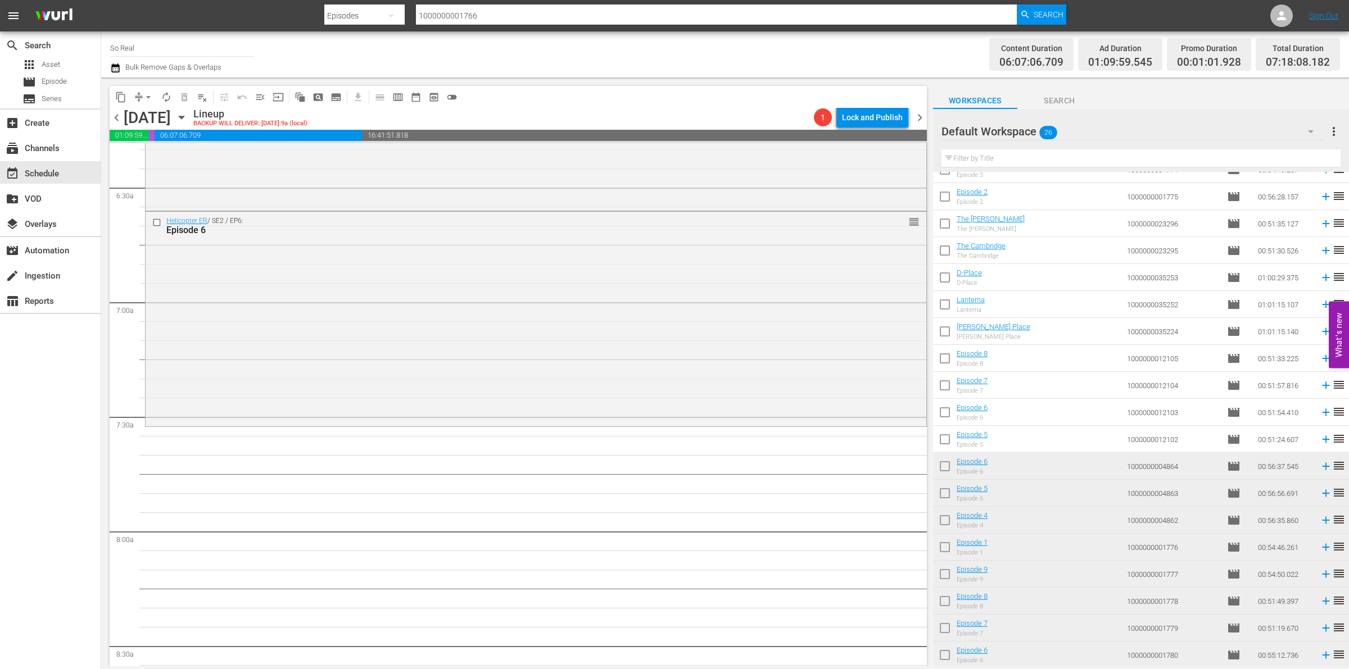
scroll to position [1467, 0]
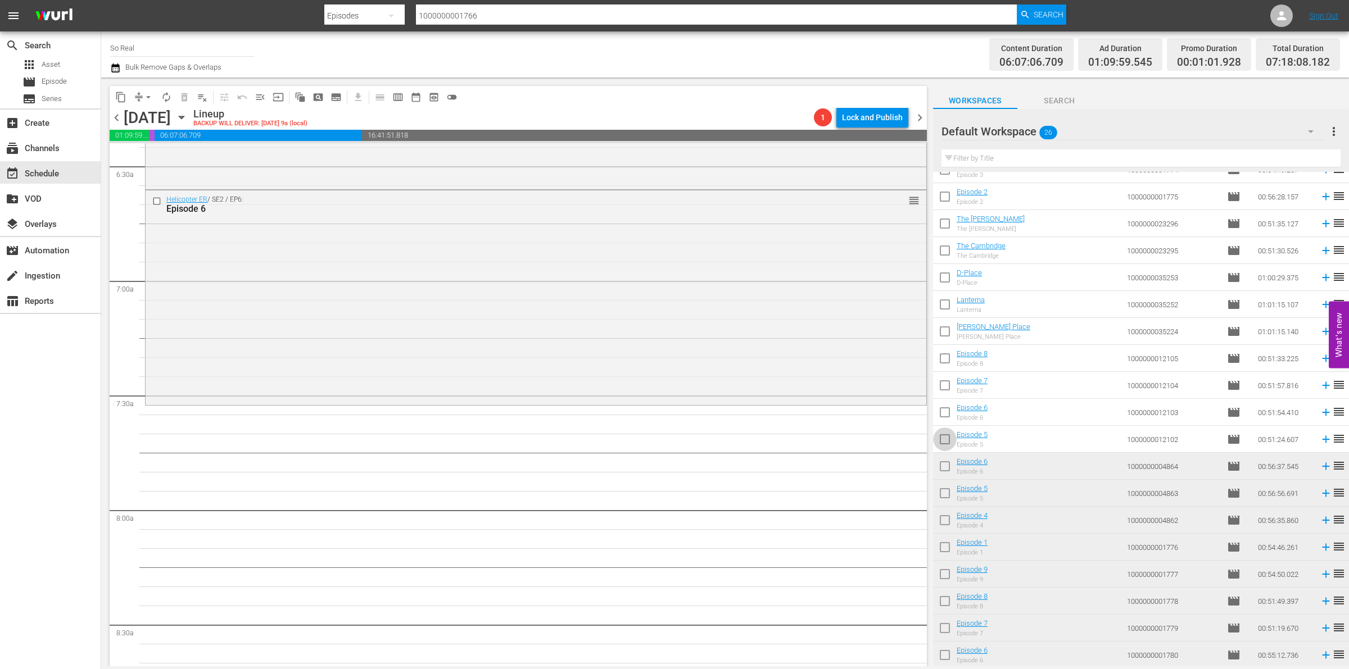
click at [948, 439] on input "checkbox" at bounding box center [945, 442] width 24 height 24
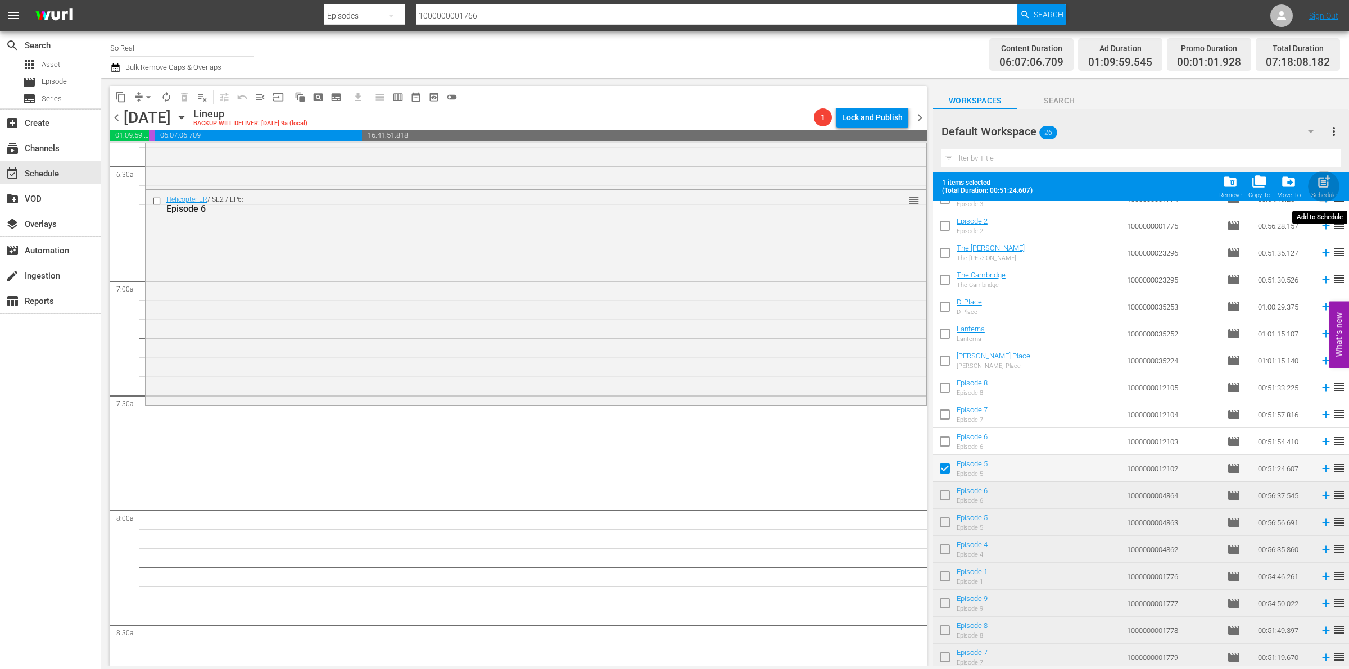
click at [1322, 192] on div "Schedule" at bounding box center [1323, 195] width 25 height 7
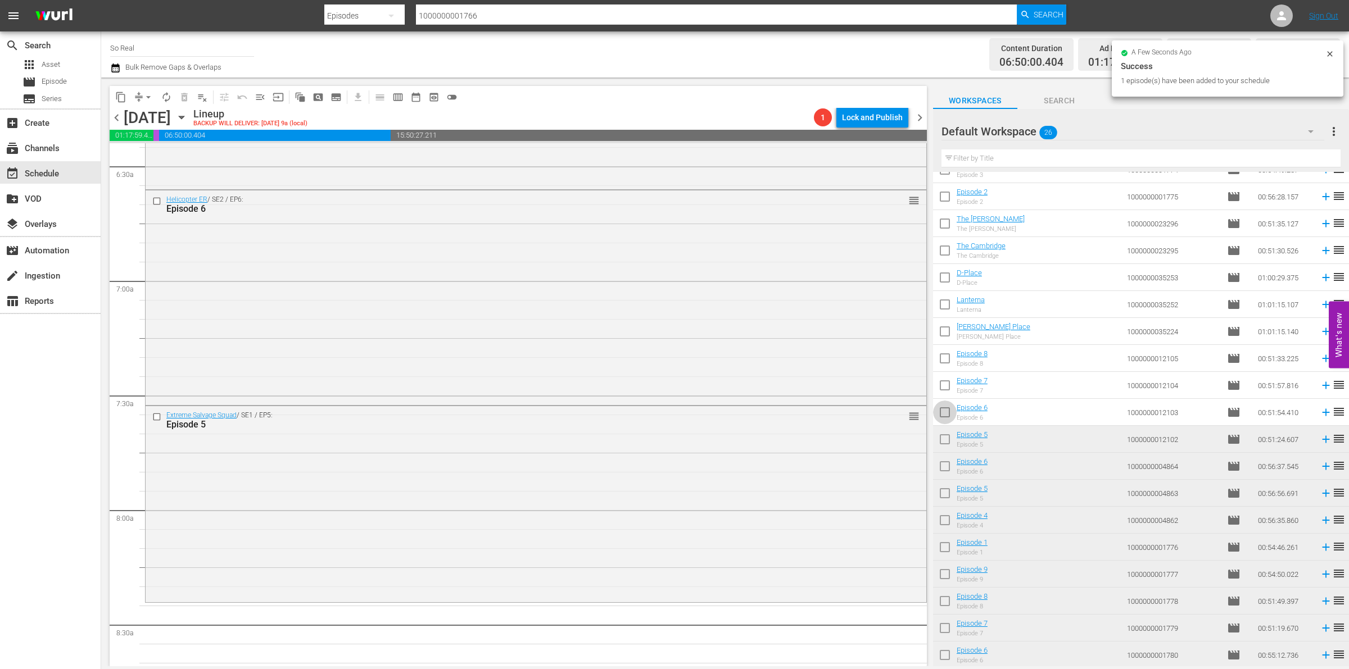
click at [950, 410] on input "checkbox" at bounding box center [945, 415] width 24 height 24
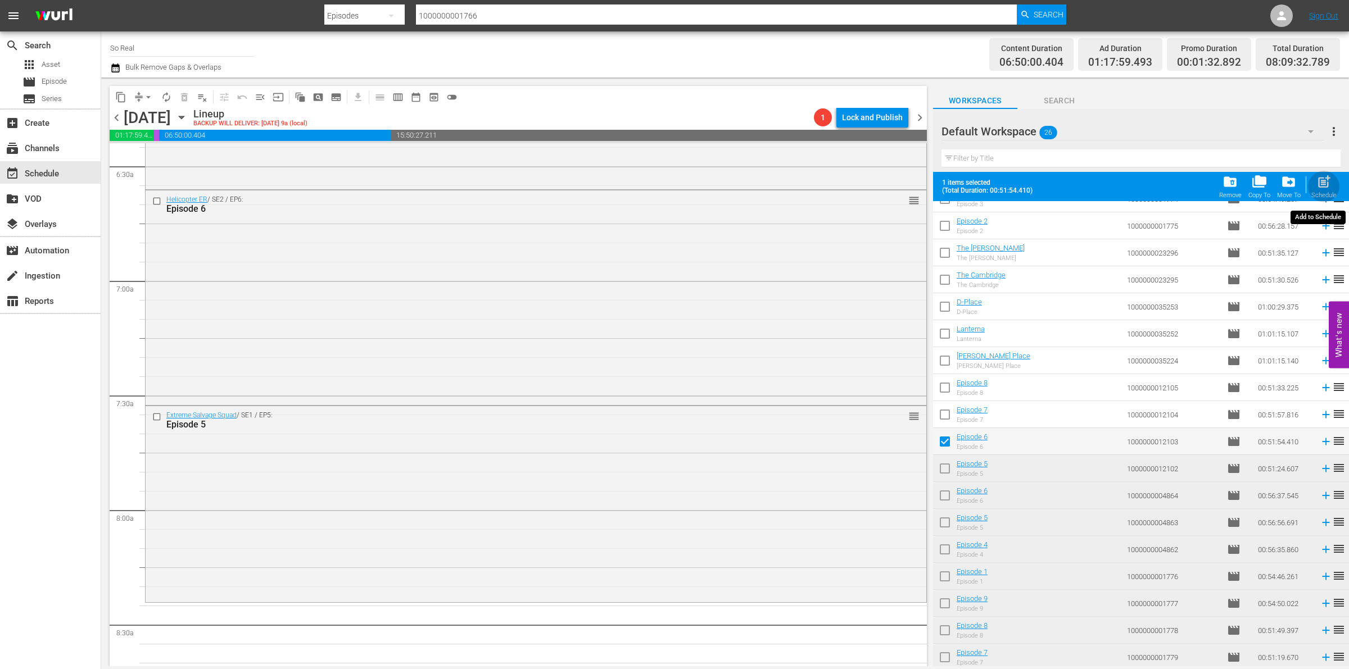
click at [1321, 194] on div "Schedule" at bounding box center [1323, 195] width 25 height 7
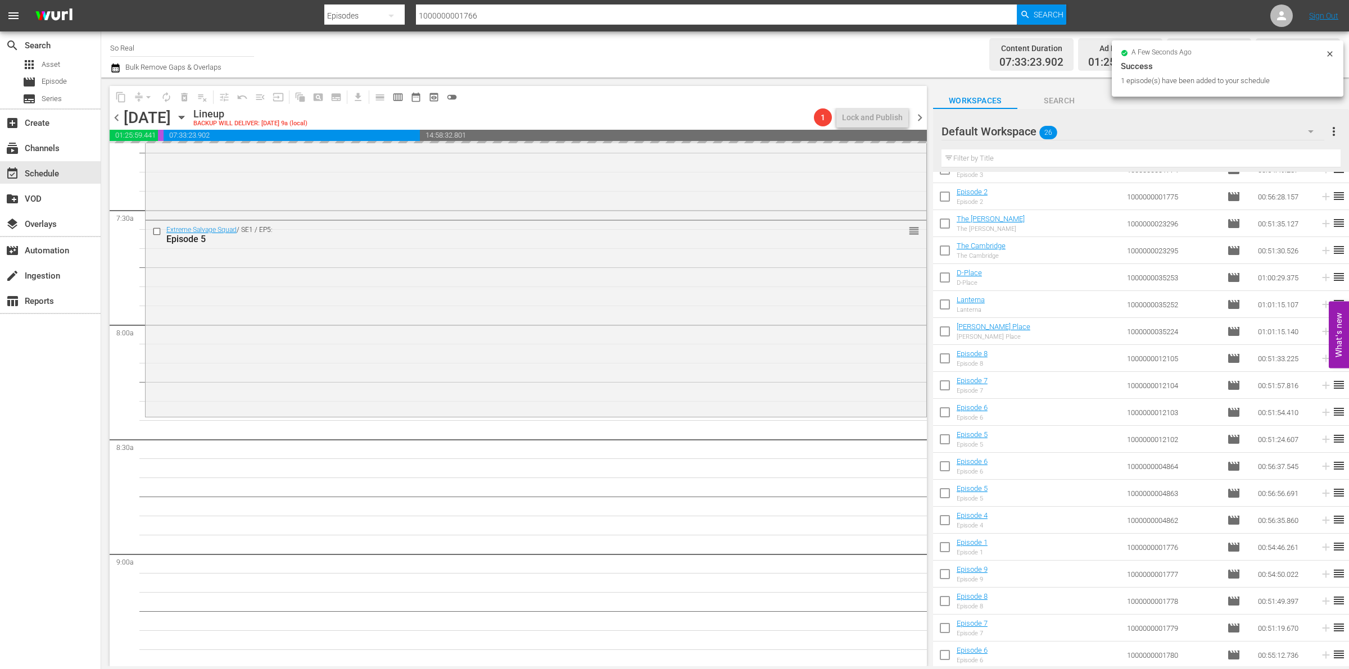
scroll to position [1653, 0]
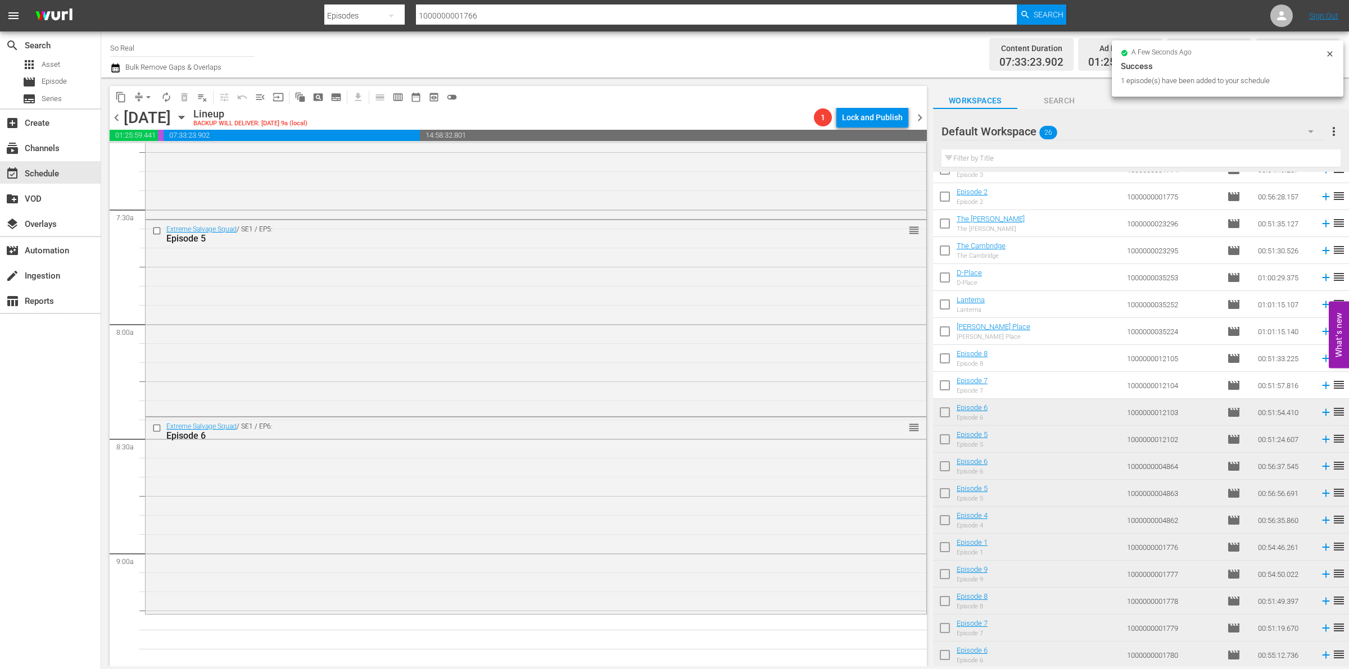
click at [951, 389] on input "checkbox" at bounding box center [945, 388] width 24 height 24
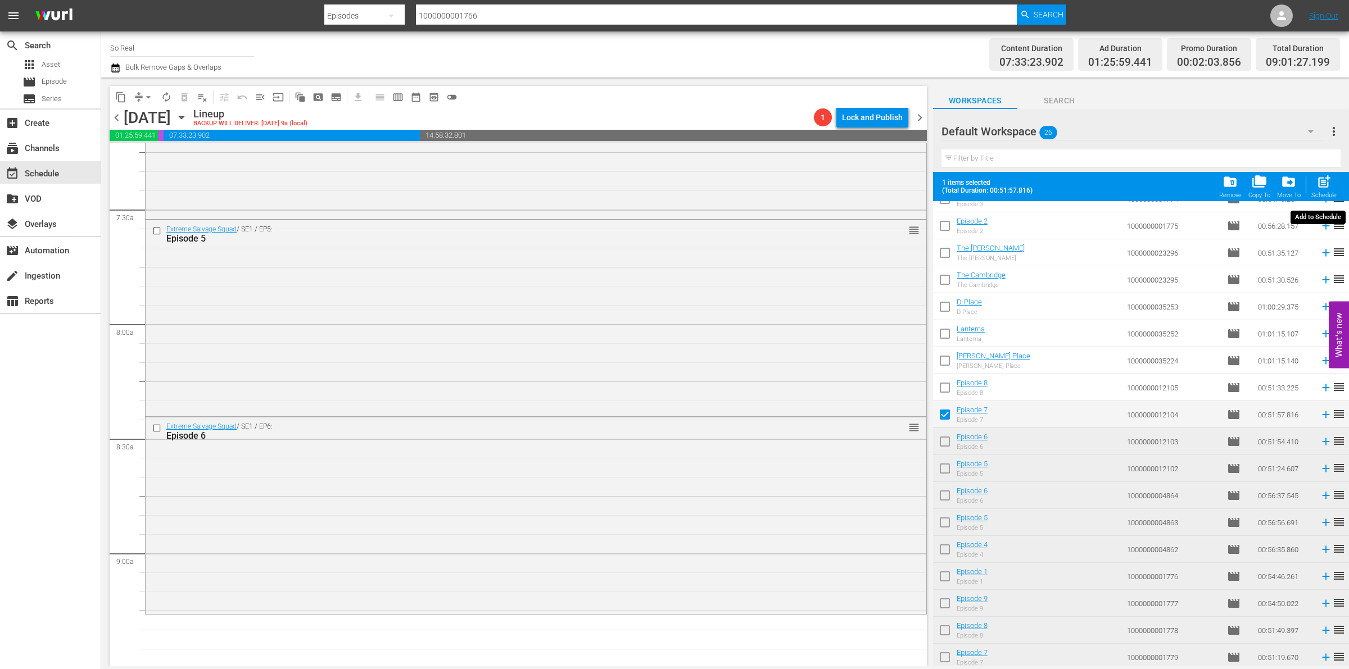
click at [1326, 180] on span "post_add" at bounding box center [1323, 181] width 15 height 15
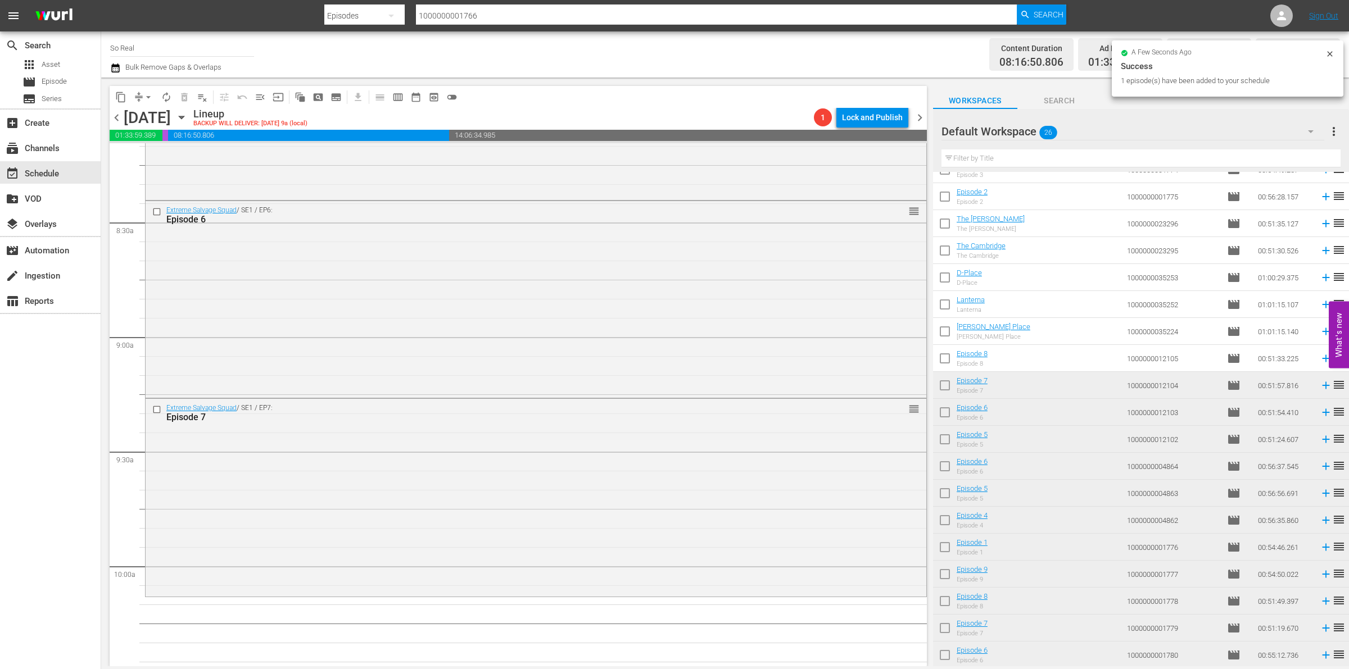
scroll to position [1870, 0]
click at [952, 358] on input "checkbox" at bounding box center [945, 361] width 24 height 24
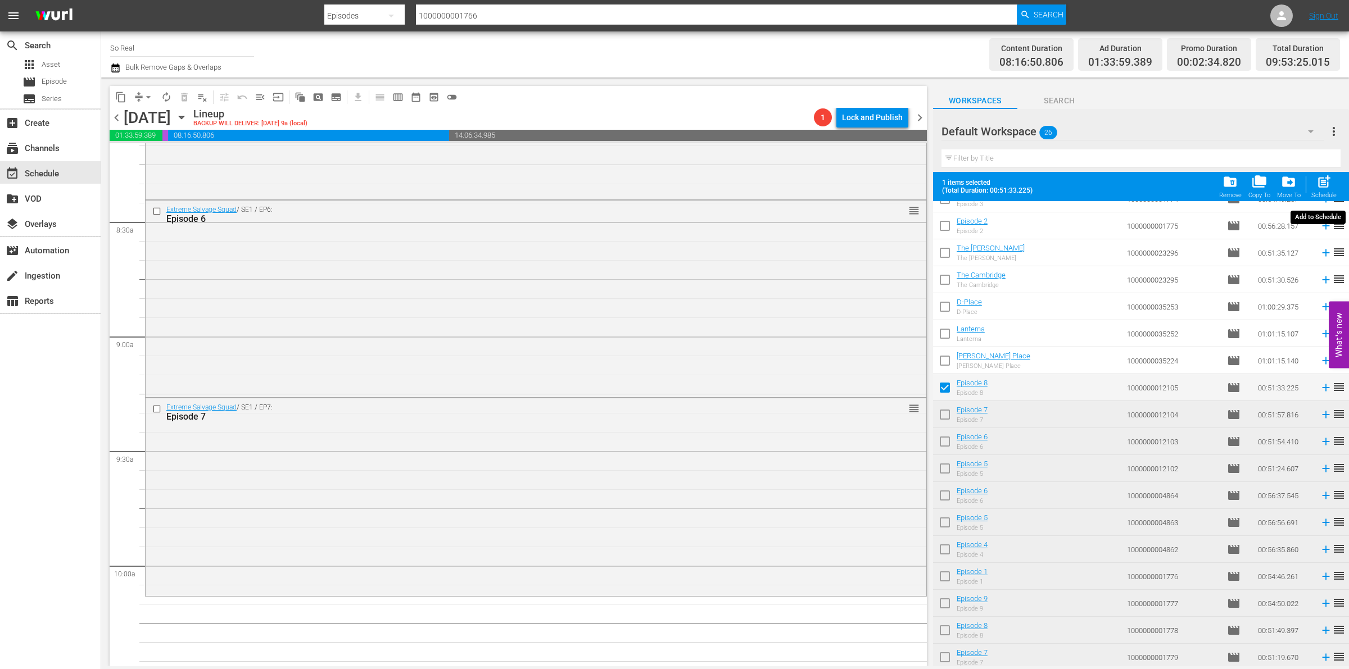
click at [1322, 194] on div "Schedule" at bounding box center [1323, 195] width 25 height 7
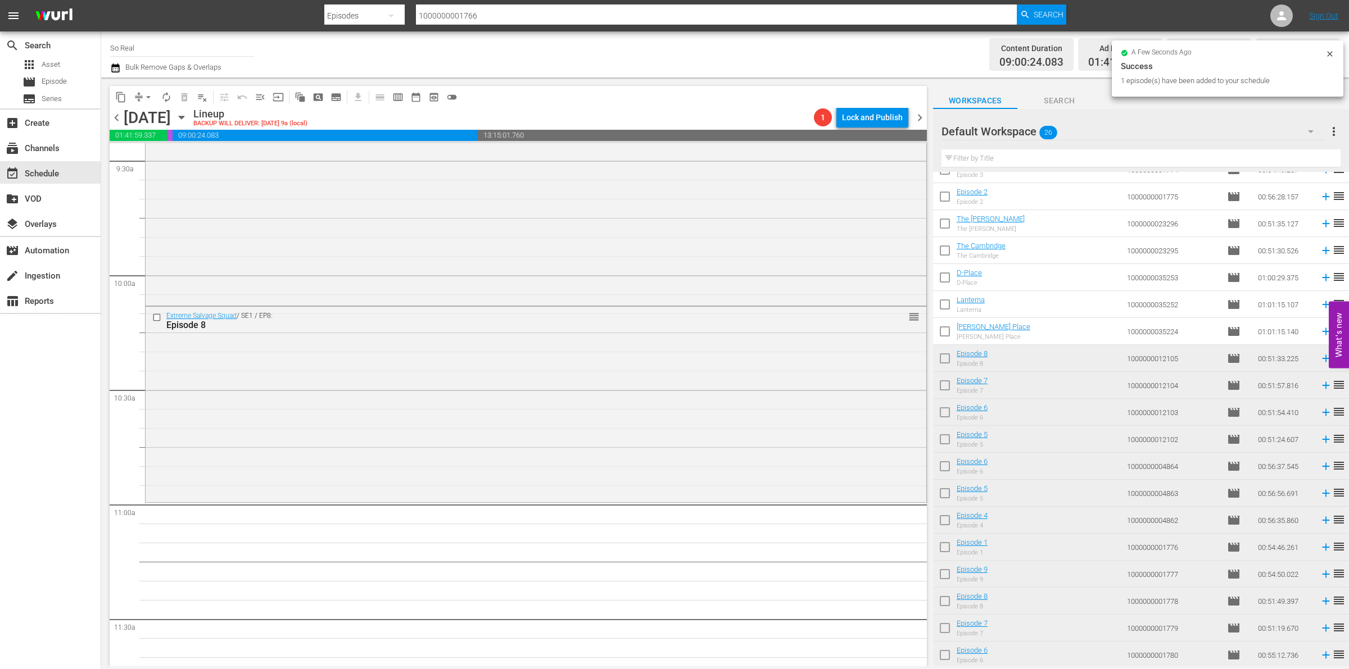
scroll to position [2161, 0]
click at [943, 321] on span at bounding box center [945, 332] width 24 height 24
click at [943, 327] on input "checkbox" at bounding box center [945, 334] width 24 height 24
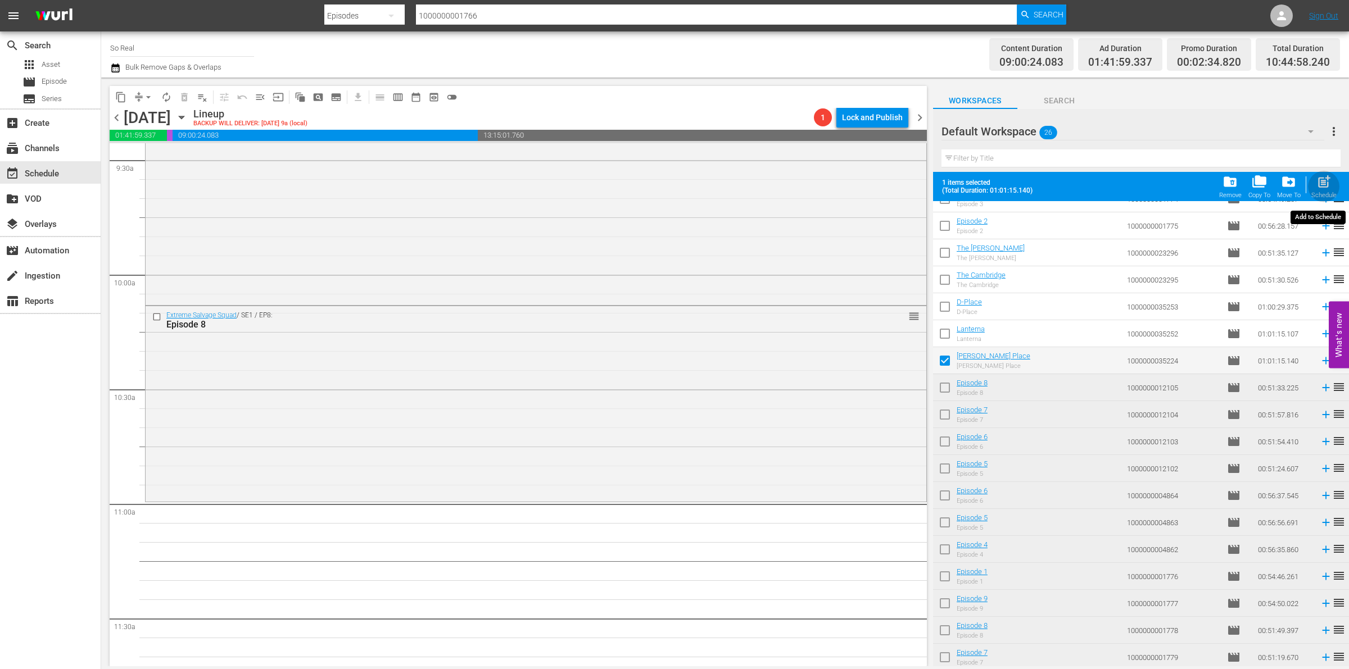
click at [1323, 190] on div "post_add Schedule" at bounding box center [1323, 186] width 25 height 25
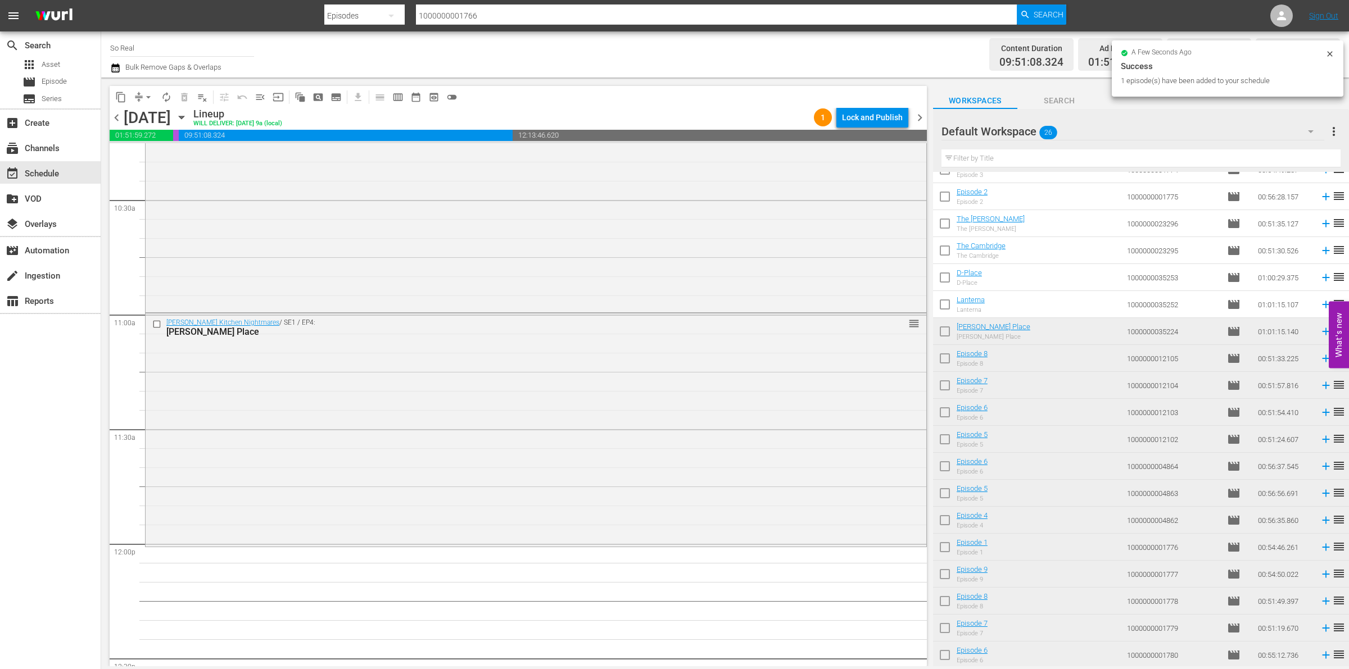
scroll to position [2402, 0]
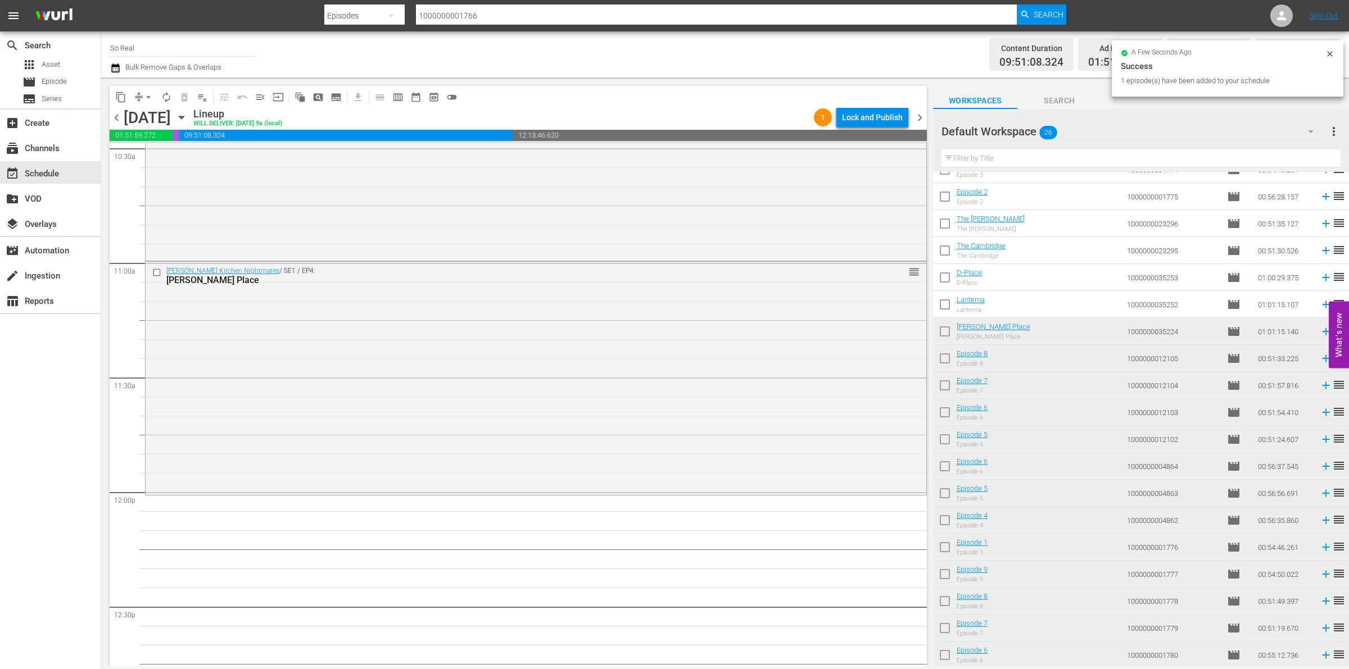
click at [942, 305] on input "checkbox" at bounding box center [945, 307] width 24 height 24
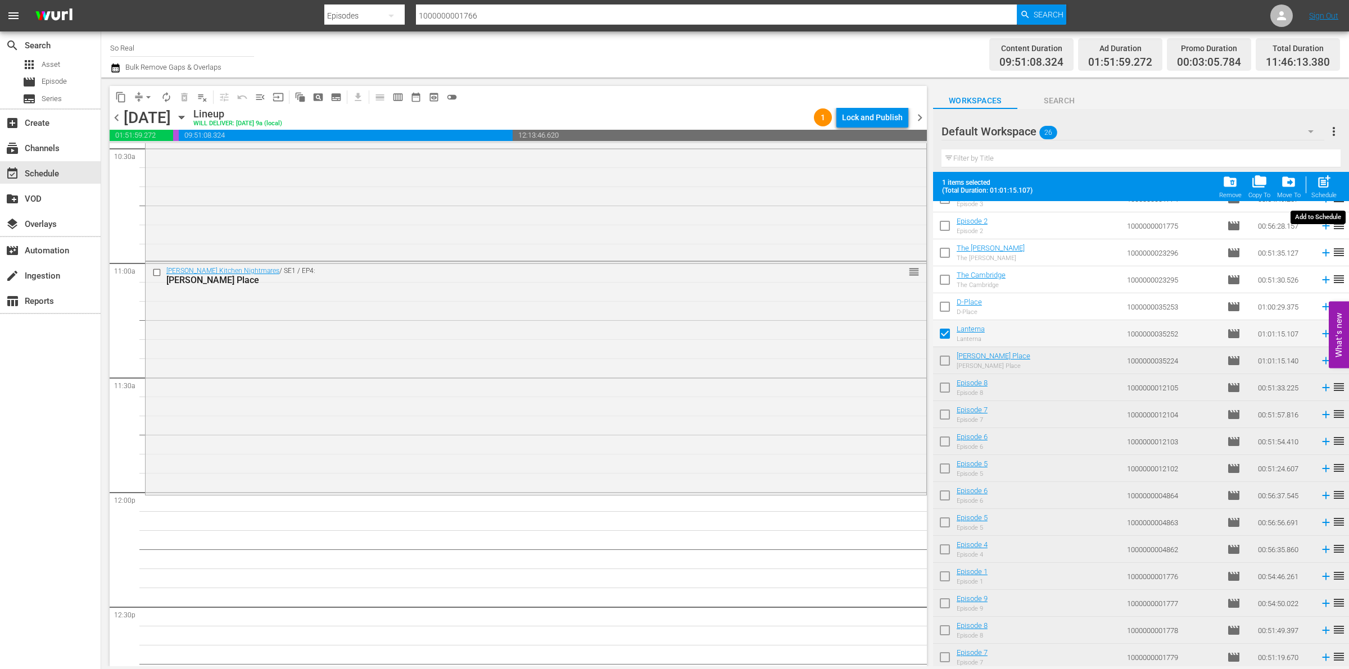
click at [1325, 178] on span "post_add" at bounding box center [1323, 181] width 15 height 15
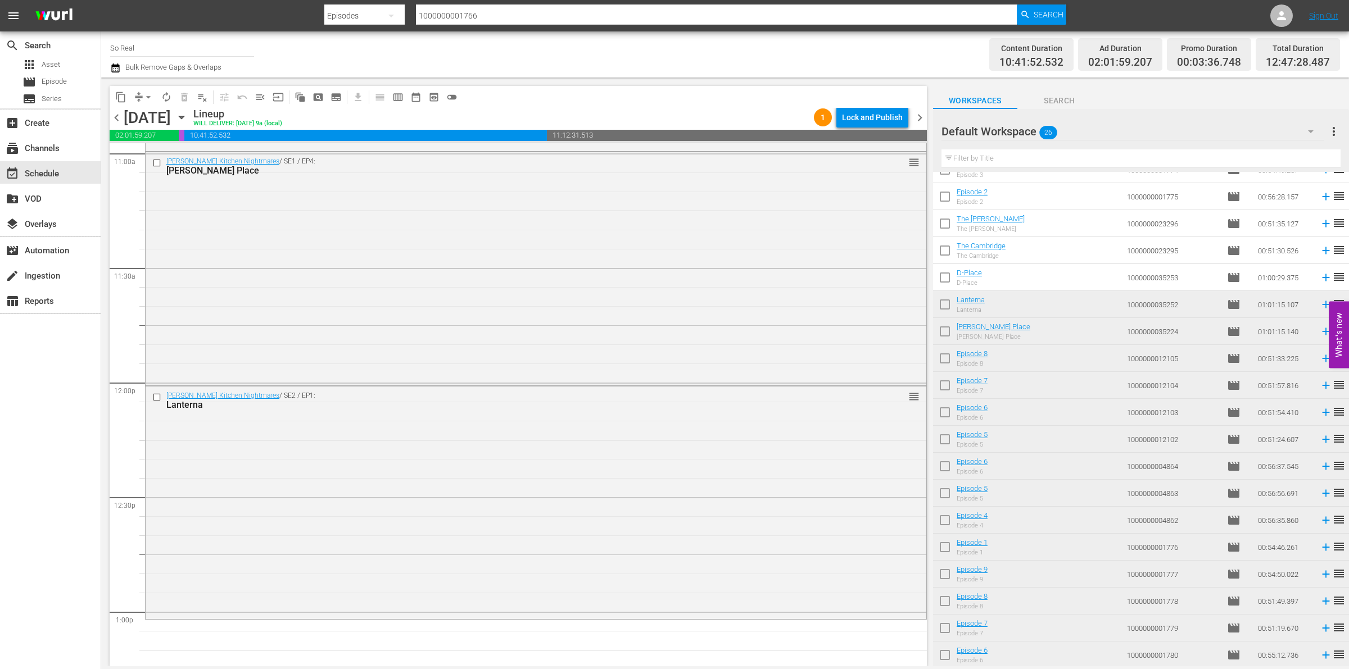
scroll to position [2684, 0]
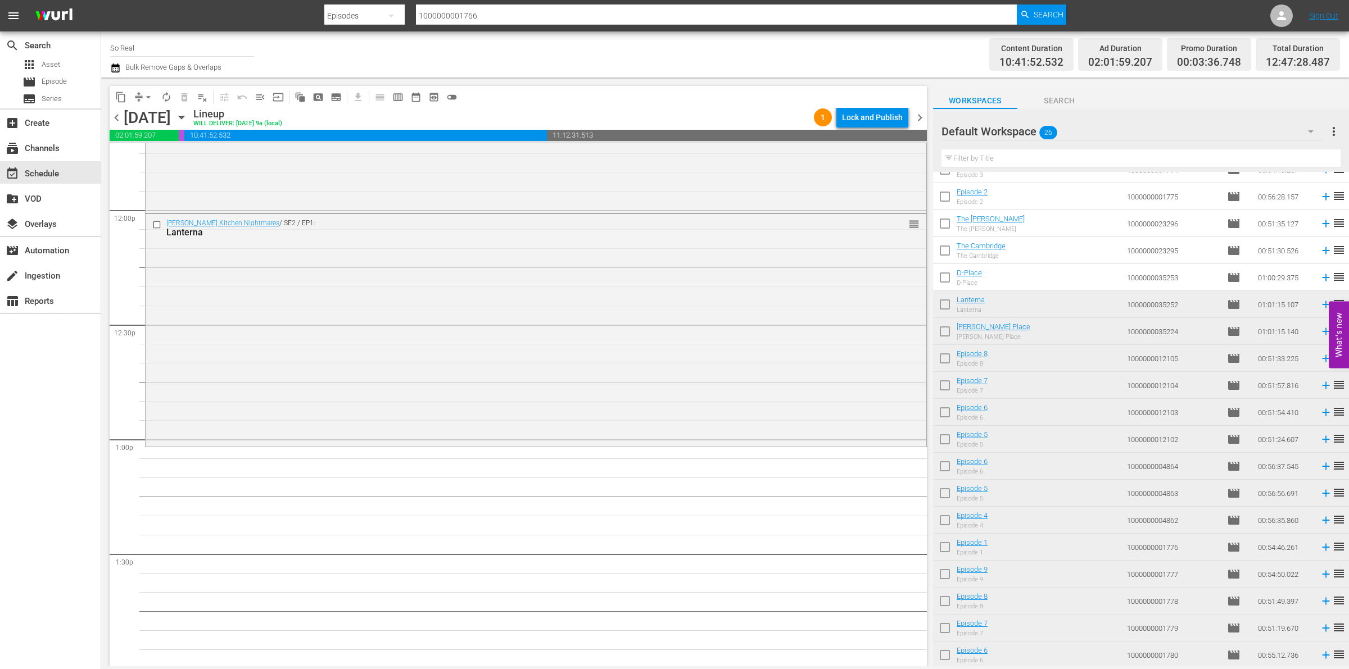
click at [944, 285] on input "checkbox" at bounding box center [945, 280] width 24 height 24
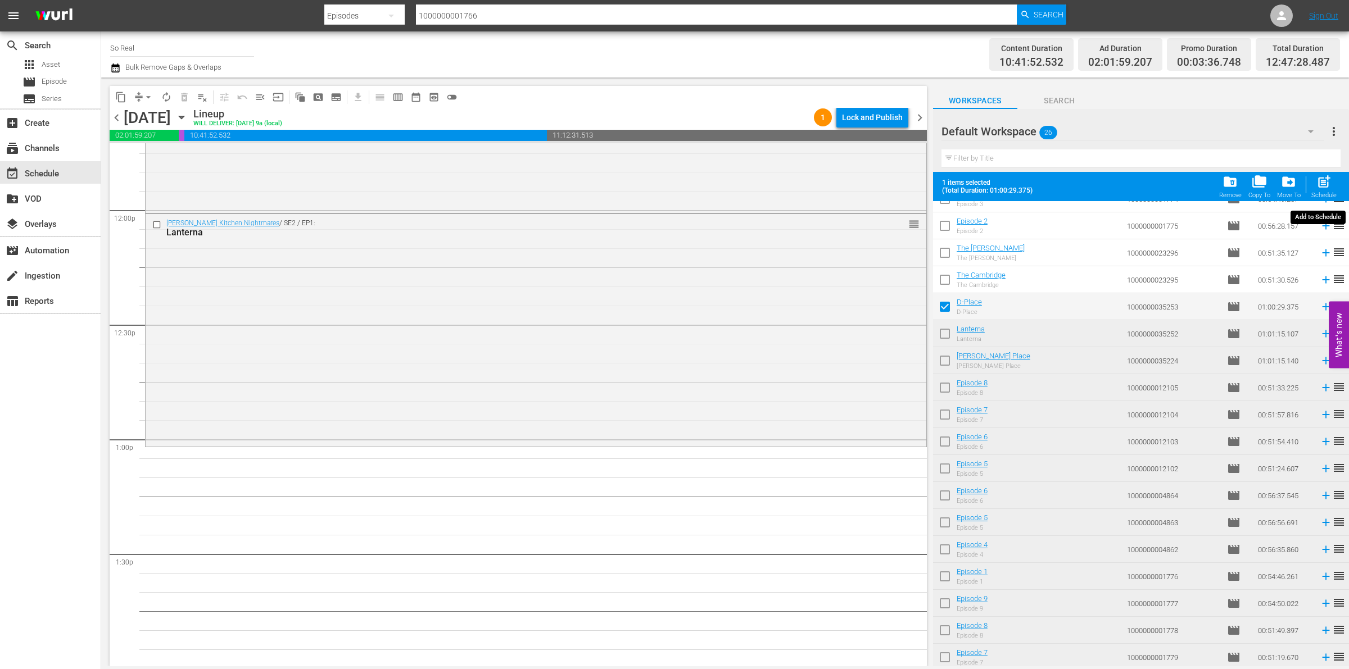
click at [1319, 177] on span "post_add" at bounding box center [1323, 181] width 15 height 15
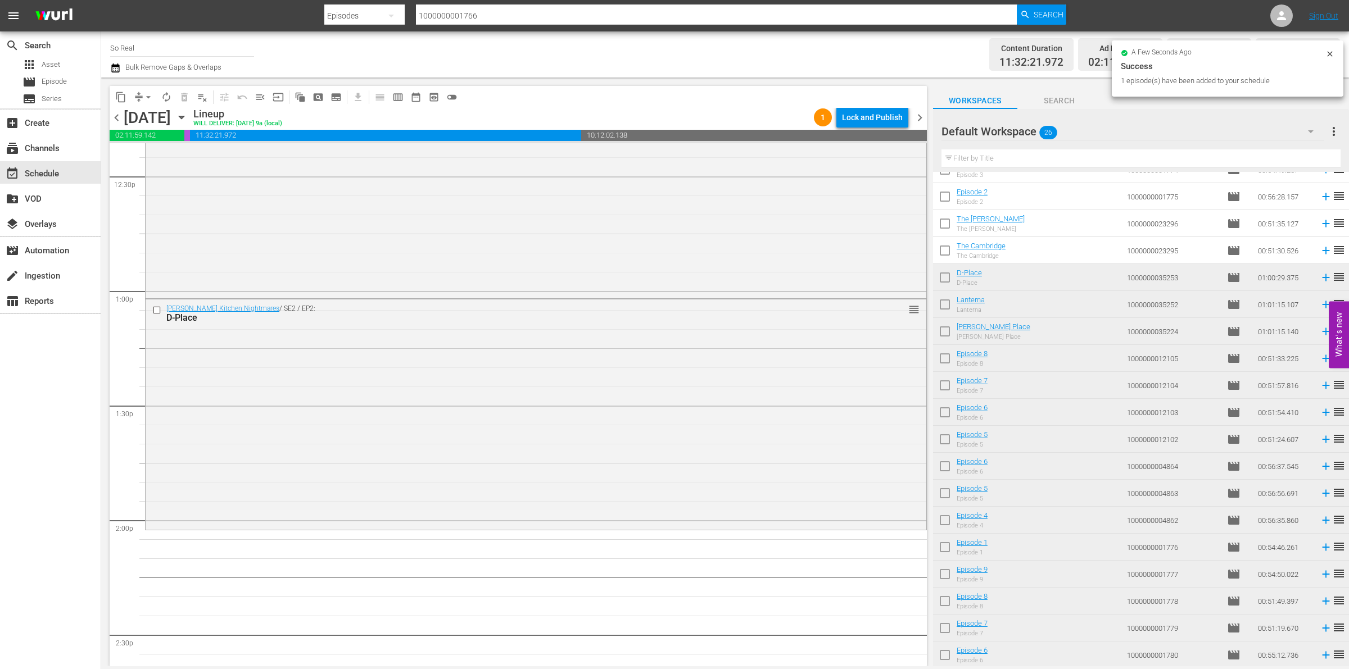
scroll to position [2833, 0]
click at [950, 256] on input "checkbox" at bounding box center [945, 253] width 24 height 24
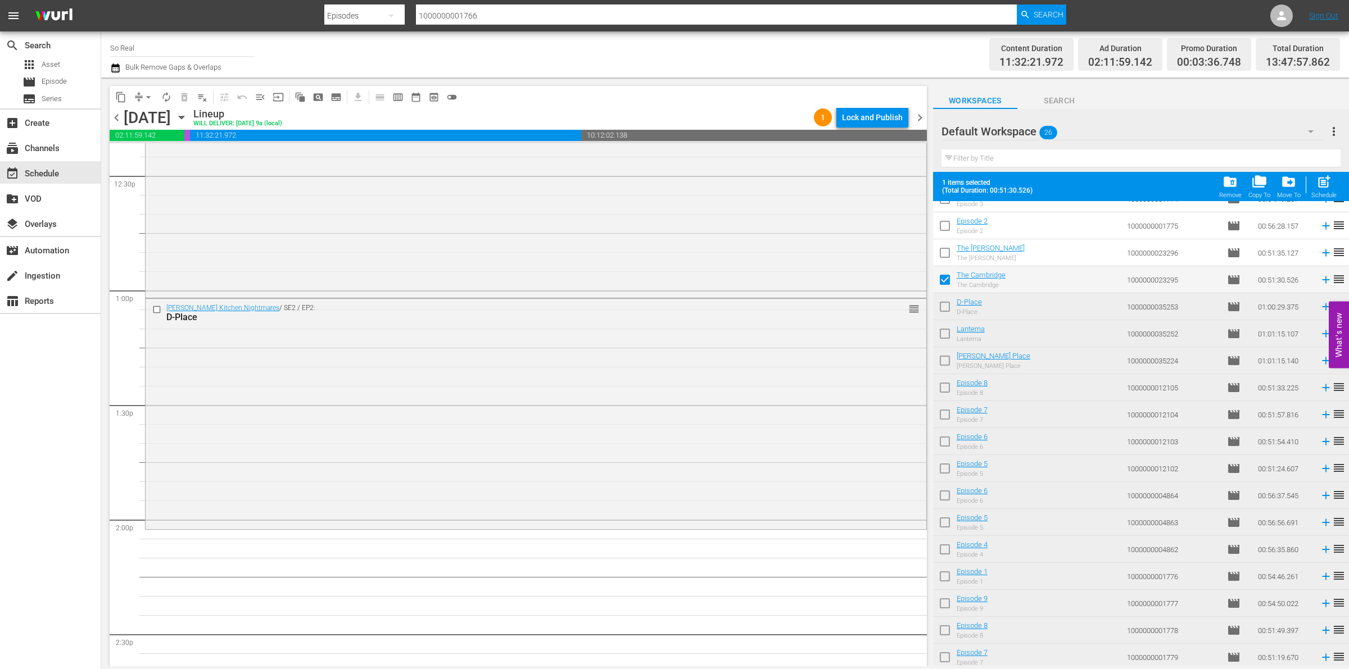
click at [1336, 185] on button "post_add Schedule" at bounding box center [1324, 186] width 32 height 31
checkbox input "false"
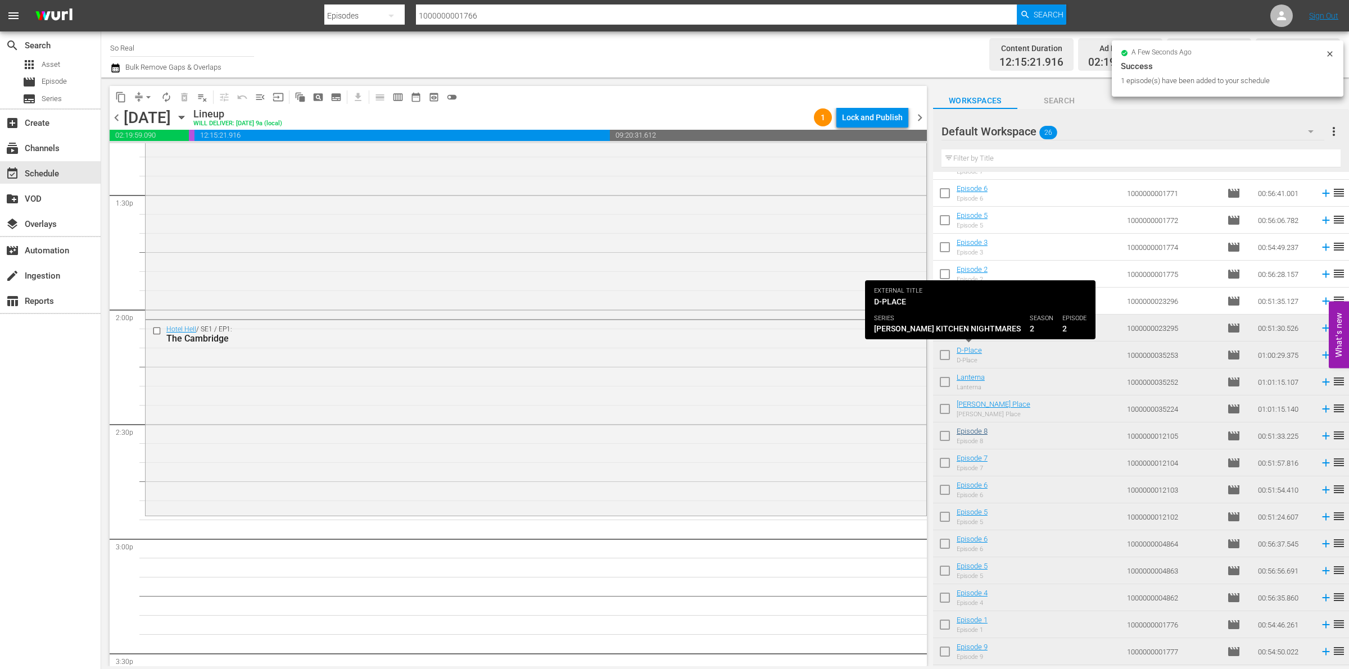
scroll to position [153, 0]
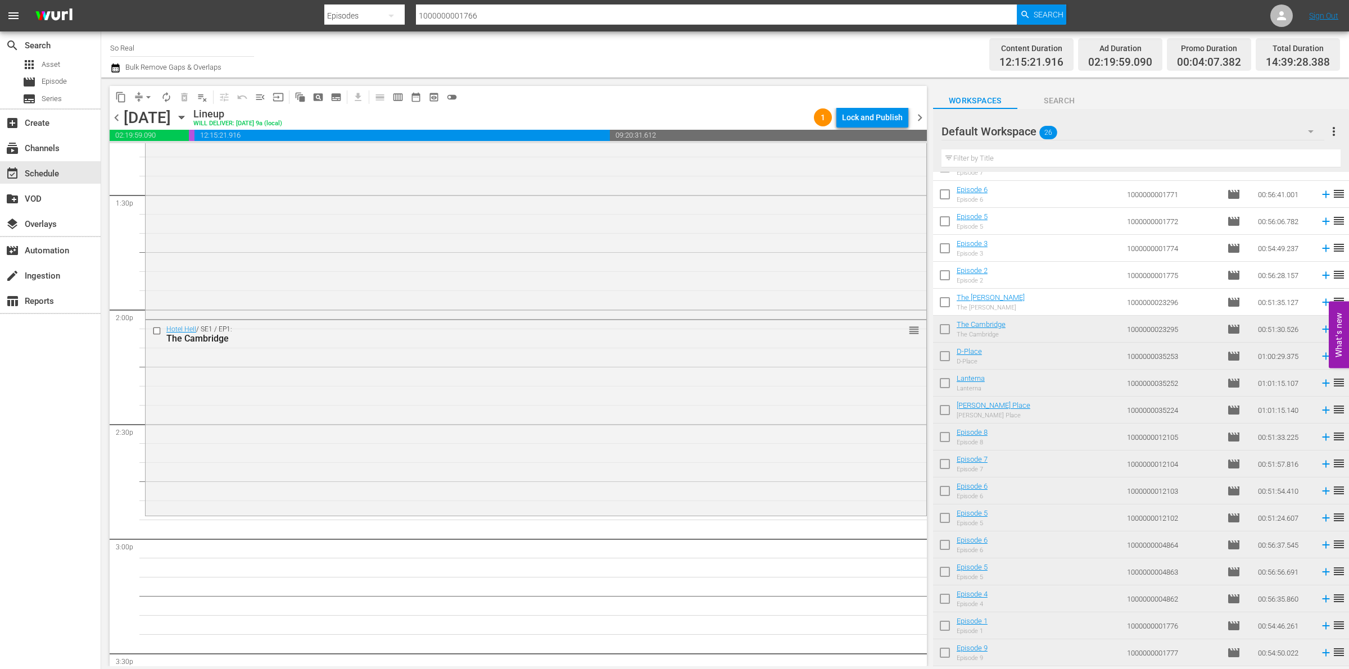
click at [941, 298] on input "checkbox" at bounding box center [945, 305] width 24 height 24
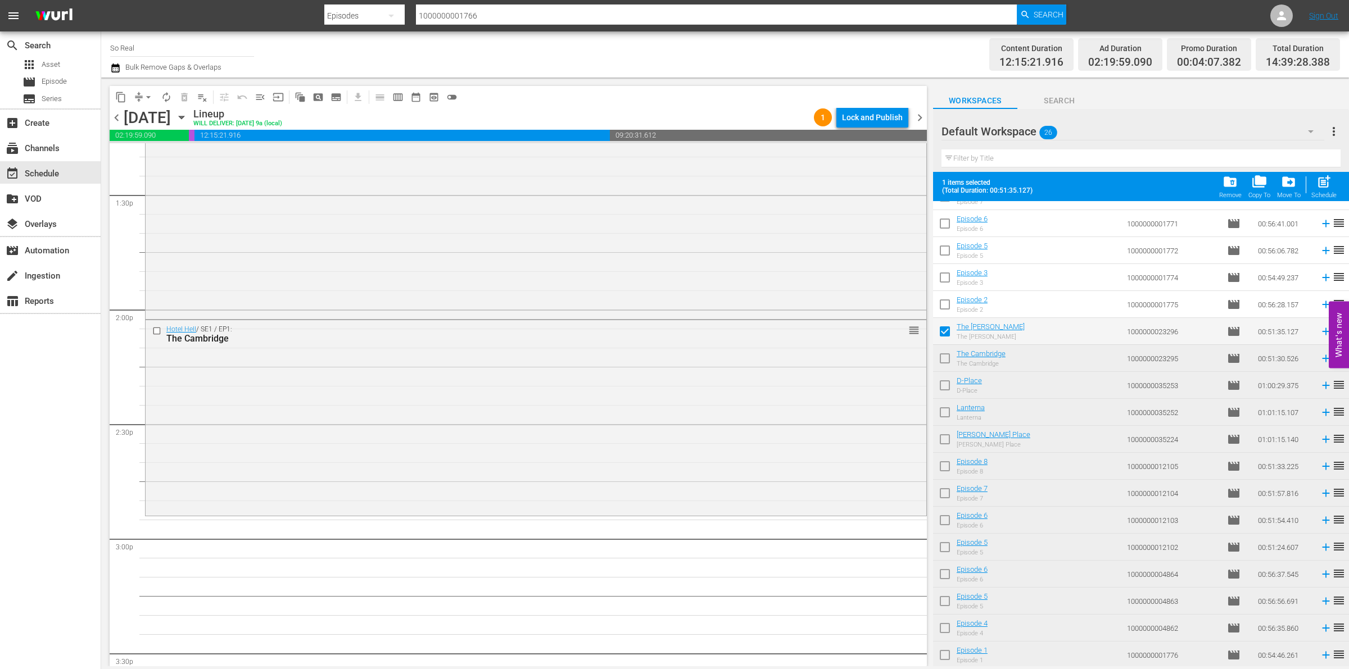
click at [1318, 194] on div "Schedule" at bounding box center [1323, 195] width 25 height 7
checkbox input "false"
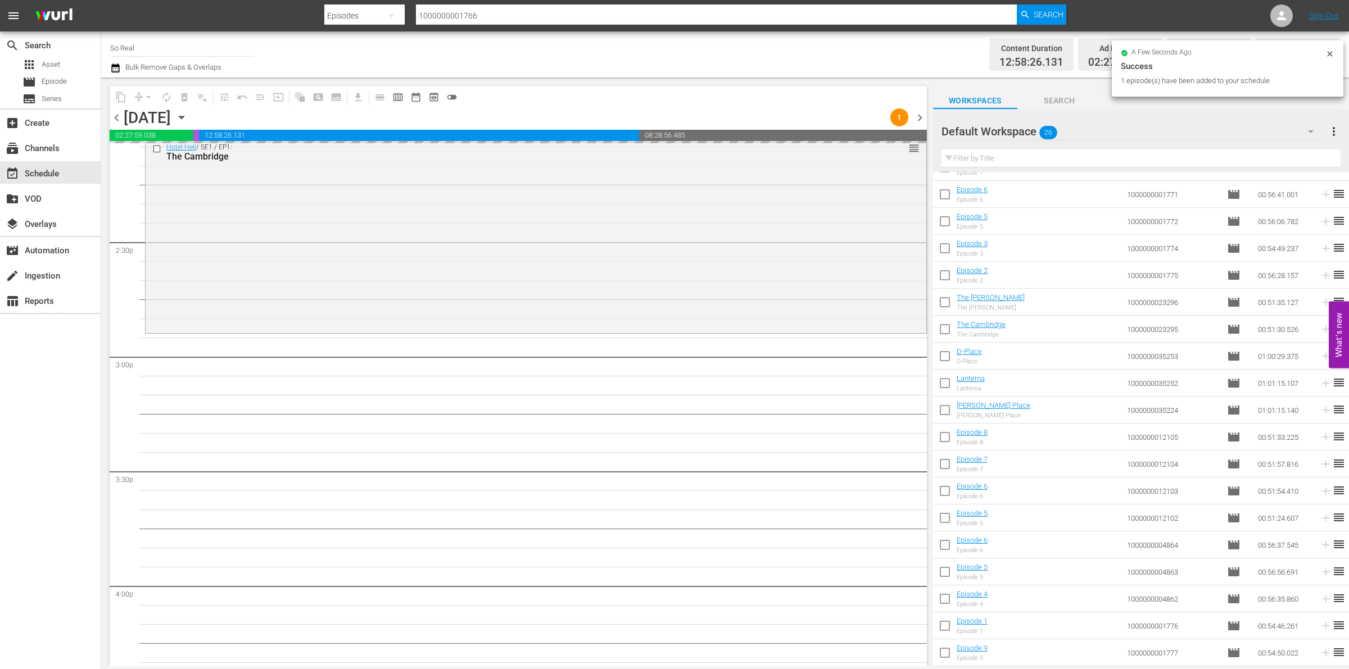
scroll to position [3252, 0]
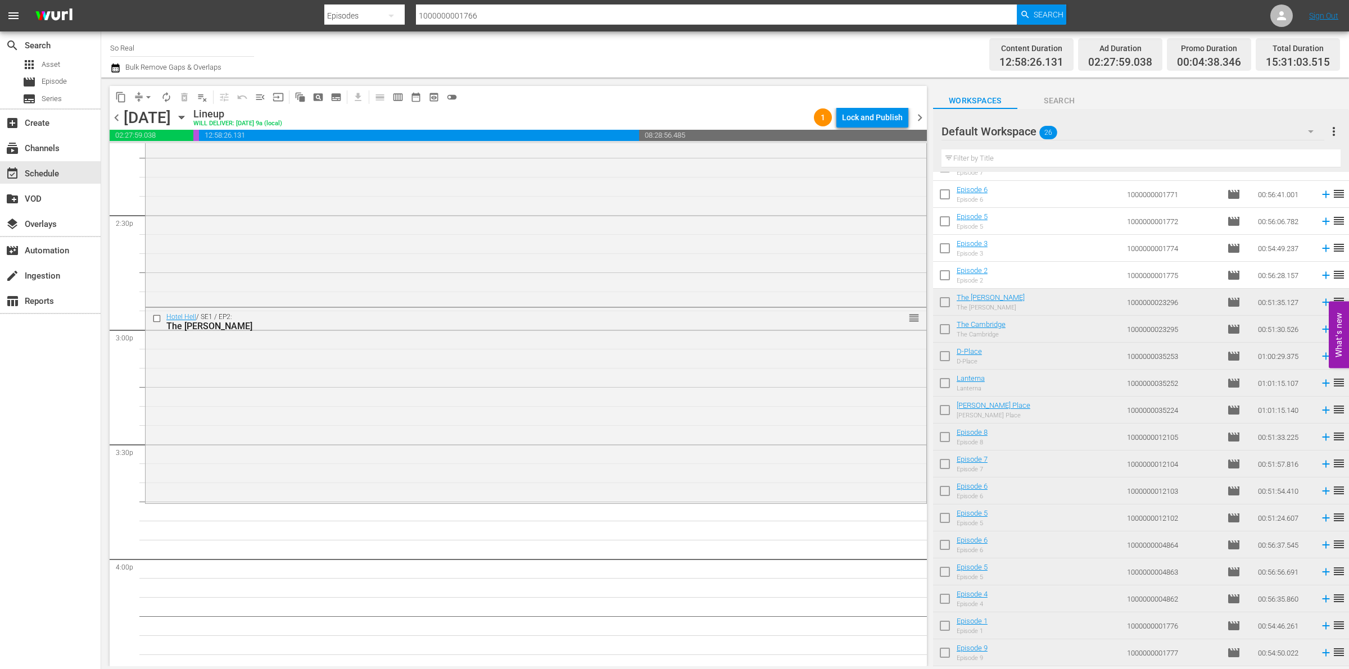
click at [942, 271] on input "checkbox" at bounding box center [945, 278] width 24 height 24
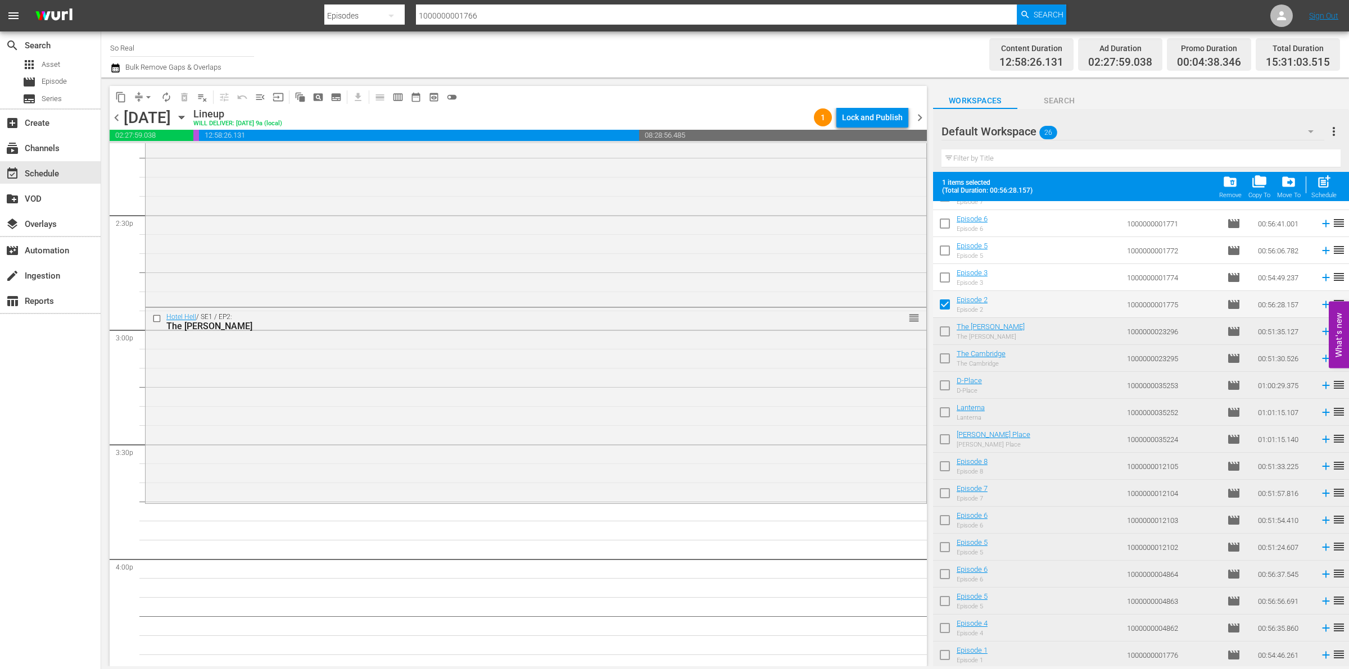
click at [1324, 189] on span "post_add" at bounding box center [1323, 181] width 15 height 15
checkbox input "false"
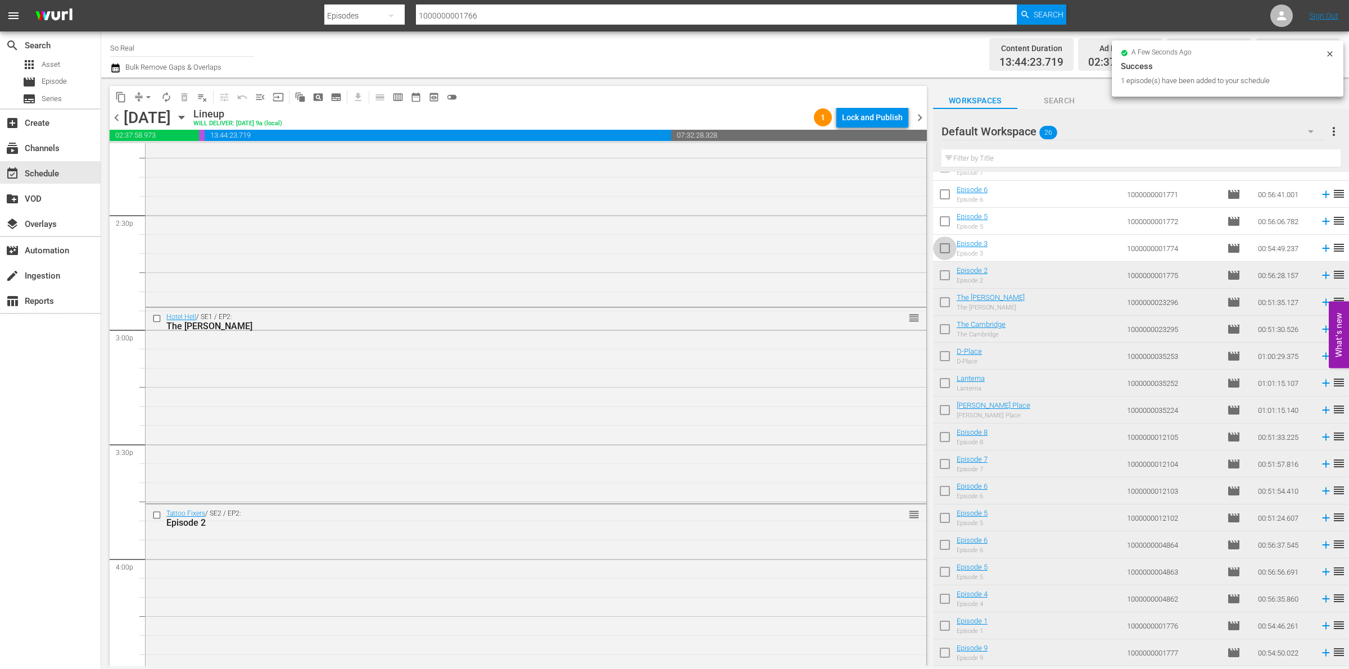
click at [946, 249] on input "checkbox" at bounding box center [945, 251] width 24 height 24
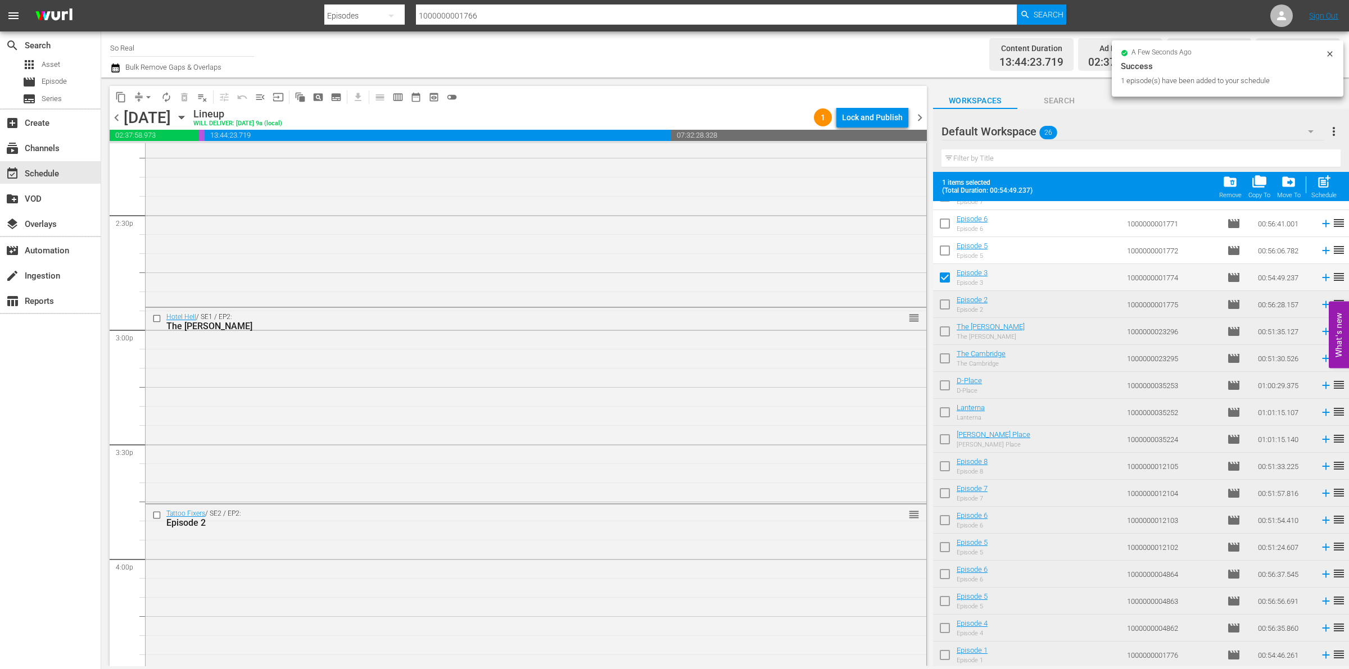
click at [1332, 187] on div "post_add Schedule" at bounding box center [1323, 186] width 25 height 25
checkbox input "false"
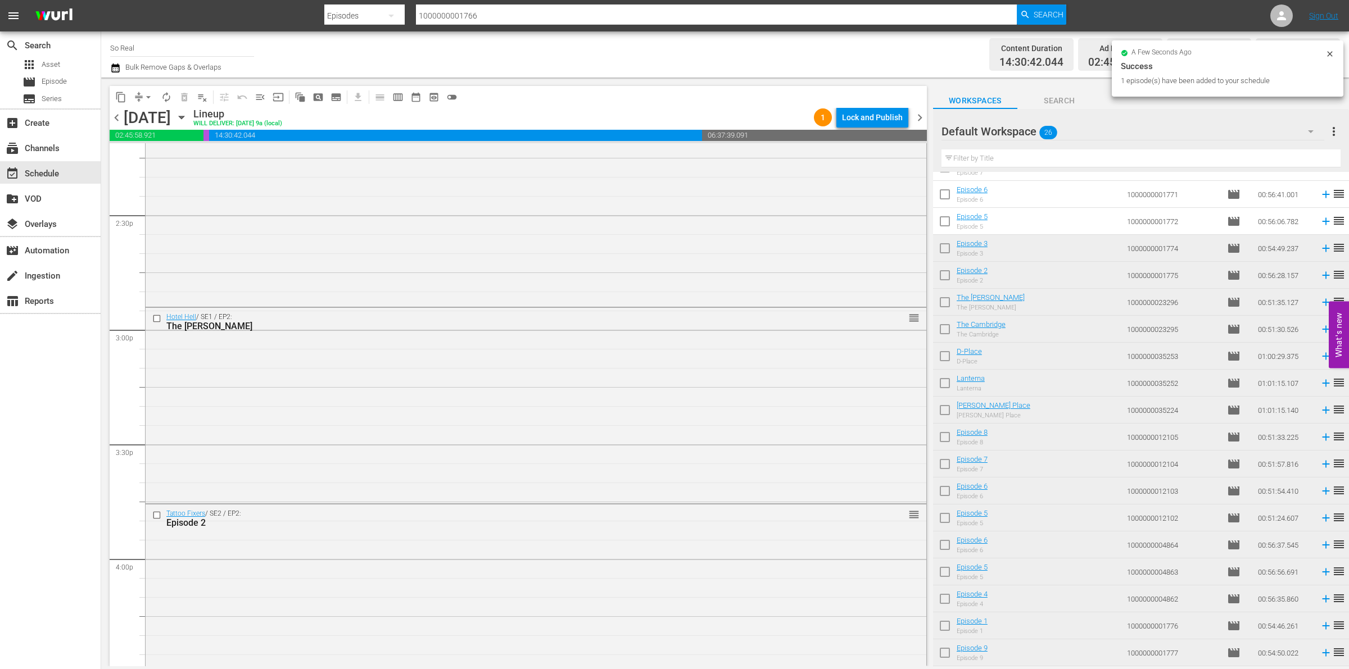
scroll to position [26, 0]
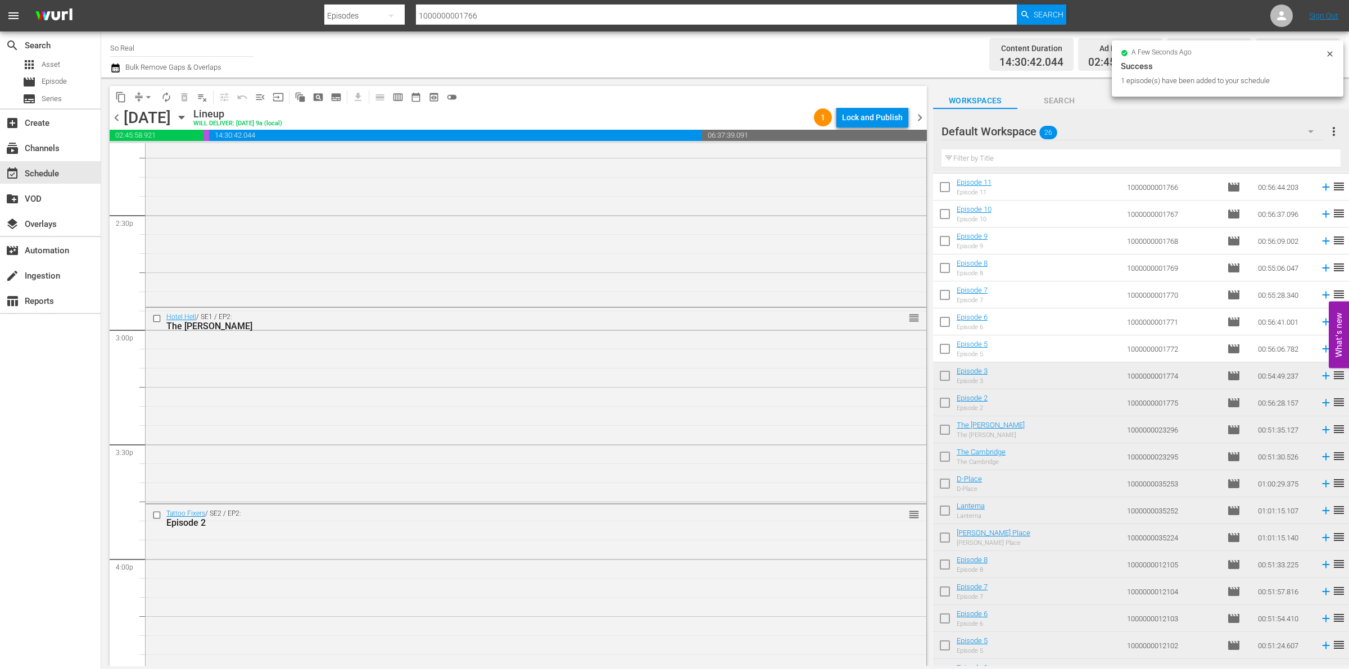
click at [937, 350] on input "checkbox" at bounding box center [945, 351] width 24 height 24
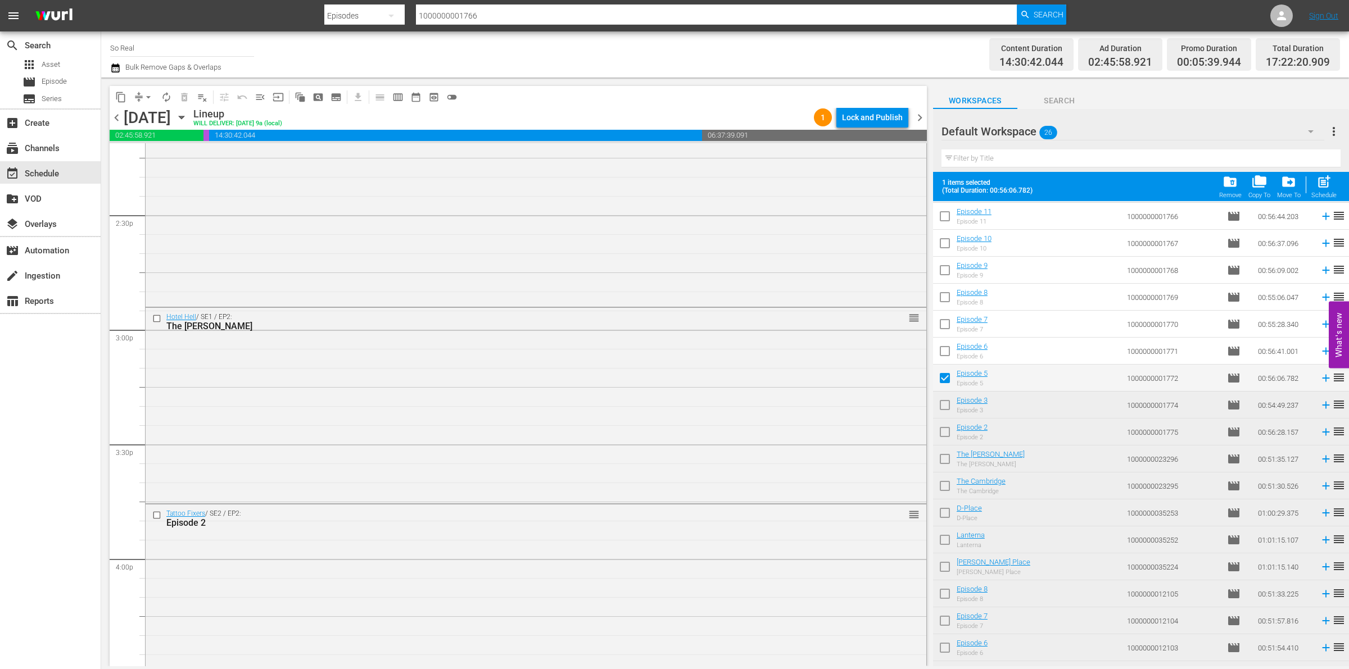
click at [1316, 184] on span "post_add" at bounding box center [1323, 181] width 15 height 15
checkbox input "false"
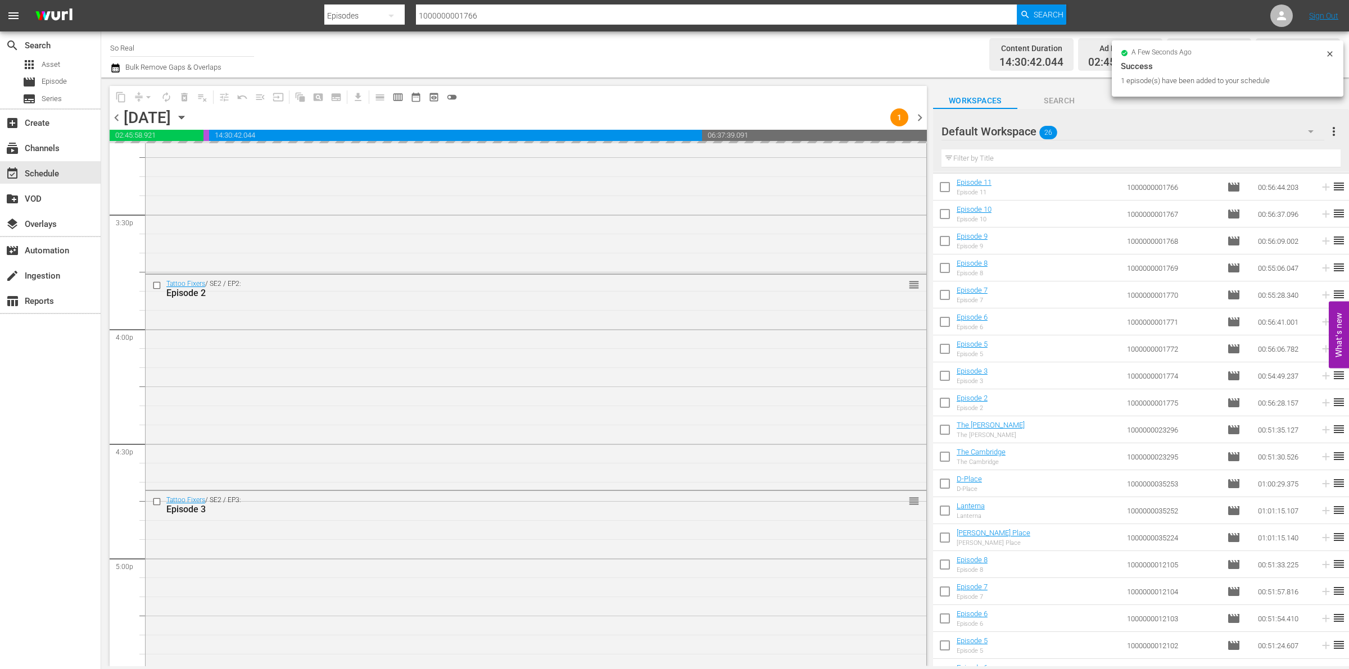
scroll to position [3575, 0]
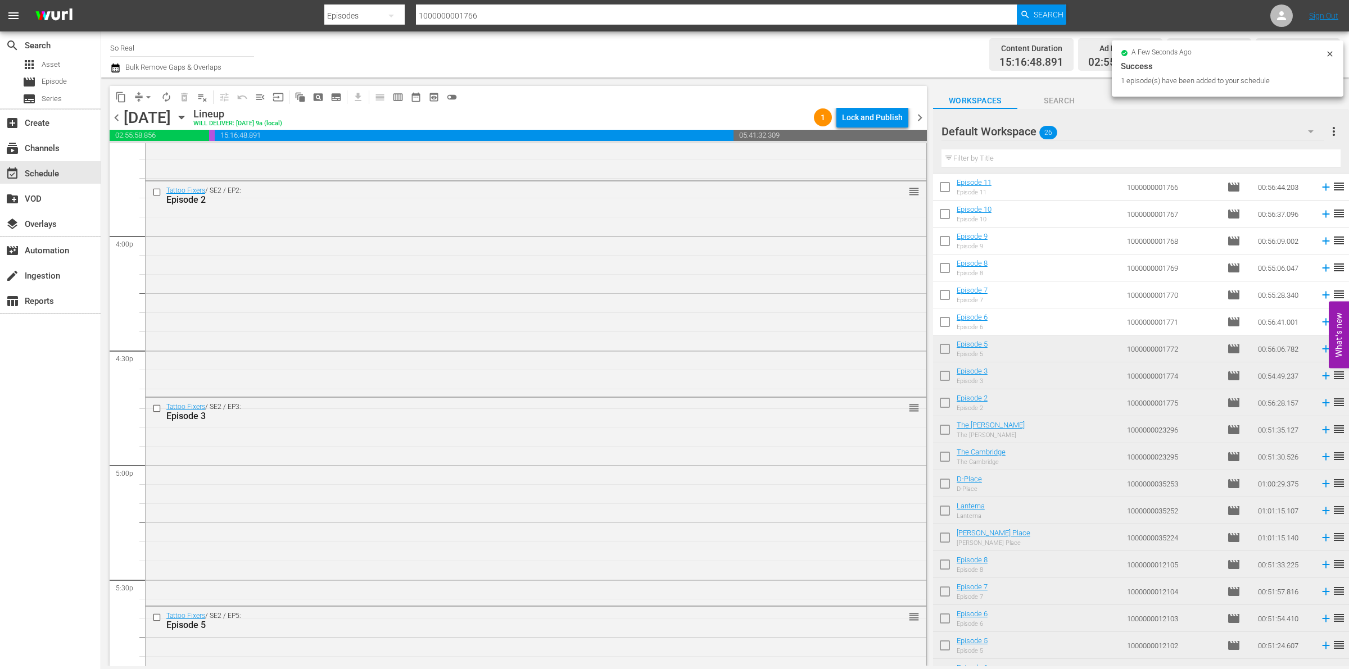
click at [947, 324] on input "checkbox" at bounding box center [945, 324] width 24 height 24
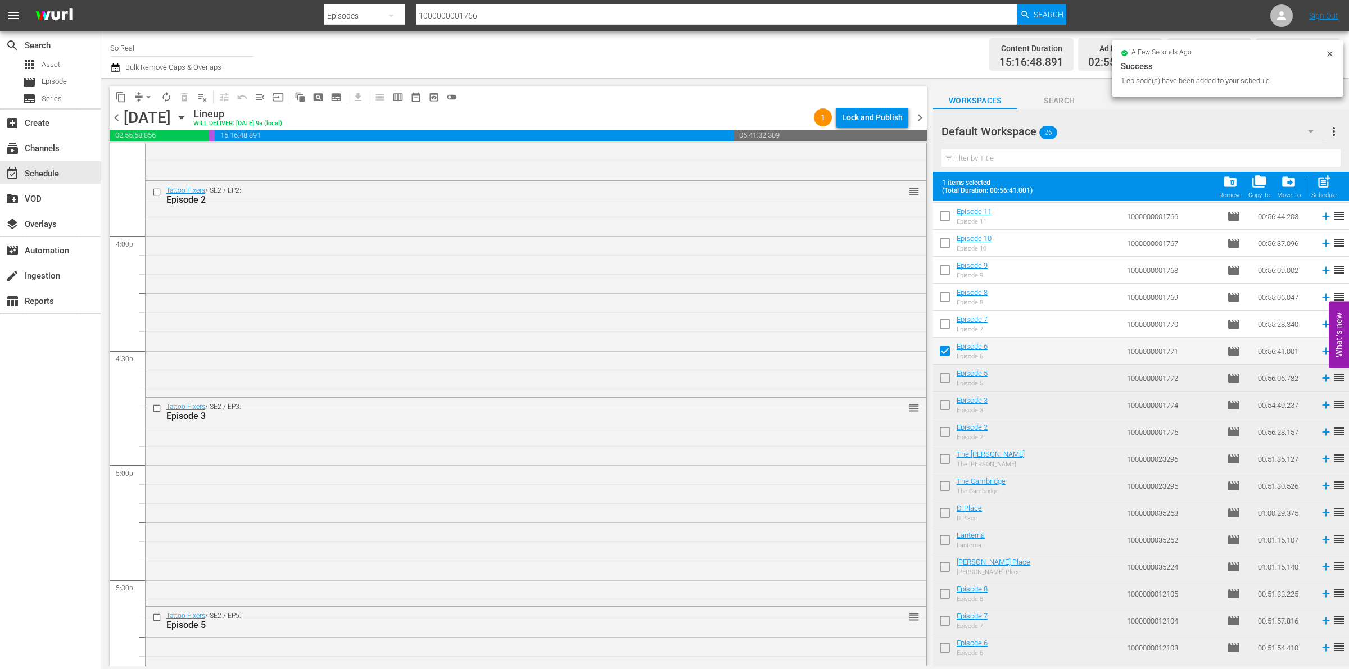
click at [1326, 184] on span "post_add" at bounding box center [1323, 181] width 15 height 15
checkbox input "false"
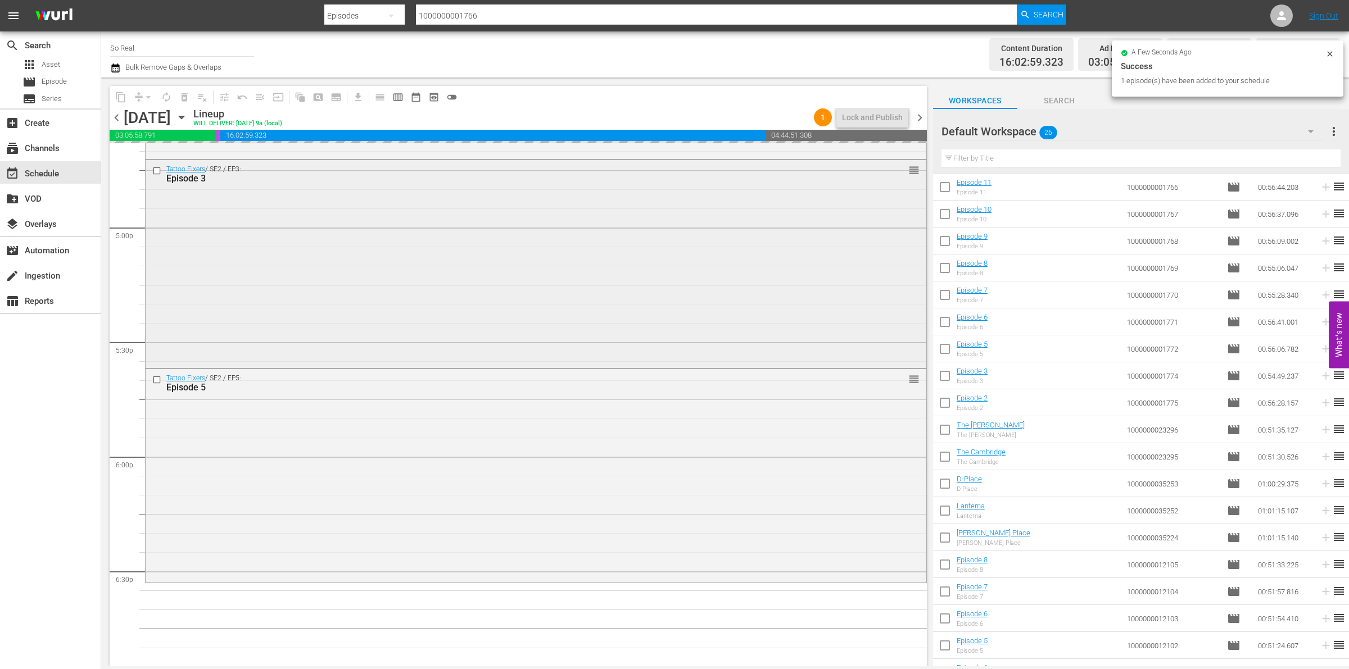
scroll to position [3814, 0]
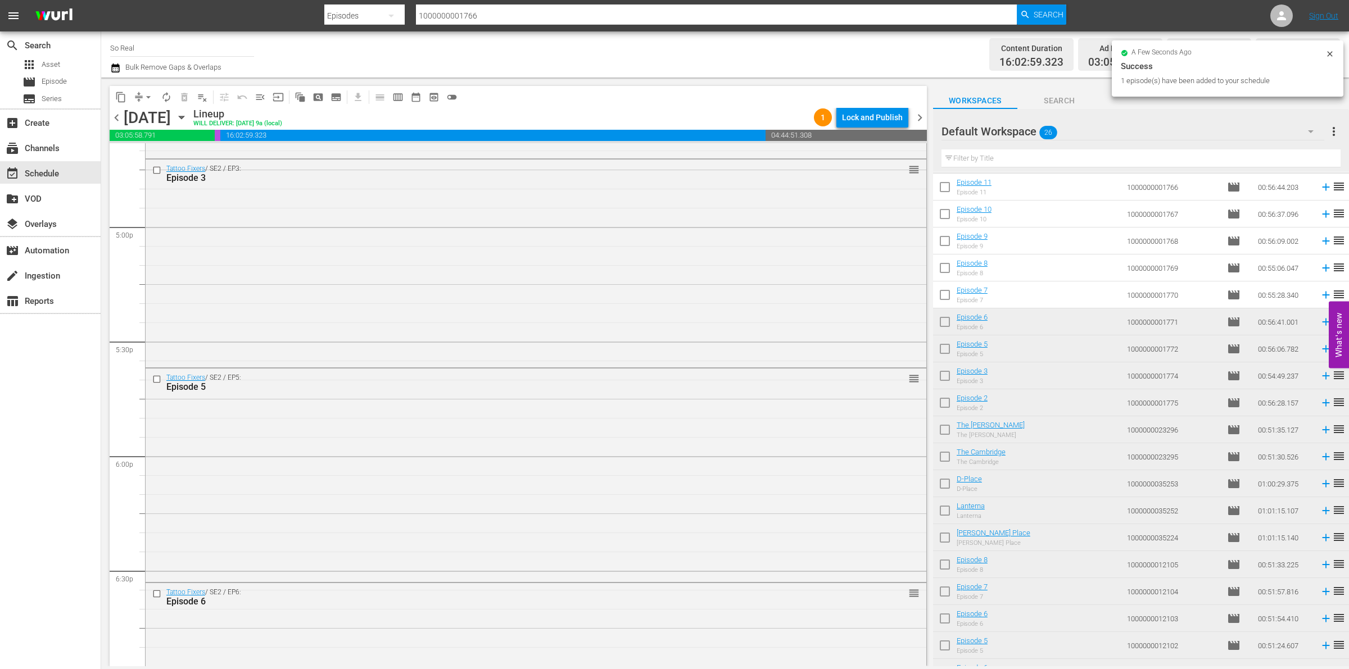
click at [945, 299] on input "checkbox" at bounding box center [945, 297] width 24 height 24
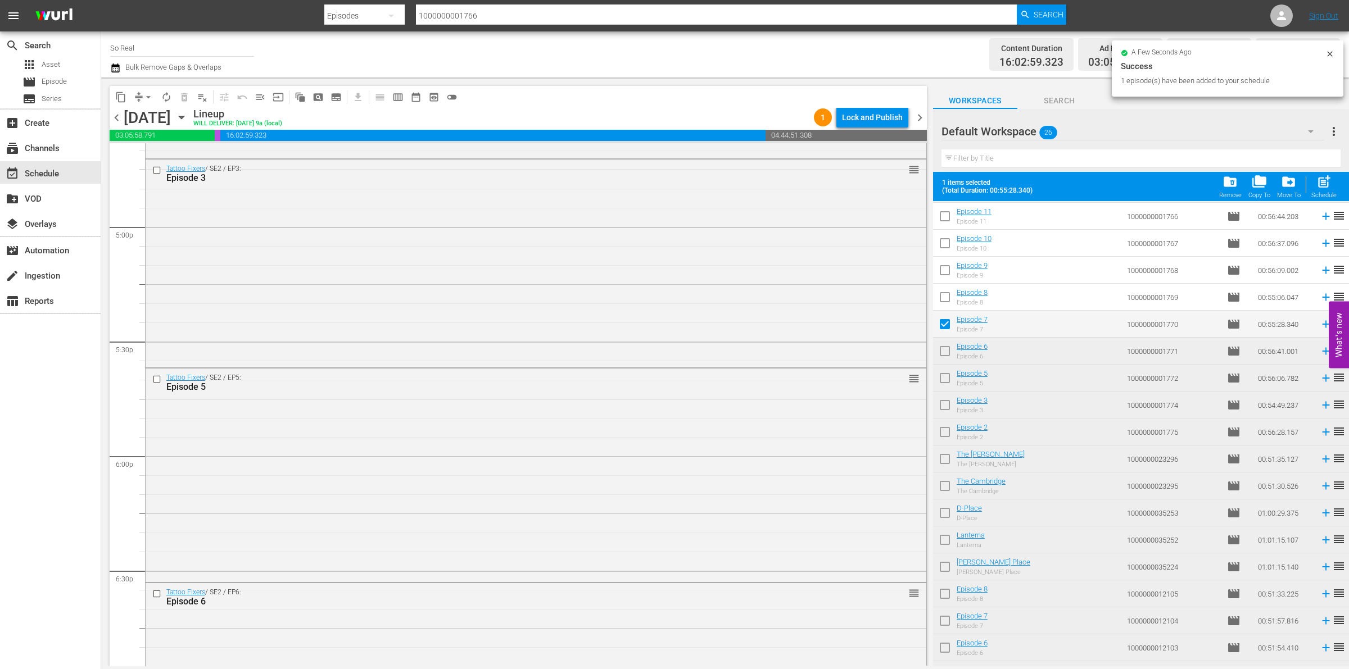
click at [1314, 184] on div "post_add Schedule" at bounding box center [1323, 186] width 25 height 25
checkbox input "false"
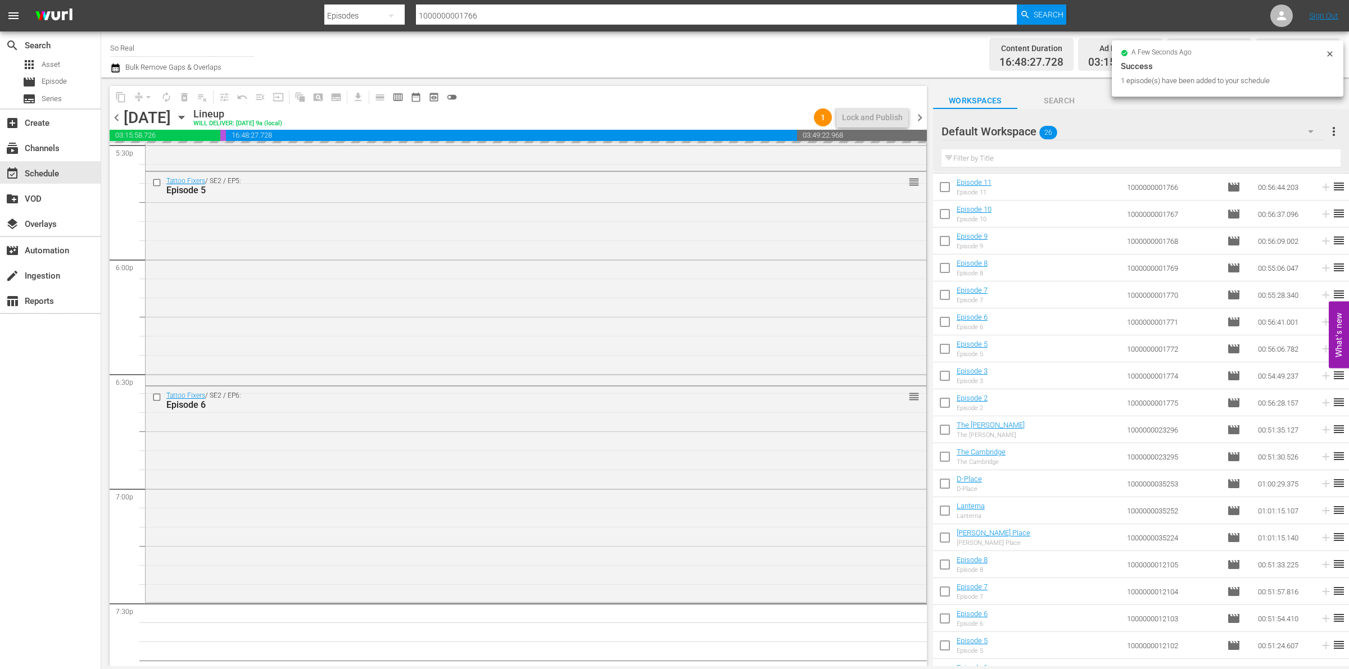
scroll to position [4213, 0]
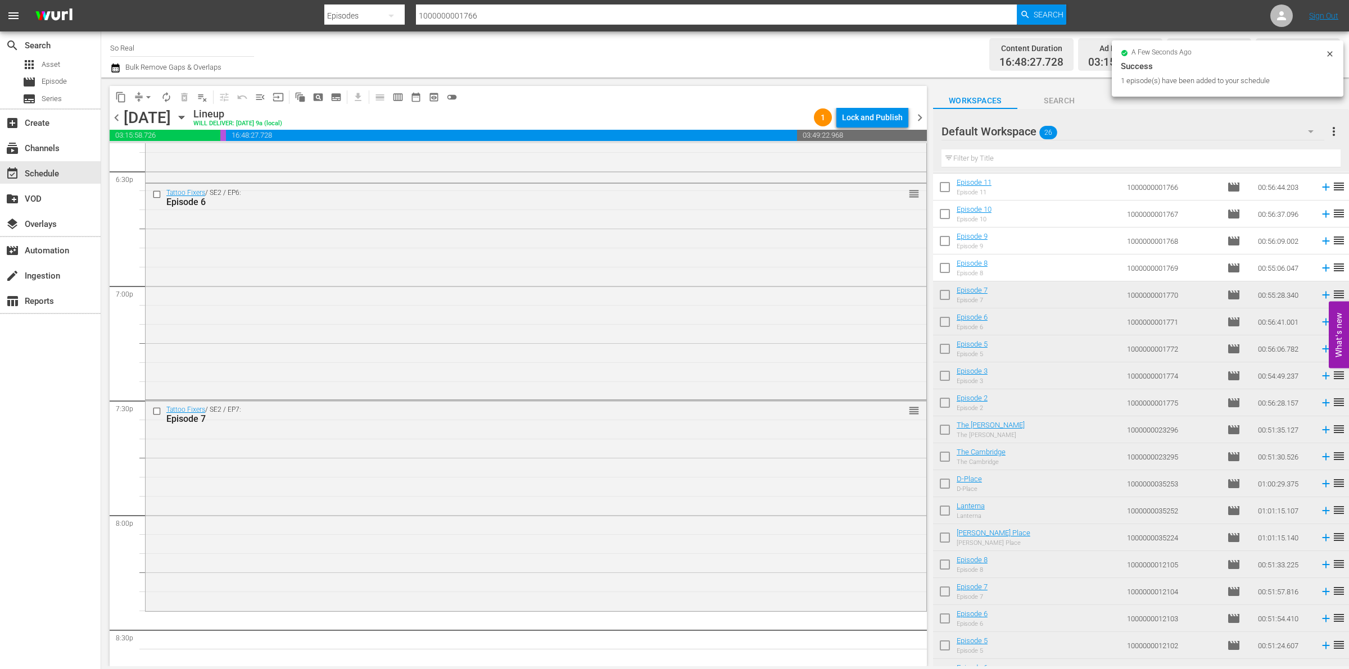
click at [945, 269] on input "checkbox" at bounding box center [945, 270] width 24 height 24
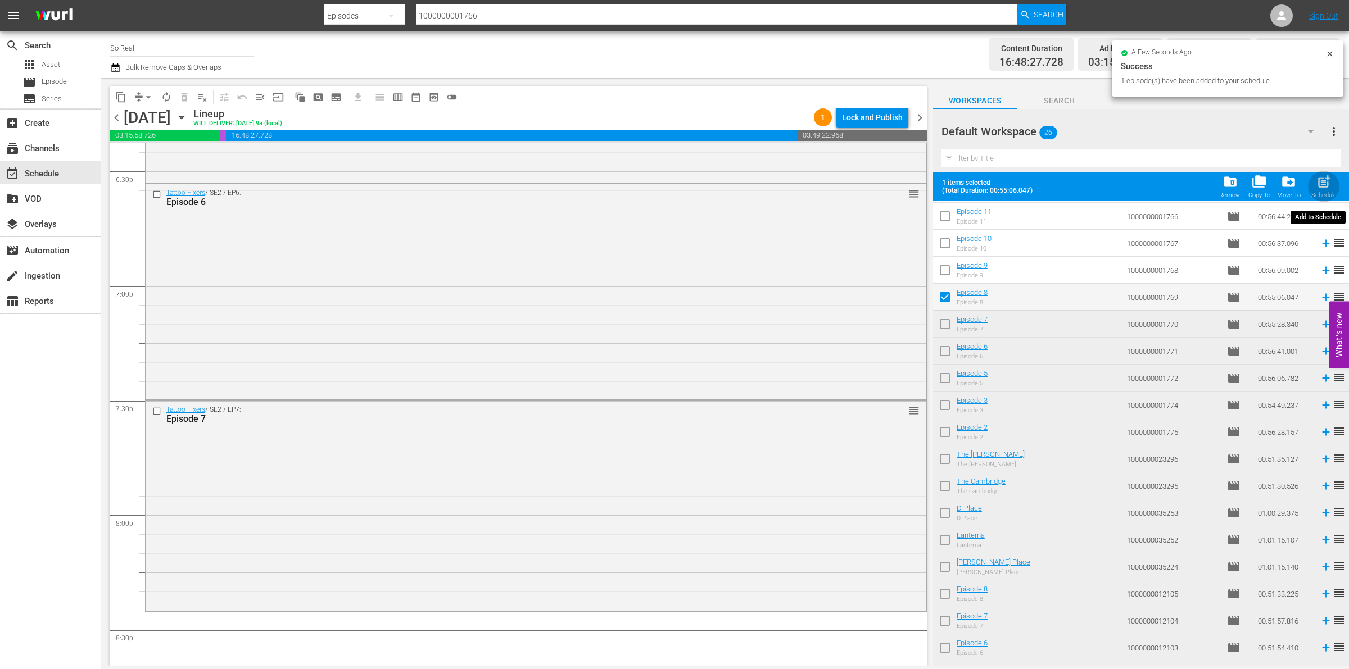
click at [1322, 178] on span "post_add" at bounding box center [1323, 181] width 15 height 15
checkbox input "false"
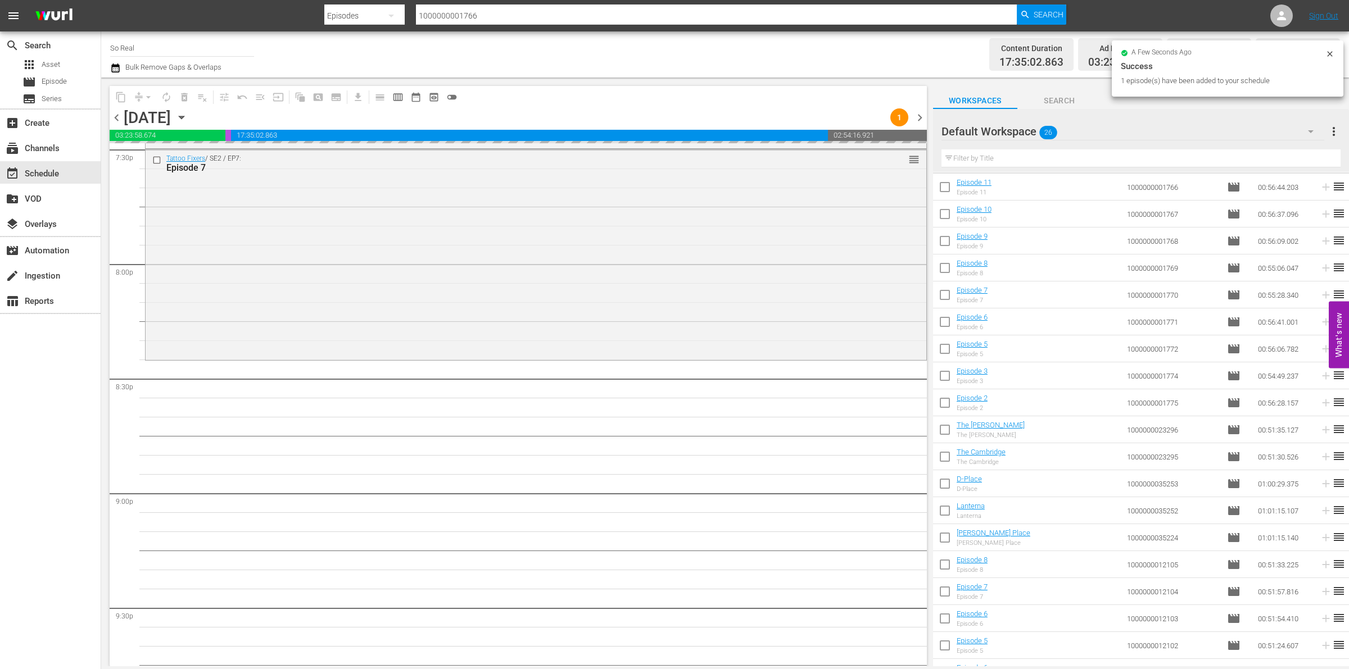
scroll to position [4522, 0]
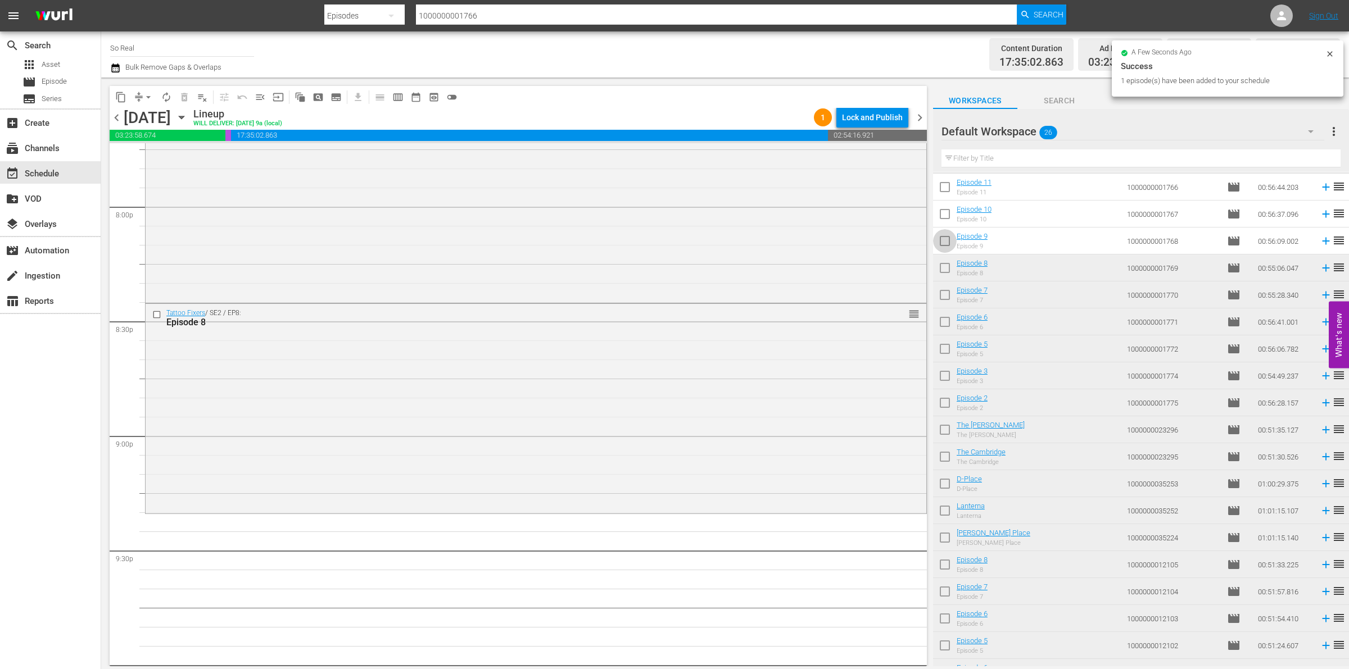
click at [947, 243] on input "checkbox" at bounding box center [945, 244] width 24 height 24
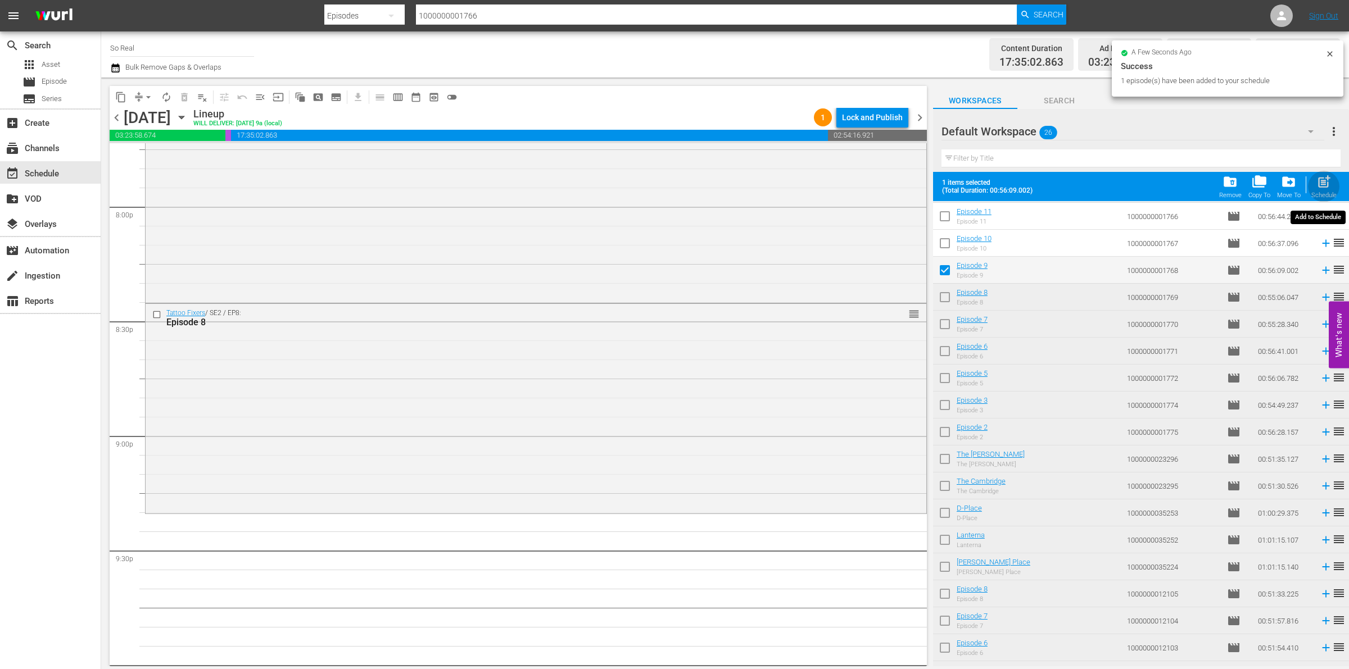
click at [1330, 189] on span "post_add" at bounding box center [1323, 181] width 15 height 15
checkbox input "false"
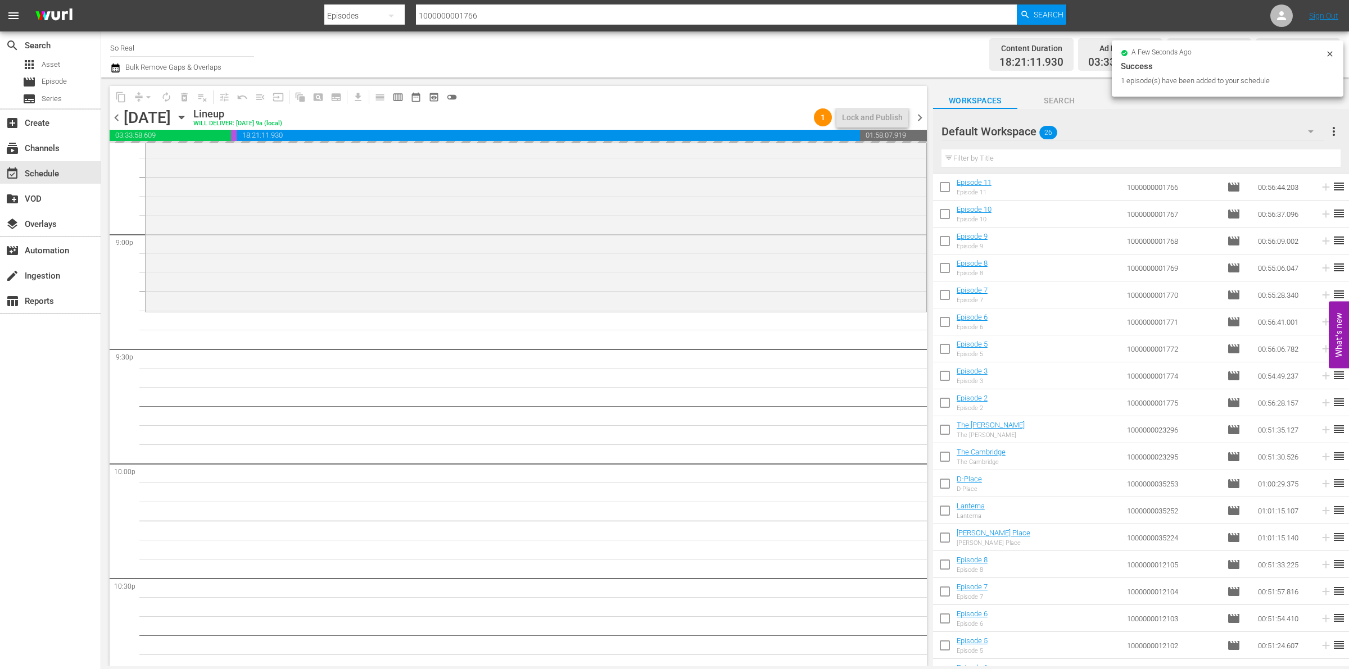
scroll to position [4738, 0]
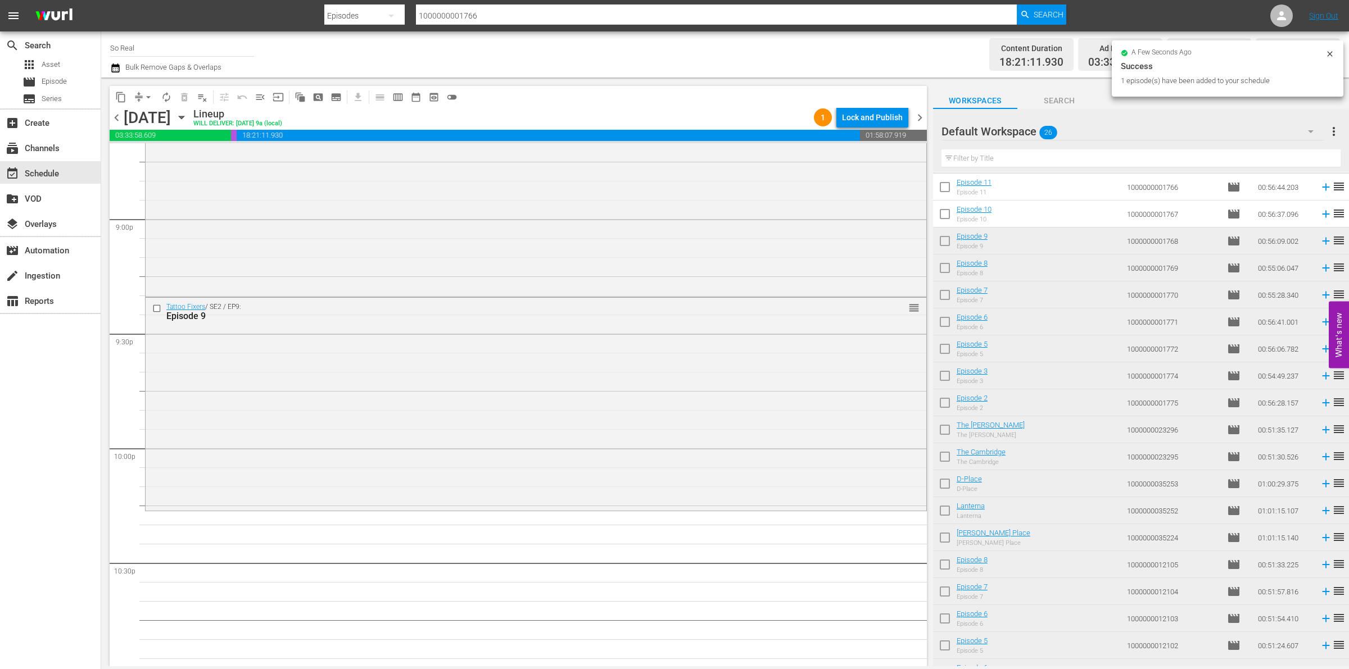
click at [947, 210] on input "checkbox" at bounding box center [945, 217] width 24 height 24
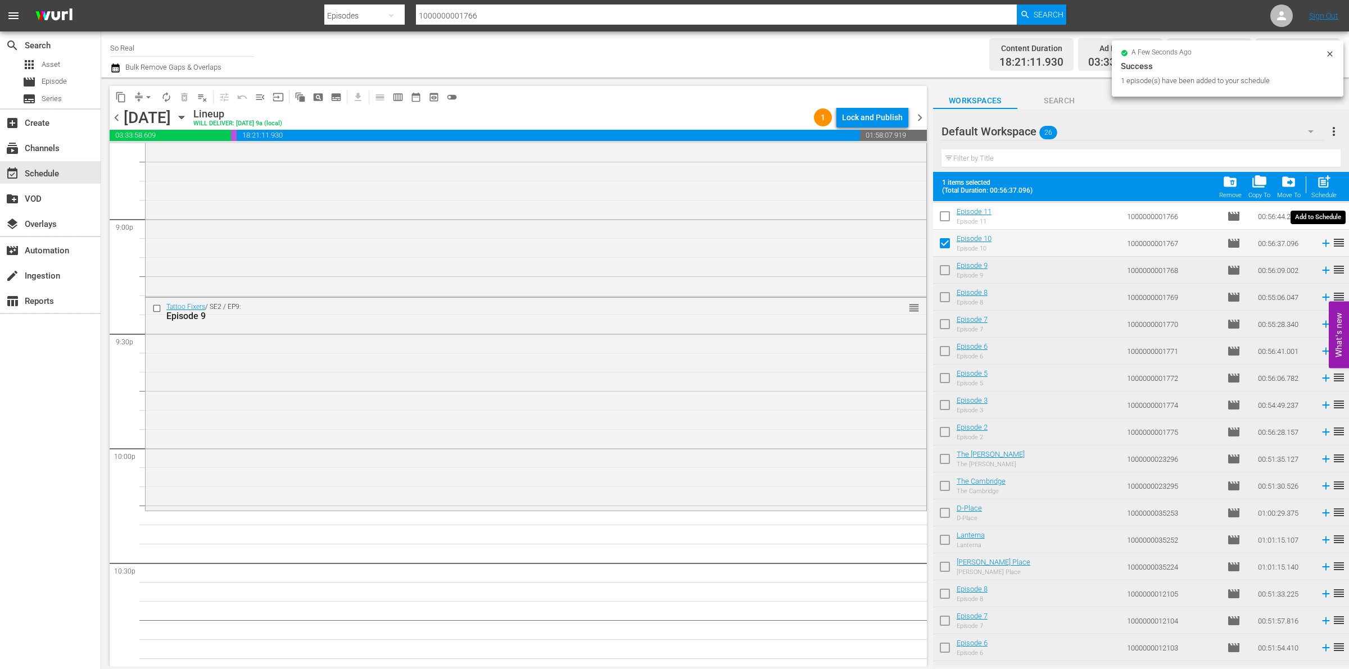
click at [1324, 175] on span "post_add" at bounding box center [1323, 181] width 15 height 15
checkbox input "false"
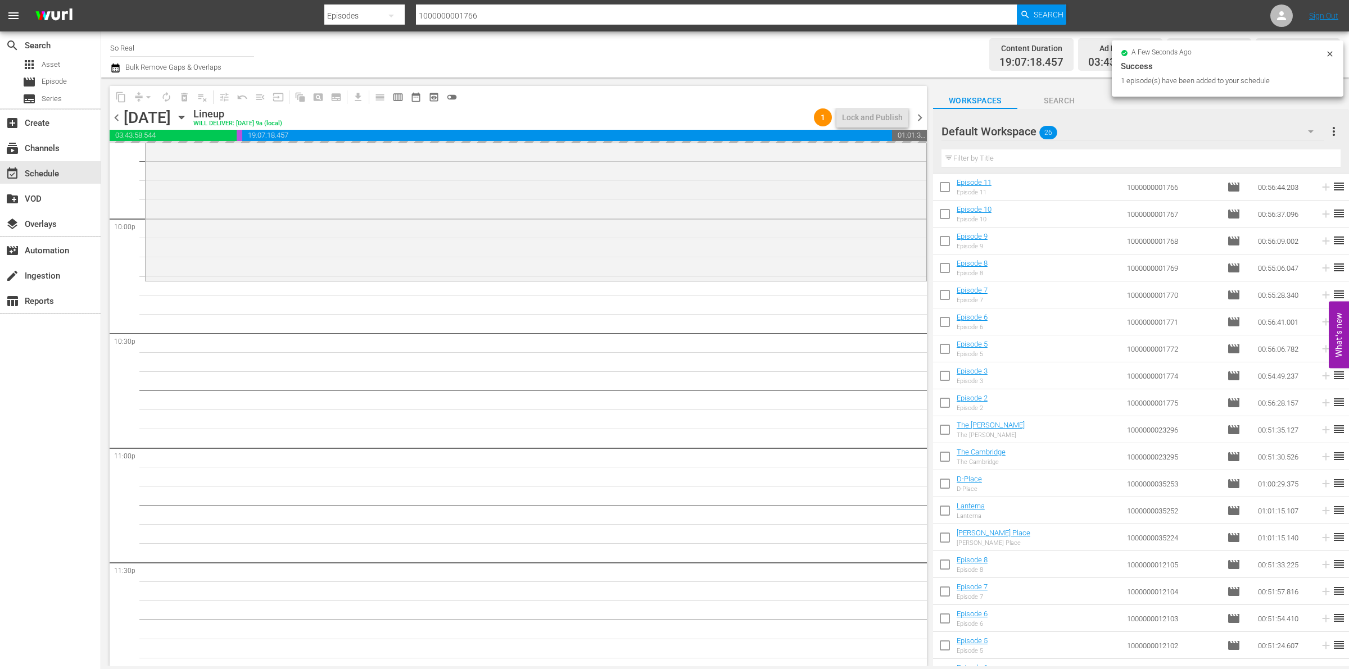
scroll to position [4978, 0]
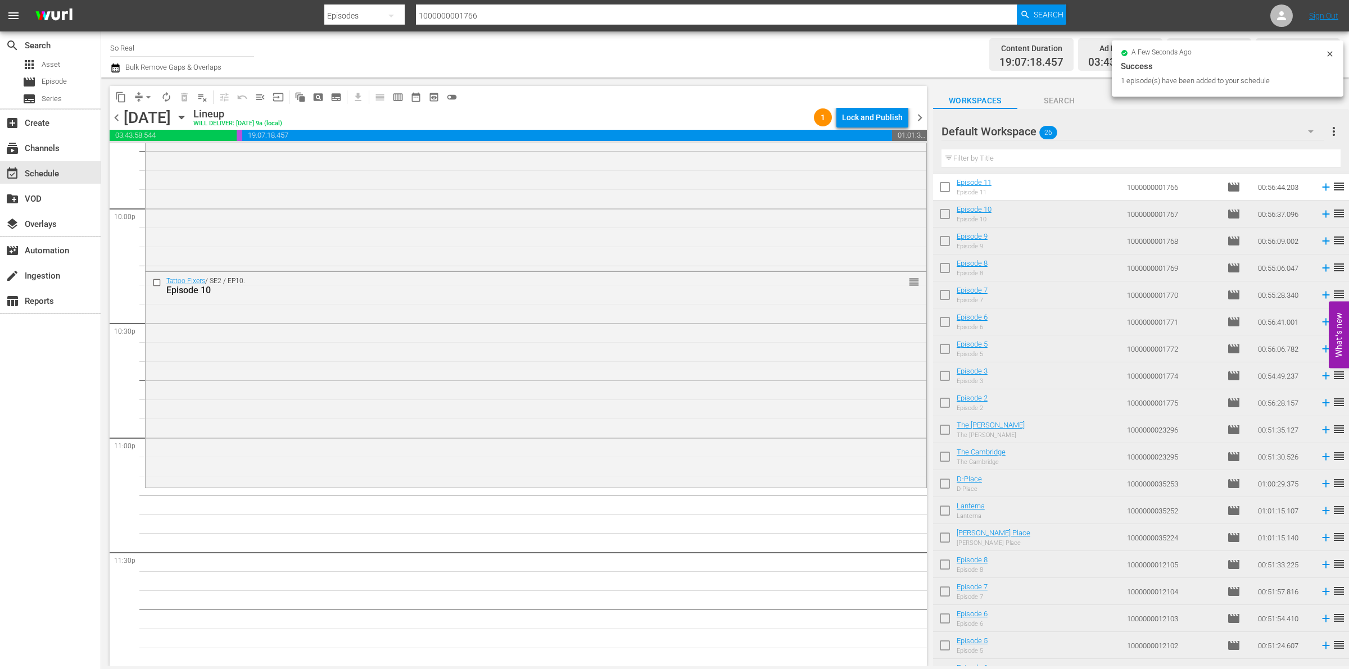
click at [947, 196] on input "checkbox" at bounding box center [945, 190] width 24 height 24
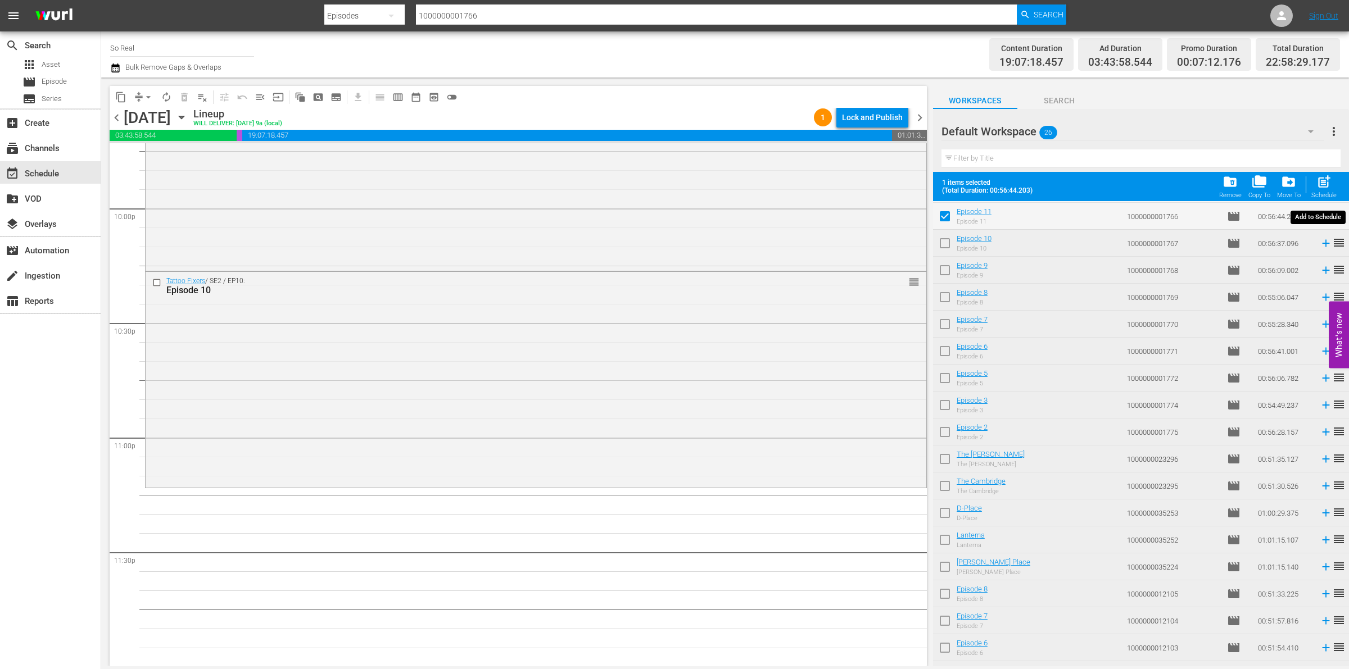
click at [1323, 177] on span "post_add" at bounding box center [1323, 181] width 15 height 15
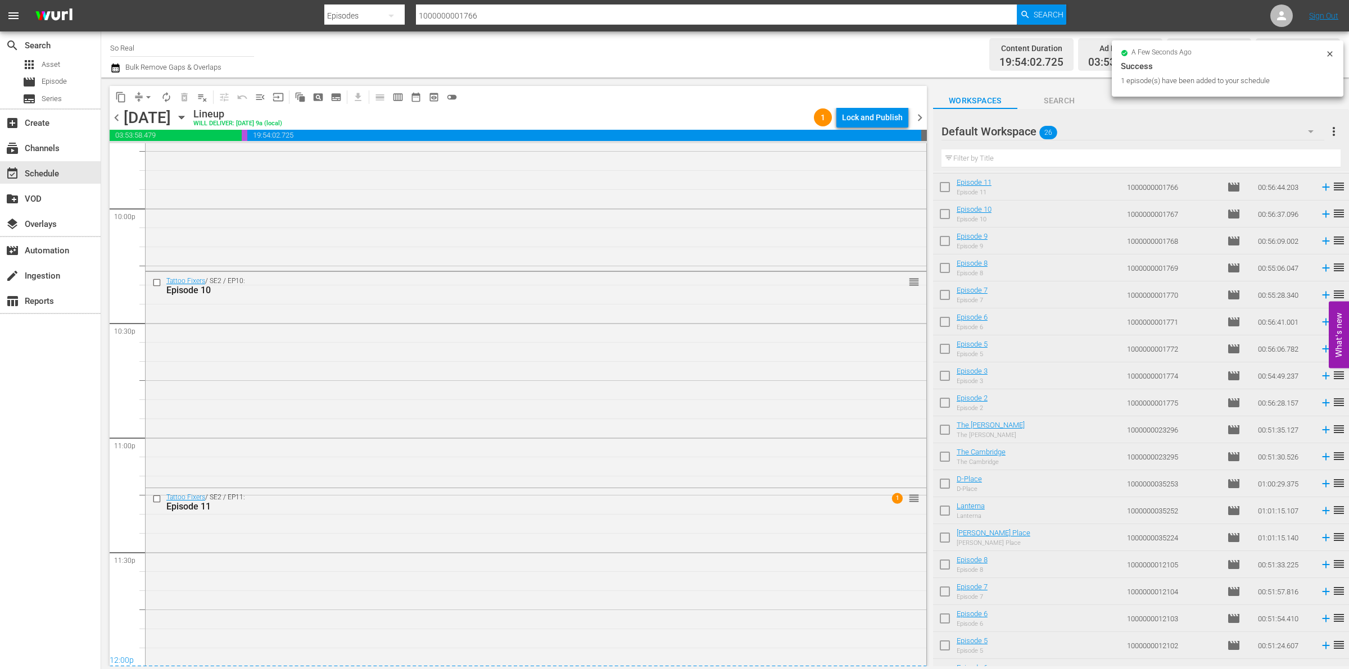
scroll to position [5016, 0]
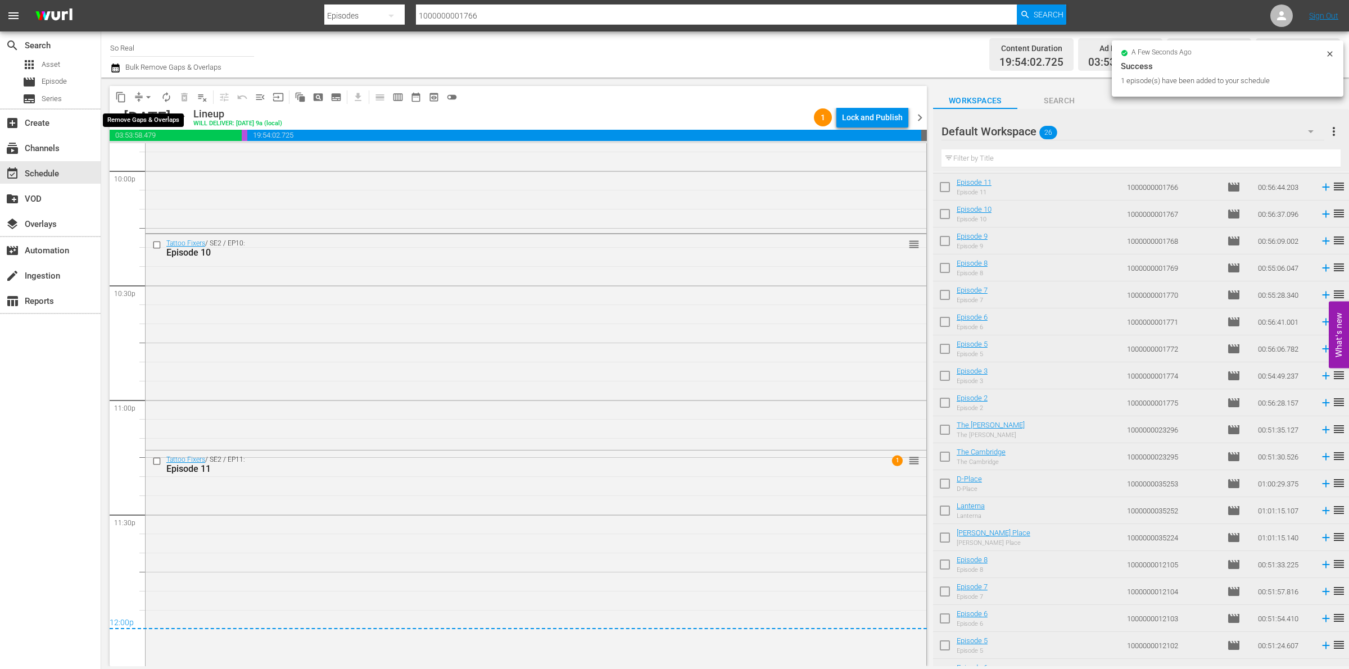
click at [151, 96] on span "arrow_drop_down" at bounding box center [148, 97] width 11 height 11
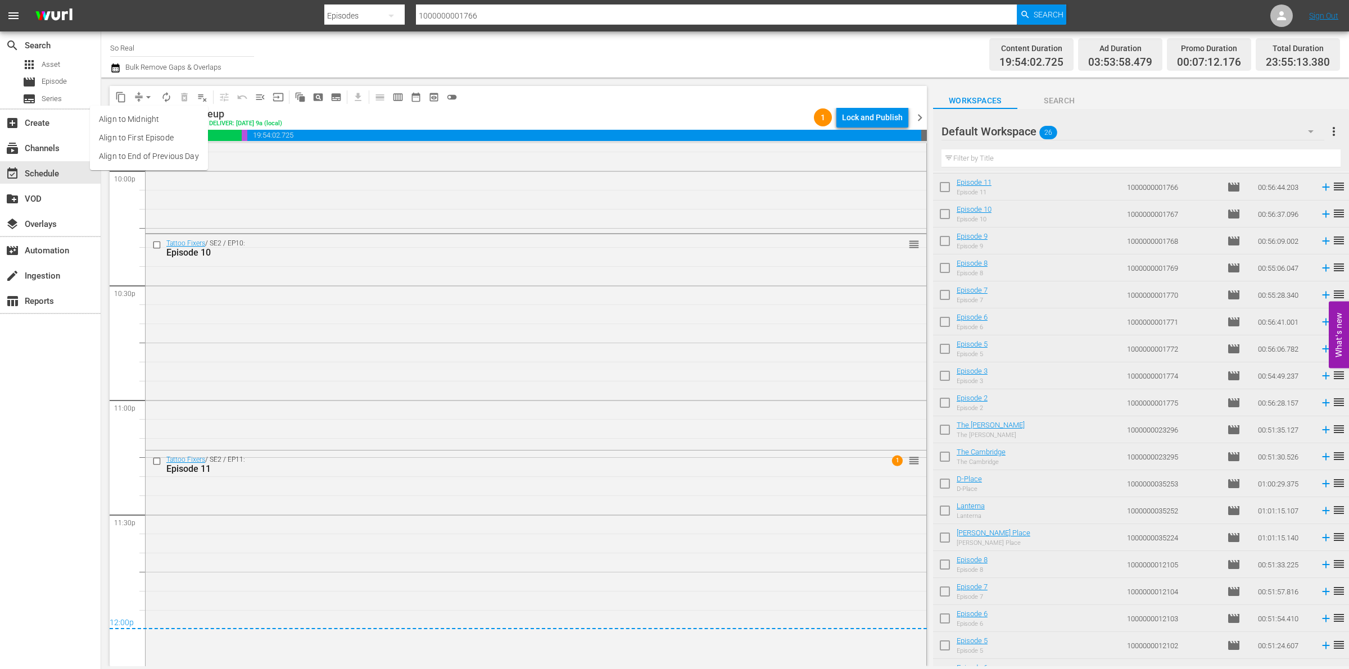
click at [162, 158] on li "Align to End of Previous Day" at bounding box center [149, 156] width 118 height 19
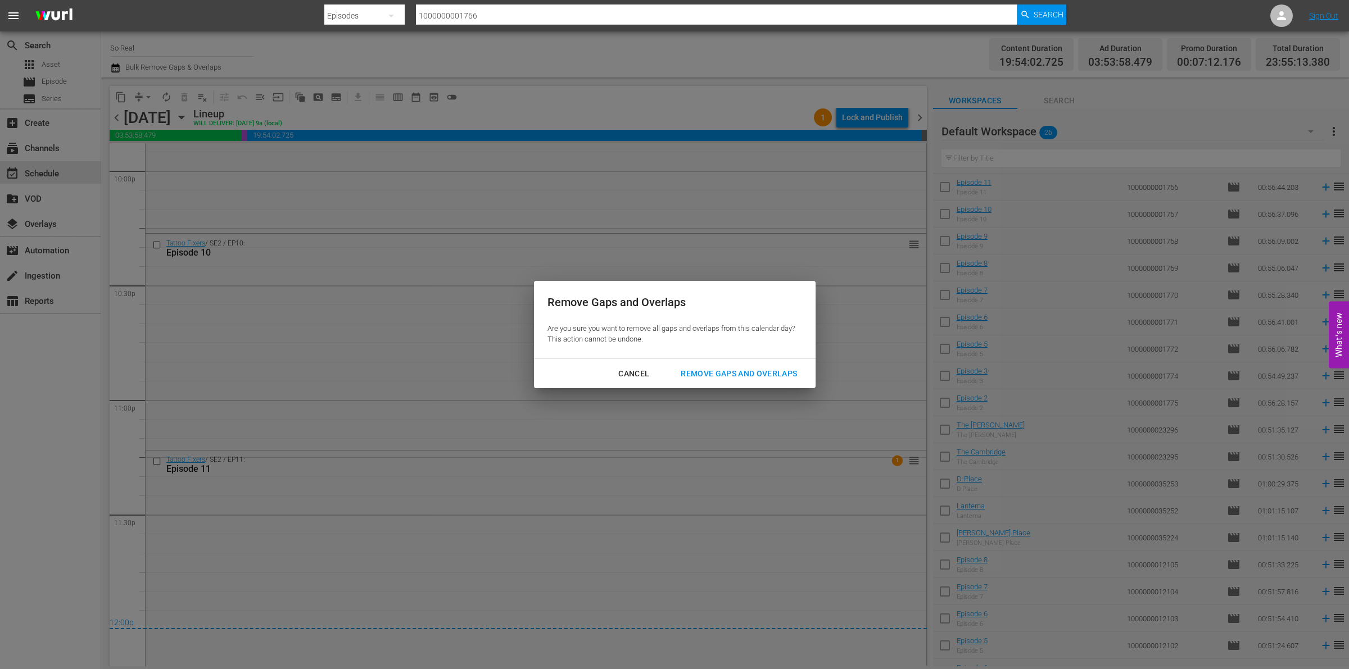
click at [732, 371] on div "Remove Gaps and Overlaps" at bounding box center [738, 374] width 134 height 14
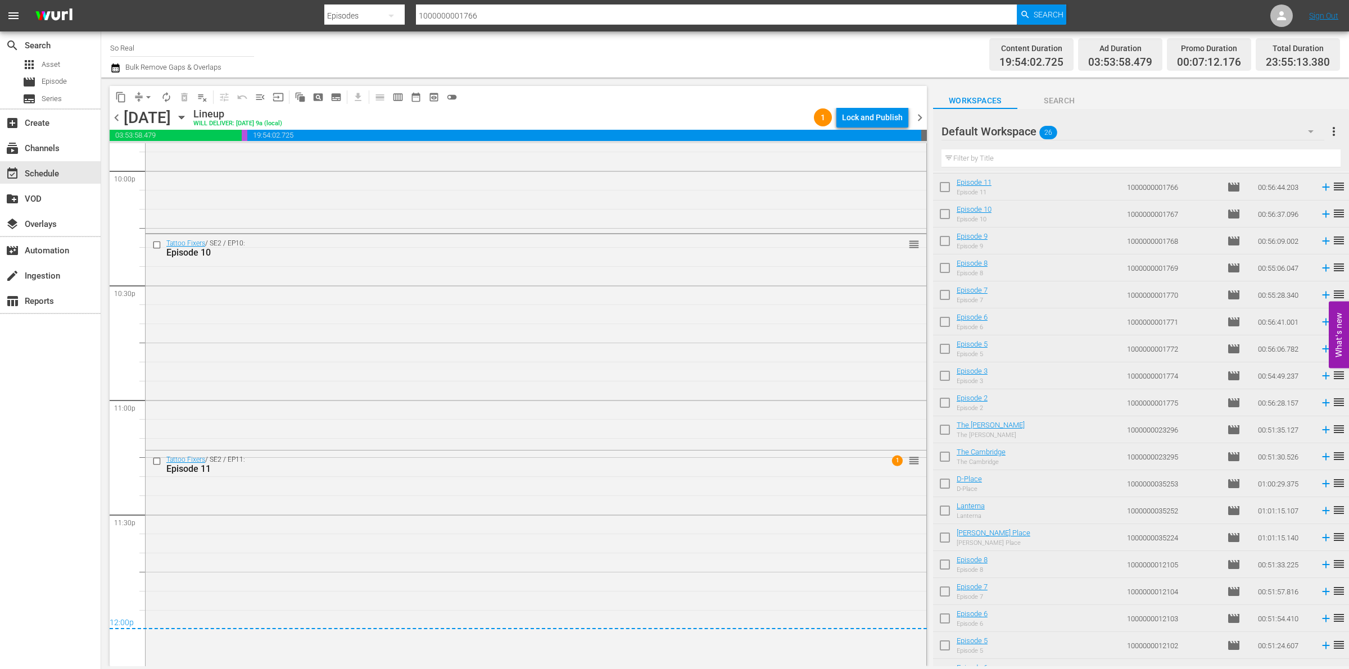
click at [146, 92] on span "arrow_drop_down" at bounding box center [148, 97] width 11 height 11
click at [155, 149] on li "Align to End of Previous Day" at bounding box center [149, 156] width 118 height 19
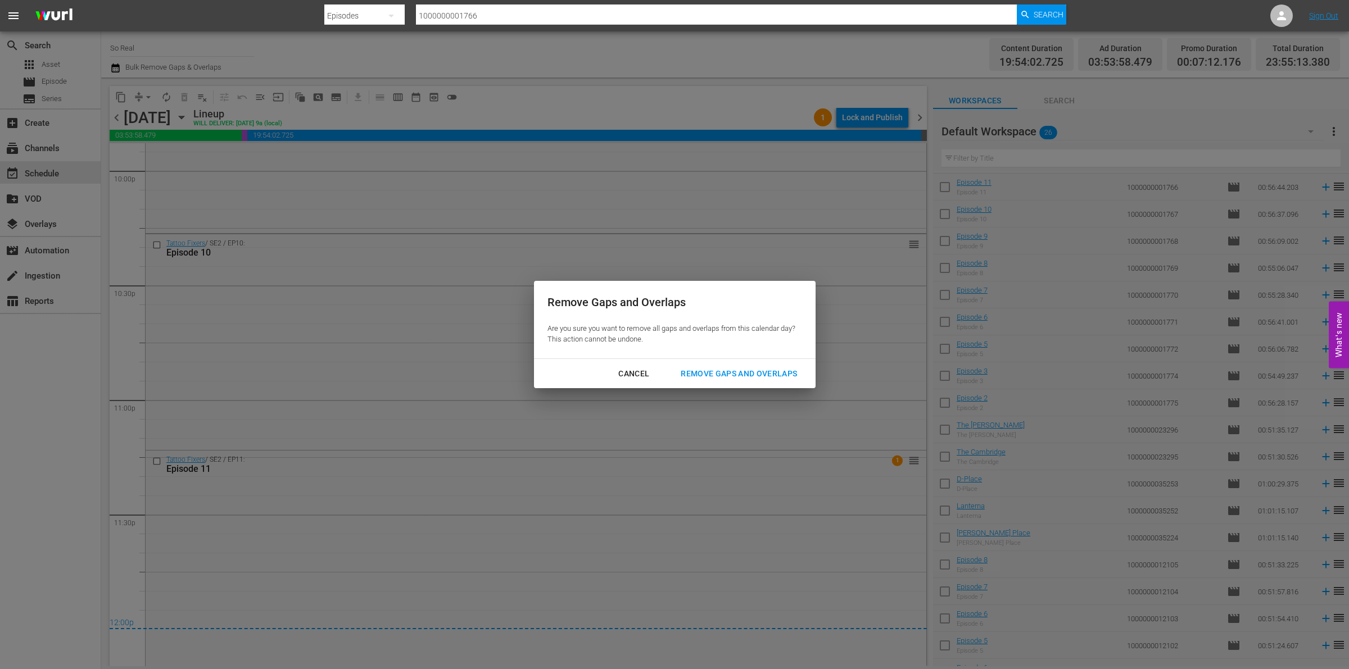
click at [766, 371] on div "Remove Gaps and Overlaps" at bounding box center [738, 374] width 134 height 14
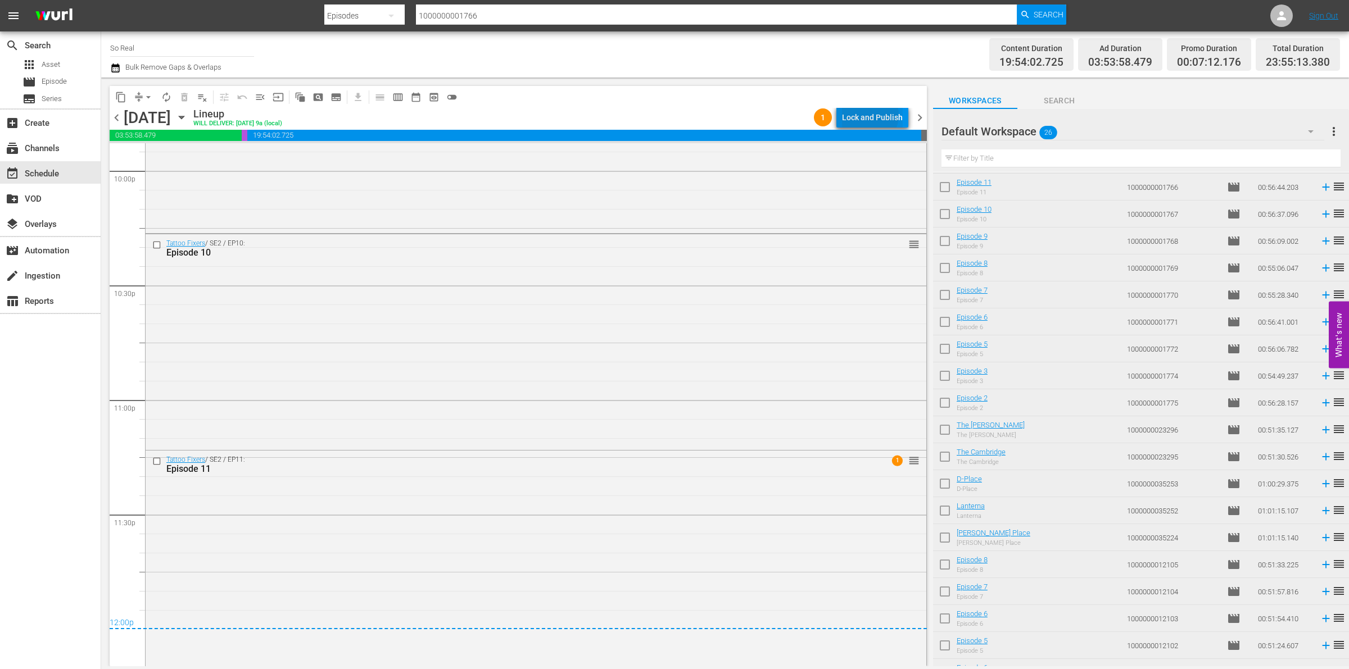
click at [872, 115] on div "Lock and Publish" at bounding box center [872, 117] width 61 height 20
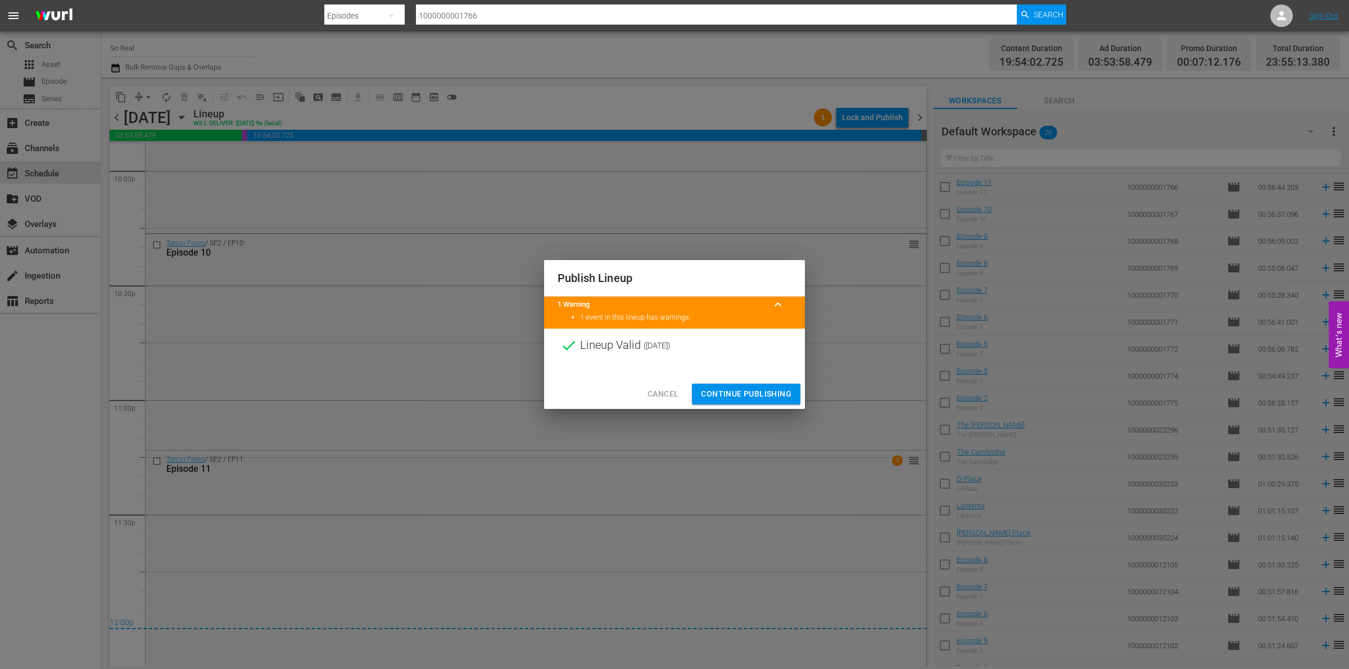
click at [746, 388] on span "Continue Publishing" at bounding box center [746, 394] width 90 height 14
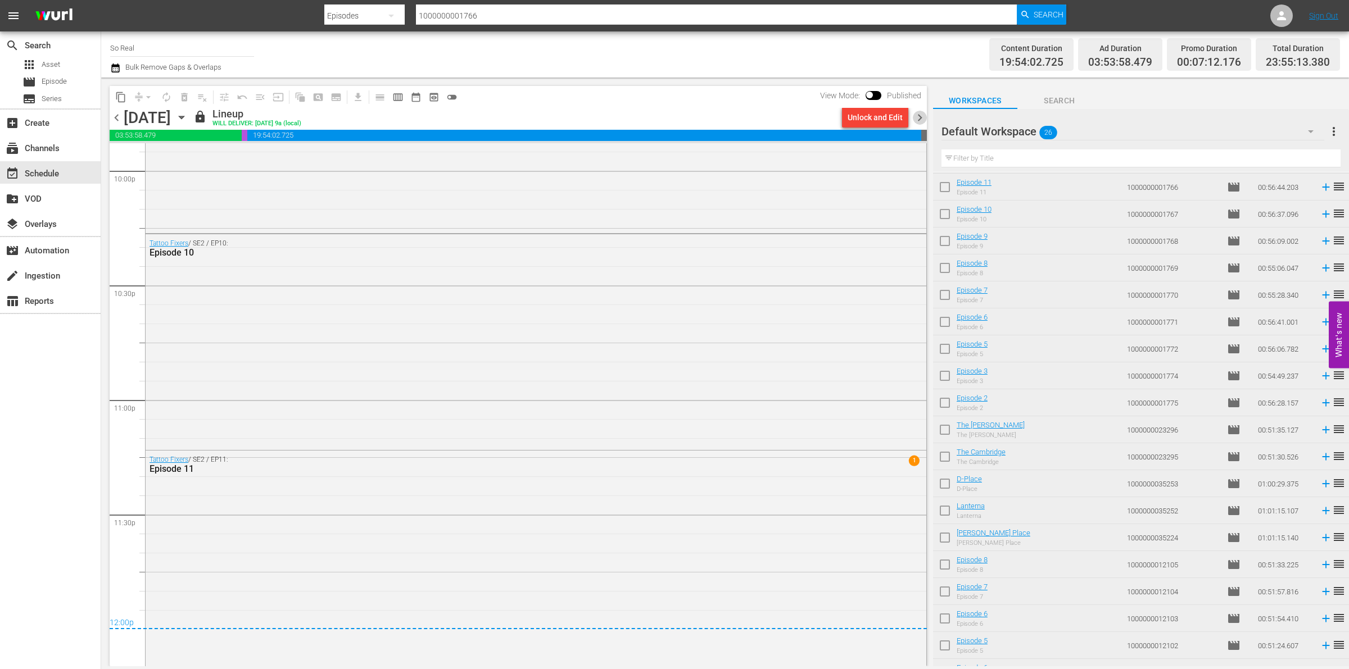
click at [920, 118] on span "chevron_right" at bounding box center [920, 118] width 14 height 14
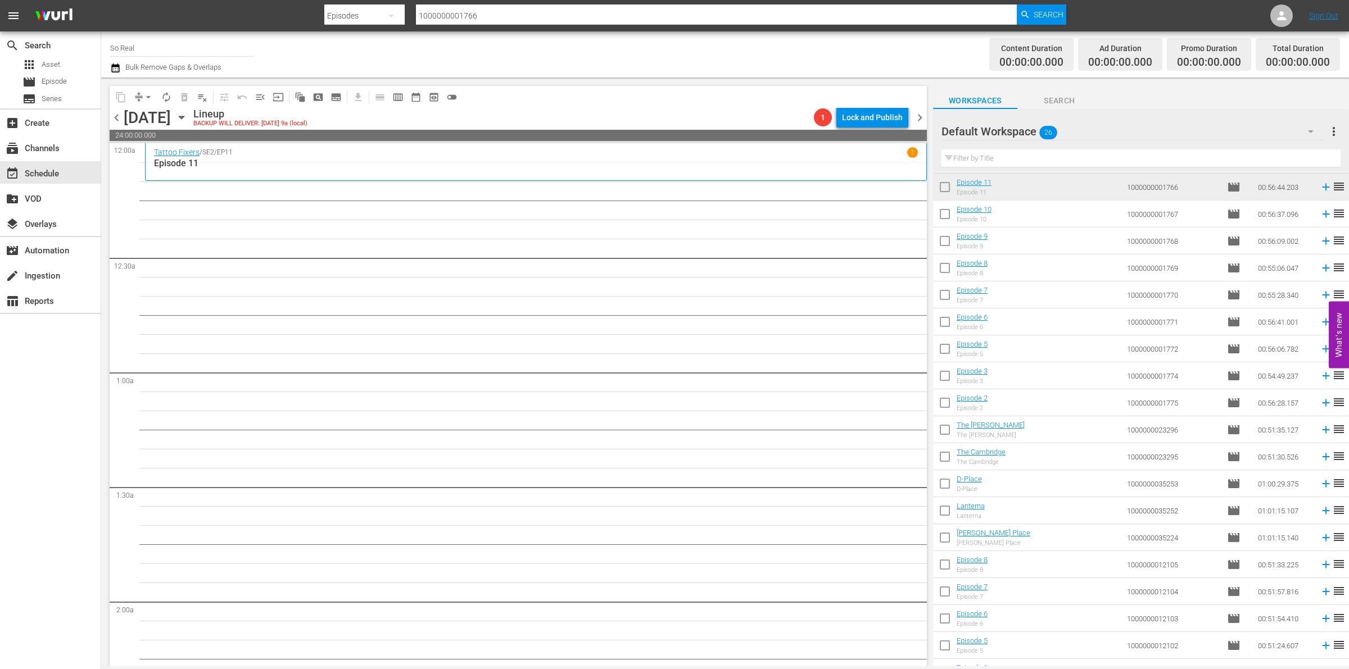
click at [944, 189] on input "checkbox" at bounding box center [945, 190] width 24 height 24
checkbox input "true"
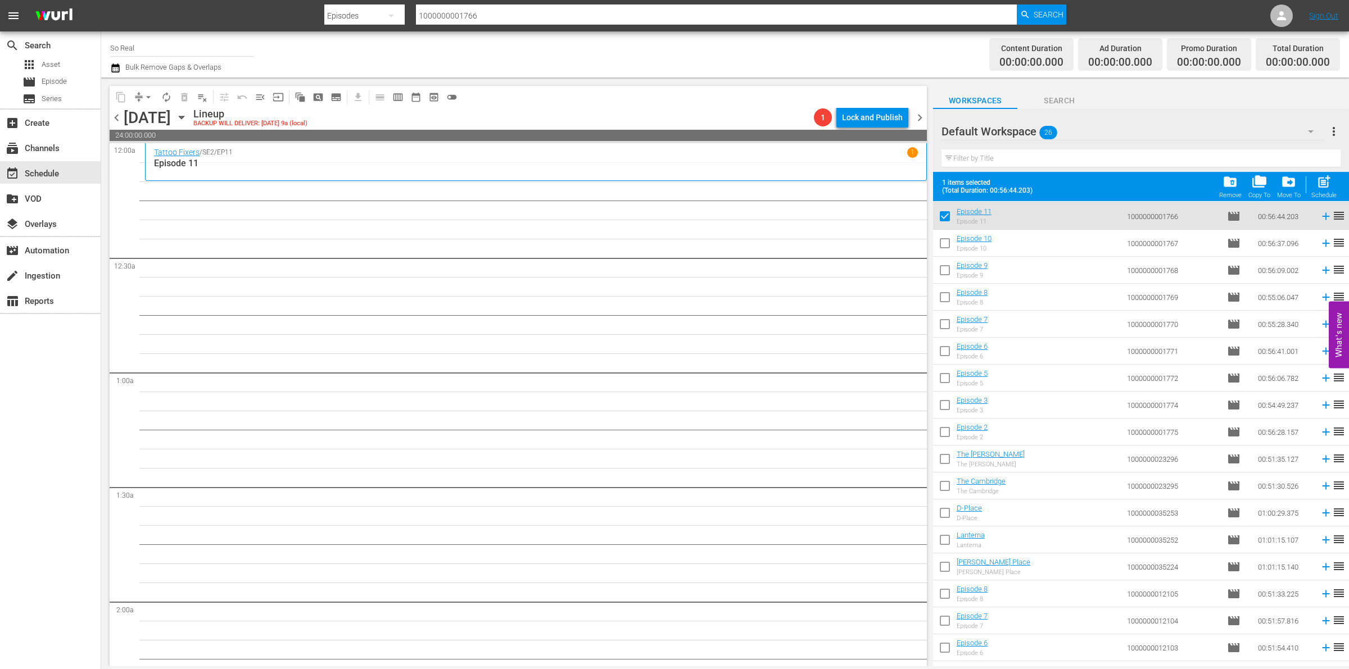
click at [943, 242] on input "checkbox" at bounding box center [945, 246] width 24 height 24
checkbox input "true"
click at [943, 270] on input "checkbox" at bounding box center [945, 273] width 24 height 24
checkbox input "true"
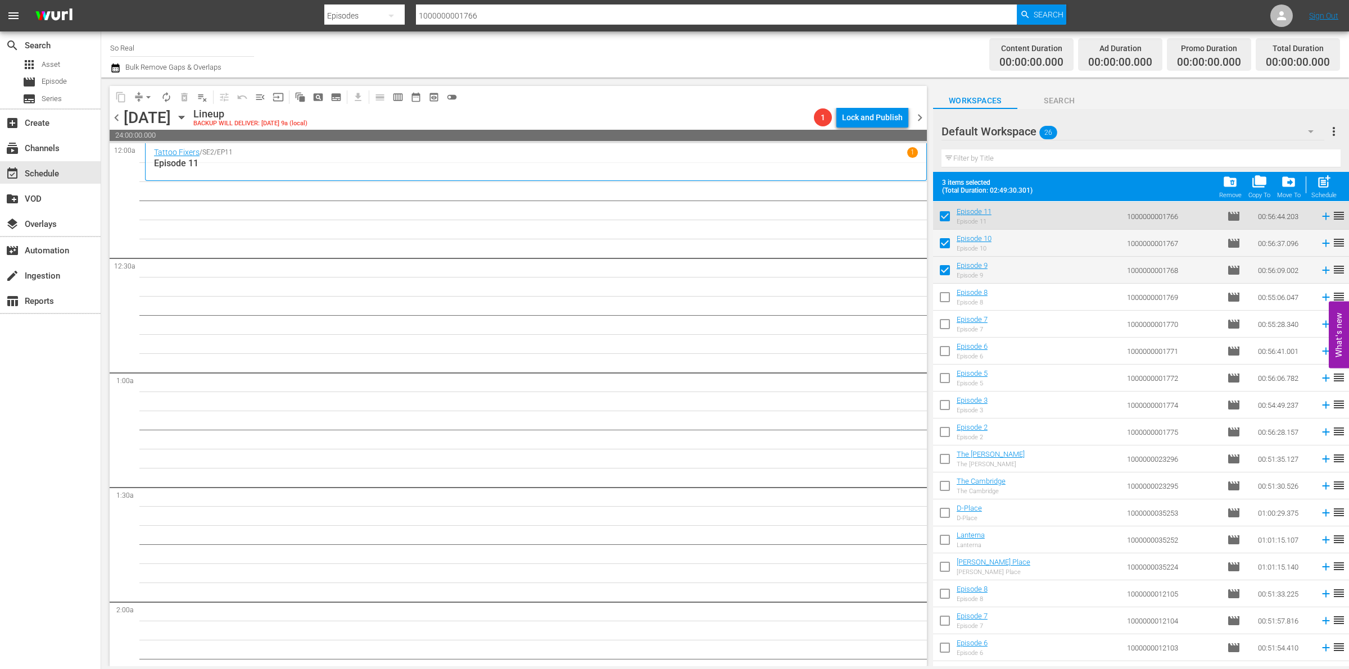
click at [943, 295] on input "checkbox" at bounding box center [945, 300] width 24 height 24
checkbox input "true"
click at [946, 328] on input "checkbox" at bounding box center [945, 327] width 24 height 24
checkbox input "true"
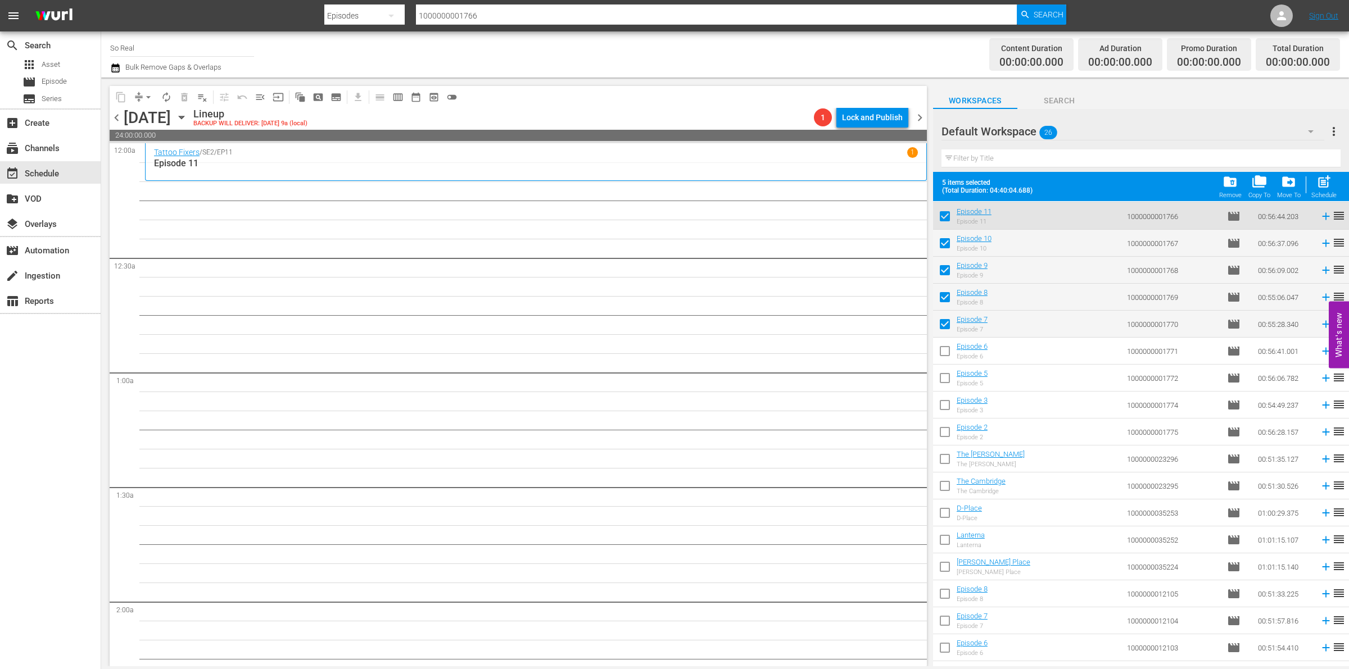
click at [945, 354] on input "checkbox" at bounding box center [945, 354] width 24 height 24
checkbox input "true"
click at [946, 376] on input "checkbox" at bounding box center [945, 381] width 24 height 24
checkbox input "true"
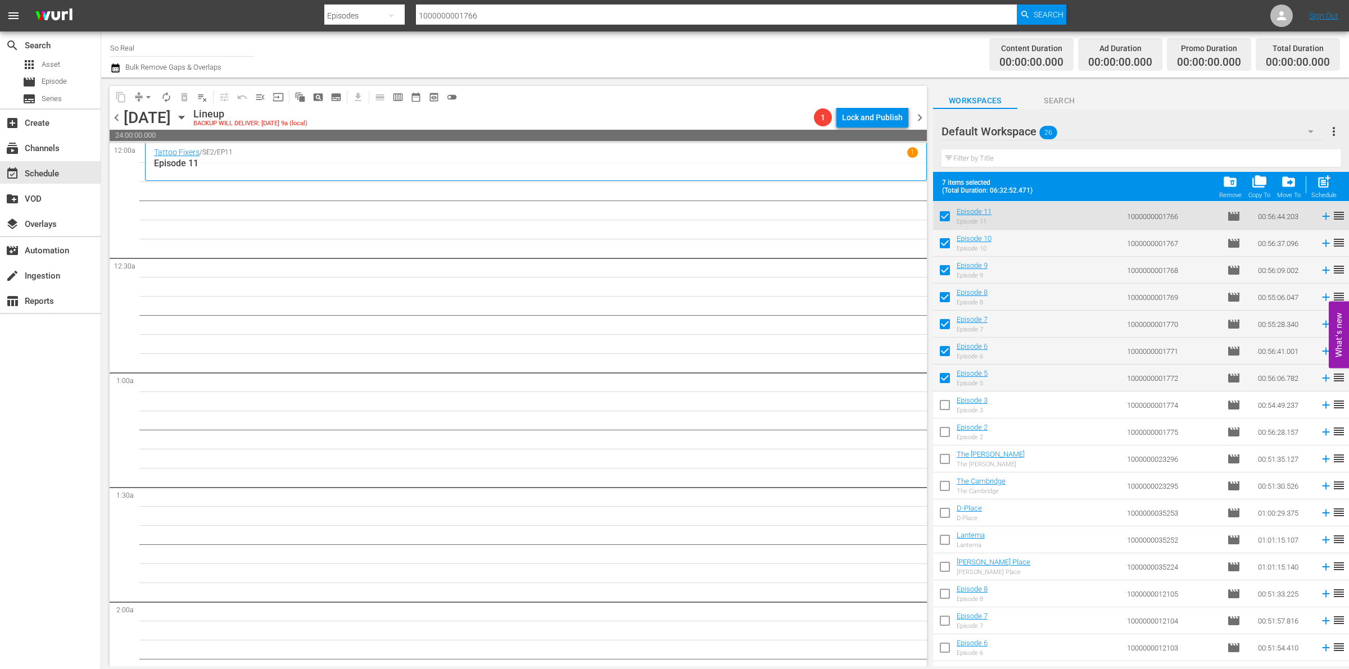
click at [945, 406] on input "checkbox" at bounding box center [945, 408] width 24 height 24
checkbox input "true"
click at [945, 429] on input "checkbox" at bounding box center [945, 435] width 24 height 24
checkbox input "true"
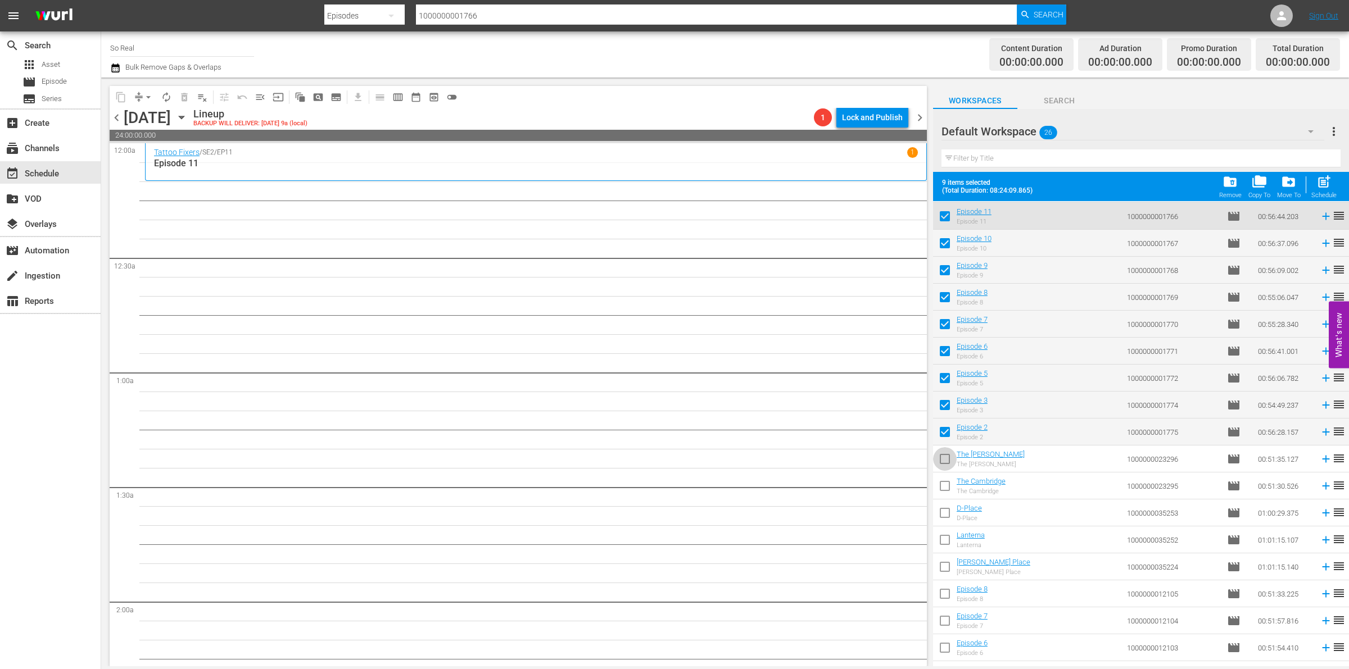
click at [945, 464] on input "checkbox" at bounding box center [945, 462] width 24 height 24
checkbox input "true"
click at [945, 487] on input "checkbox" at bounding box center [945, 488] width 24 height 24
checkbox input "true"
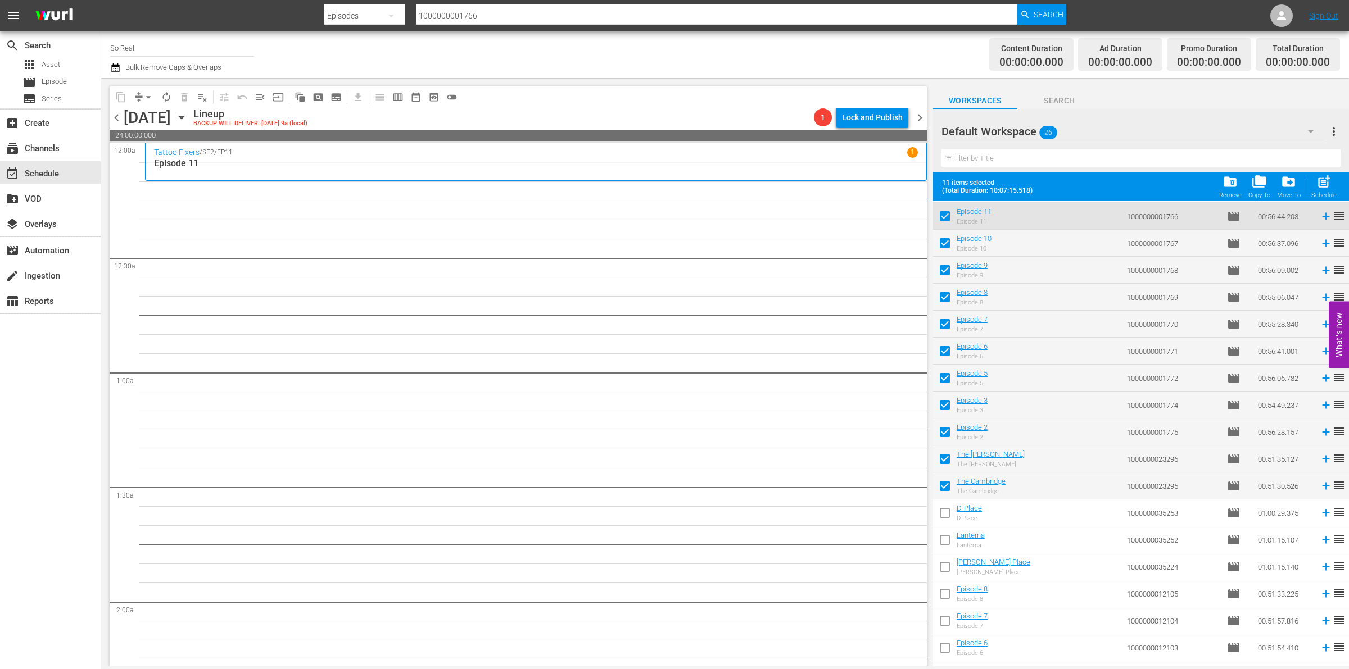
click at [944, 513] on input "checkbox" at bounding box center [945, 515] width 24 height 24
checkbox input "true"
click at [944, 541] on input "checkbox" at bounding box center [945, 542] width 24 height 24
checkbox input "true"
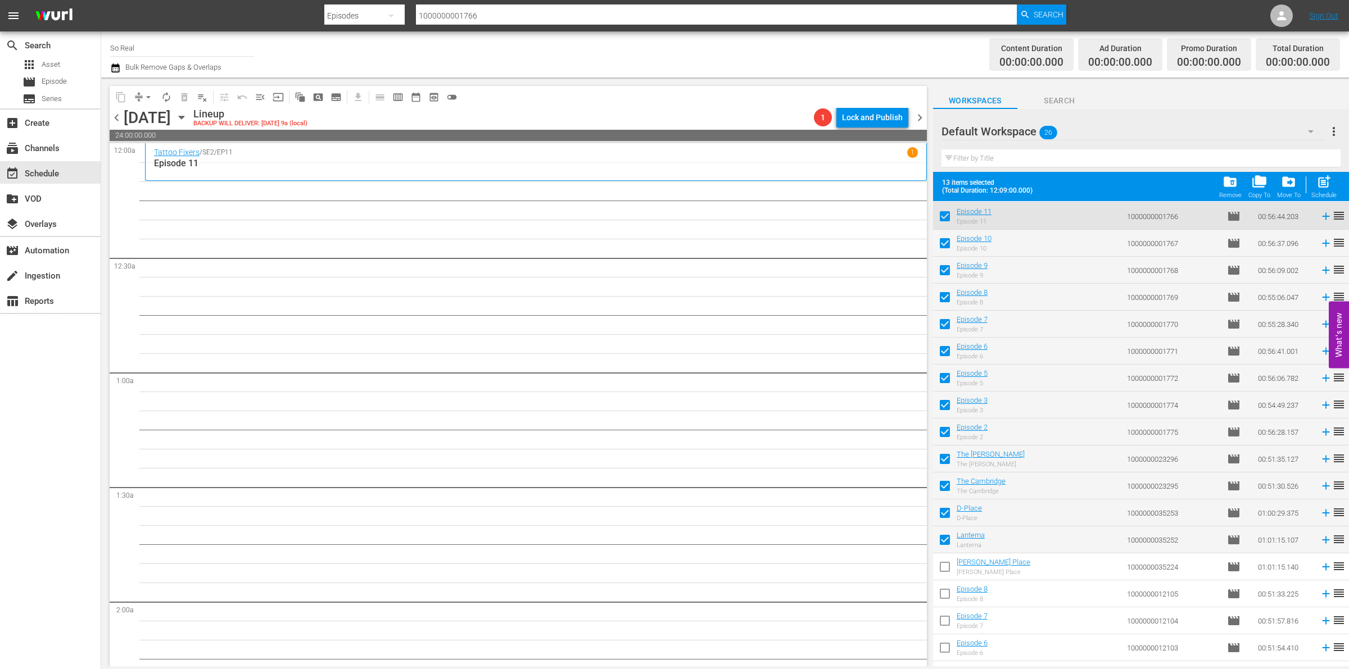
click at [943, 569] on input "checkbox" at bounding box center [945, 569] width 24 height 24
checkbox input "true"
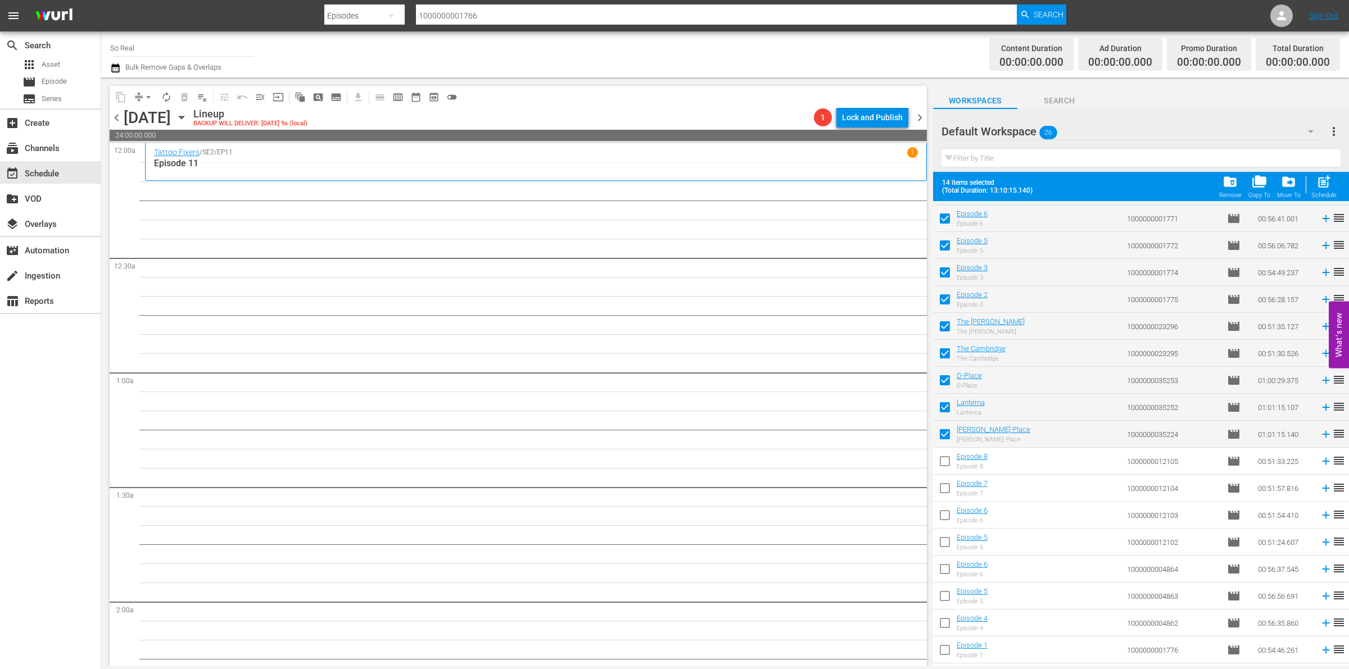
scroll to position [261, 0]
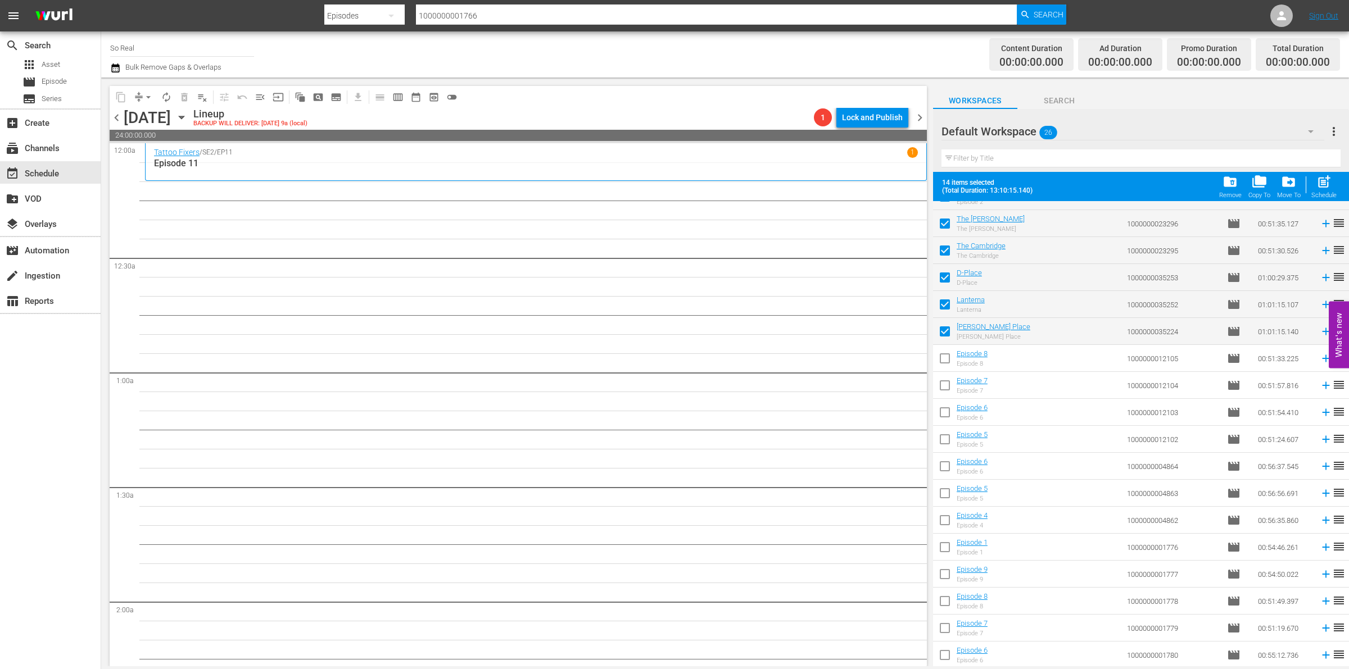
click at [944, 357] on input "checkbox" at bounding box center [945, 361] width 24 height 24
checkbox input "true"
click at [945, 383] on input "checkbox" at bounding box center [945, 388] width 24 height 24
checkbox input "true"
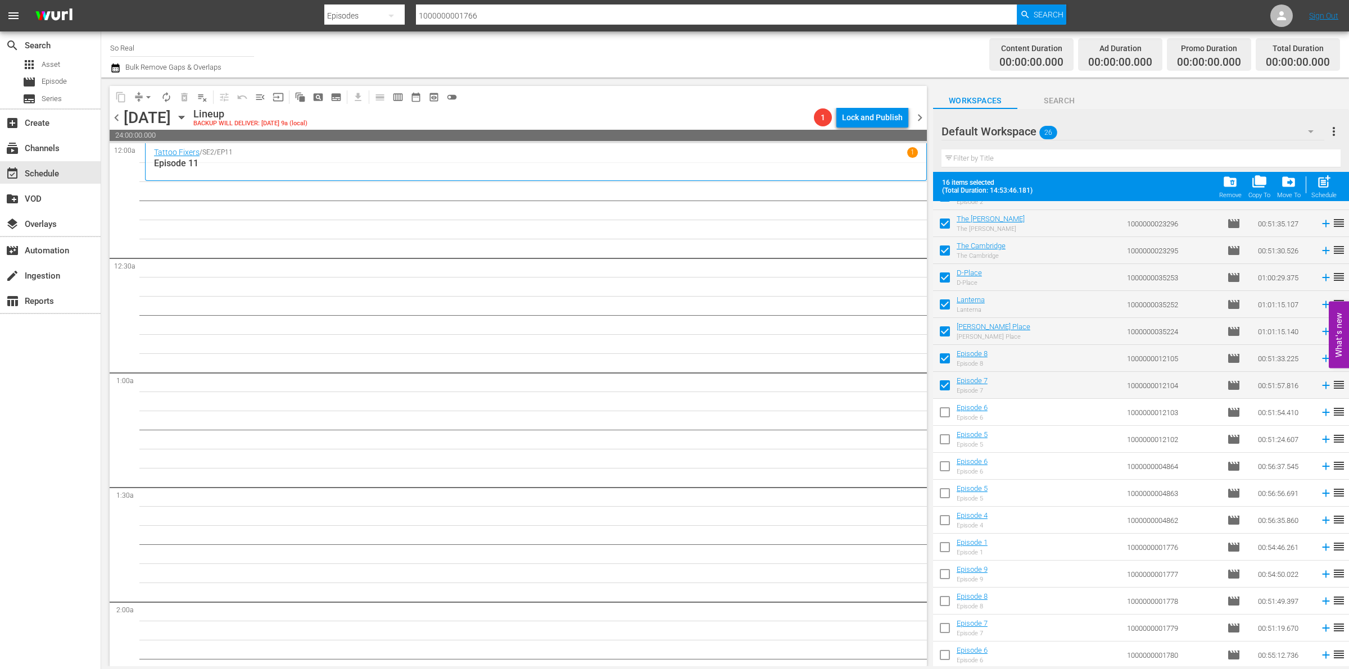
click at [946, 410] on input "checkbox" at bounding box center [945, 415] width 24 height 24
checkbox input "true"
click at [945, 440] on input "checkbox" at bounding box center [945, 442] width 24 height 24
checkbox input "true"
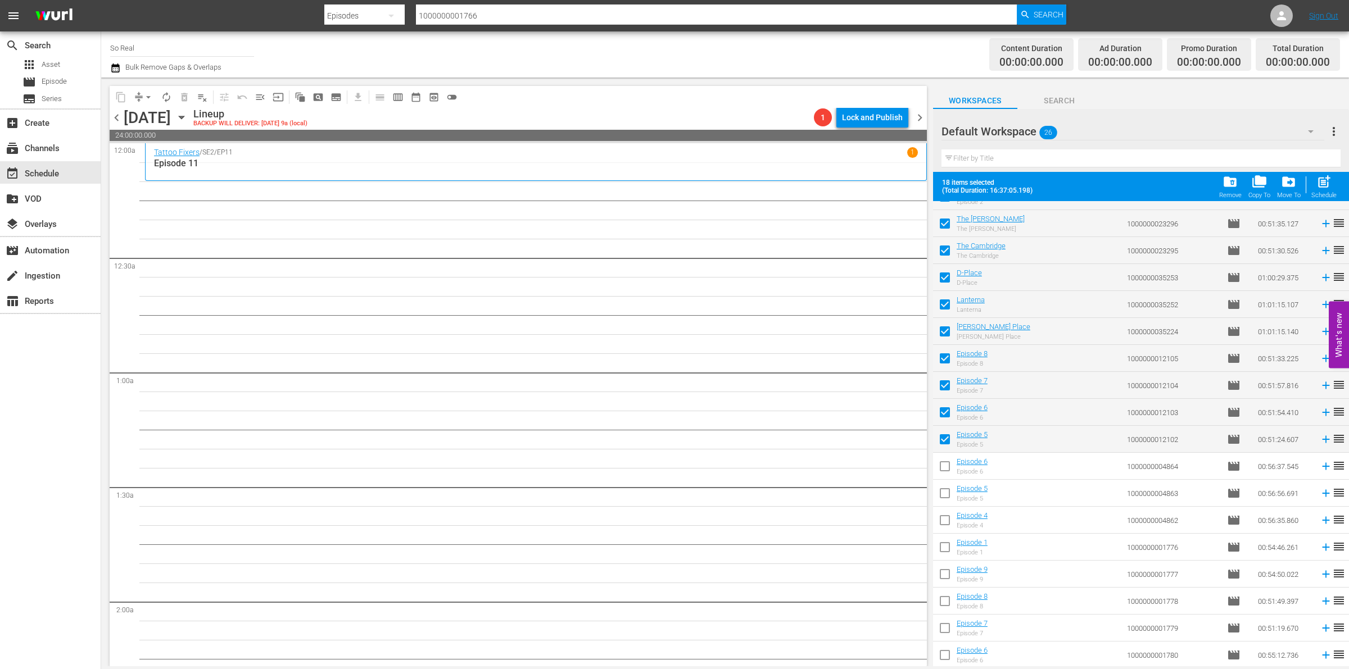
click at [945, 469] on input "checkbox" at bounding box center [945, 469] width 24 height 24
checkbox input "true"
click at [946, 492] on input "checkbox" at bounding box center [945, 496] width 24 height 24
checkbox input "true"
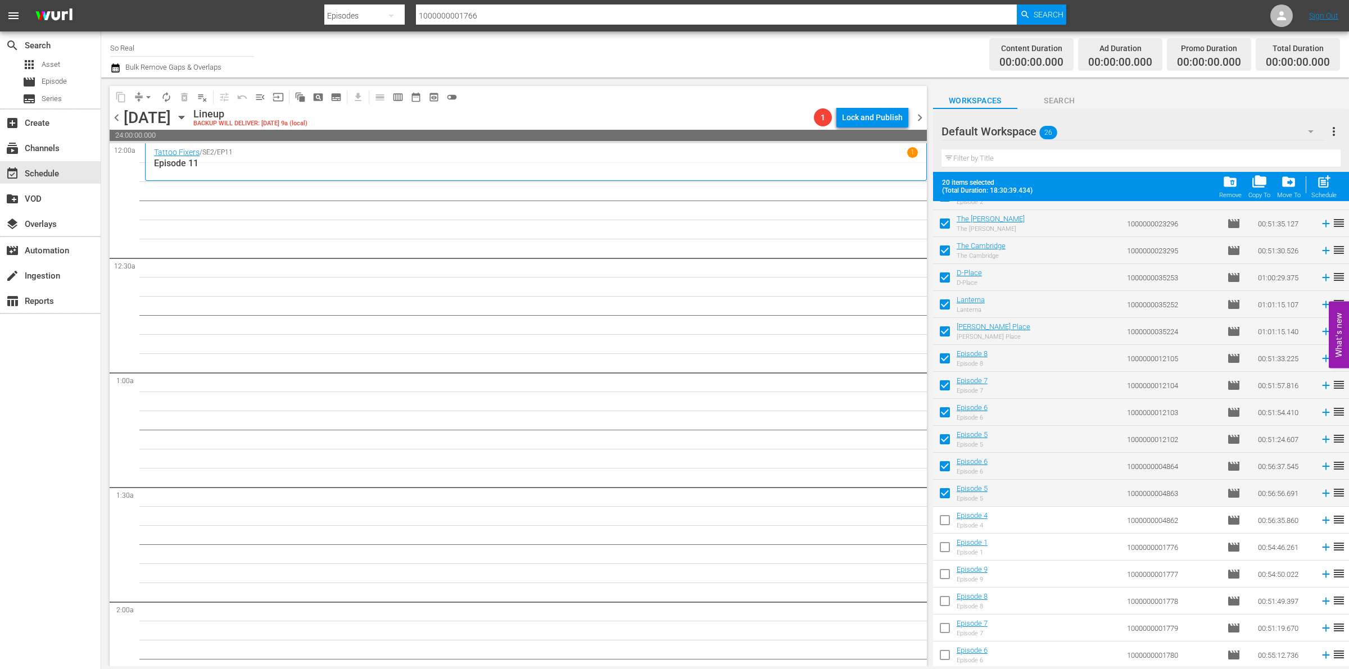
click at [945, 526] on input "checkbox" at bounding box center [945, 523] width 24 height 24
checkbox input "true"
click at [945, 543] on input "checkbox" at bounding box center [945, 550] width 24 height 24
checkbox input "true"
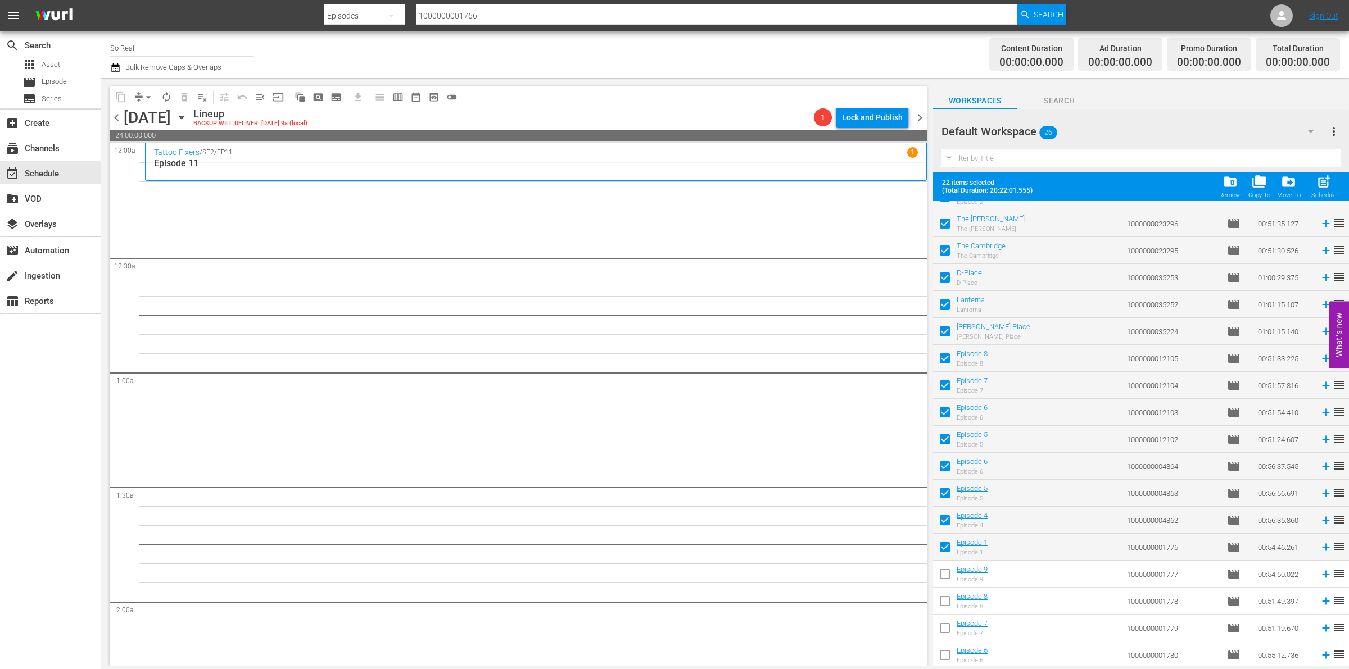
click at [944, 565] on span at bounding box center [945, 574] width 24 height 24
click at [944, 605] on input "checkbox" at bounding box center [945, 604] width 24 height 24
checkbox input "true"
click at [944, 577] on input "checkbox" at bounding box center [945, 577] width 24 height 24
checkbox input "true"
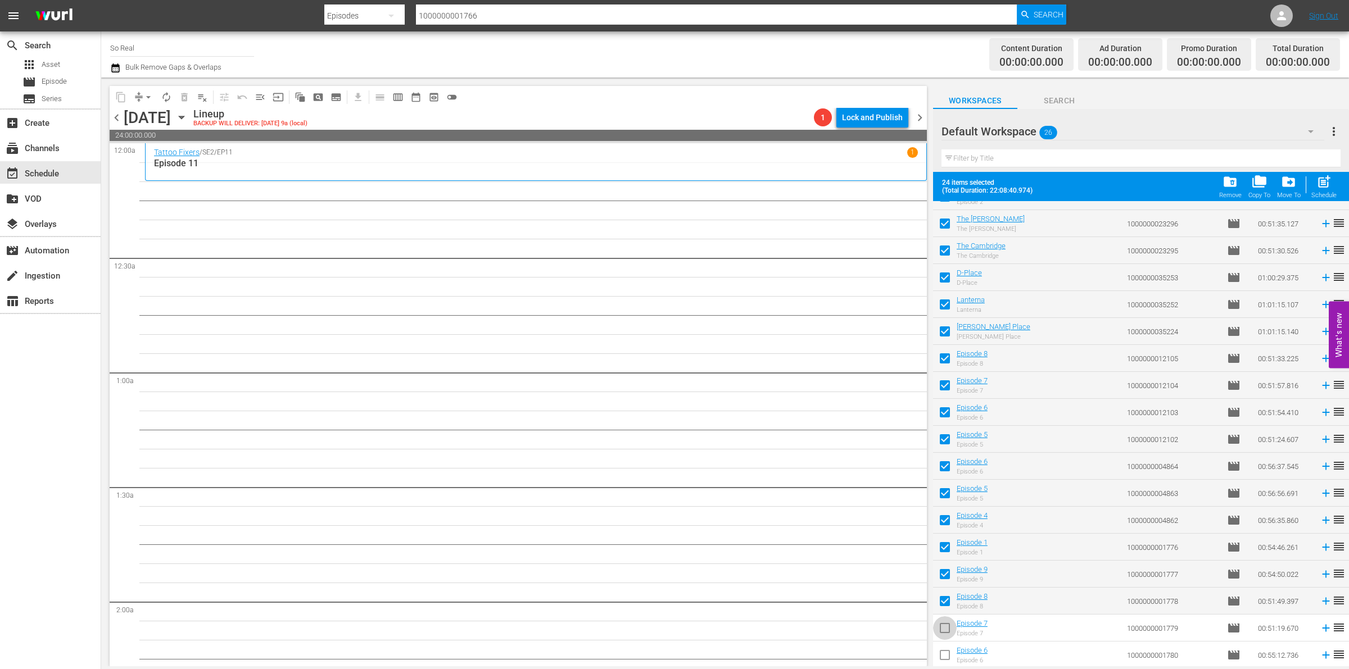
click at [945, 638] on input "checkbox" at bounding box center [945, 631] width 24 height 24
checkbox input "true"
click at [1235, 187] on span "folder_delete" at bounding box center [1229, 181] width 15 height 15
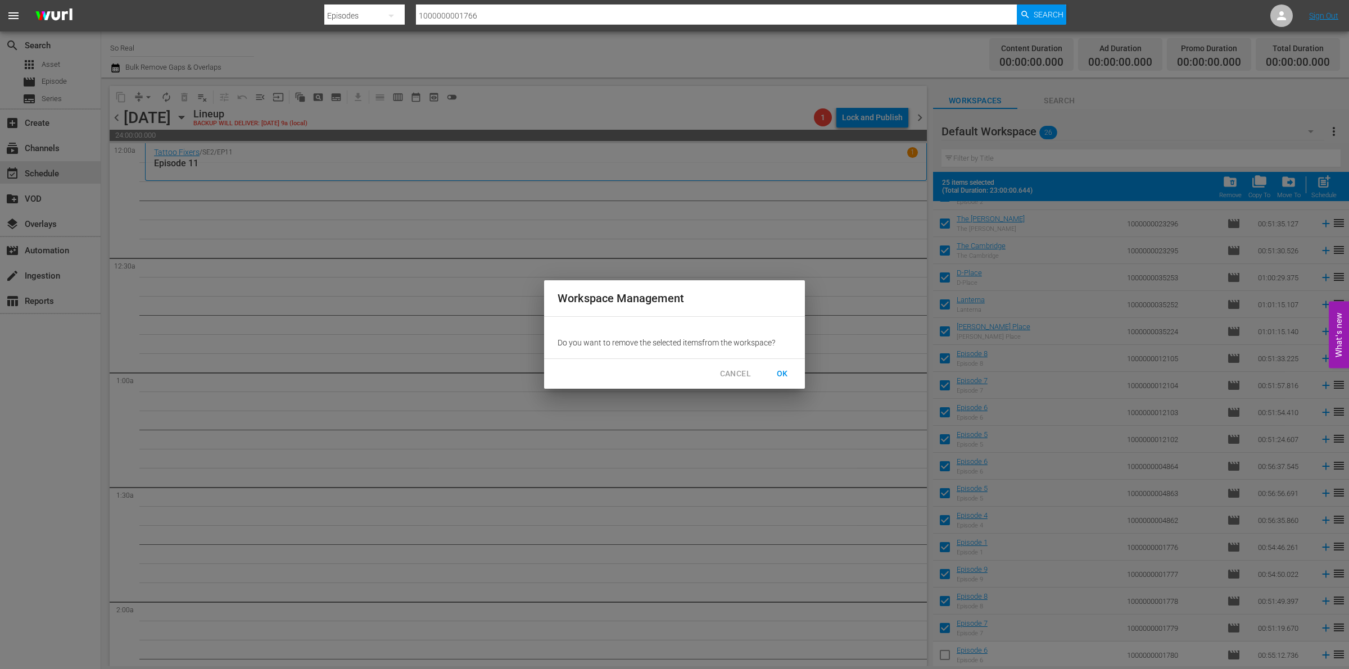
click at [783, 367] on span "OK" at bounding box center [782, 374] width 18 height 14
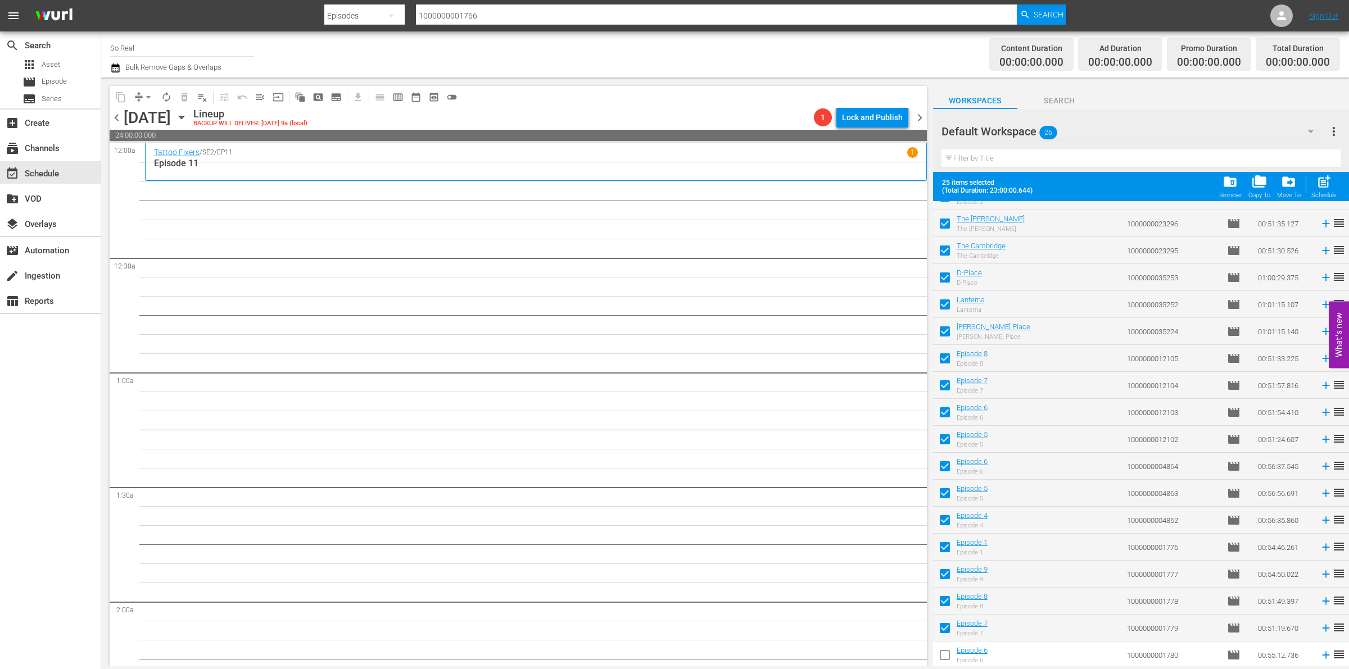
checkbox input "false"
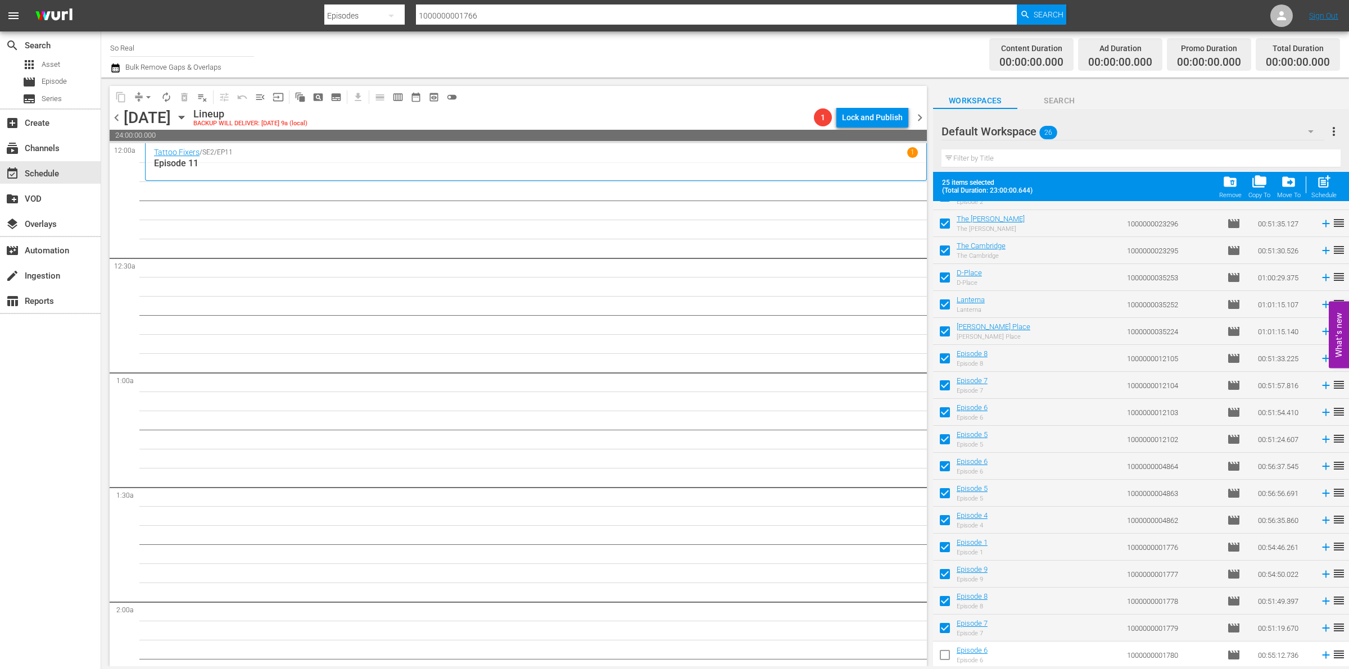
checkbox input "false"
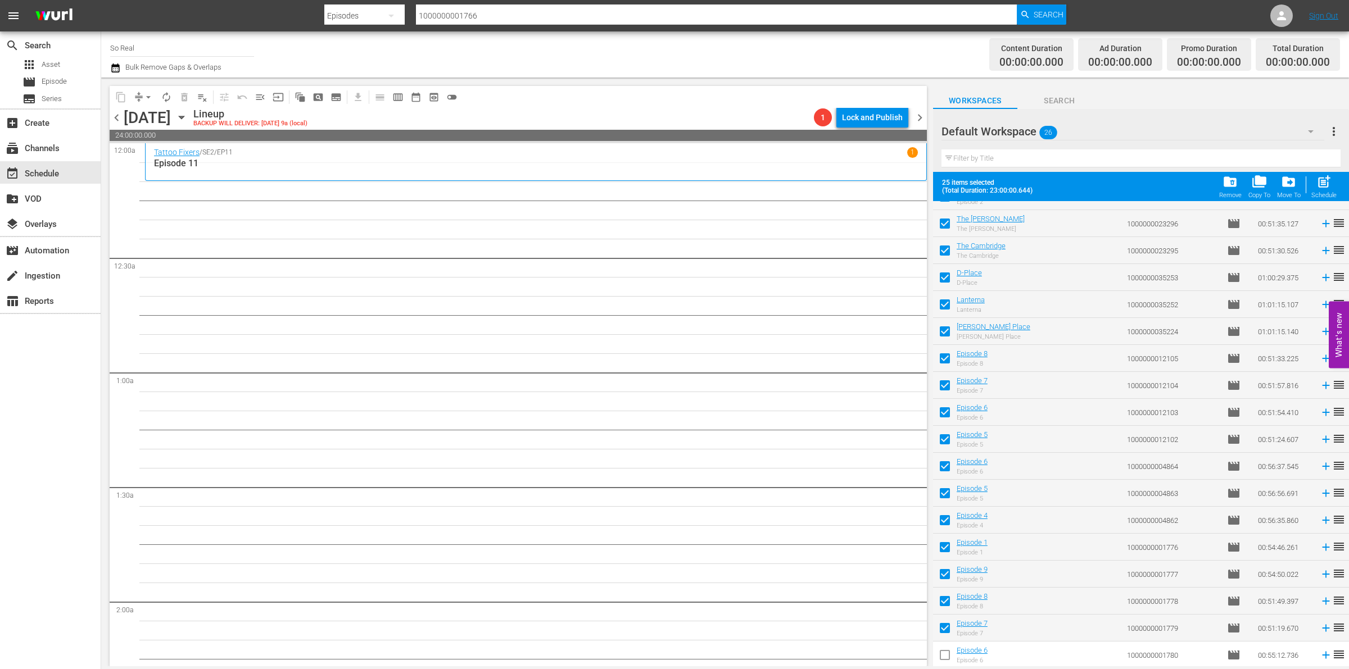
checkbox input "false"
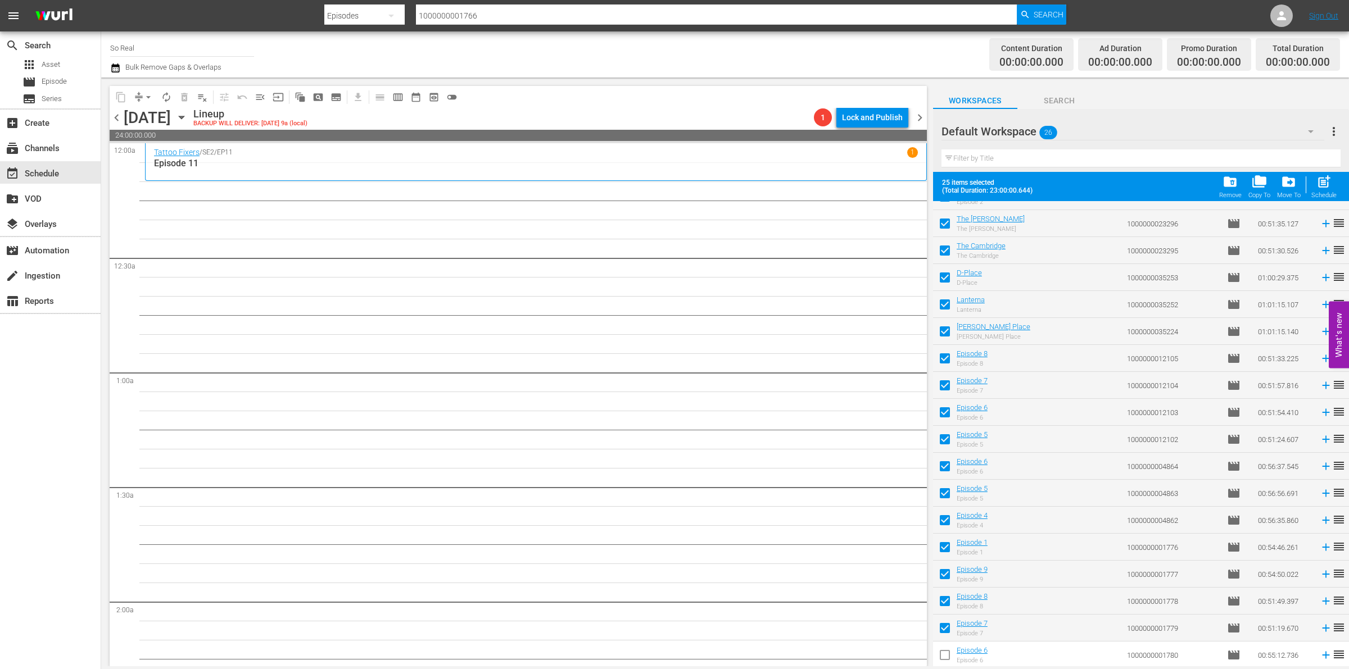
checkbox input "false"
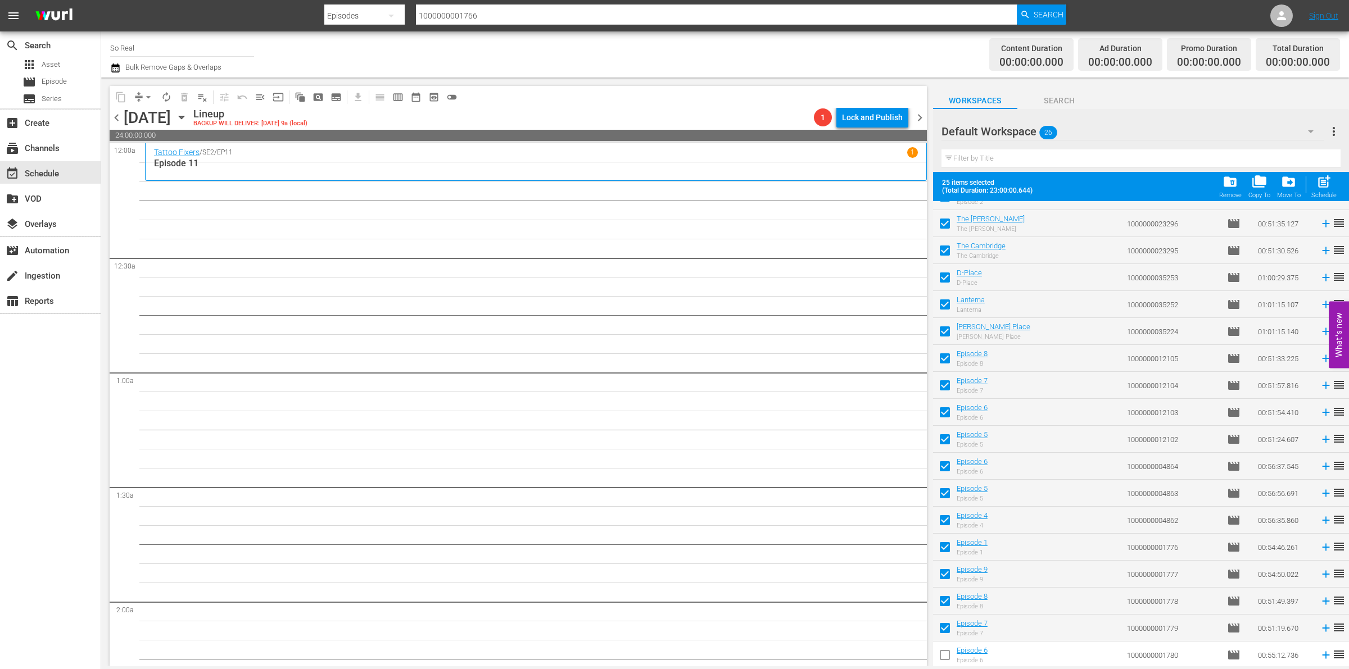
checkbox input "false"
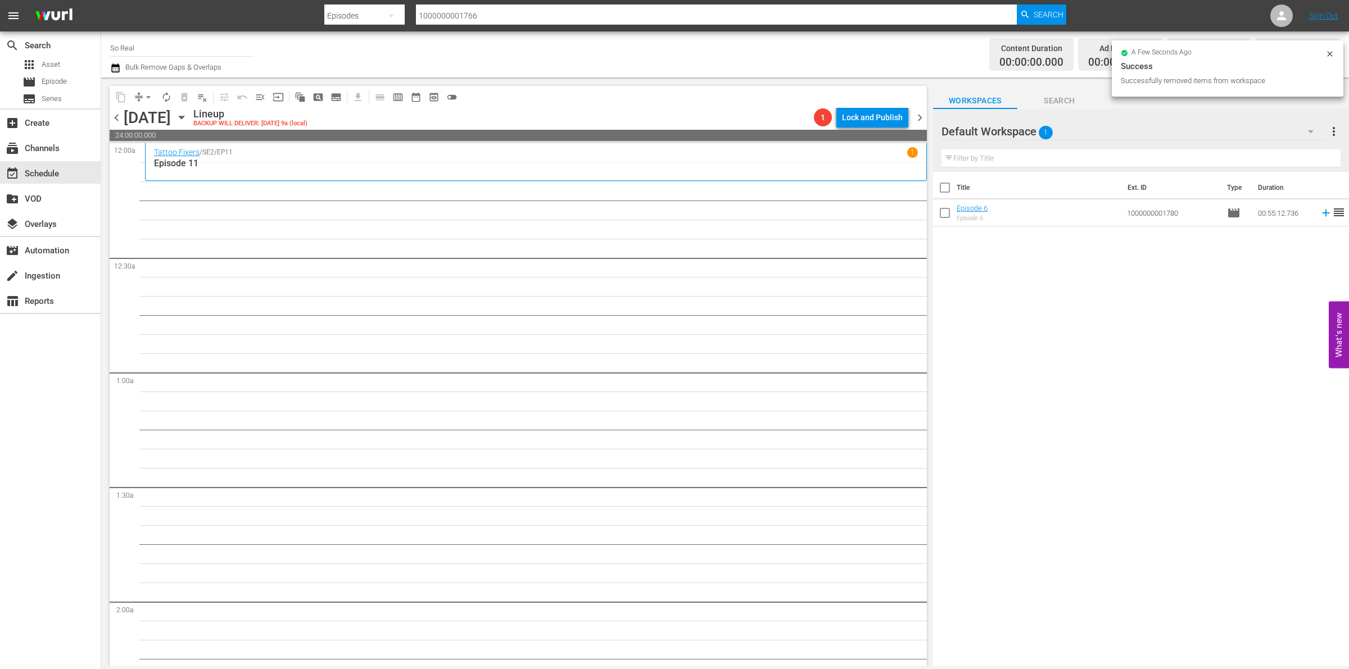
scroll to position [0, 0]
click at [947, 223] on input "checkbox" at bounding box center [945, 215] width 24 height 24
checkbox input "true"
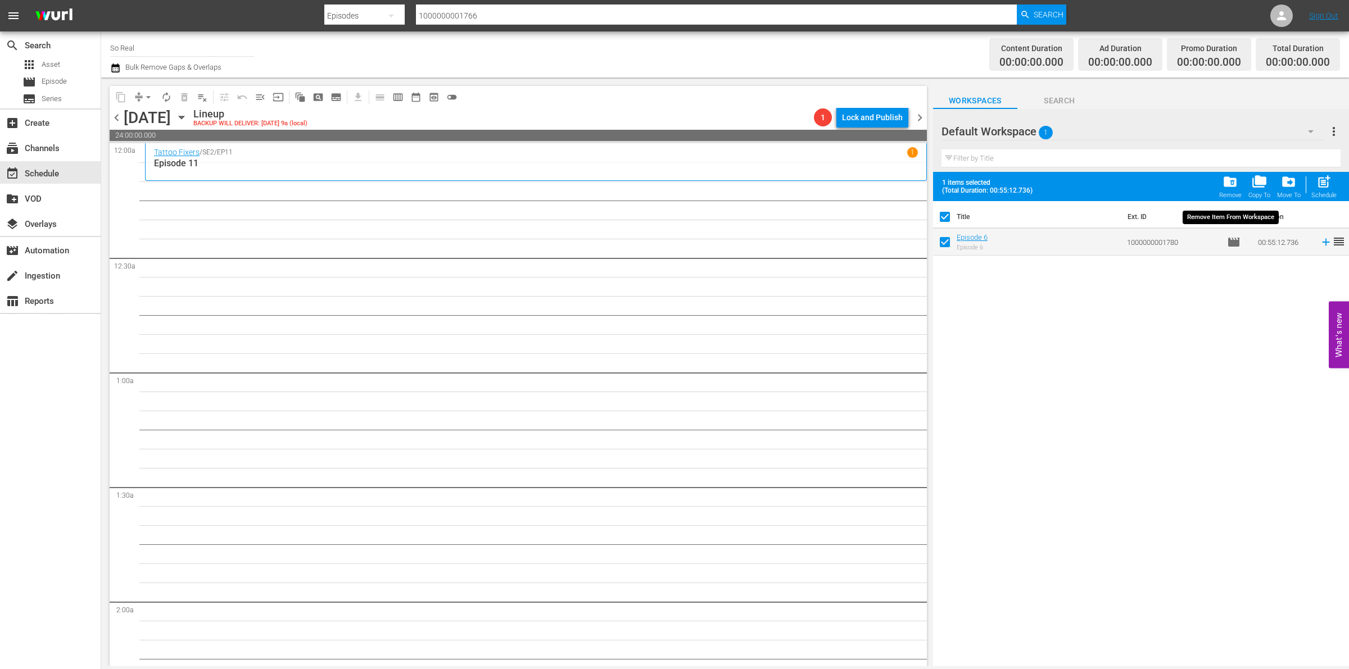
click at [1234, 176] on span "folder_delete" at bounding box center [1229, 181] width 15 height 15
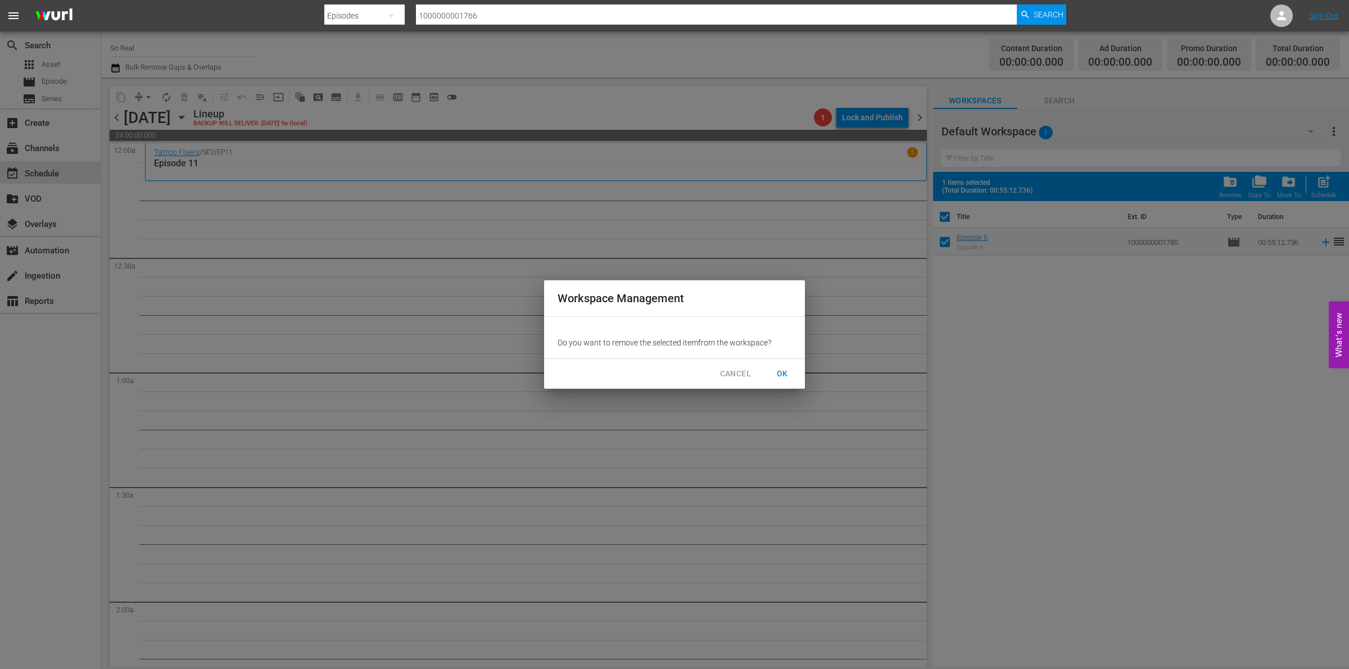
click at [782, 361] on div "CANCEL OK" at bounding box center [674, 374] width 261 height 30
click at [782, 368] on span "OK" at bounding box center [782, 374] width 18 height 14
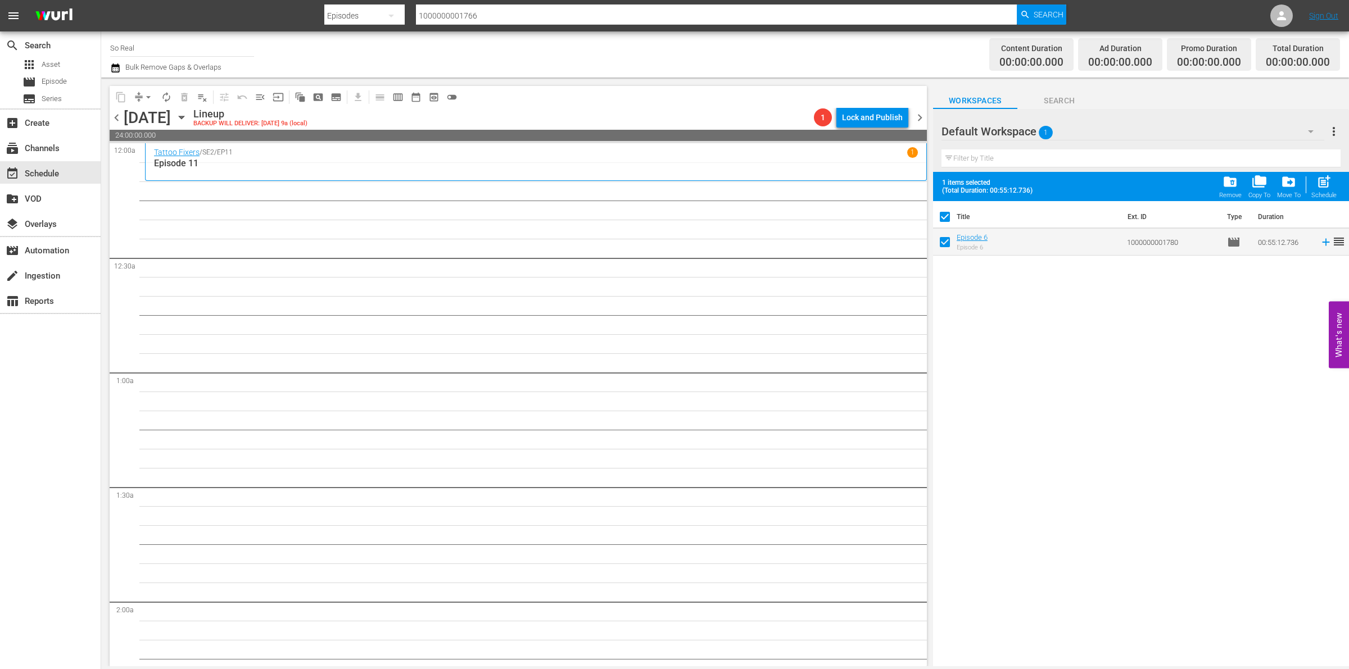
checkbox input "false"
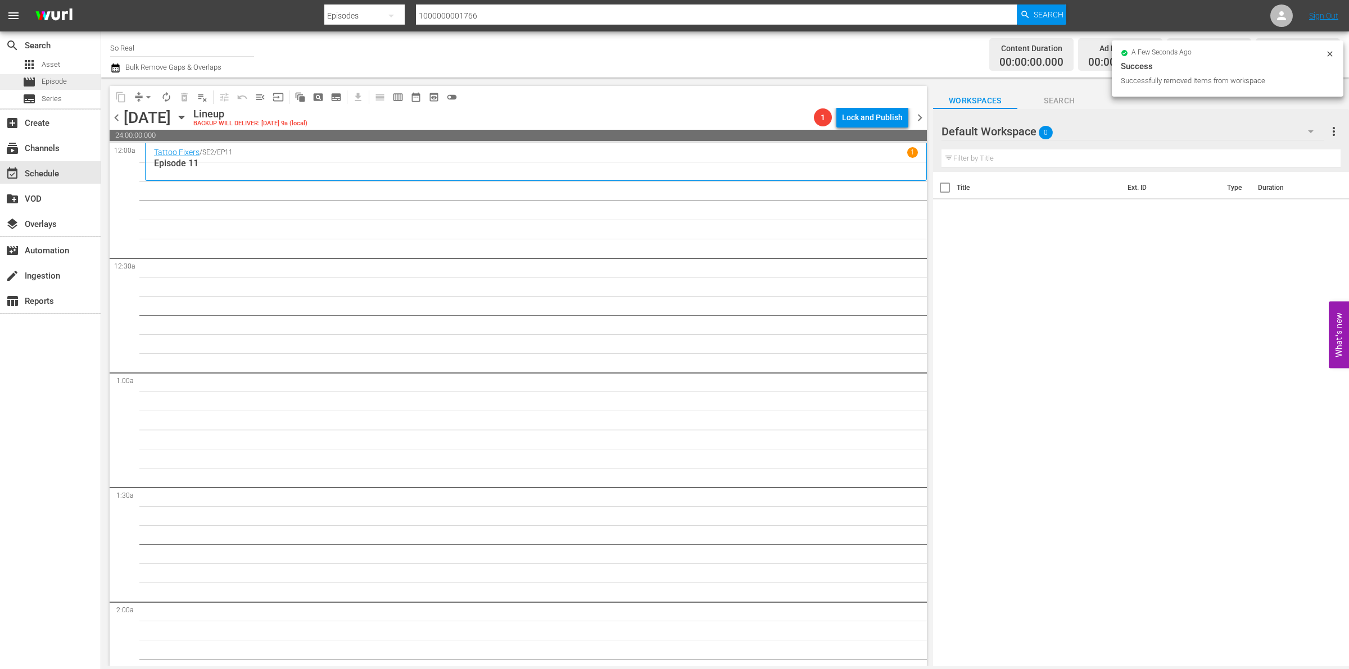
click at [46, 75] on div "movie Episode" at bounding box center [44, 82] width 44 height 16
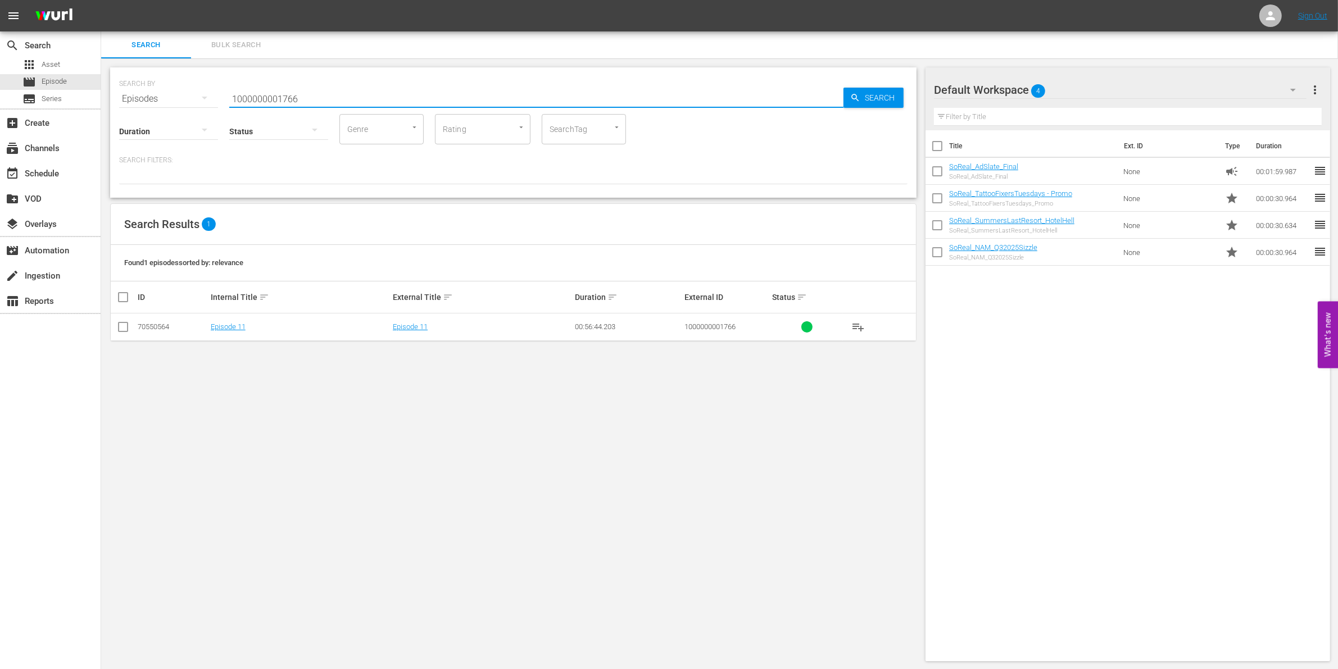
click at [242, 94] on input "1000000001766" at bounding box center [536, 98] width 614 height 27
paste input "7769"
type input "1000000007769"
click at [128, 321] on icon at bounding box center [122, 326] width 13 height 13
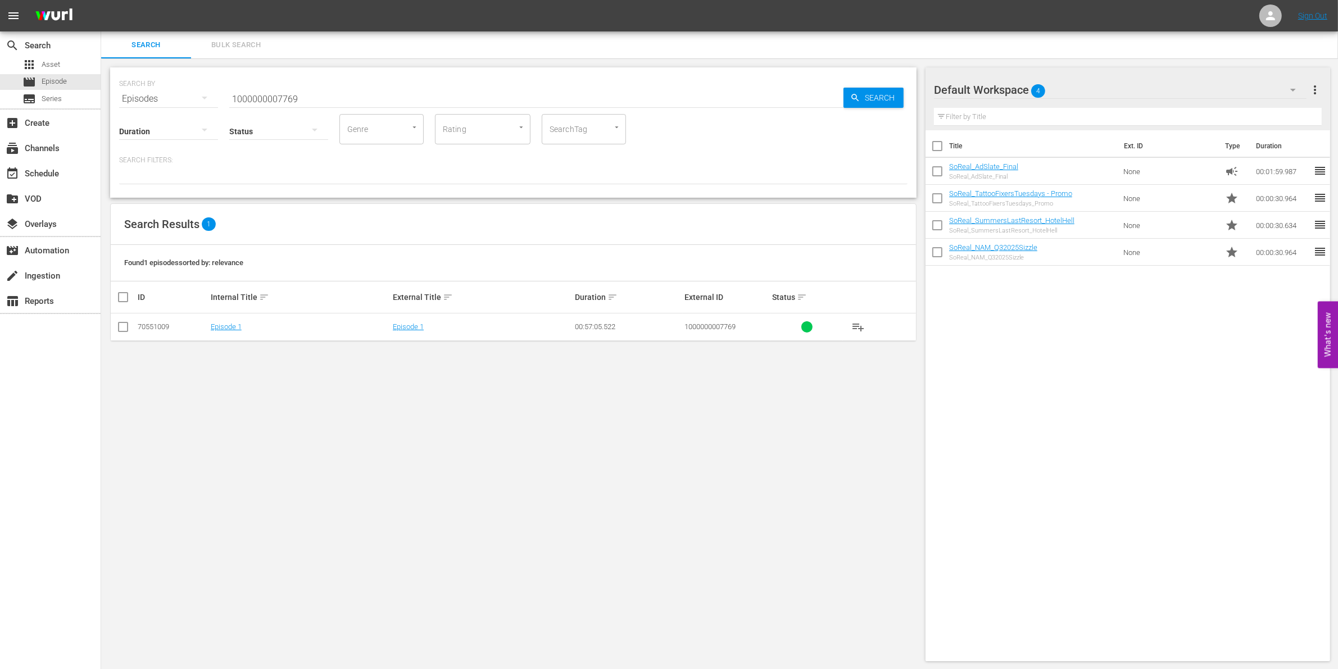
click at [124, 324] on input "checkbox" at bounding box center [122, 329] width 13 height 13
checkbox input "true"
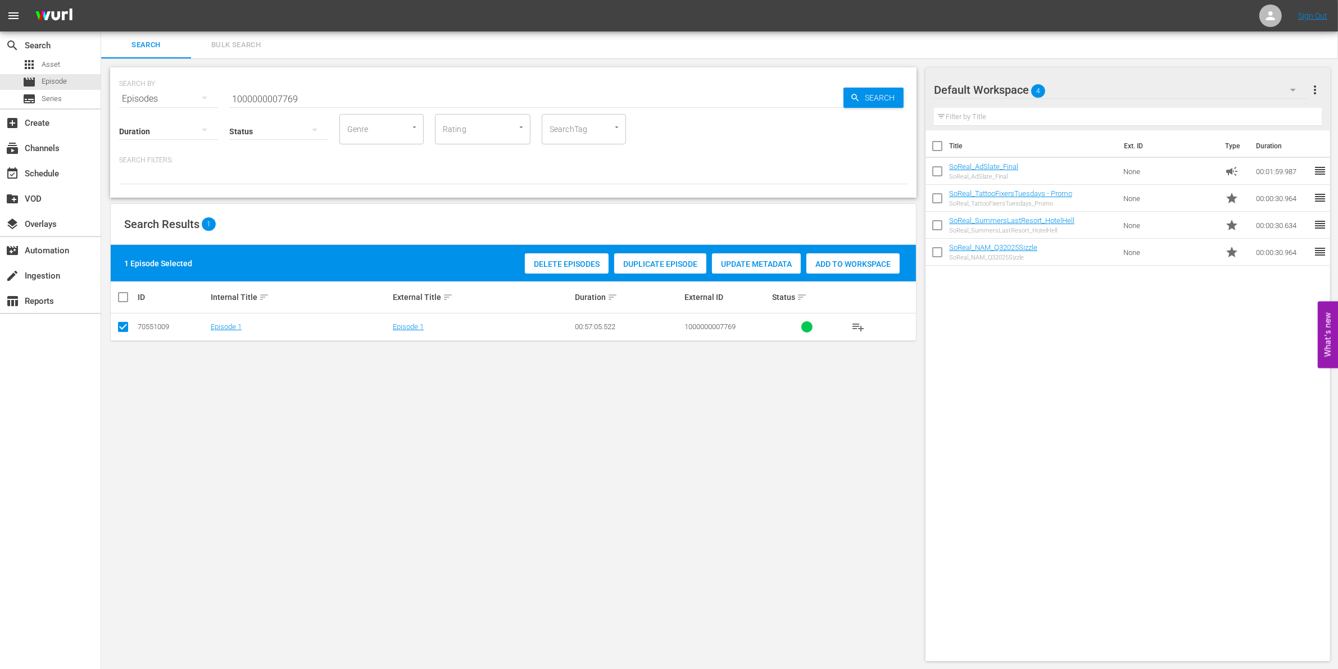
click at [835, 263] on span "Add to Workspace" at bounding box center [852, 264] width 93 height 9
click at [427, 89] on input "1000000007769" at bounding box center [536, 98] width 614 height 27
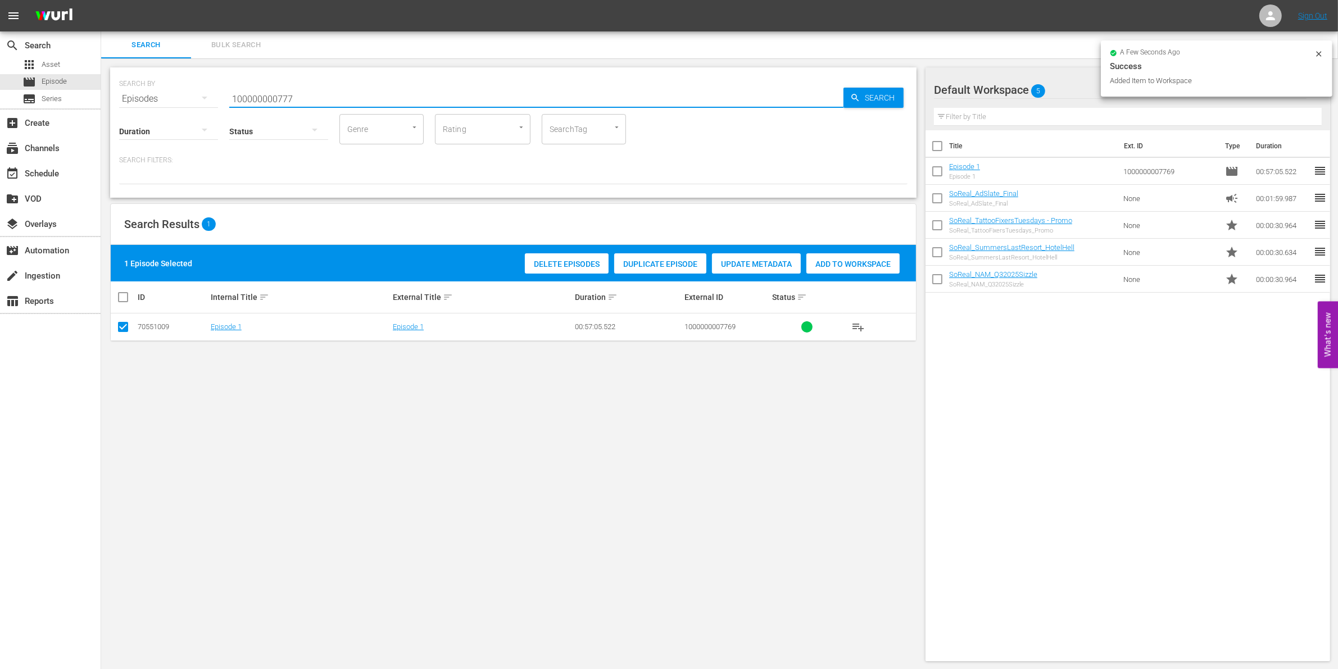
type input "100000000777"
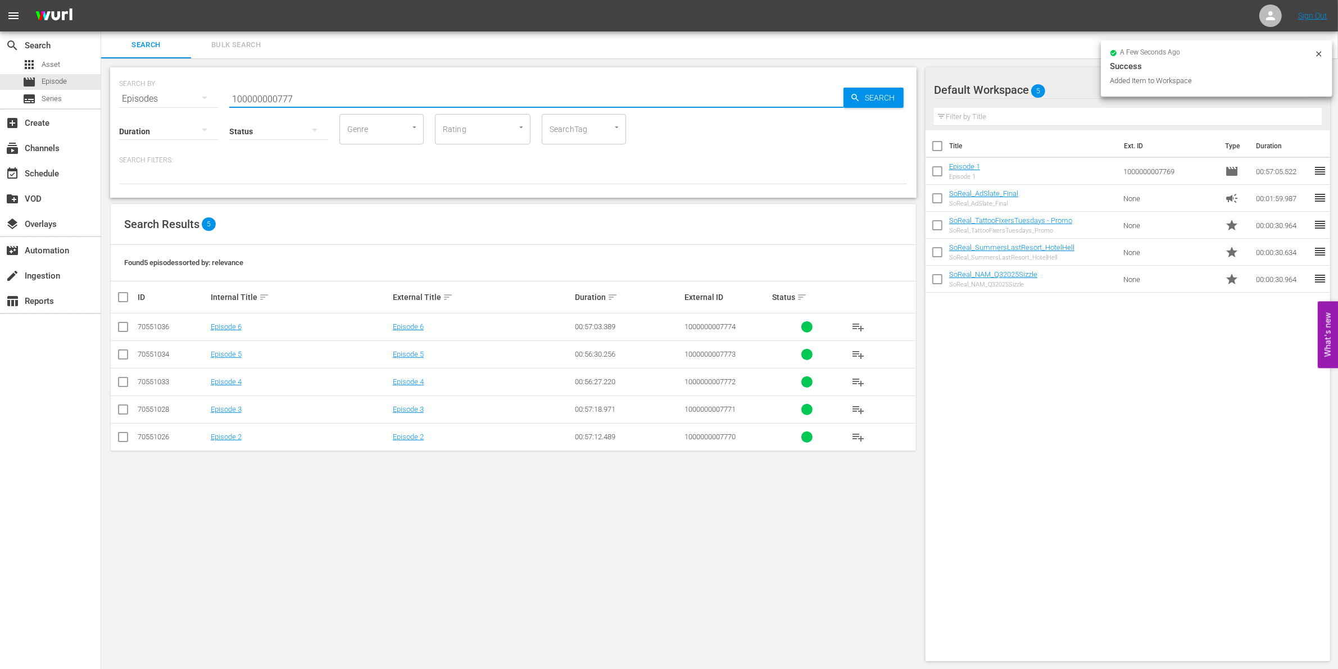
click at [116, 441] on input "checkbox" at bounding box center [122, 439] width 13 height 13
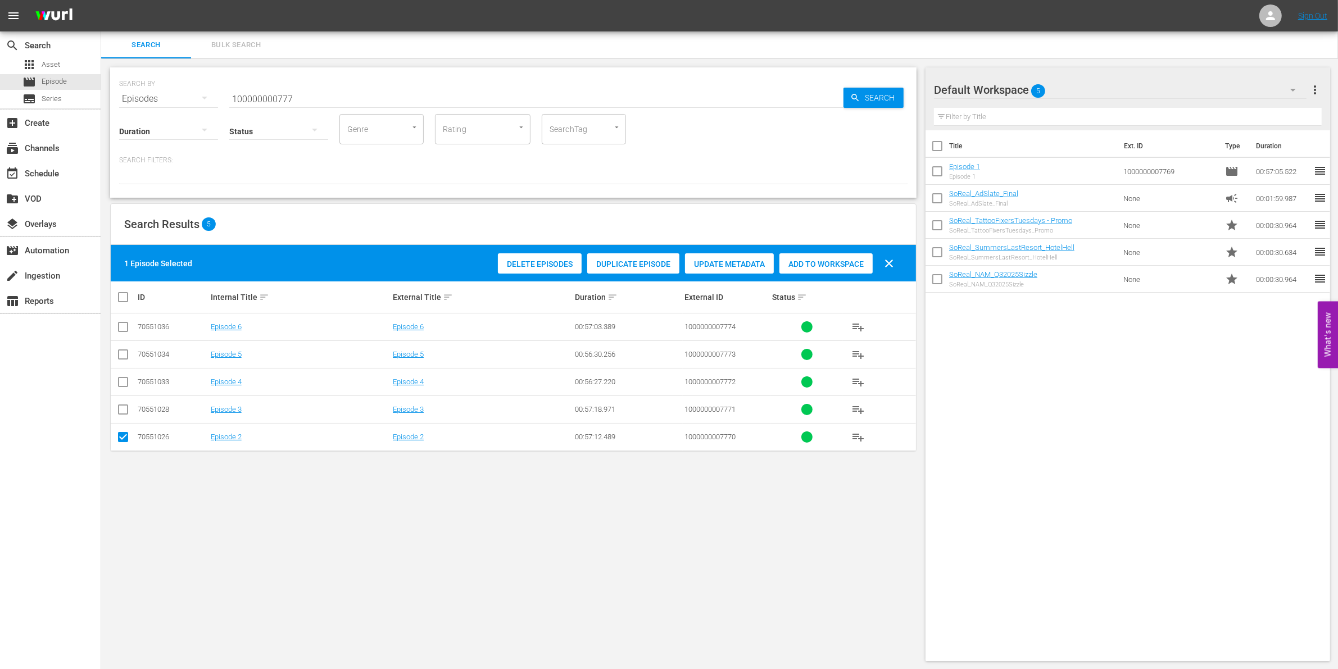
click at [832, 257] on div "Add to Workspace" at bounding box center [825, 263] width 93 height 21
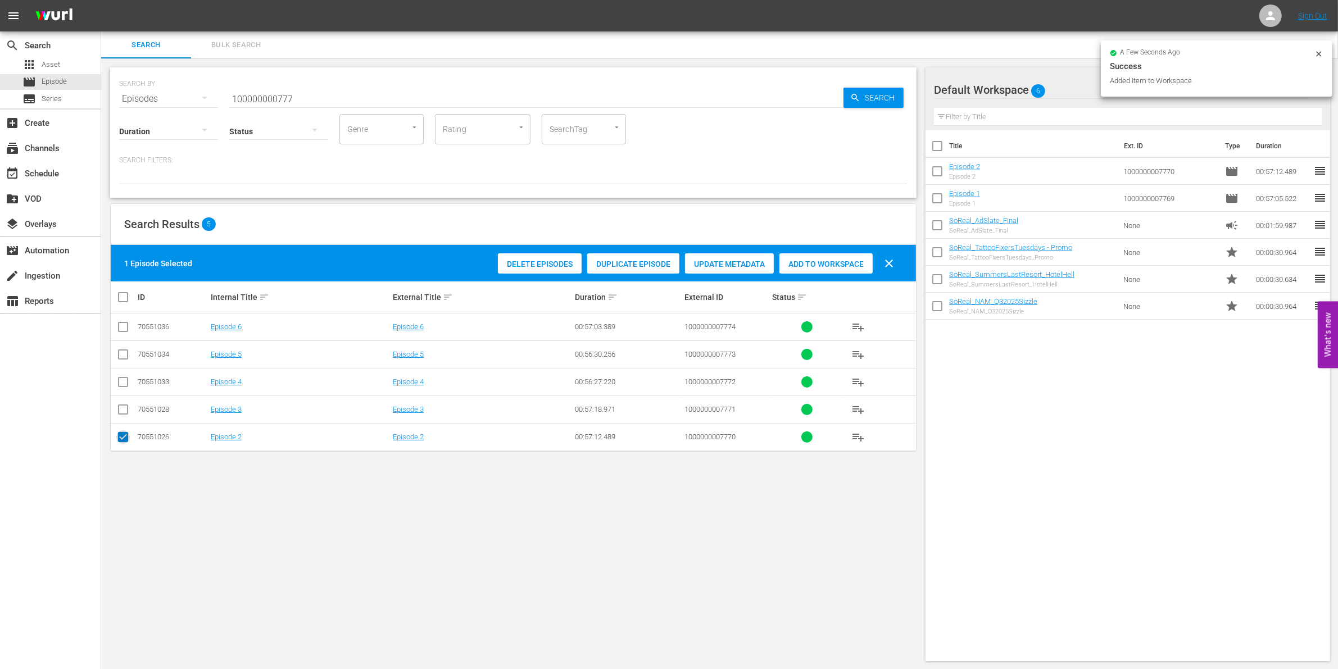
click at [122, 437] on input "checkbox" at bounding box center [122, 439] width 13 height 13
checkbox input "false"
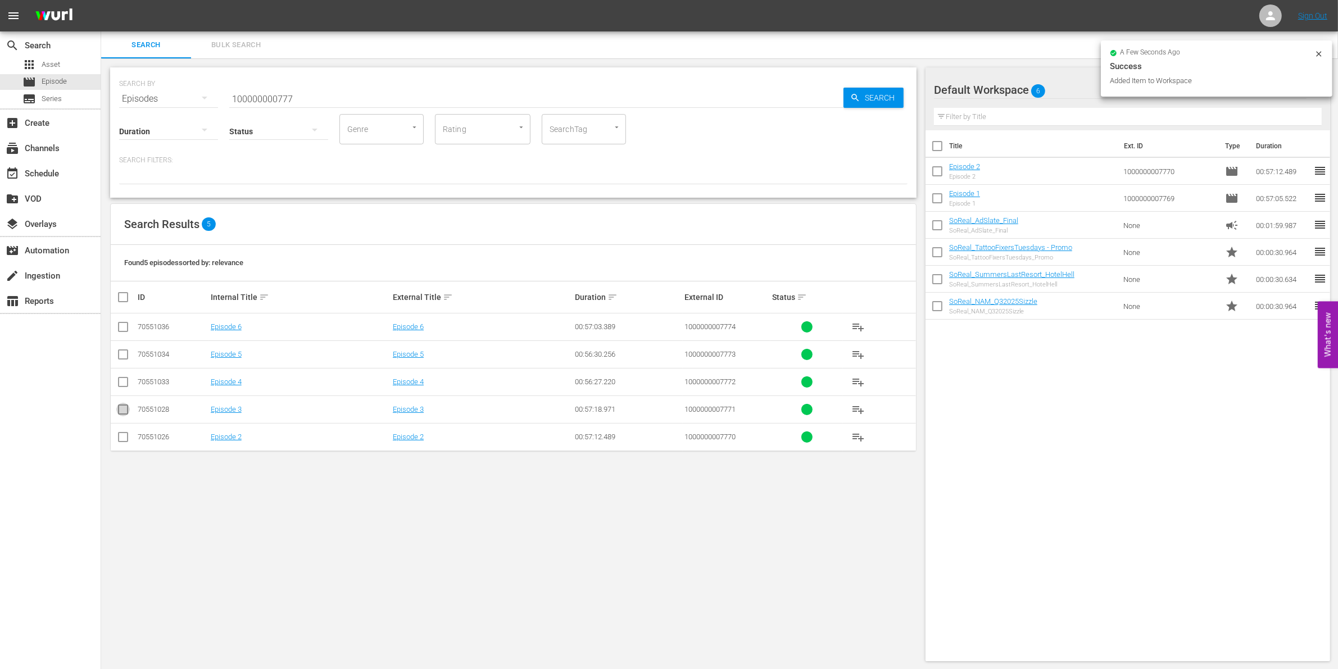
click at [124, 417] on input "checkbox" at bounding box center [122, 411] width 13 height 13
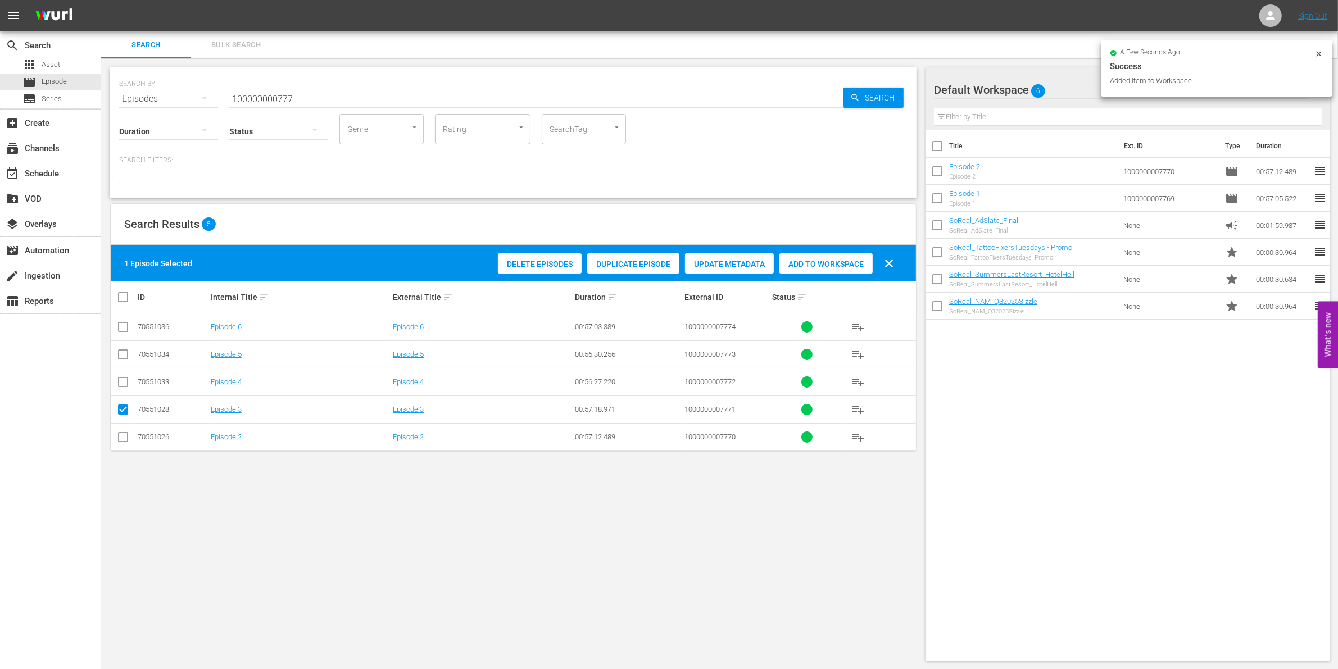
click at [795, 270] on div "Add to Workspace" at bounding box center [825, 263] width 93 height 21
click at [119, 406] on input "checkbox" at bounding box center [122, 411] width 13 height 13
checkbox input "false"
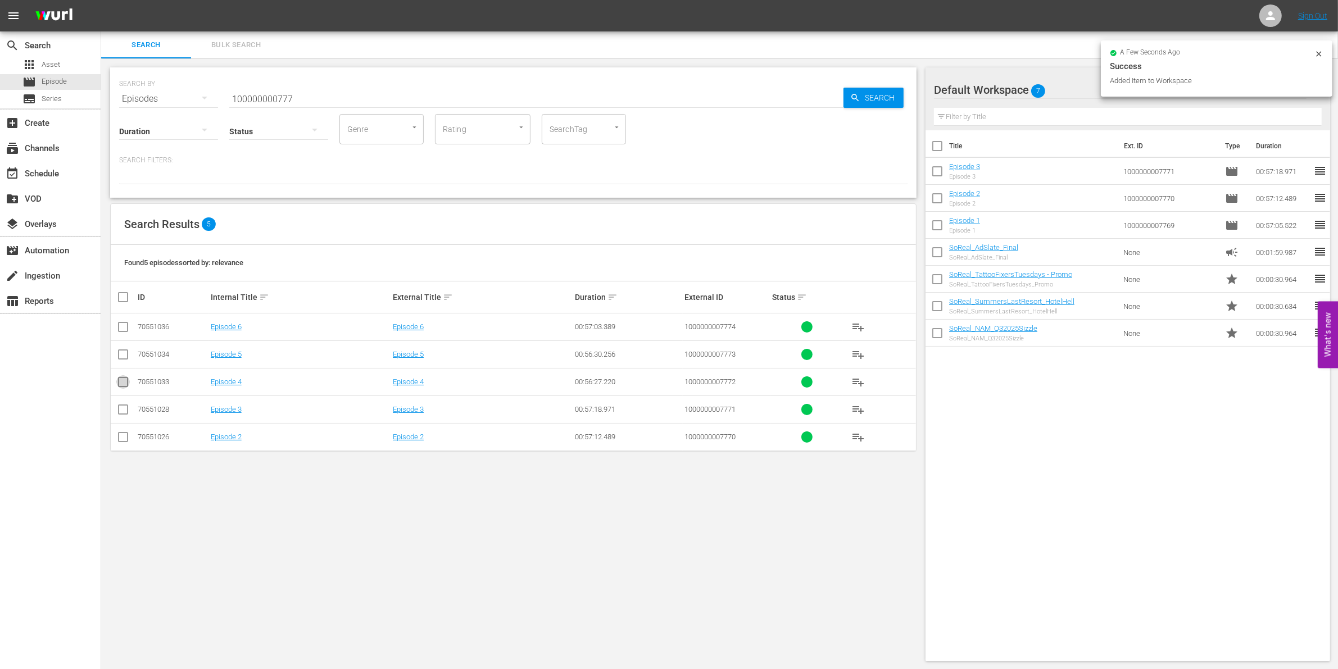
click at [122, 380] on input "checkbox" at bounding box center [122, 384] width 13 height 13
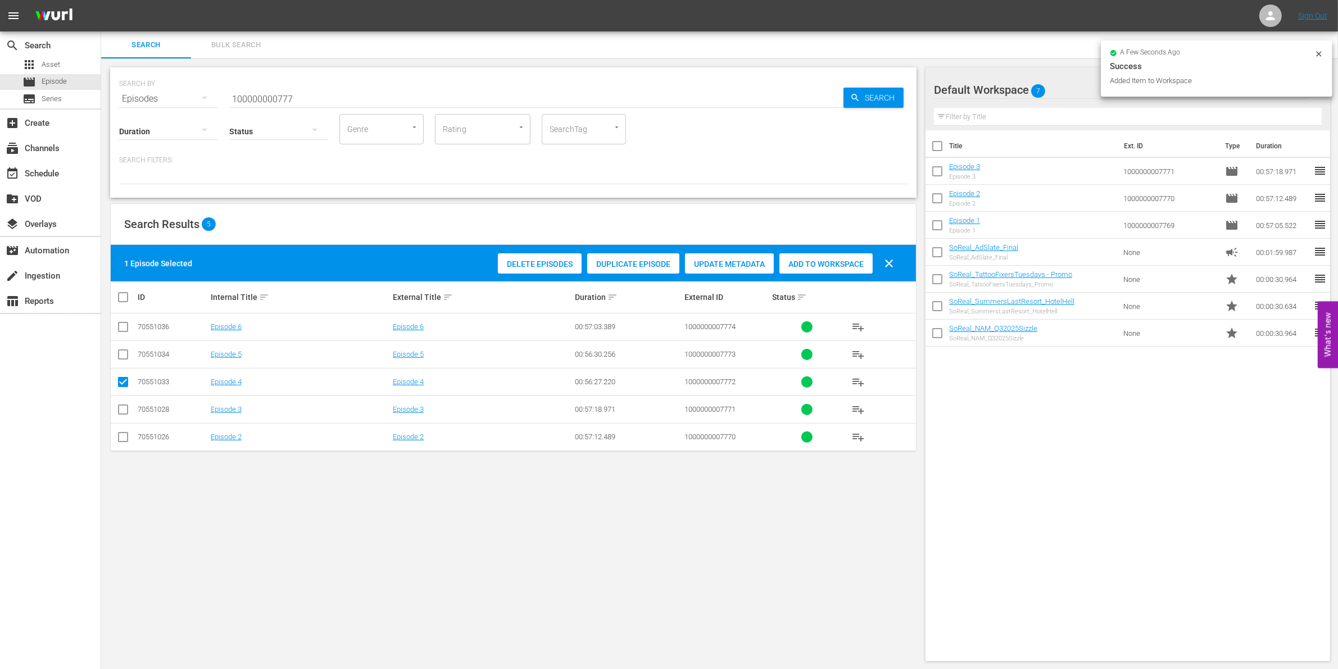
click at [823, 252] on div "Delete Episodes Duplicate Episode Update Metadata Add to Workspace clear" at bounding box center [698, 263] width 407 height 27
click at [820, 256] on div "Add to Workspace" at bounding box center [825, 263] width 93 height 21
click at [125, 380] on input "checkbox" at bounding box center [122, 384] width 13 height 13
checkbox input "false"
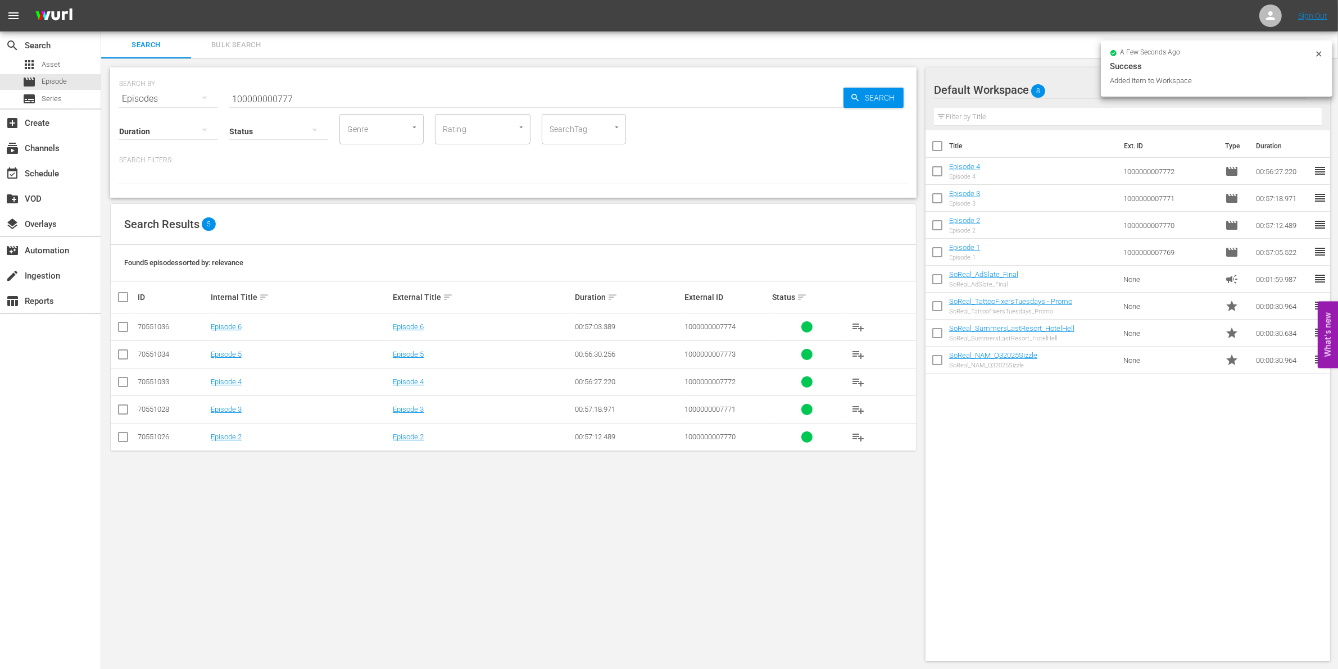
click at [124, 356] on input "checkbox" at bounding box center [122, 356] width 13 height 13
checkbox input "true"
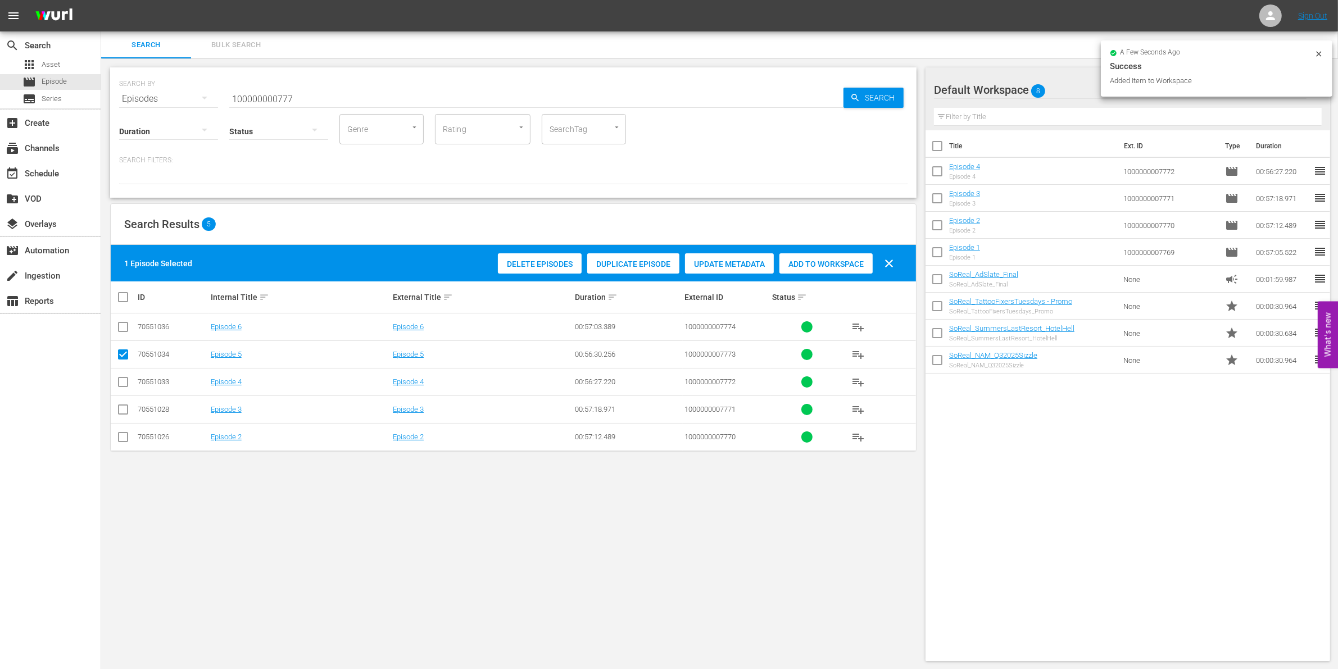
click at [815, 270] on div "Add to Workspace" at bounding box center [825, 263] width 93 height 21
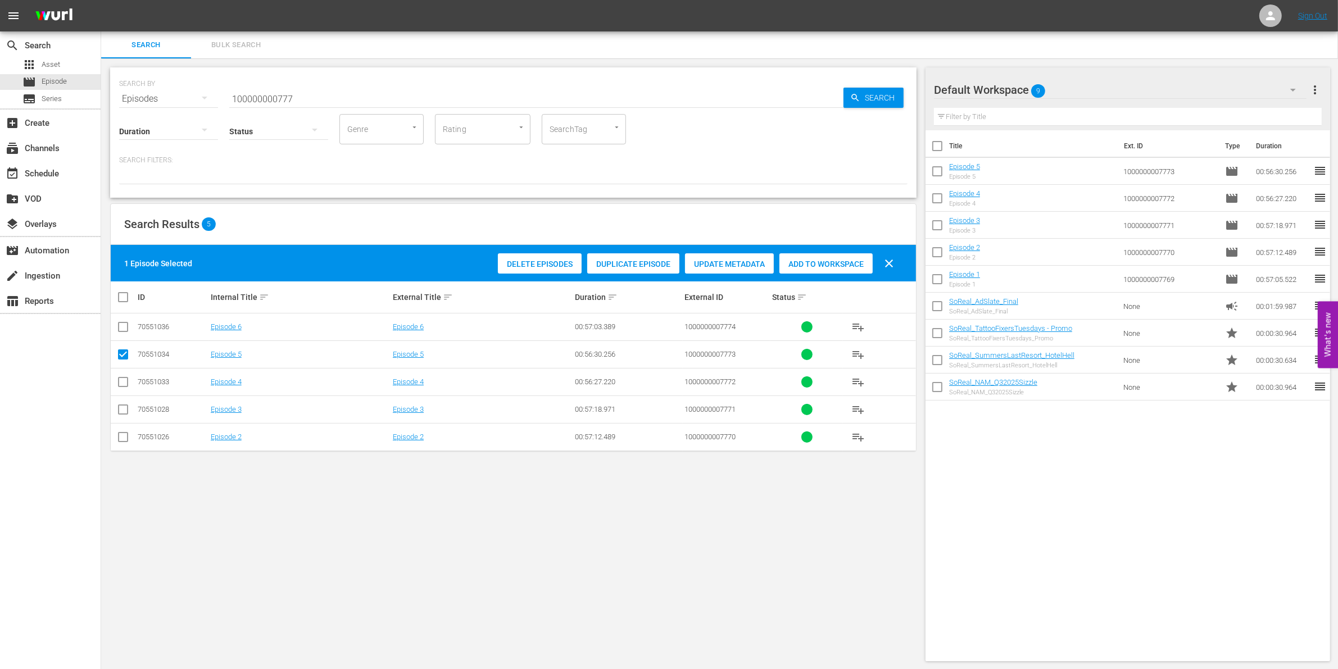
click at [242, 93] on input "100000000777" at bounding box center [536, 98] width 614 height 27
paste input "4865"
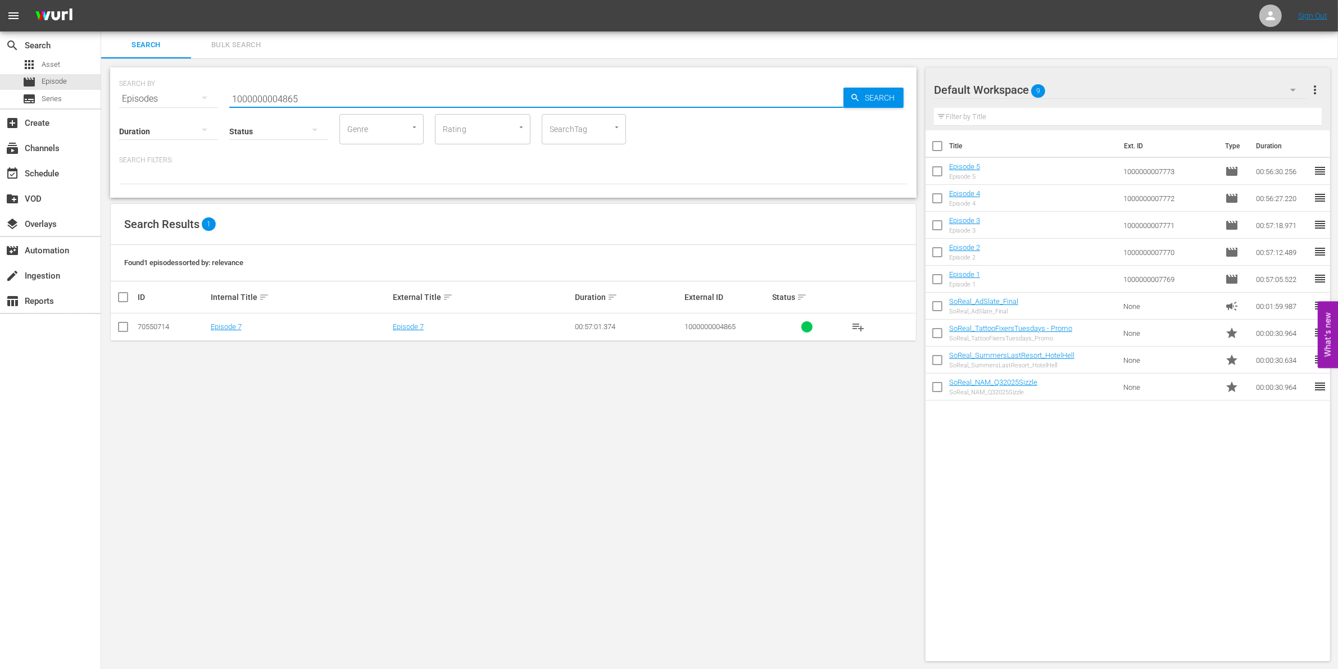
type input "1000000004865"
click at [130, 321] on td at bounding box center [123, 328] width 25 height 28
click at [126, 326] on input "checkbox" at bounding box center [122, 329] width 13 height 13
checkbox input "true"
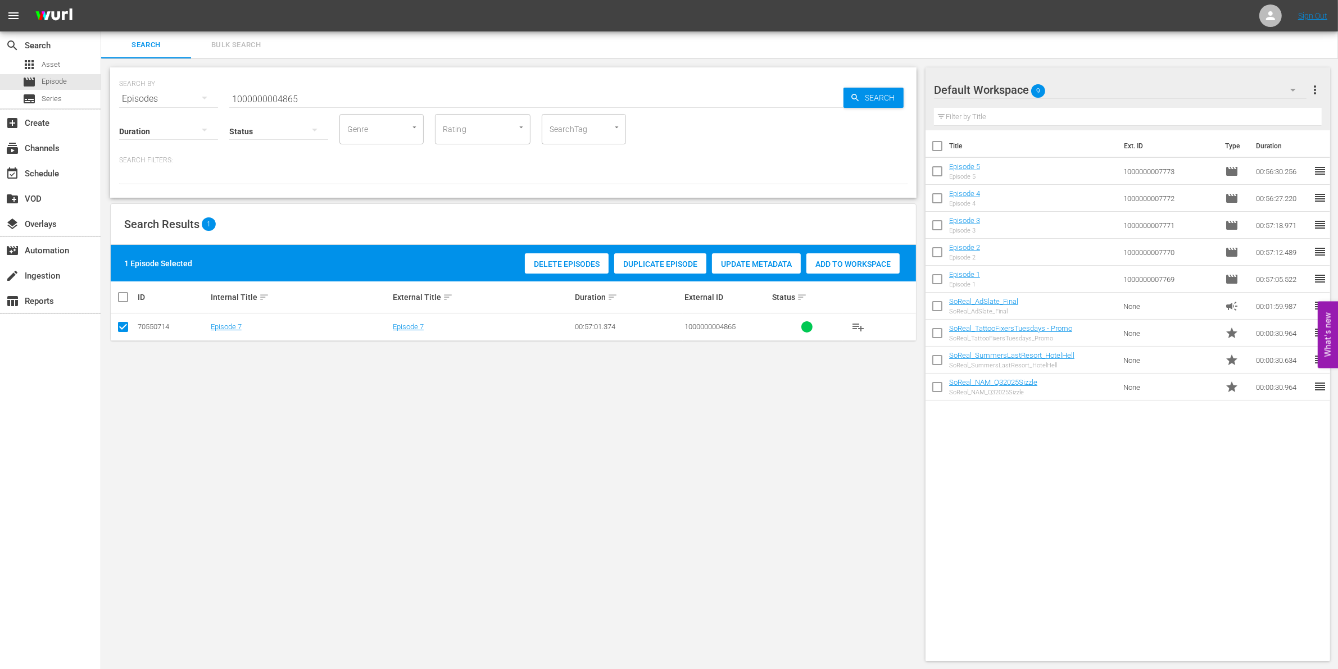
click at [833, 269] on div "Add to Workspace" at bounding box center [852, 263] width 93 height 21
click at [351, 93] on input "1000000004865" at bounding box center [536, 98] width 614 height 27
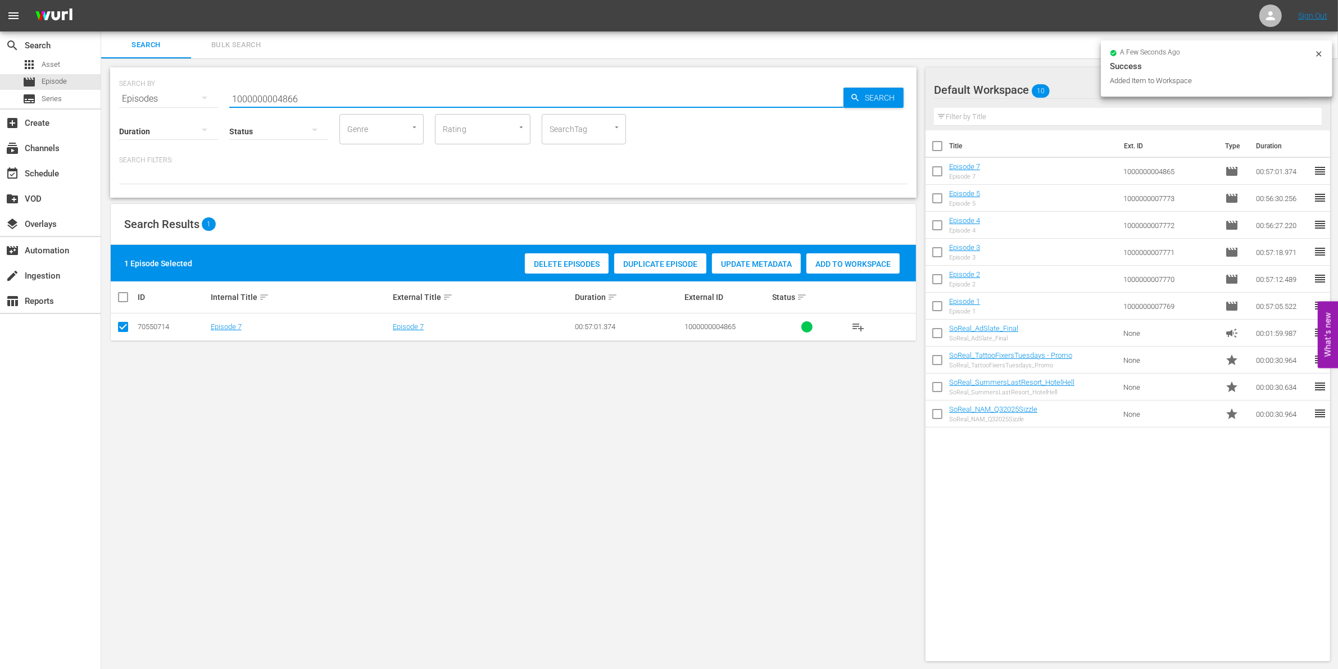
type input "1000000004866"
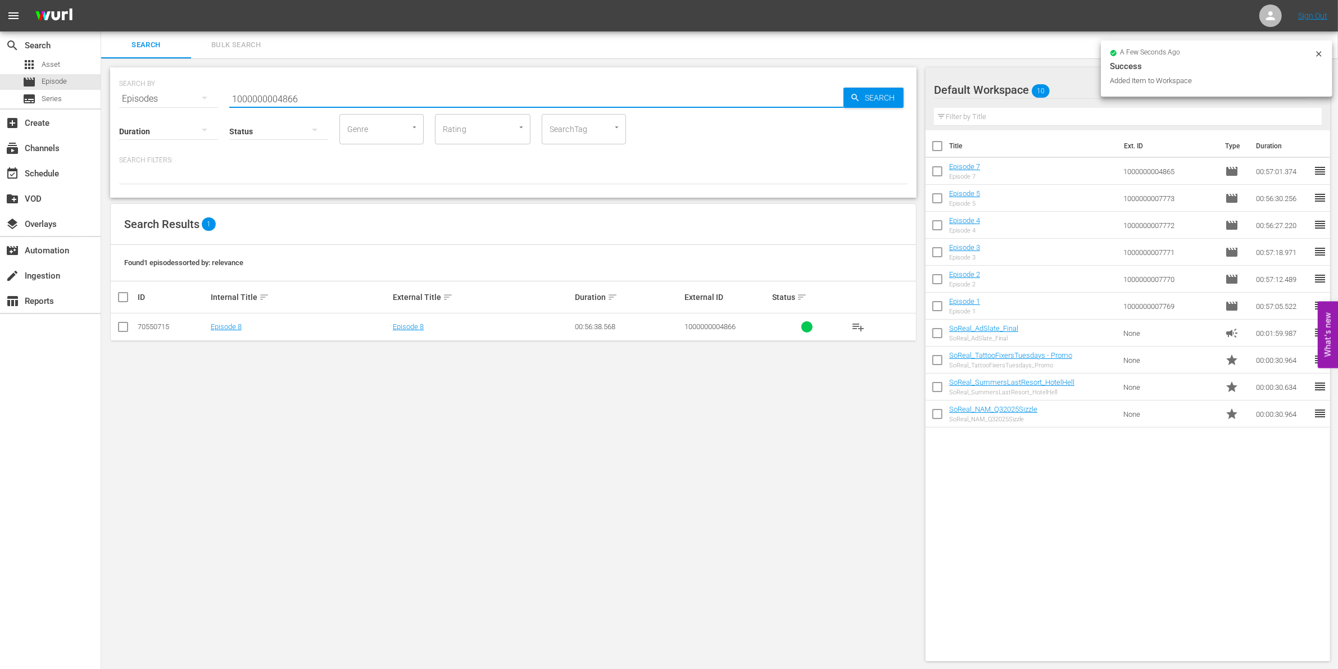
click at [126, 329] on input "checkbox" at bounding box center [122, 329] width 13 height 13
checkbox input "true"
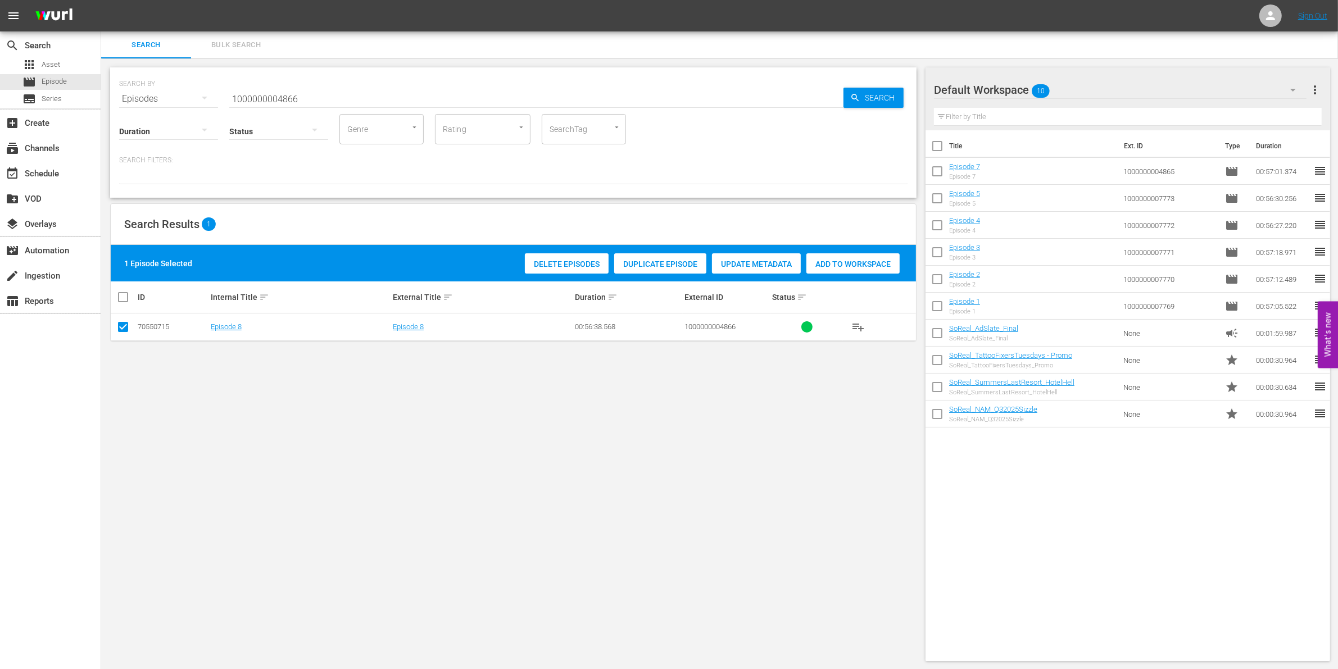
click at [868, 269] on div "Add to Workspace" at bounding box center [852, 263] width 93 height 21
click at [347, 100] on input "1000000004866" at bounding box center [536, 98] width 614 height 27
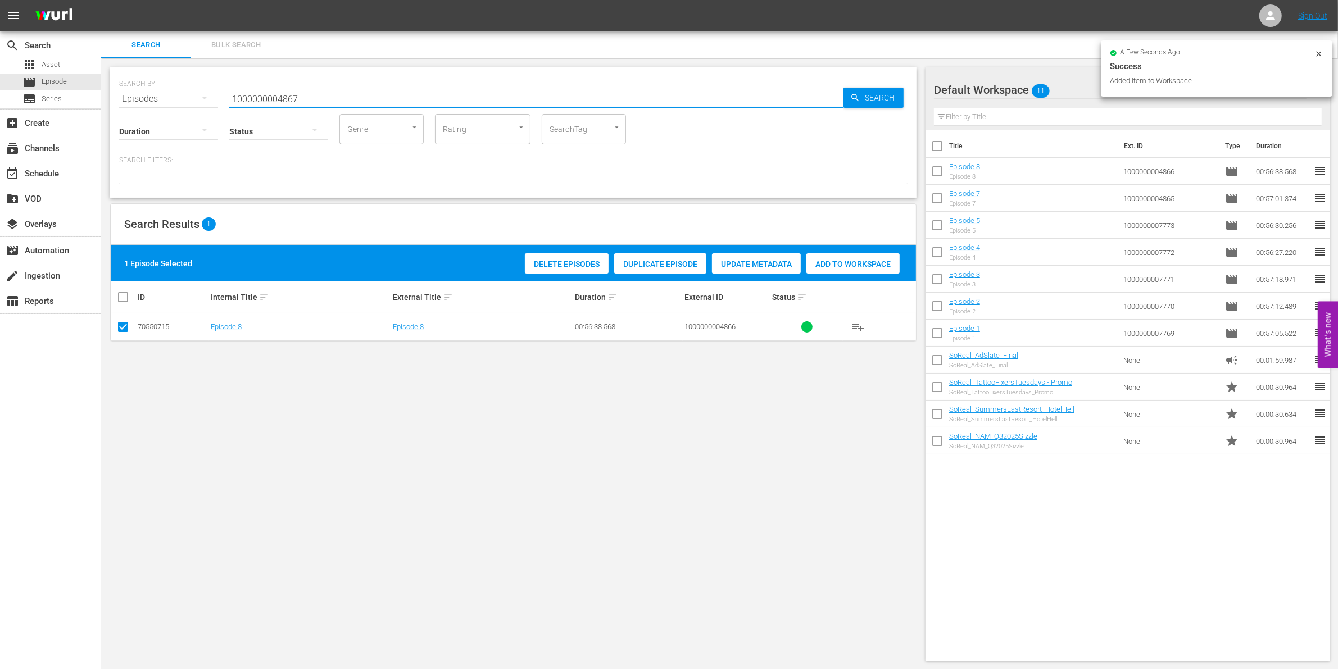
type input "1000000004867"
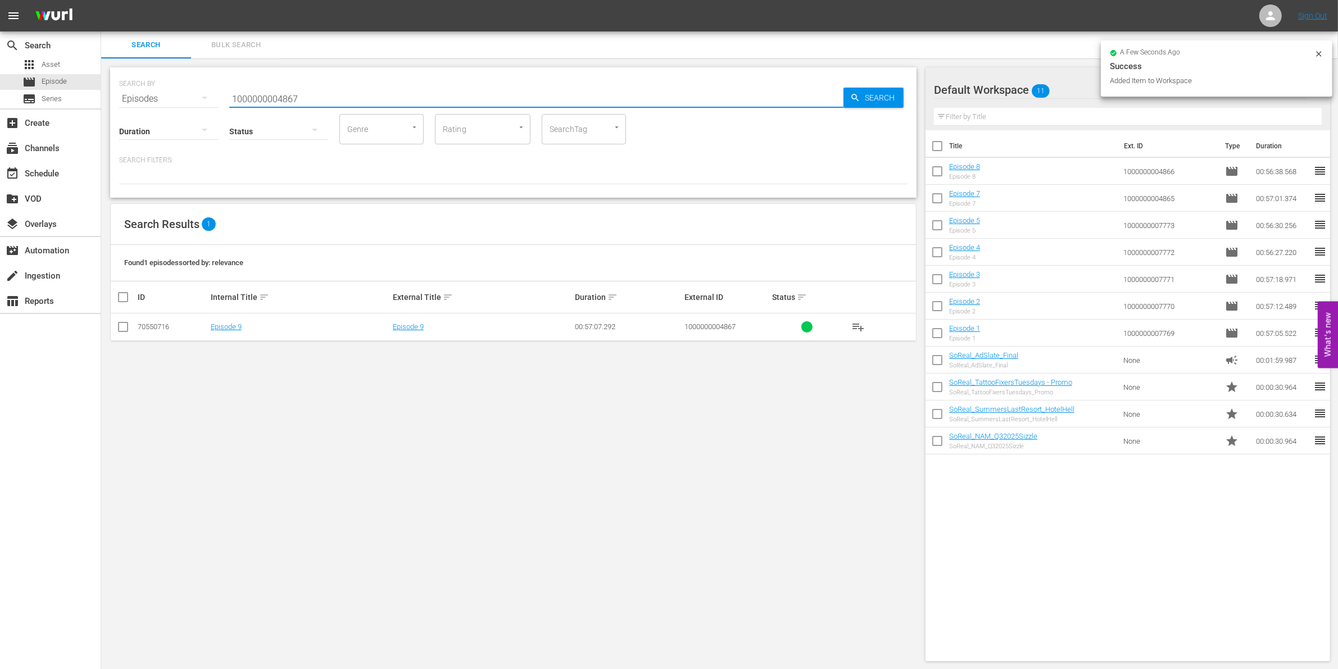
click at [124, 326] on input "checkbox" at bounding box center [122, 329] width 13 height 13
checkbox input "true"
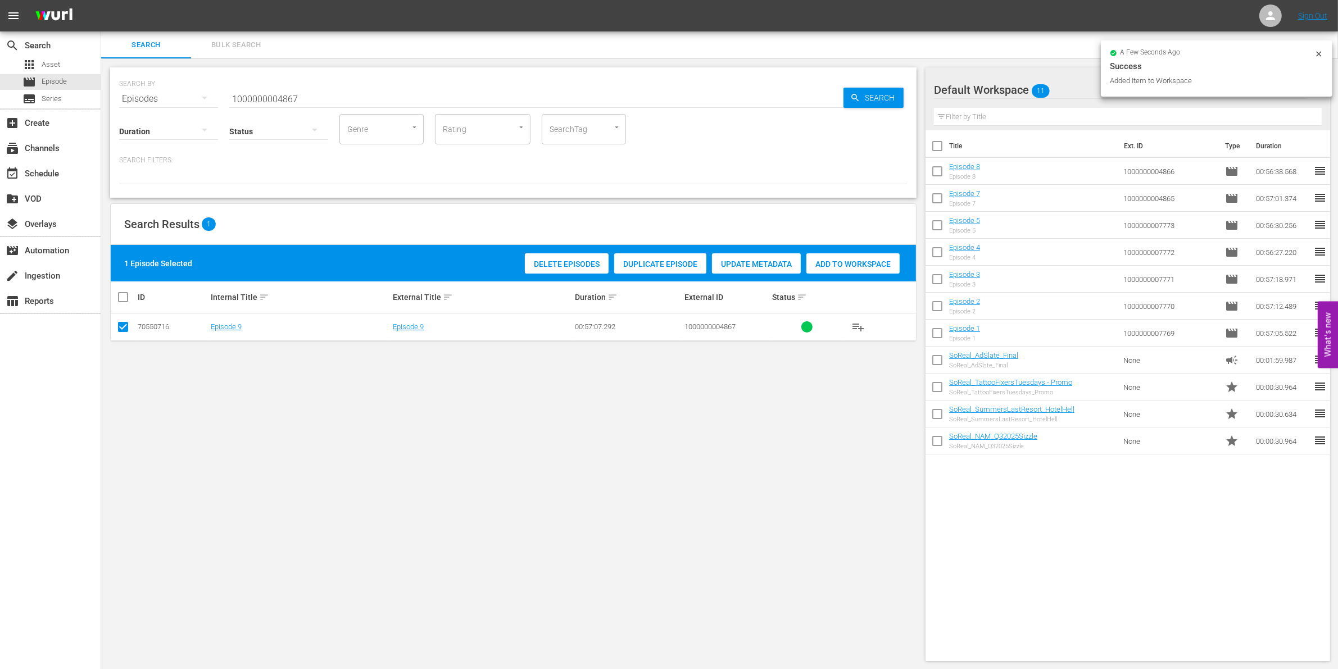
click at [861, 267] on span "Add to Workspace" at bounding box center [852, 264] width 93 height 9
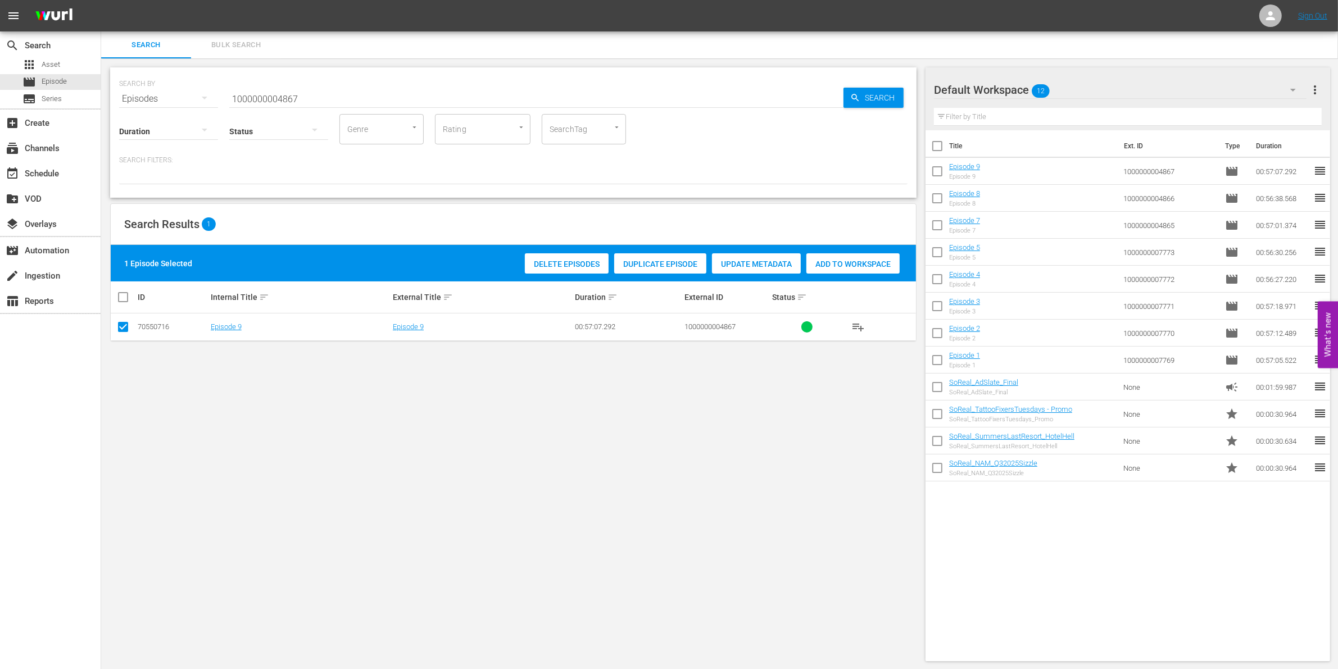
click at [283, 94] on input "1000000004867" at bounding box center [536, 98] width 614 height 27
paste input "2329"
type input "1000000023297"
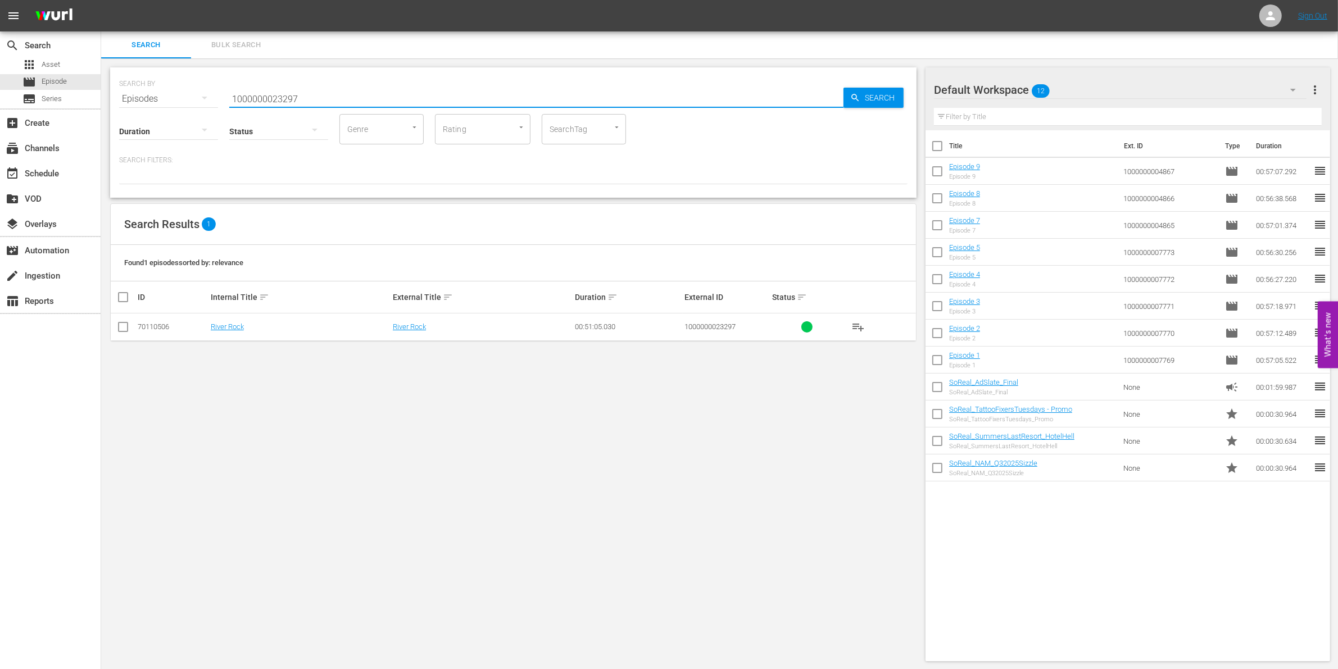
click at [126, 321] on icon at bounding box center [122, 326] width 13 height 13
click at [128, 332] on input "checkbox" at bounding box center [122, 329] width 13 height 13
checkbox input "true"
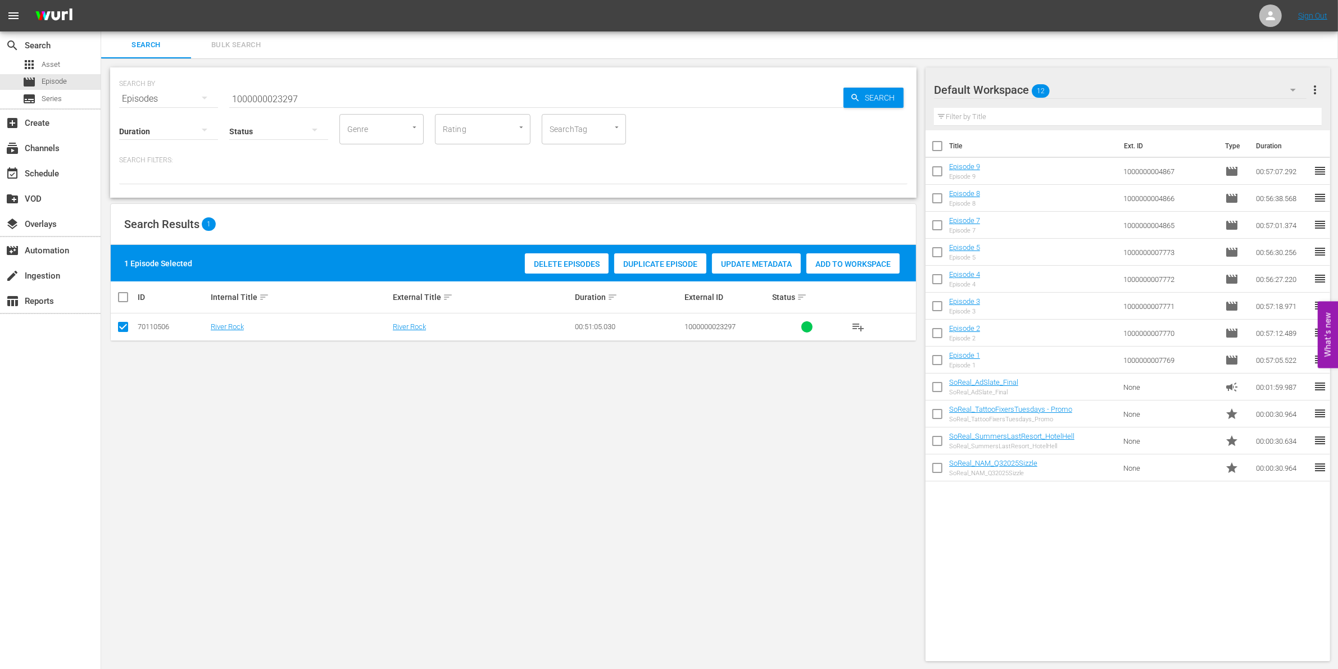
click at [860, 270] on div "Add to Workspace" at bounding box center [852, 263] width 93 height 21
click at [338, 99] on input "1000000023297" at bounding box center [536, 98] width 614 height 27
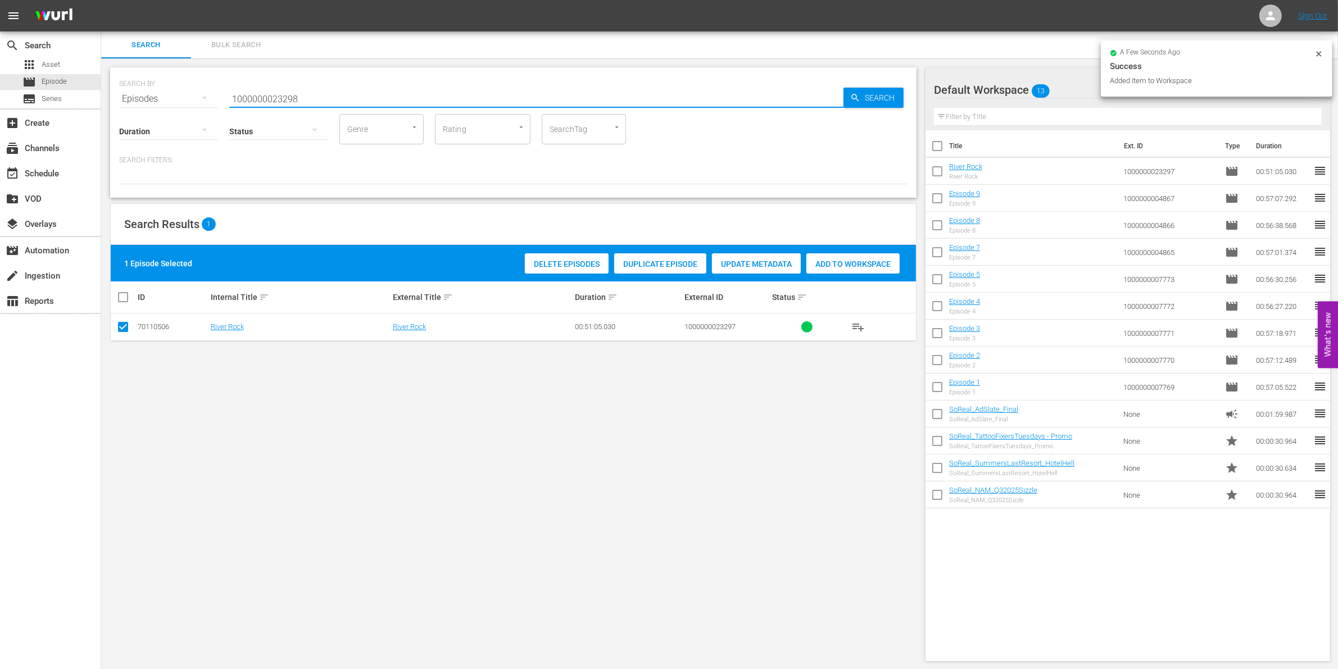
type input "1000000023298"
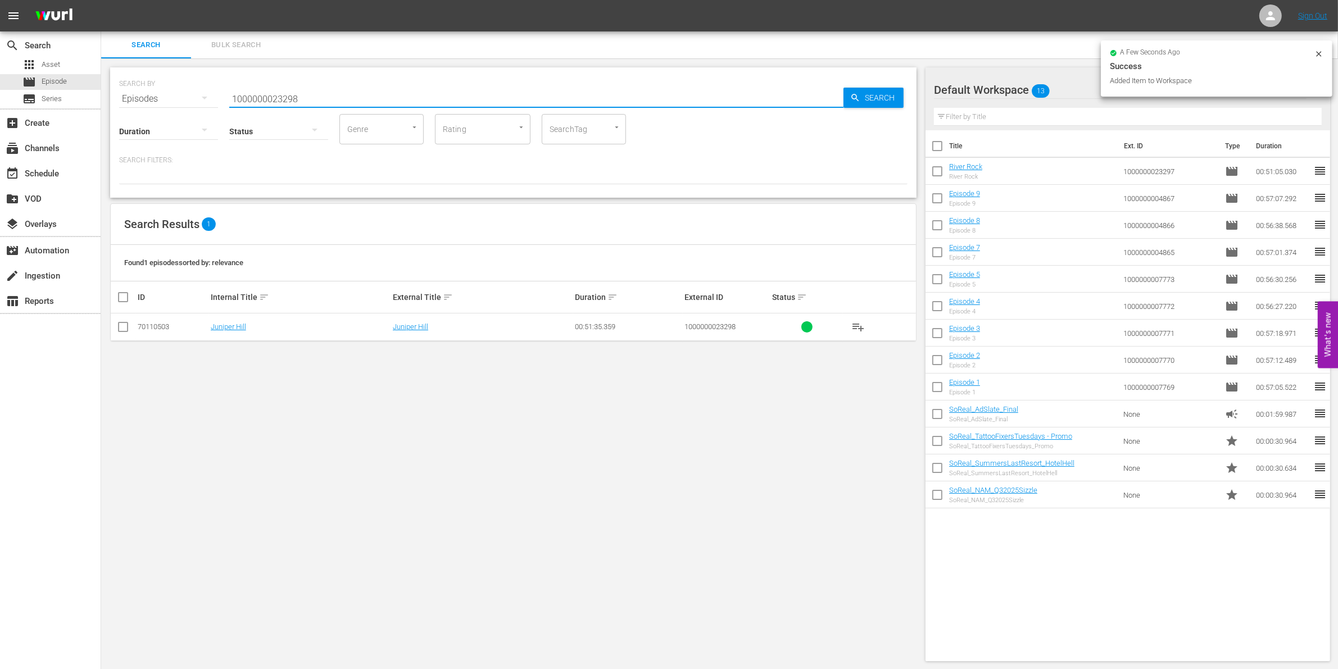
click at [124, 326] on input "checkbox" at bounding box center [122, 329] width 13 height 13
checkbox input "true"
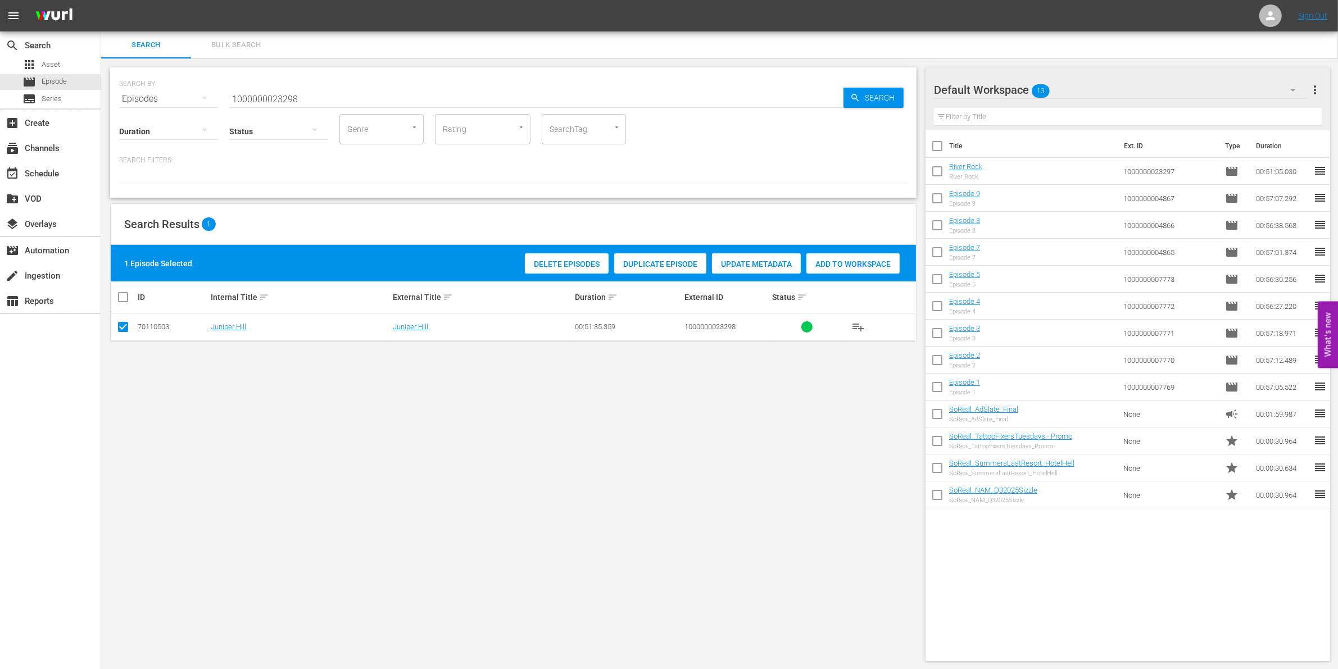
click at [859, 260] on span "Add to Workspace" at bounding box center [852, 264] width 93 height 9
click at [316, 93] on input "1000000023298" at bounding box center [536, 98] width 614 height 27
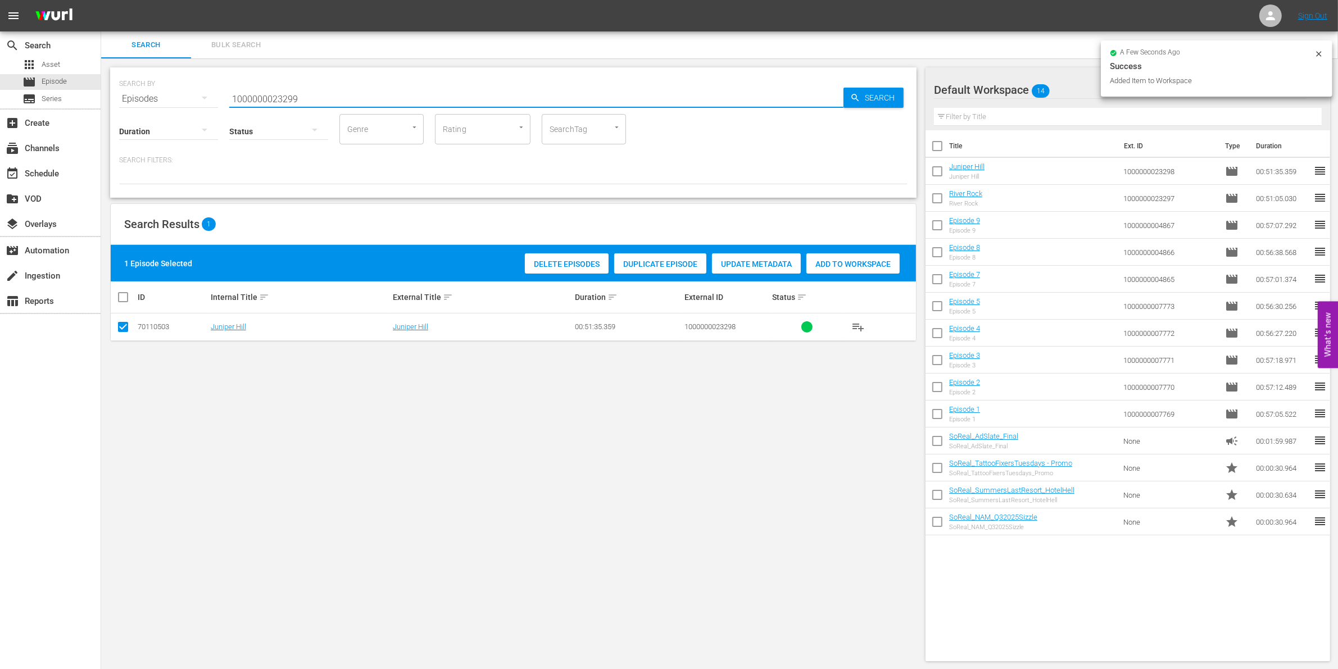
type input "1000000023299"
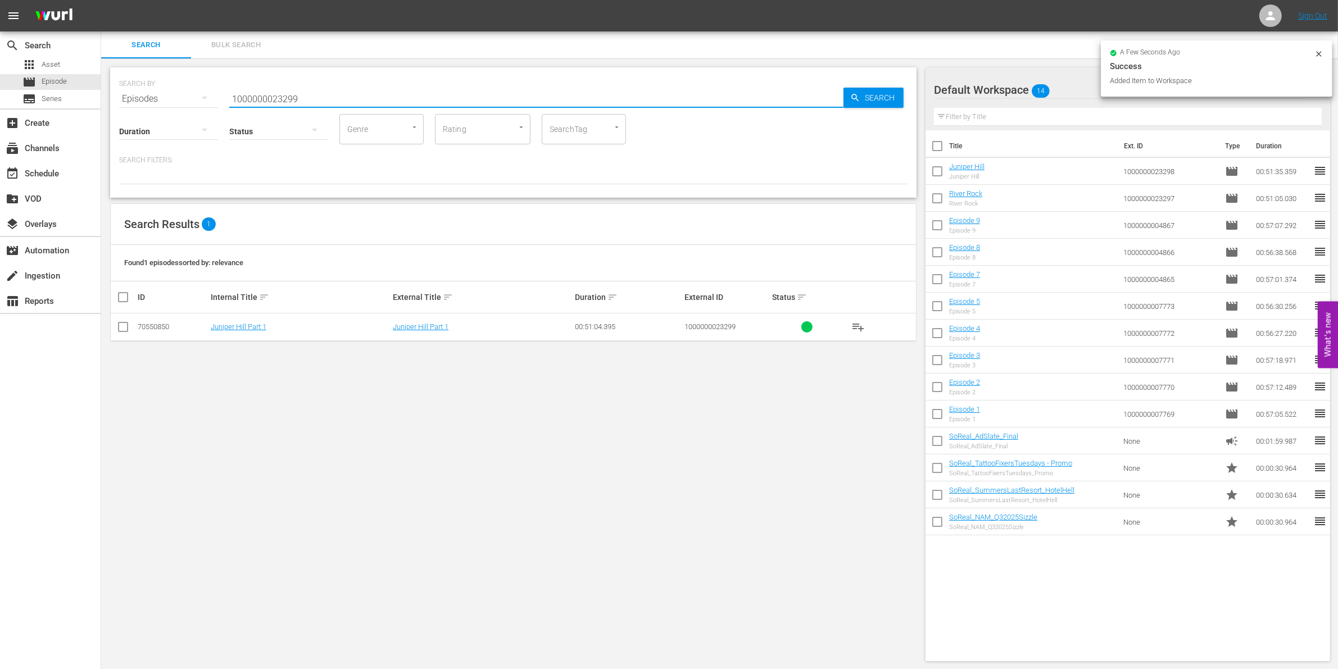
click at [122, 332] on input "checkbox" at bounding box center [122, 329] width 13 height 13
checkbox input "true"
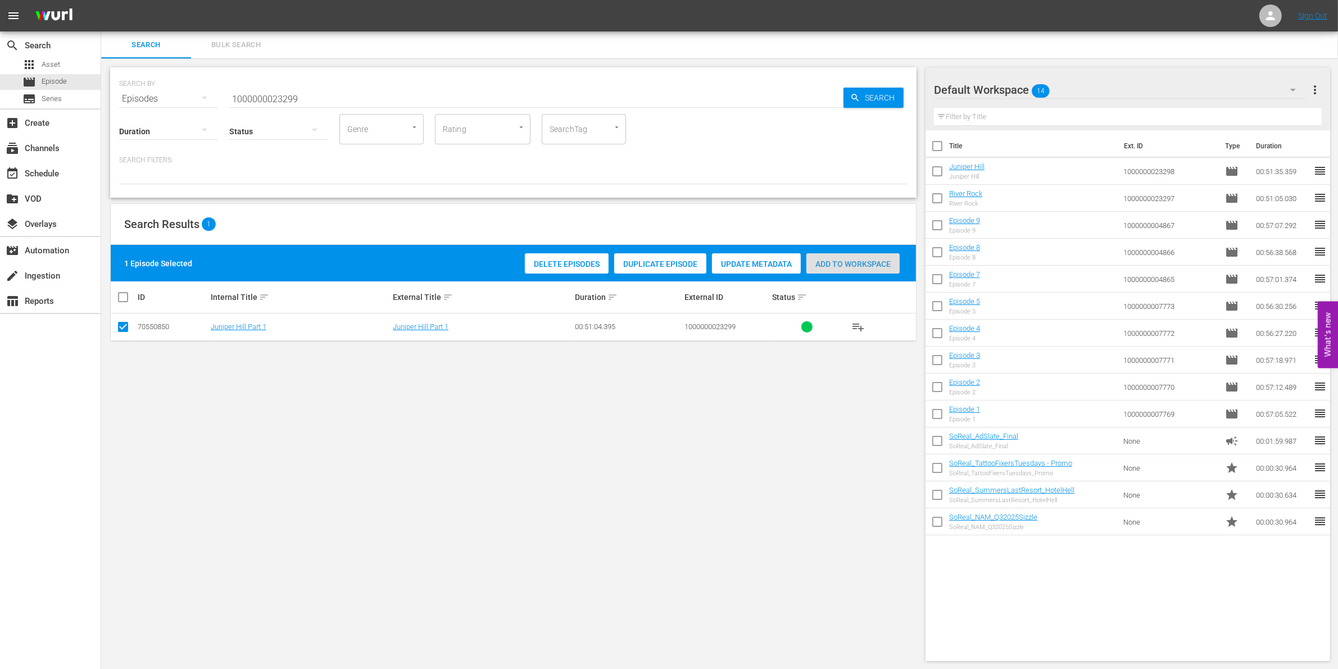
click at [858, 260] on span "Add to Workspace" at bounding box center [852, 264] width 93 height 9
click at [258, 93] on input "1000000023299" at bounding box center [536, 98] width 614 height 27
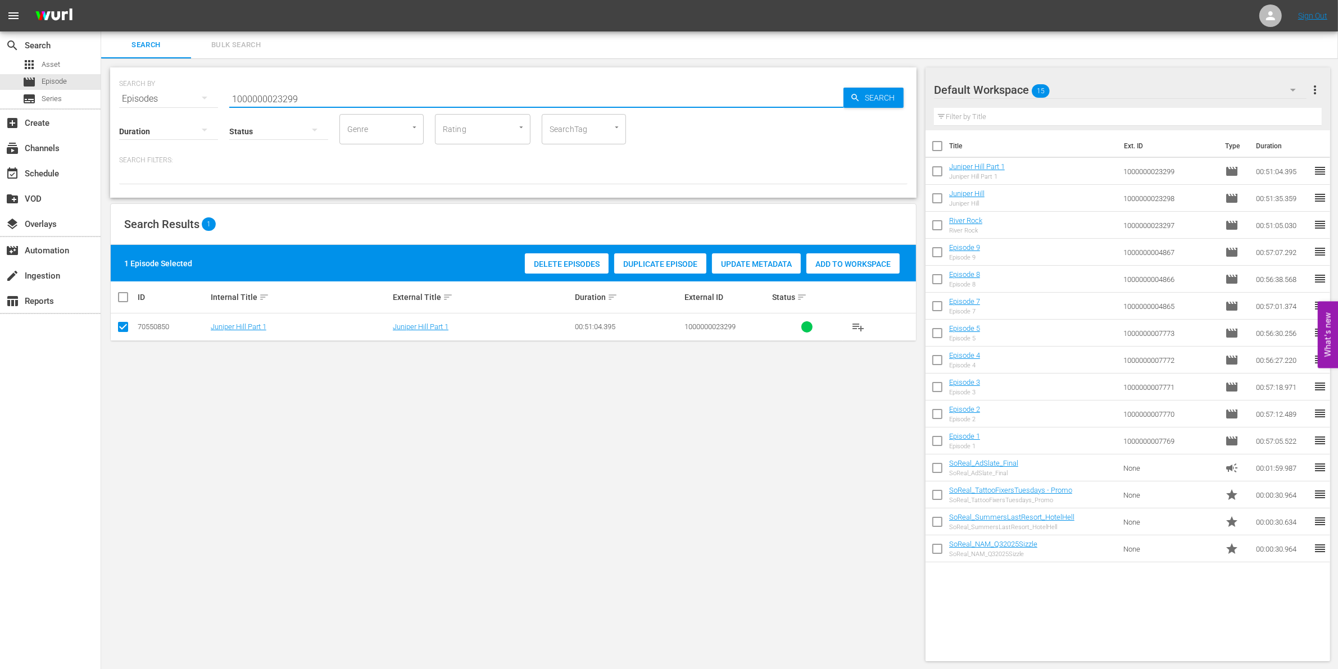
paste input "35254"
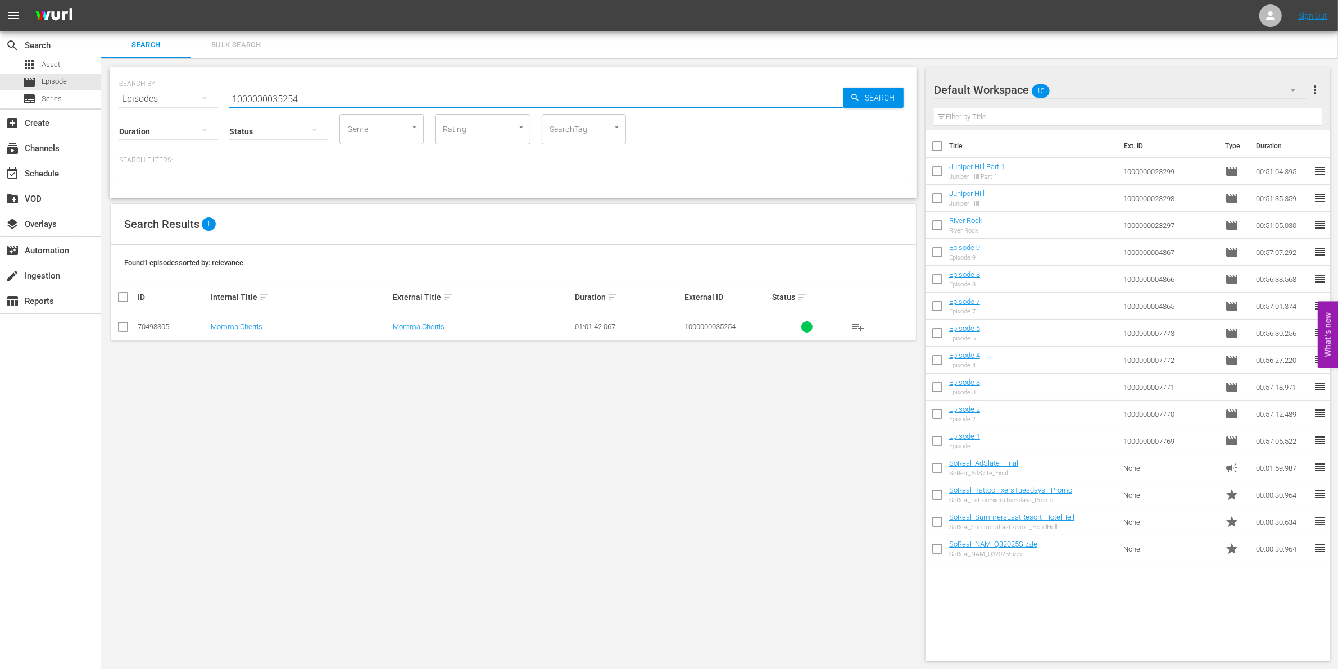
type input "1000000035254"
click at [119, 330] on input "checkbox" at bounding box center [122, 329] width 13 height 13
checkbox input "true"
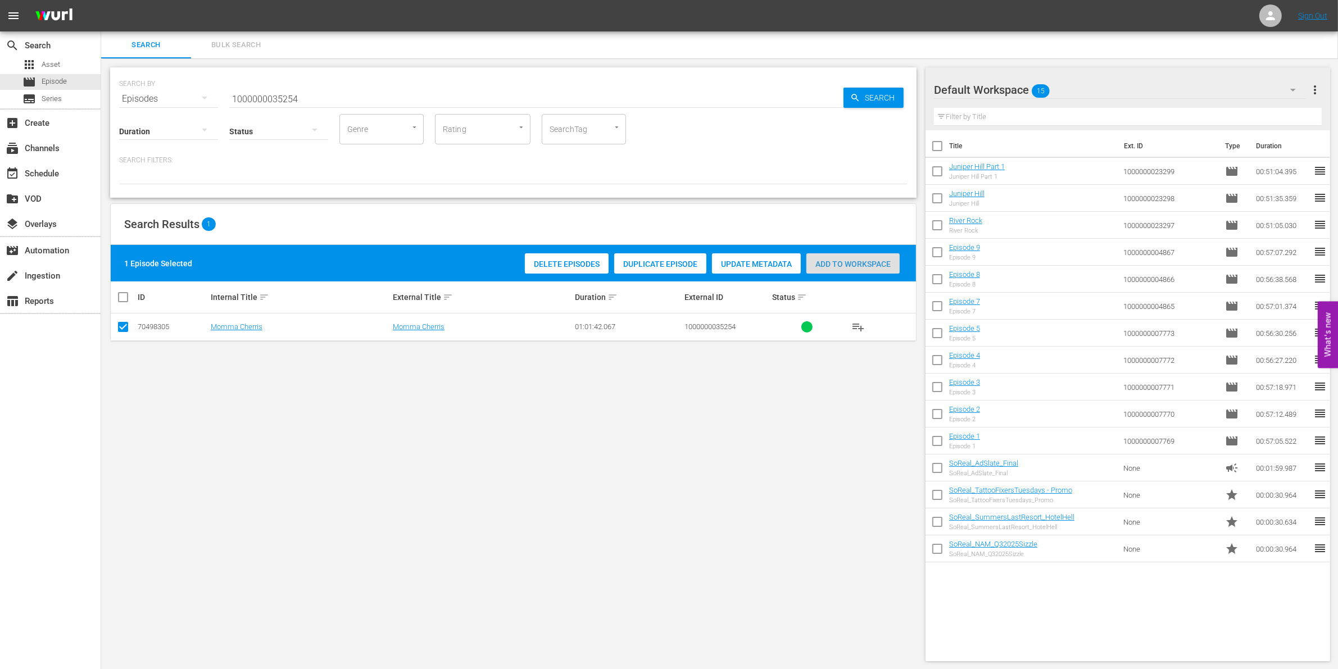
click at [830, 264] on span "Add to Workspace" at bounding box center [852, 264] width 93 height 9
click at [344, 94] on input "1000000035254" at bounding box center [536, 98] width 614 height 27
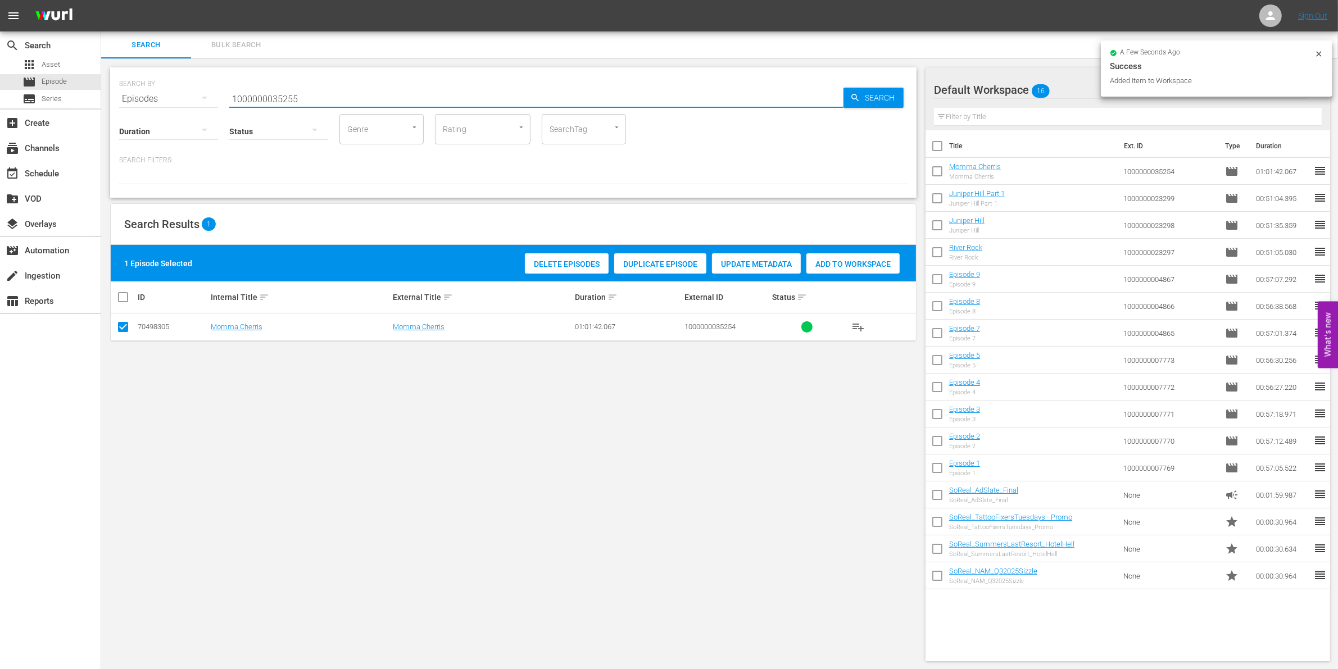
type input "1000000035255"
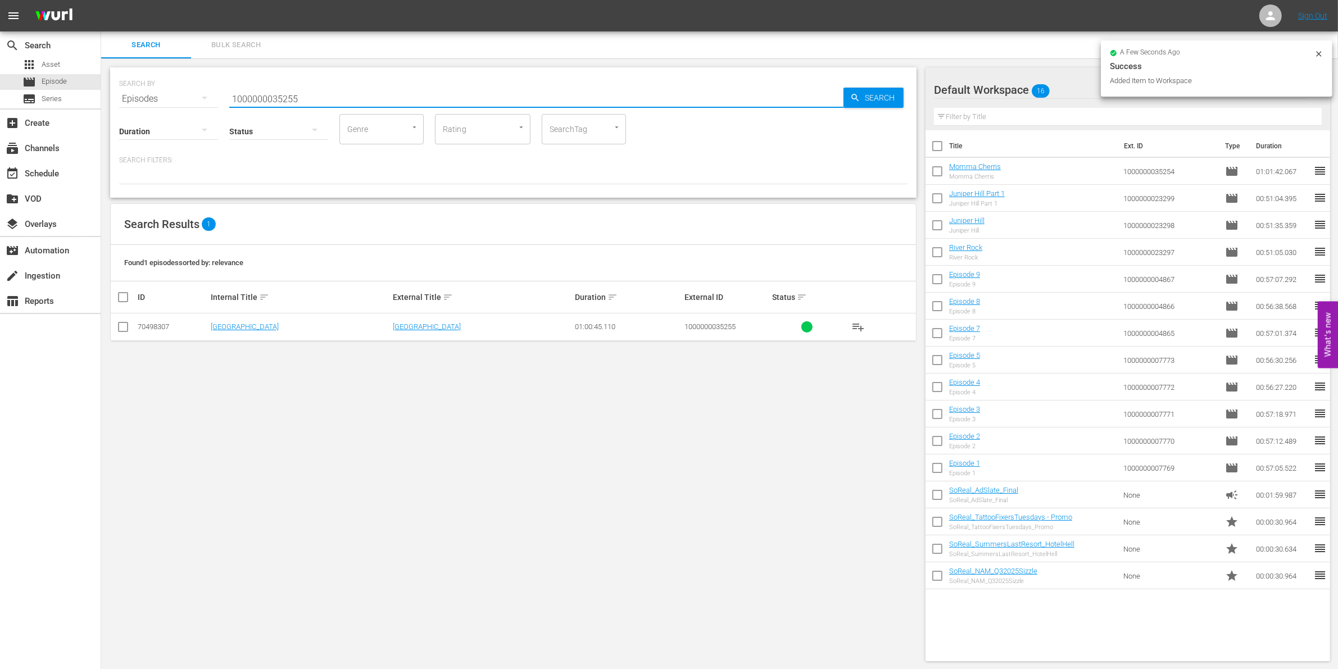
click at [122, 333] on input "checkbox" at bounding box center [122, 329] width 13 height 13
checkbox input "true"
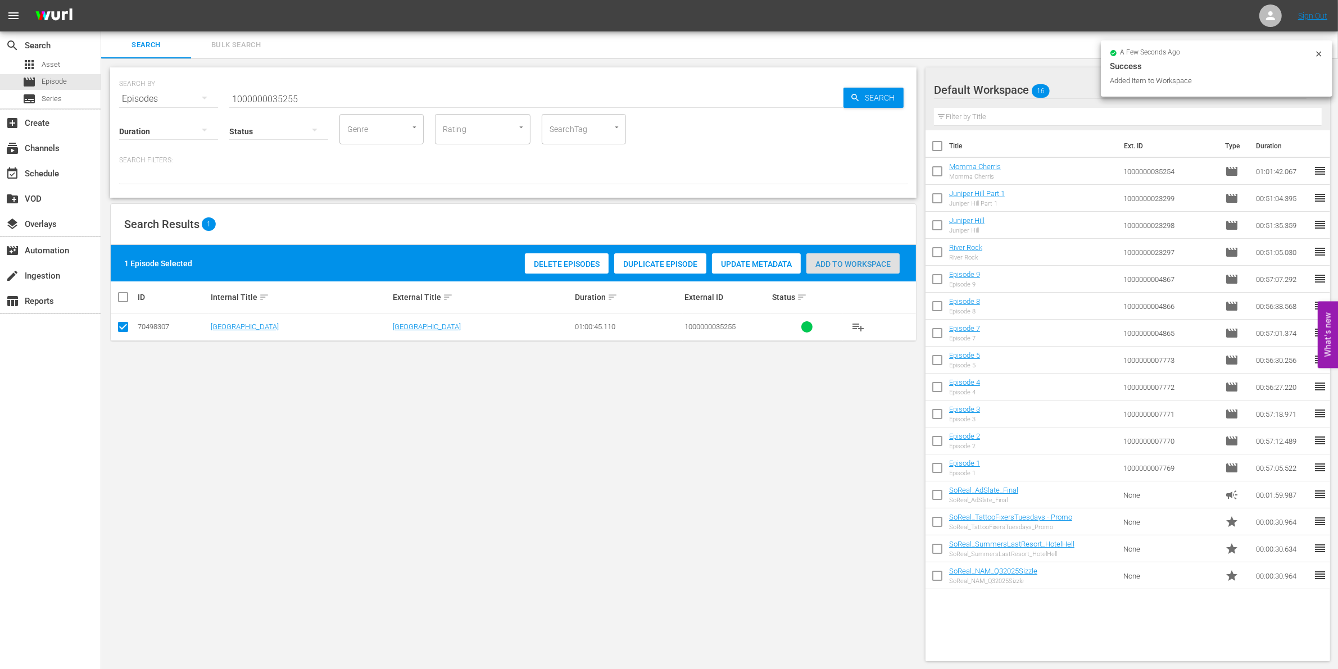
click at [835, 262] on span "Add to Workspace" at bounding box center [852, 264] width 93 height 9
click at [305, 90] on input "1000000035255" at bounding box center [536, 98] width 614 height 27
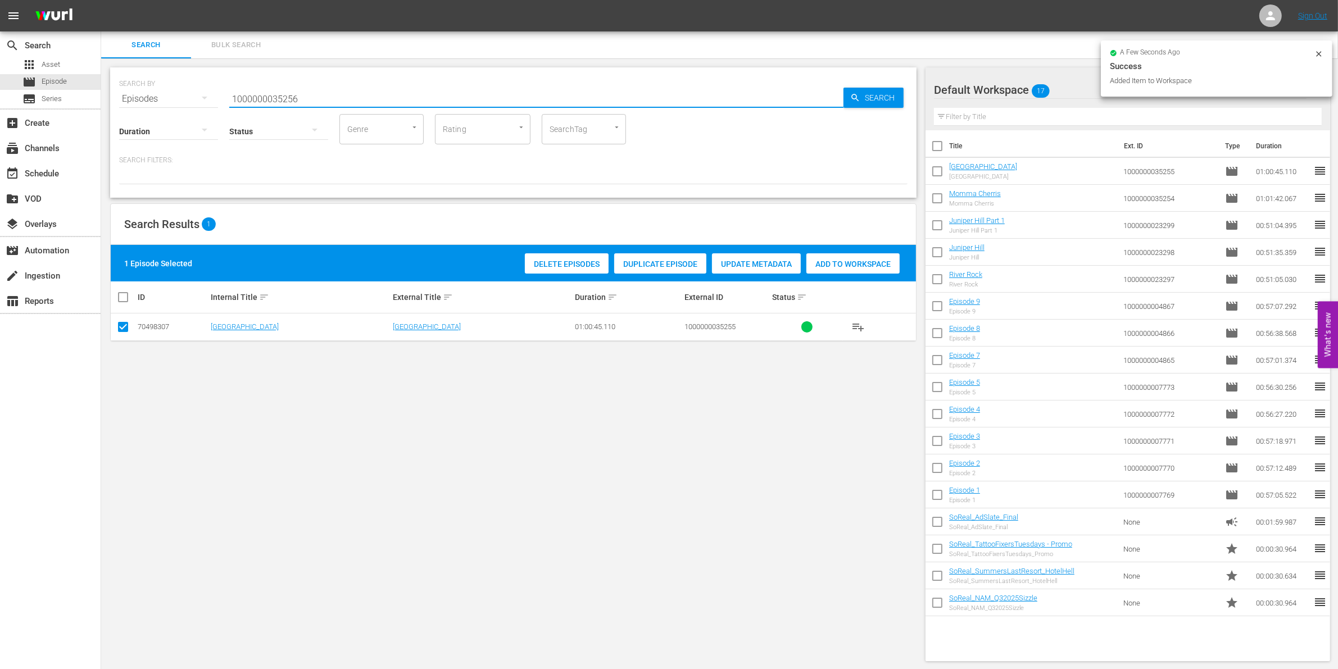
type input "1000000035256"
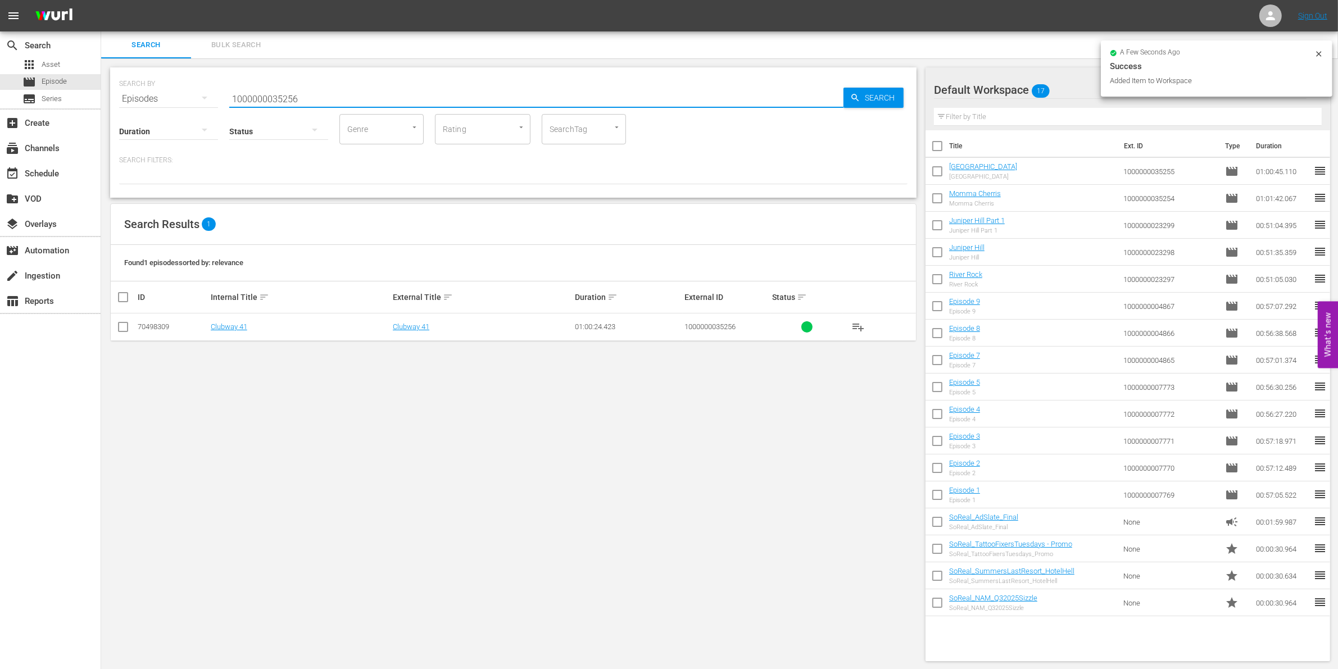
click at [121, 333] on input "checkbox" at bounding box center [122, 329] width 13 height 13
checkbox input "true"
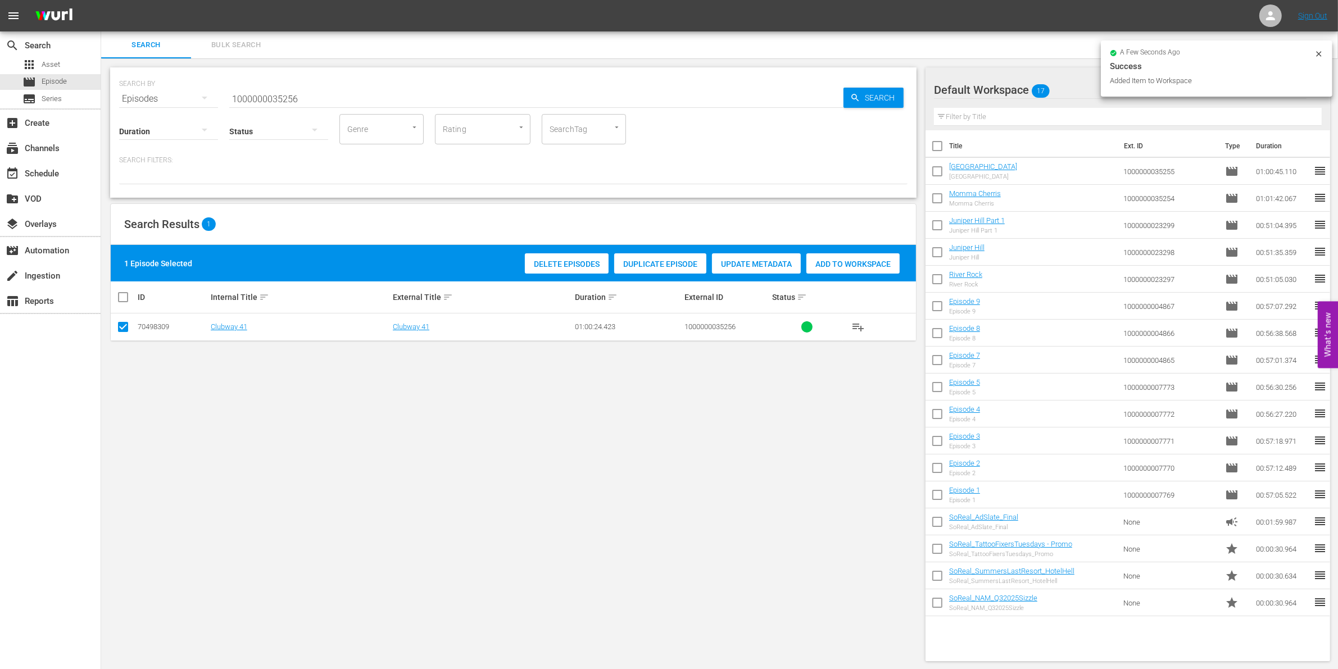
click at [818, 270] on div "Add to Workspace" at bounding box center [852, 263] width 93 height 21
click at [354, 96] on input "1000000035256" at bounding box center [536, 98] width 614 height 27
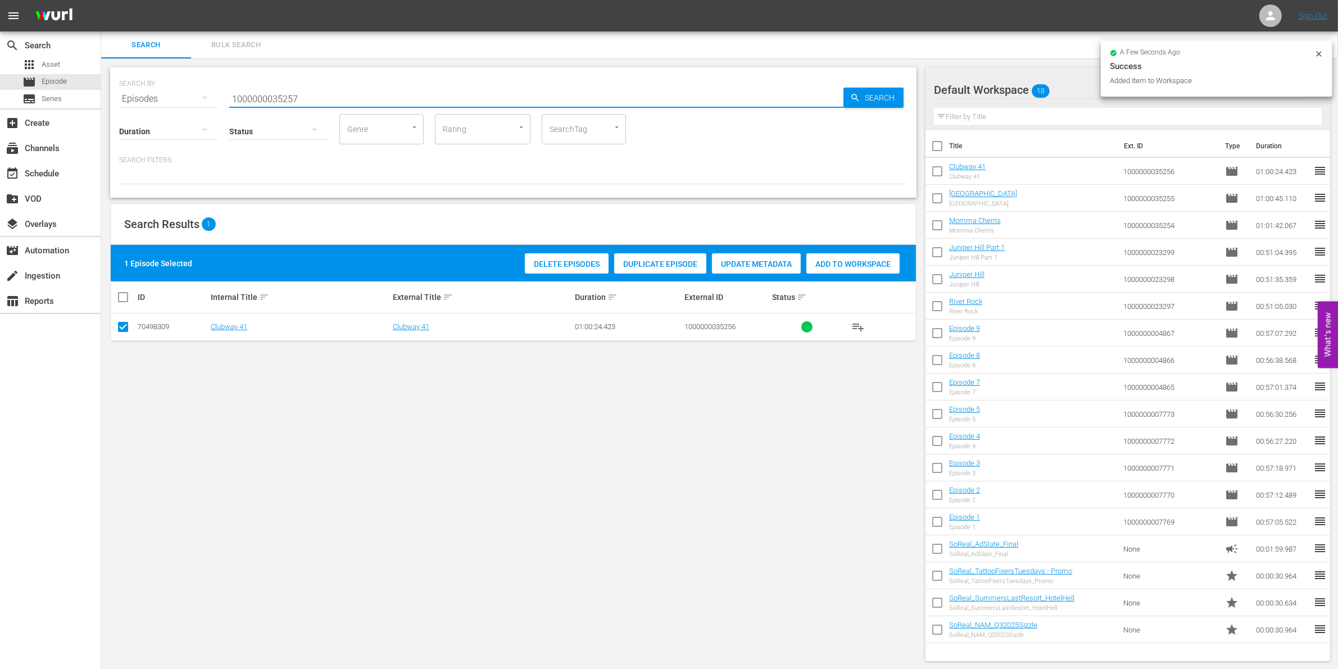
type input "1000000035257"
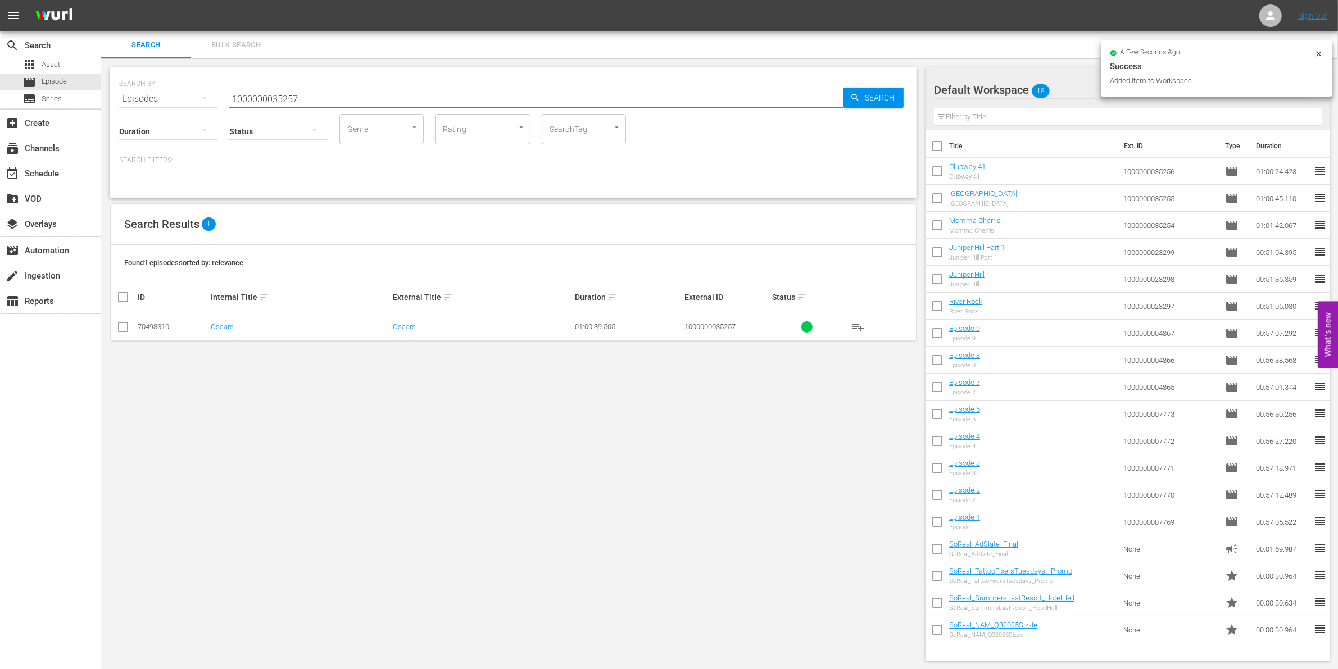
click at [118, 332] on input "checkbox" at bounding box center [122, 329] width 13 height 13
checkbox input "true"
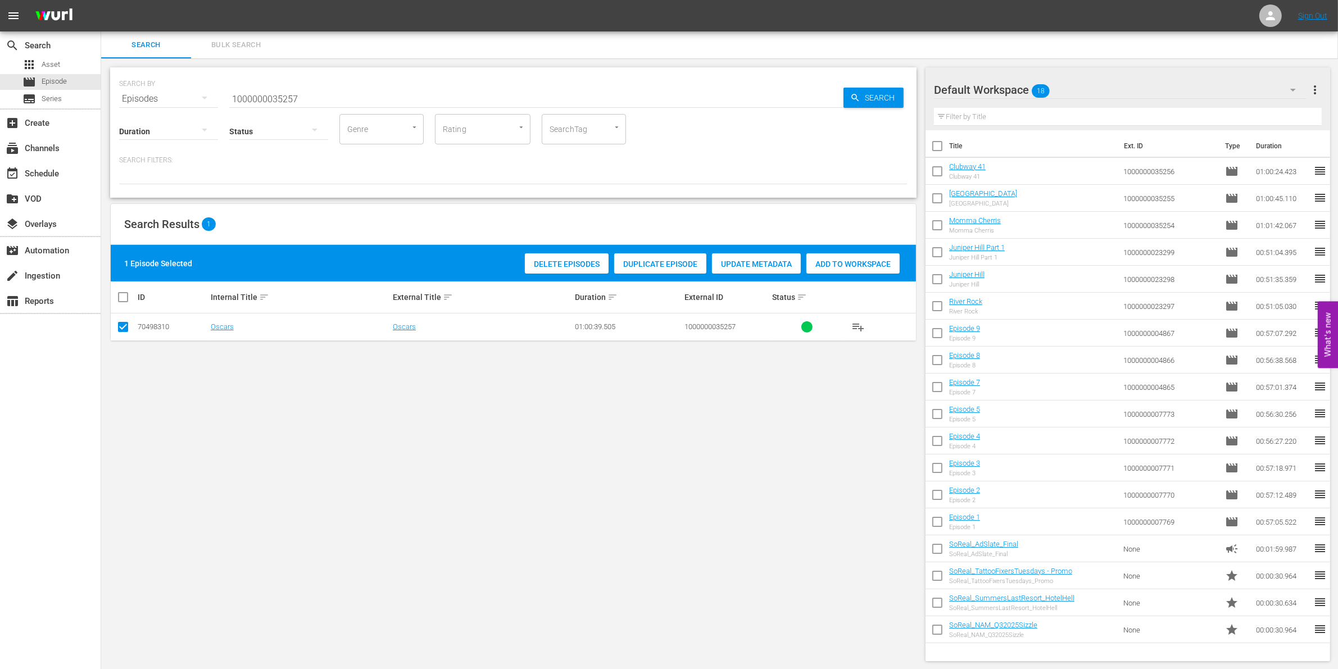
click at [872, 256] on div "Add to Workspace" at bounding box center [852, 263] width 93 height 21
click at [244, 94] on input "1000000035257" at bounding box center [536, 98] width 614 height 27
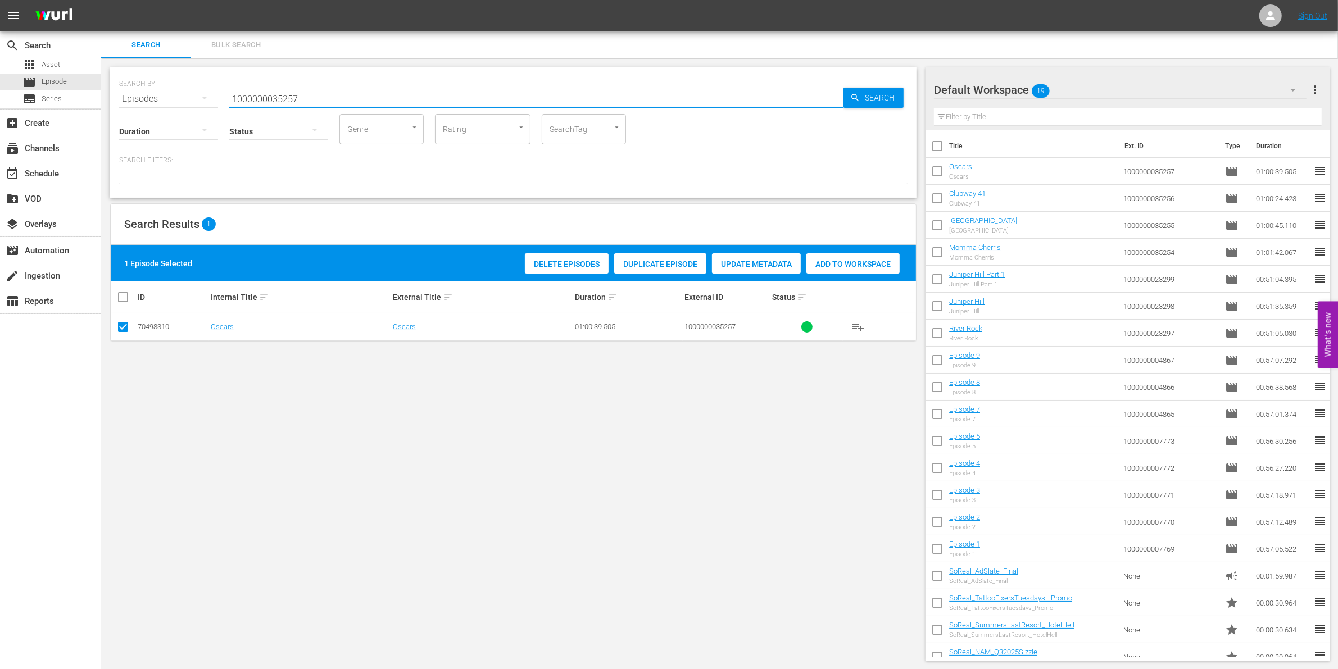
click at [244, 94] on input "1000000035257" at bounding box center [536, 98] width 614 height 27
paste input "CEG10029665"
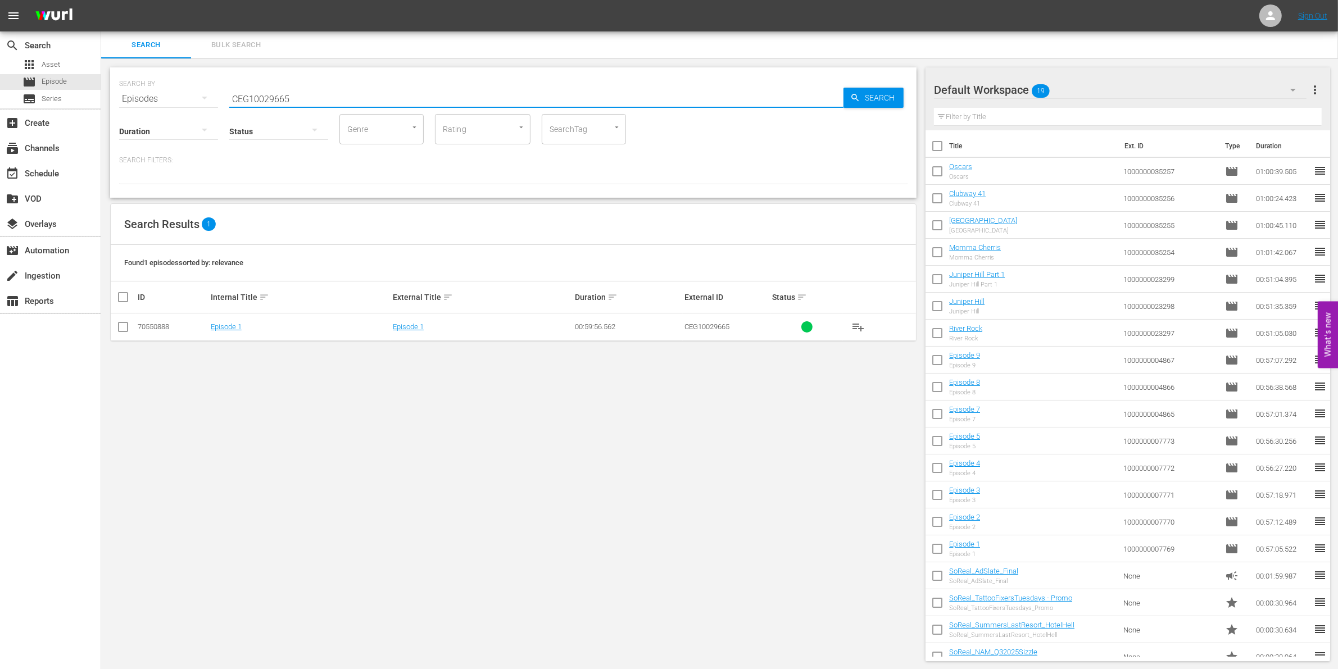
type input "CEG10029665"
click at [124, 330] on input "checkbox" at bounding box center [122, 329] width 13 height 13
checkbox input "true"
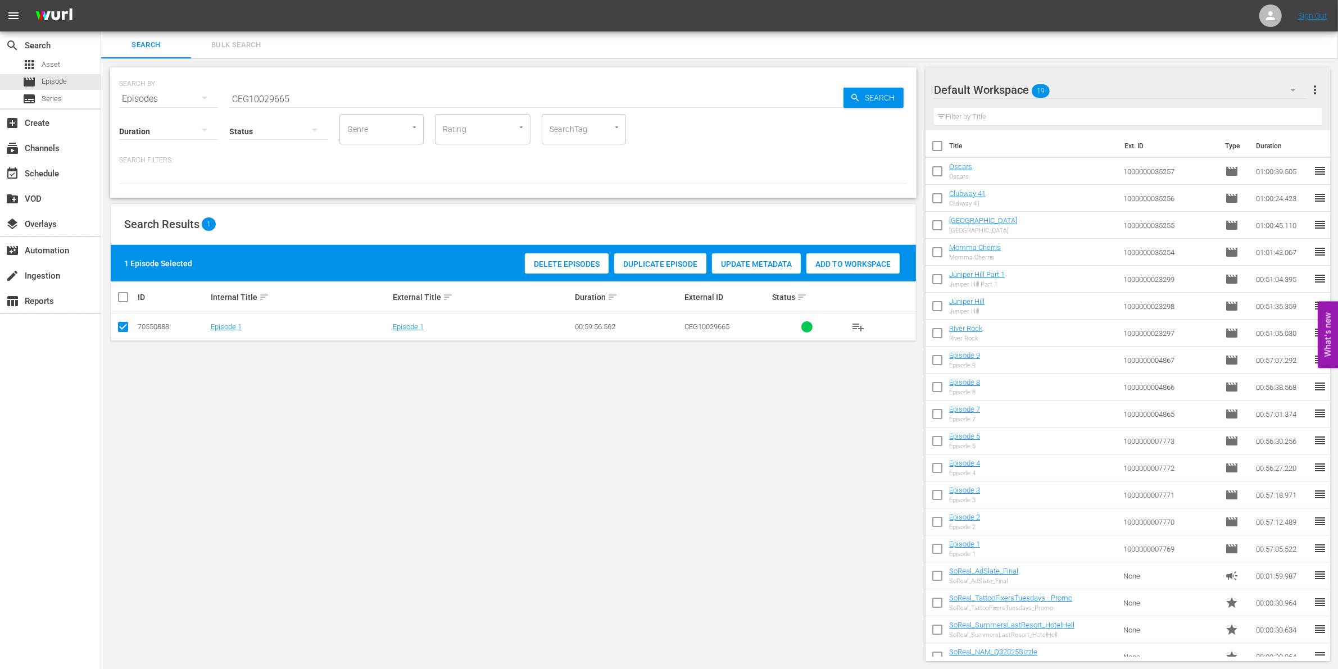
click at [896, 262] on span "Add to Workspace" at bounding box center [852, 264] width 93 height 9
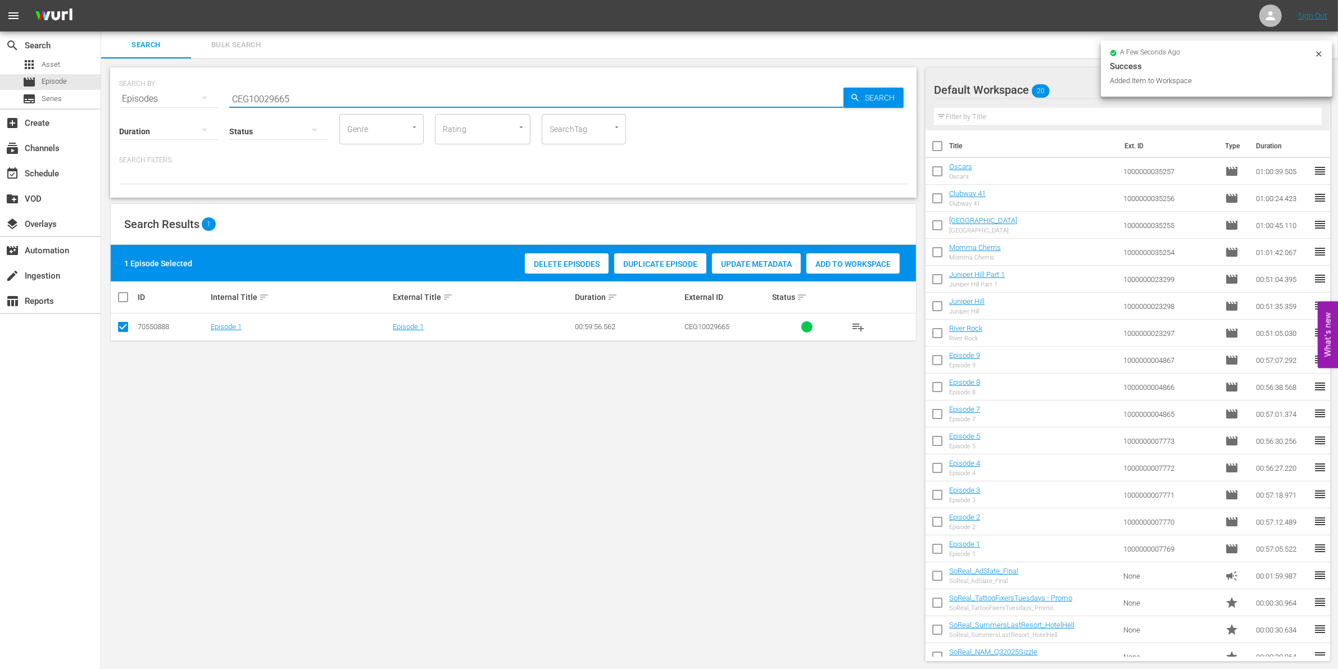
click at [391, 87] on input "CEG10029665" at bounding box center [536, 98] width 614 height 27
type input "CEG10029666"
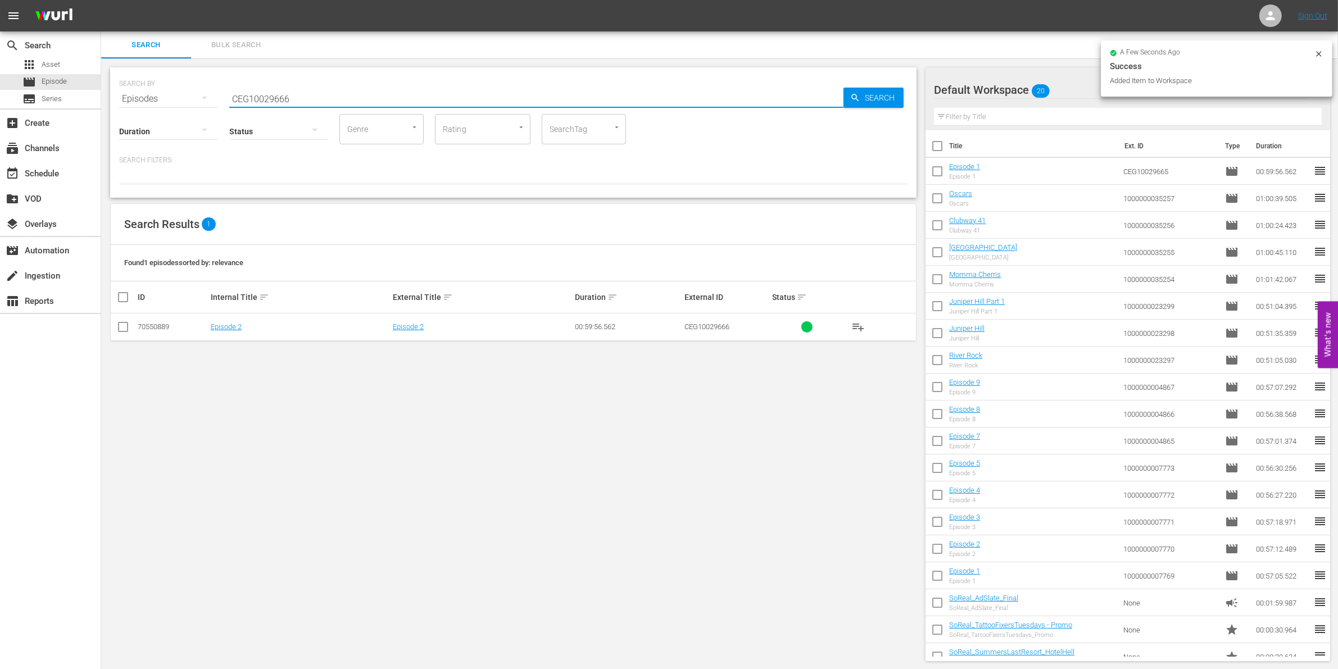
click at [125, 330] on input "checkbox" at bounding box center [122, 329] width 13 height 13
checkbox input "true"
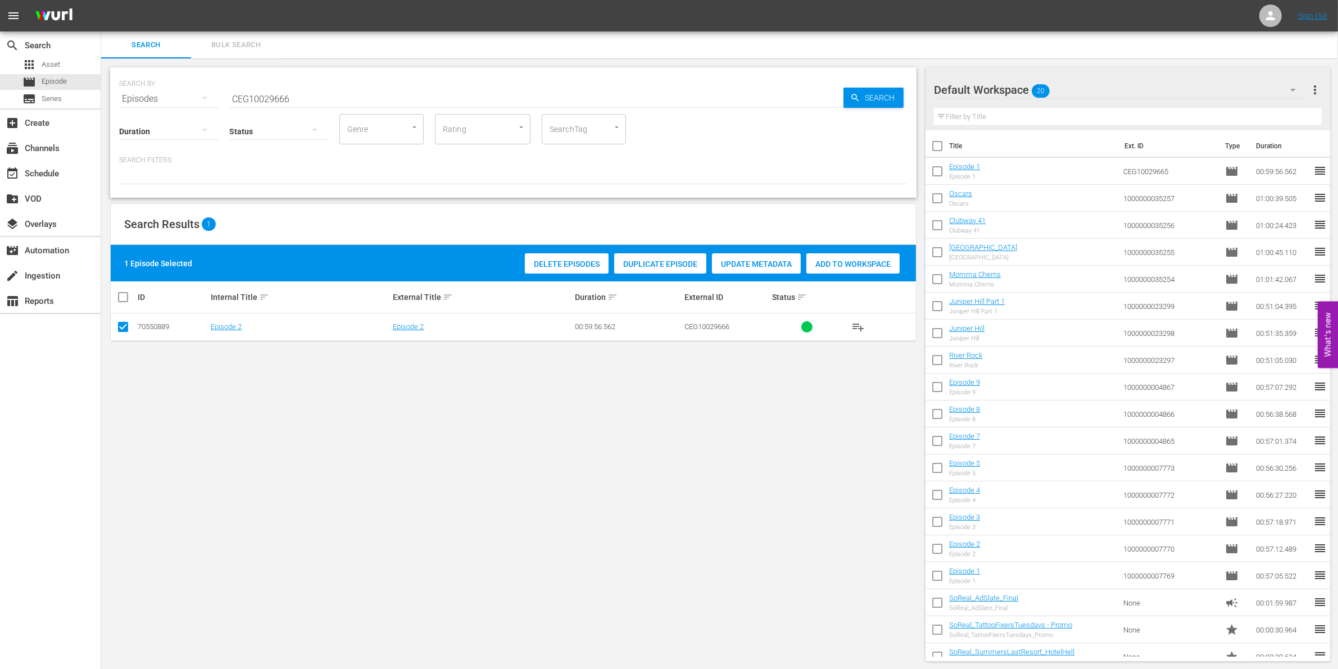
click at [882, 265] on span "Add to Workspace" at bounding box center [852, 264] width 93 height 9
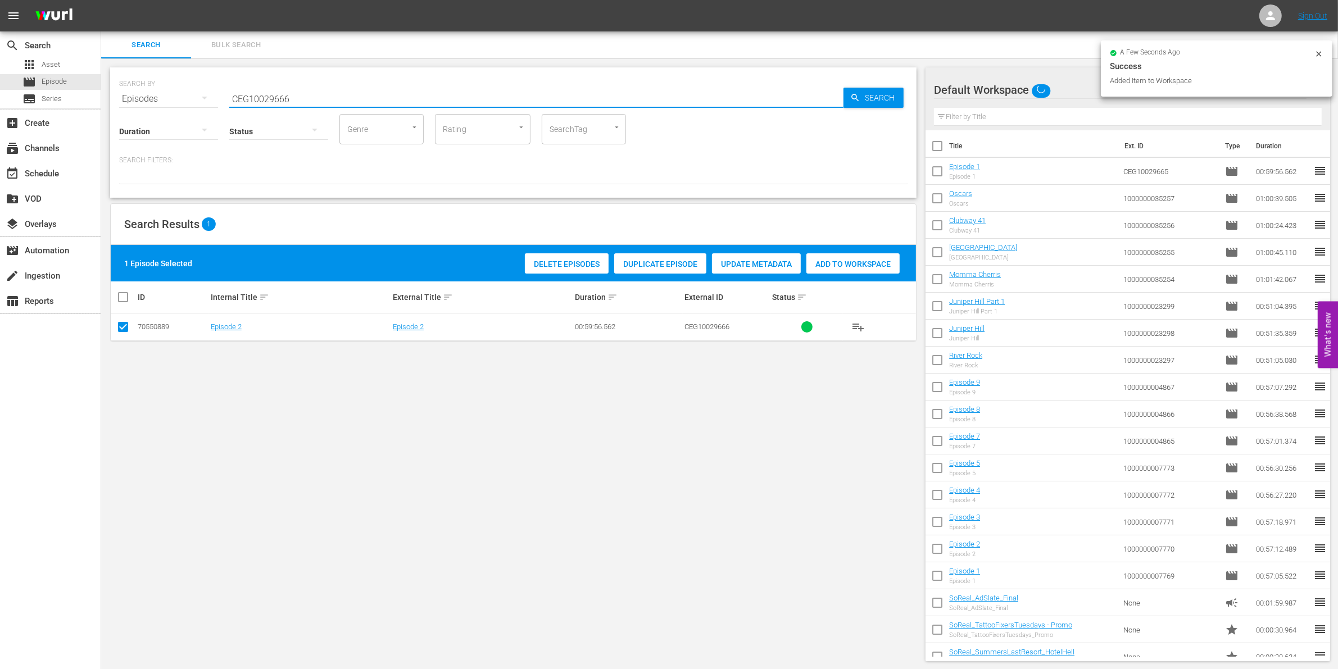
click at [349, 108] on input "CEG10029666" at bounding box center [536, 98] width 614 height 27
type input "CEG10029667"
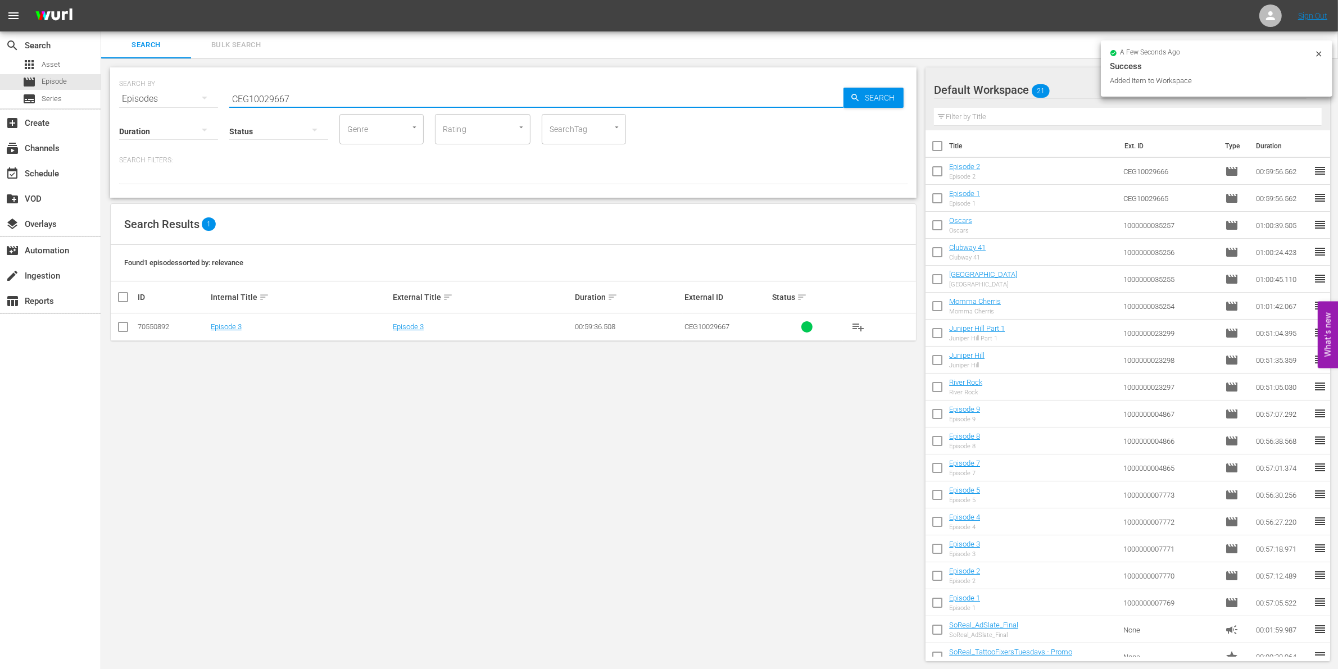
click at [126, 327] on input "checkbox" at bounding box center [122, 329] width 13 height 13
checkbox input "true"
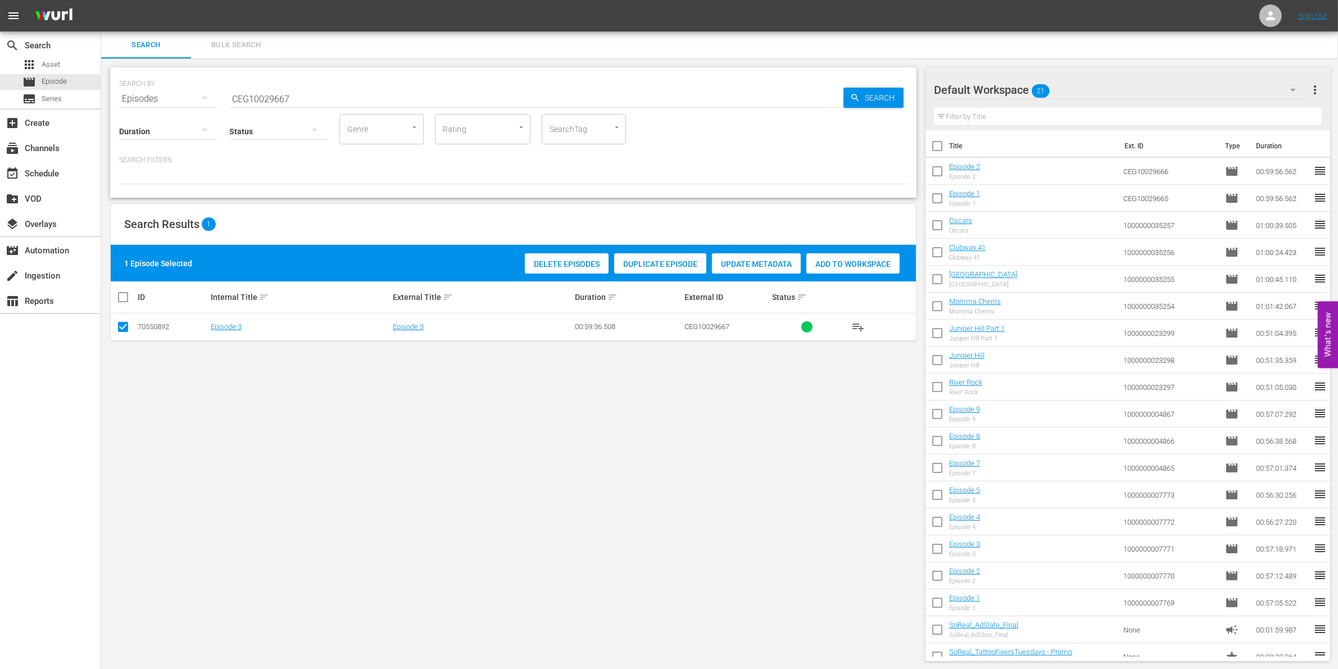
click at [852, 263] on span "Add to Workspace" at bounding box center [852, 264] width 93 height 9
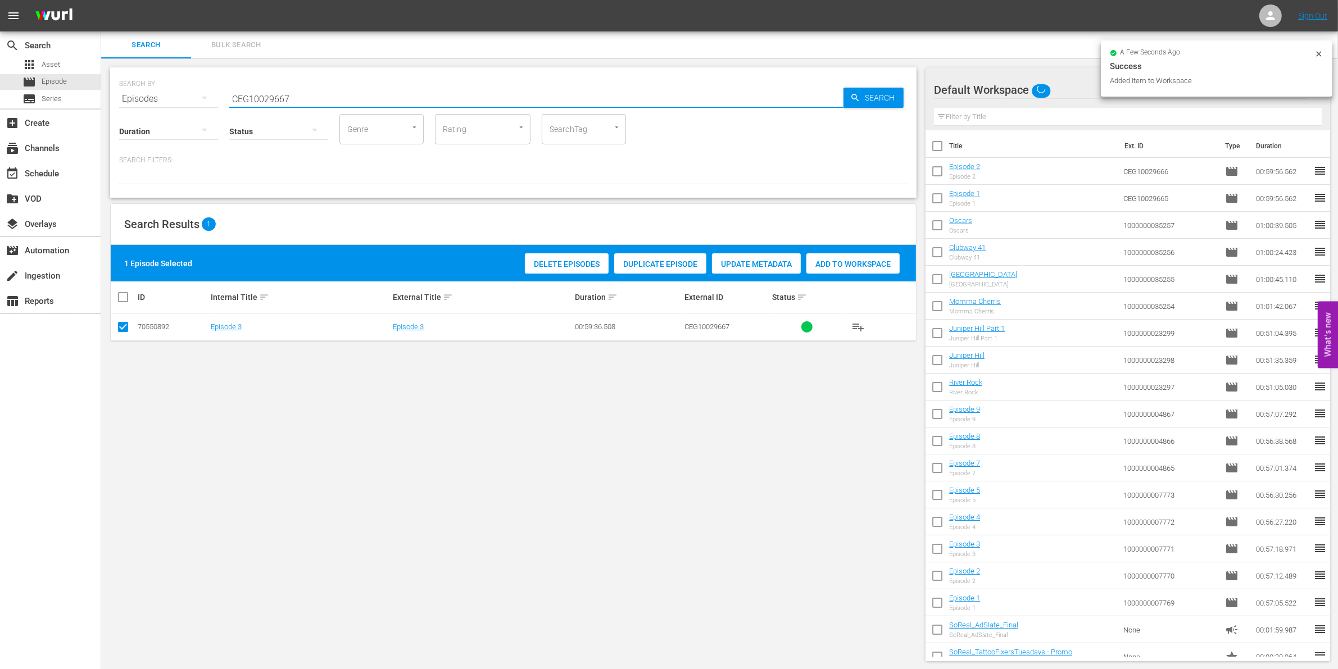
click at [332, 96] on input "CEG10029667" at bounding box center [536, 98] width 614 height 27
type input "CEG10029668"
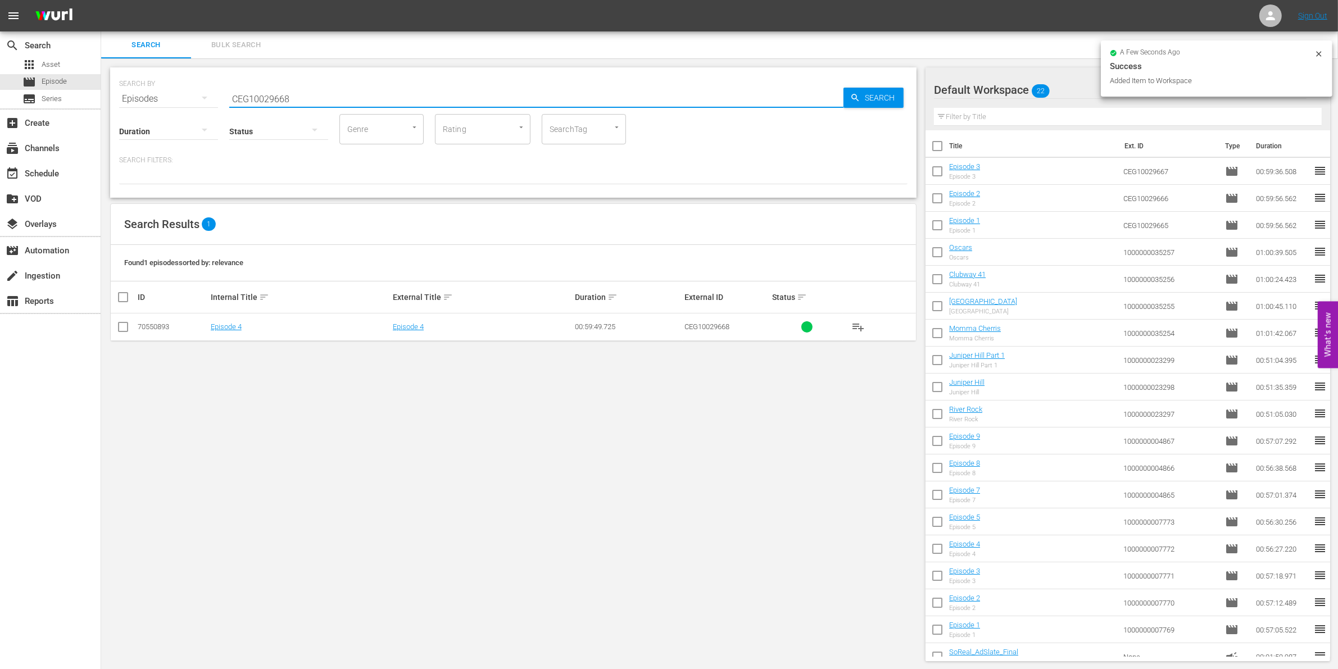
click at [125, 326] on input "checkbox" at bounding box center [122, 329] width 13 height 13
checkbox input "true"
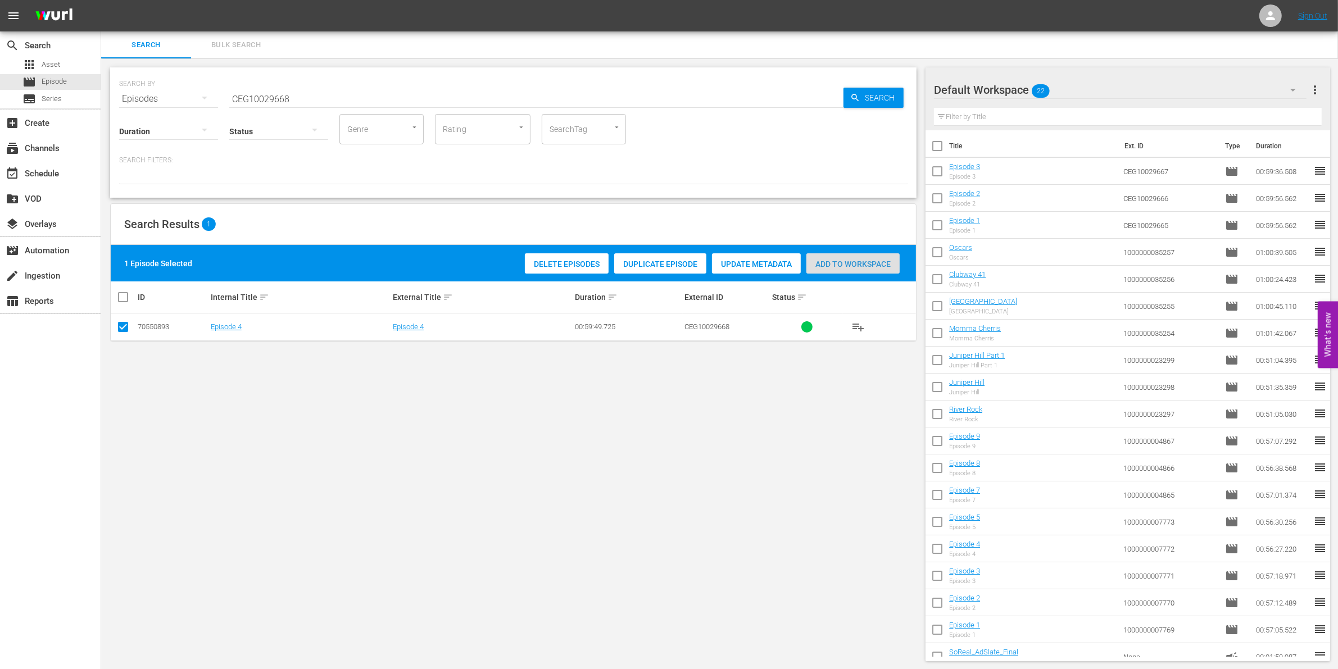
click at [855, 262] on span "Add to Workspace" at bounding box center [852, 264] width 93 height 9
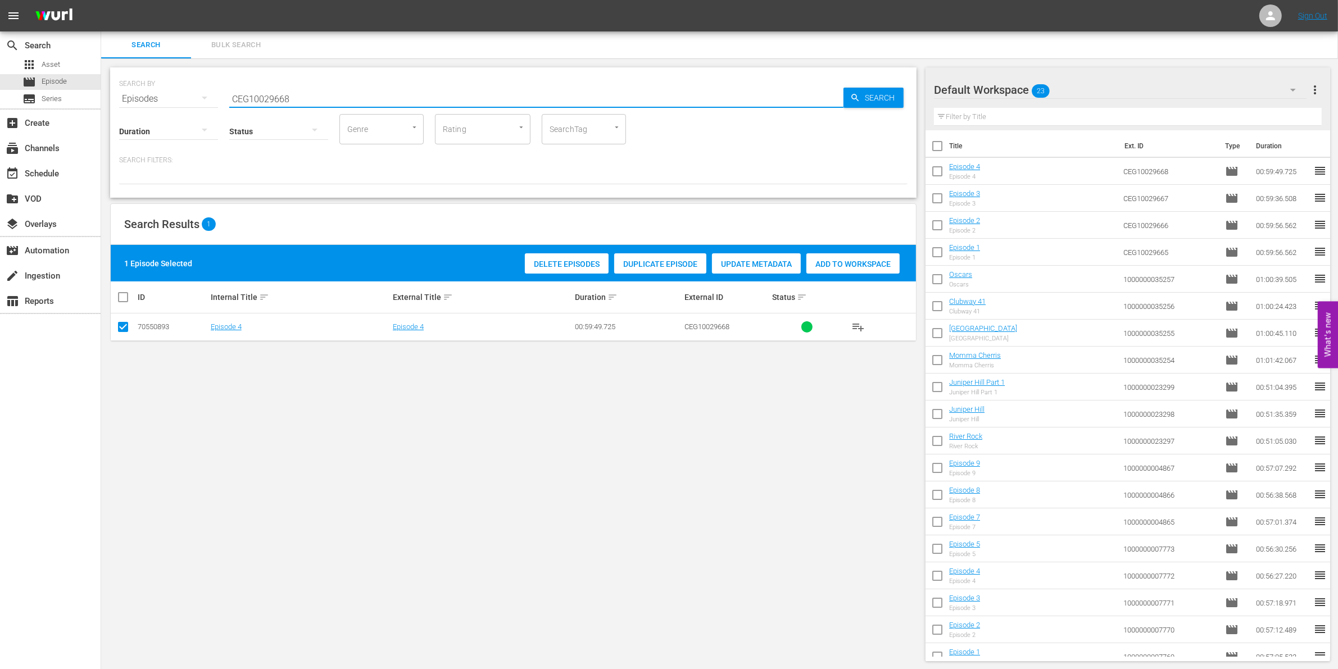
click at [262, 98] on input "CEG10029668" at bounding box center [536, 98] width 614 height 27
paste input "1000000023313"
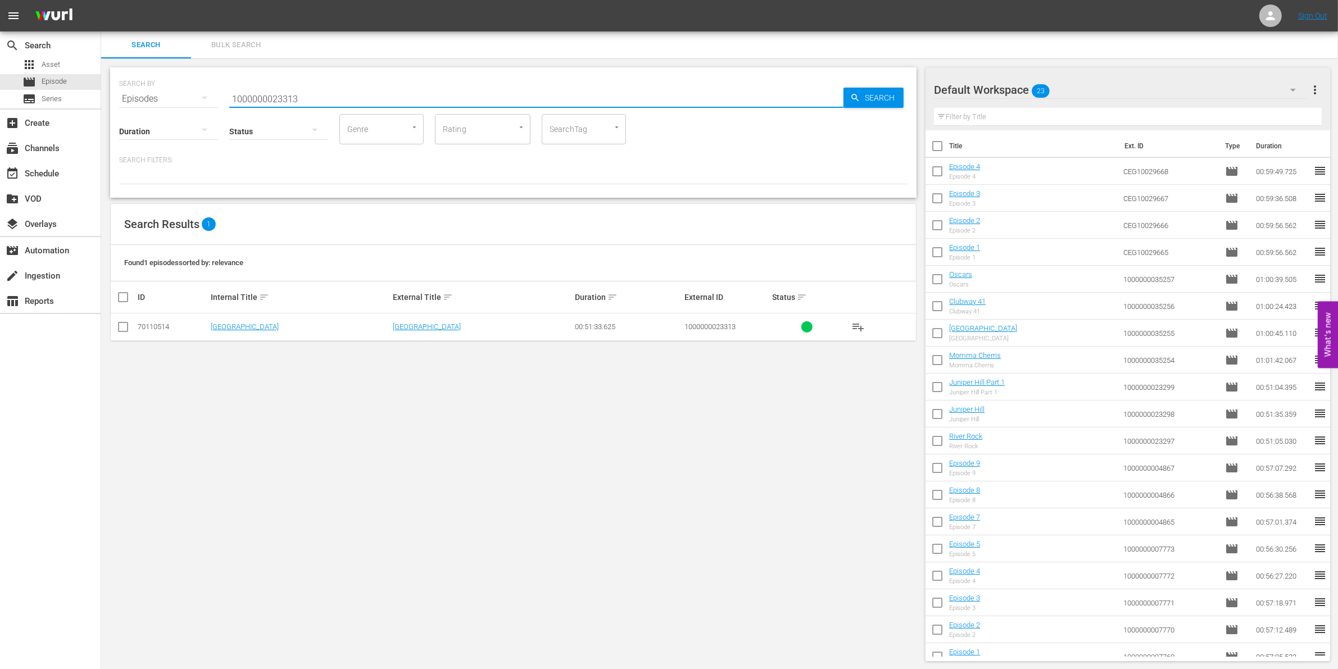
type input "1000000023313"
click at [126, 321] on icon at bounding box center [122, 326] width 13 height 13
click at [125, 323] on input "checkbox" at bounding box center [122, 329] width 13 height 13
checkbox input "true"
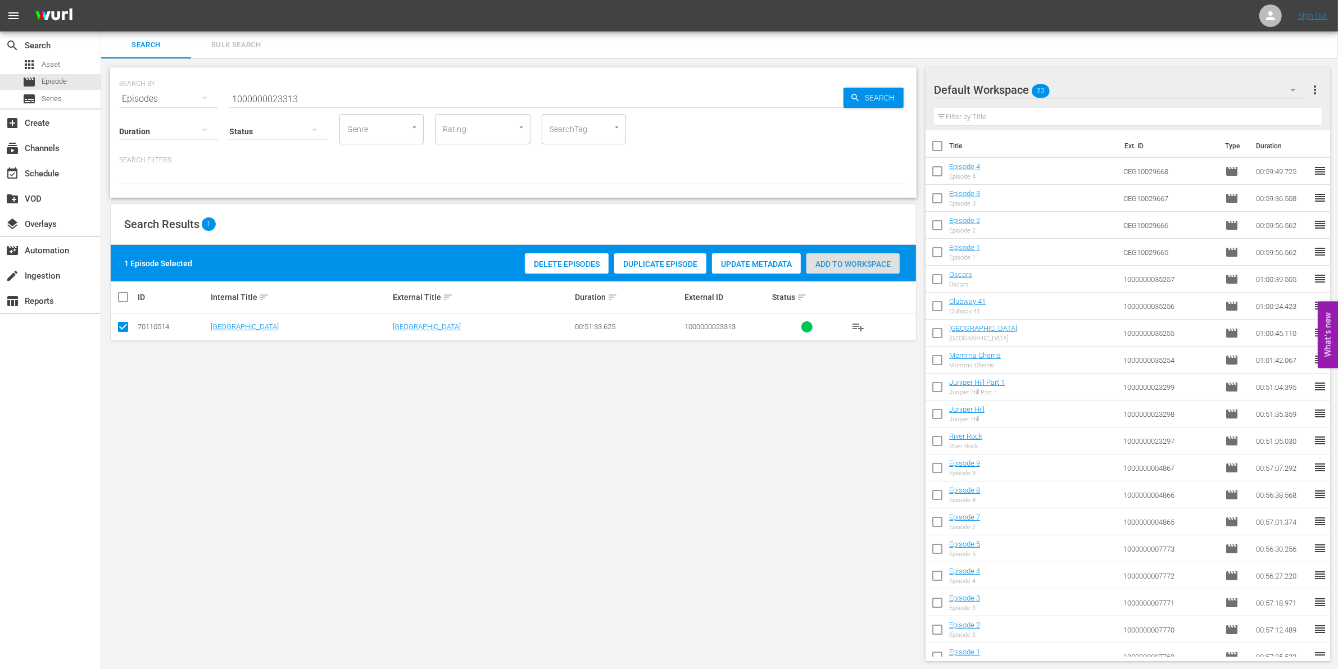
click at [819, 260] on span "Add to Workspace" at bounding box center [852, 264] width 93 height 9
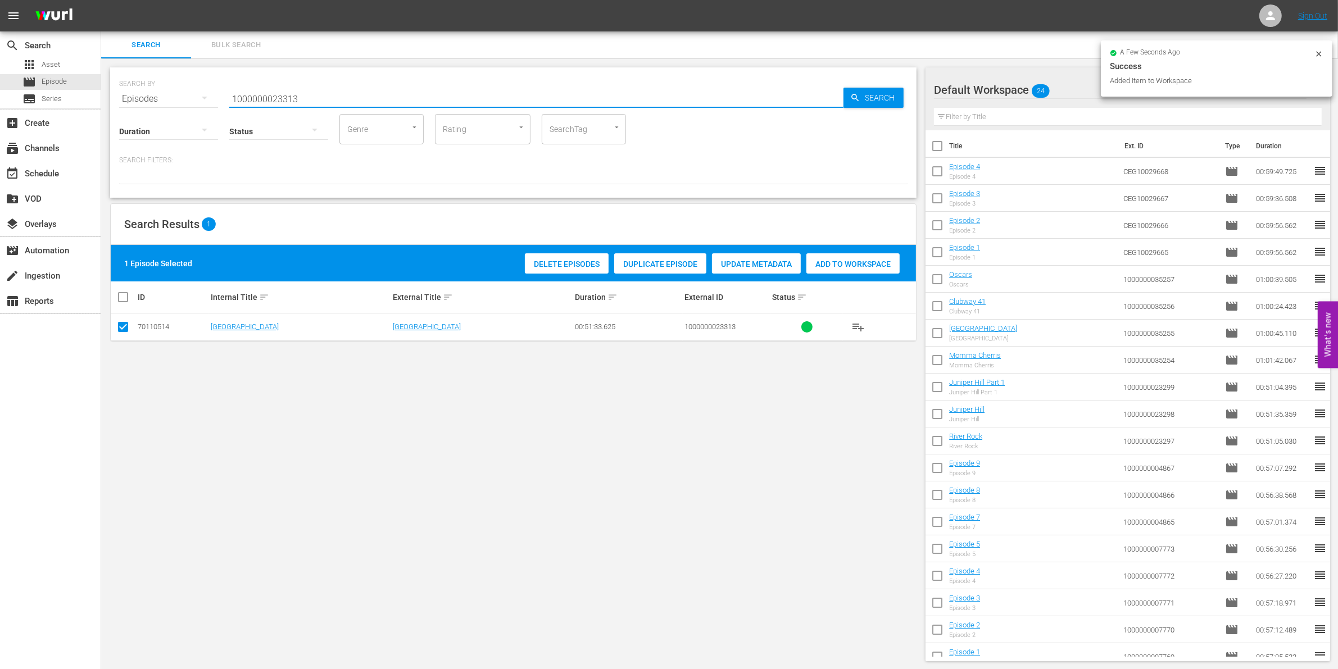
click at [326, 99] on input "1000000023313" at bounding box center [536, 98] width 614 height 27
type input "1000000023314"
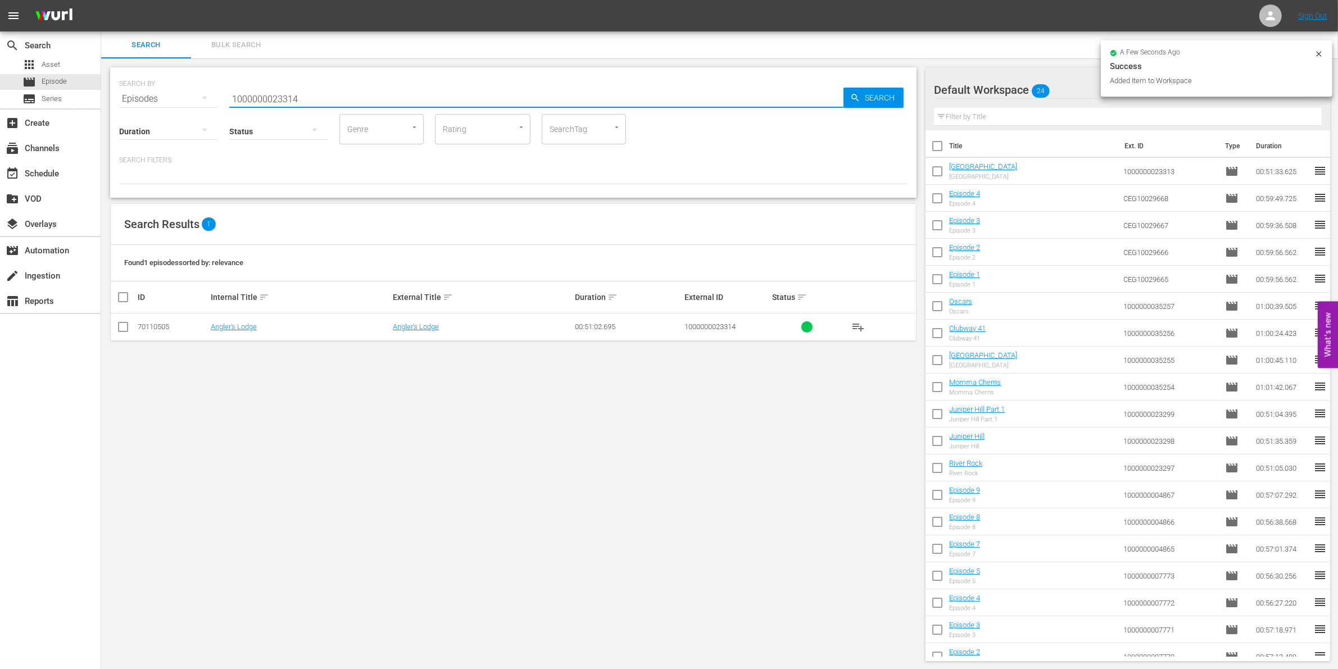
click at [125, 328] on input "checkbox" at bounding box center [122, 329] width 13 height 13
checkbox input "true"
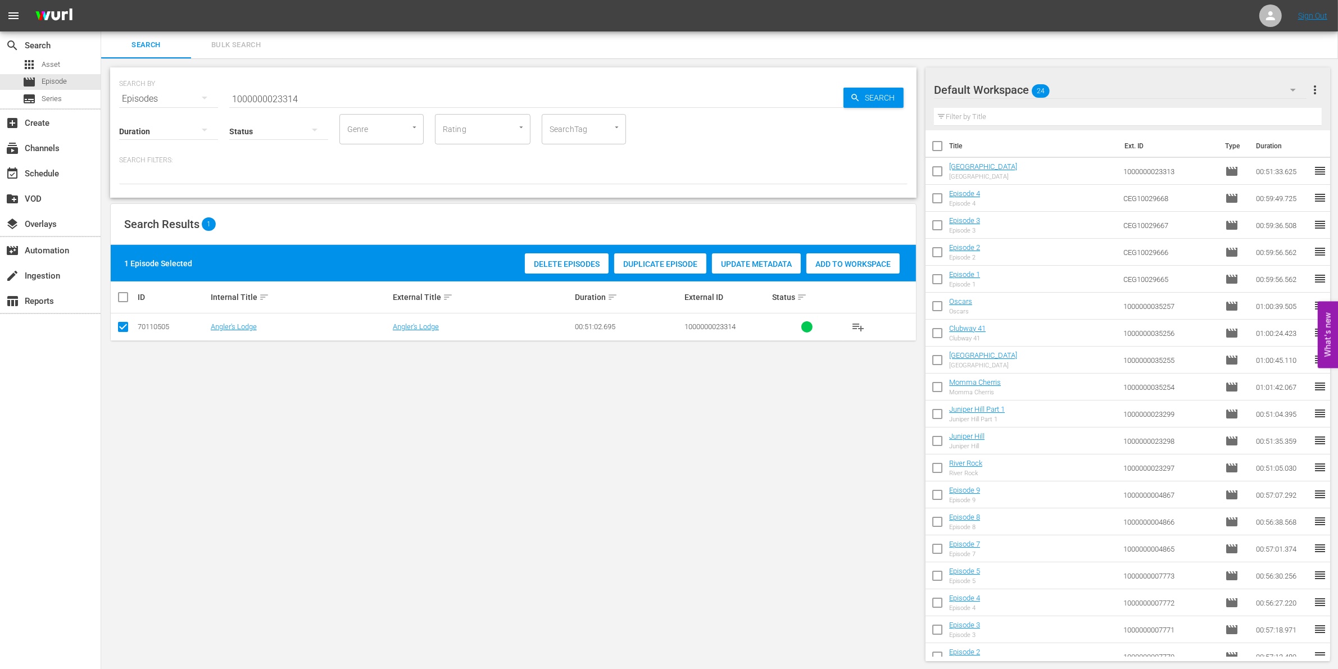
click at [869, 267] on span "Add to Workspace" at bounding box center [852, 264] width 93 height 9
click at [350, 91] on input "1000000023314" at bounding box center [536, 98] width 614 height 27
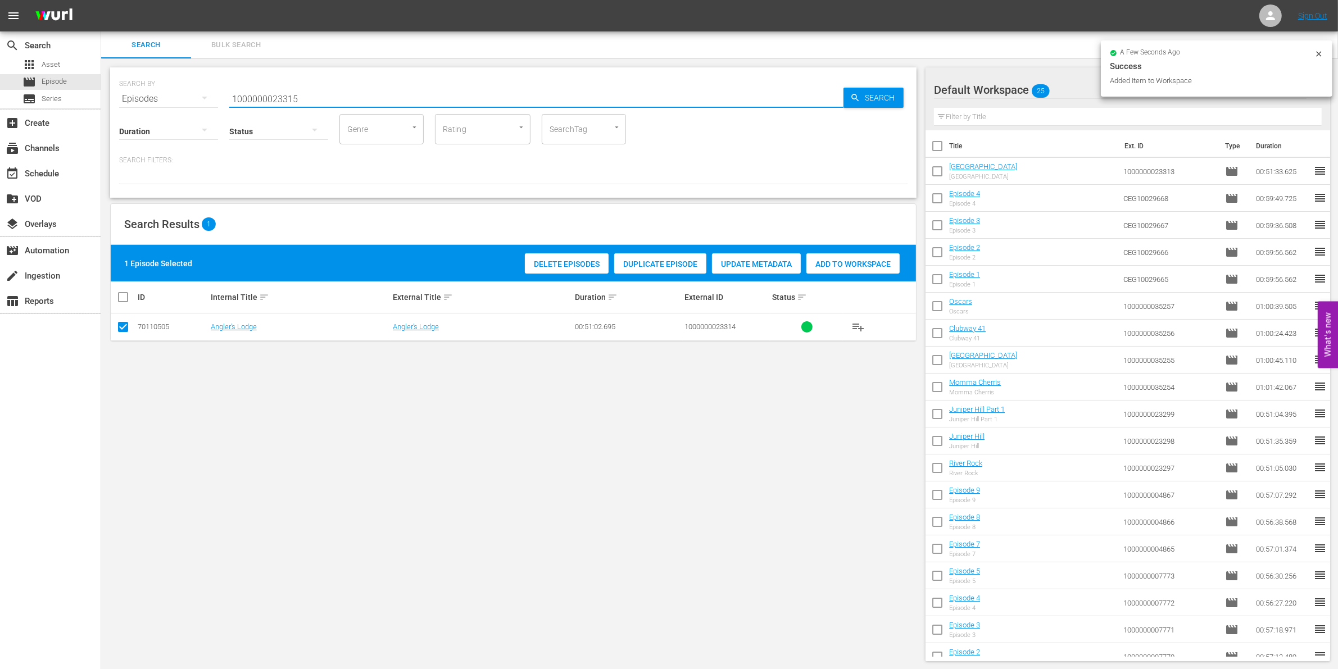
type input "1000000023315"
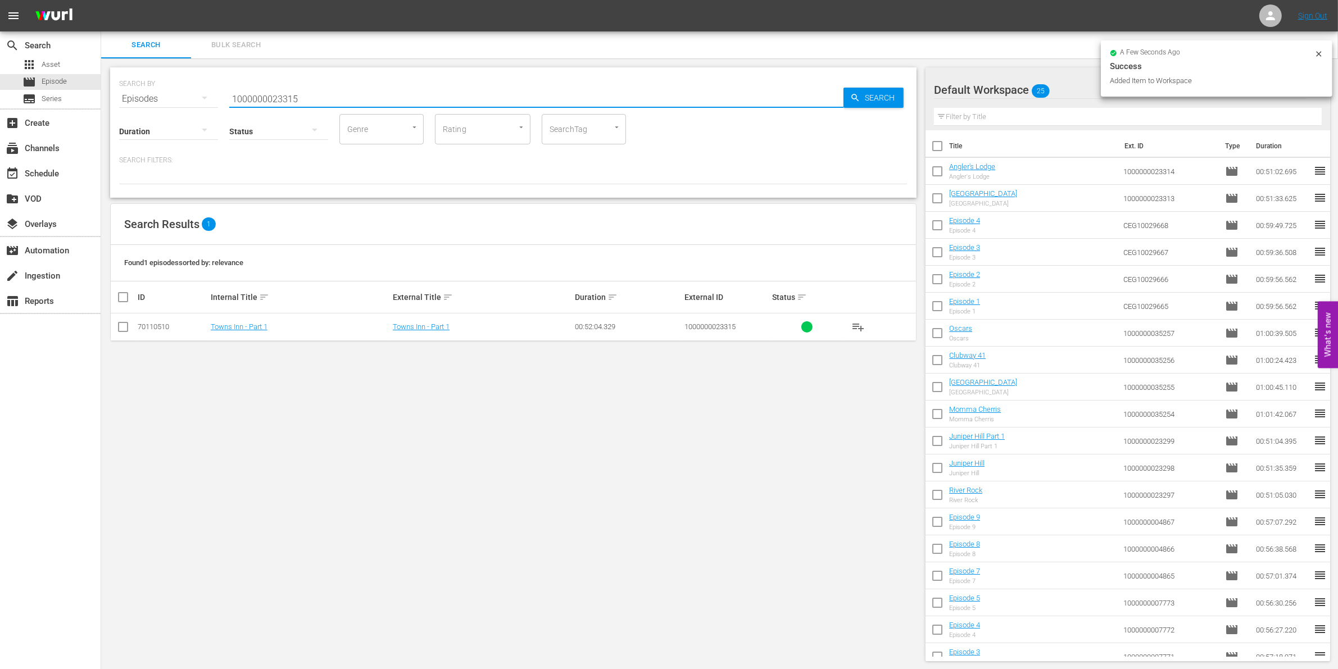
click at [118, 330] on input "checkbox" at bounding box center [122, 329] width 13 height 13
checkbox input "true"
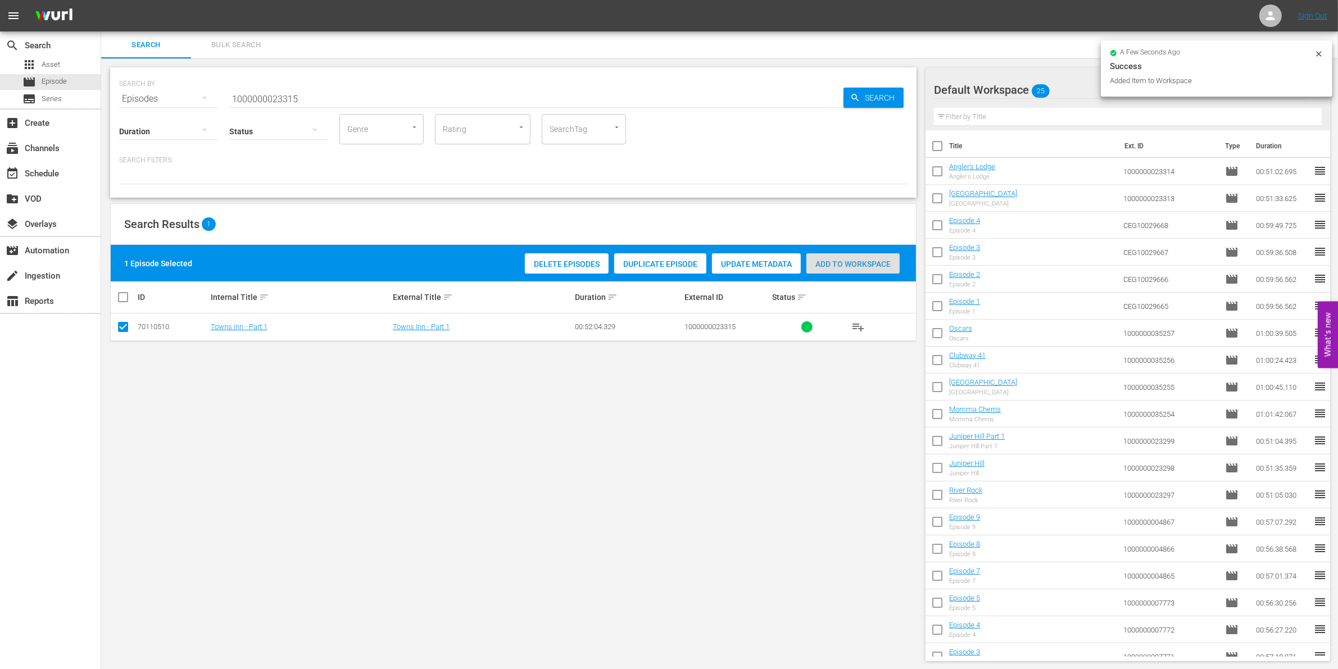
click at [869, 271] on div "Add to Workspace" at bounding box center [852, 263] width 93 height 21
click at [333, 92] on input "1000000023315" at bounding box center [536, 98] width 614 height 27
type input "1000000023316"
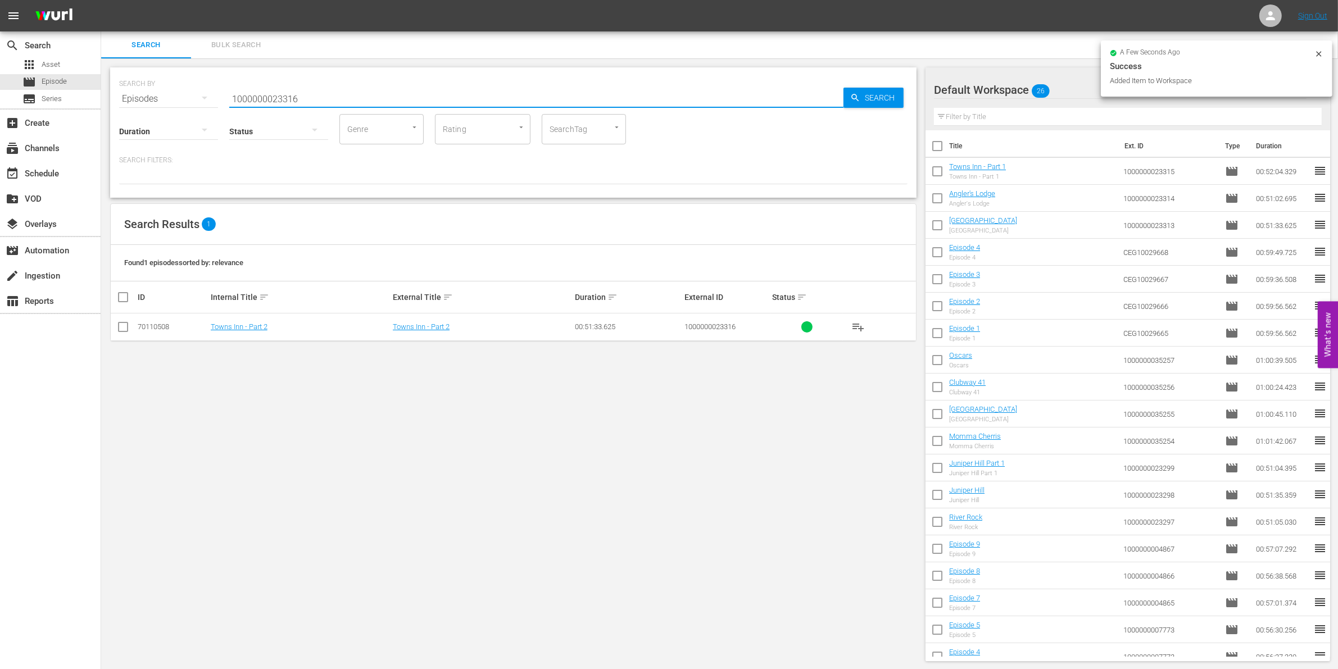
click at [124, 332] on input "checkbox" at bounding box center [122, 329] width 13 height 13
checkbox input "true"
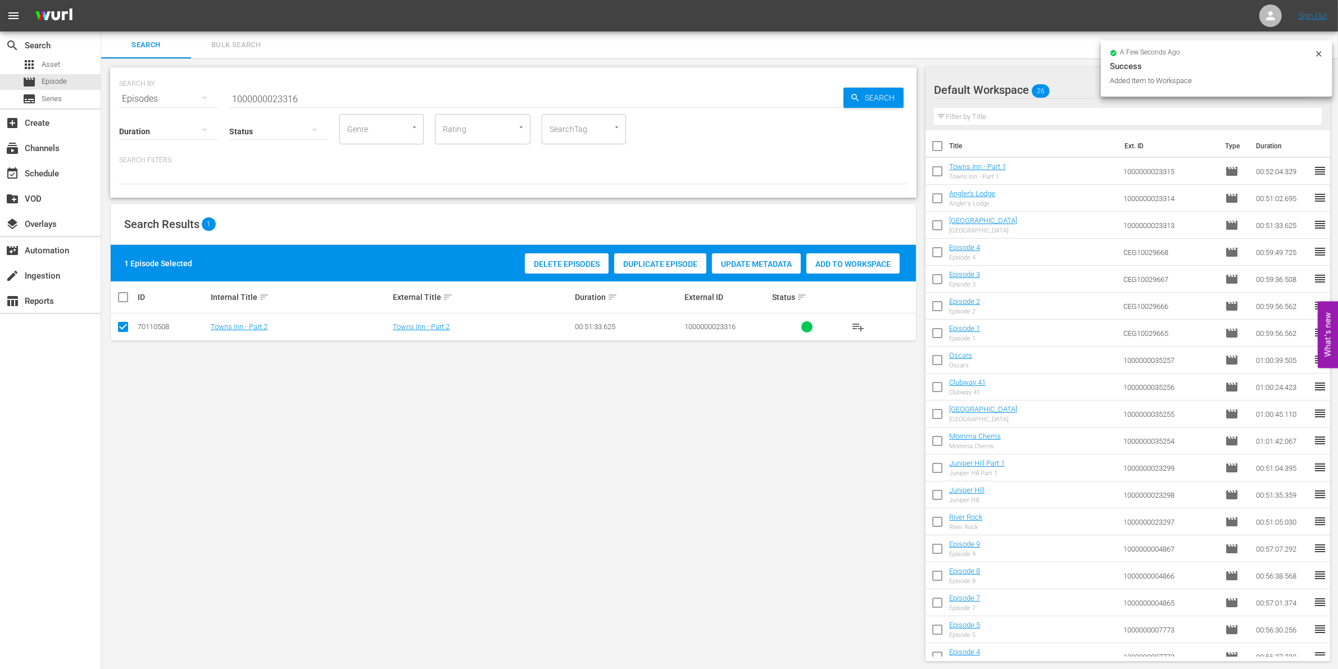
click at [857, 255] on div "Add to Workspace" at bounding box center [852, 263] width 93 height 21
click at [319, 92] on input "1000000023316" at bounding box center [536, 98] width 614 height 27
type input "1000000023317"
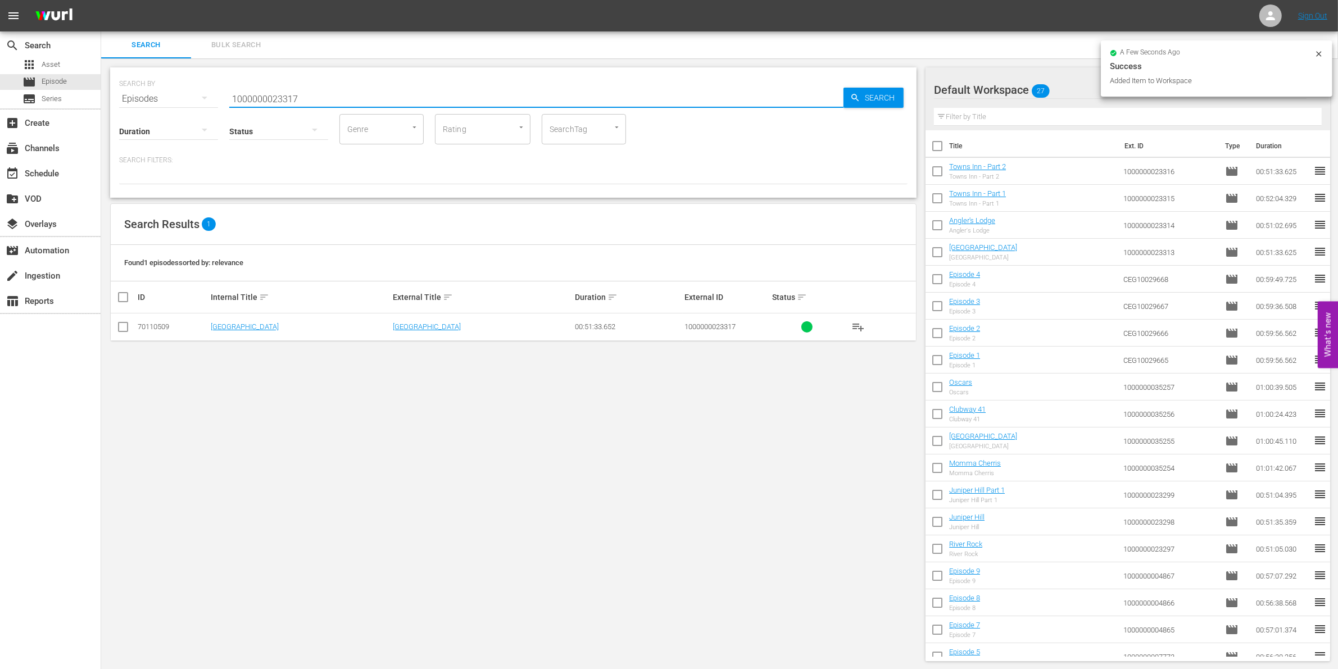
click at [114, 321] on td at bounding box center [123, 328] width 25 height 28
click at [125, 327] on input "checkbox" at bounding box center [122, 329] width 13 height 13
checkbox input "true"
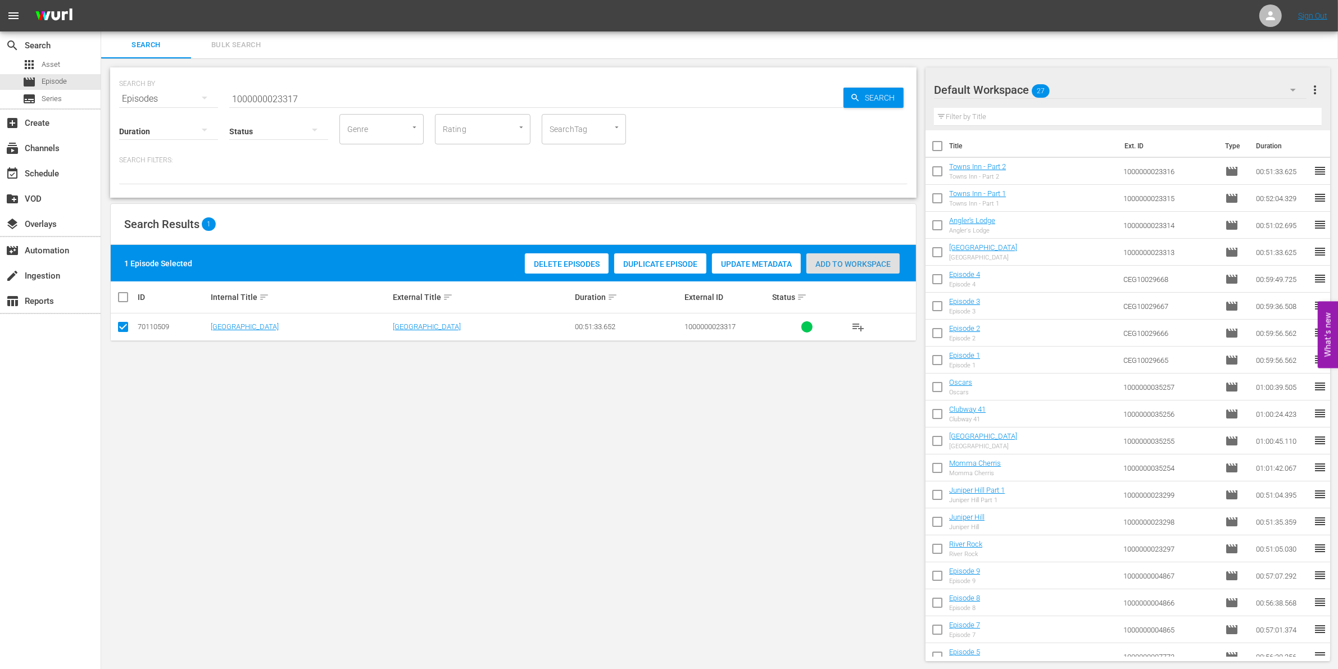
click at [871, 256] on div "Add to Workspace" at bounding box center [852, 263] width 93 height 21
click at [376, 86] on input "1000000023317" at bounding box center [536, 98] width 614 height 27
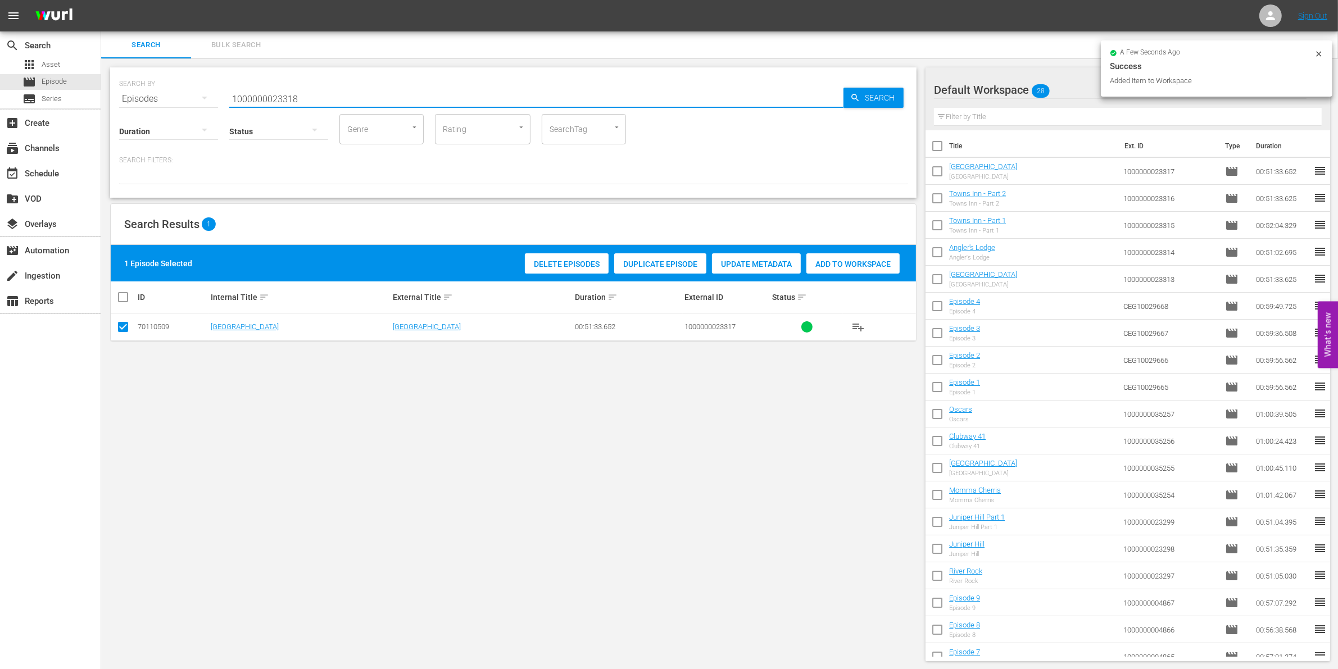
type input "1000000023318"
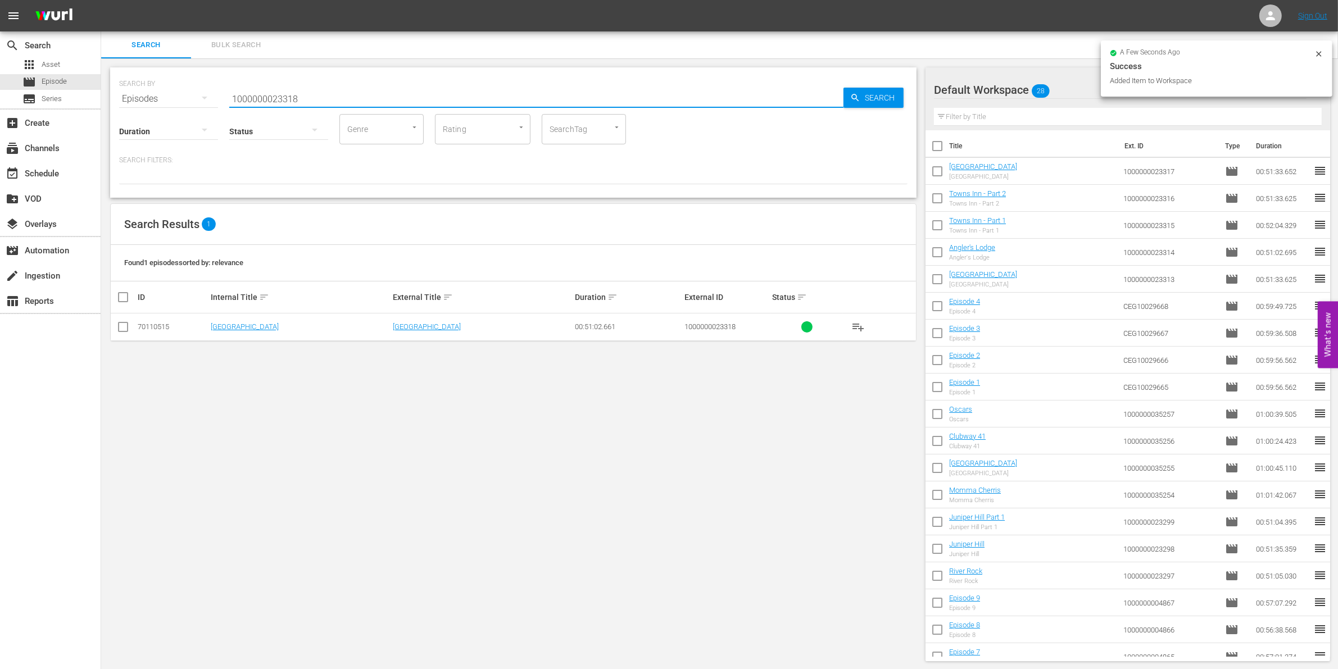
click at [115, 330] on td at bounding box center [123, 328] width 25 height 28
click at [121, 330] on input "checkbox" at bounding box center [122, 329] width 13 height 13
checkbox input "true"
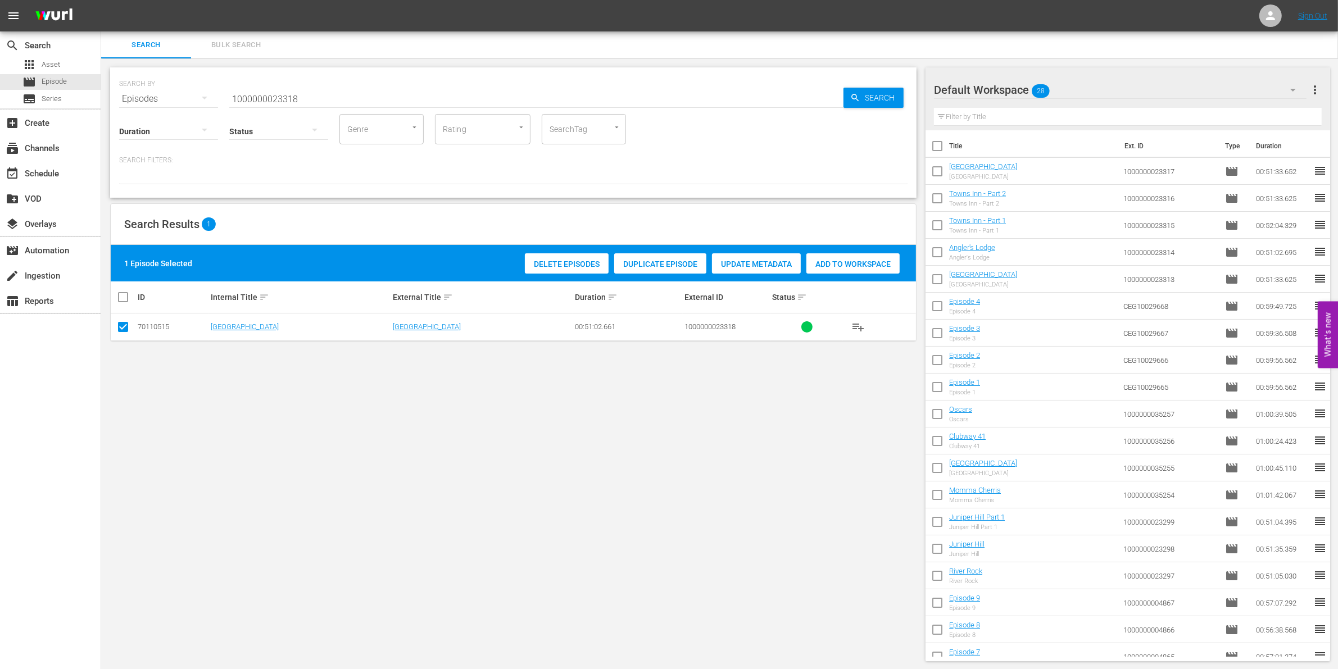
click at [830, 267] on span "Add to Workspace" at bounding box center [852, 264] width 93 height 9
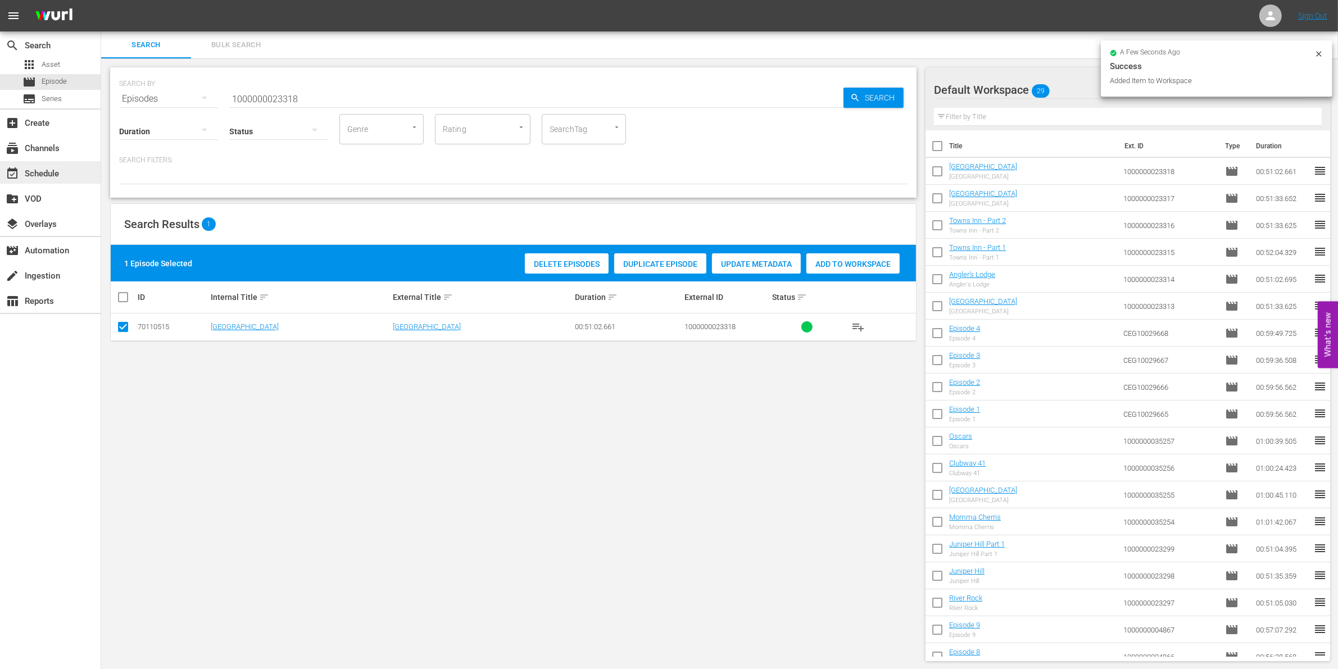
click at [37, 169] on div "event_available Schedule" at bounding box center [31, 172] width 63 height 10
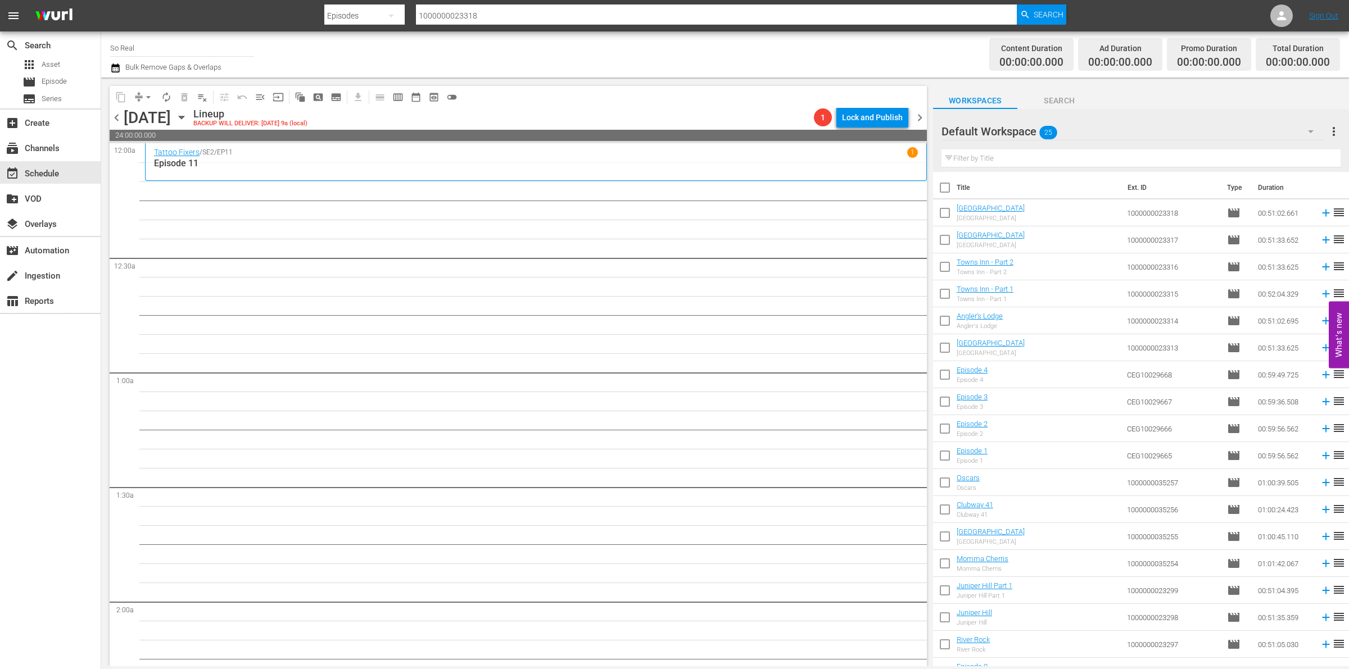
scroll to position [205, 0]
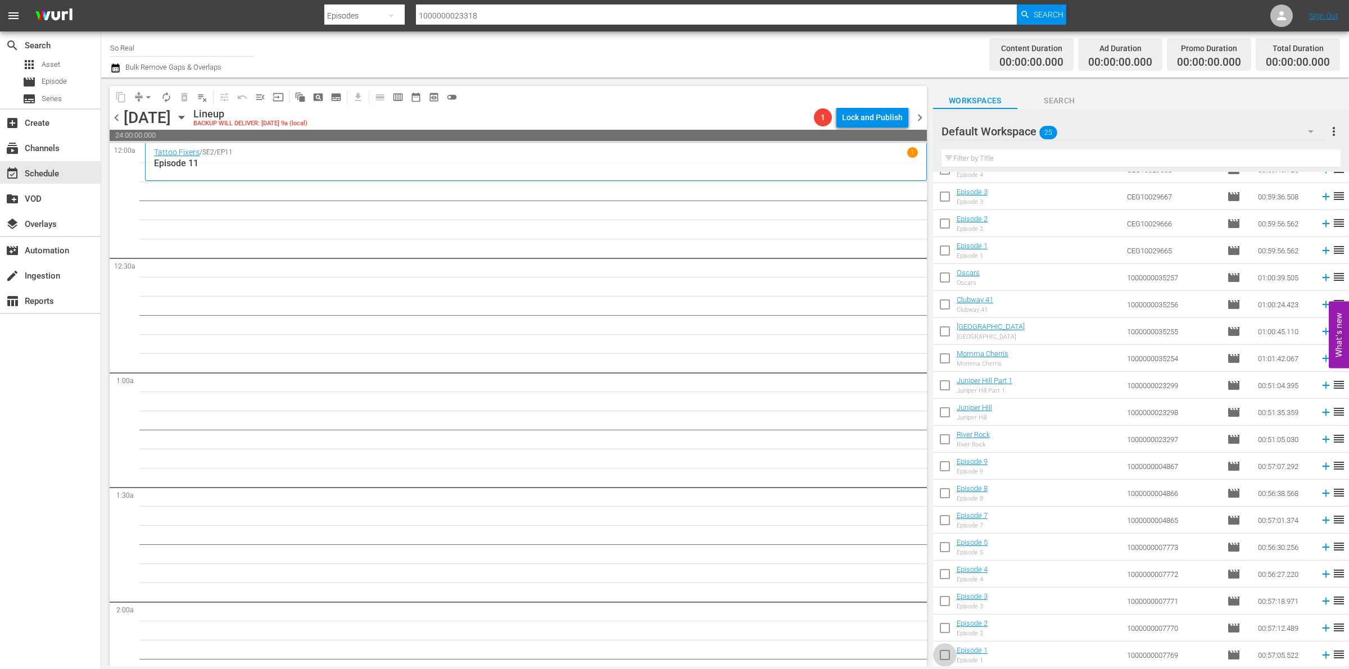
click at [948, 659] on input "checkbox" at bounding box center [945, 658] width 24 height 24
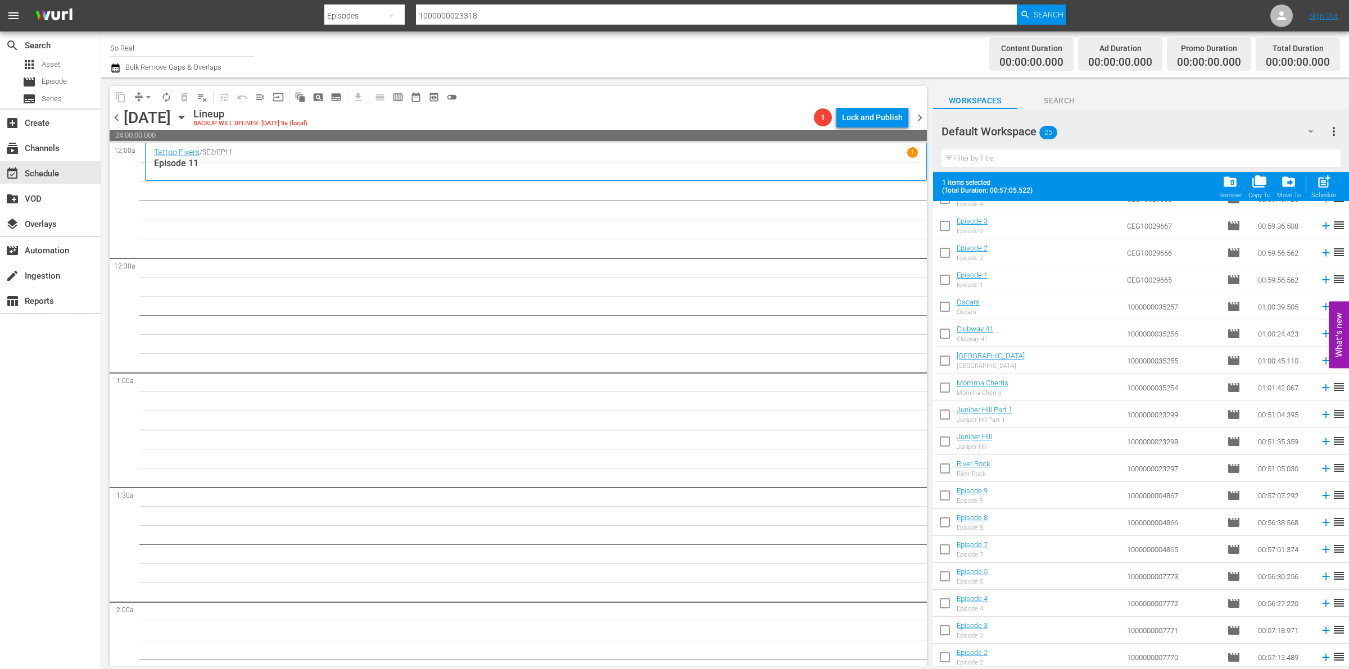
click at [1319, 185] on span "post_add" at bounding box center [1323, 181] width 15 height 15
checkbox input "false"
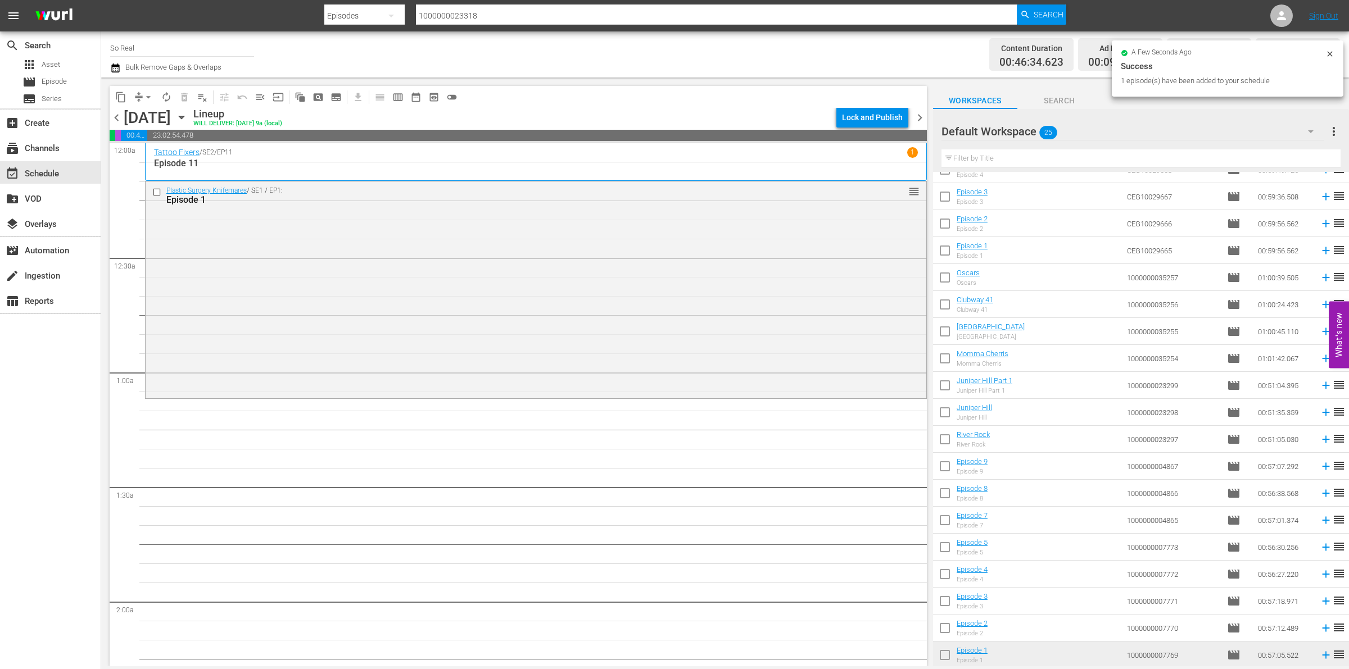
click at [939, 628] on input "checkbox" at bounding box center [945, 631] width 24 height 24
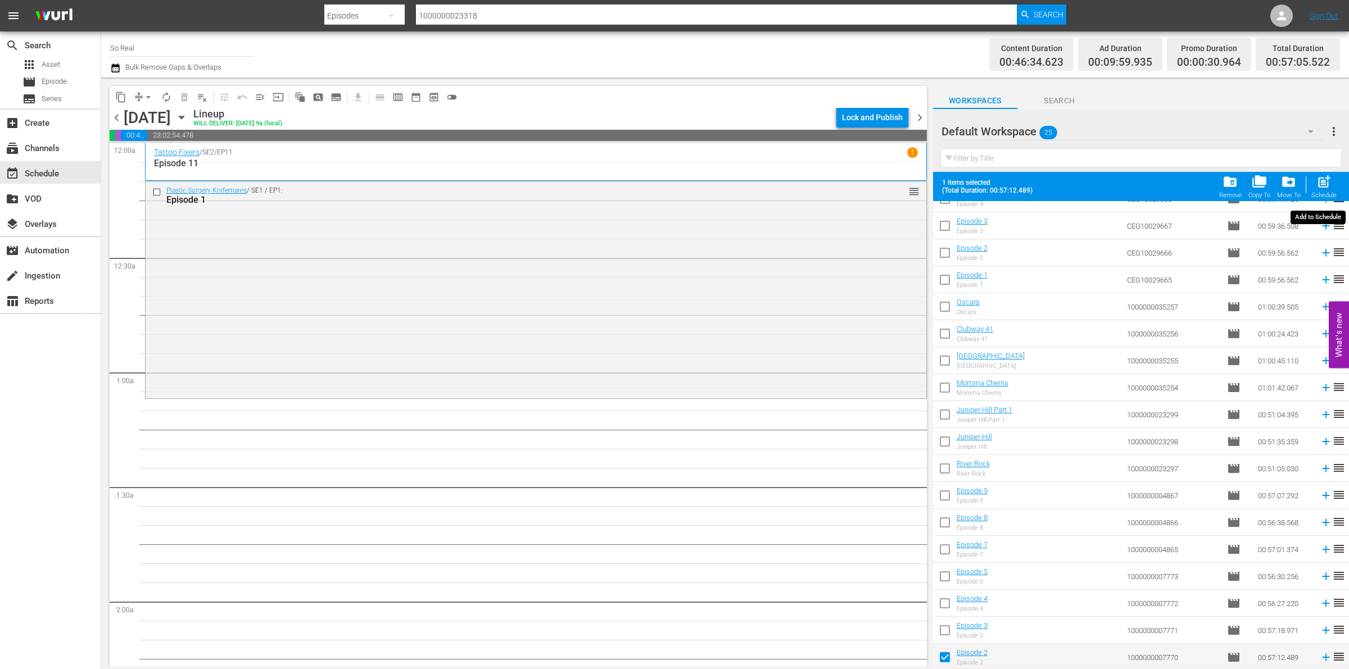
click at [1318, 197] on div "Schedule" at bounding box center [1323, 195] width 25 height 7
checkbox input "false"
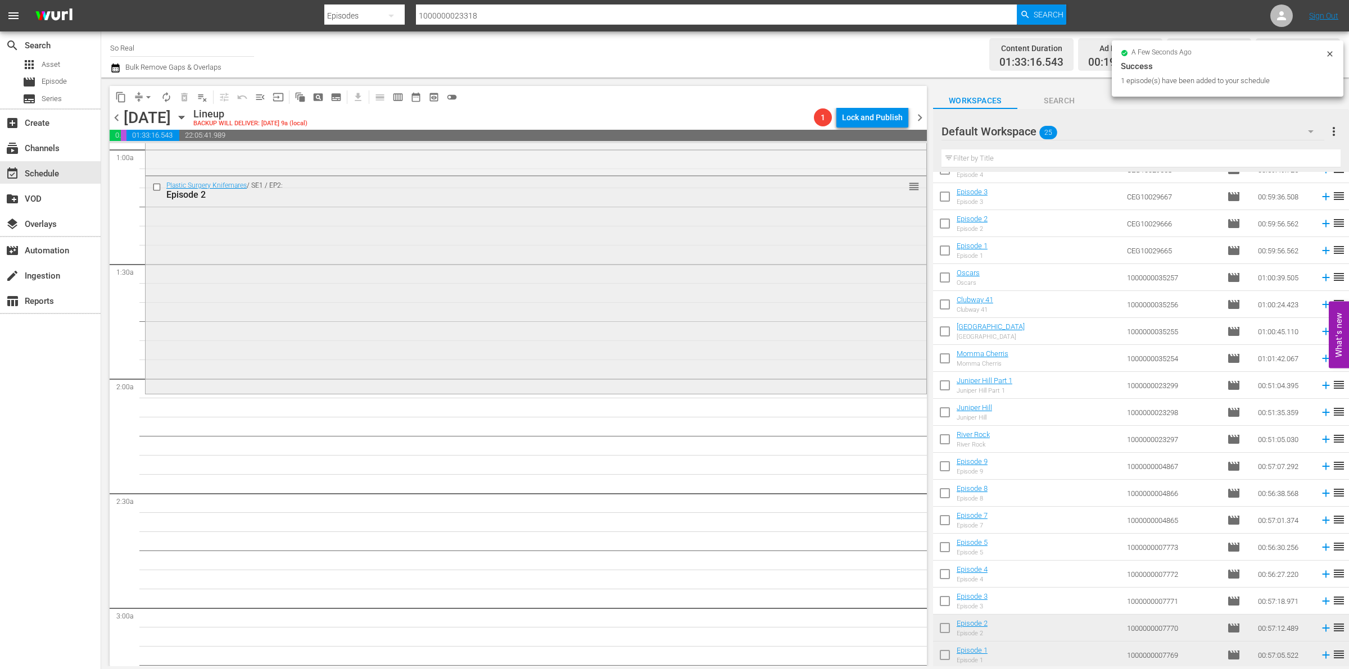
scroll to position [224, 0]
click at [950, 596] on input "checkbox" at bounding box center [945, 604] width 24 height 24
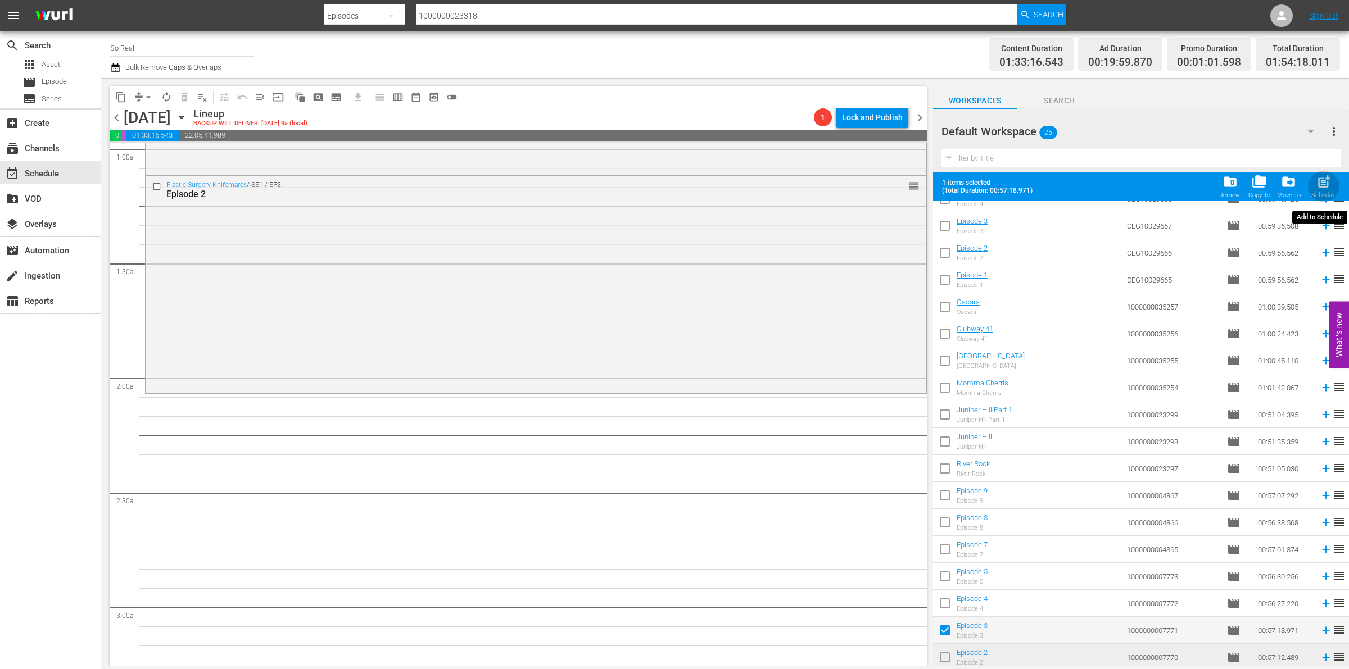
click at [1318, 184] on span "post_add" at bounding box center [1323, 181] width 15 height 15
checkbox input "false"
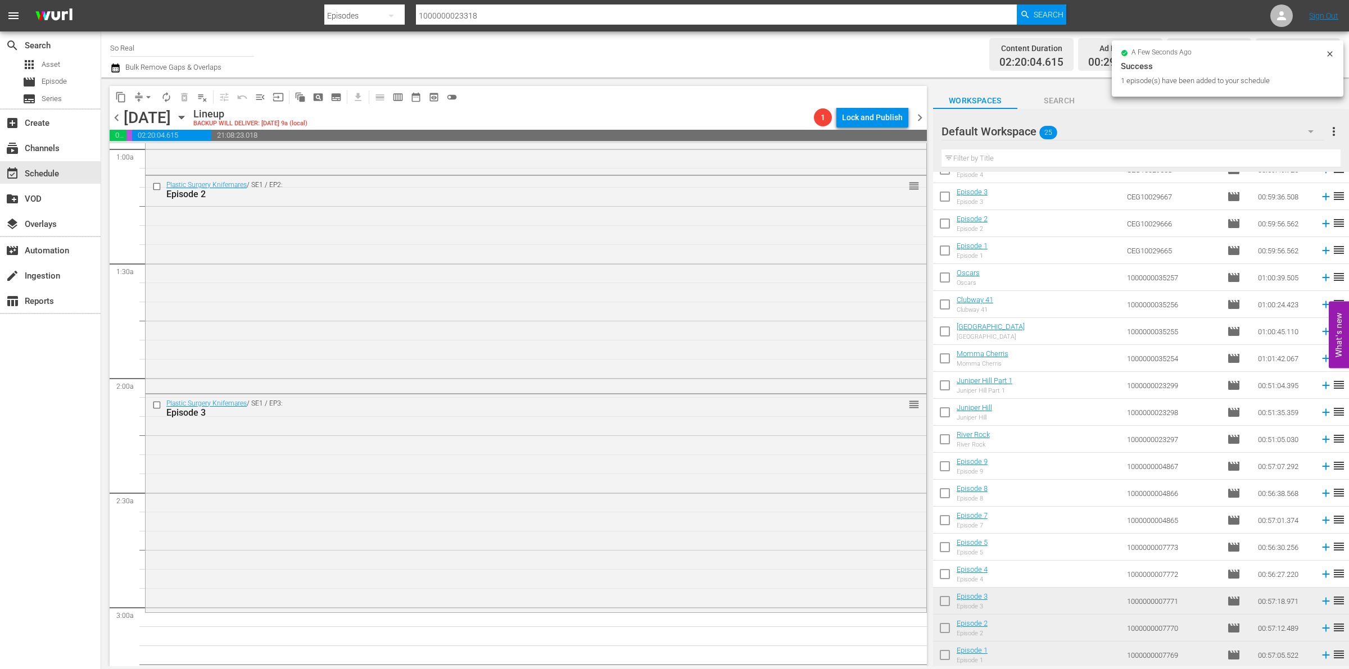
click at [942, 575] on input "checkbox" at bounding box center [945, 577] width 24 height 24
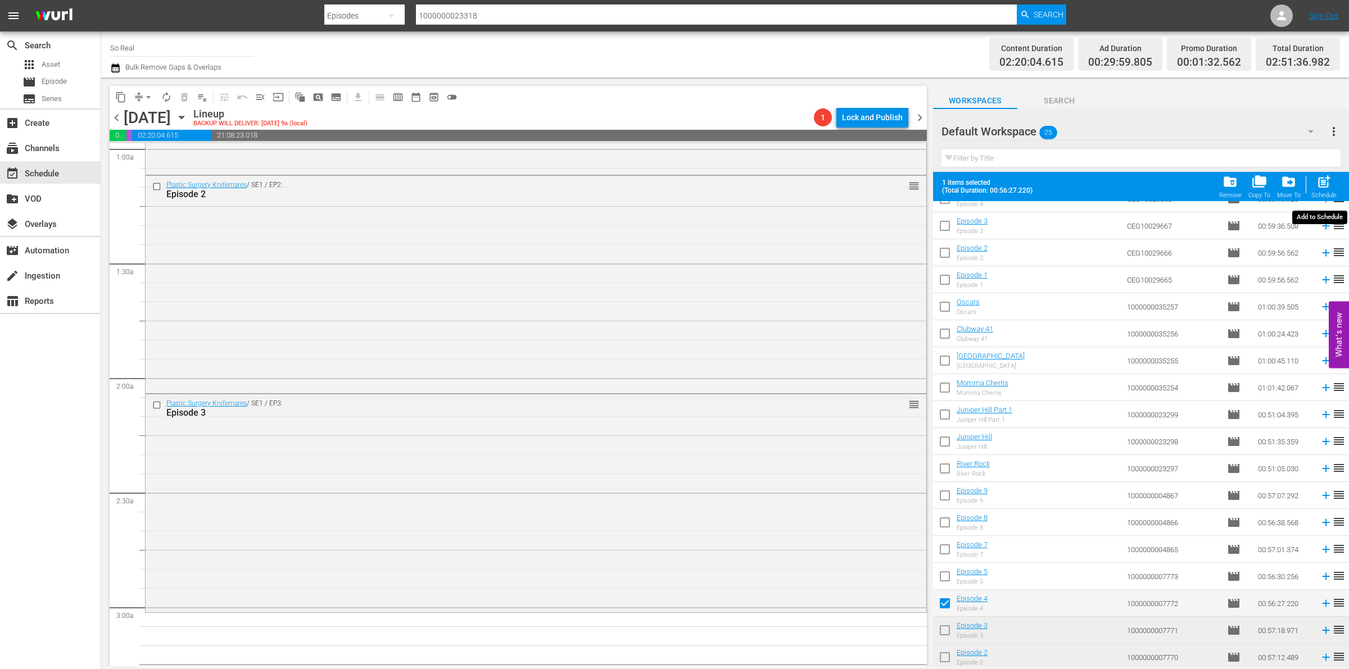
click at [1315, 196] on div "Schedule" at bounding box center [1323, 195] width 25 height 7
checkbox input "false"
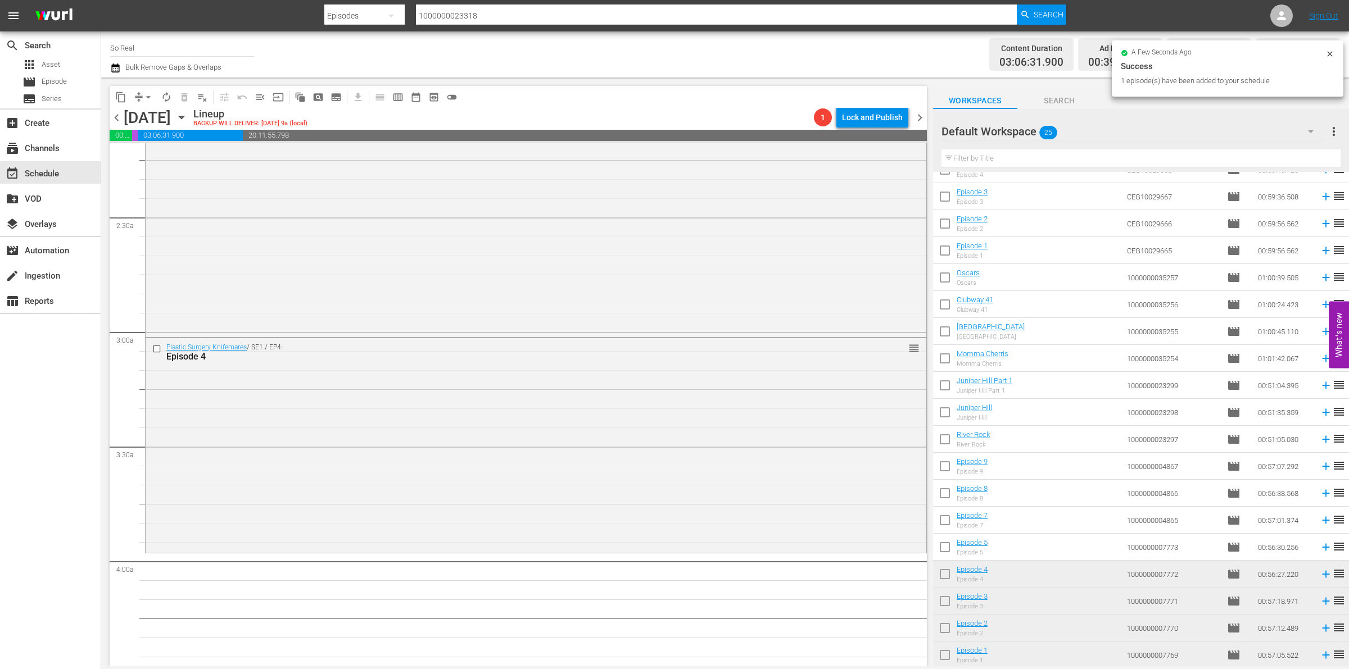
scroll to position [500, 0]
click at [946, 543] on input "checkbox" at bounding box center [945, 550] width 24 height 24
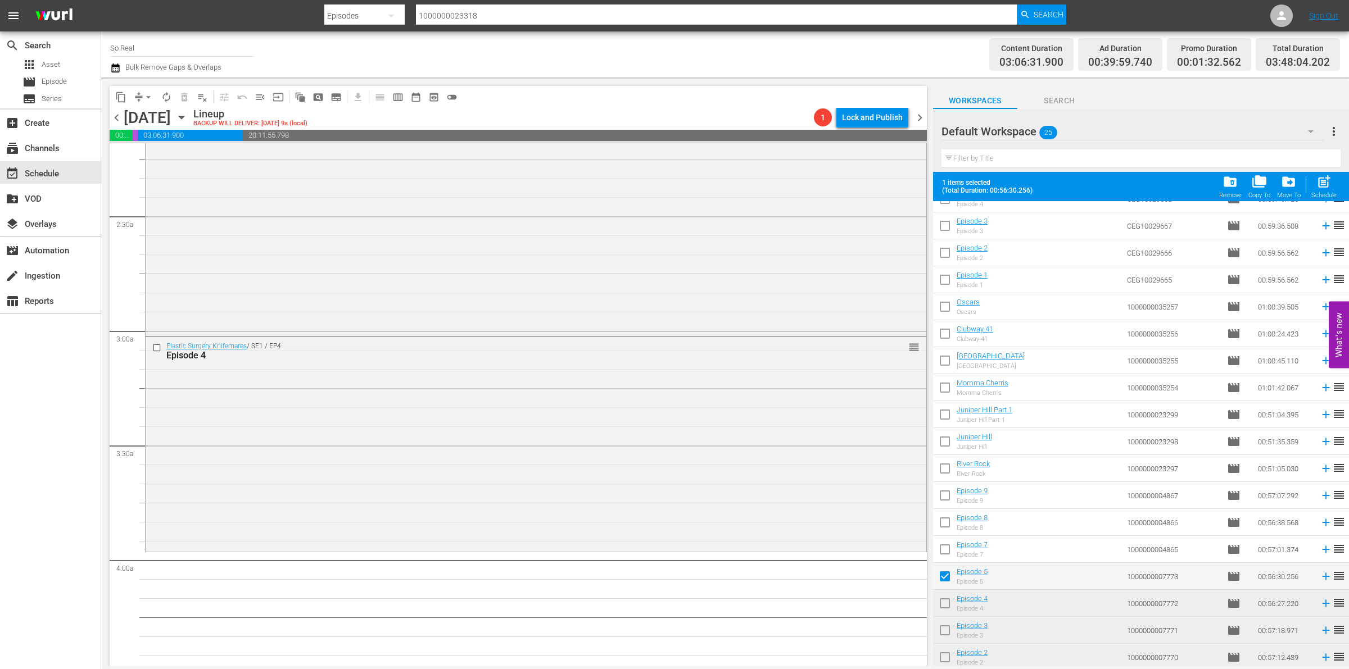
click at [1315, 190] on div "post_add Schedule" at bounding box center [1323, 186] width 25 height 25
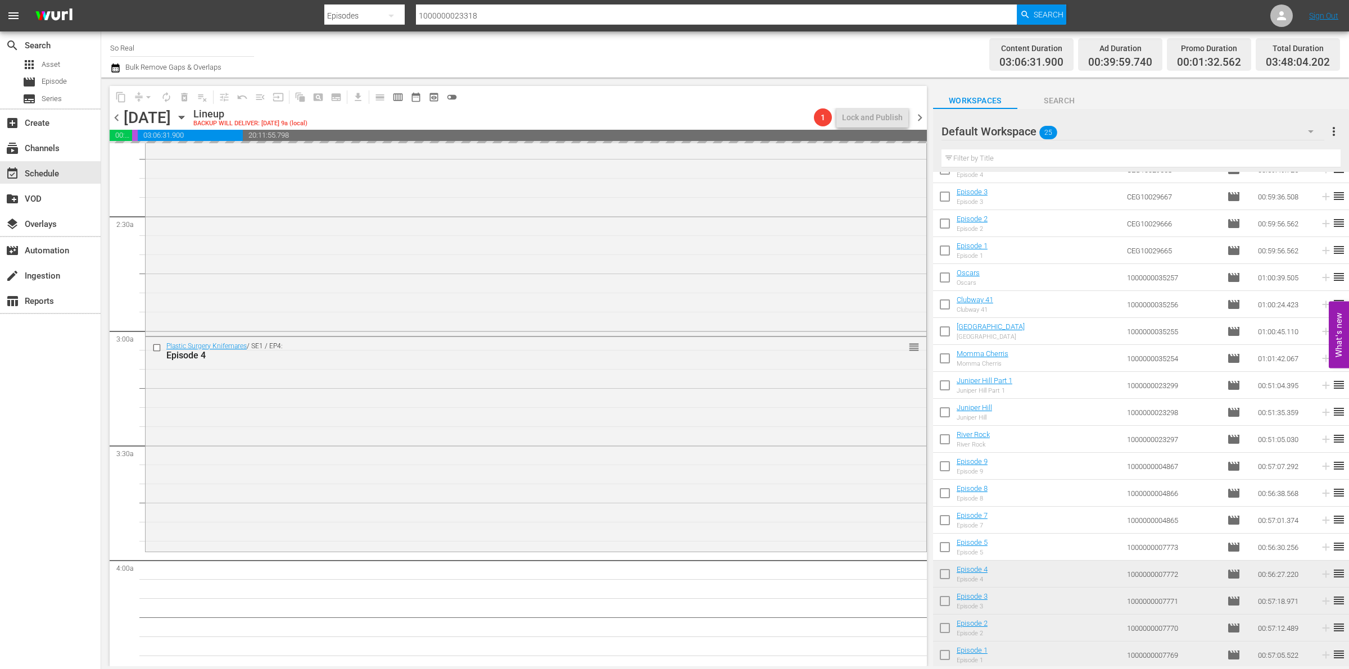
checkbox input "false"
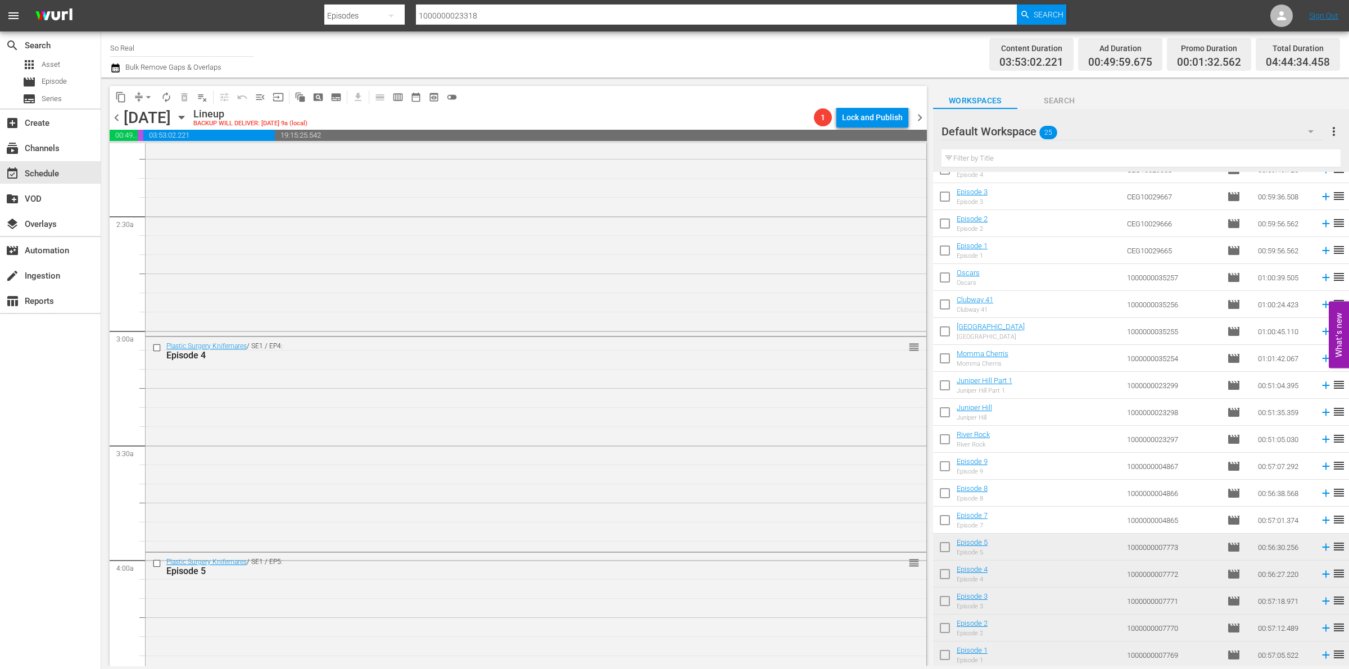
click at [939, 525] on input "checkbox" at bounding box center [945, 523] width 24 height 24
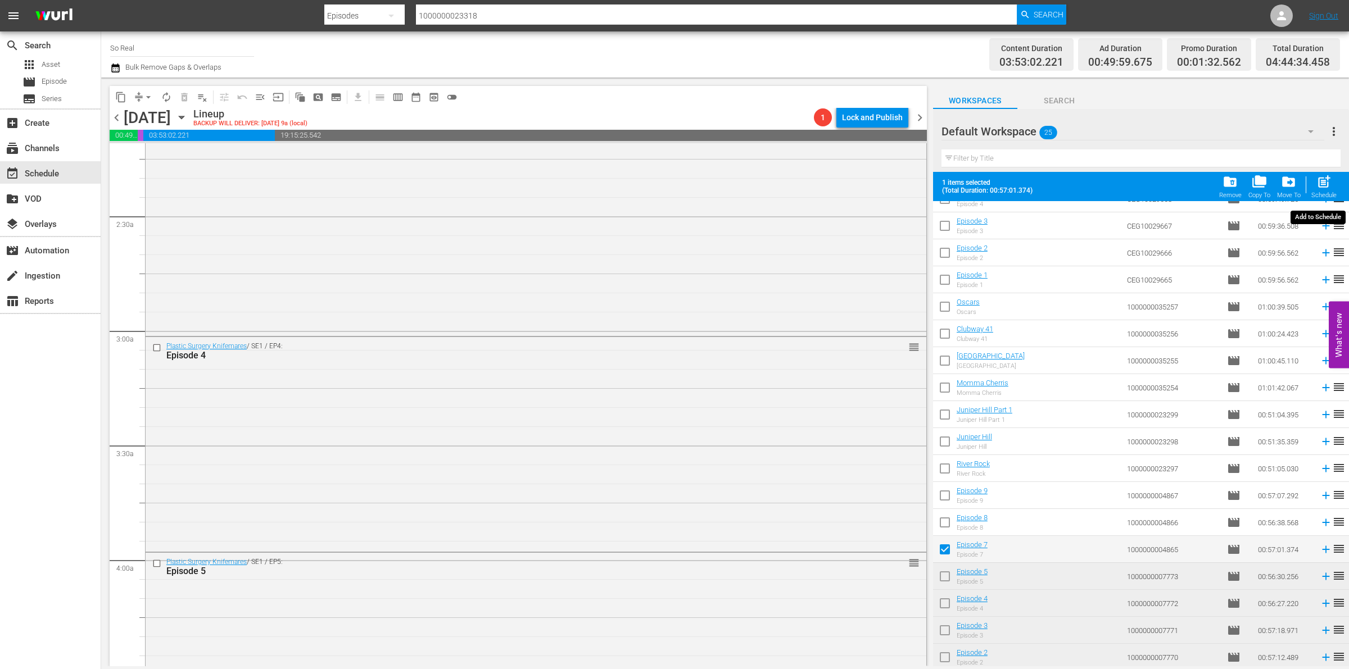
click at [1313, 189] on div "post_add Schedule" at bounding box center [1323, 186] width 25 height 25
checkbox input "false"
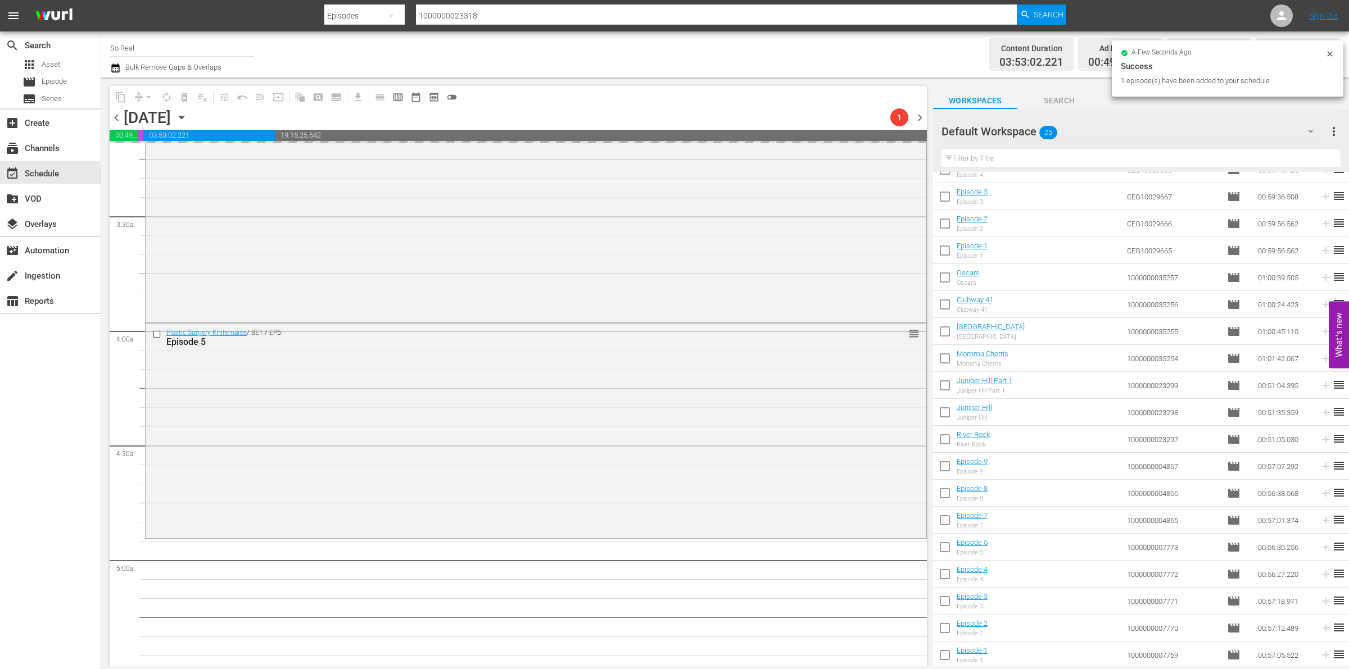
scroll to position [749, 0]
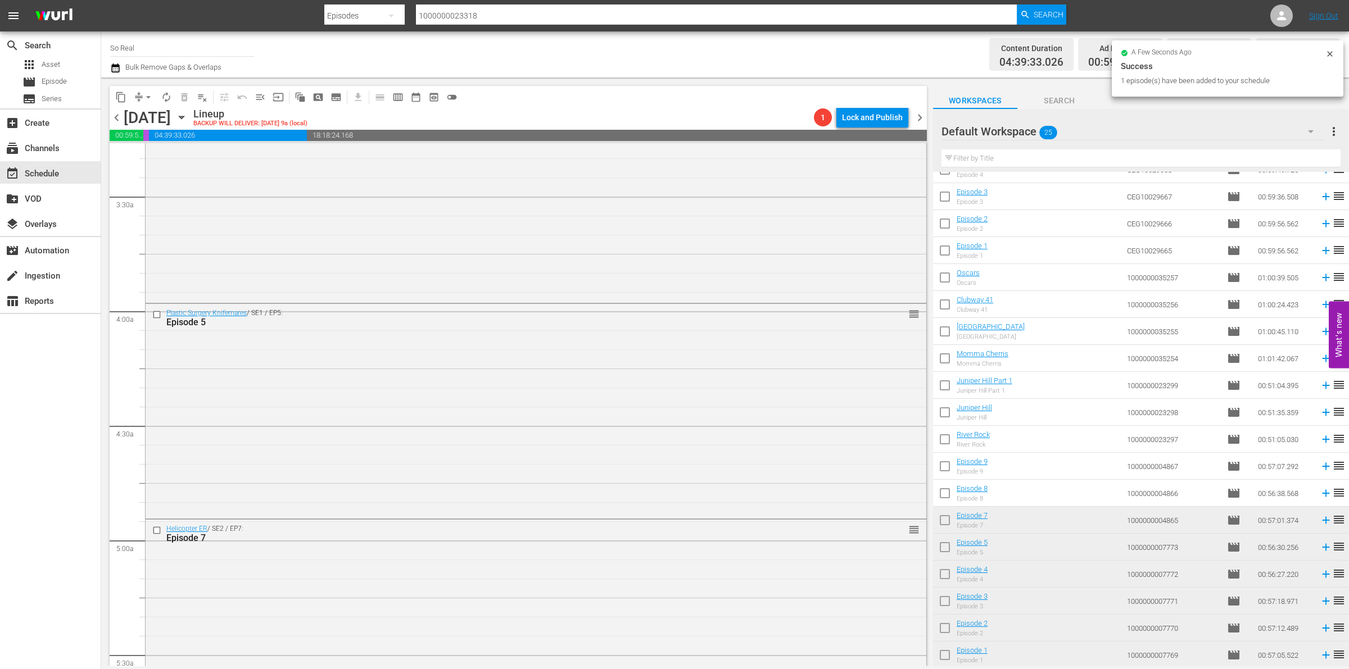
click at [942, 492] on input "checkbox" at bounding box center [945, 496] width 24 height 24
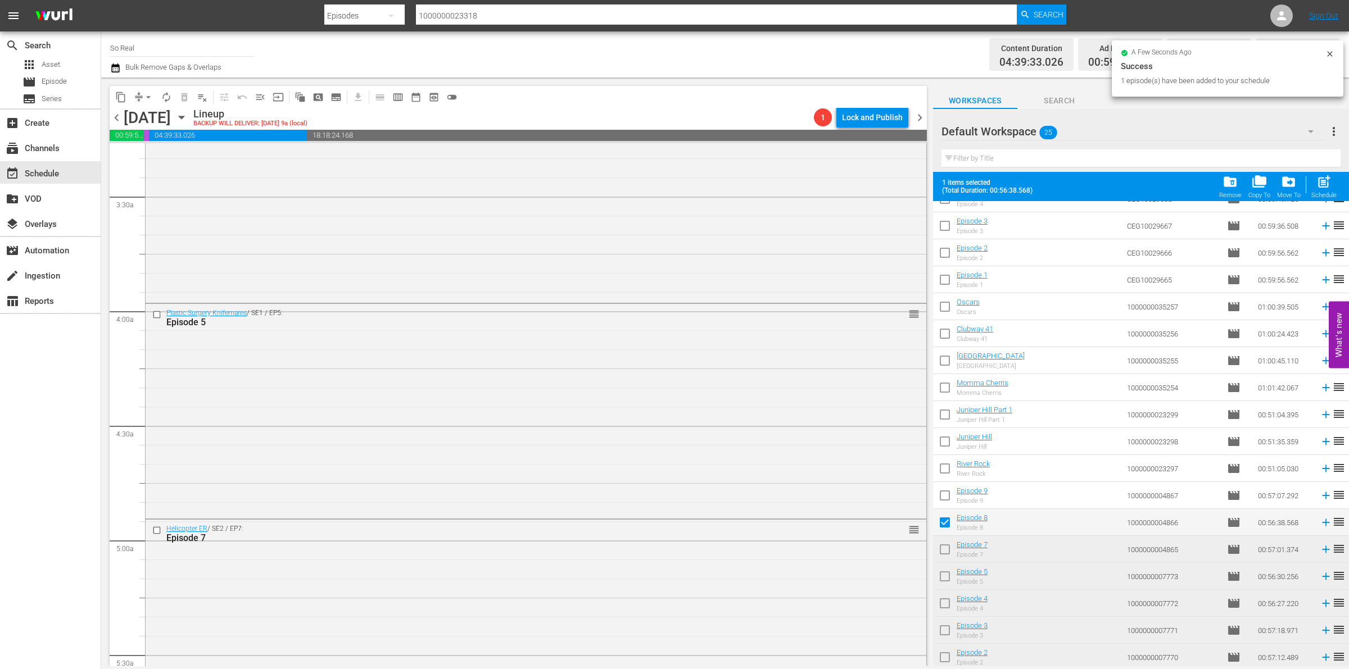
click at [1324, 187] on span "post_add" at bounding box center [1323, 181] width 15 height 15
checkbox input "false"
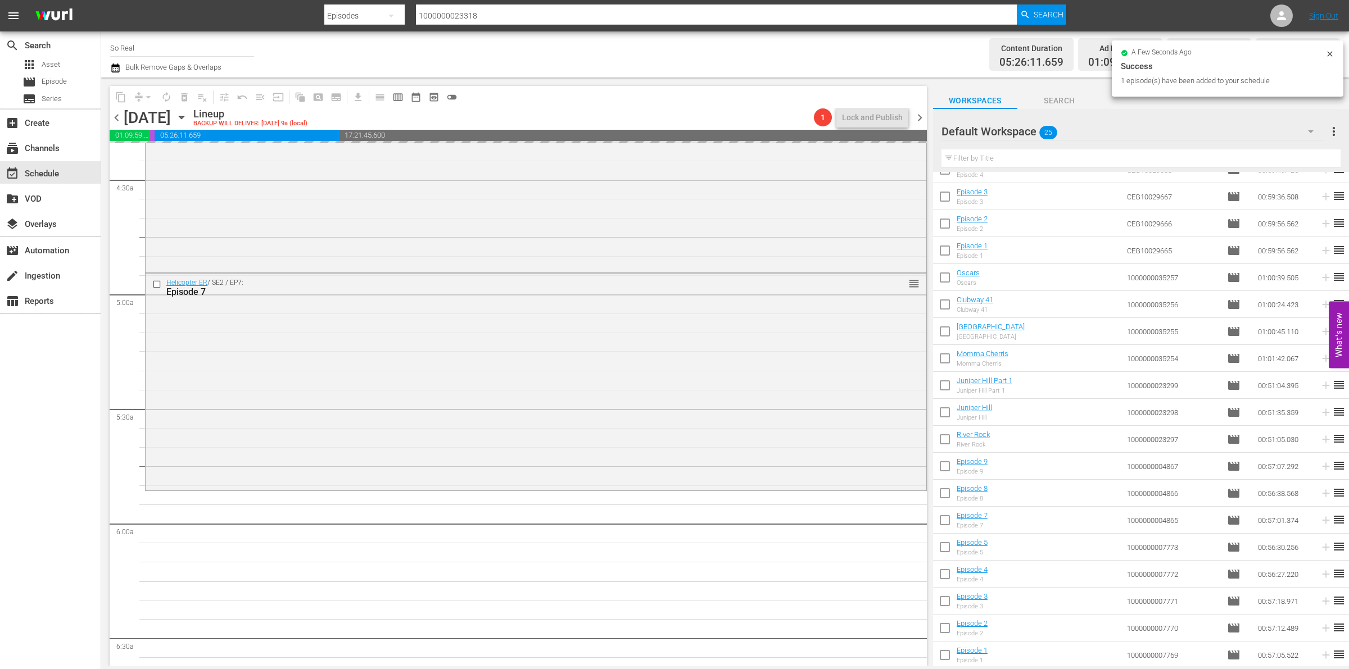
scroll to position [997, 0]
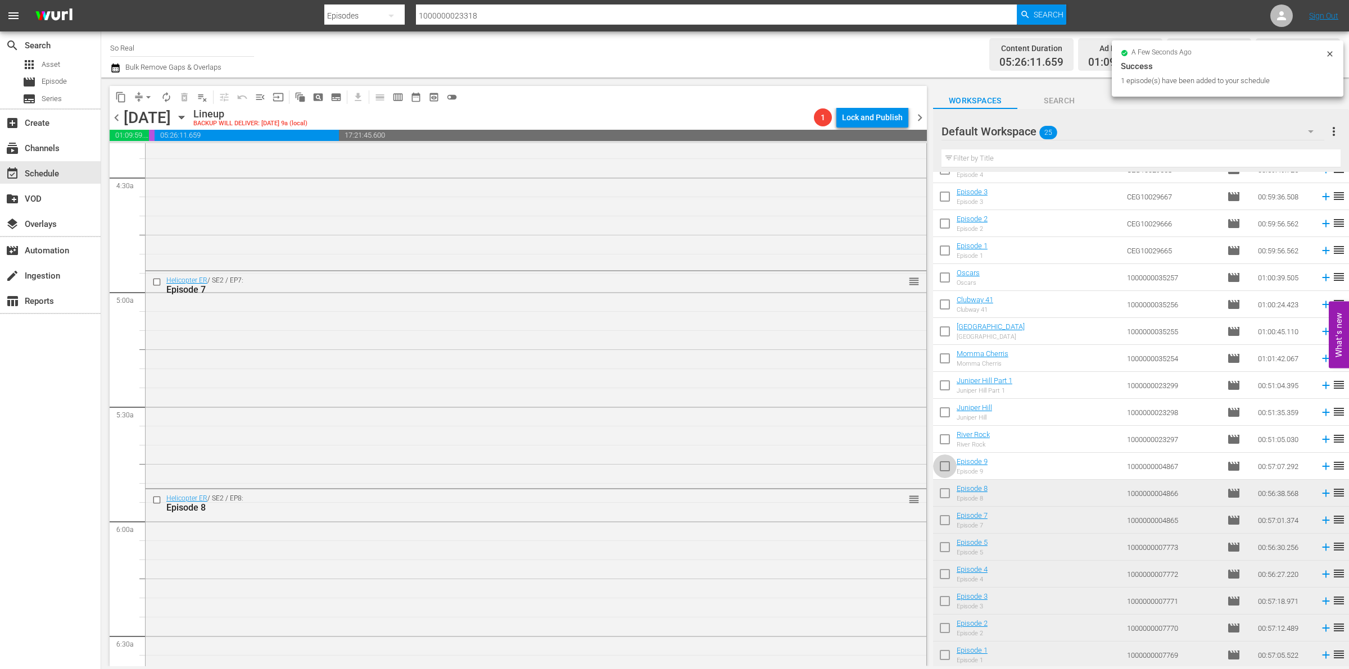
click at [944, 470] on input "checkbox" at bounding box center [945, 469] width 24 height 24
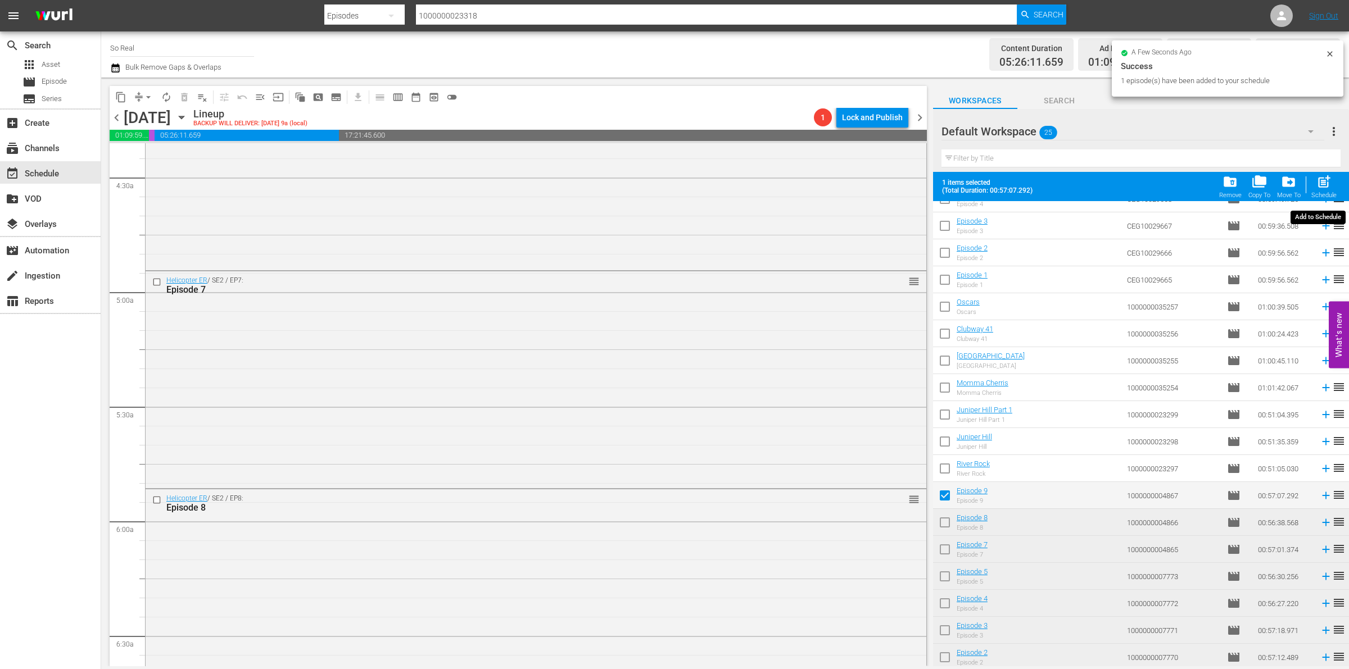
click at [1316, 188] on span "post_add" at bounding box center [1323, 181] width 15 height 15
checkbox input "false"
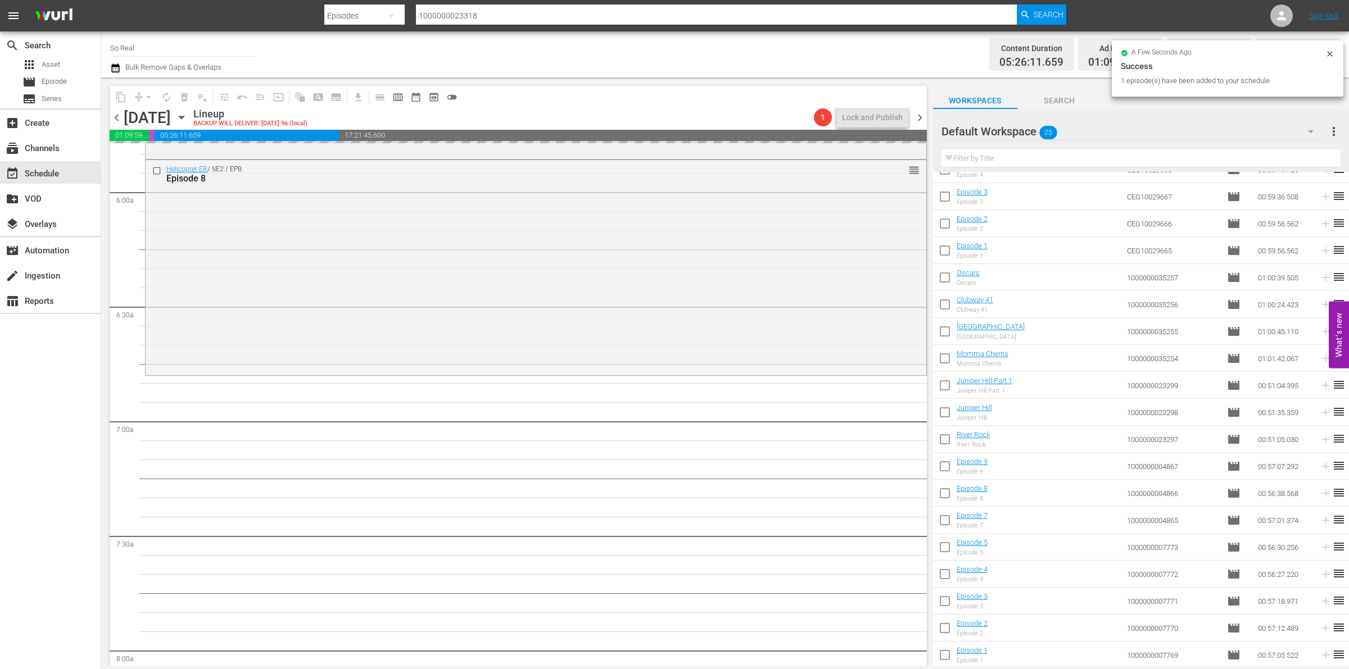
scroll to position [1327, 0]
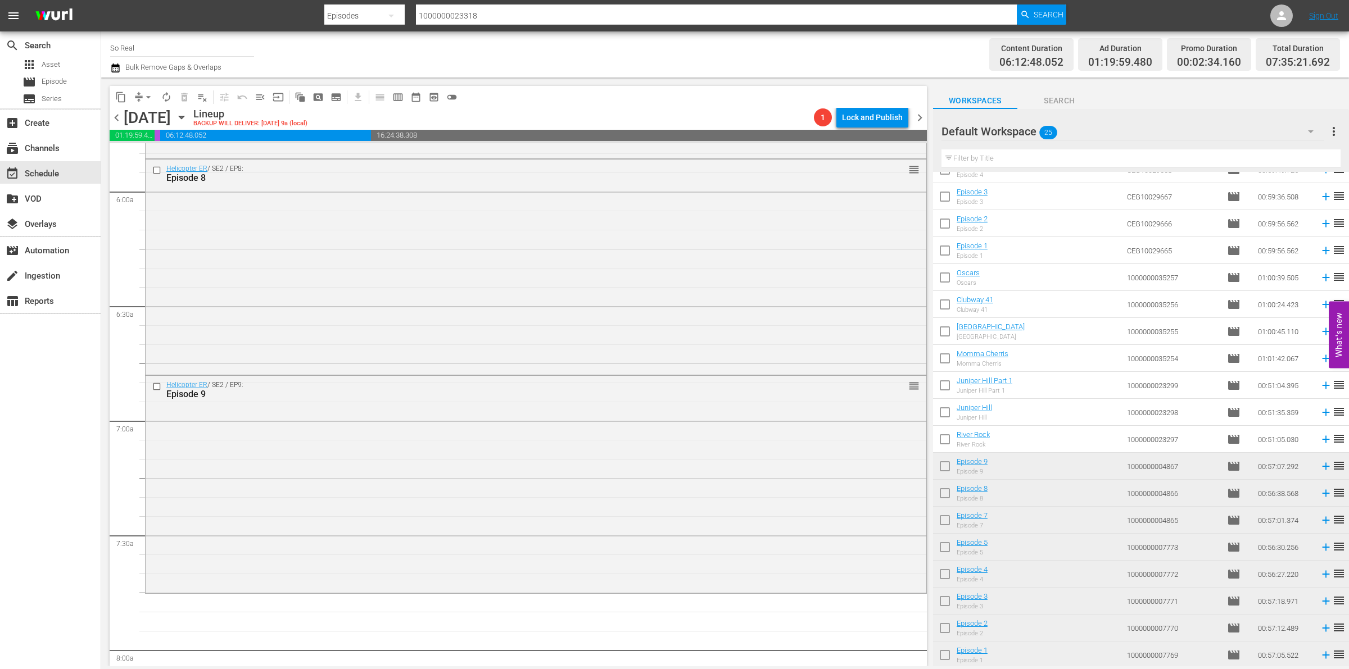
click at [951, 442] on input "checkbox" at bounding box center [945, 442] width 24 height 24
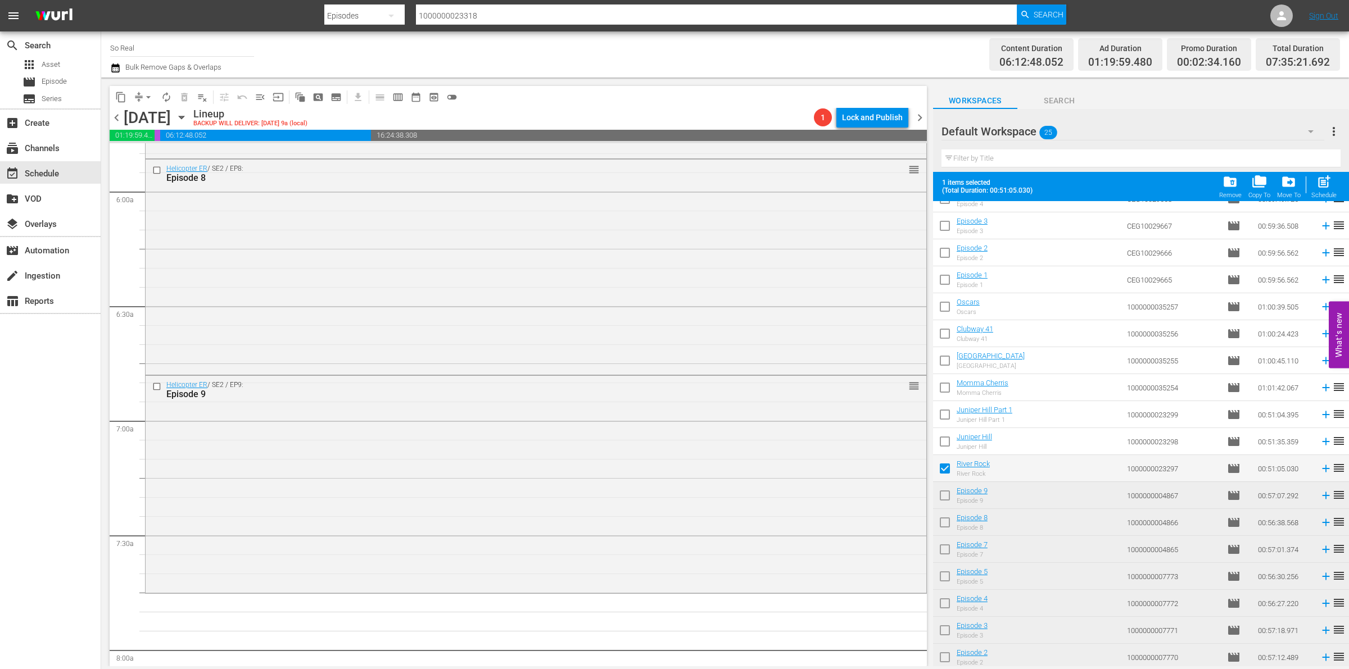
click at [1321, 180] on span "post_add" at bounding box center [1323, 181] width 15 height 15
checkbox input "false"
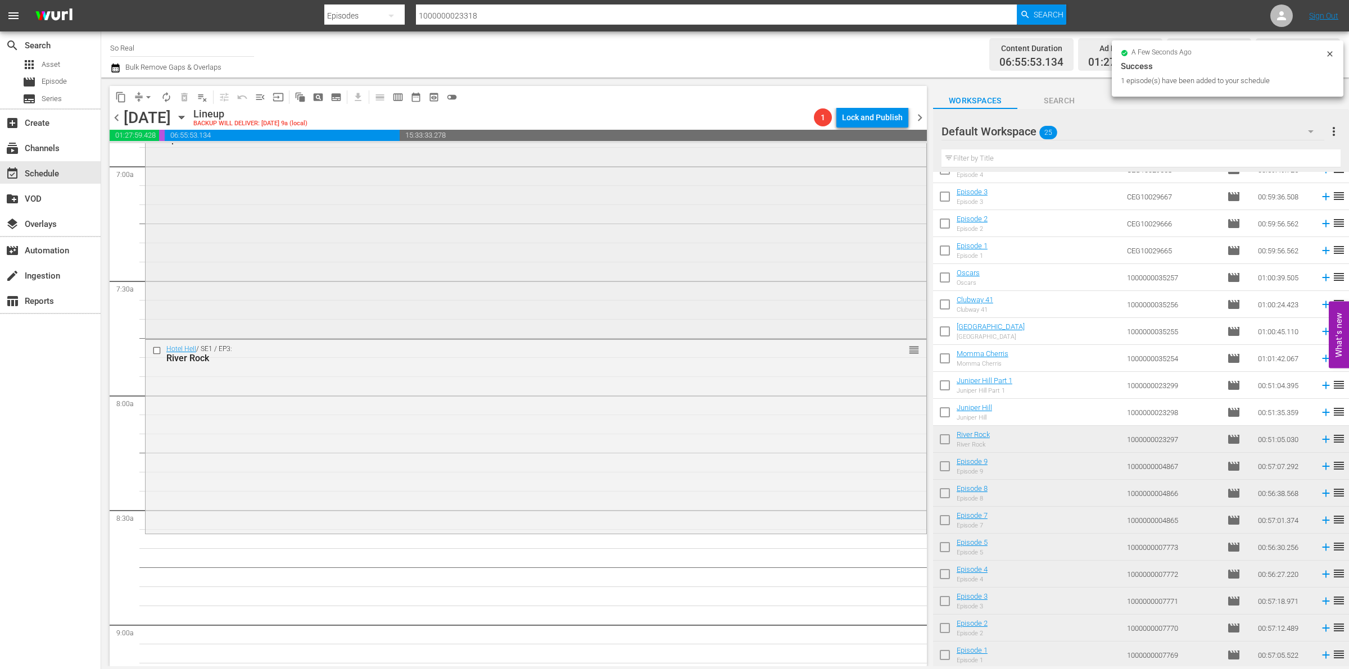
scroll to position [1597, 0]
click at [942, 409] on input "checkbox" at bounding box center [945, 415] width 24 height 24
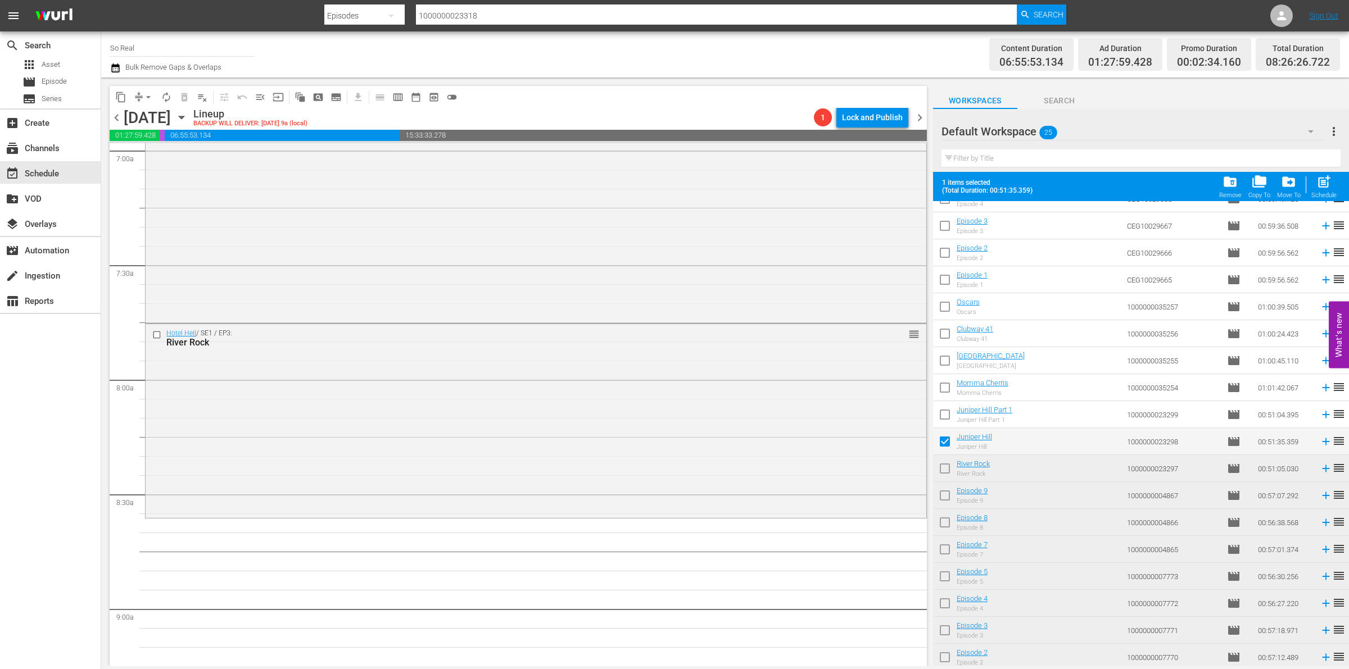
click at [1322, 178] on span "post_add" at bounding box center [1323, 181] width 15 height 15
checkbox input "false"
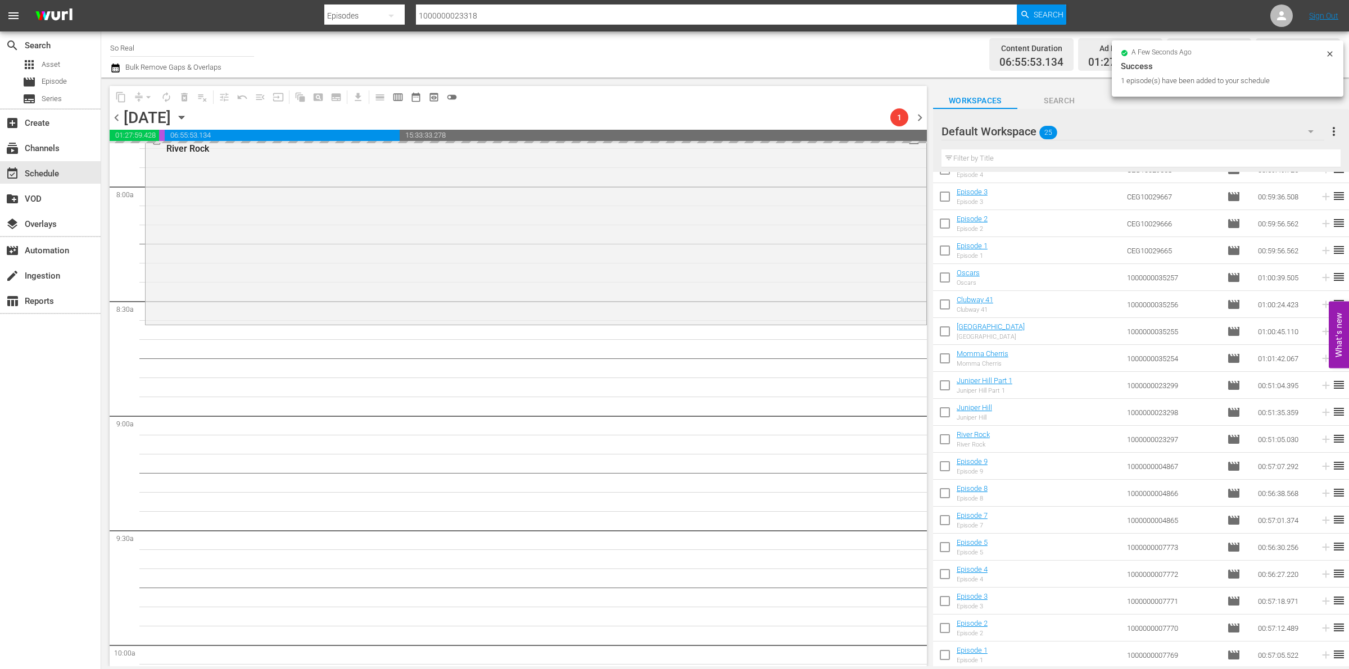
scroll to position [1801, 0]
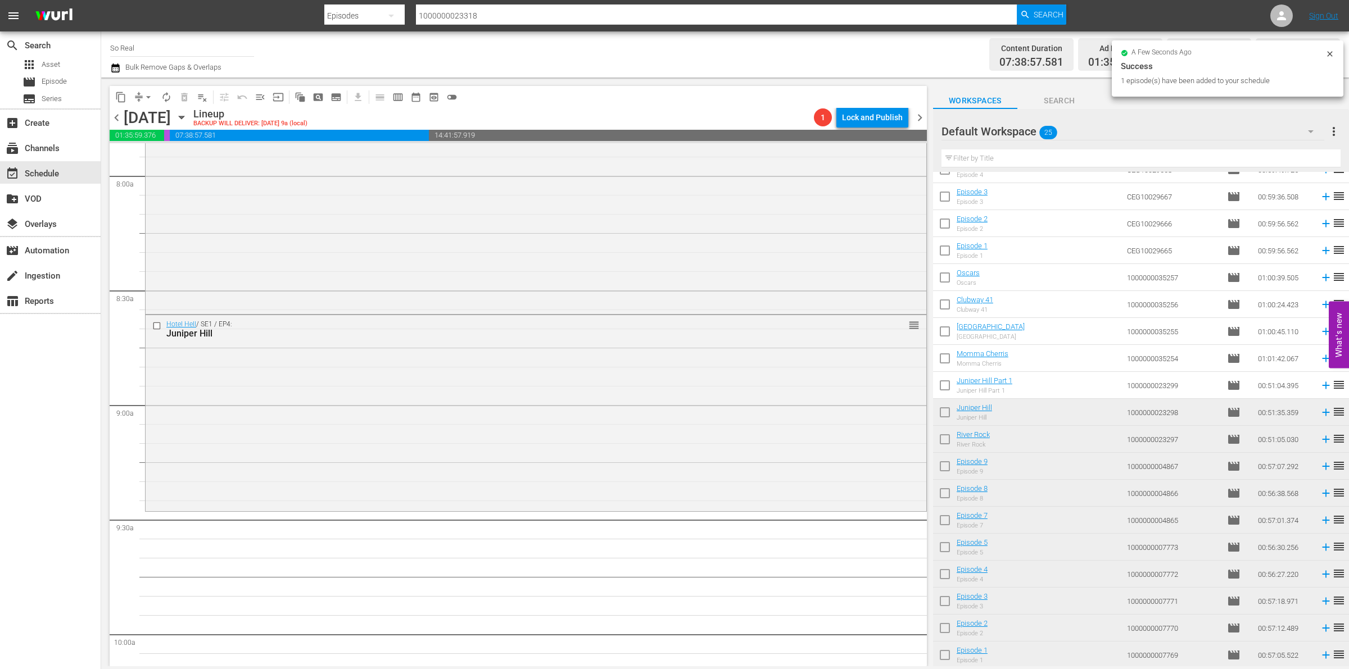
click at [940, 385] on input "checkbox" at bounding box center [945, 388] width 24 height 24
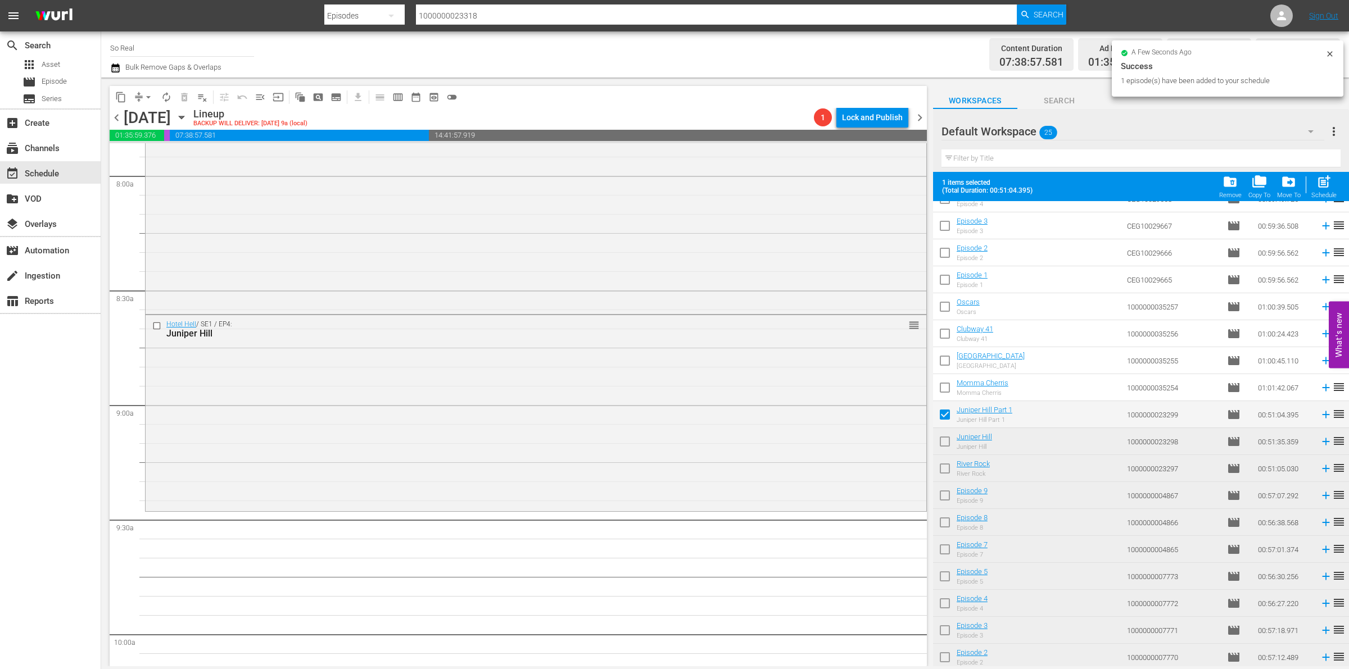
click at [1322, 181] on span "post_add" at bounding box center [1323, 181] width 15 height 15
checkbox input "false"
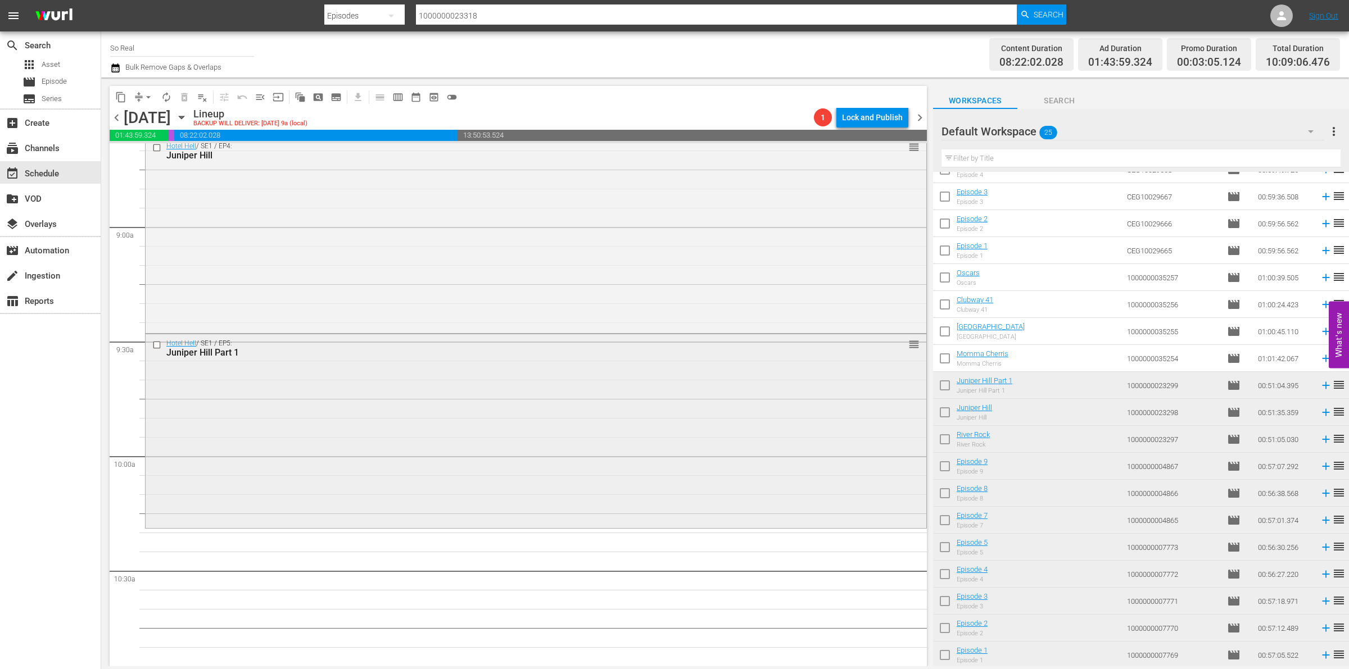
scroll to position [2062, 0]
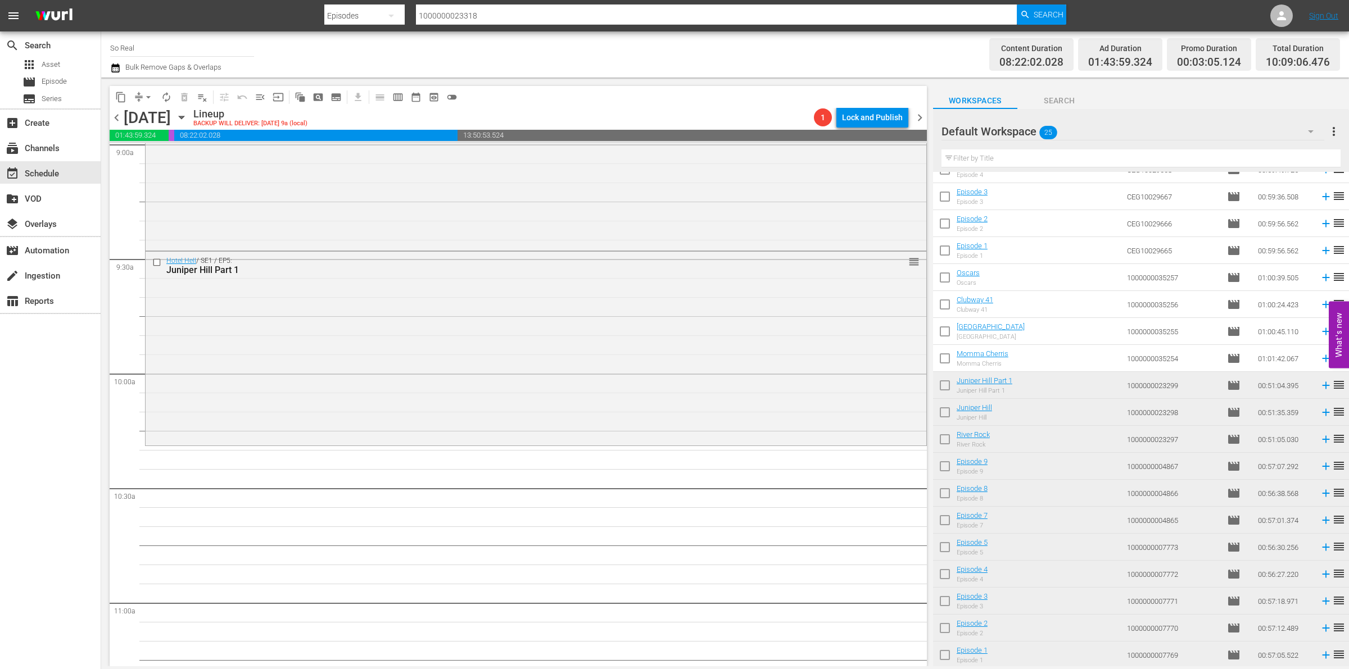
click at [942, 361] on input "checkbox" at bounding box center [945, 361] width 24 height 24
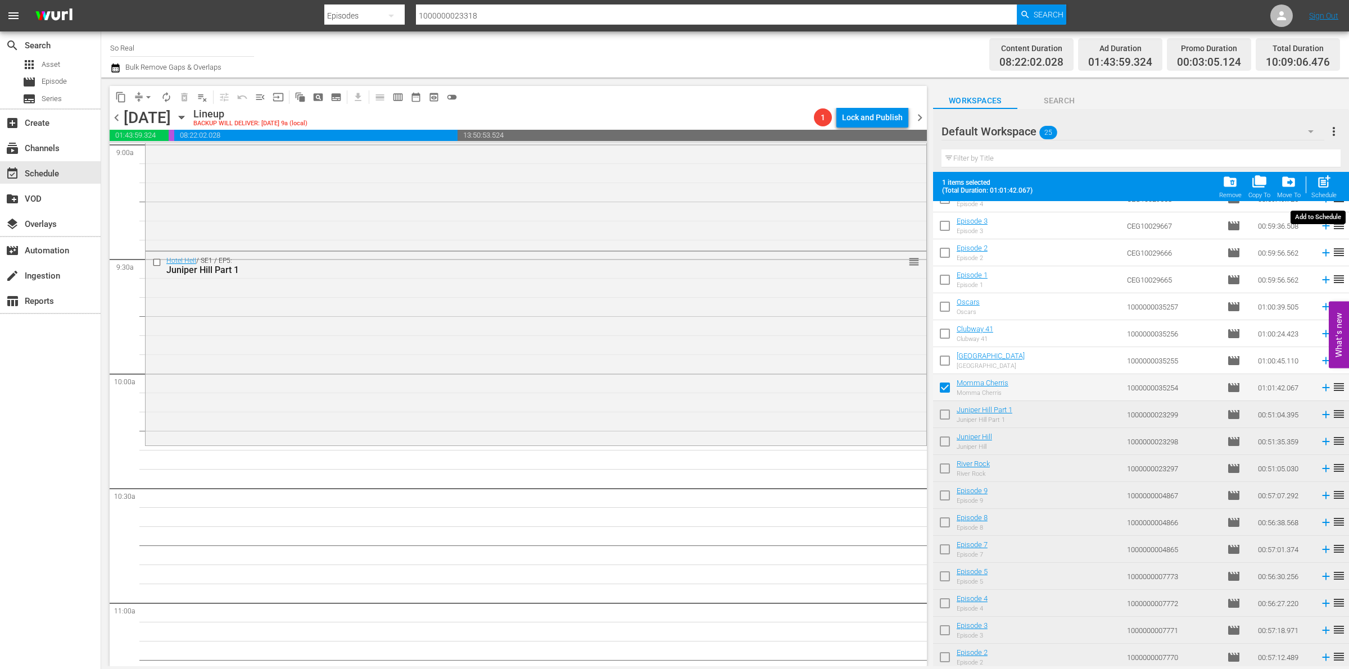
click at [1319, 180] on span "post_add" at bounding box center [1323, 181] width 15 height 15
checkbox input "false"
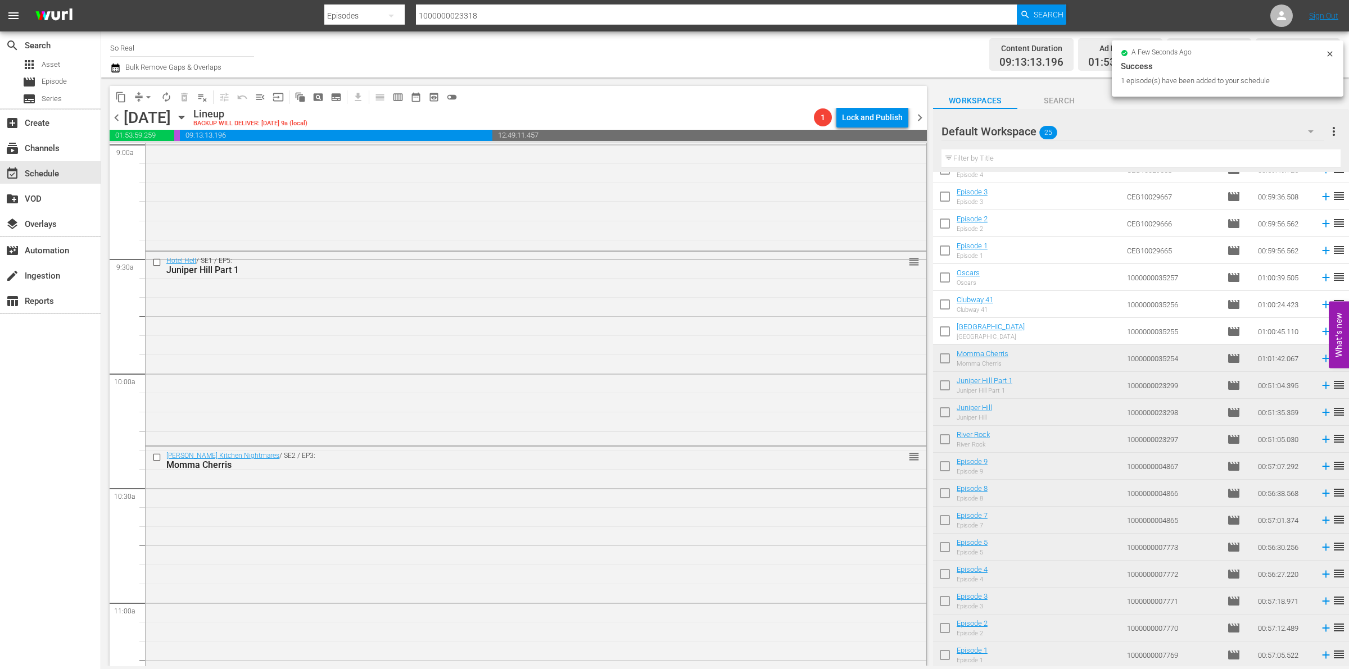
click at [950, 332] on input "checkbox" at bounding box center [945, 334] width 24 height 24
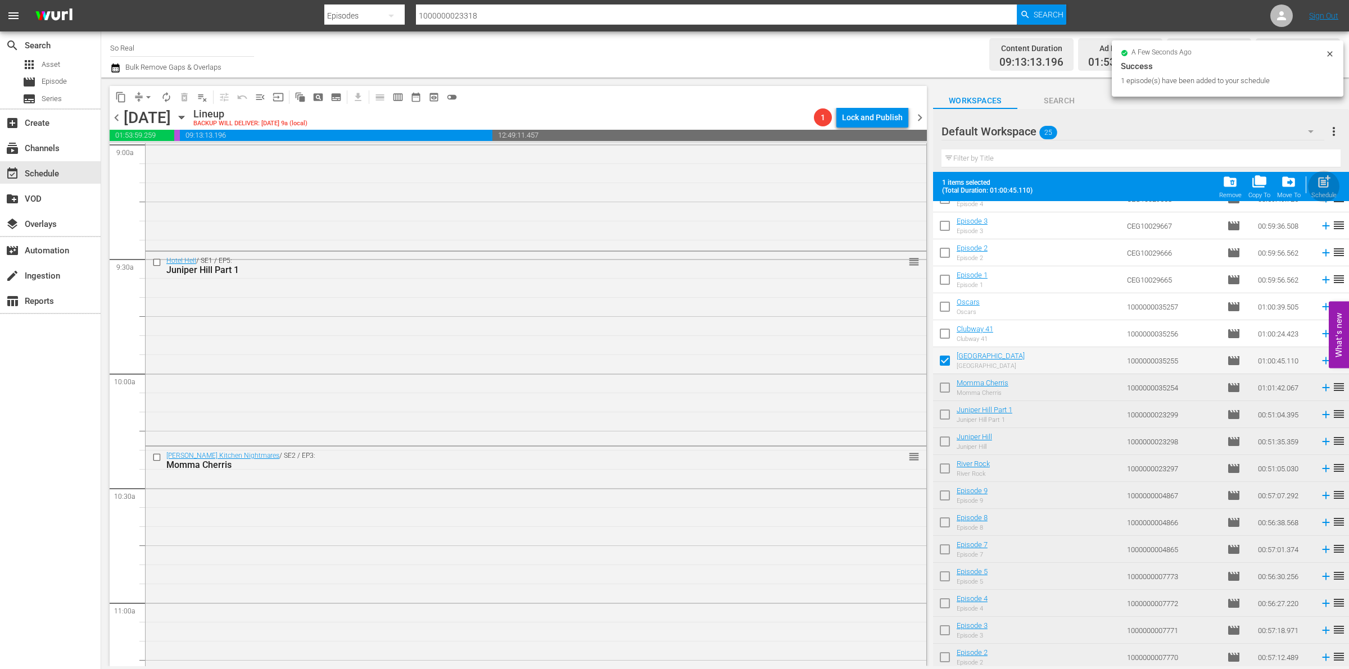
click at [1318, 180] on span "post_add" at bounding box center [1323, 181] width 15 height 15
checkbox input "false"
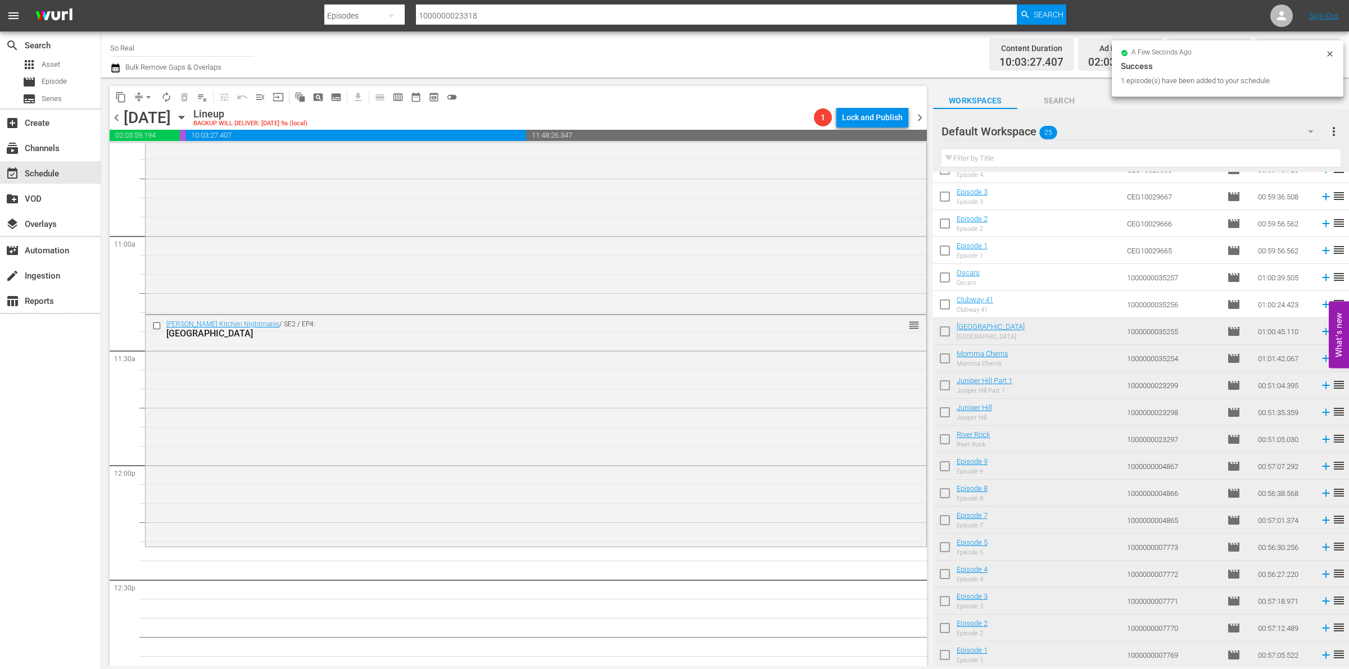
scroll to position [2434, 0]
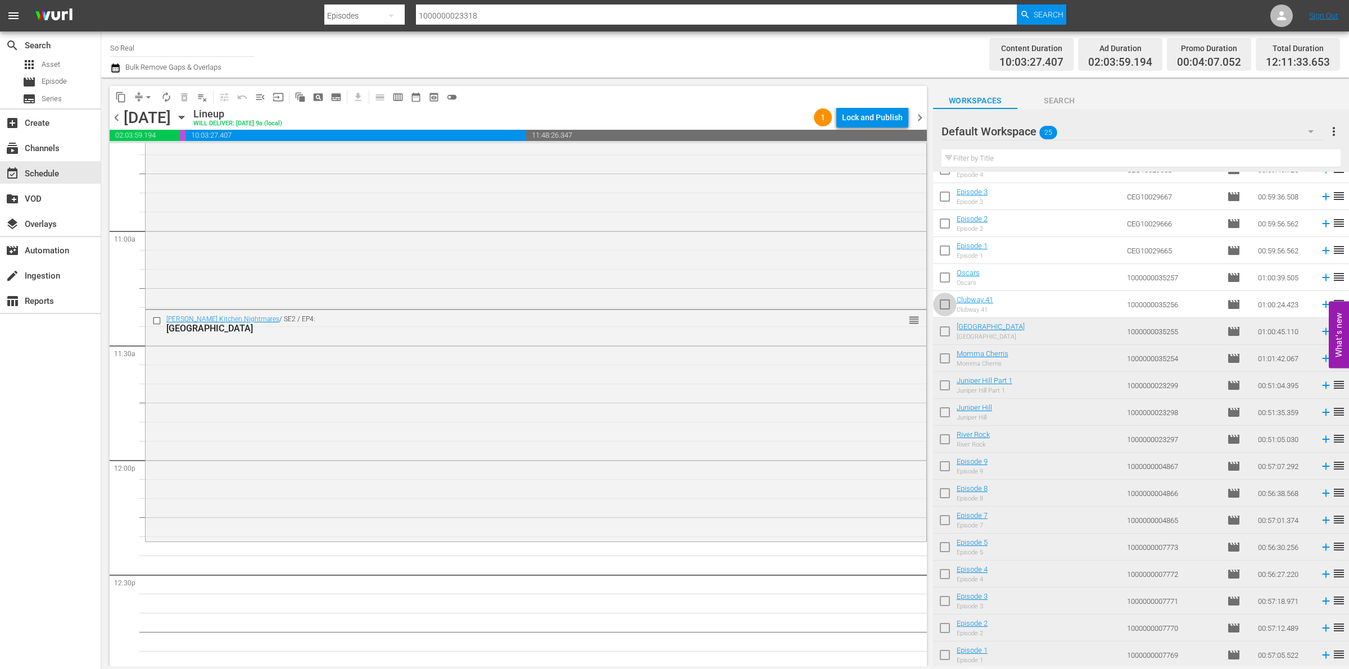
click at [938, 307] on input "checkbox" at bounding box center [945, 307] width 24 height 24
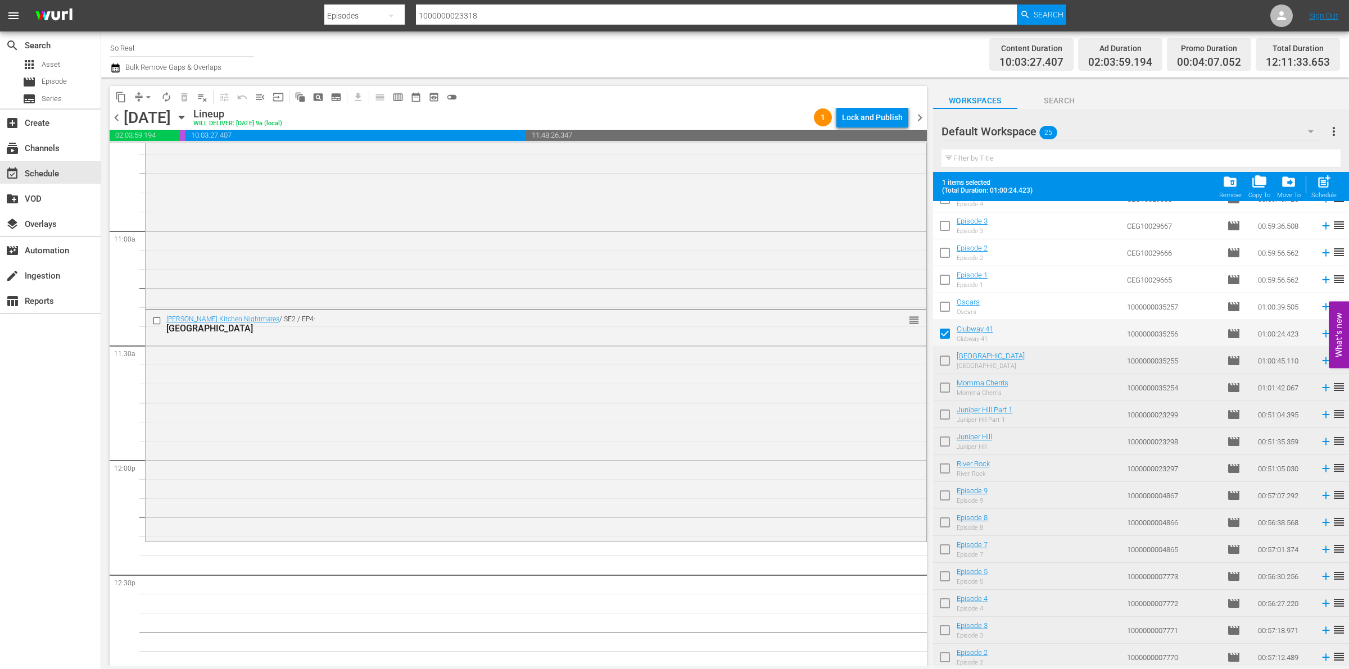
click at [1324, 184] on span "post_add" at bounding box center [1323, 181] width 15 height 15
checkbox input "false"
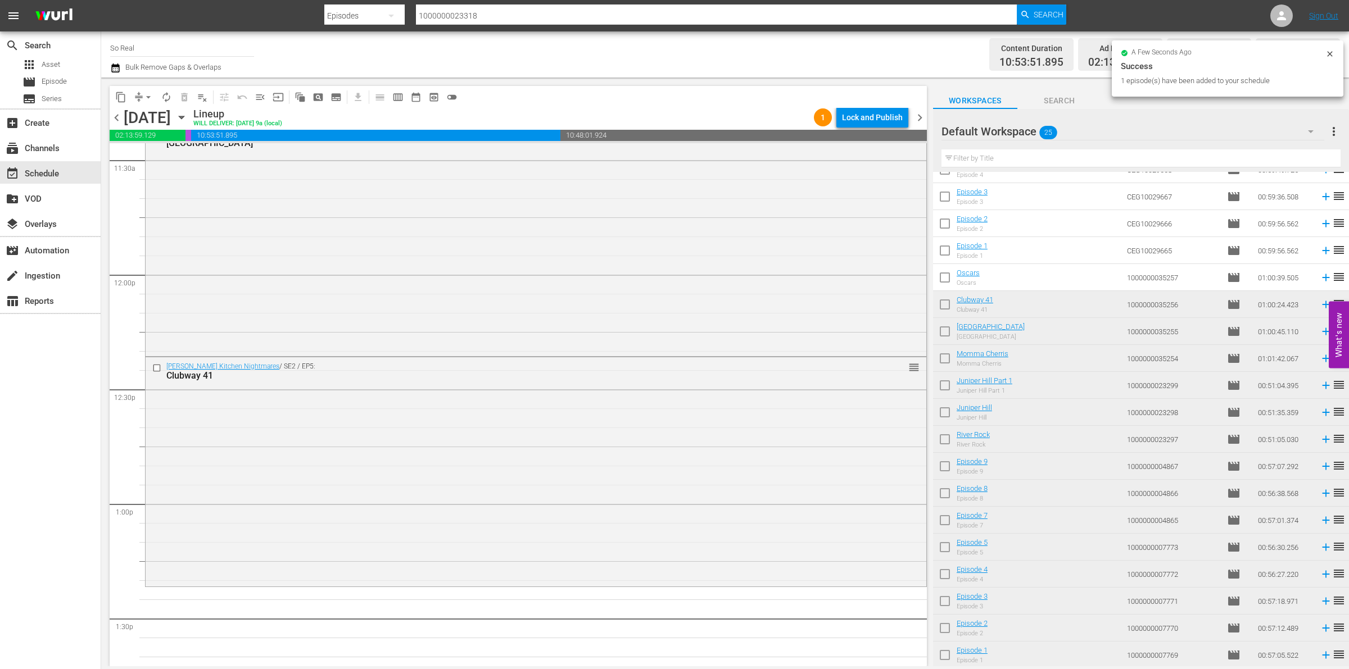
scroll to position [2620, 0]
click at [937, 277] on input "checkbox" at bounding box center [945, 280] width 24 height 24
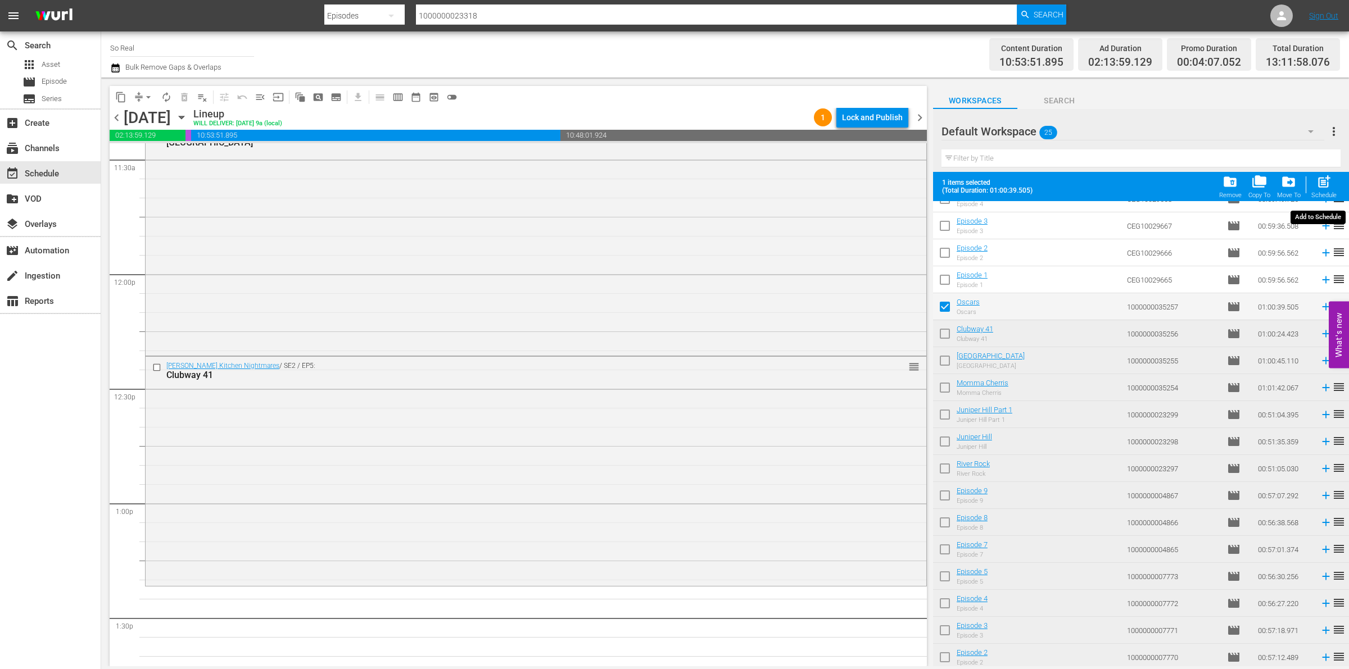
click at [1327, 189] on span "post_add" at bounding box center [1323, 181] width 15 height 15
checkbox input "false"
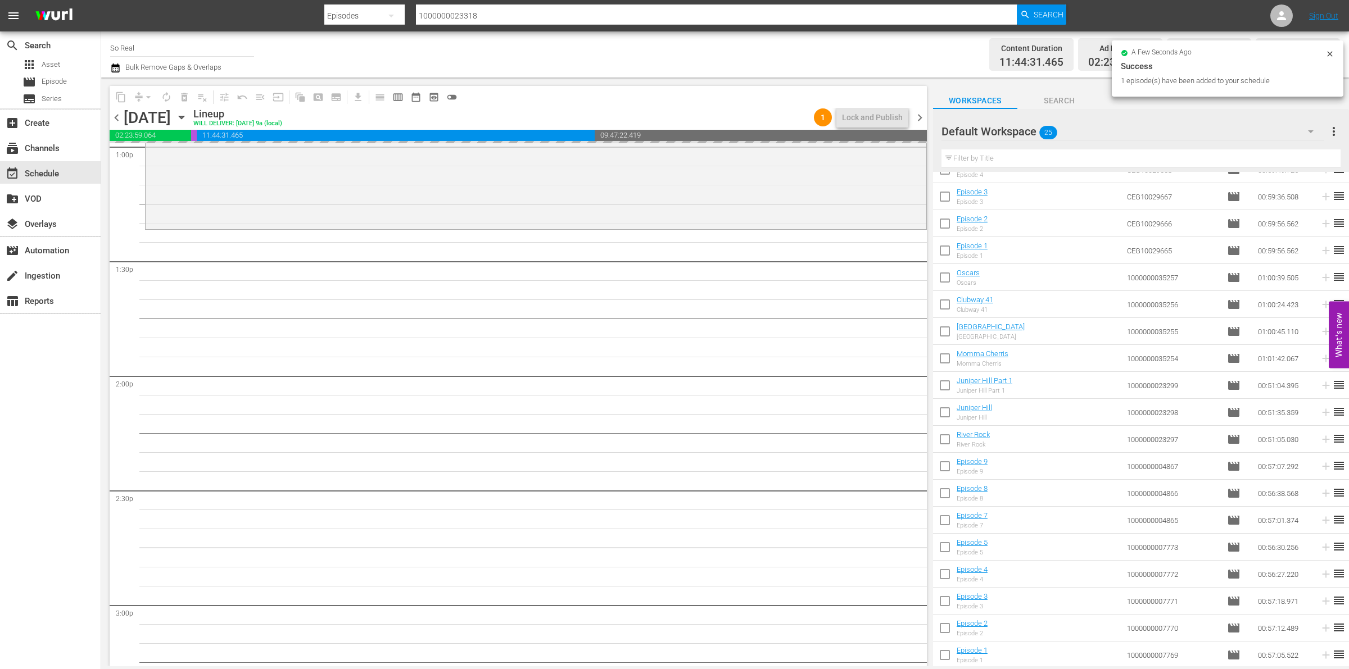
scroll to position [2978, 0]
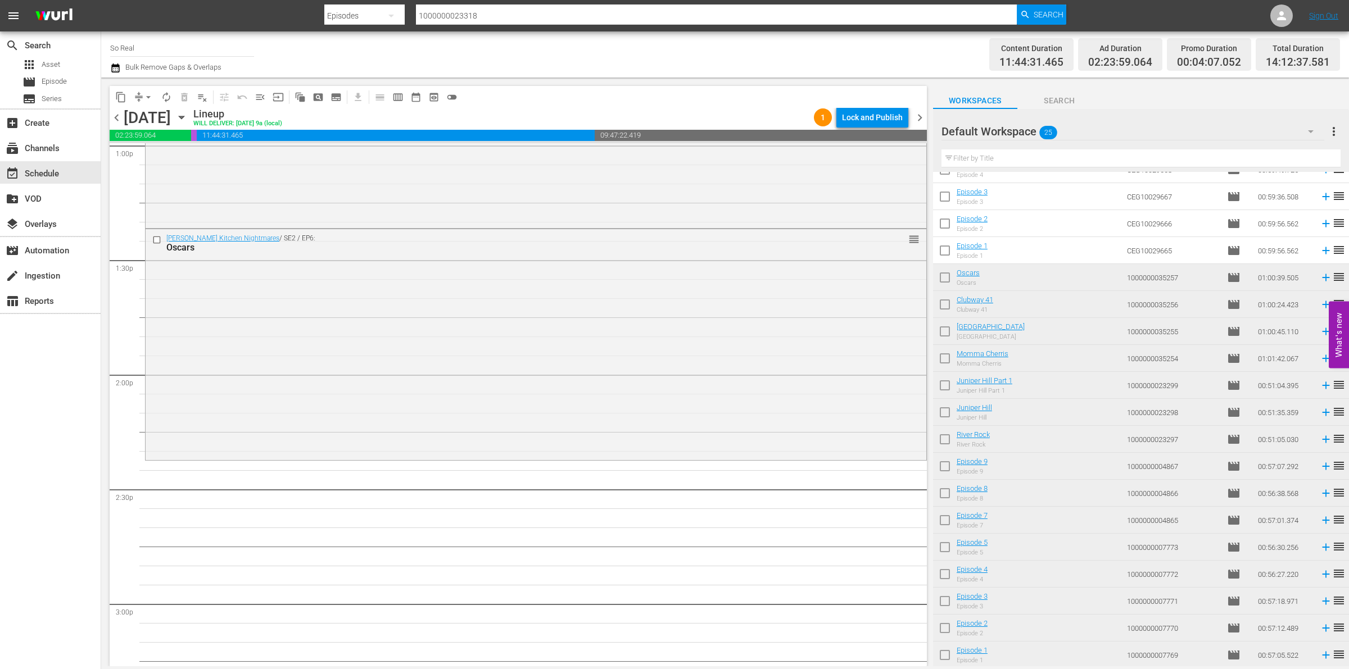
click at [948, 254] on input "checkbox" at bounding box center [945, 253] width 24 height 24
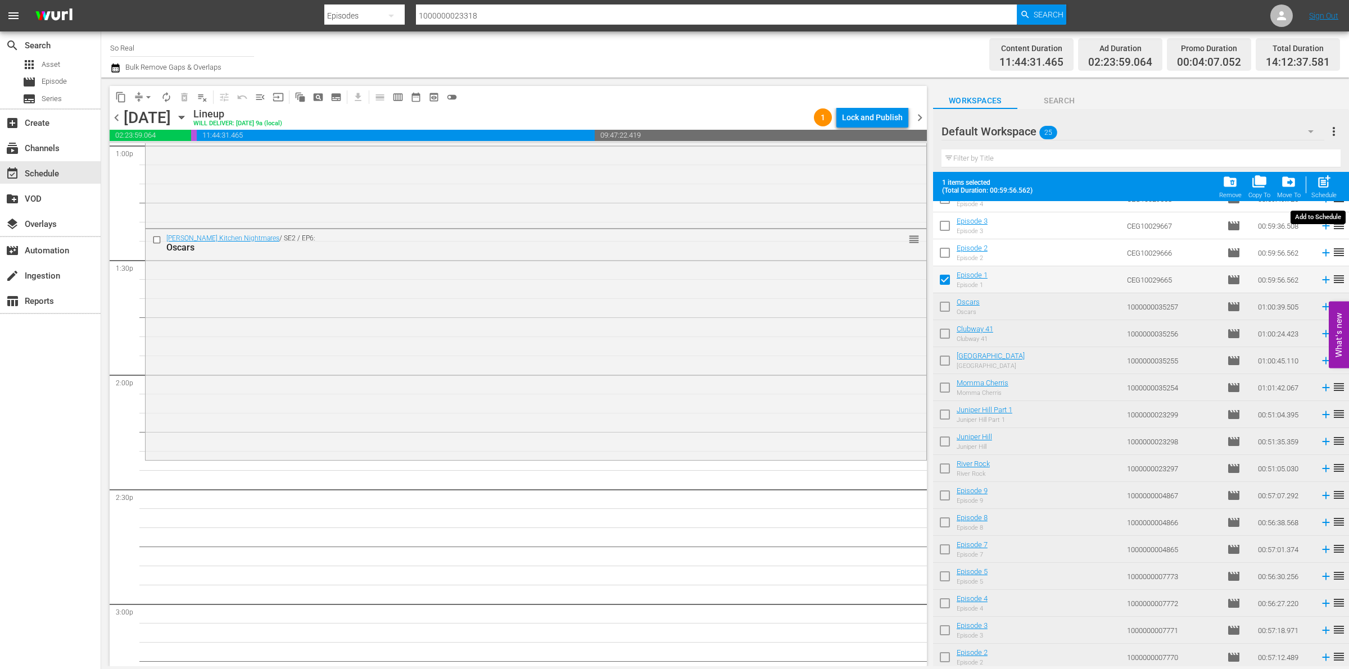
click at [1329, 183] on span "post_add" at bounding box center [1323, 181] width 15 height 15
checkbox input "false"
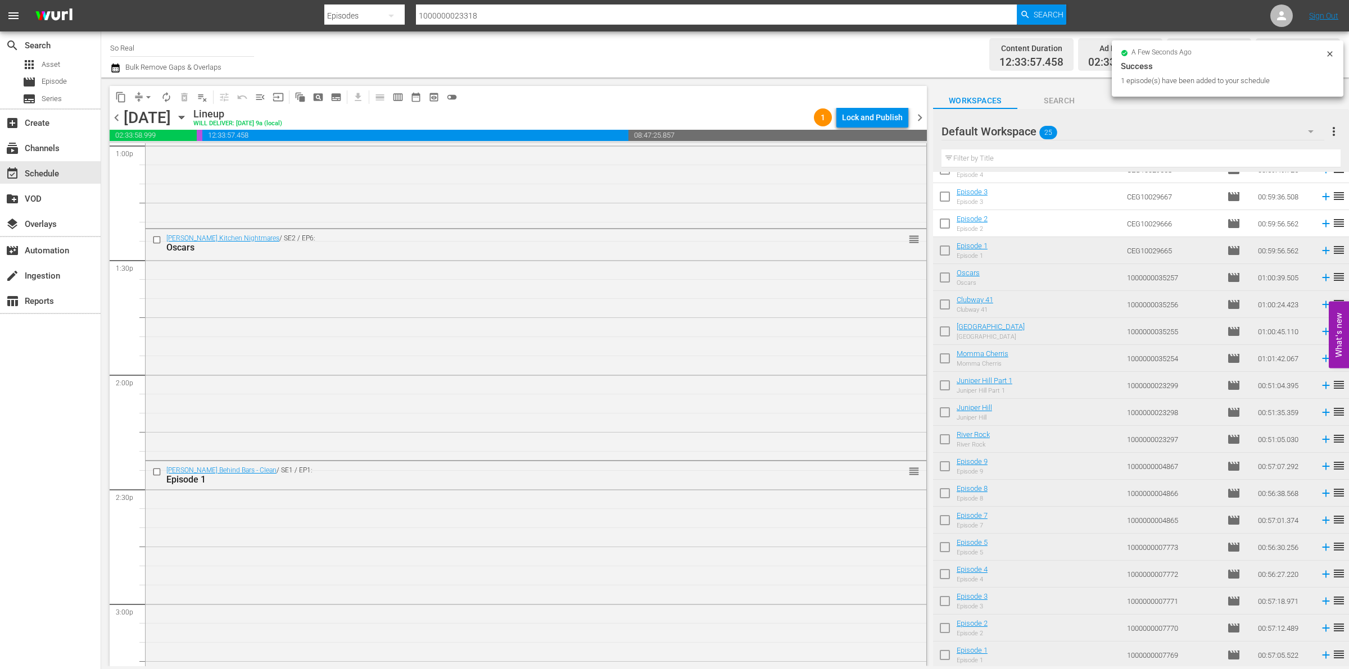
click at [943, 221] on input "checkbox" at bounding box center [945, 226] width 24 height 24
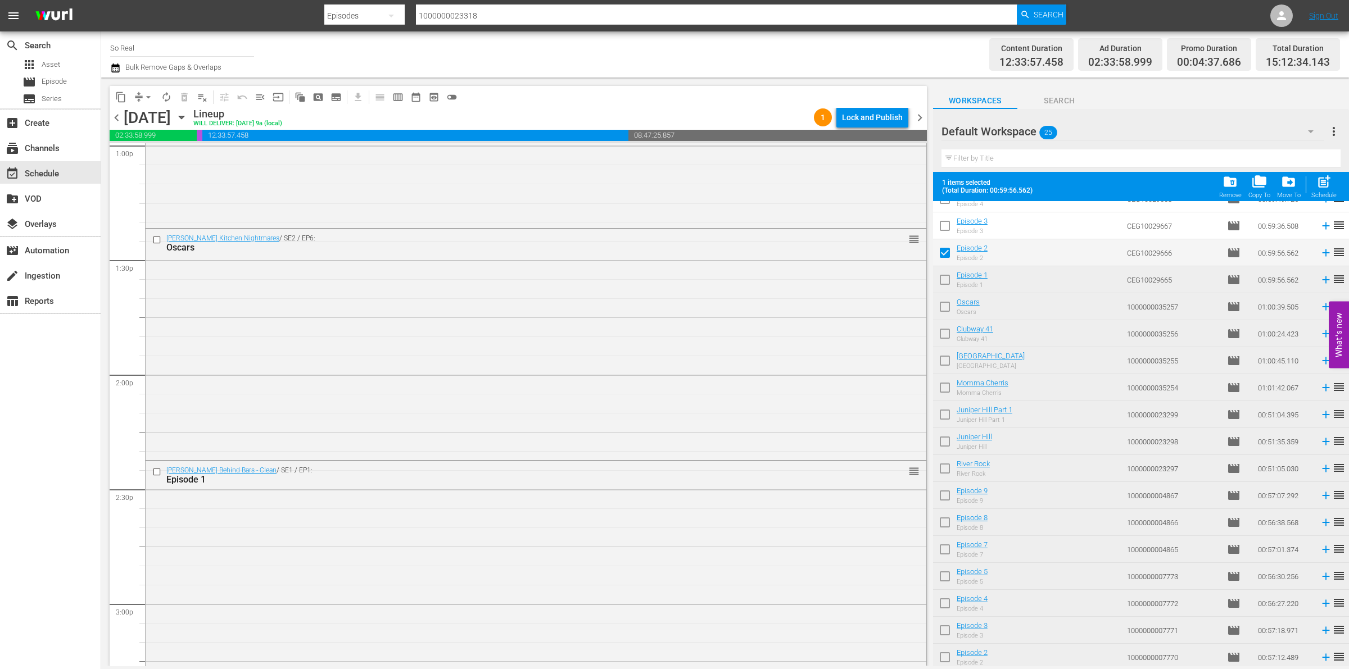
click at [1323, 189] on span "post_add" at bounding box center [1323, 181] width 15 height 15
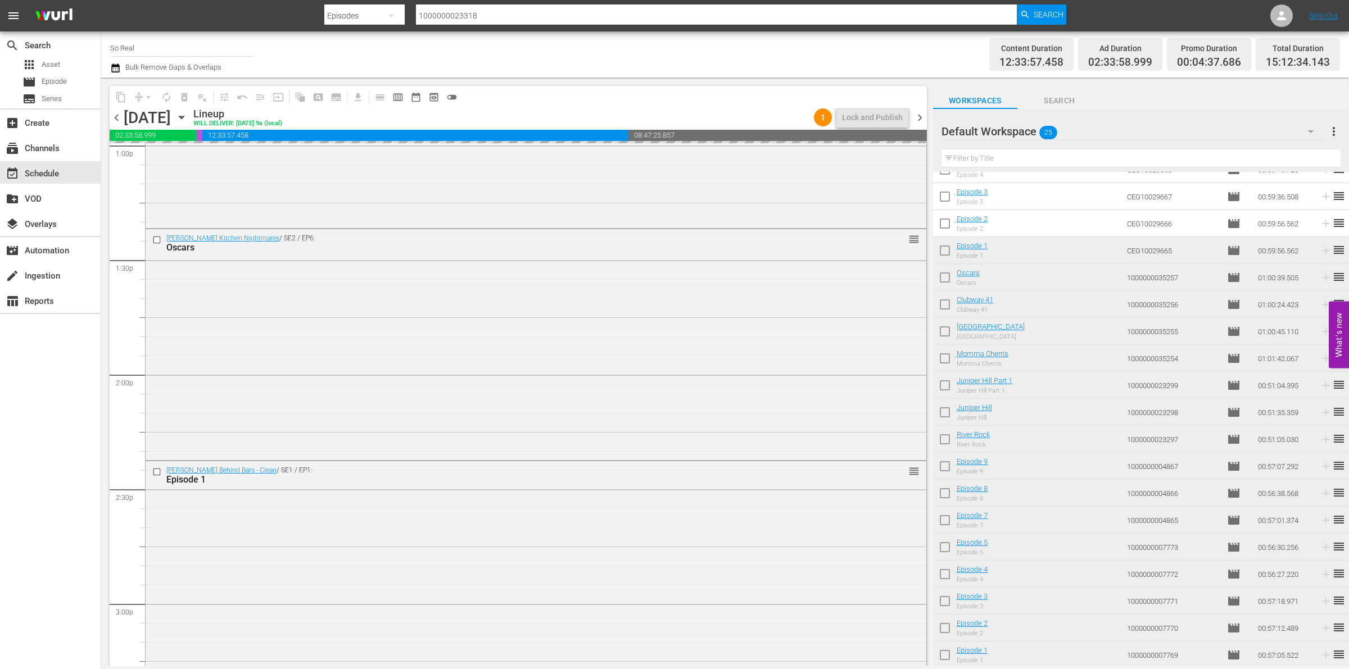
checkbox input "false"
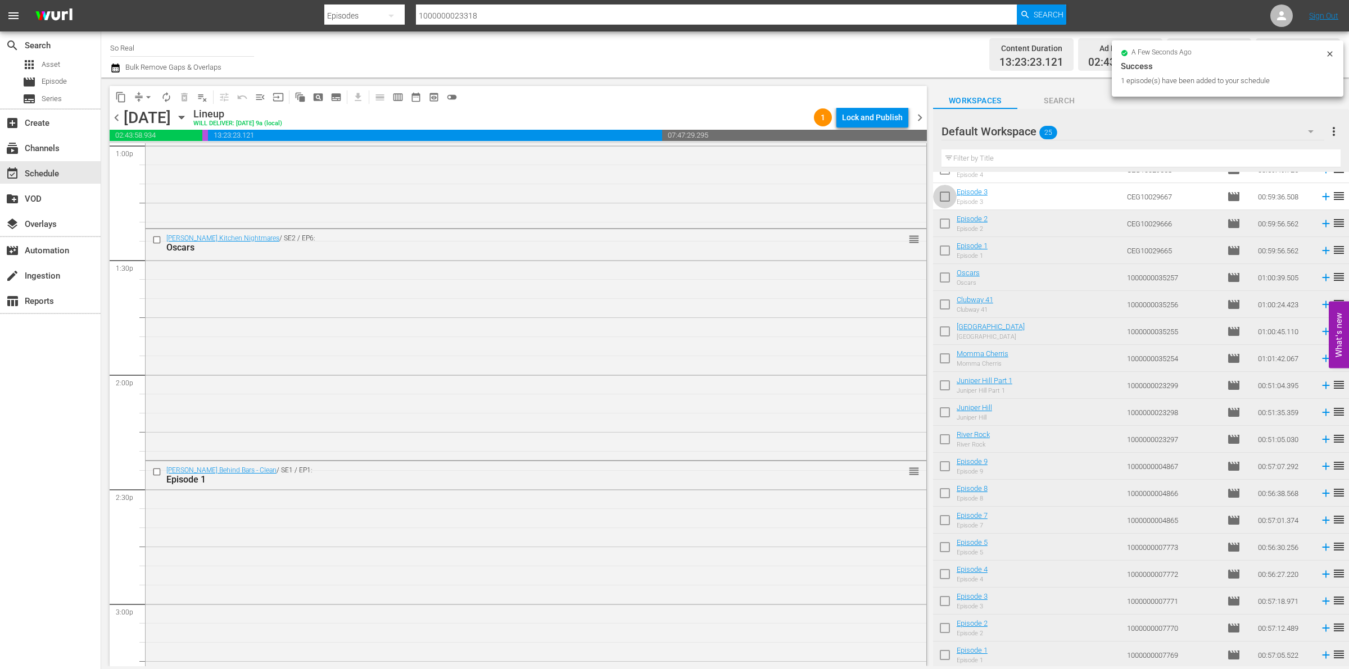
click at [943, 197] on input "checkbox" at bounding box center [945, 199] width 24 height 24
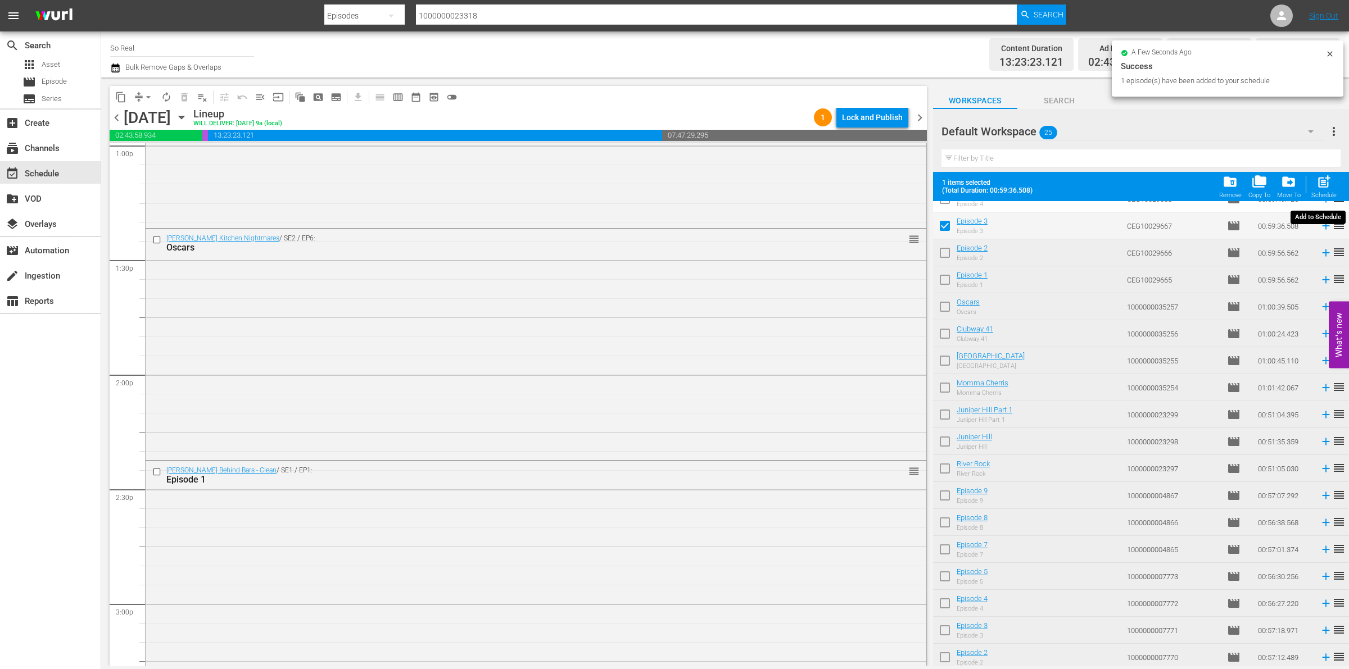
click at [1328, 181] on span "post_add" at bounding box center [1323, 181] width 15 height 15
checkbox input "false"
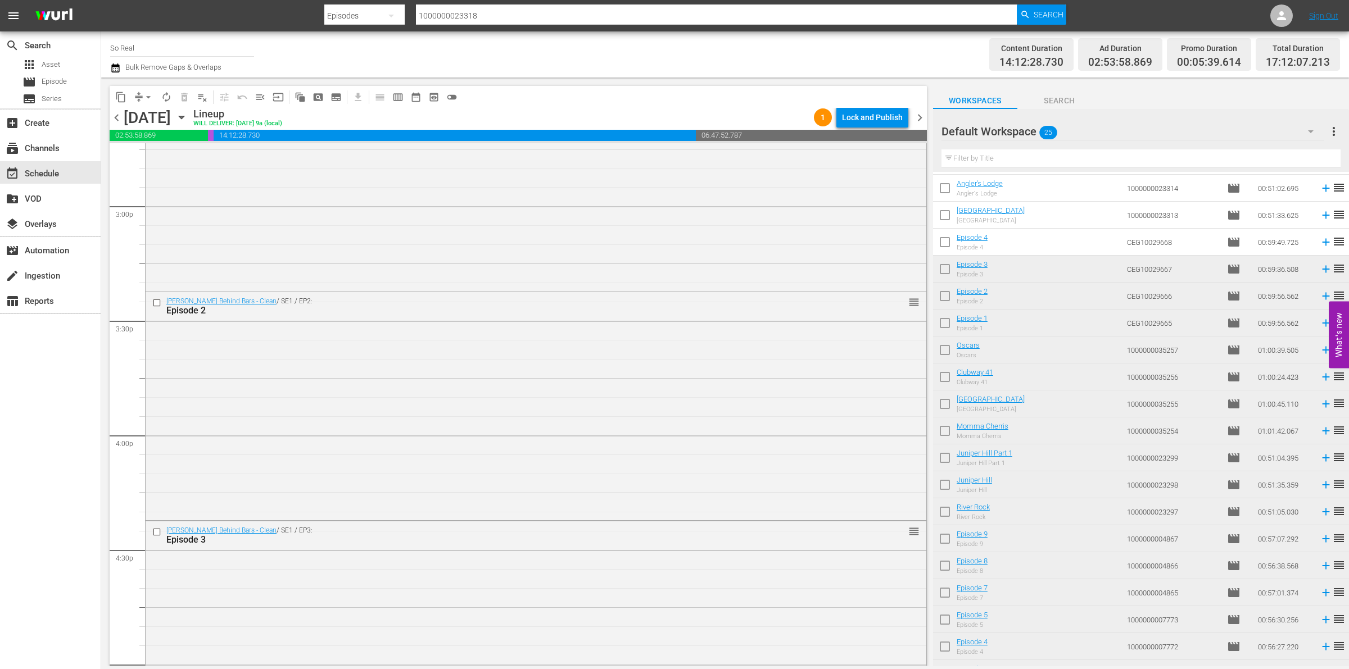
scroll to position [3415, 0]
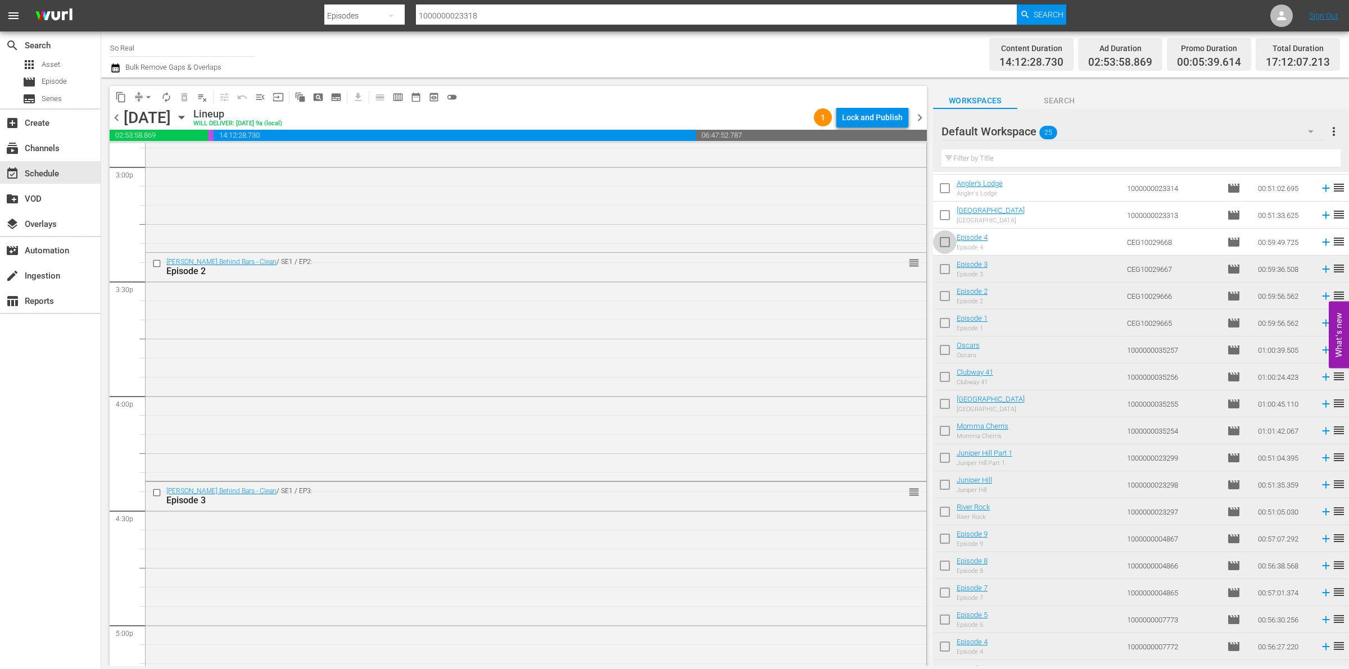
click at [942, 243] on input "checkbox" at bounding box center [945, 245] width 24 height 24
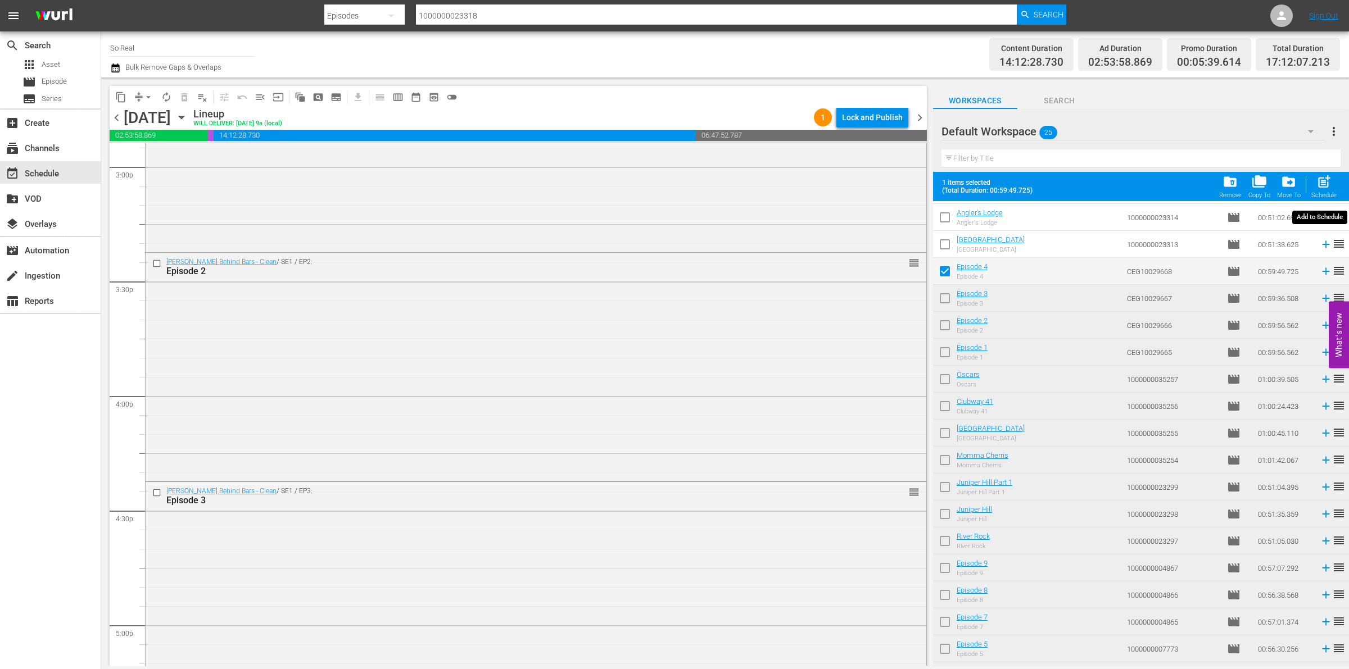
click at [1324, 181] on span "post_add" at bounding box center [1323, 181] width 15 height 15
checkbox input "false"
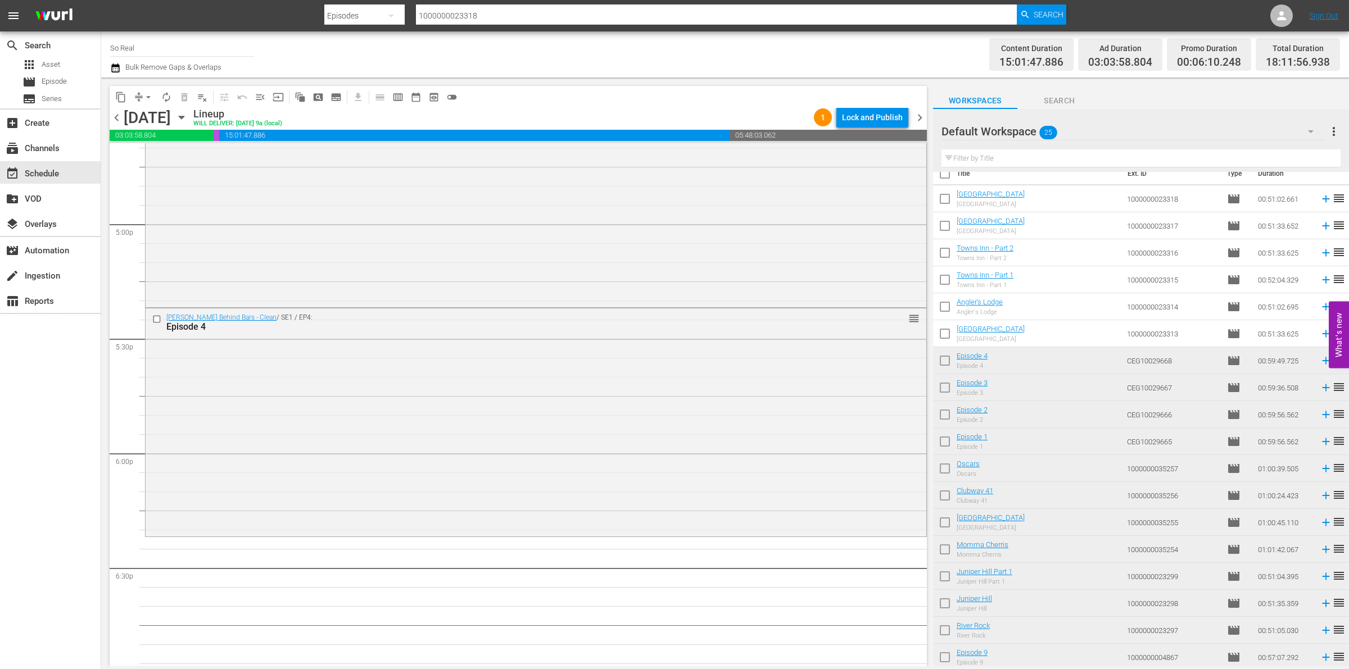
scroll to position [0, 0]
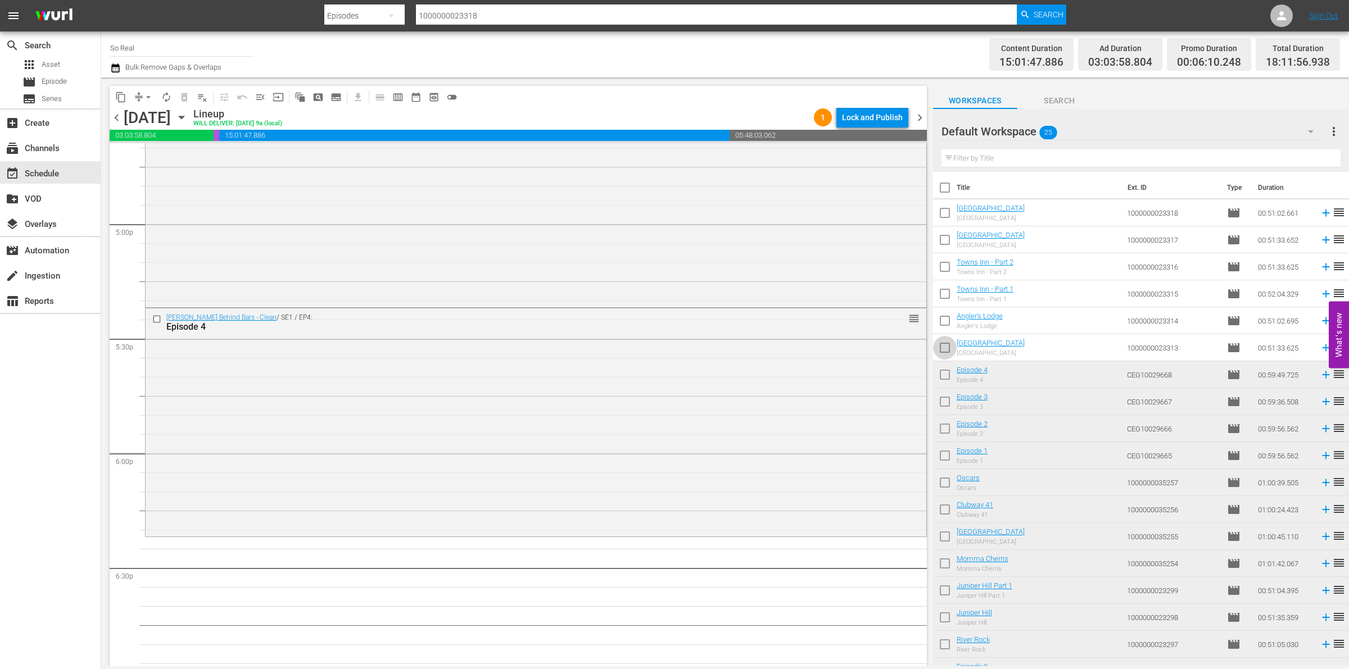
click at [941, 350] on input "checkbox" at bounding box center [945, 350] width 24 height 24
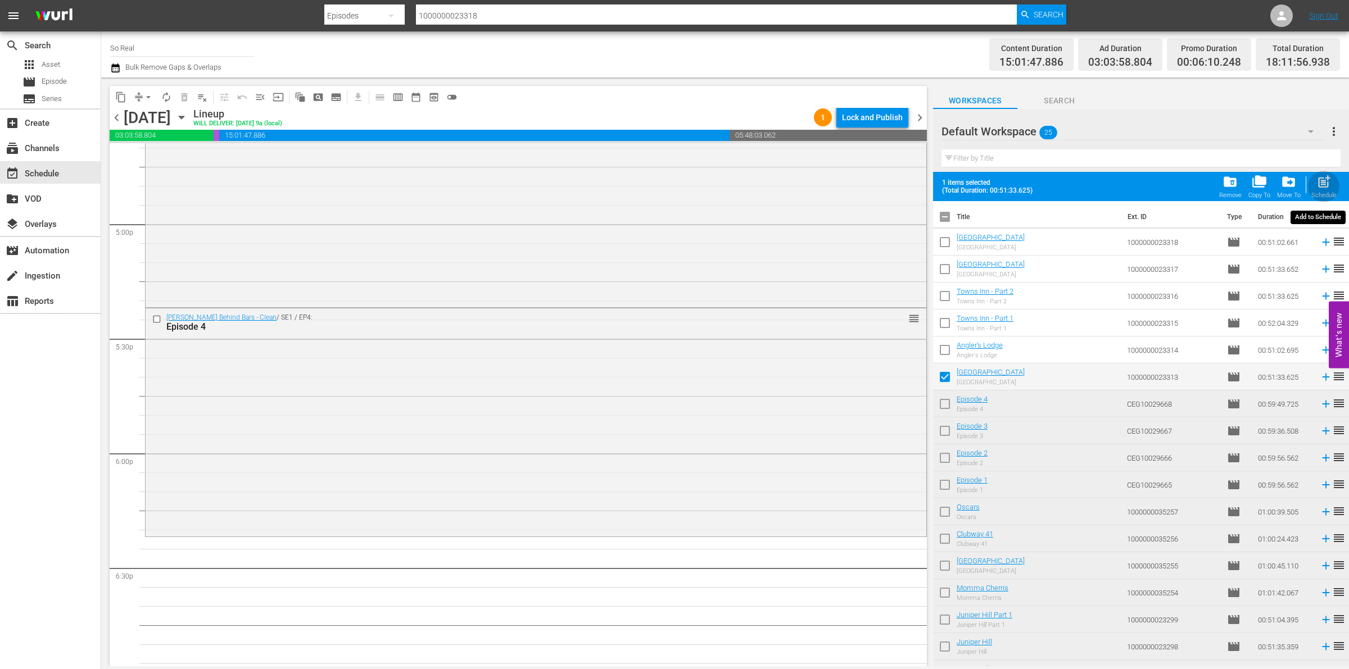
click at [1318, 183] on span "post_add" at bounding box center [1323, 181] width 15 height 15
checkbox input "false"
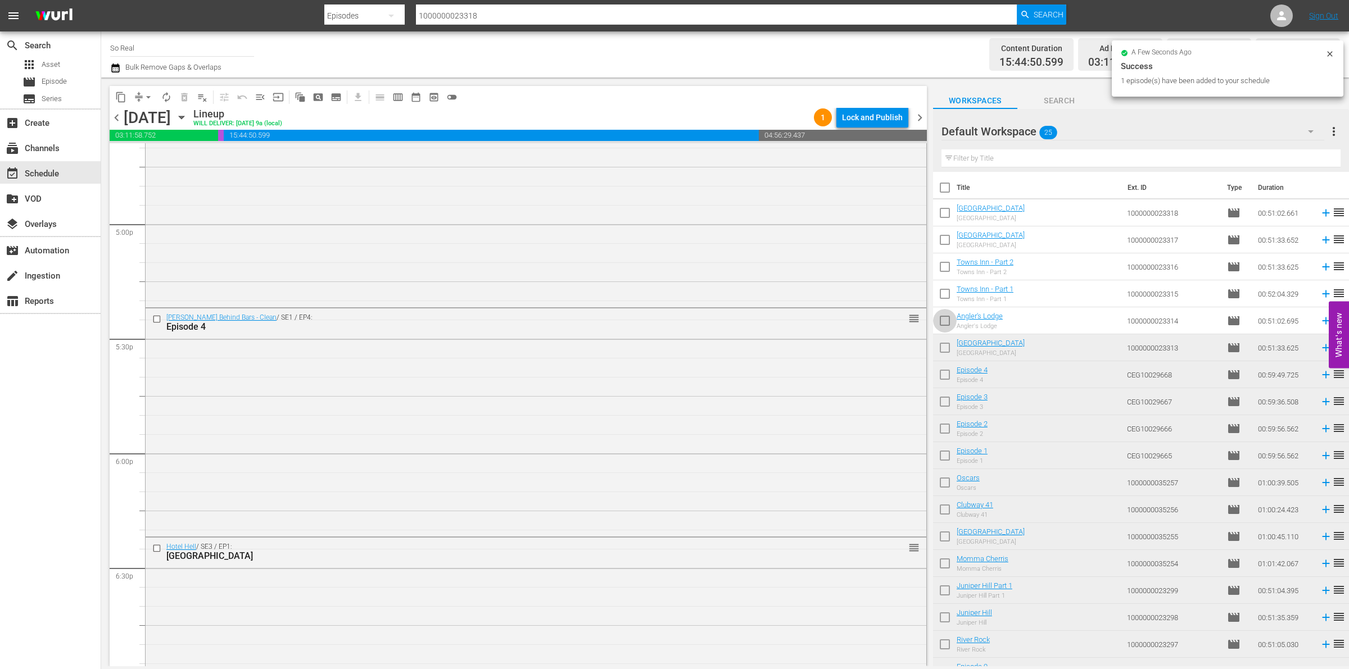
click at [950, 321] on input "checkbox" at bounding box center [945, 323] width 24 height 24
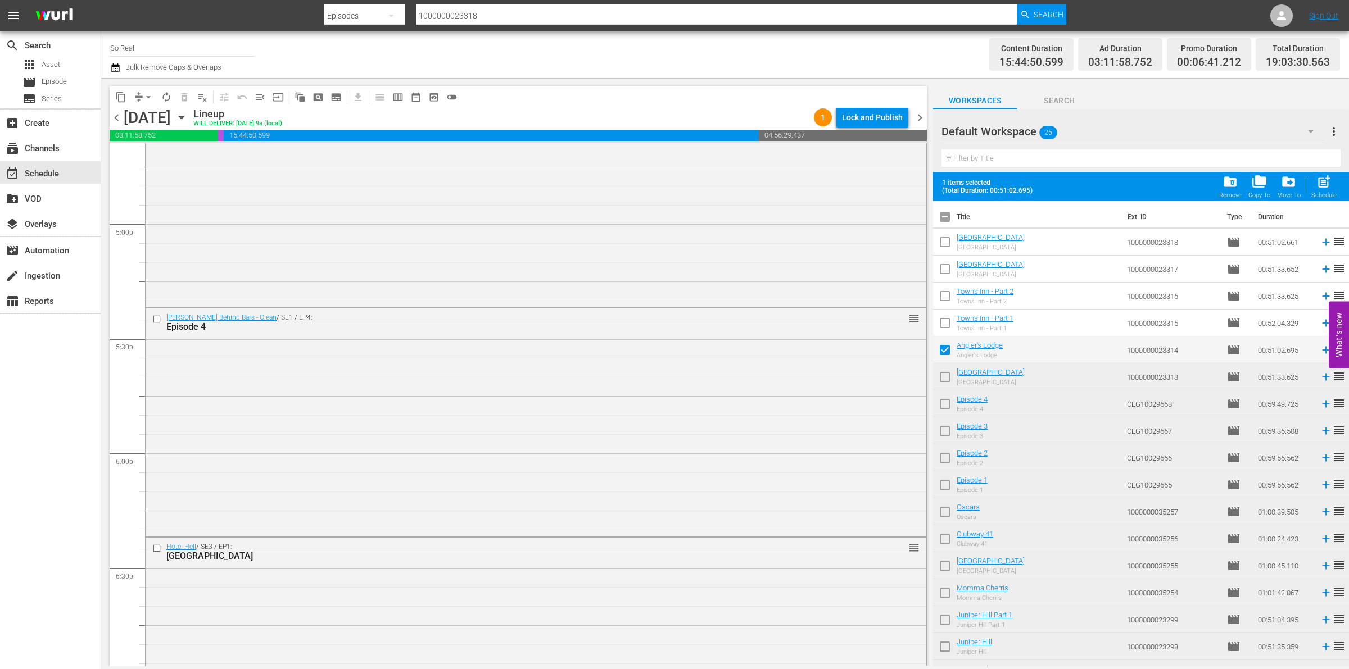
click at [1327, 167] on hr at bounding box center [1140, 167] width 399 height 1
click at [1322, 185] on span "post_add" at bounding box center [1323, 181] width 15 height 15
checkbox input "false"
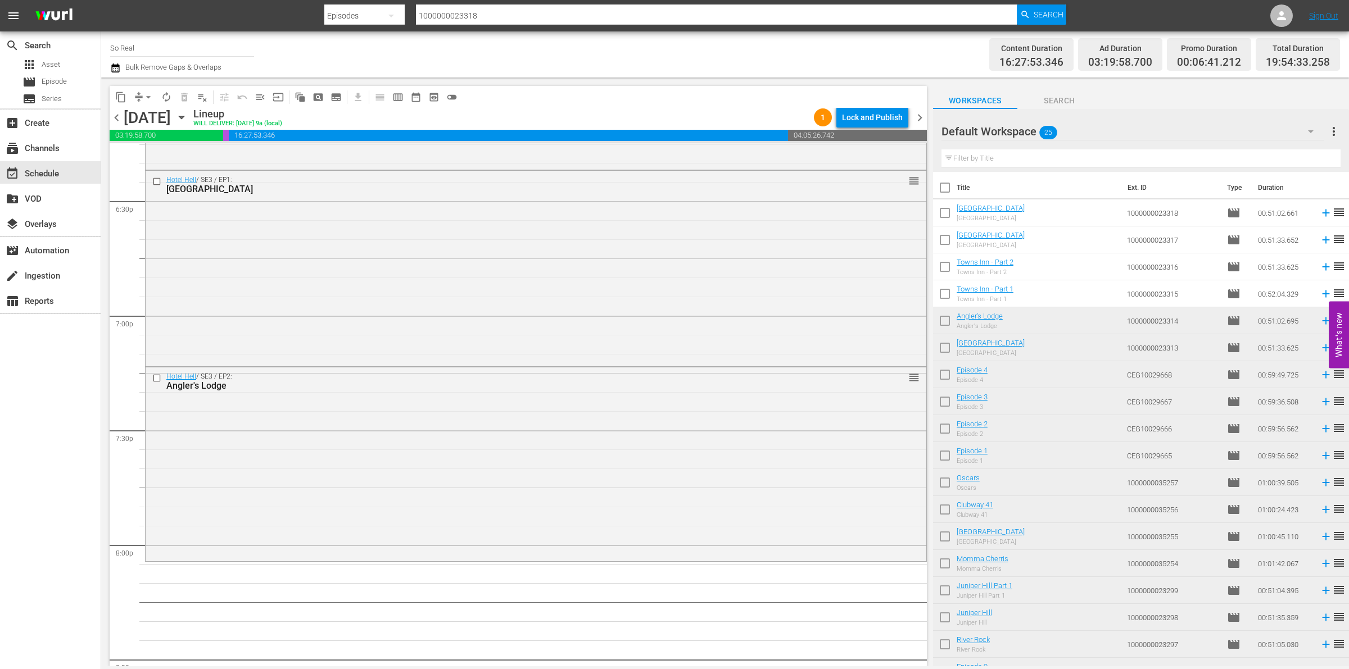
scroll to position [4183, 0]
click at [946, 297] on input "checkbox" at bounding box center [945, 296] width 24 height 24
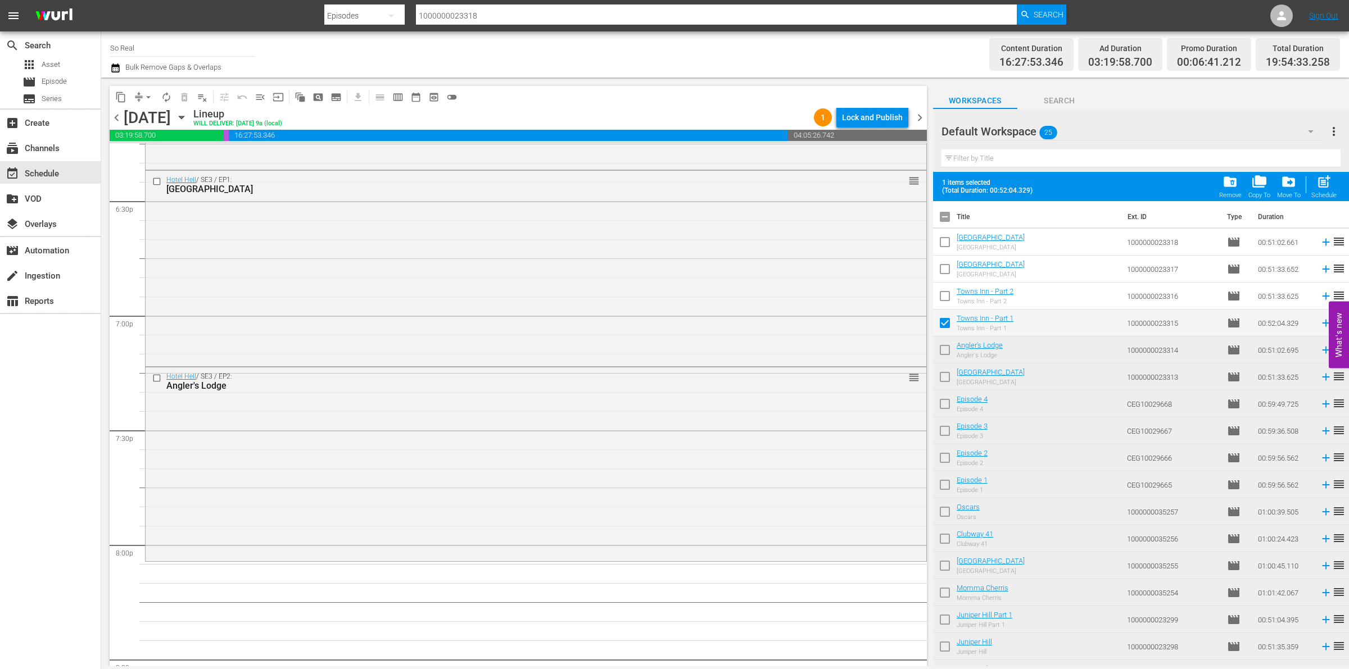
click at [1327, 178] on span "post_add" at bounding box center [1323, 181] width 15 height 15
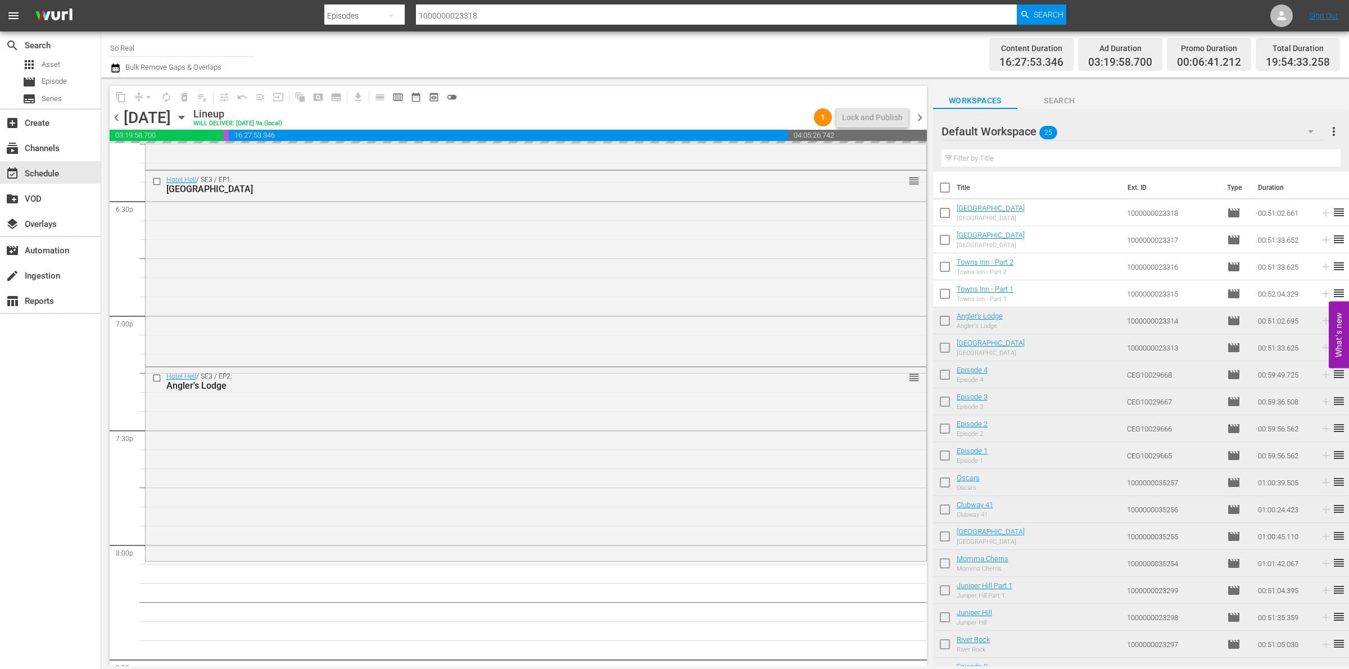
checkbox input "false"
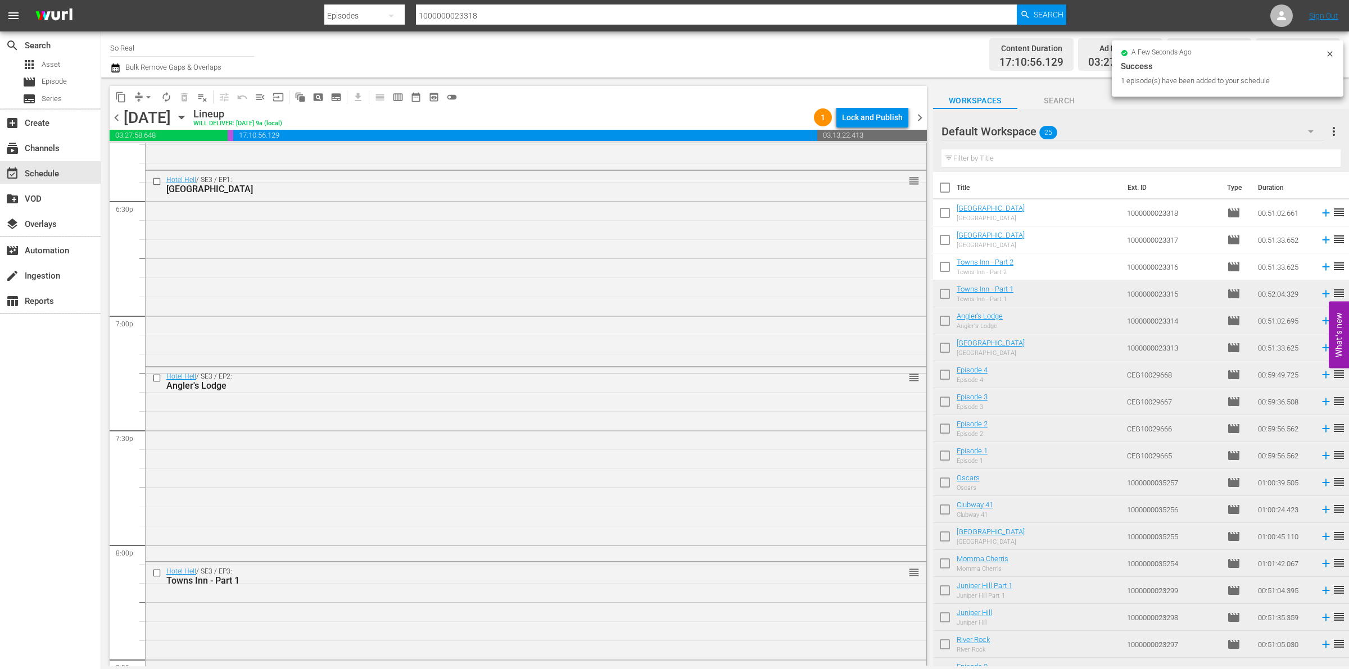
click at [948, 269] on input "checkbox" at bounding box center [945, 269] width 24 height 24
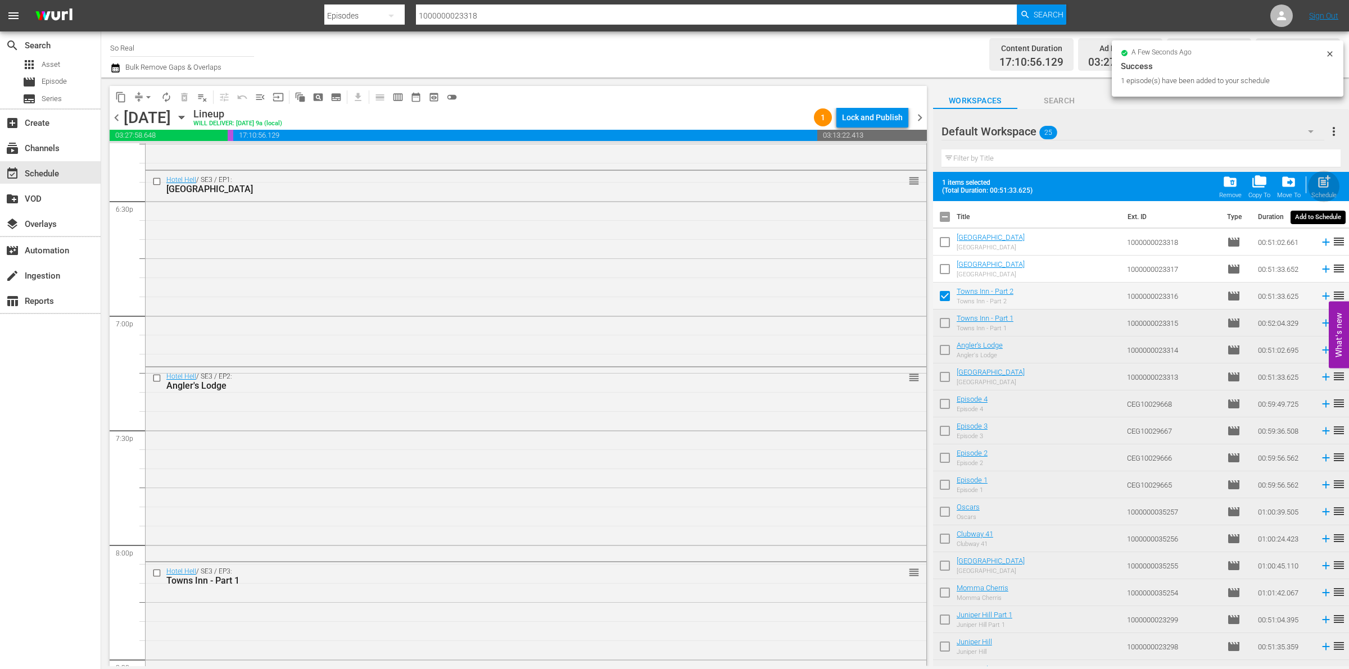
click at [1321, 178] on span "post_add" at bounding box center [1323, 181] width 15 height 15
checkbox input "false"
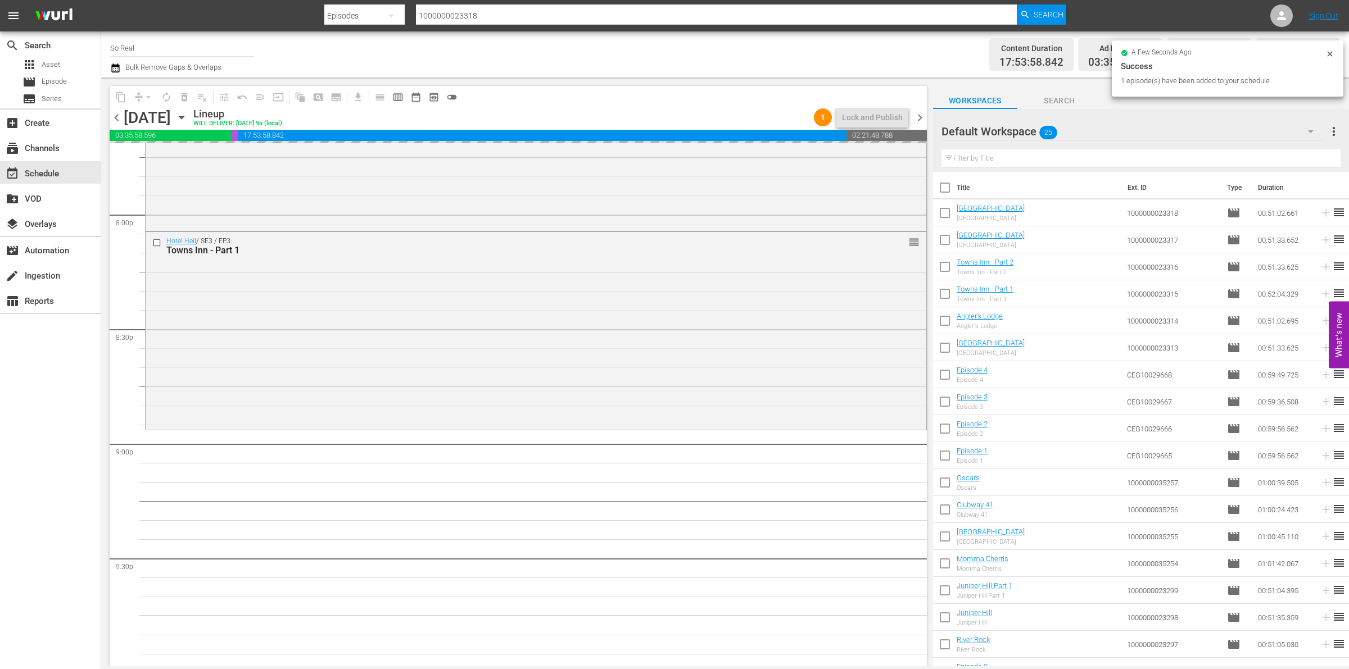
scroll to position [4533, 0]
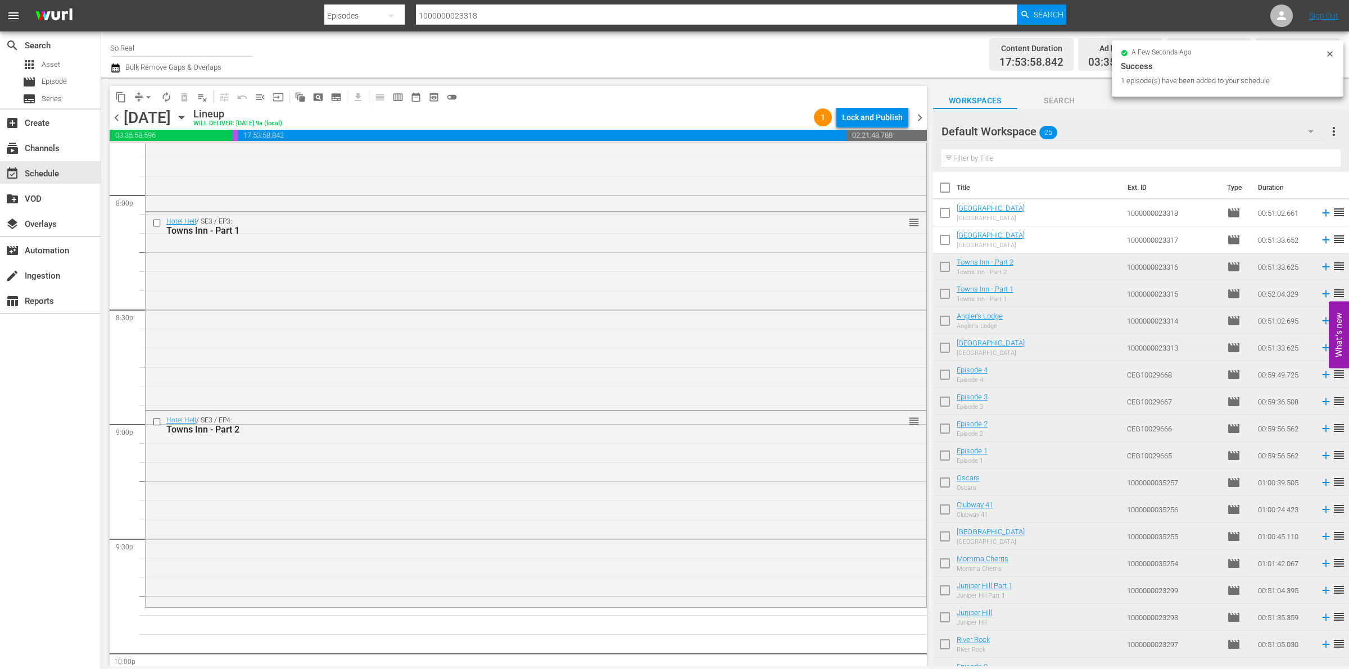
click at [937, 232] on input "checkbox" at bounding box center [945, 242] width 24 height 24
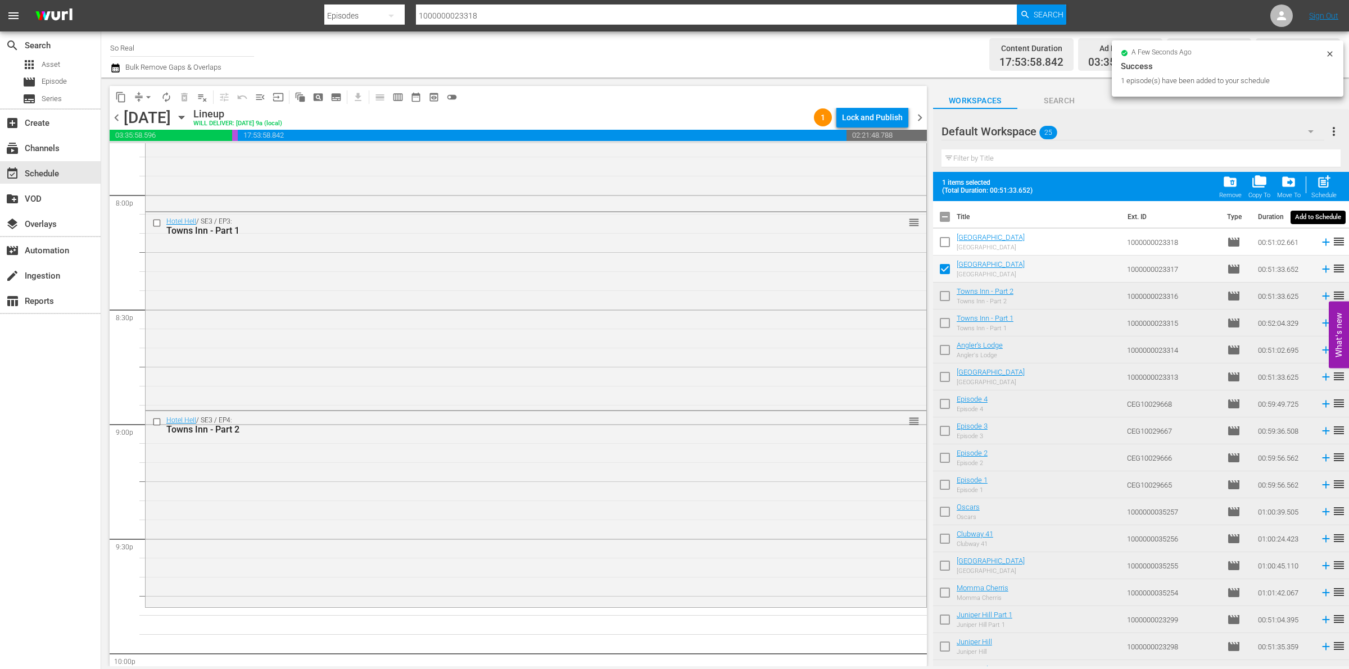
click at [1329, 180] on span "post_add" at bounding box center [1323, 181] width 15 height 15
checkbox input "false"
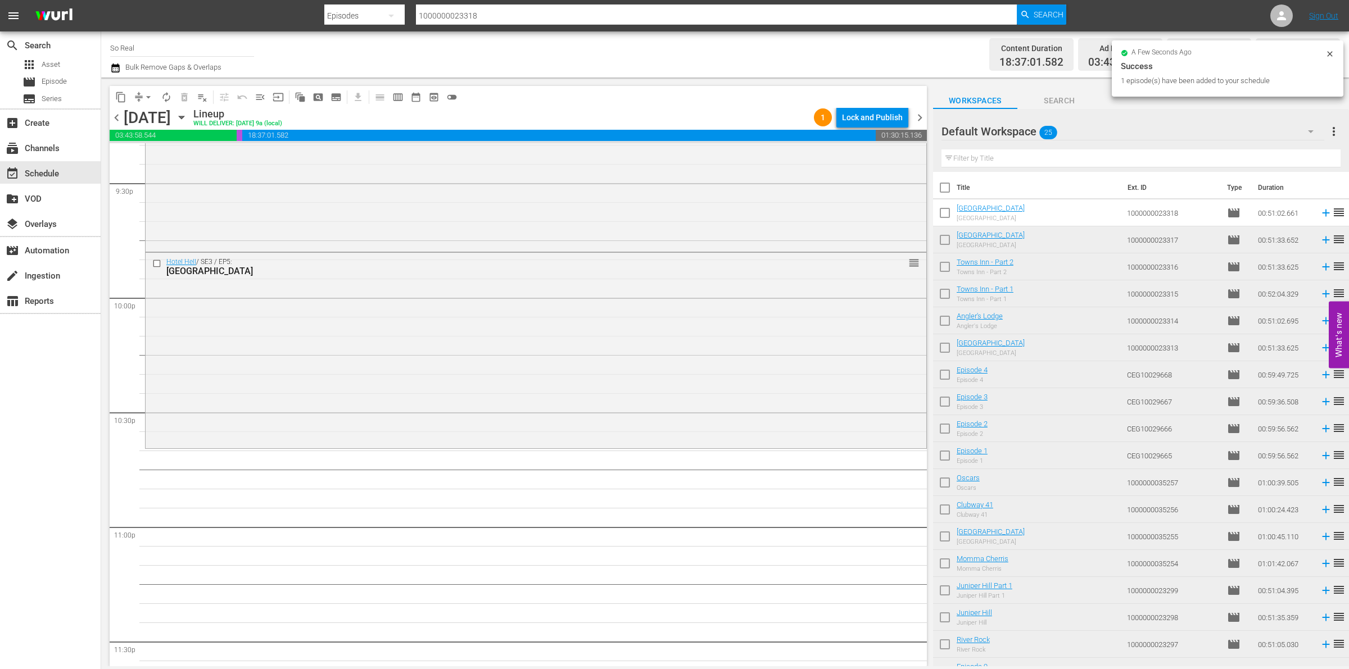
scroll to position [4890, 0]
click at [945, 212] on input "checkbox" at bounding box center [945, 215] width 24 height 24
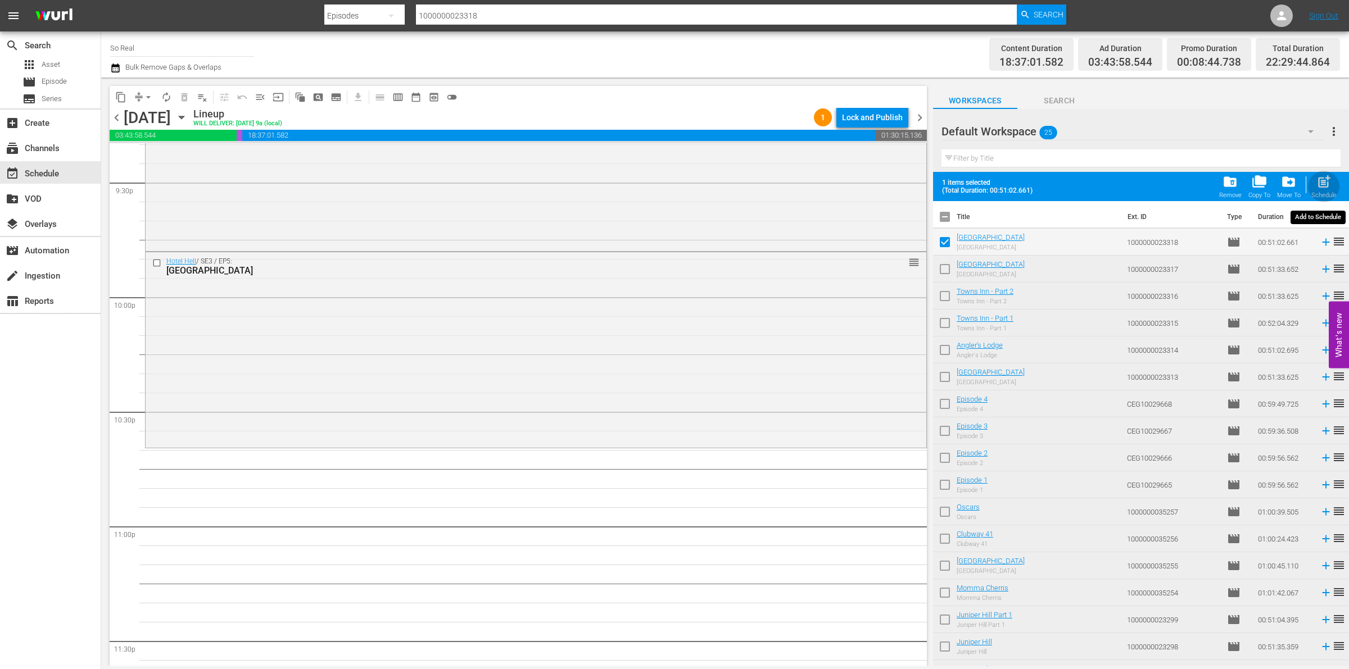
click at [1325, 185] on span "post_add" at bounding box center [1323, 181] width 15 height 15
checkbox input "false"
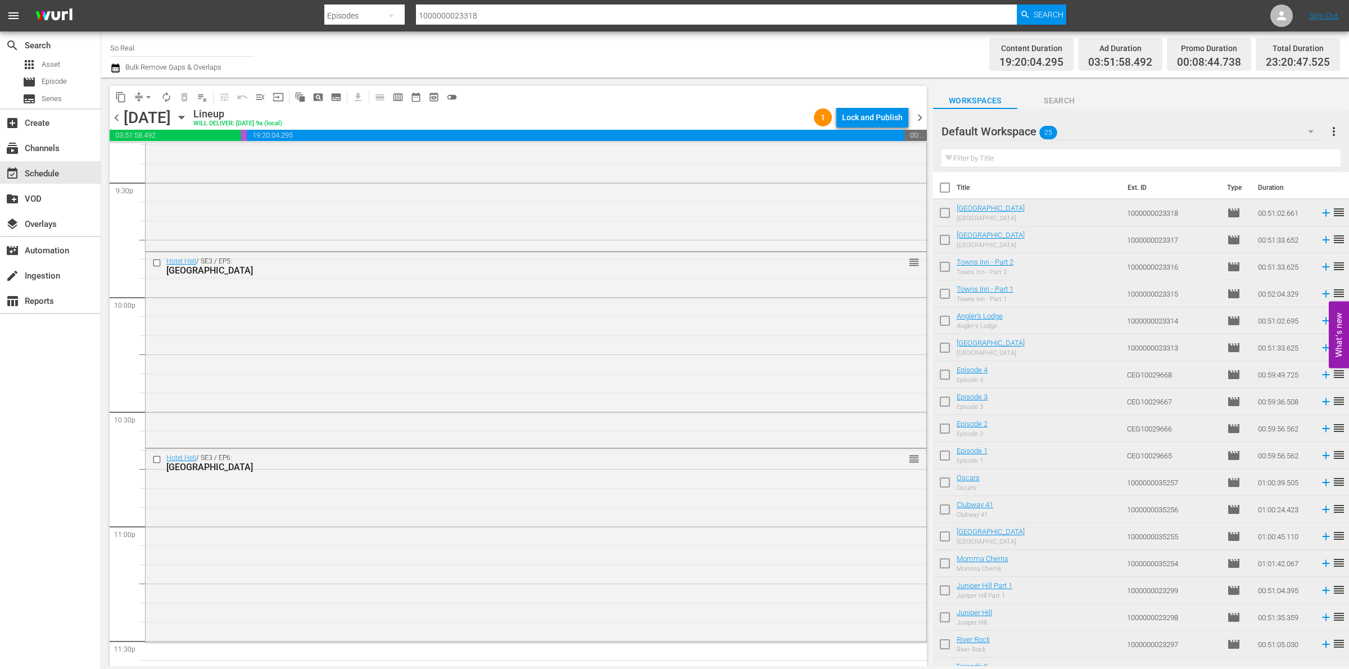
scroll to position [4978, 0]
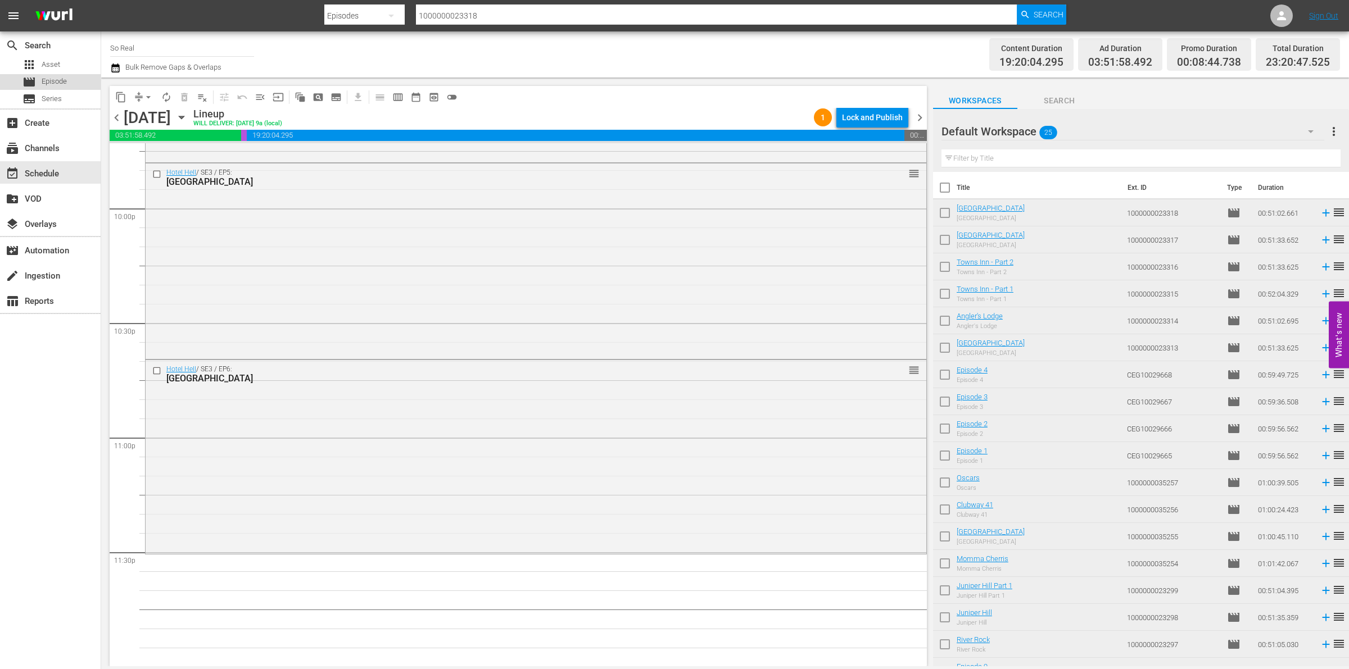
click at [52, 83] on span "Episode" at bounding box center [54, 81] width 25 height 11
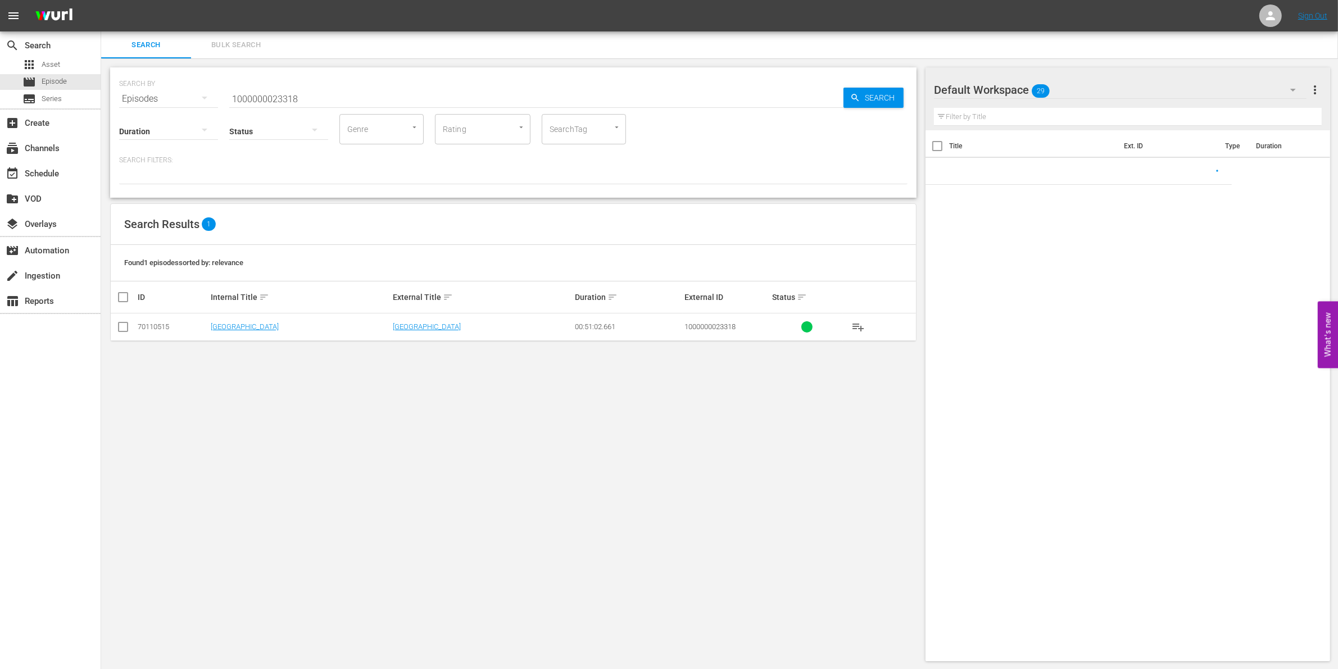
click at [296, 92] on input "1000000023318" at bounding box center [536, 98] width 614 height 27
paste input "9"
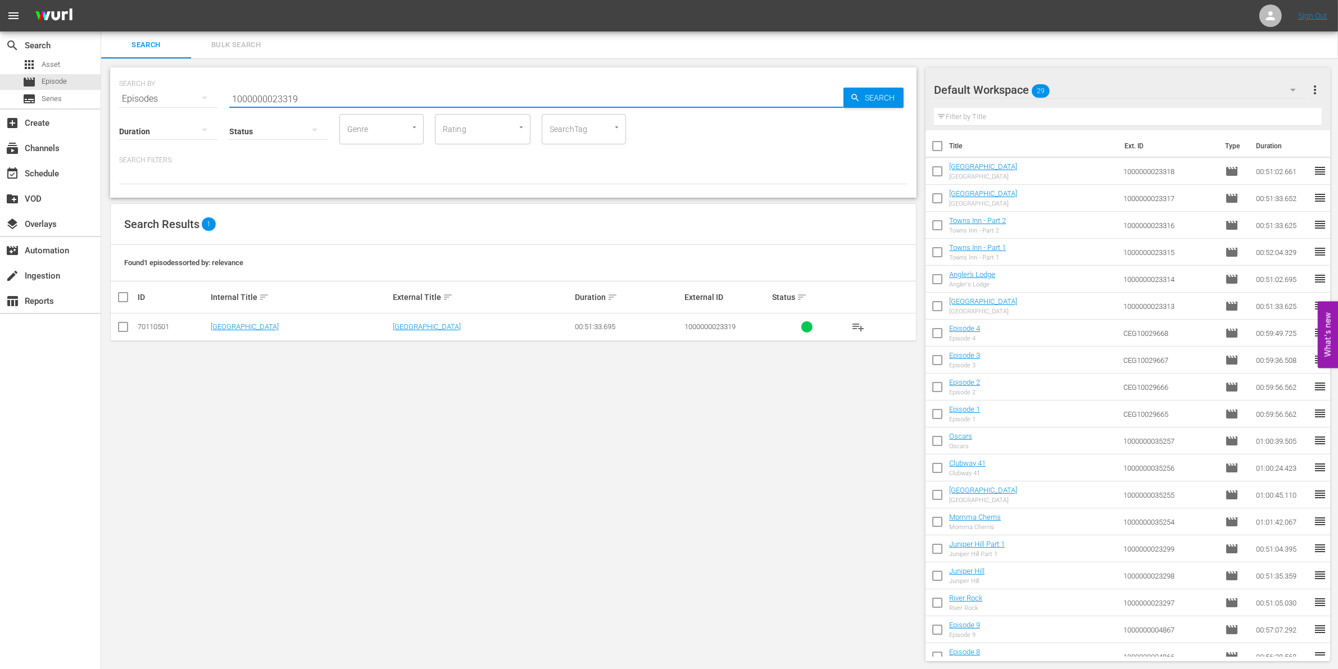
type input "1000000023319"
click at [130, 325] on td at bounding box center [123, 328] width 25 height 28
click at [126, 325] on input "checkbox" at bounding box center [122, 329] width 13 height 13
checkbox input "true"
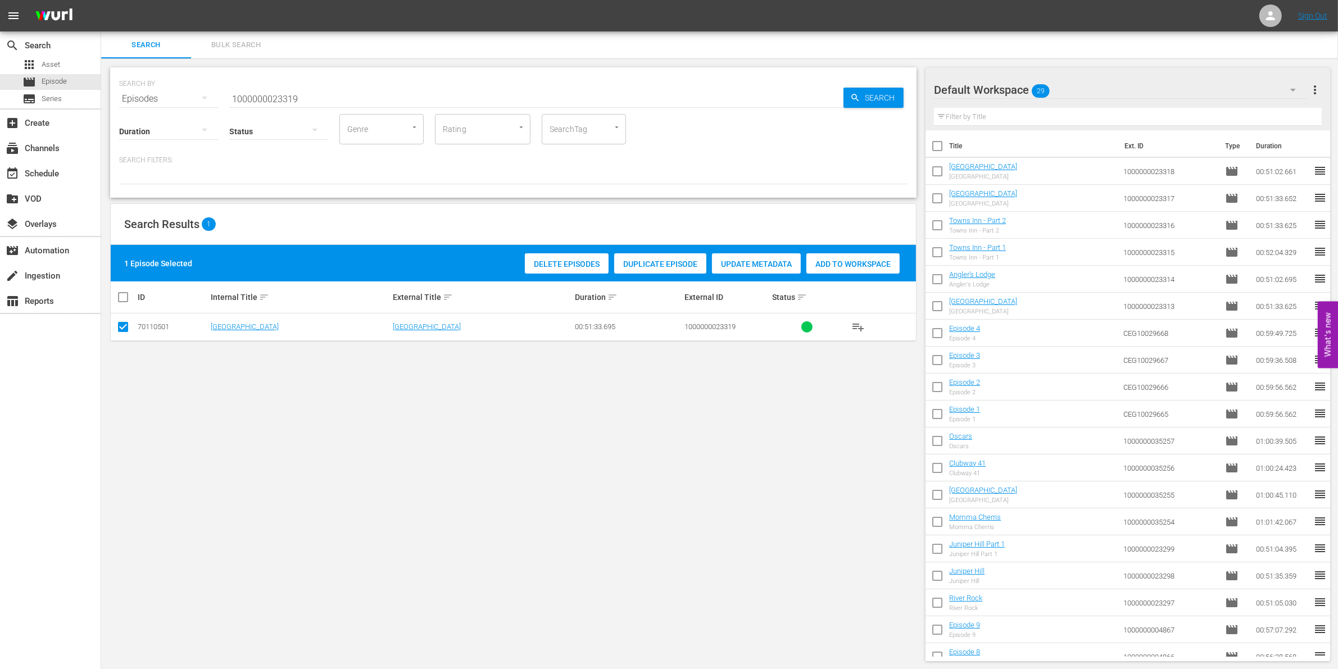
click at [875, 265] on span "Add to Workspace" at bounding box center [852, 264] width 93 height 9
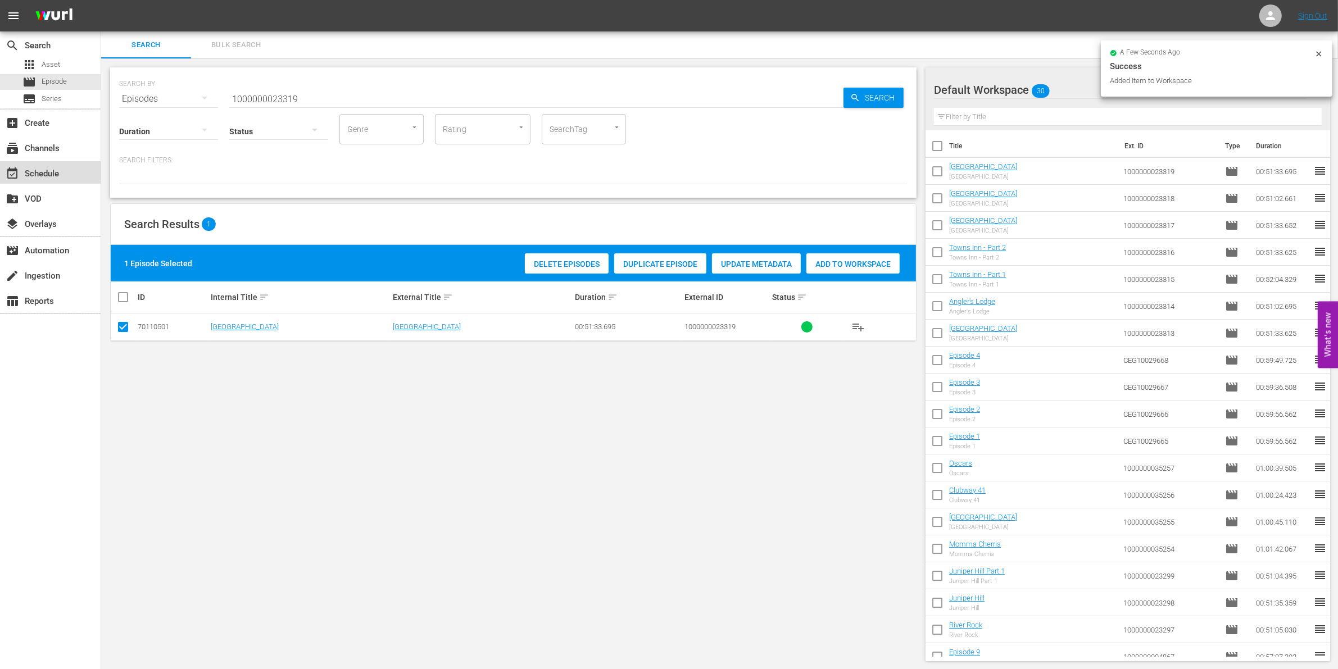
click at [63, 166] on div "event_available Schedule" at bounding box center [50, 172] width 101 height 22
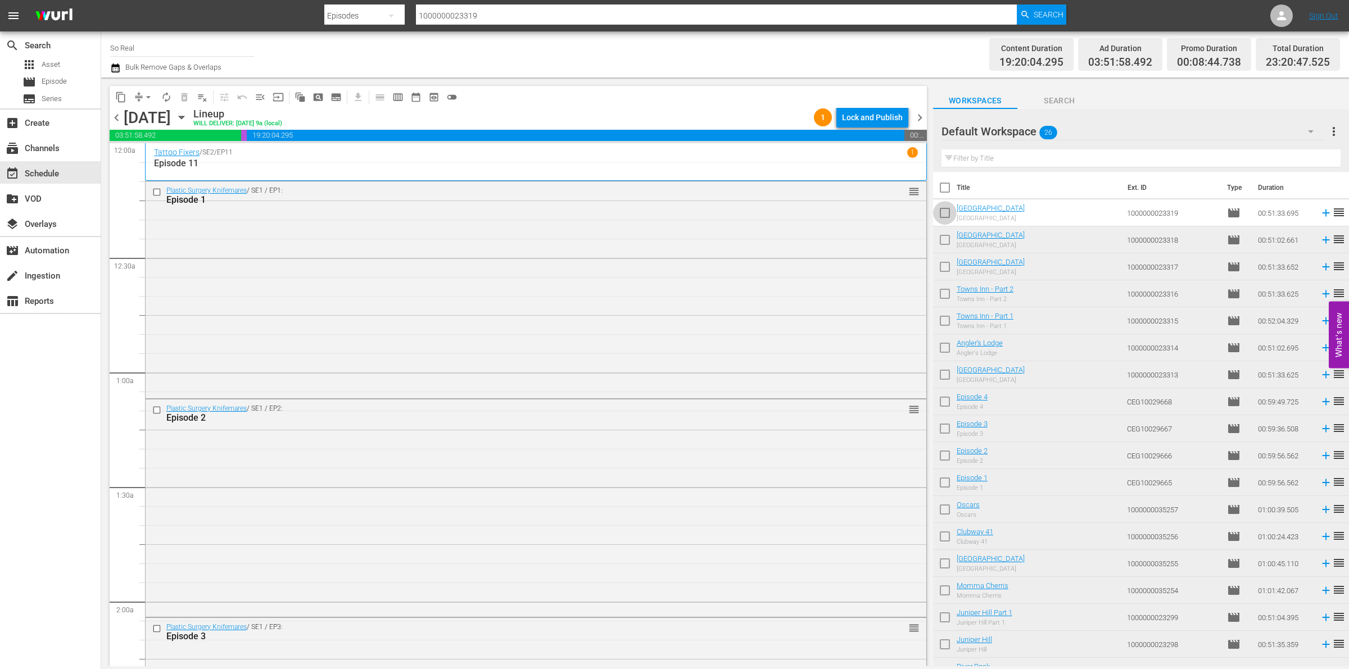
click at [942, 214] on input "checkbox" at bounding box center [945, 215] width 24 height 24
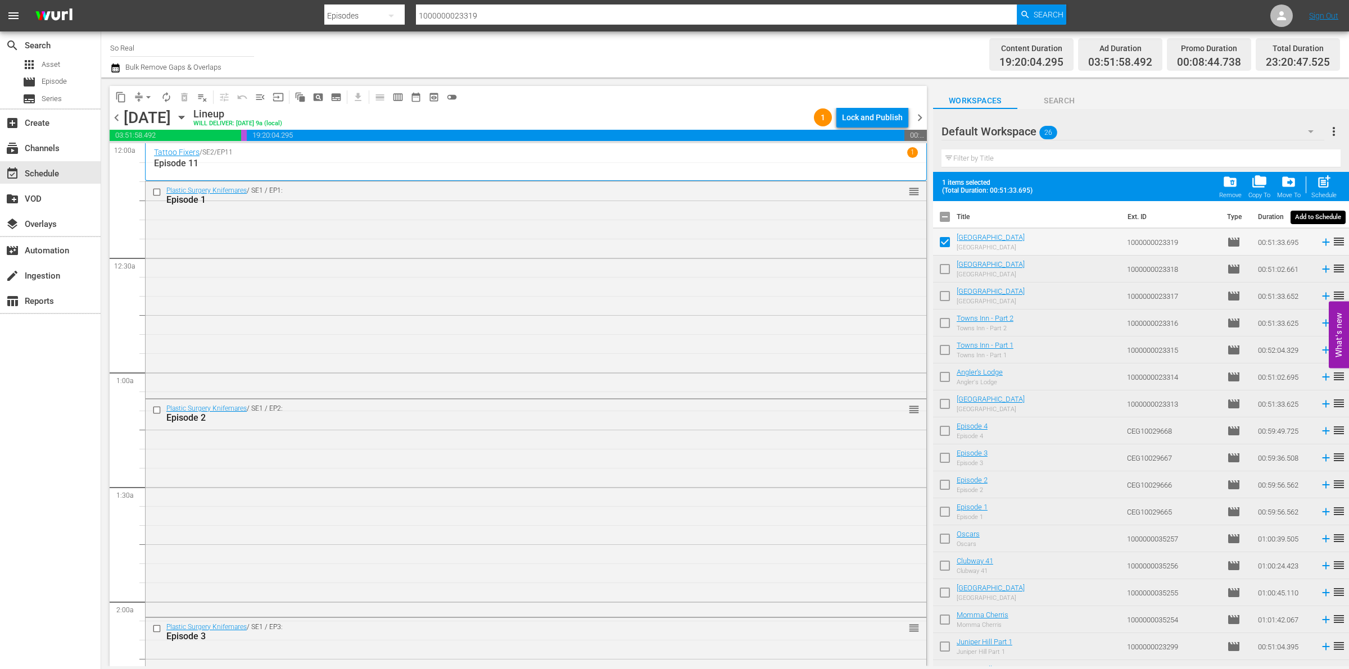
click at [1324, 188] on span "post_add" at bounding box center [1323, 181] width 15 height 15
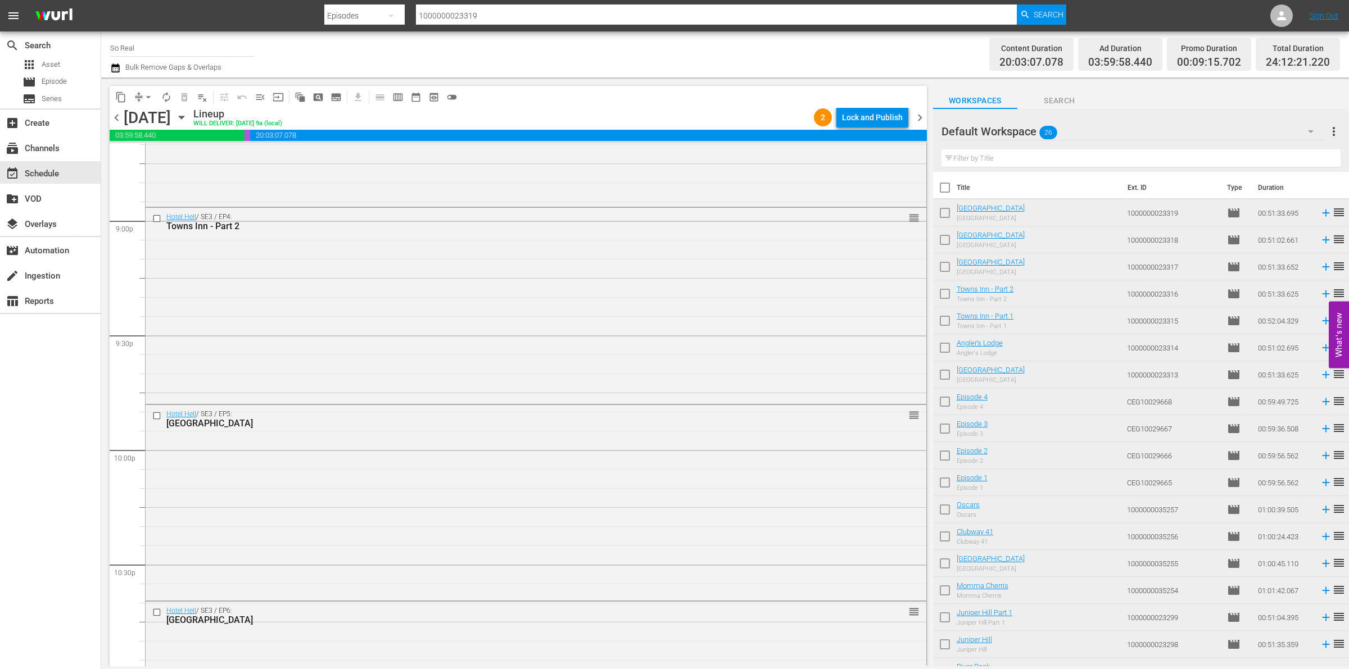
scroll to position [5064, 0]
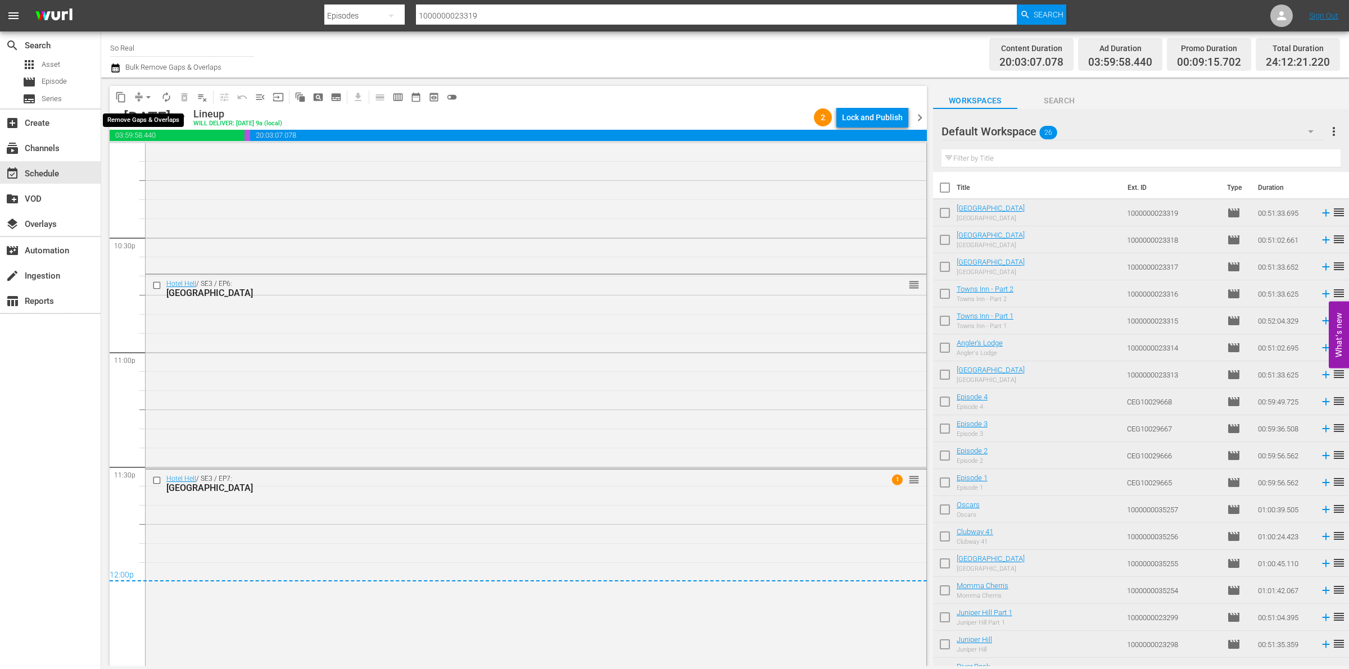
click at [147, 102] on button "arrow_drop_down" at bounding box center [148, 97] width 18 height 18
click at [155, 153] on li "Align to End of Previous Day" at bounding box center [149, 156] width 118 height 19
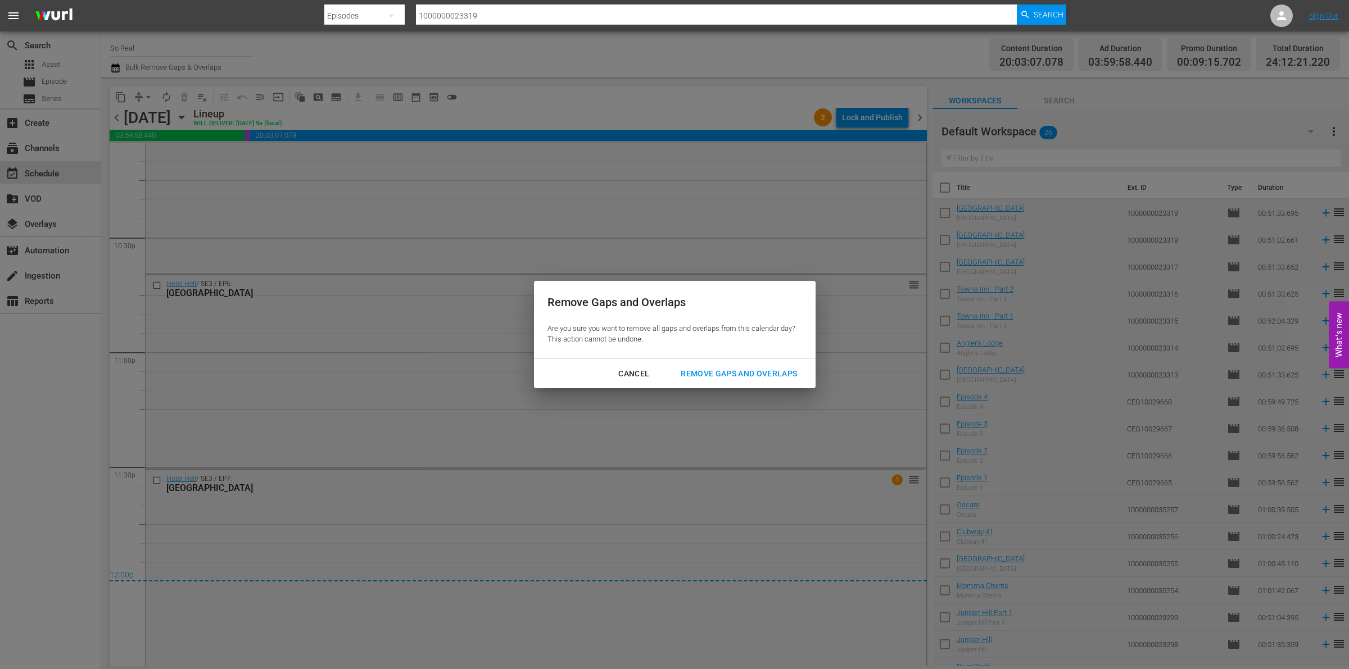
click at [752, 372] on div "Remove Gaps and Overlaps" at bounding box center [738, 374] width 134 height 14
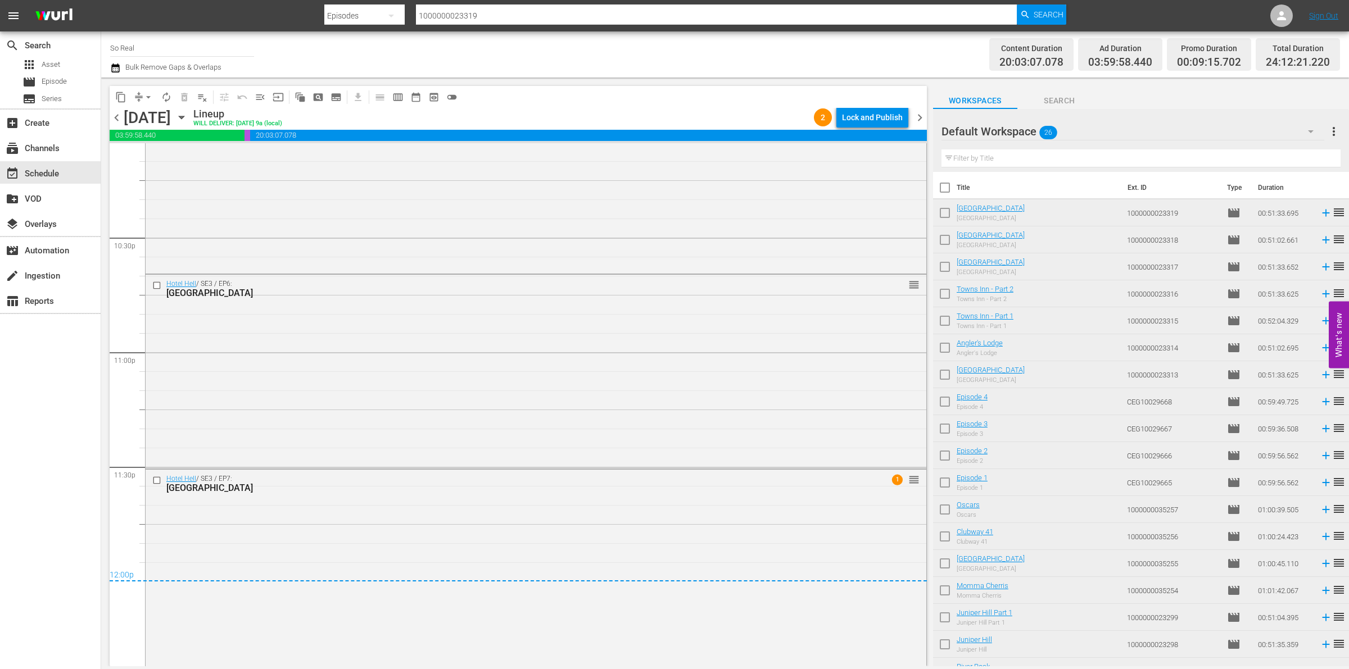
click at [864, 102] on div "content_copy compress arrow_drop_down autorenew_outlined delete_forever_outline…" at bounding box center [518, 97] width 817 height 22
click at [861, 115] on div "Lock and Publish" at bounding box center [872, 117] width 61 height 20
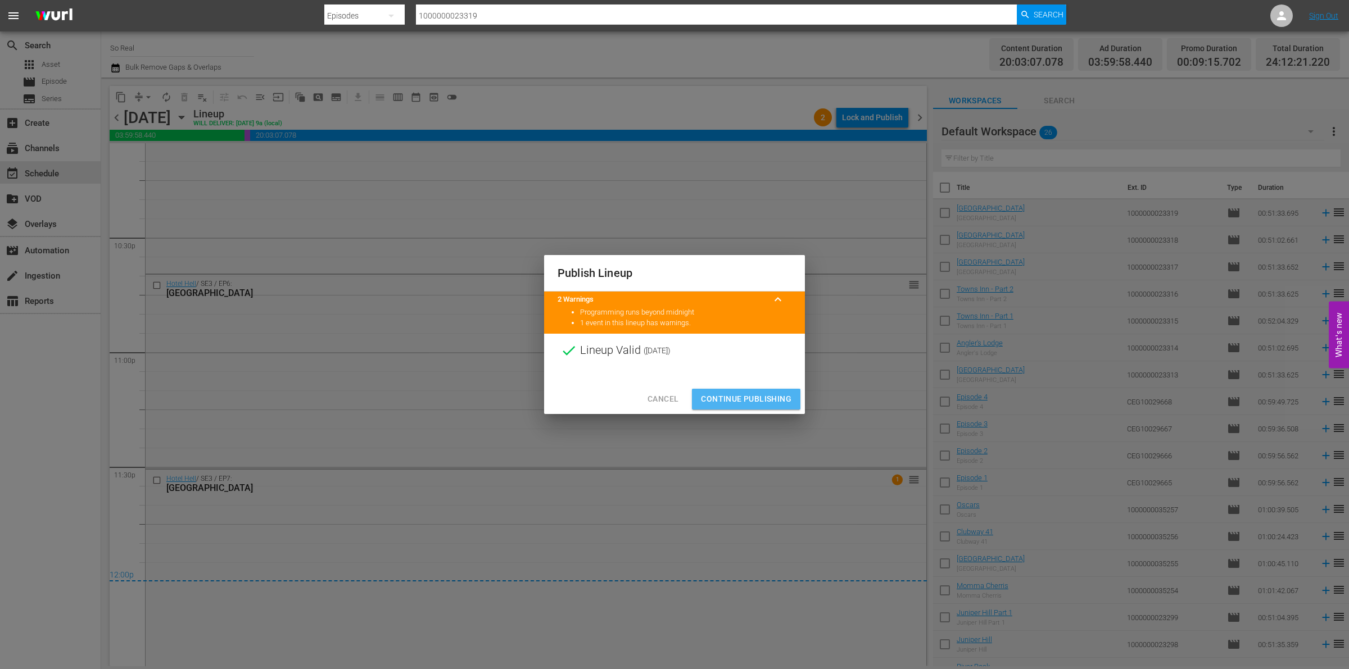
click at [711, 398] on span "Continue Publishing" at bounding box center [746, 399] width 90 height 14
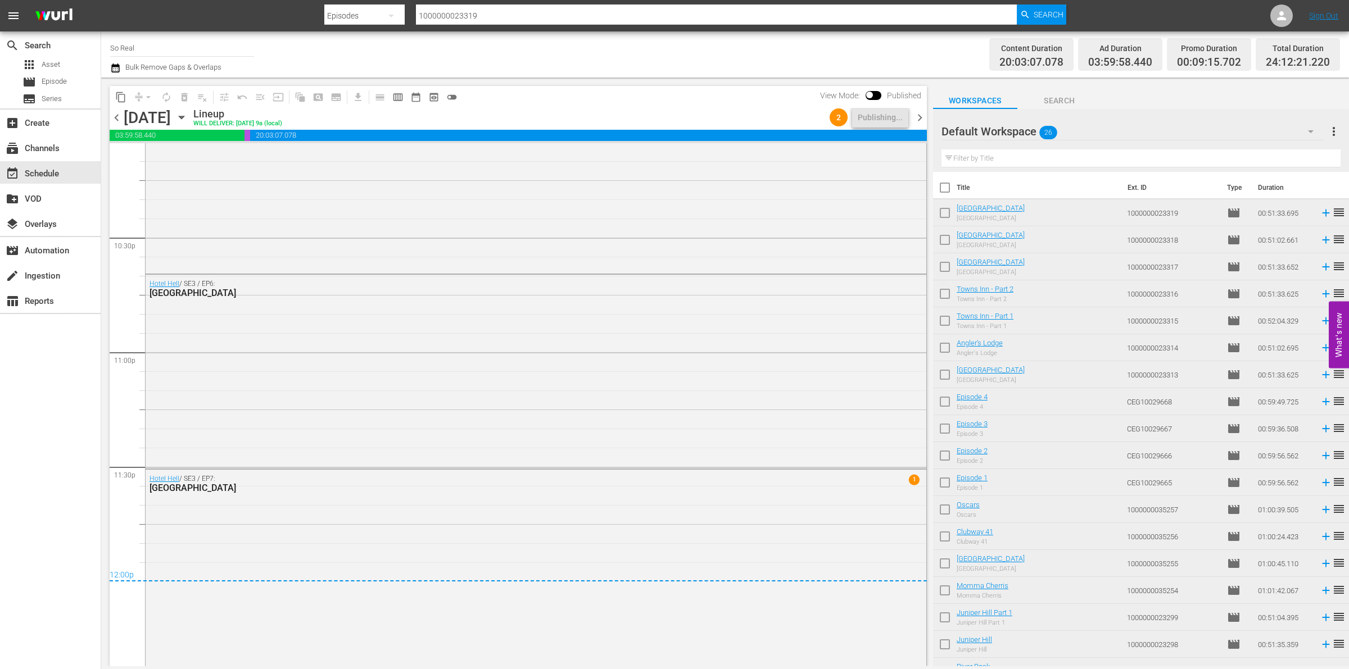
click at [937, 214] on input "checkbox" at bounding box center [945, 215] width 24 height 24
checkbox input "true"
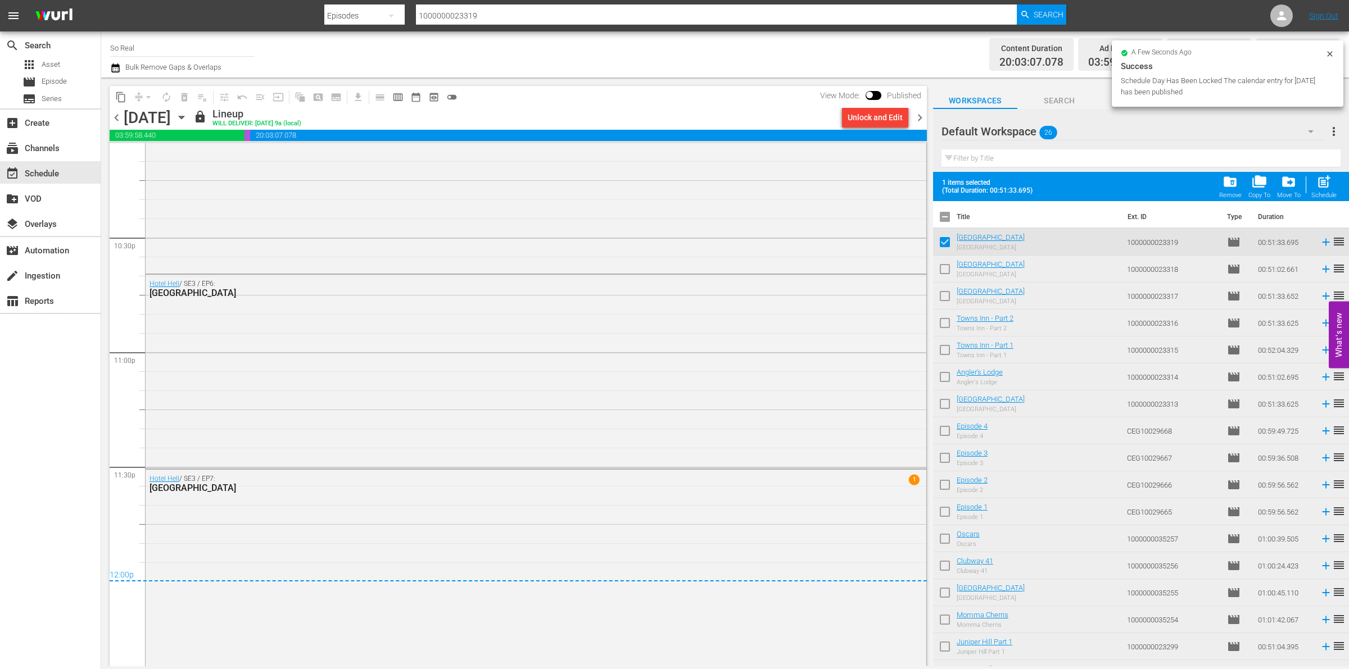
click at [946, 269] on input "checkbox" at bounding box center [945, 272] width 24 height 24
checkbox input "true"
click at [946, 293] on input "checkbox" at bounding box center [945, 299] width 24 height 24
checkbox input "true"
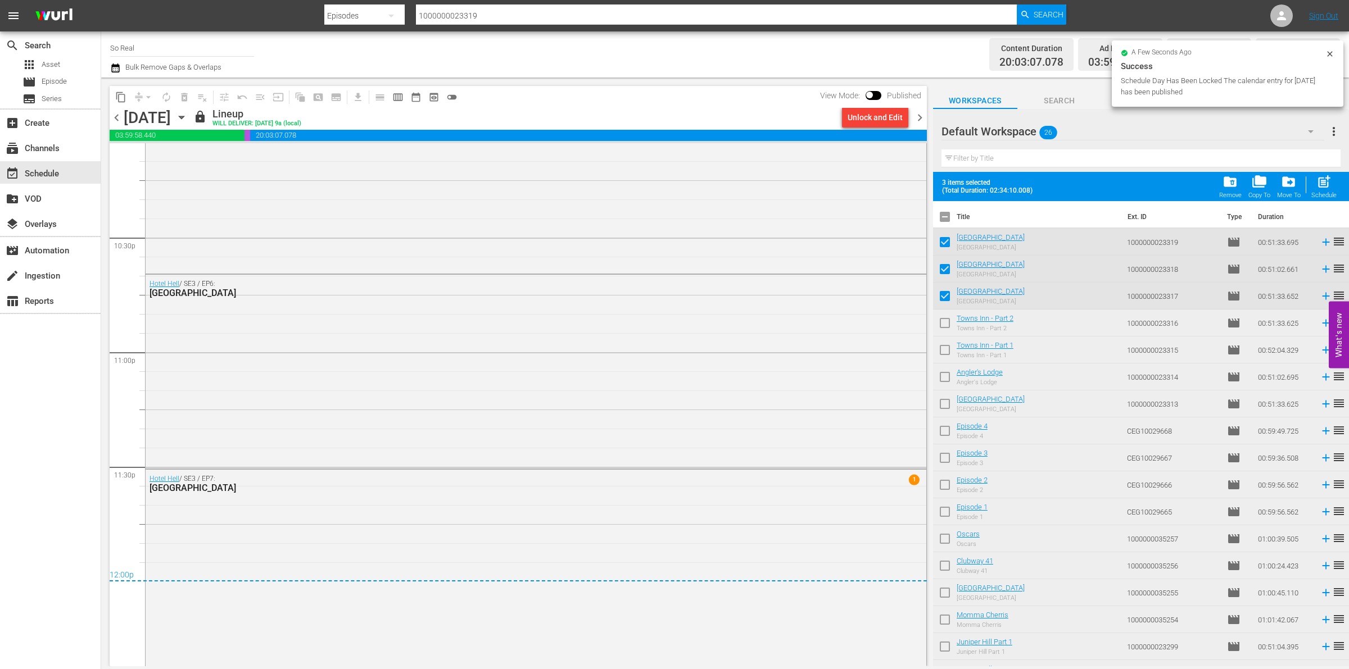
click at [942, 330] on input "checkbox" at bounding box center [945, 326] width 24 height 24
checkbox input "true"
click at [944, 346] on input "checkbox" at bounding box center [945, 353] width 24 height 24
checkbox input "true"
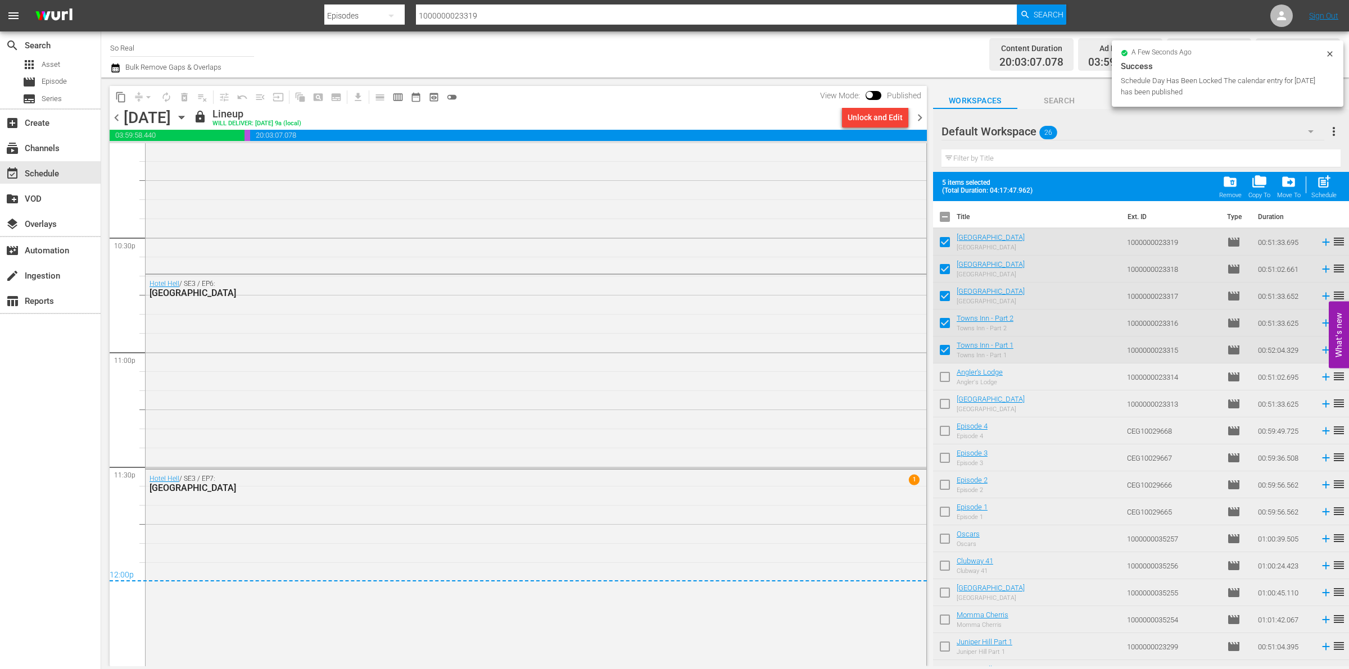
click at [945, 378] on input "checkbox" at bounding box center [945, 379] width 24 height 24
checkbox input "true"
click at [945, 396] on input "checkbox" at bounding box center [945, 406] width 24 height 24
checkbox input "true"
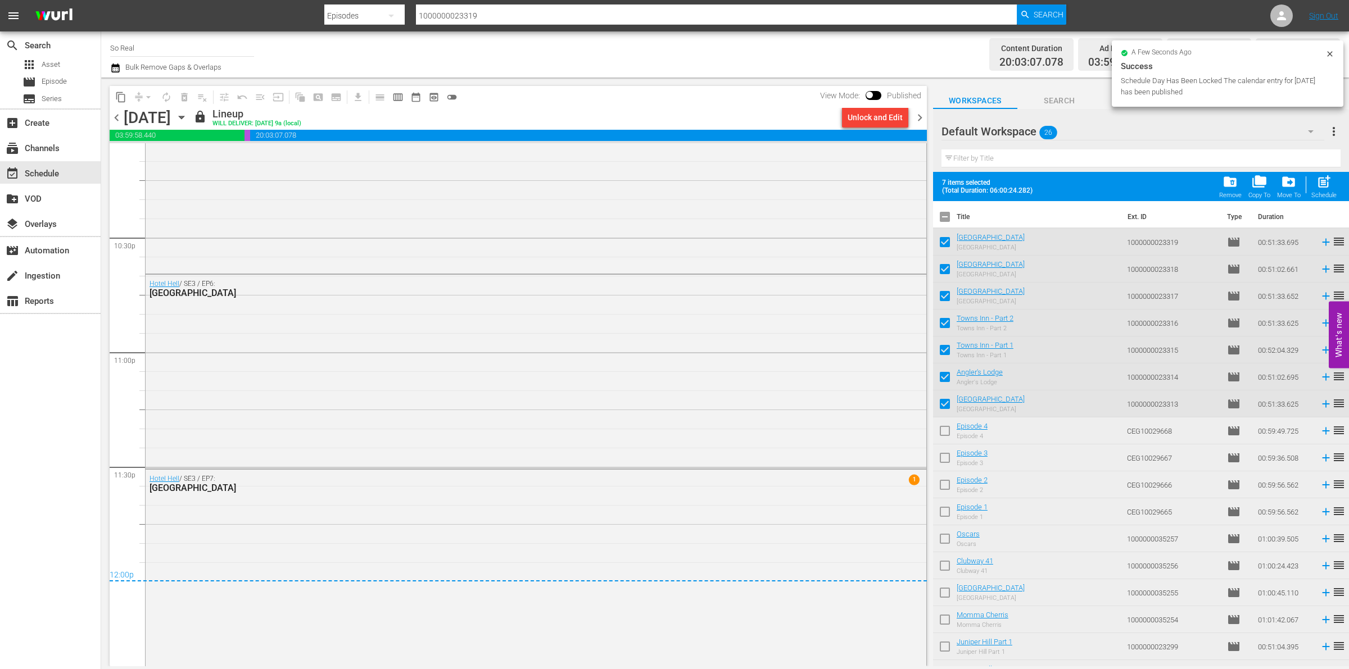
click at [944, 441] on input "checkbox" at bounding box center [945, 433] width 24 height 24
checkbox input "true"
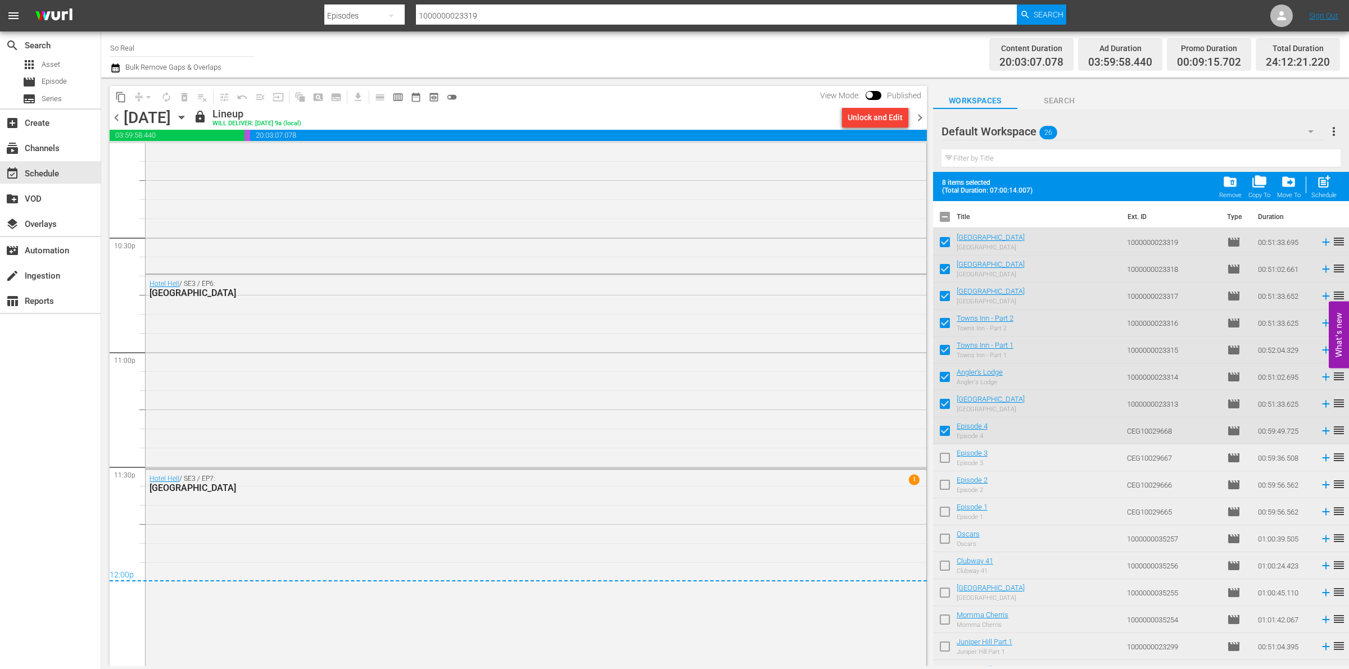
click at [944, 453] on input "checkbox" at bounding box center [945, 460] width 24 height 24
checkbox input "true"
click at [945, 484] on input "checkbox" at bounding box center [945, 487] width 24 height 24
checkbox input "true"
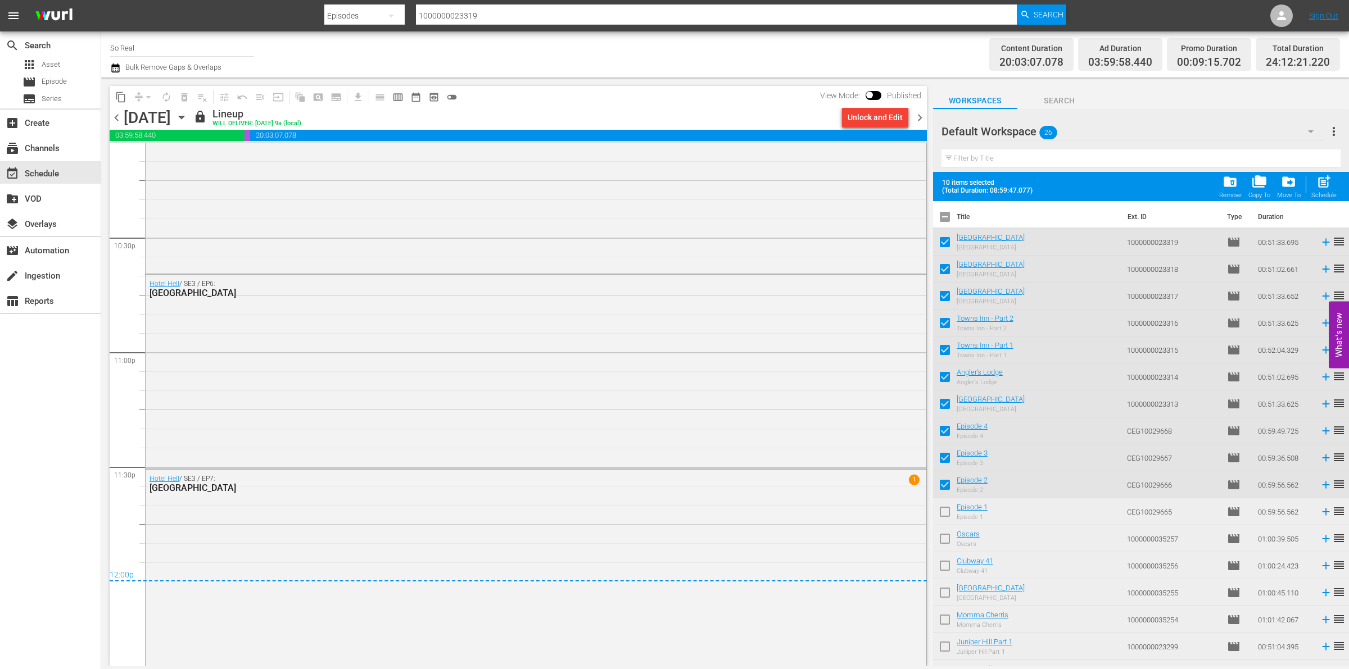
click at [947, 511] on input "checkbox" at bounding box center [945, 514] width 24 height 24
checkbox input "true"
click at [946, 529] on input "checkbox" at bounding box center [945, 541] width 24 height 24
checkbox input "true"
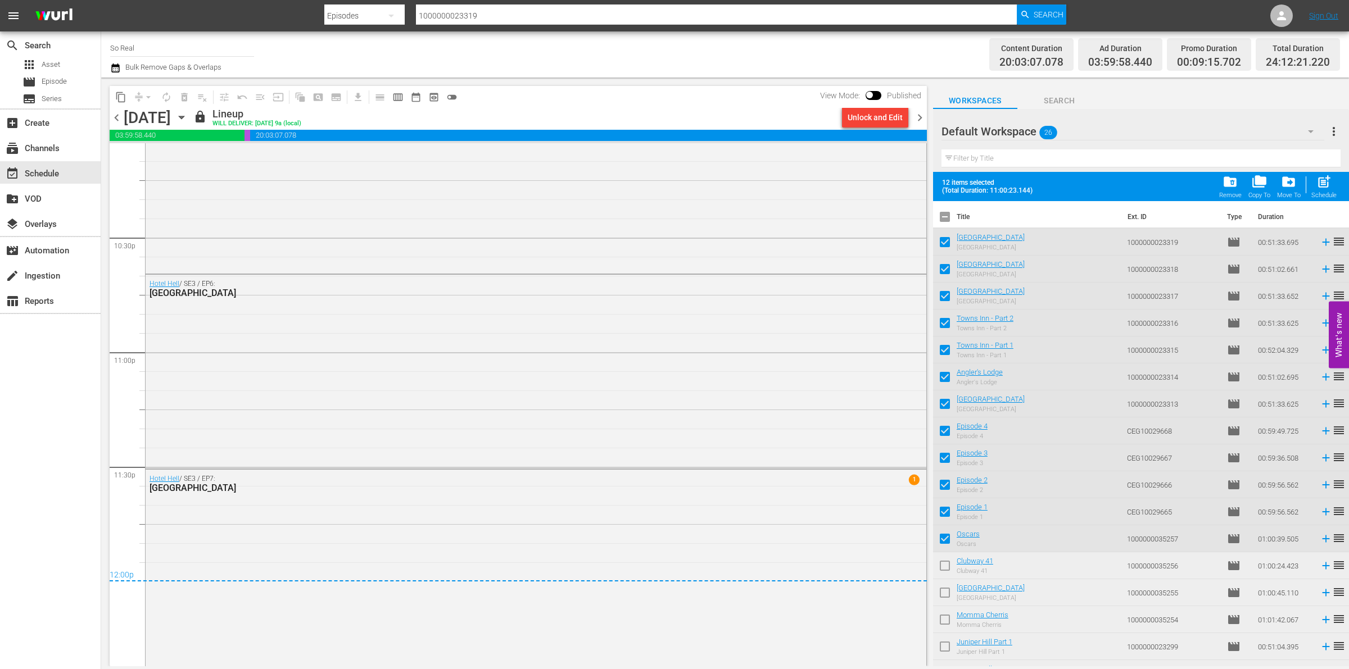
click at [939, 585] on input "checkbox" at bounding box center [945, 595] width 24 height 24
checkbox input "true"
click at [939, 568] on input "checkbox" at bounding box center [945, 568] width 24 height 24
checkbox input "true"
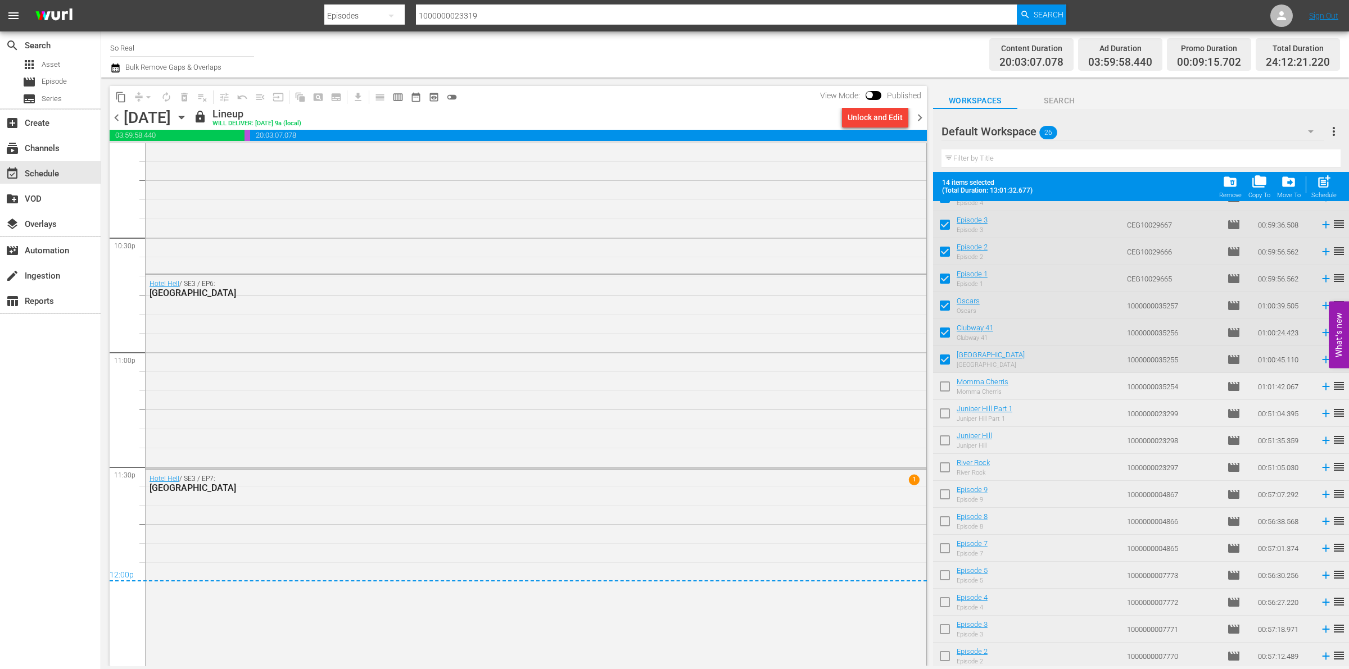
scroll to position [243, 0]
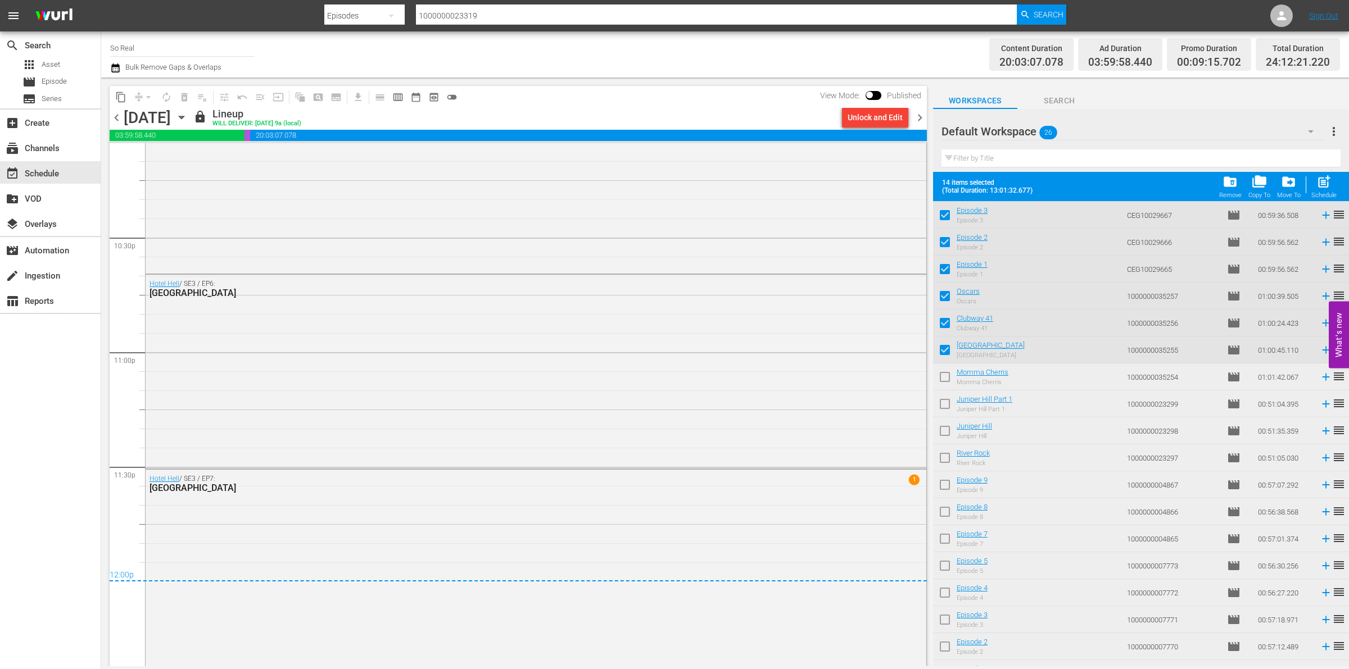
click at [942, 373] on input "checkbox" at bounding box center [945, 379] width 24 height 24
checkbox input "true"
click at [947, 406] on input "checkbox" at bounding box center [945, 406] width 24 height 24
checkbox input "true"
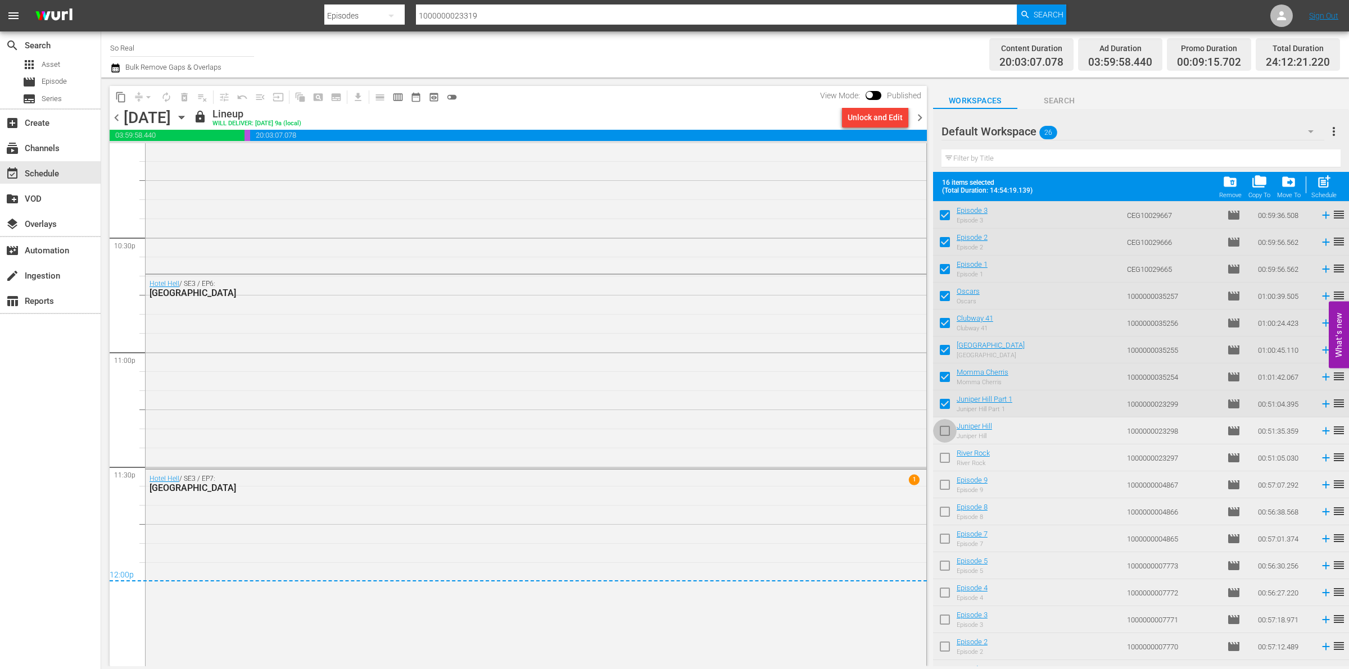
click at [947, 430] on input "checkbox" at bounding box center [945, 433] width 24 height 24
checkbox input "true"
click at [946, 462] on input "checkbox" at bounding box center [945, 460] width 24 height 24
checkbox input "true"
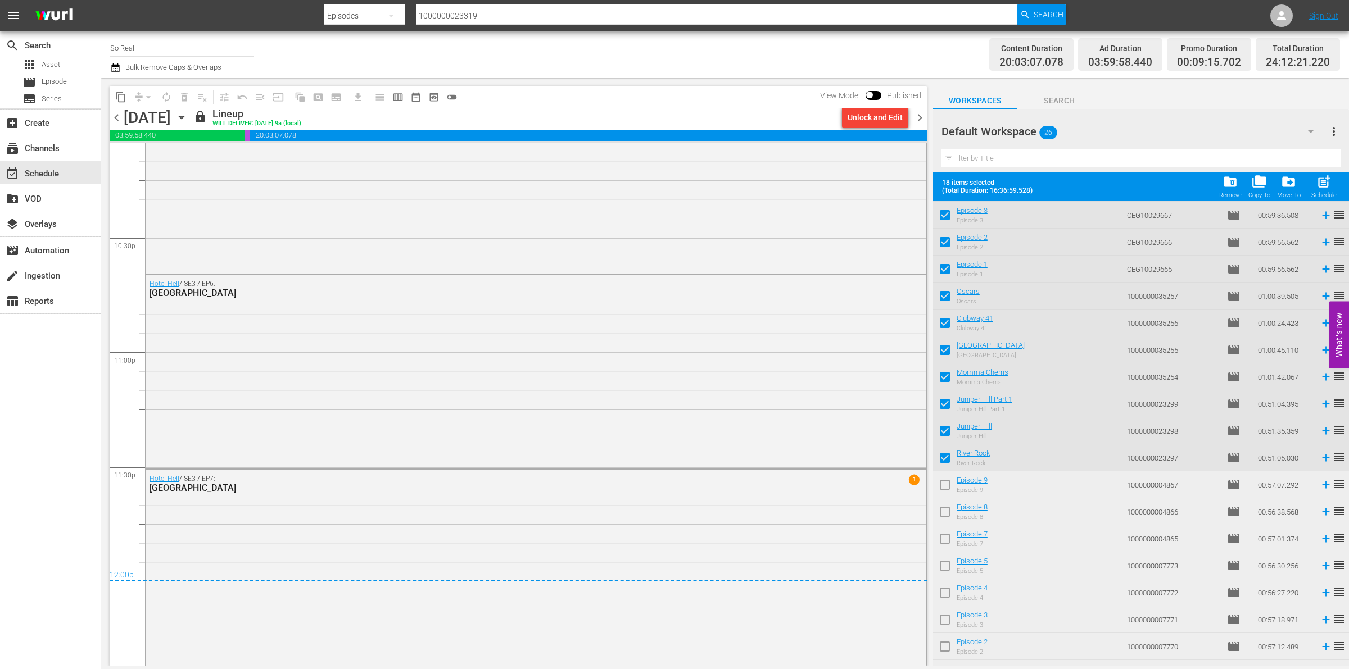
click at [946, 488] on input "checkbox" at bounding box center [945, 487] width 24 height 24
checkbox input "true"
click at [946, 512] on input "checkbox" at bounding box center [945, 514] width 24 height 24
checkbox input "true"
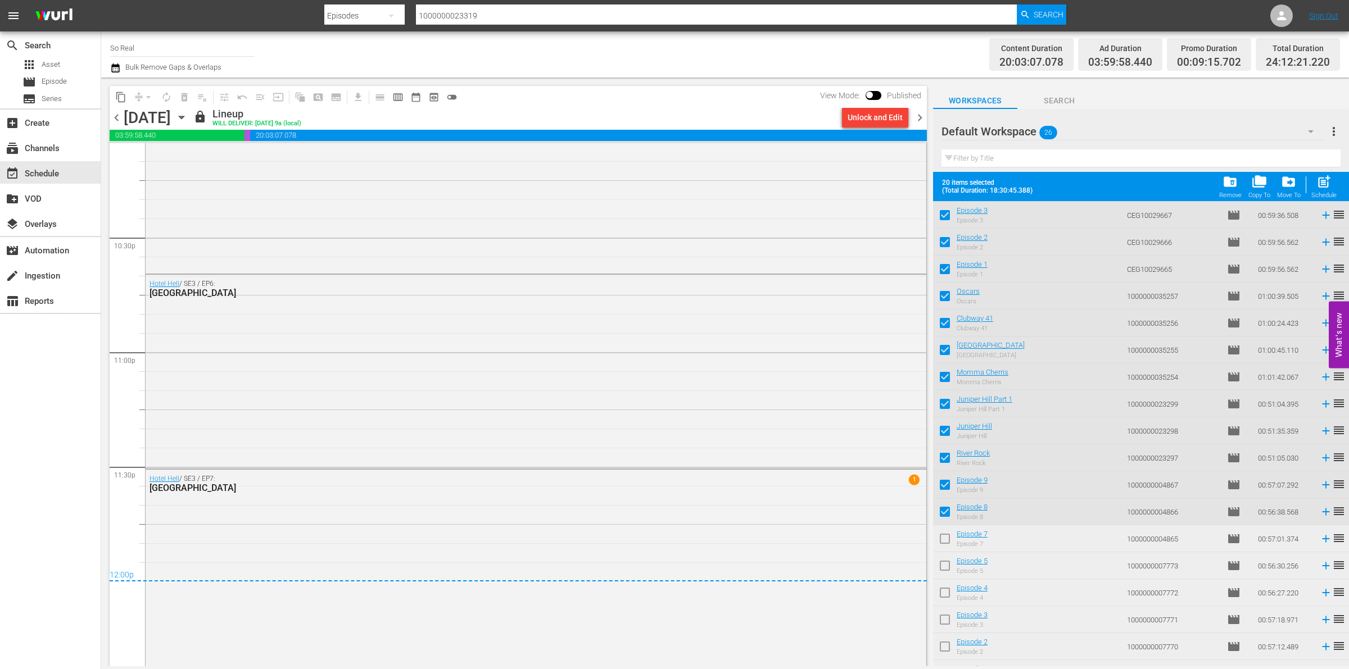
click at [945, 541] on input "checkbox" at bounding box center [945, 541] width 24 height 24
checkbox input "true"
click at [945, 562] on input "checkbox" at bounding box center [945, 568] width 24 height 24
checkbox input "true"
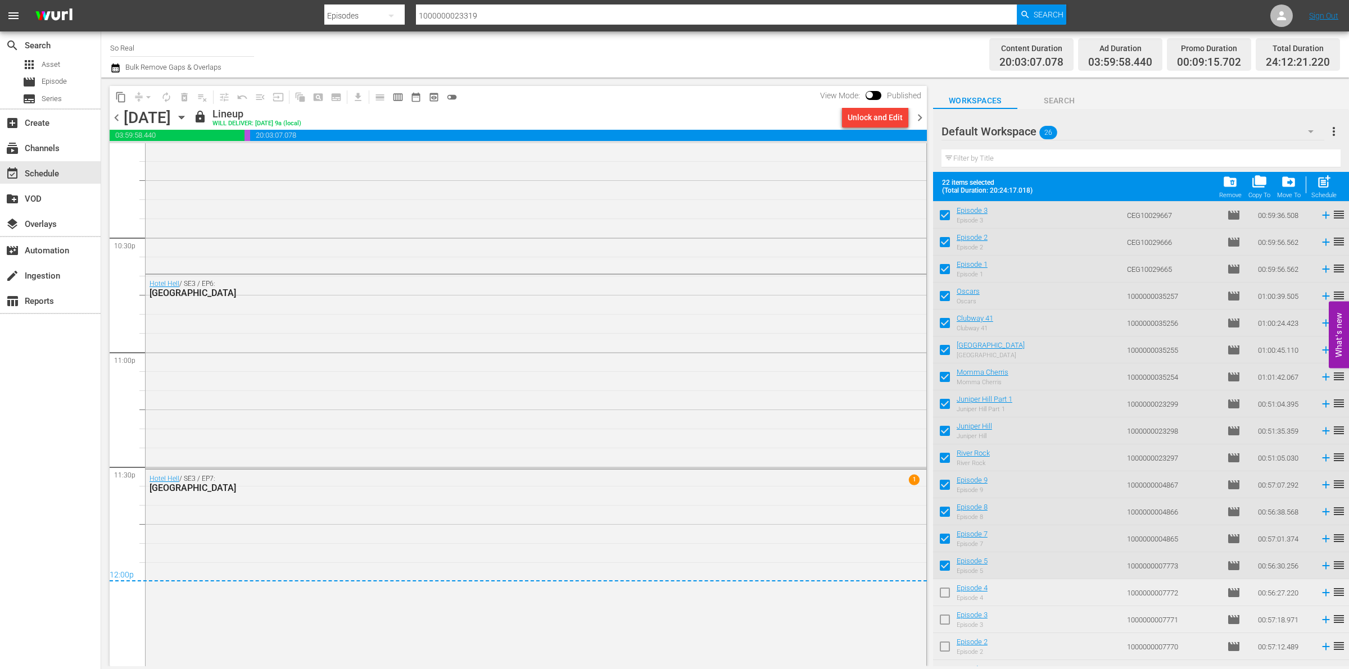
click at [945, 594] on input "checkbox" at bounding box center [945, 595] width 24 height 24
checkbox input "true"
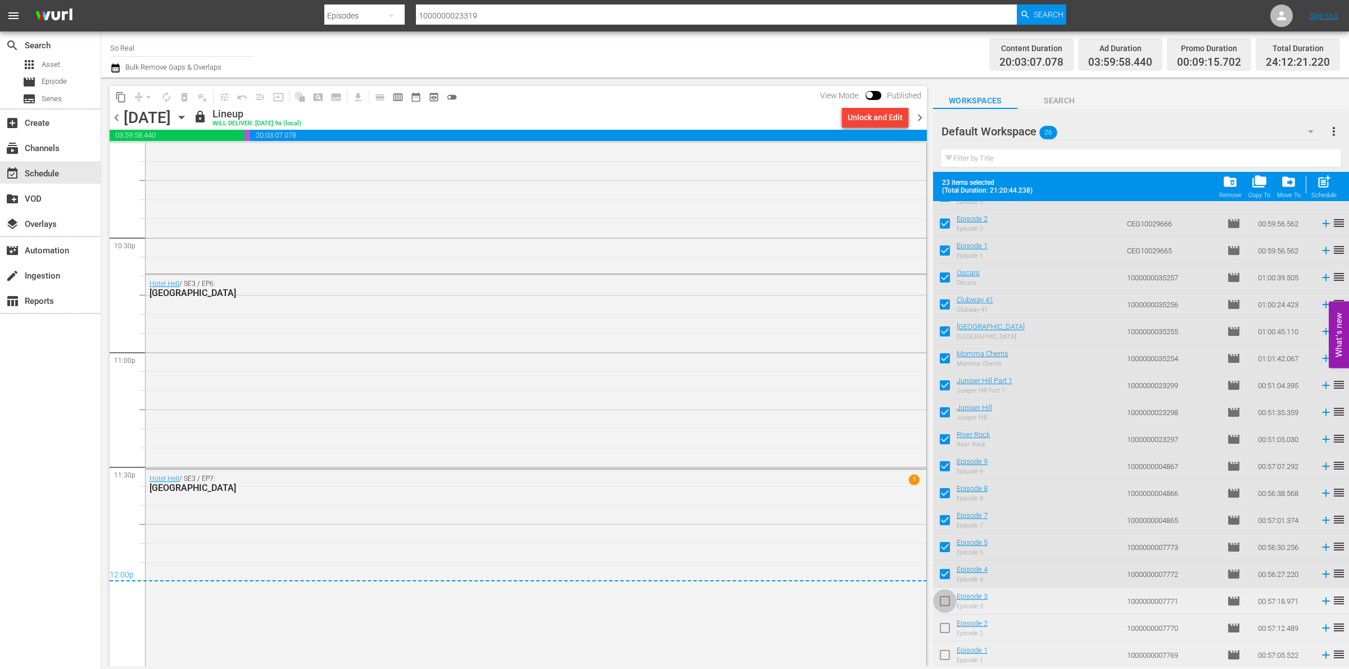
click at [944, 596] on input "checkbox" at bounding box center [945, 604] width 24 height 24
checkbox input "true"
click at [945, 625] on input "checkbox" at bounding box center [945, 631] width 24 height 24
checkbox input "true"
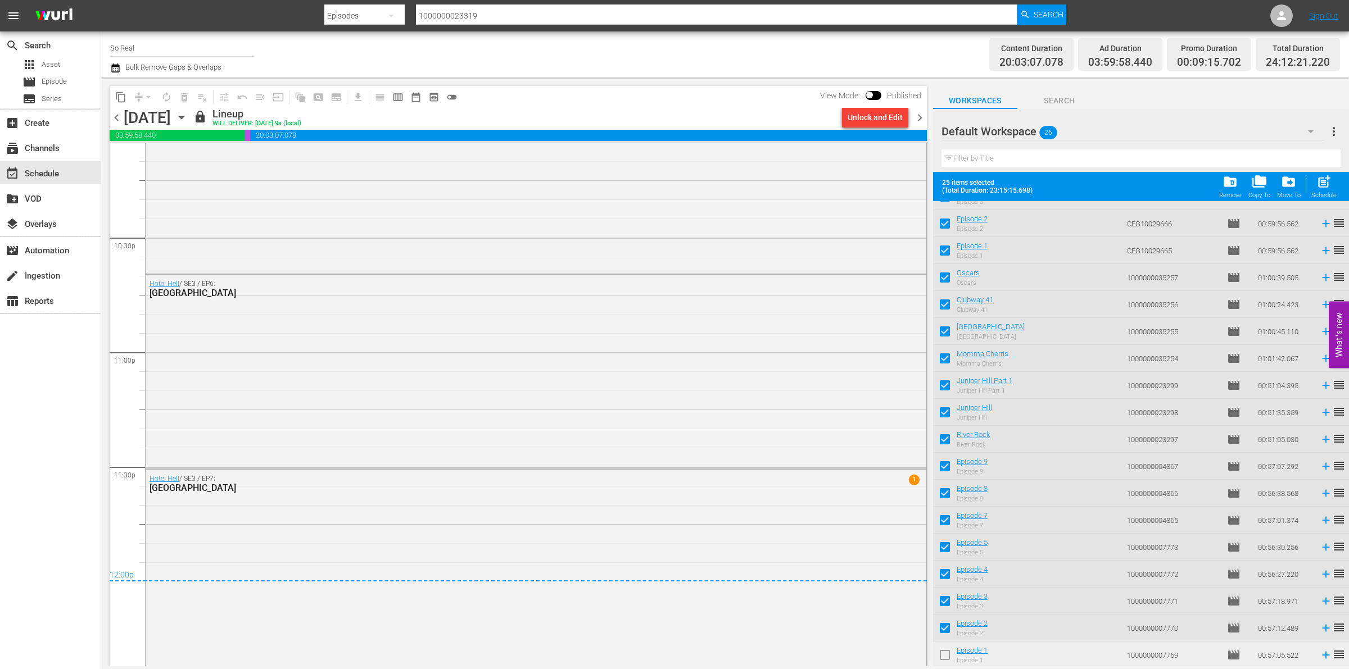
click at [947, 650] on input "checkbox" at bounding box center [945, 658] width 24 height 24
checkbox input "true"
click at [1229, 198] on div "Remove" at bounding box center [1230, 195] width 22 height 7
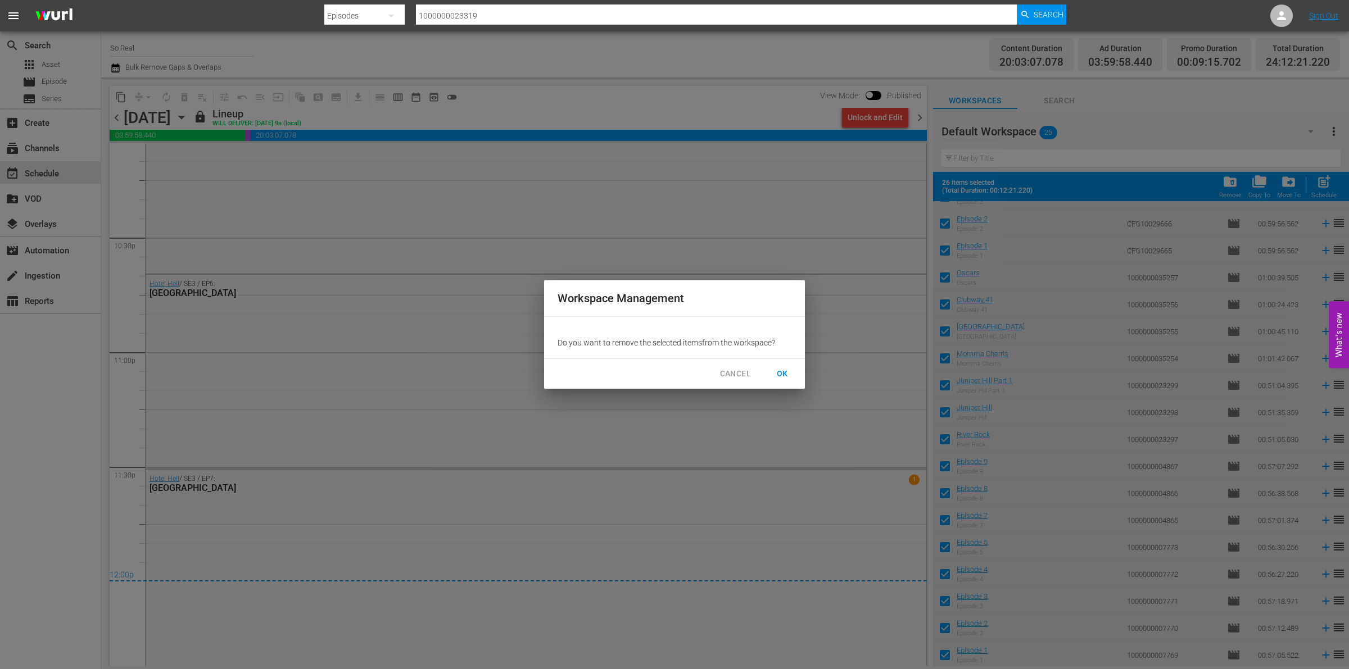
click at [780, 374] on span "OK" at bounding box center [782, 374] width 18 height 14
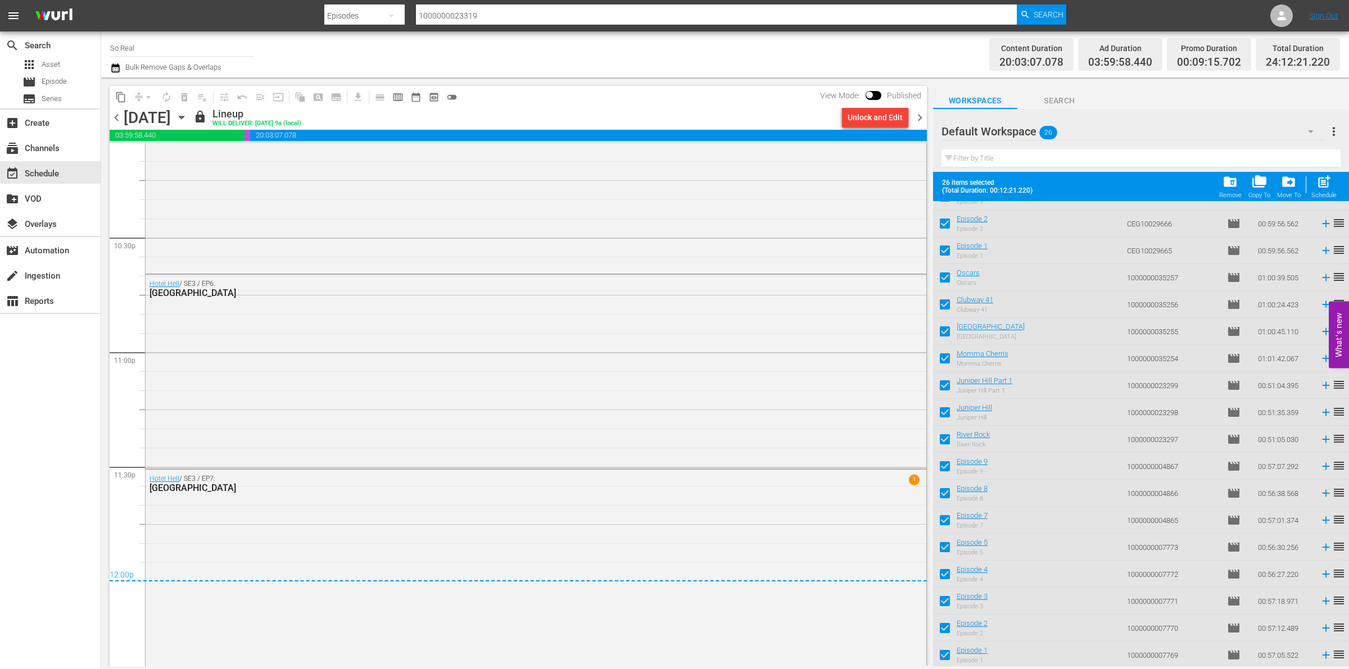
checkbox input "false"
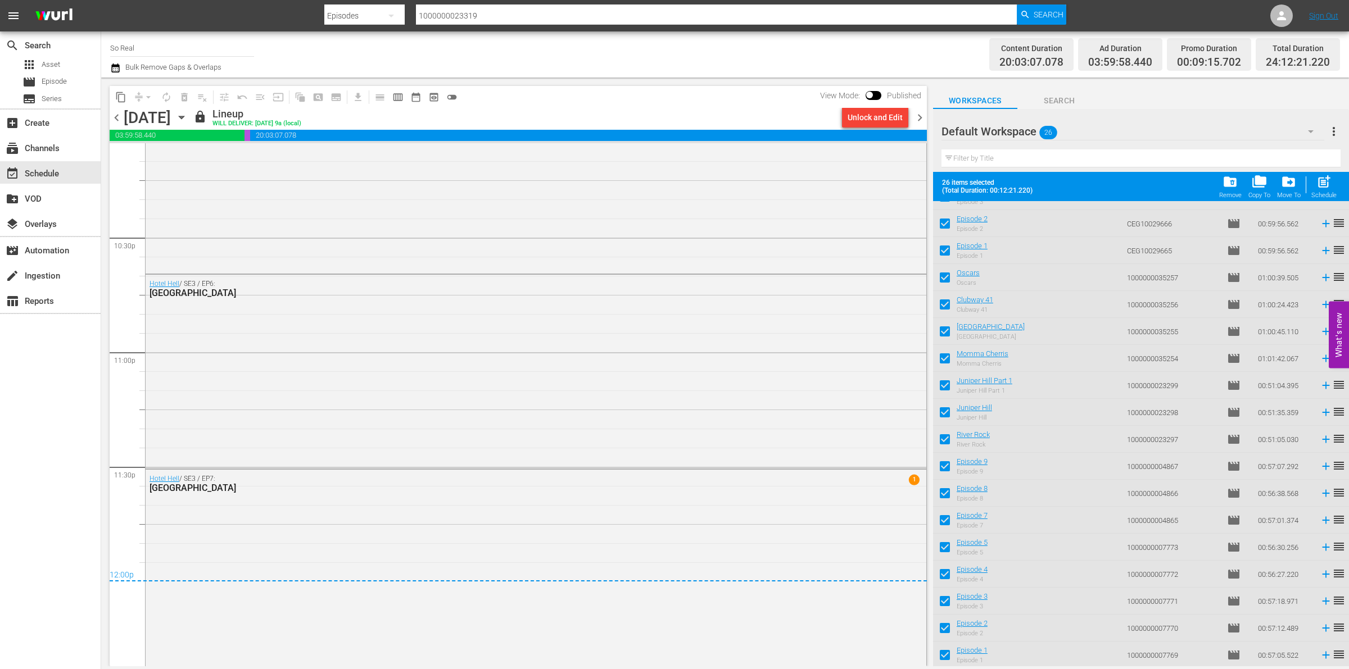
checkbox input "false"
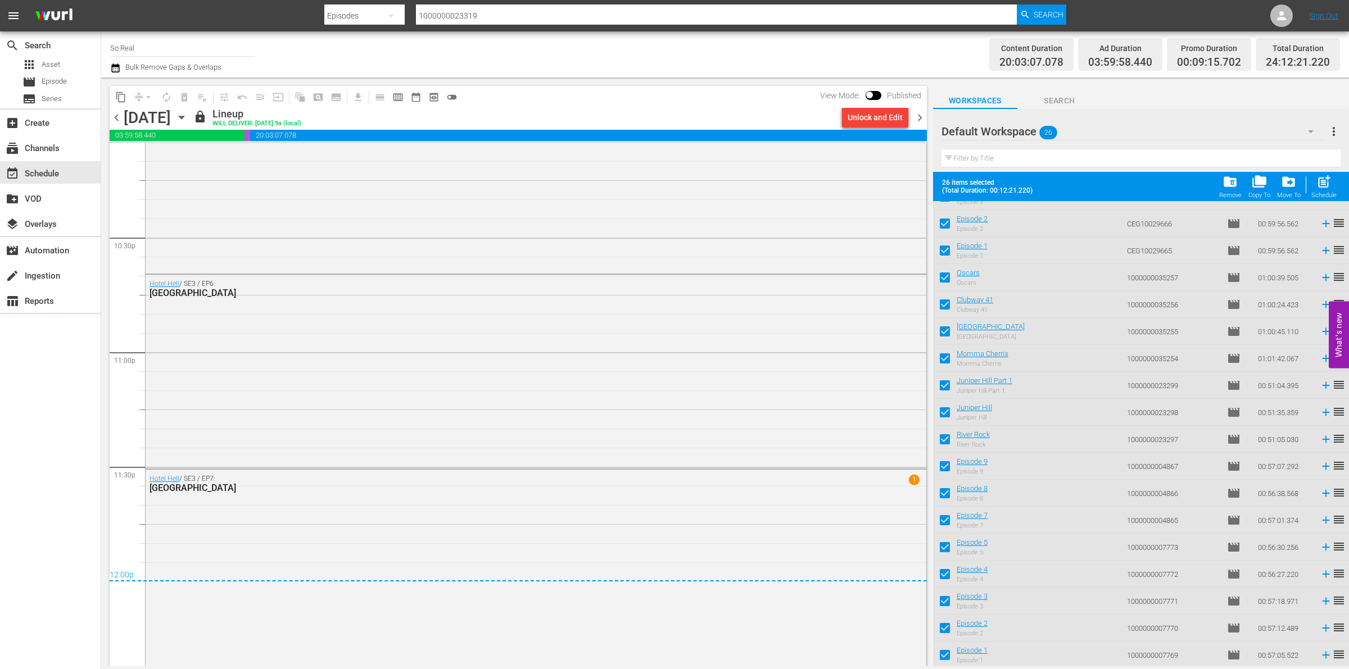
checkbox input "false"
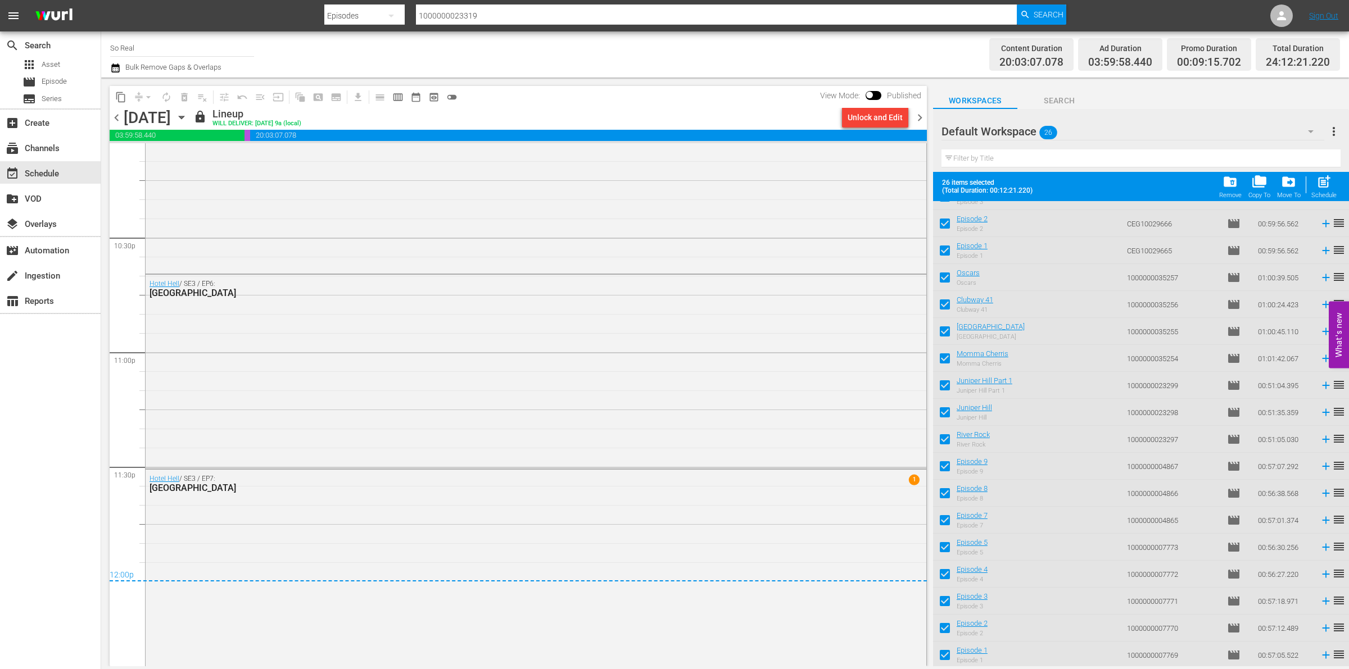
checkbox input "false"
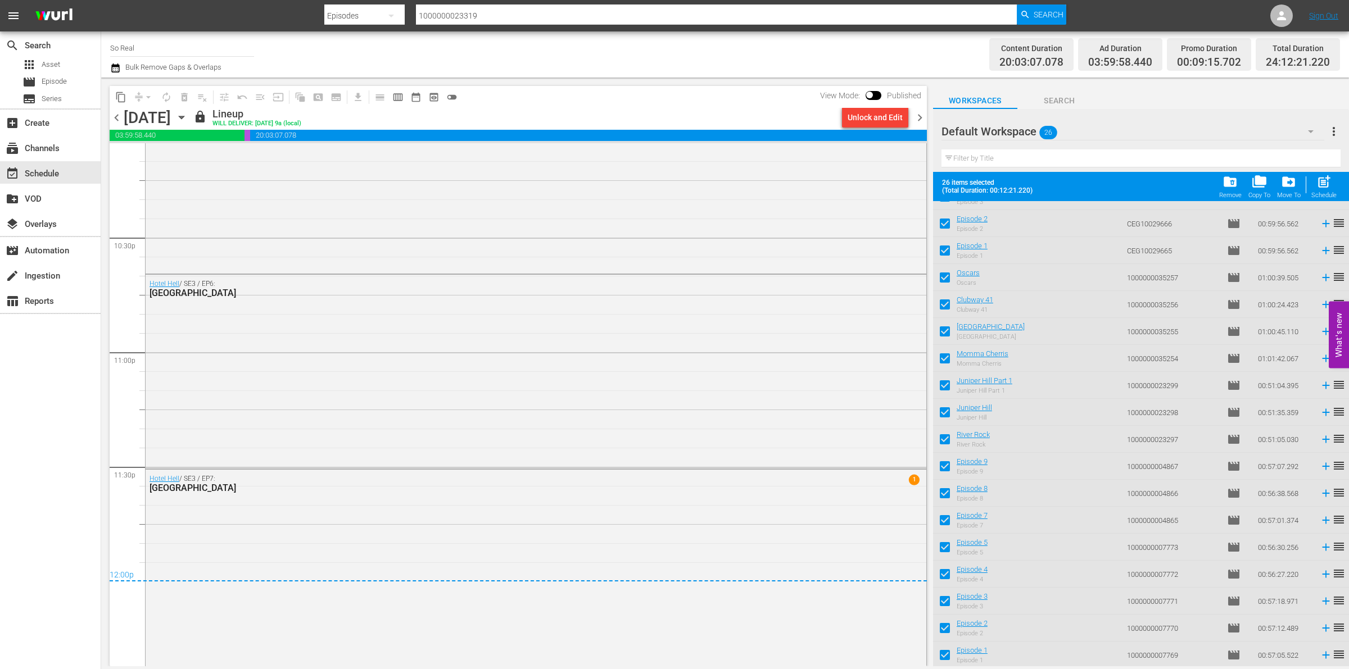
checkbox input "false"
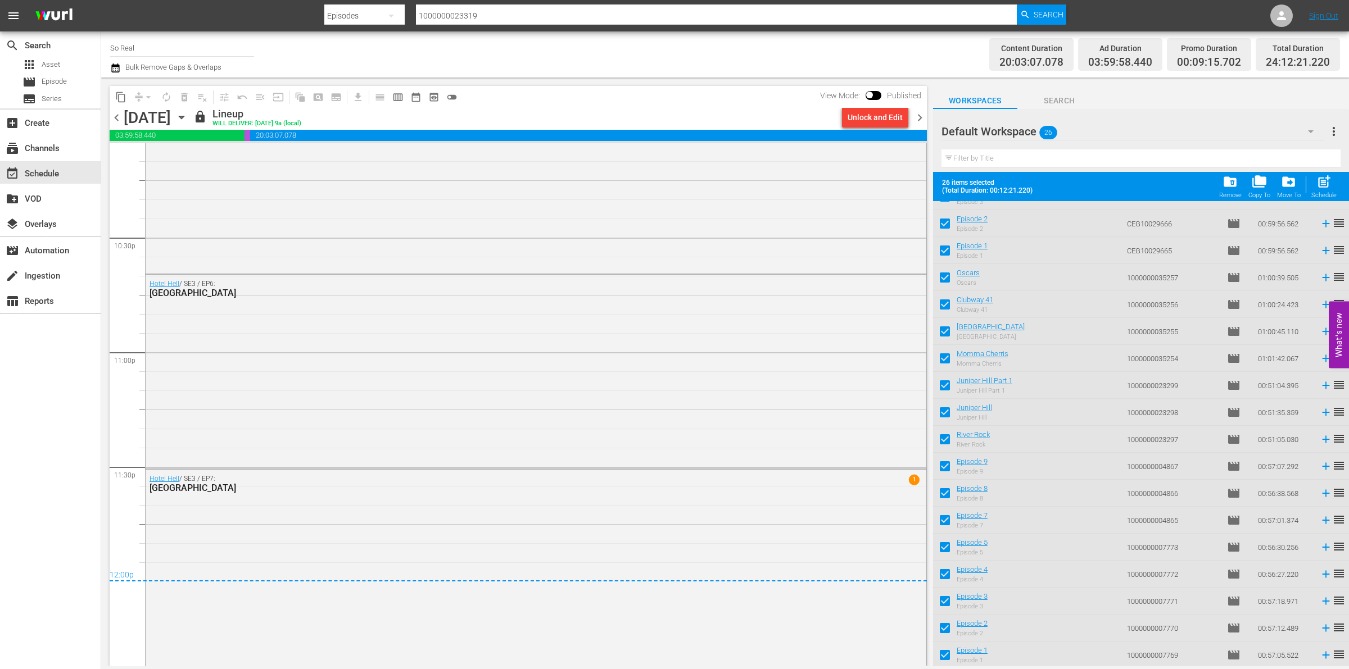
checkbox input "false"
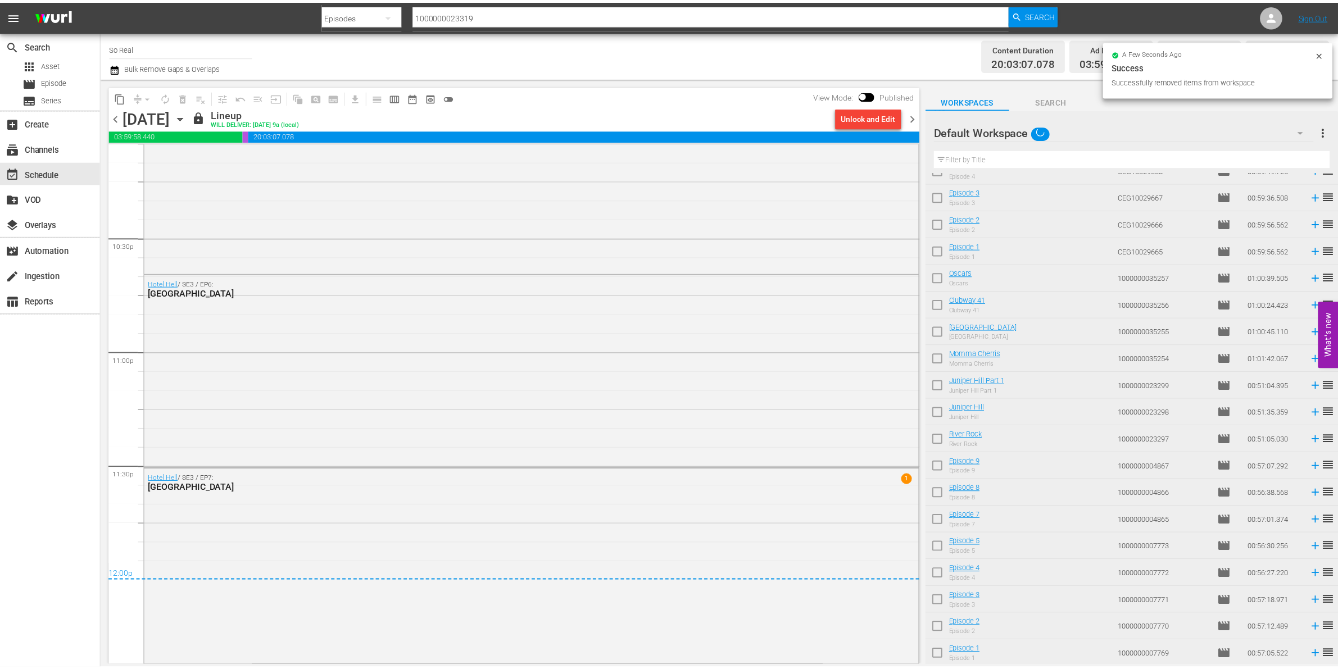
scroll to position [0, 0]
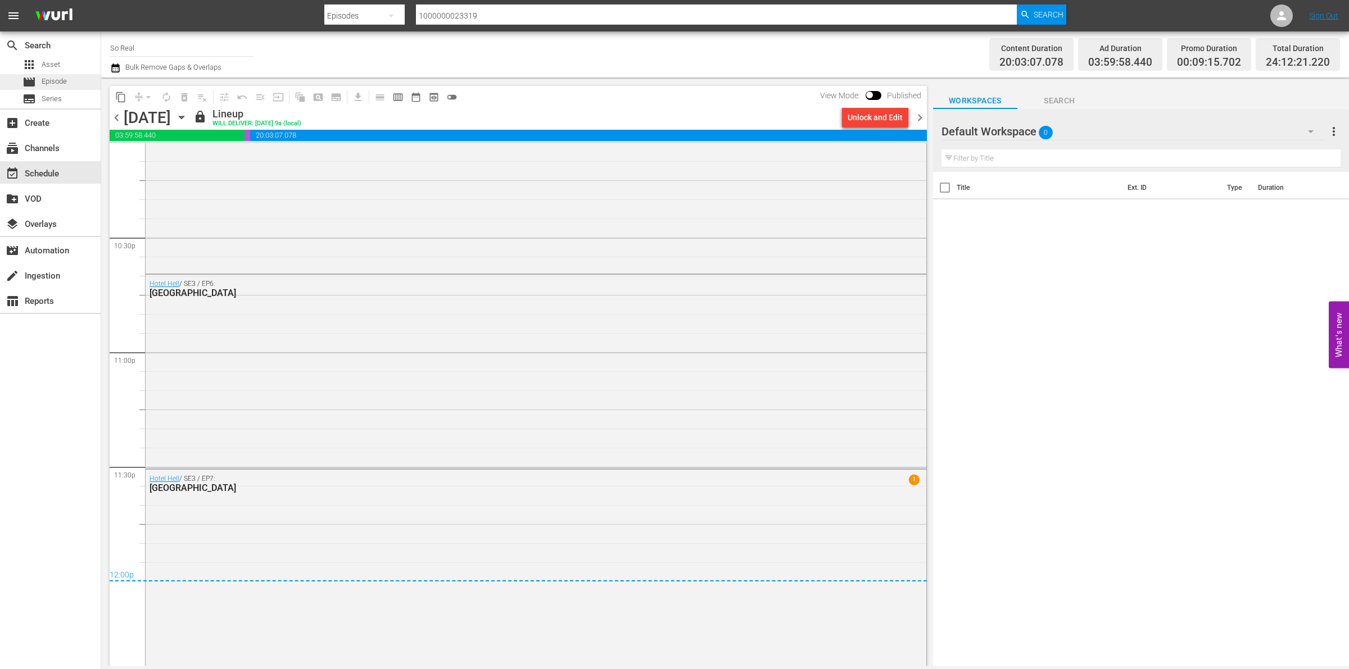
click at [67, 77] on div "movie Episode" at bounding box center [50, 82] width 101 height 16
